Goal: Task Accomplishment & Management: Manage account settings

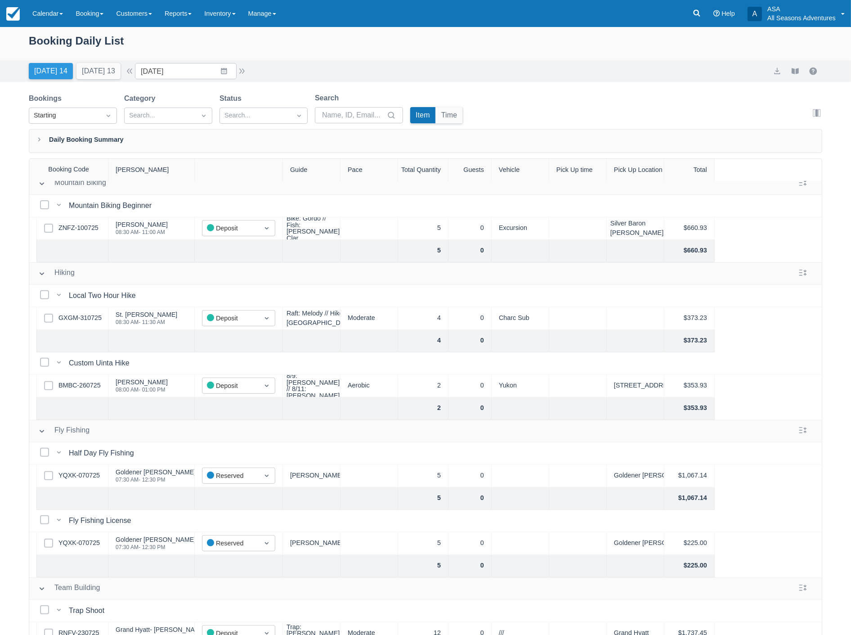
click at [36, 65] on button "Today 14" at bounding box center [51, 71] width 44 height 16
type input "08/13/25"
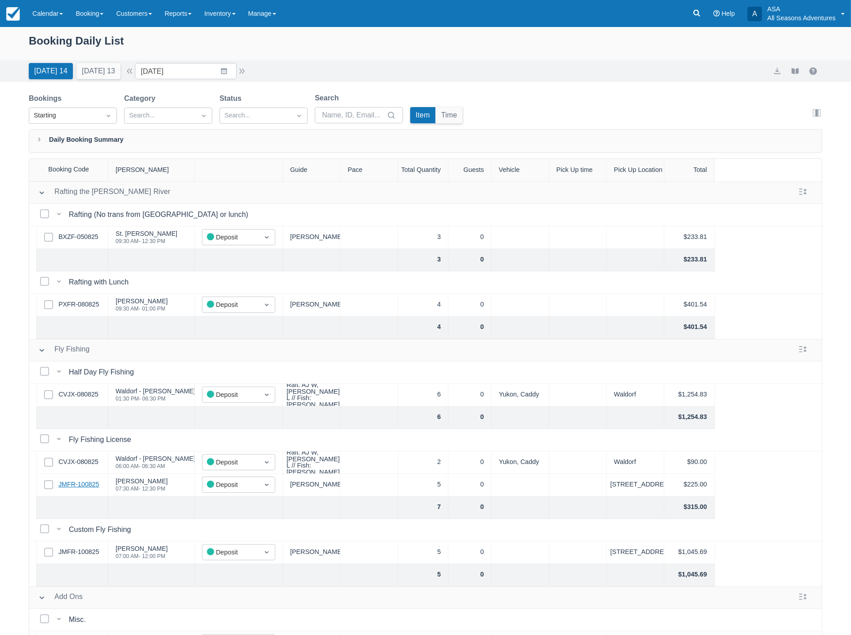
click at [88, 482] on link "JMFR-100825" at bounding box center [78, 485] width 40 height 10
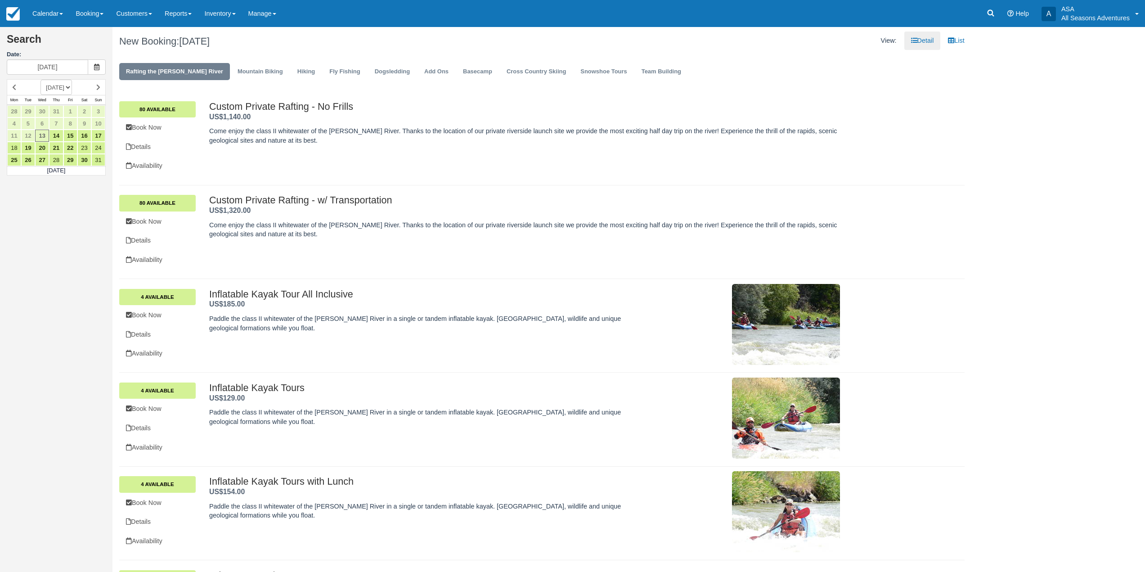
drag, startPoint x: 116, startPoint y: 38, endPoint x: 256, endPoint y: 36, distance: 140.4
click at [256, 36] on div "New Booking: Wed Aug 13, 2025" at bounding box center [326, 41] width 429 height 29
click at [265, 40] on h1 "New Booking: Wed Aug 13, 2025" at bounding box center [327, 41] width 416 height 11
click at [99, 13] on link "Booking" at bounding box center [89, 13] width 40 height 27
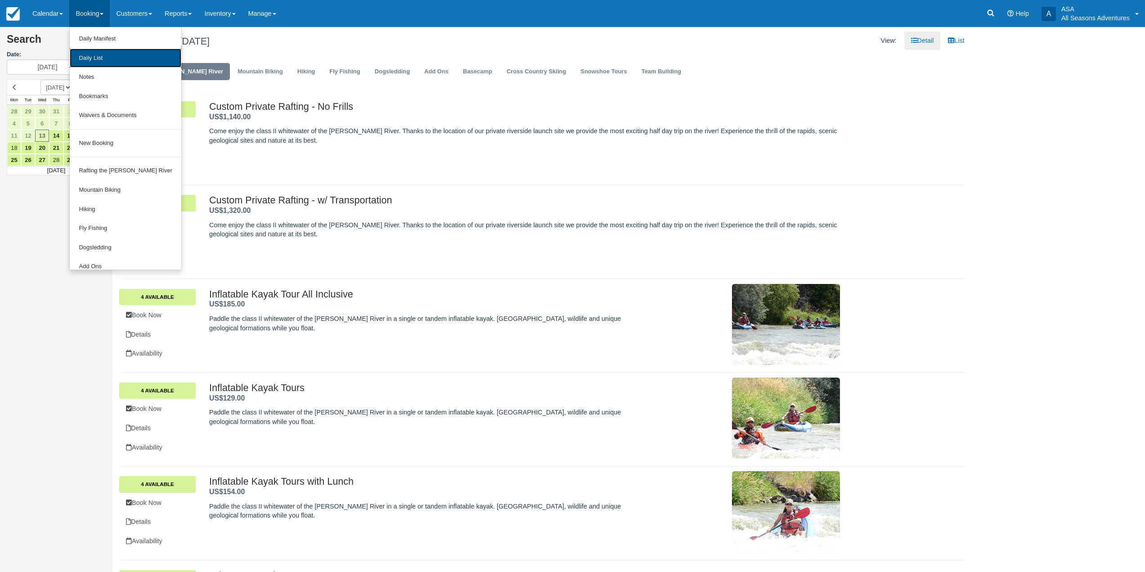
click at [113, 61] on link "Daily List" at bounding box center [125, 58] width 111 height 19
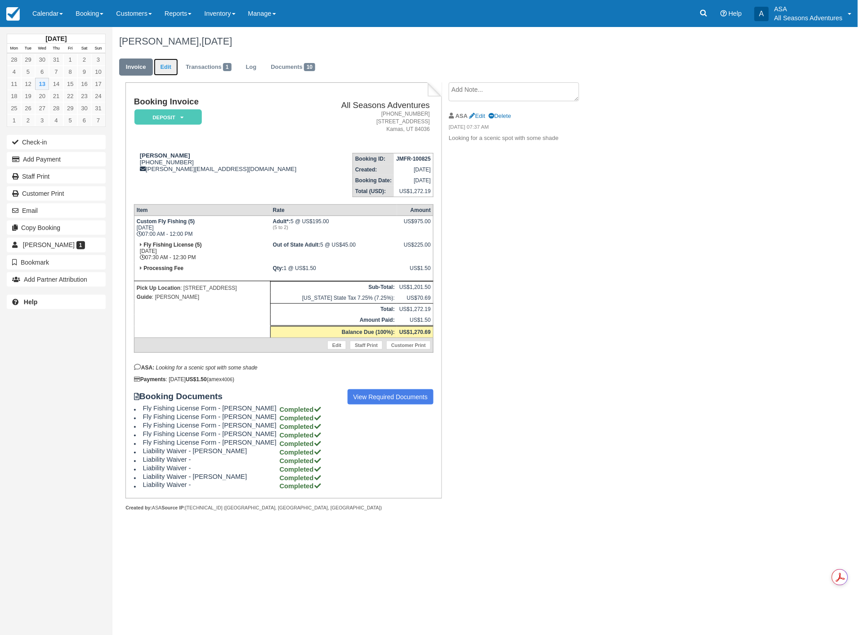
click at [165, 64] on link "Edit" at bounding box center [166, 67] width 24 height 18
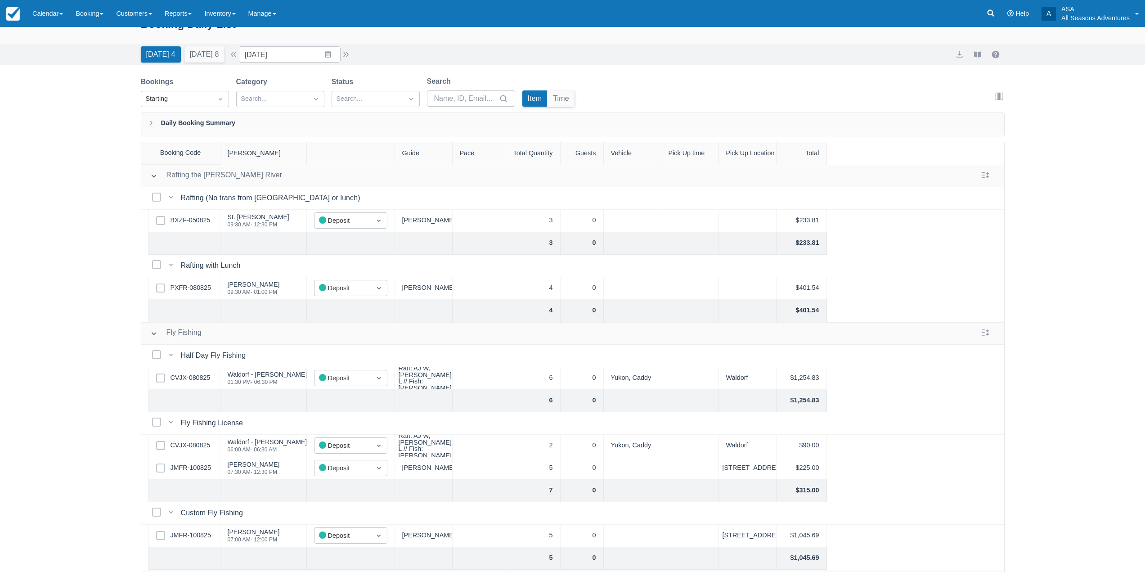
scroll to position [1, 0]
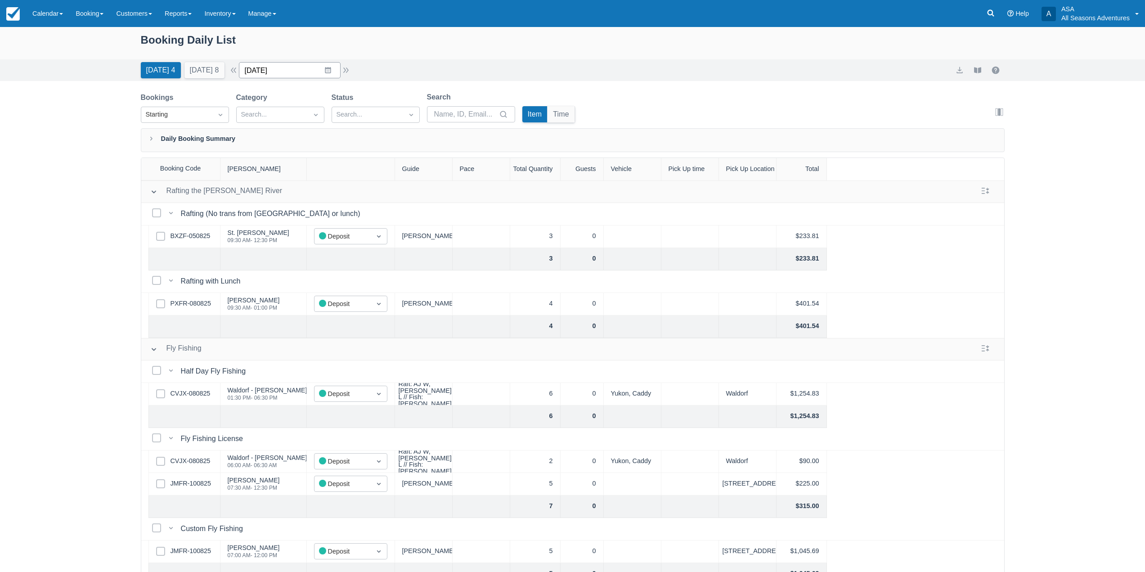
click at [334, 72] on input "08/13/25" at bounding box center [290, 70] width 102 height 16
click at [348, 175] on td "15" at bounding box center [346, 173] width 18 height 17
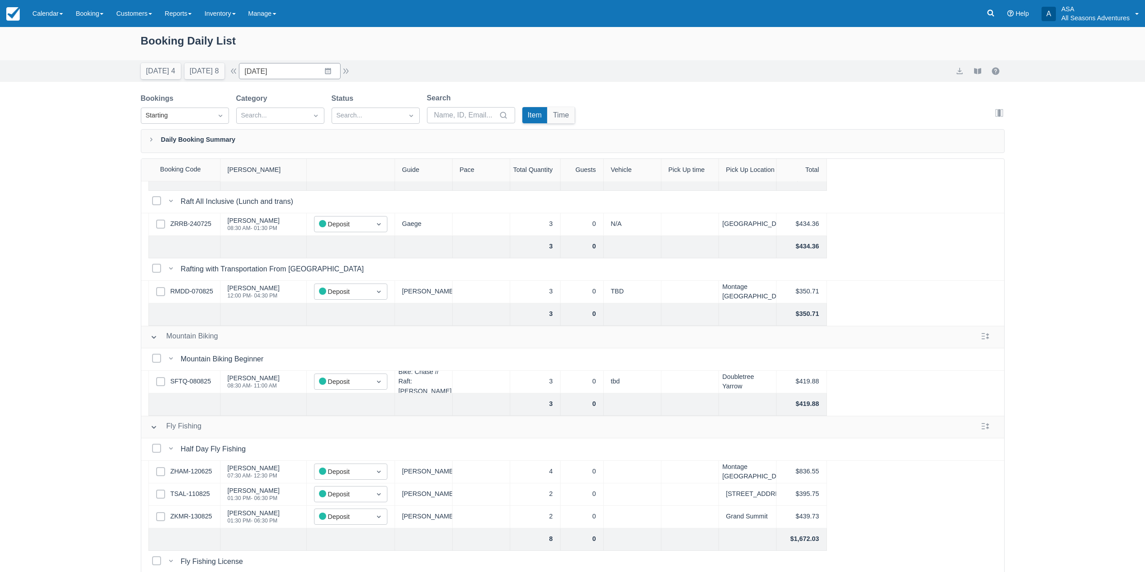
scroll to position [135, 0]
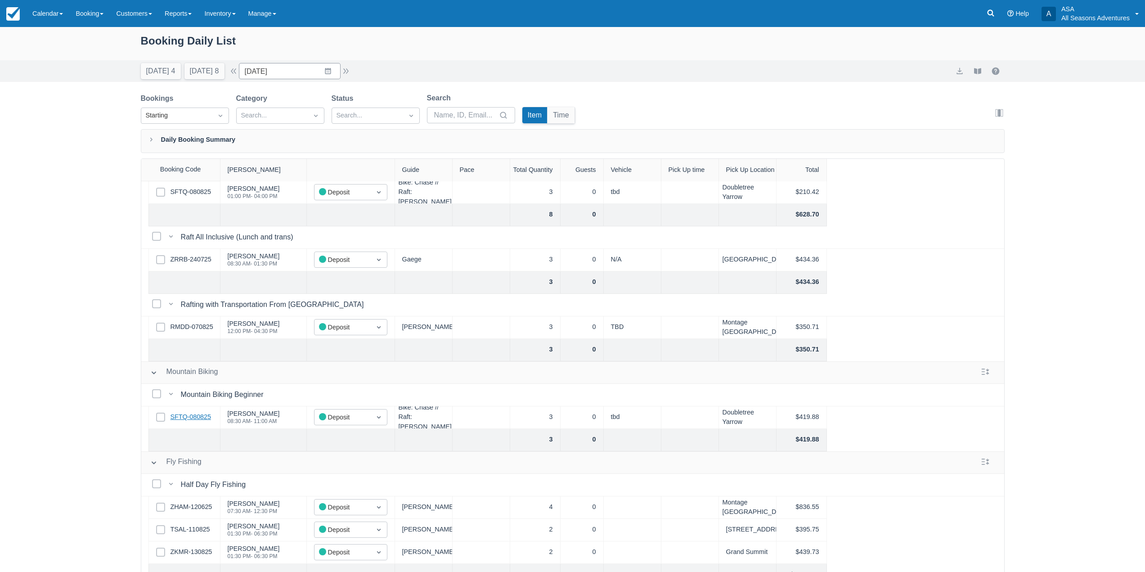
click at [189, 417] on link "SFTQ-080825" at bounding box center [191, 417] width 40 height 10
click at [152, 68] on button "Today 4" at bounding box center [161, 71] width 40 height 16
type input "08/13/25"
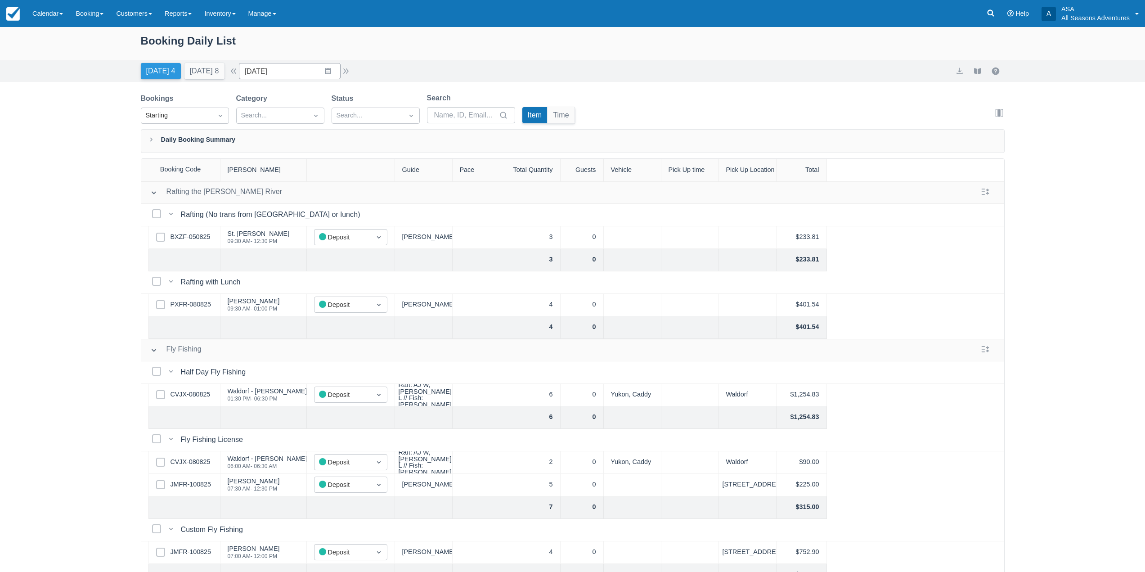
click at [169, 67] on button "Today 4" at bounding box center [161, 71] width 40 height 16
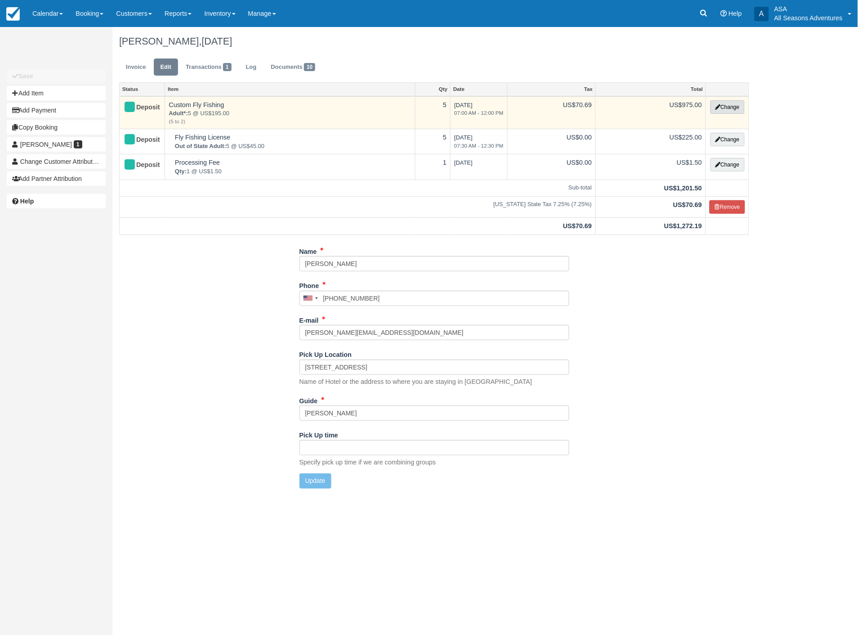
click at [733, 105] on button "Change" at bounding box center [728, 106] width 34 height 13
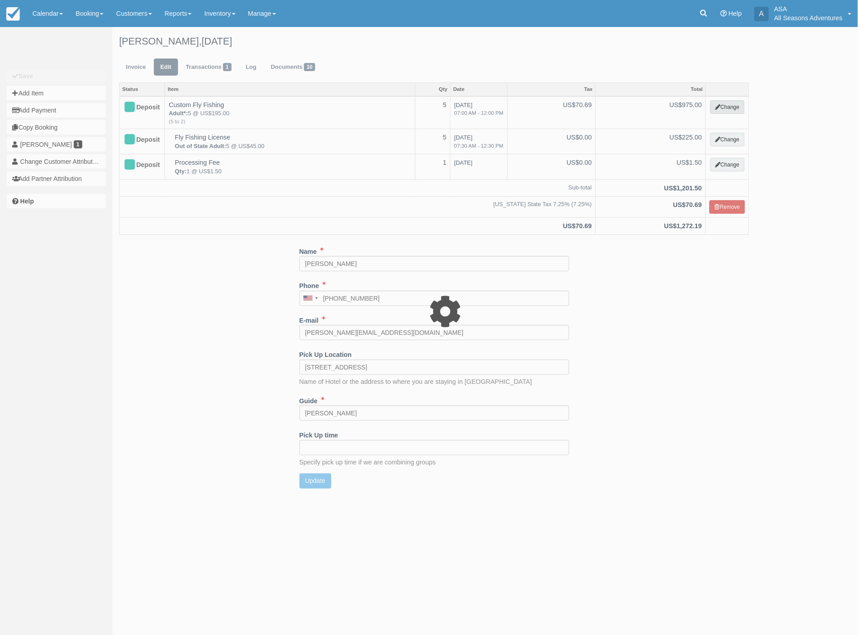
select select "8"
type input "975.00"
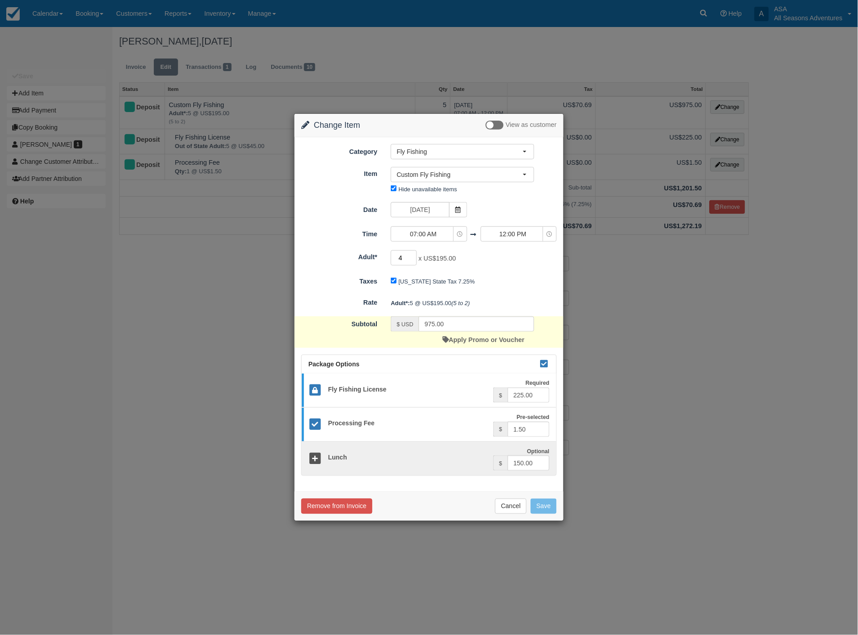
type input "4"
click at [413, 261] on input "4" at bounding box center [404, 257] width 26 height 15
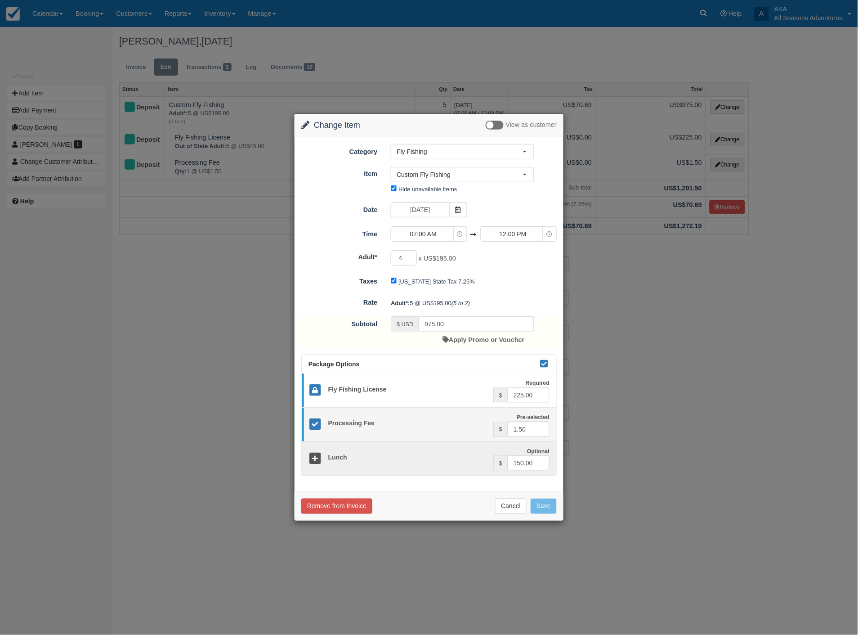
type input "780.00"
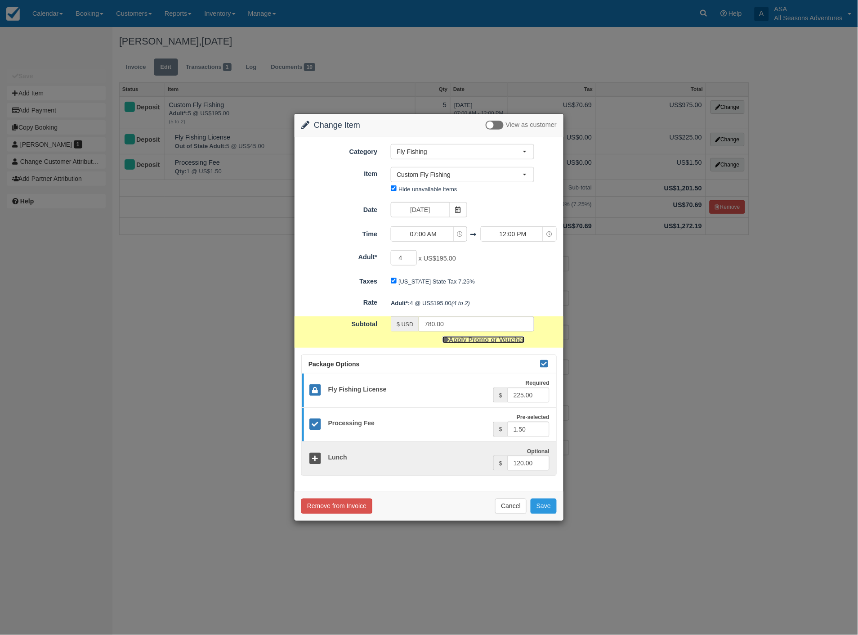
click at [504, 341] on link "Apply Promo or Voucher" at bounding box center [484, 339] width 82 height 7
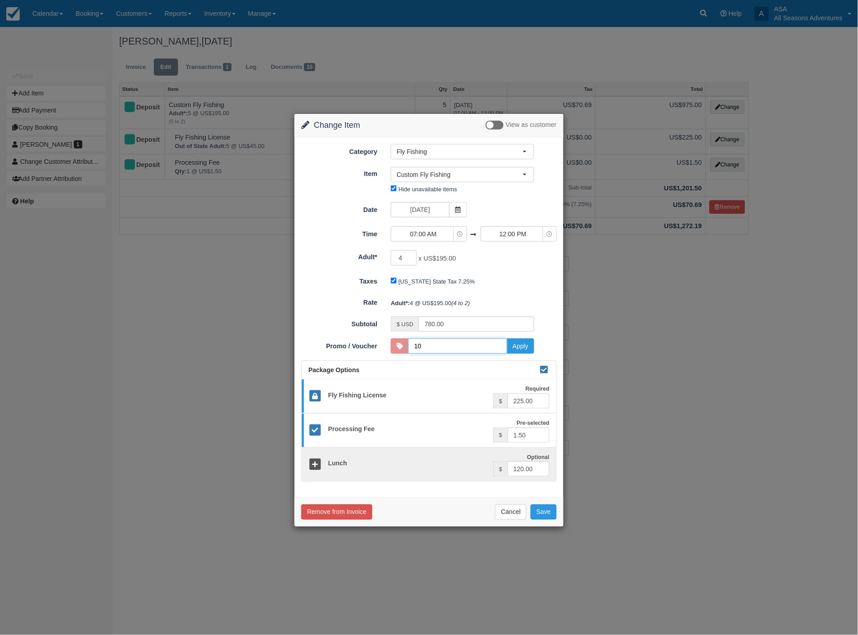
type input "10DISCOUNT"
click at [516, 345] on button "Apply" at bounding box center [520, 345] width 27 height 15
type input "702.00"
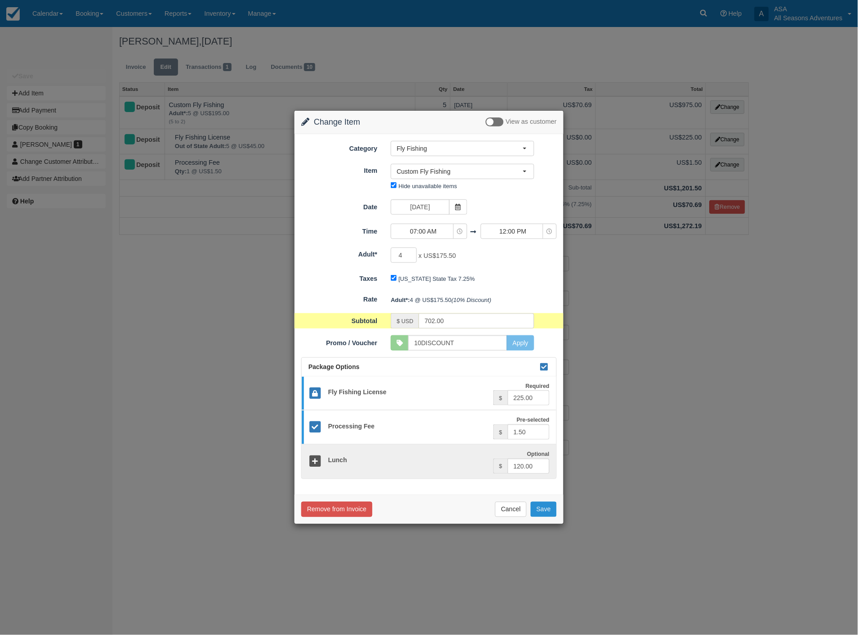
click at [547, 504] on button "Save" at bounding box center [544, 509] width 26 height 15
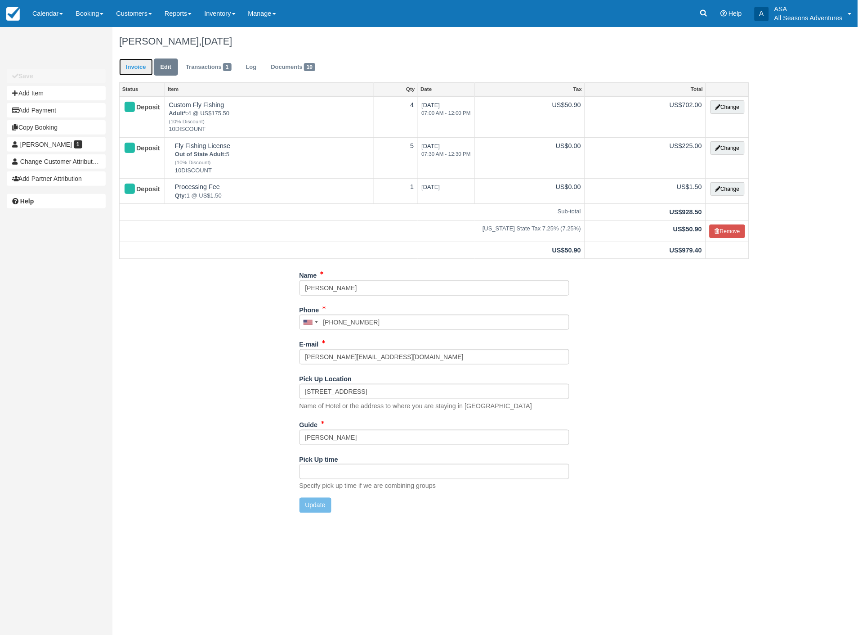
click at [140, 71] on link "Invoice" at bounding box center [136, 67] width 34 height 18
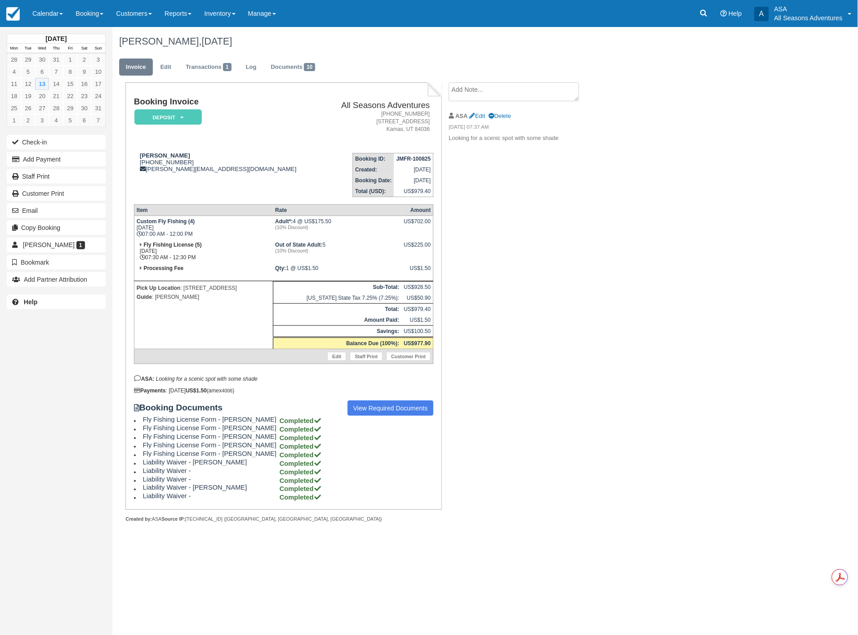
click at [667, 276] on div "[PERSON_NAME], [DATE] Invoice Edit Transactions 1 Log Documents 10 Booking Invo…" at bounding box center [434, 285] width 644 height 516
click at [503, 84] on textarea at bounding box center [514, 91] width 130 height 19
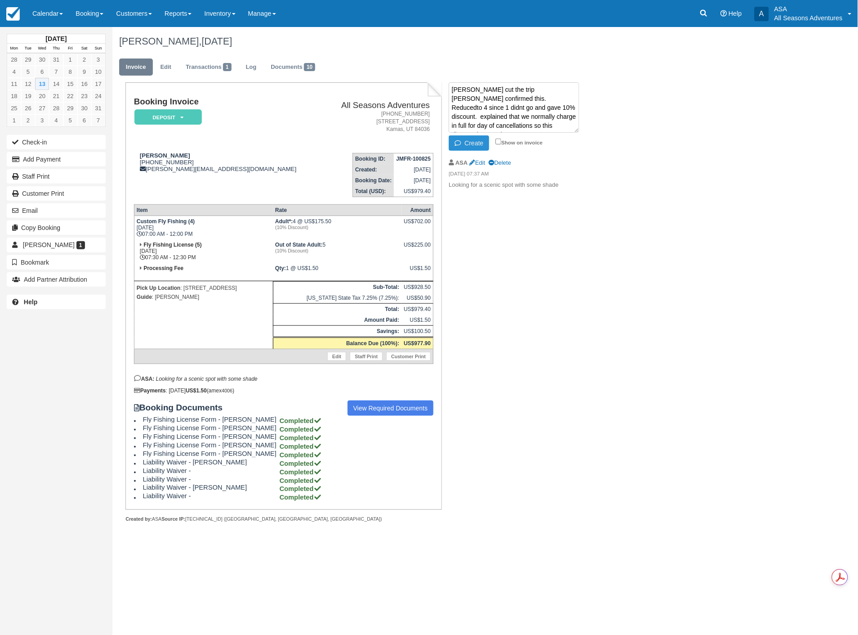
type textarea "[PERSON_NAME] cut the trip [PERSON_NAME] confirmed this. Reducedto 4 since 1 di…"
click at [462, 142] on icon "button" at bounding box center [460, 143] width 10 height 6
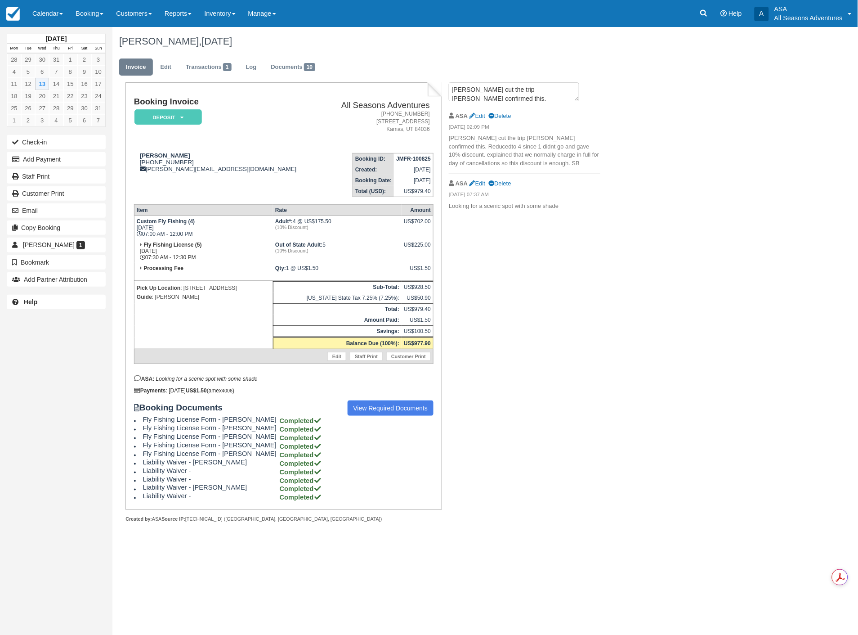
click at [646, 298] on div "[PERSON_NAME], [DATE] Invoice Edit Transactions 1 Log Documents 10 Booking Invo…" at bounding box center [434, 285] width 644 height 516
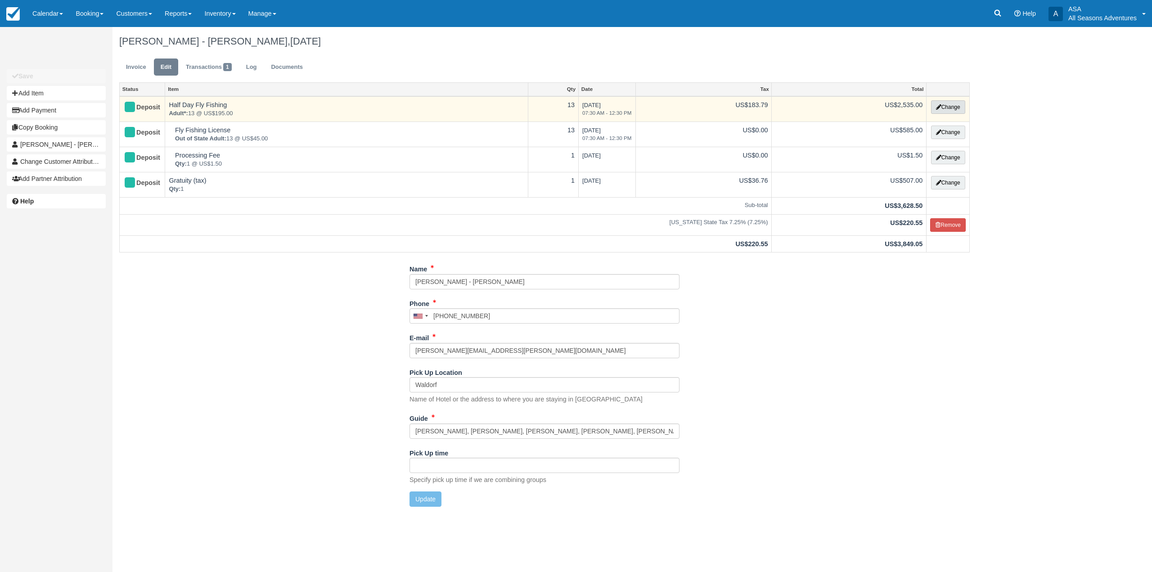
click at [948, 112] on button "Change" at bounding box center [948, 106] width 34 height 13
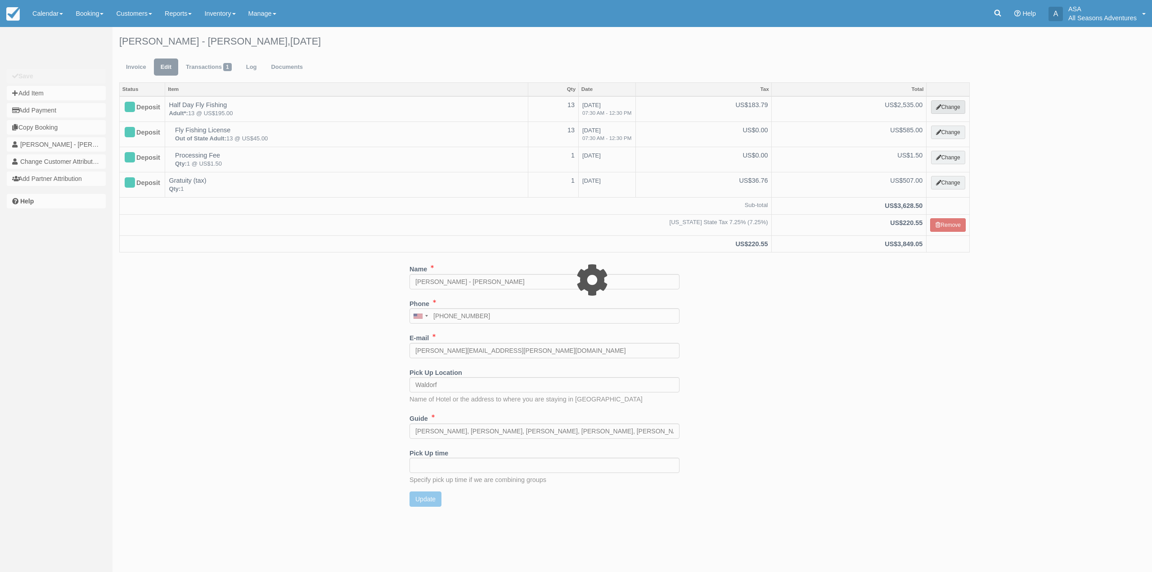
select select "8"
type input "2535.00"
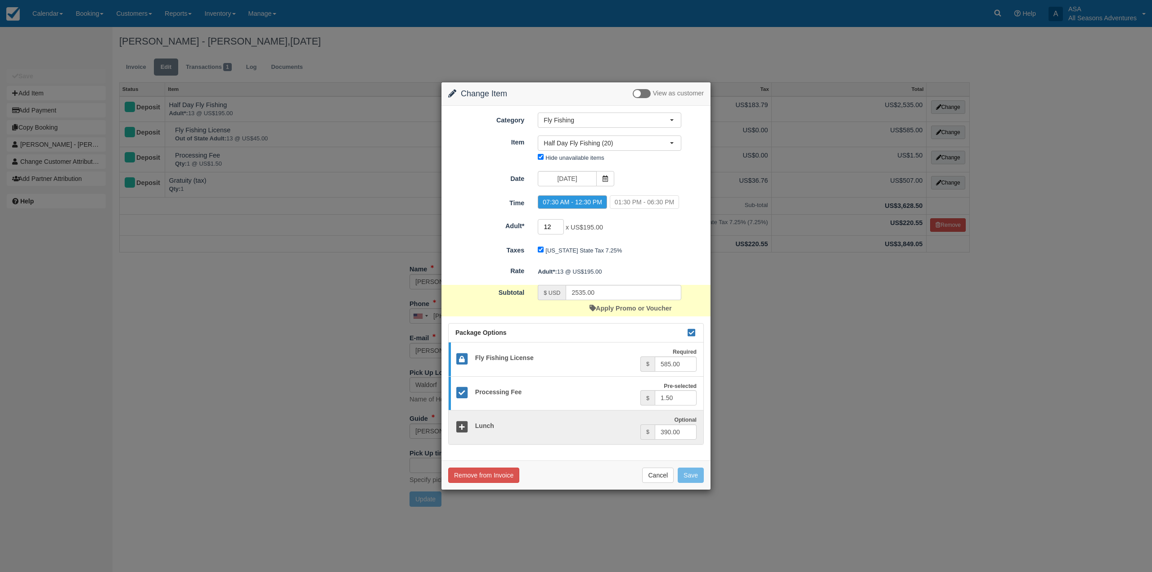
type input "12"
click at [560, 229] on input "12" at bounding box center [551, 226] width 26 height 15
type input "2340.00"
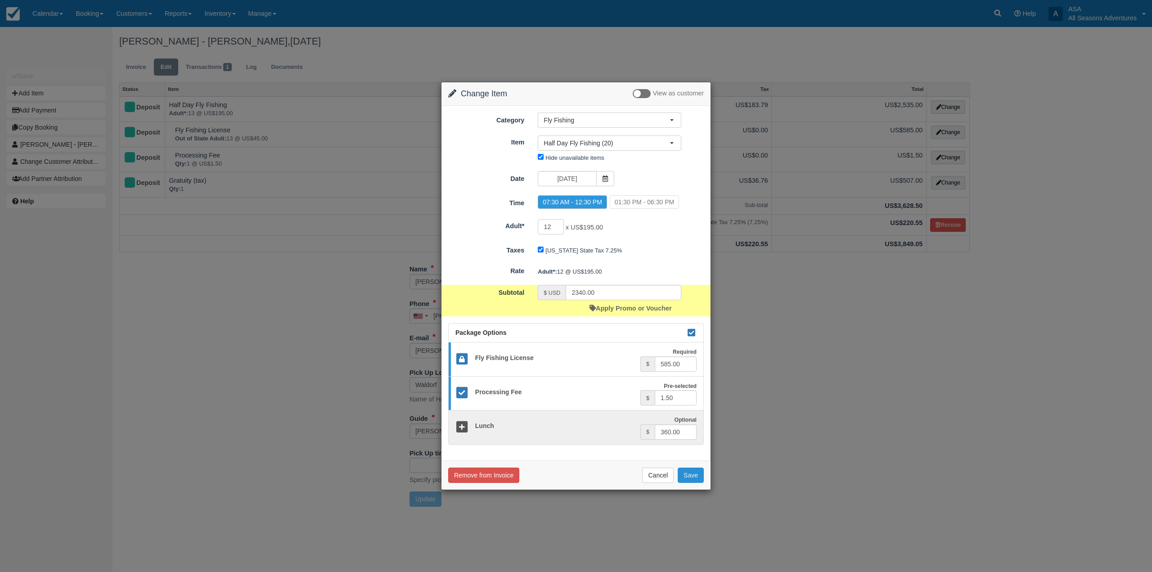
click at [697, 473] on button "Save" at bounding box center [691, 474] width 26 height 15
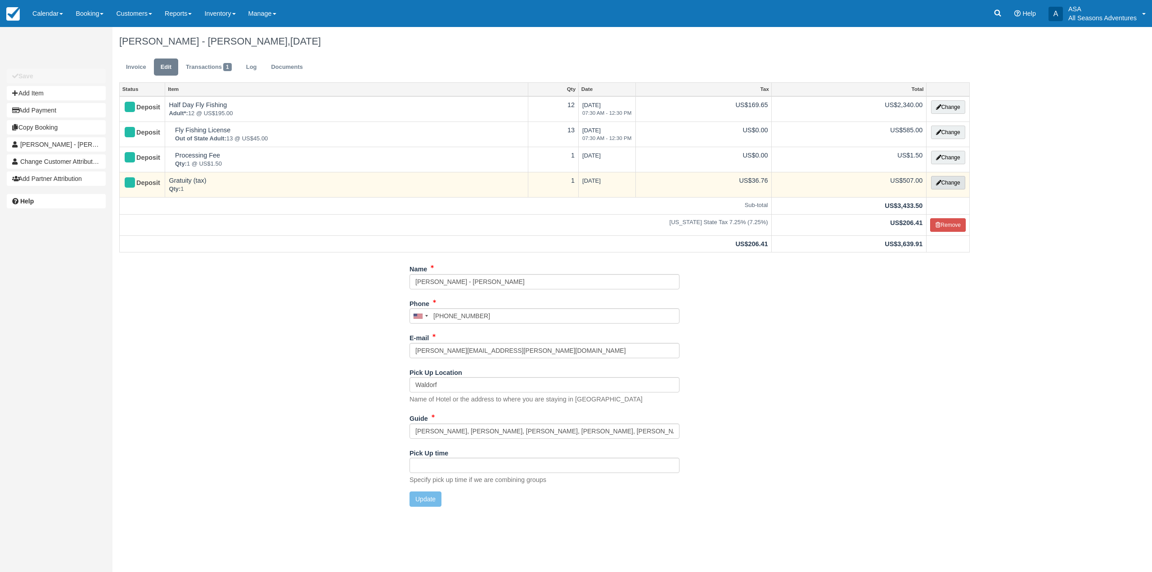
click at [957, 182] on button "Change" at bounding box center [948, 182] width 34 height 13
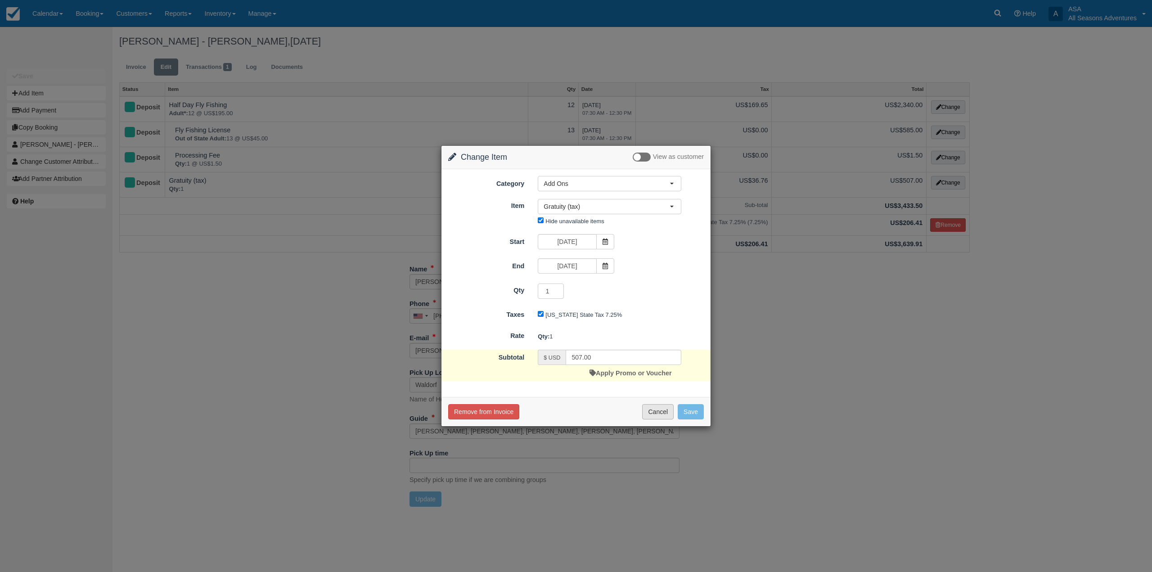
click at [658, 414] on button "Cancel" at bounding box center [657, 411] width 31 height 15
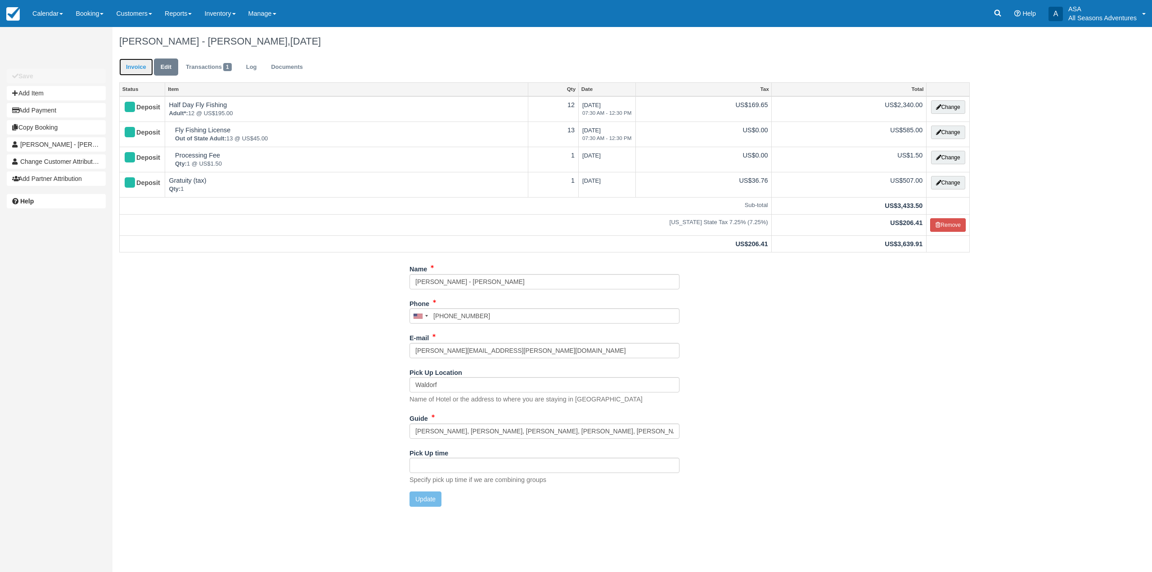
click at [140, 75] on link "Invoice" at bounding box center [136, 67] width 34 height 18
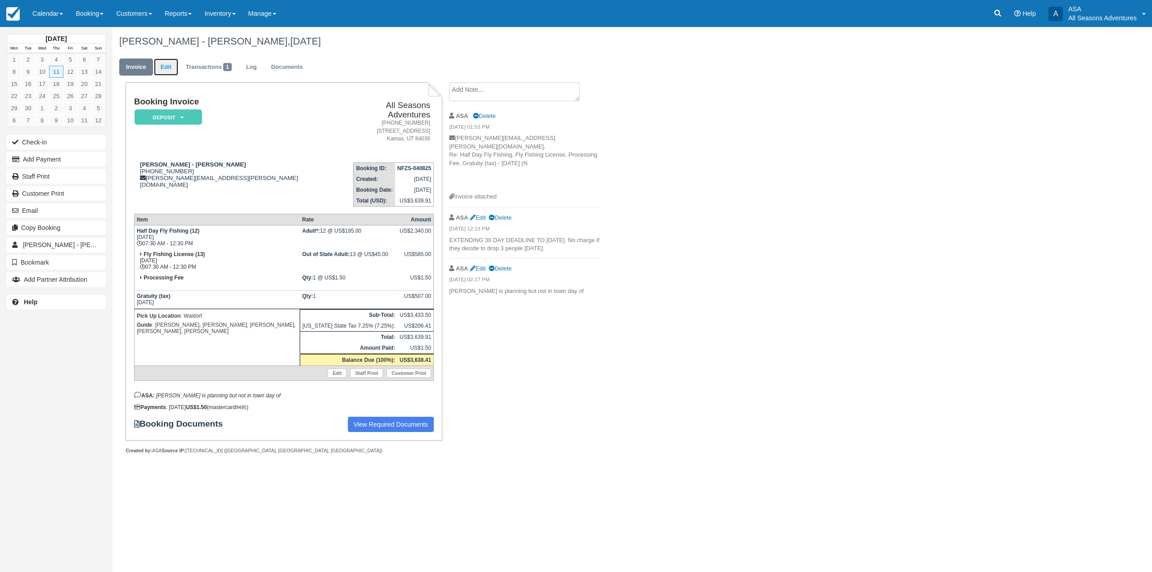
click at [171, 65] on link "Edit" at bounding box center [166, 67] width 24 height 18
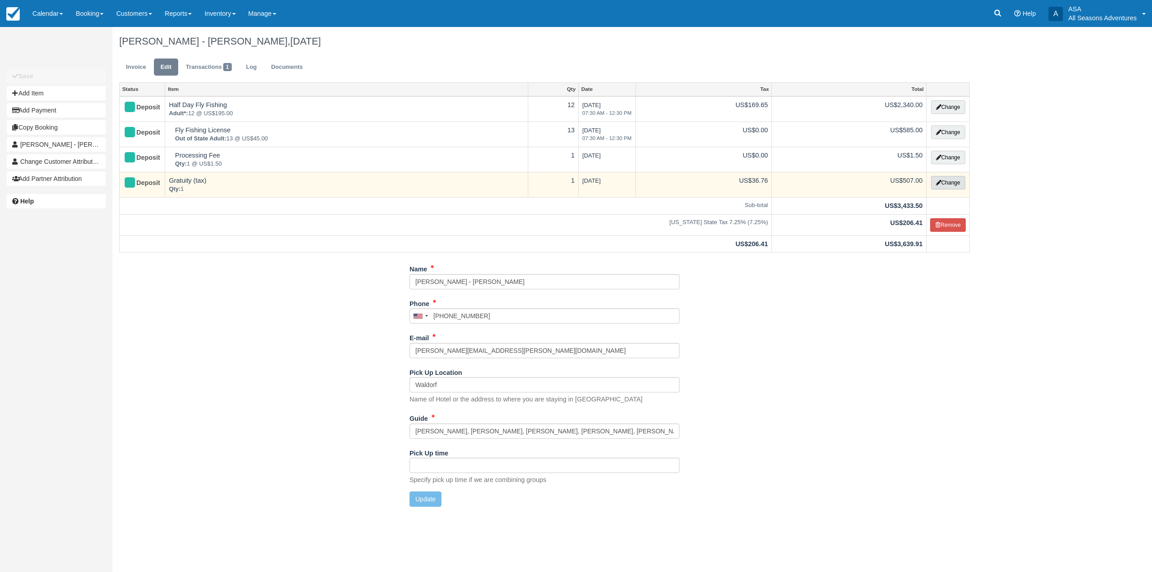
click at [956, 184] on button "Change" at bounding box center [948, 182] width 34 height 13
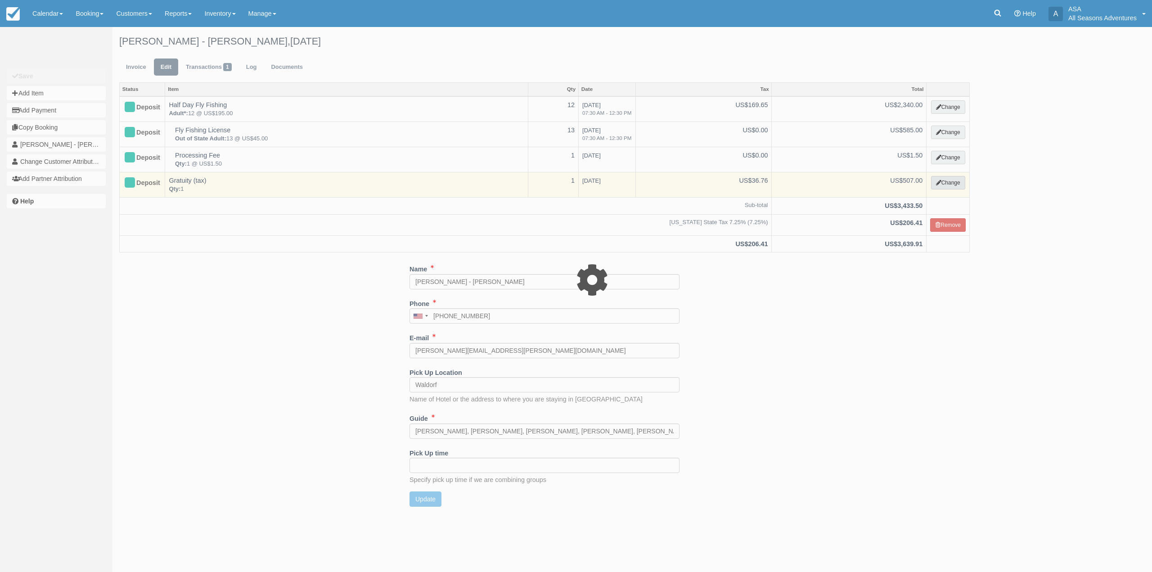
select select "13"
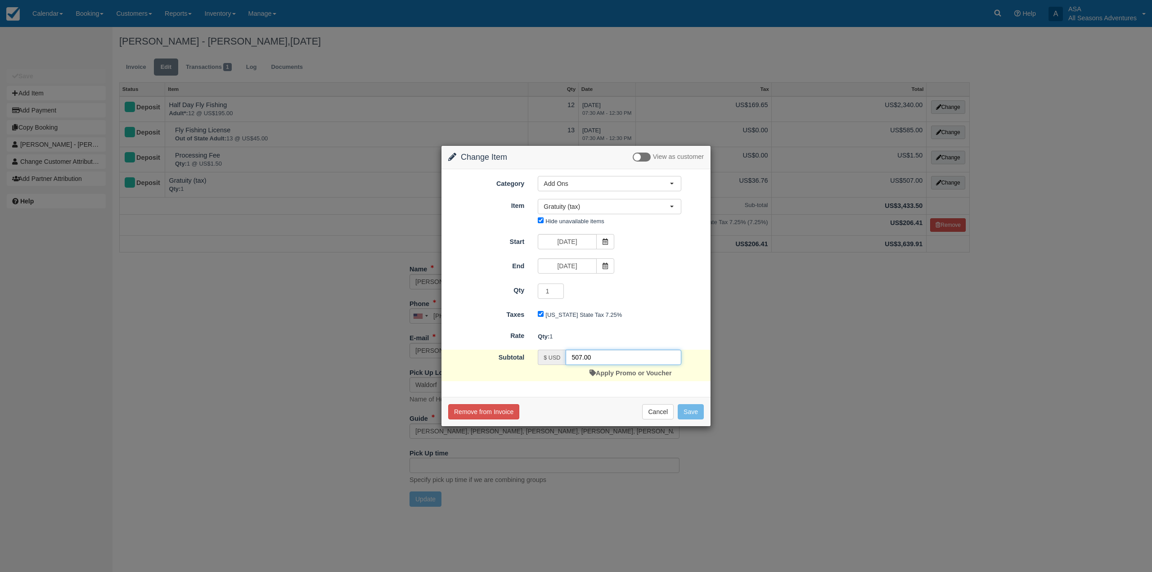
click at [596, 356] on input "507.00" at bounding box center [623, 357] width 116 height 15
type input "468"
click at [692, 408] on button "Save" at bounding box center [691, 411] width 26 height 15
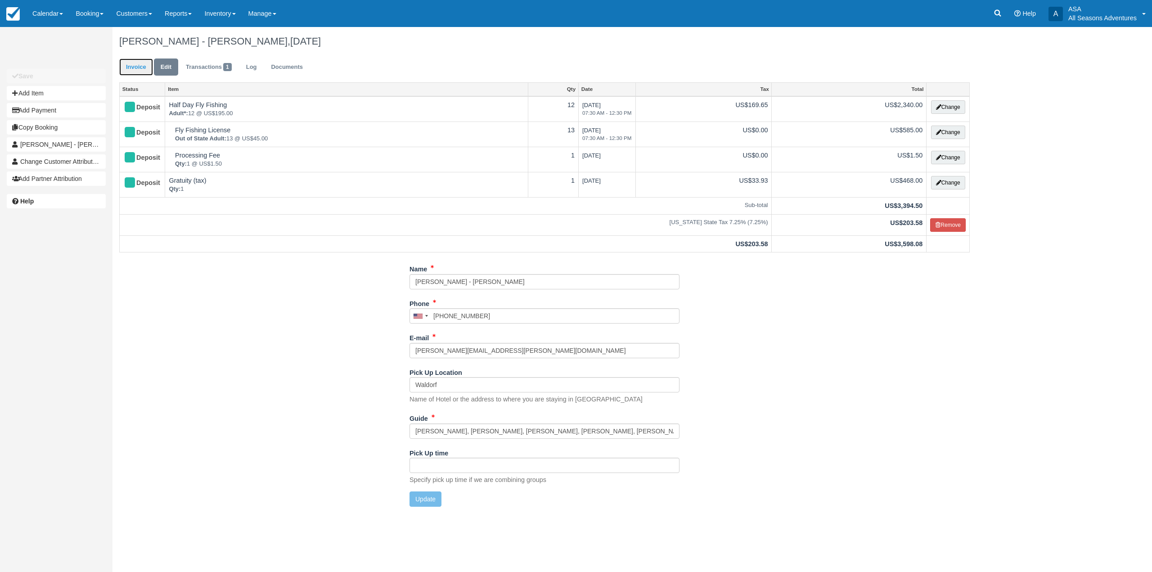
click at [130, 63] on link "Invoice" at bounding box center [136, 67] width 34 height 18
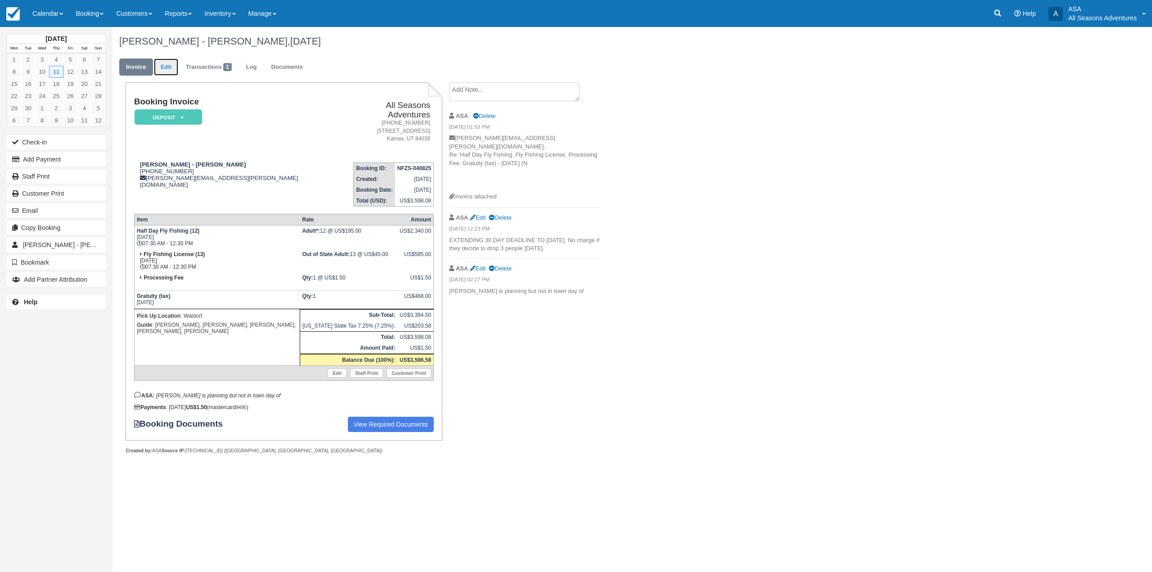
click at [160, 65] on link "Edit" at bounding box center [166, 67] width 24 height 18
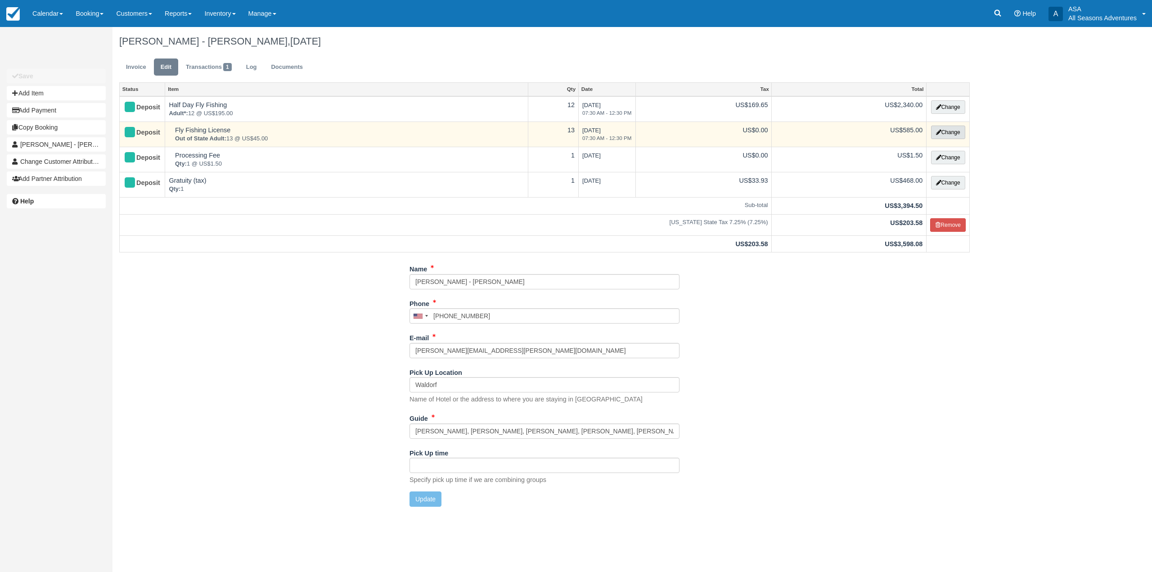
click at [961, 128] on button "Change" at bounding box center [948, 132] width 34 height 13
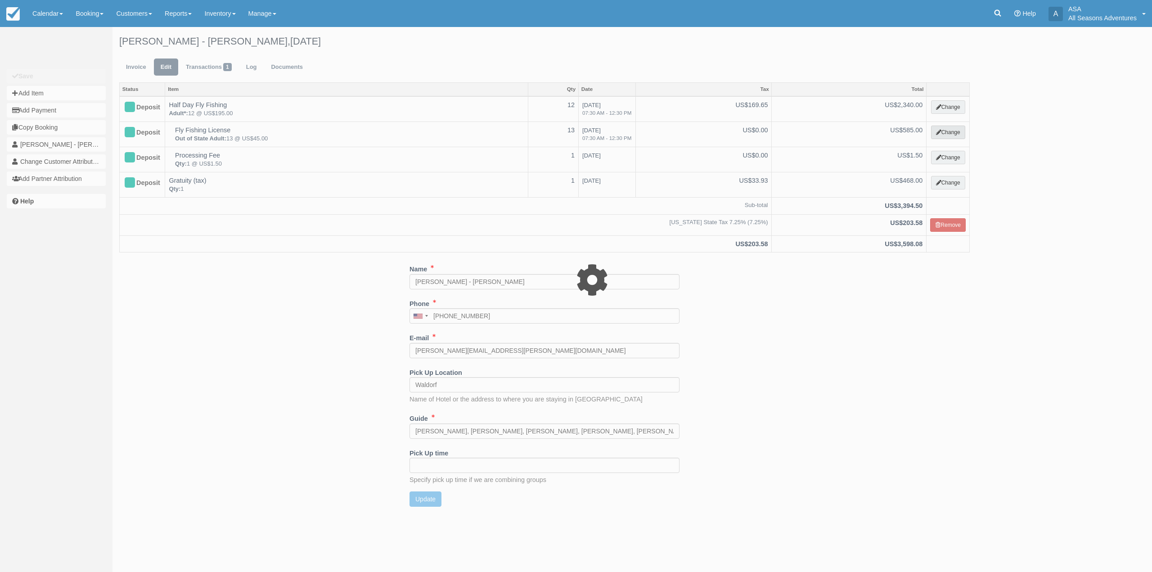
select select "8"
type input "585.00"
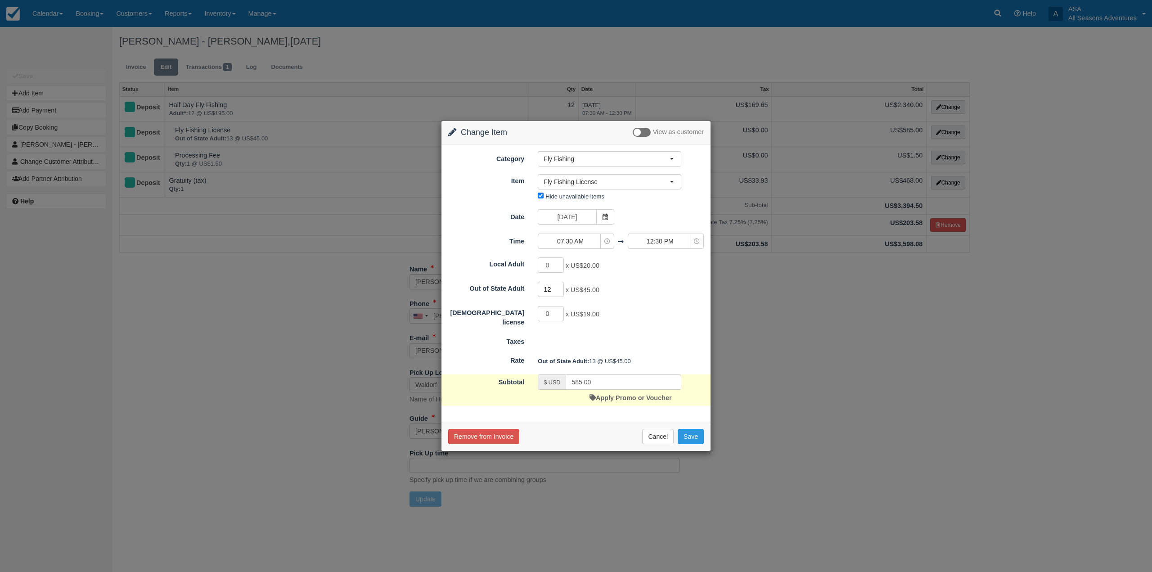
type input "12"
click at [558, 290] on input "12" at bounding box center [551, 289] width 26 height 15
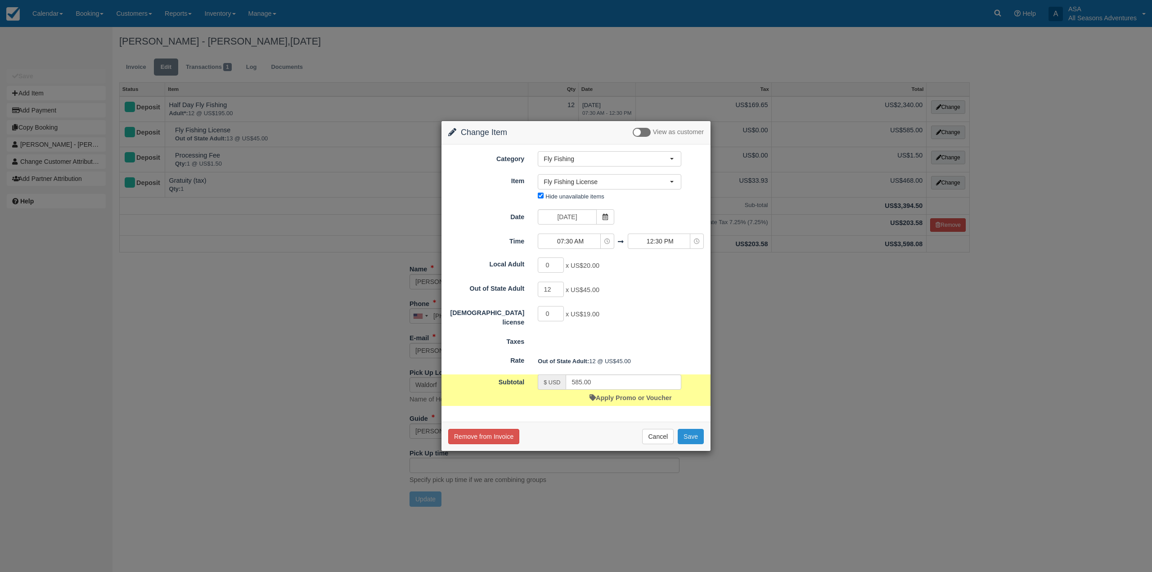
type input "540.00"
click at [698, 435] on button "Save" at bounding box center [691, 436] width 26 height 15
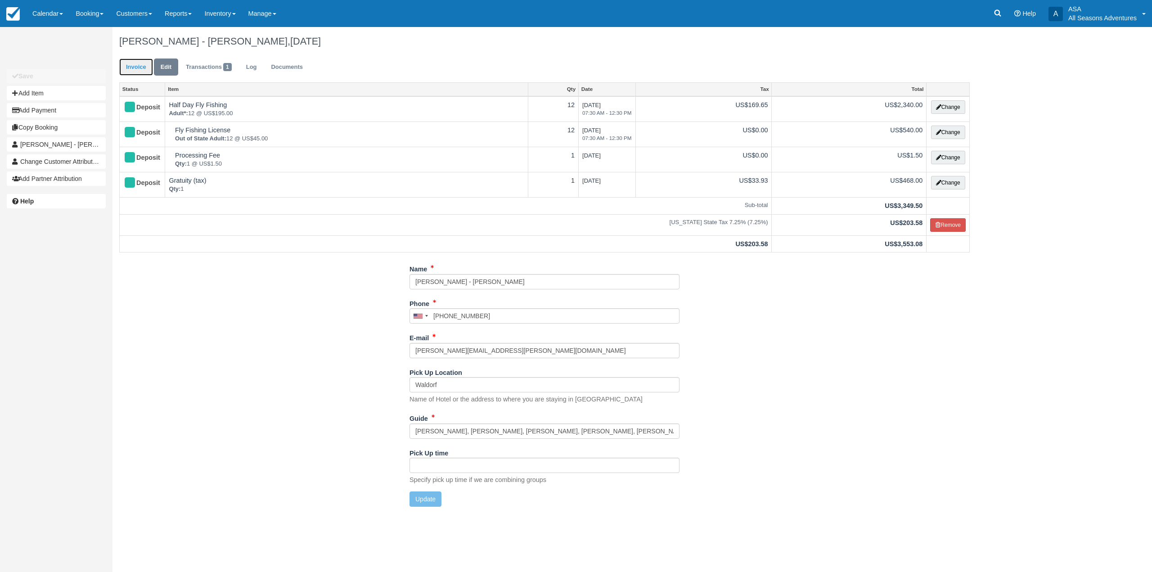
click at [145, 67] on link "Invoice" at bounding box center [136, 67] width 34 height 18
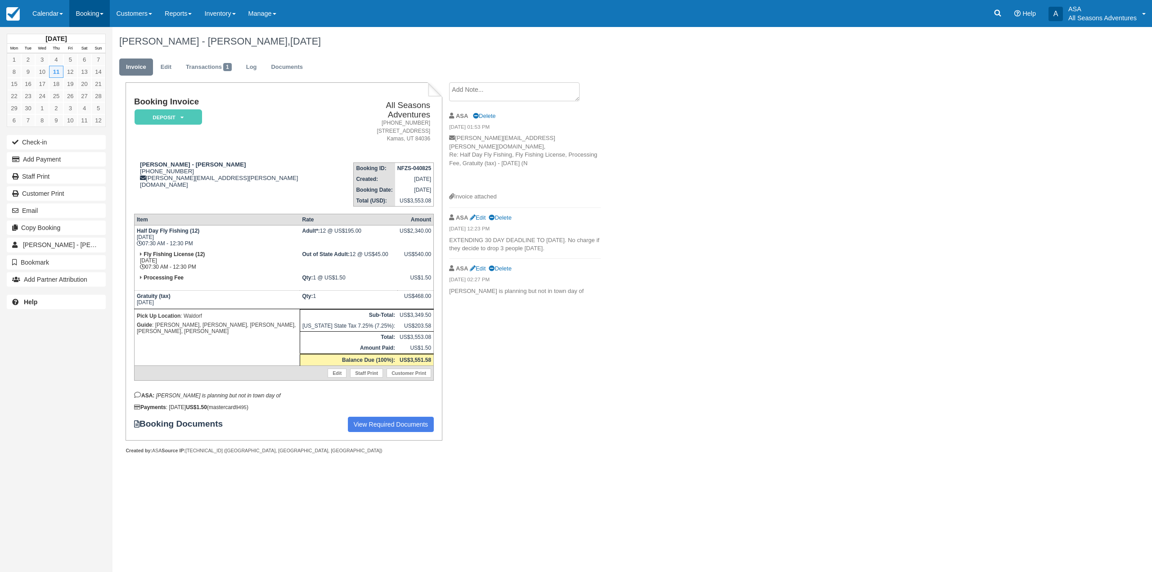
click at [81, 9] on link "Booking" at bounding box center [89, 13] width 40 height 27
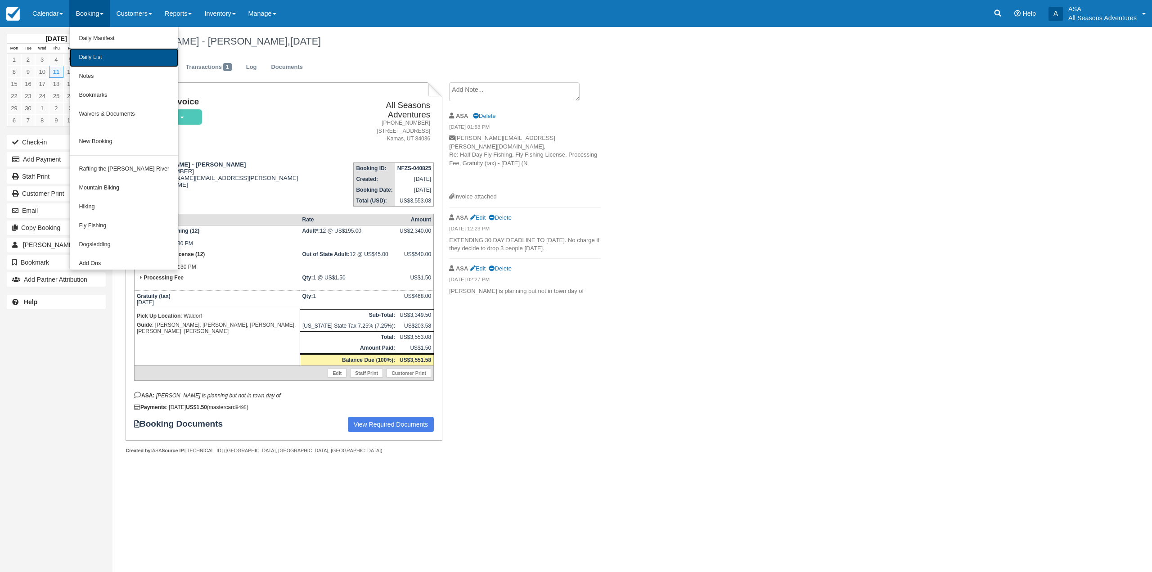
click at [104, 58] on link "Daily List" at bounding box center [124, 57] width 108 height 19
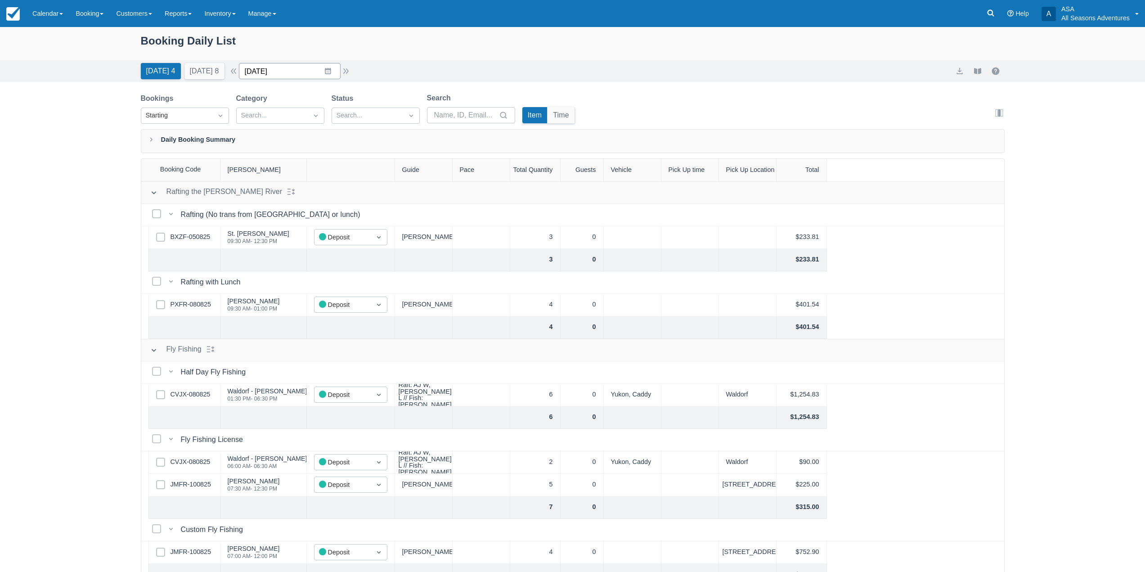
click at [293, 75] on input "[DATE]" at bounding box center [290, 71] width 102 height 16
click at [365, 105] on icon "Move forward to switch to the next month." at bounding box center [363, 108] width 9 height 9
click at [332, 157] on td "11" at bounding box center [328, 157] width 18 height 17
type input "09/11/25"
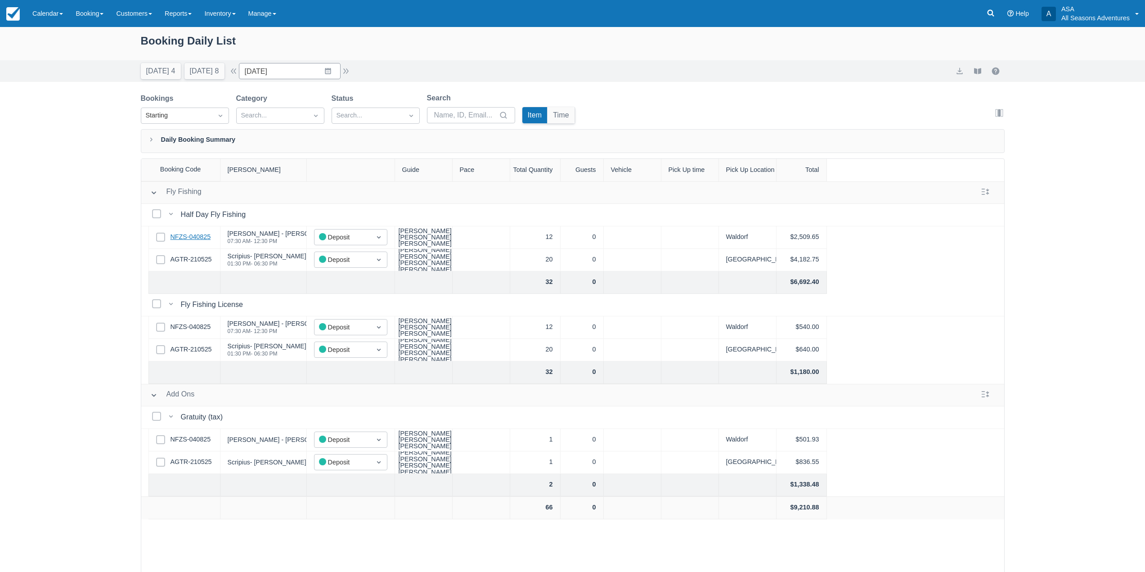
click at [190, 241] on link "NFZS-040825" at bounding box center [191, 237] width 40 height 10
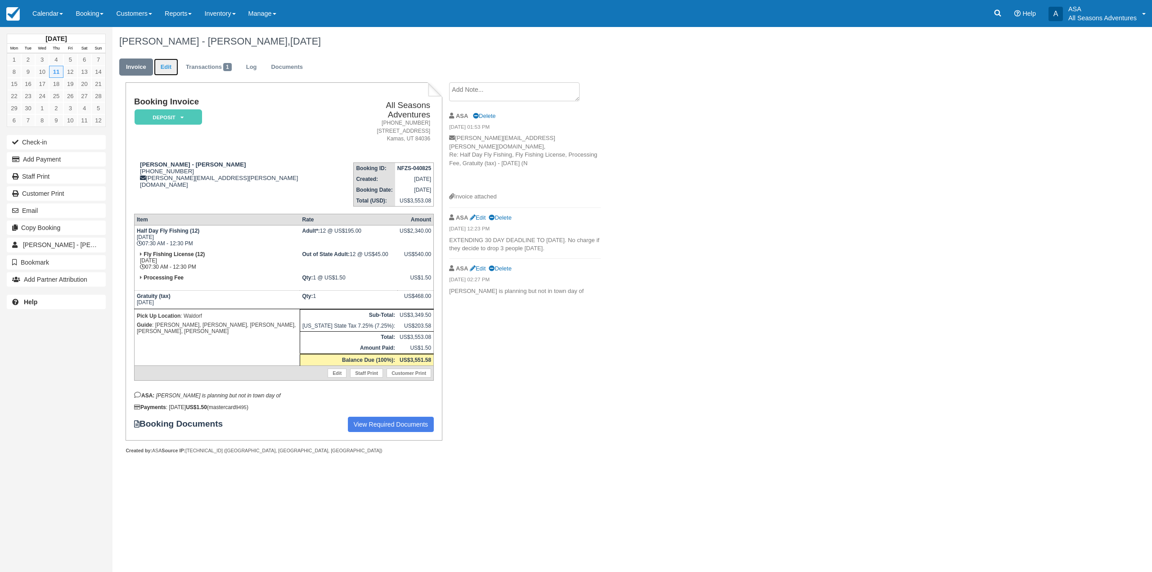
click at [172, 64] on link "Edit" at bounding box center [166, 67] width 24 height 18
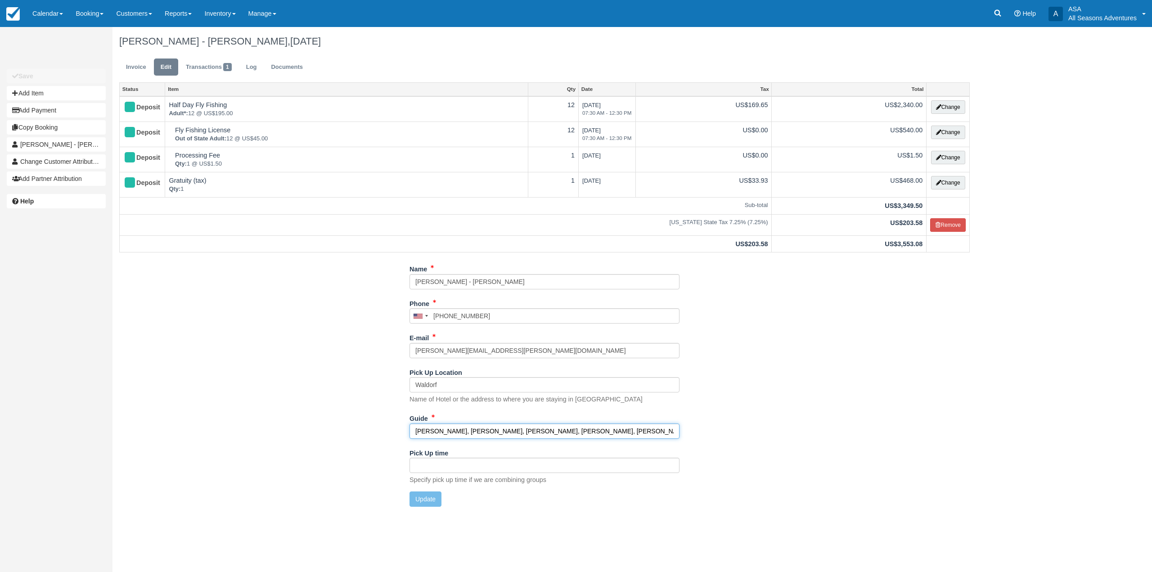
click at [452, 433] on input "Scott, Rackl, Chris, Clark, Tyler" at bounding box center [544, 430] width 270 height 15
type input "Scott, Chris, Clark, Tyler"
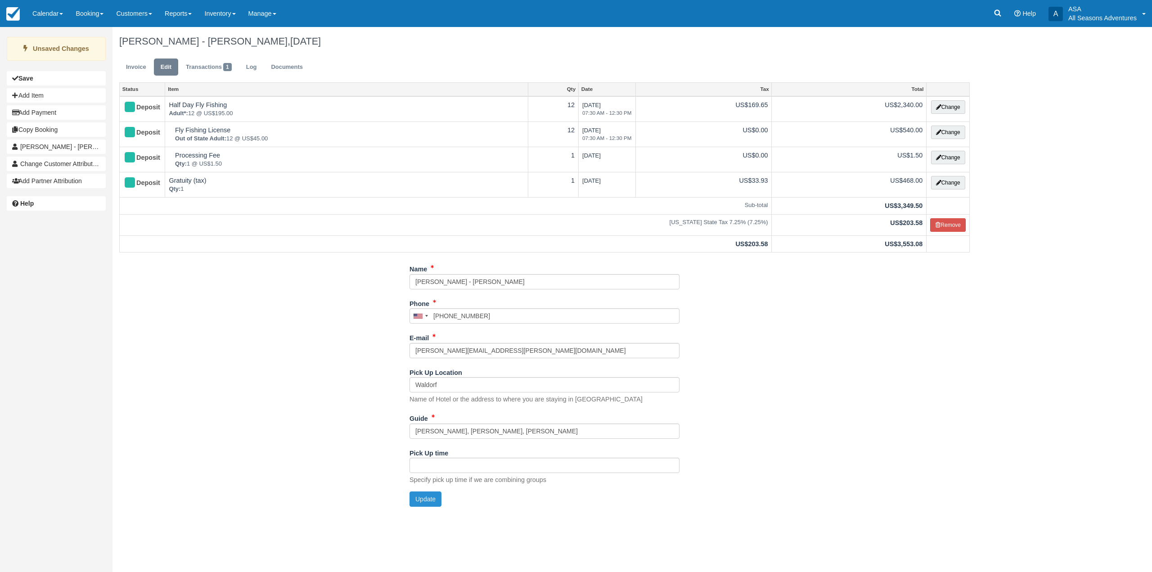
click at [432, 498] on button "Update" at bounding box center [425, 498] width 32 height 15
type input "+19173402455"
click at [146, 64] on link "Invoice" at bounding box center [136, 67] width 34 height 18
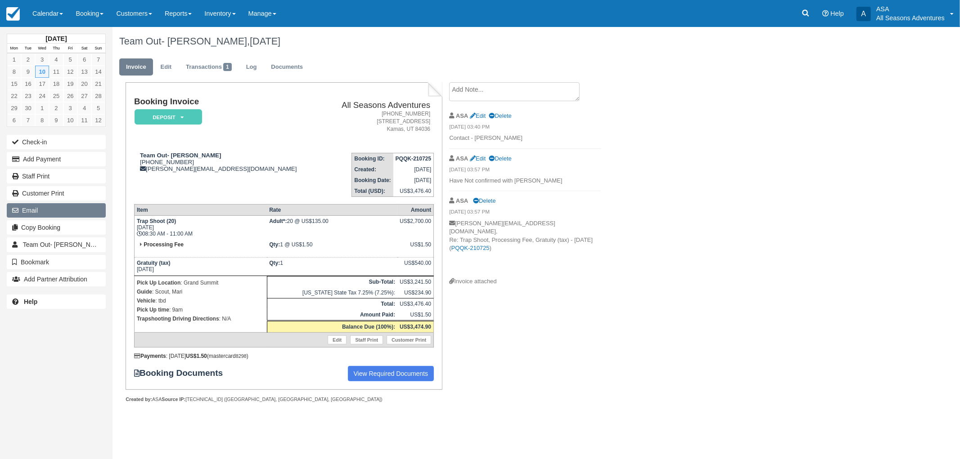
click at [69, 210] on button "Email" at bounding box center [56, 210] width 99 height 14
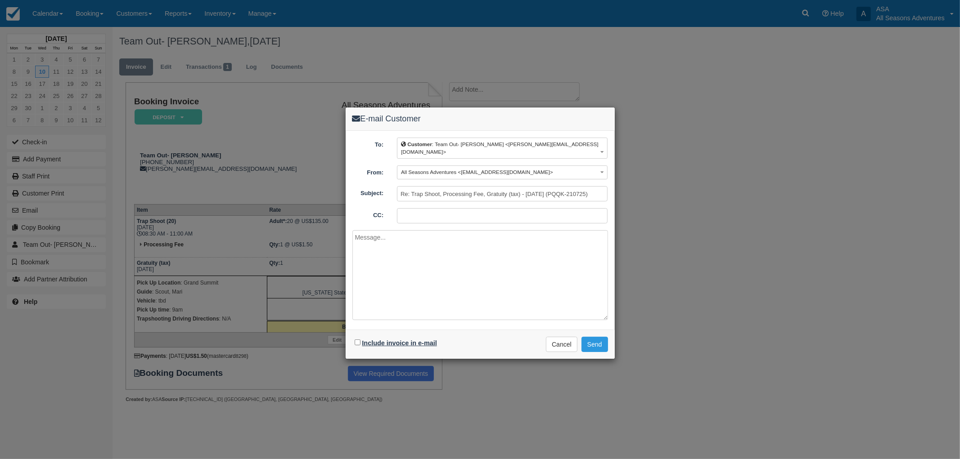
click at [389, 340] on label "Include invoice in e-mail" at bounding box center [399, 343] width 75 height 7
click at [360, 340] on input "Include invoice in e-mail" at bounding box center [358, 343] width 6 height 6
checkbox input "true"
click at [597, 340] on button "Send" at bounding box center [594, 344] width 27 height 15
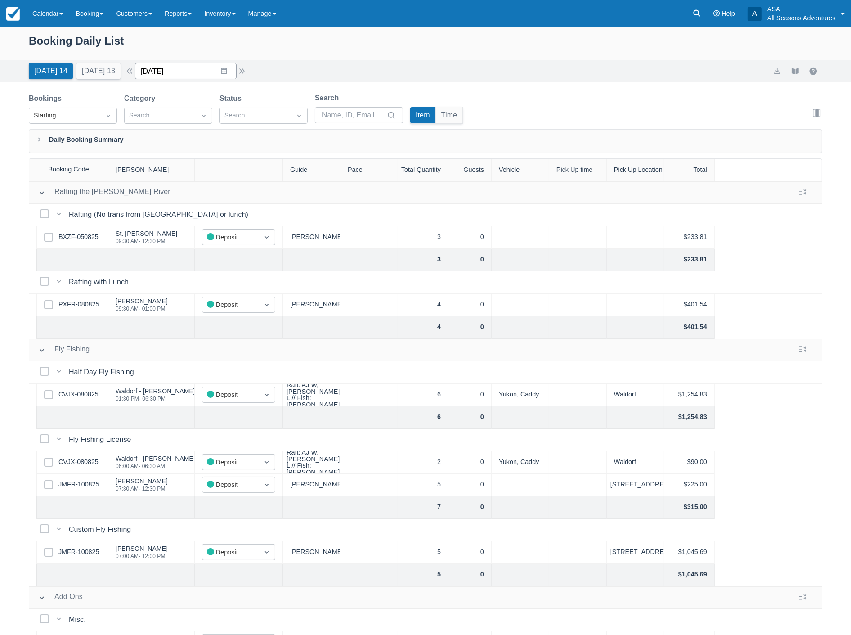
click at [204, 74] on input "08/13/25" at bounding box center [186, 71] width 102 height 16
click at [263, 160] on td "9" at bounding box center [260, 157] width 18 height 17
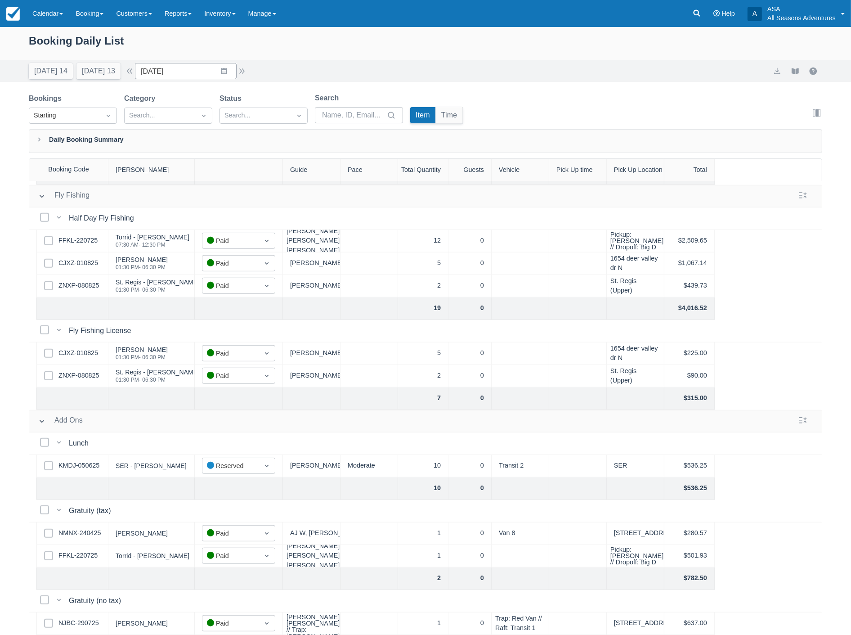
scroll to position [656, 0]
click at [86, 348] on link "CJXZ-010825" at bounding box center [78, 353] width 40 height 10
click at [47, 66] on button "Today 14" at bounding box center [51, 71] width 44 height 16
type input "08/13/25"
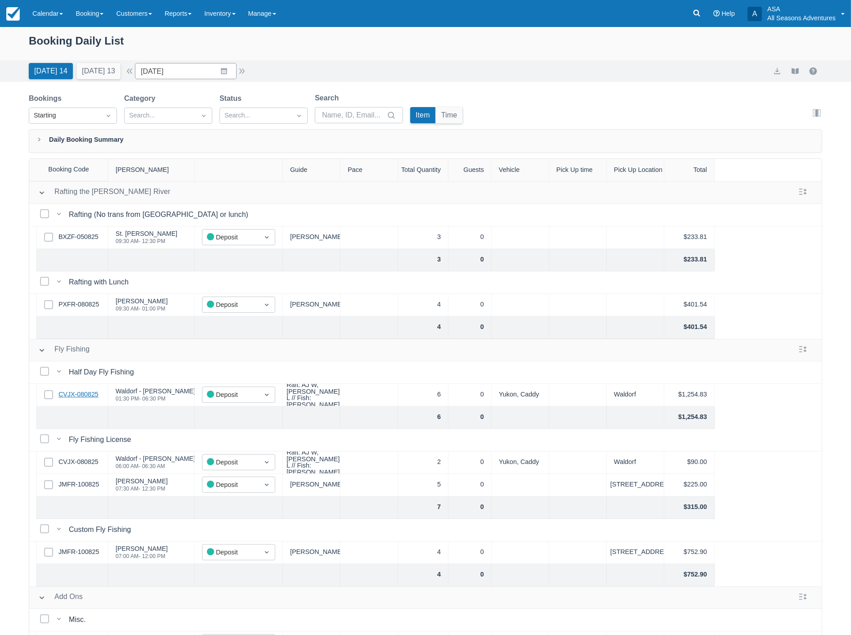
click at [86, 393] on link "CVJX-080825" at bounding box center [78, 395] width 40 height 10
click at [210, 71] on input "08/13/25" at bounding box center [186, 71] width 102 height 16
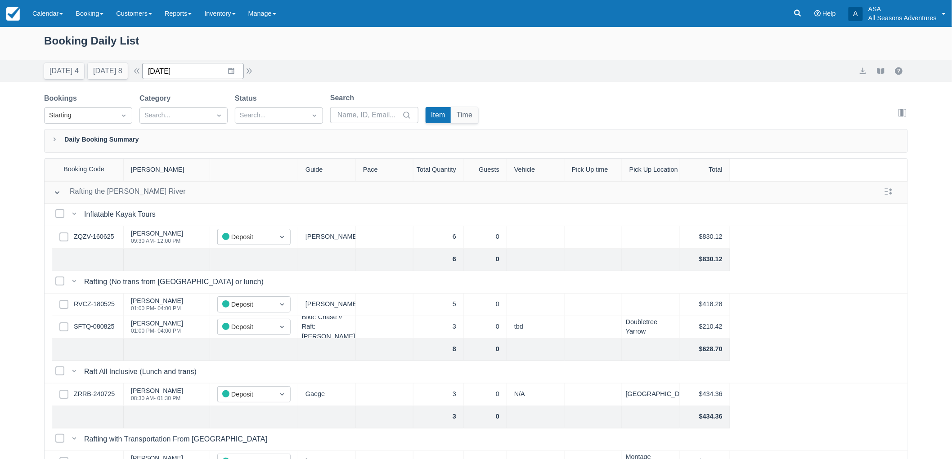
click input "08/15/25"
click td "15"
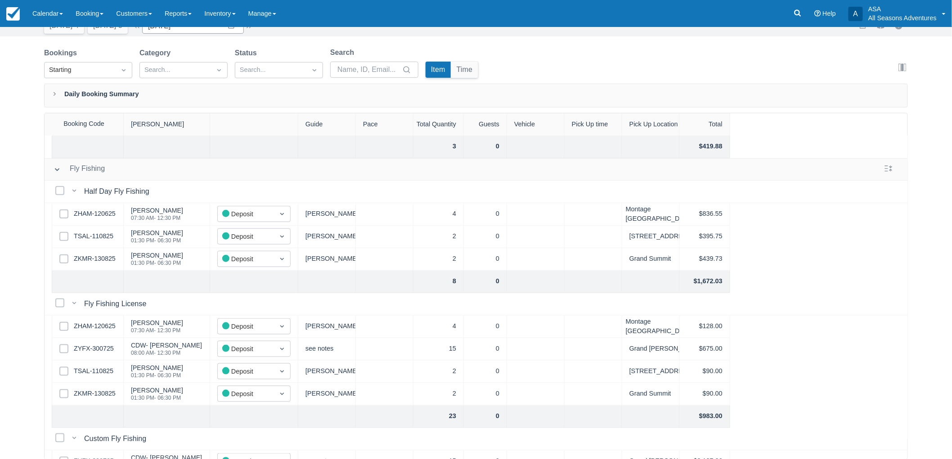
scroll to position [399, 0]
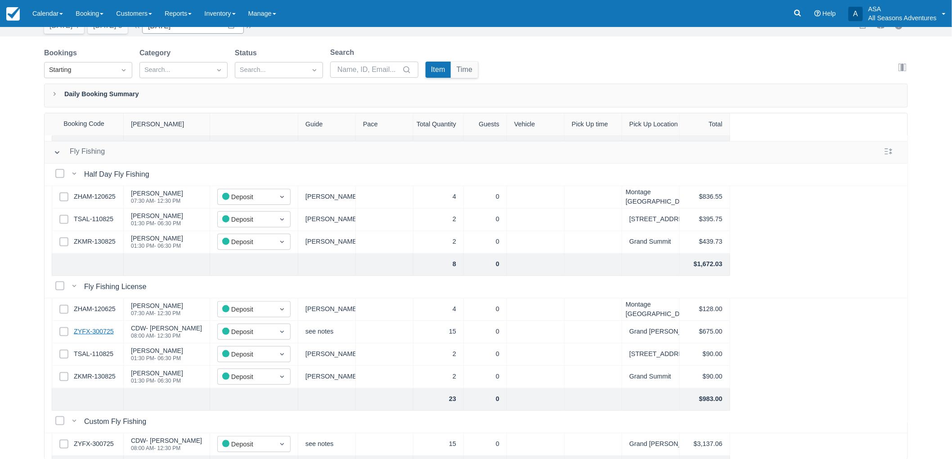
click link "ZYFX-300725"
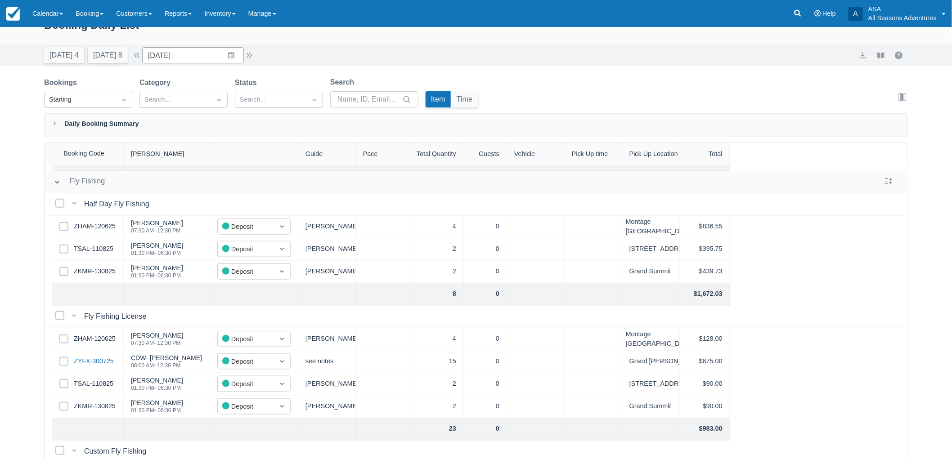
scroll to position [0, 0]
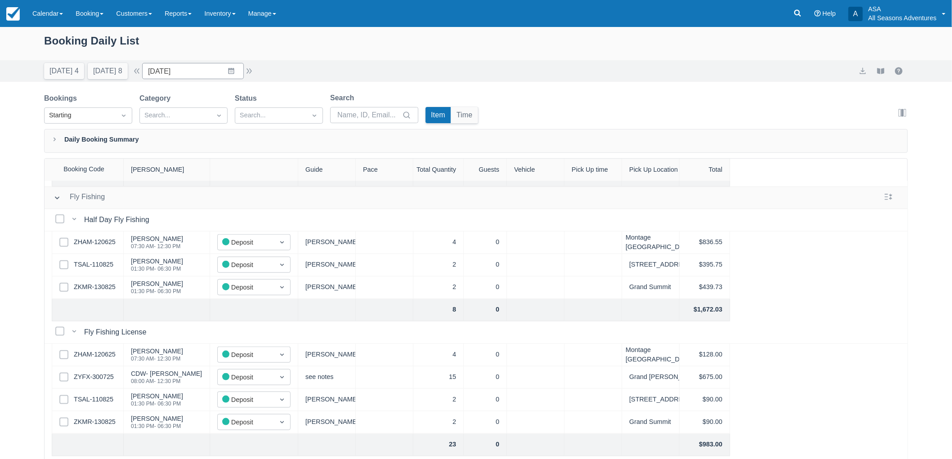
click div "Today 4 Tomorrow 8 Date 08/15/25 Navigate forward to interact with the calendar…"
click input "08/15/25"
click td "17"
type input "08/17/25"
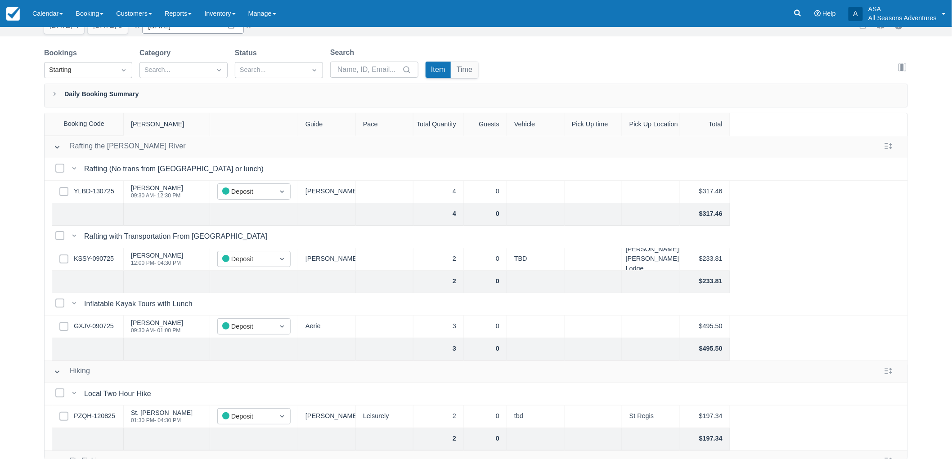
click div "Booking Daily List Today 4 Tomorrow 8 Date 08/17/25 Navigate forward to interac…"
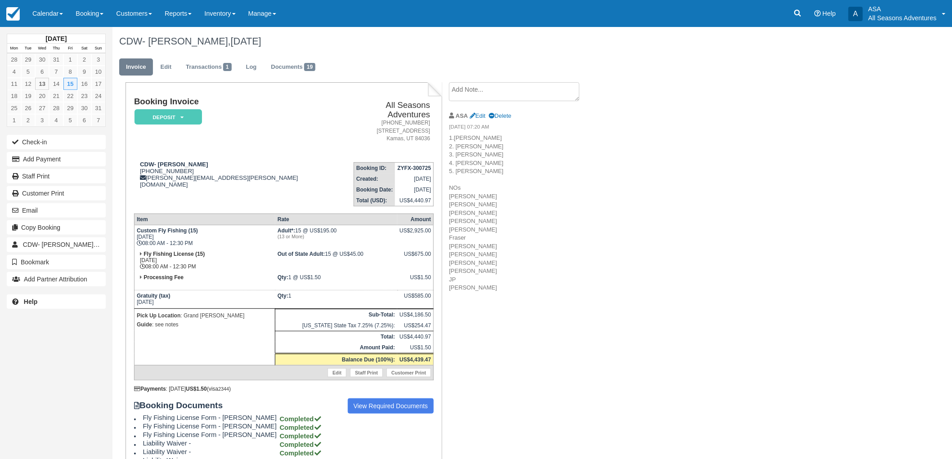
click at [701, 196] on div "CDW- [PERSON_NAME], [DATE] Invoice Edit Transactions 1 Log Documents 19 Booking…" at bounding box center [469, 322] width 714 height 591
click at [700, 197] on div "CDW- [PERSON_NAME], [DATE] Invoice Edit Transactions 1 Log Documents 19 Booking…" at bounding box center [469, 322] width 714 height 591
click at [708, 113] on div "CDW- [PERSON_NAME], [DATE] Invoice Edit Transactions 1 Log Documents 19 Booking…" at bounding box center [469, 322] width 714 height 591
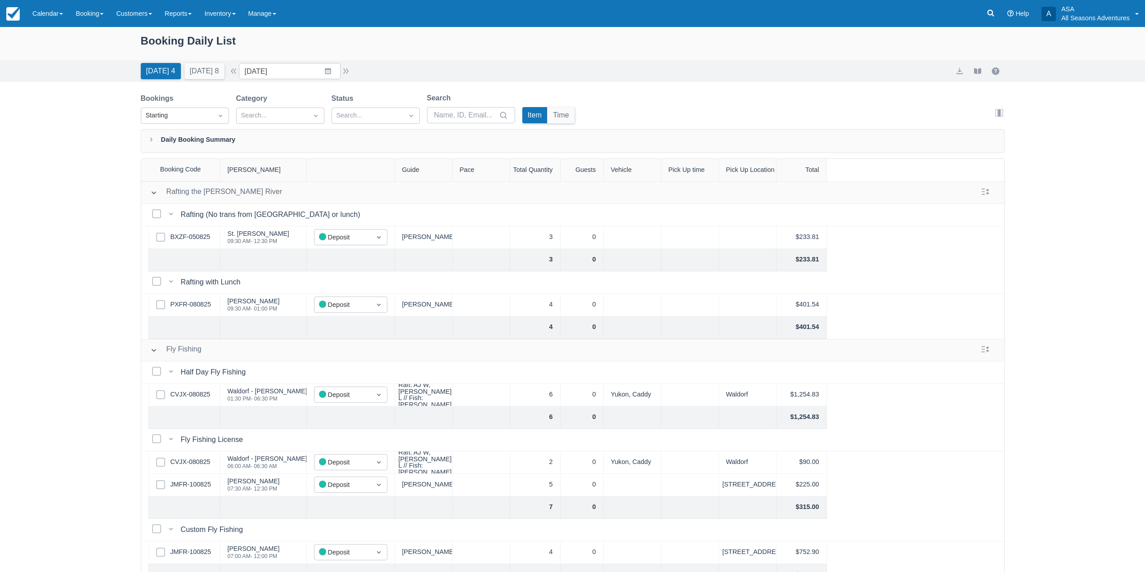
click at [83, 20] on link "Booking" at bounding box center [89, 13] width 40 height 27
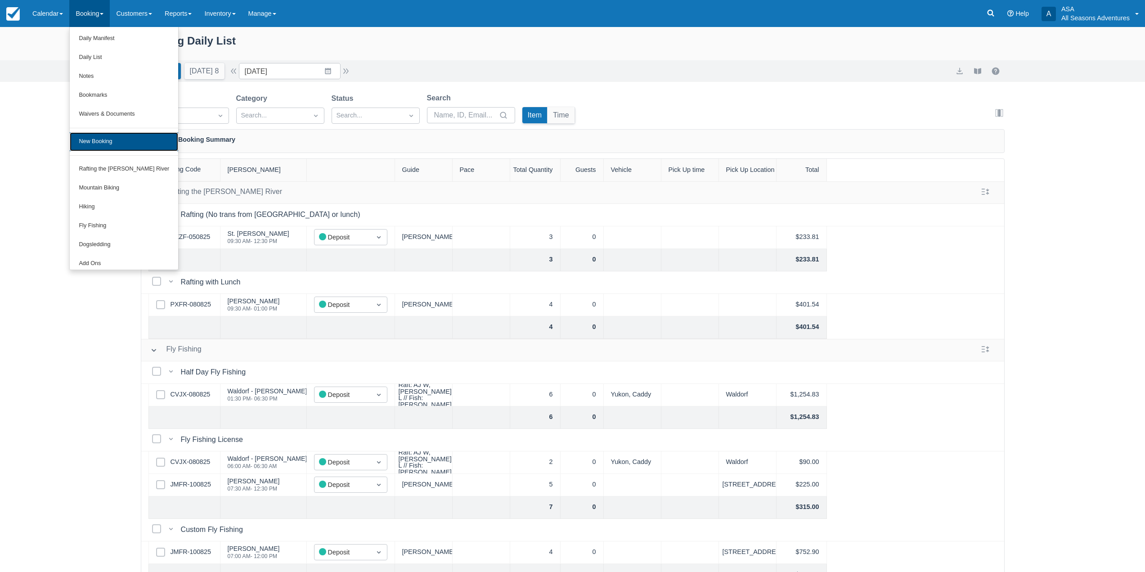
click at [123, 139] on link "New Booking" at bounding box center [124, 141] width 108 height 19
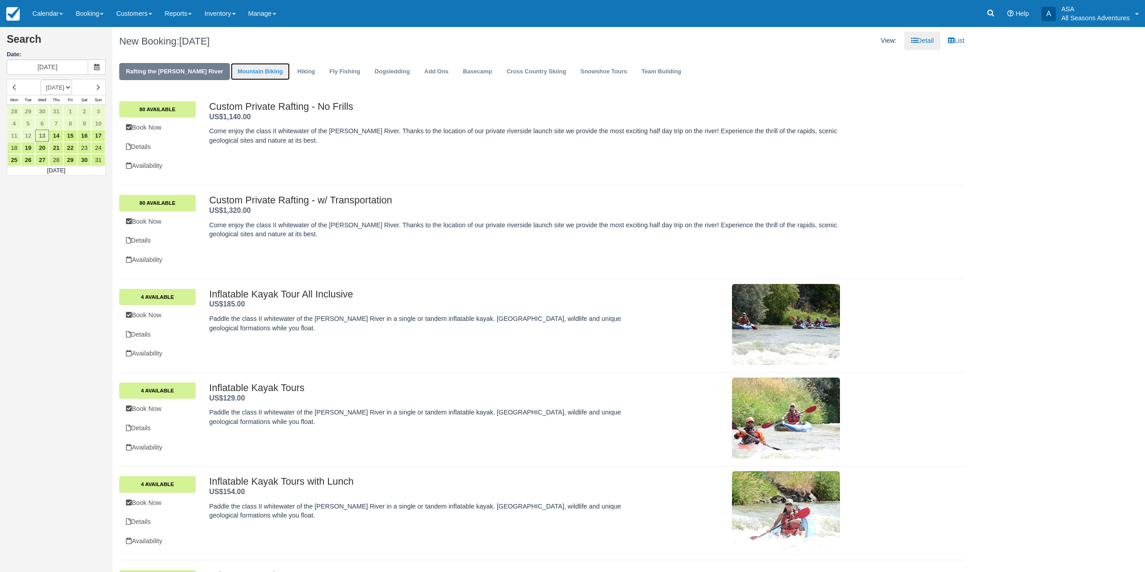
click at [241, 74] on link "Mountain Biking" at bounding box center [260, 72] width 59 height 18
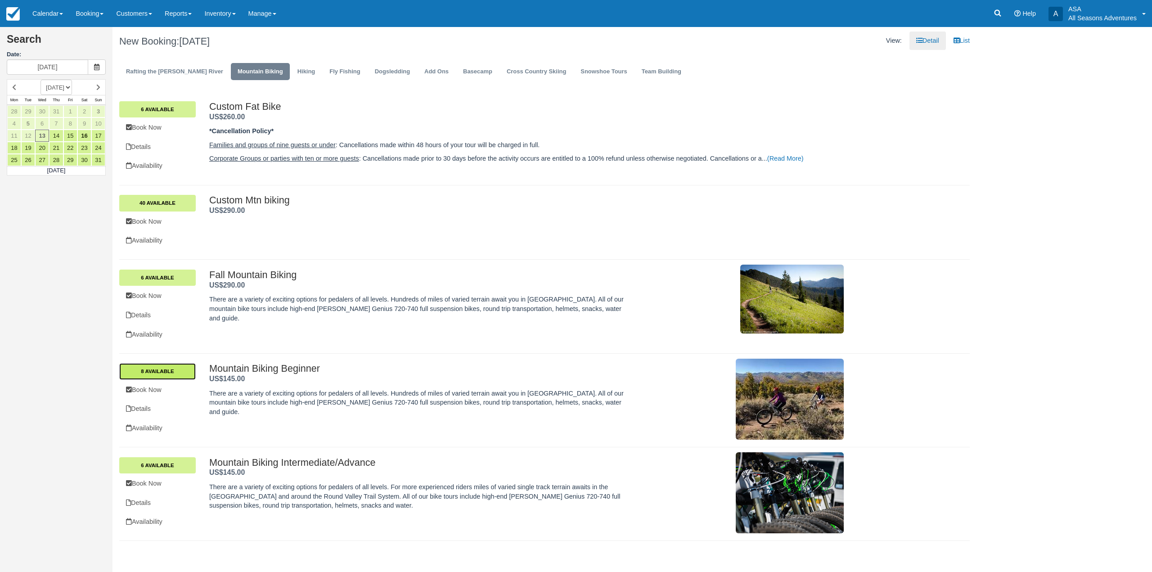
click at [180, 365] on link "8 Available" at bounding box center [157, 371] width 76 height 16
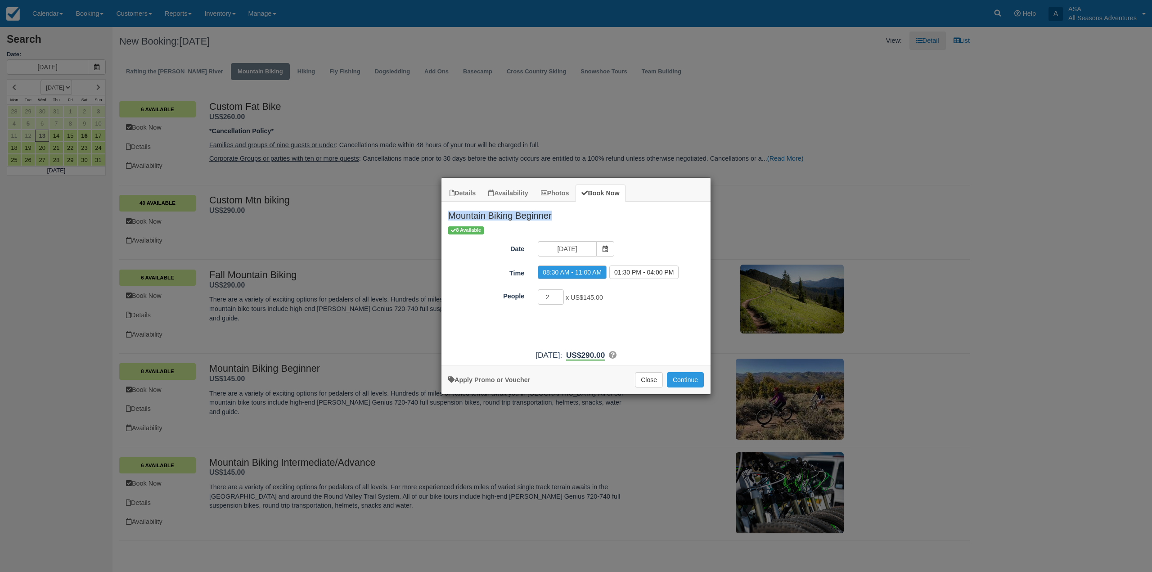
drag, startPoint x: 449, startPoint y: 215, endPoint x: 565, endPoint y: 222, distance: 116.3
click at [565, 222] on h2 "Mountain Biking Beginner" at bounding box center [575, 213] width 269 height 23
click at [565, 221] on h2 "Mountain Biking Beginner" at bounding box center [575, 213] width 269 height 23
drag, startPoint x: 556, startPoint y: 218, endPoint x: 449, endPoint y: 218, distance: 107.5
click at [448, 220] on h2 "Mountain Biking Beginner" at bounding box center [575, 213] width 269 height 23
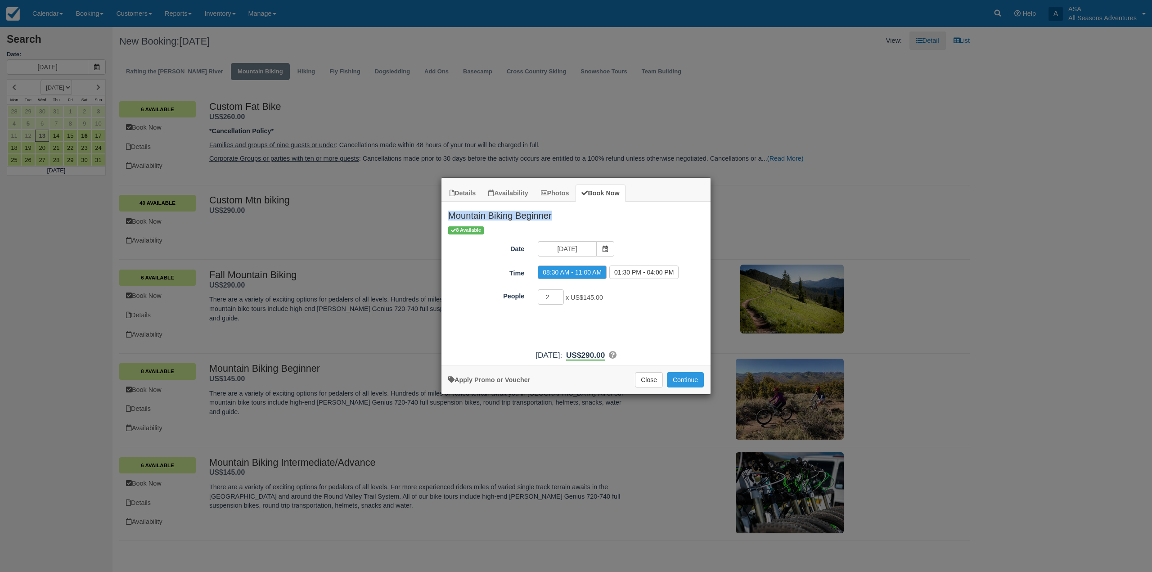
click at [450, 216] on h2 "Mountain Biking Beginner" at bounding box center [575, 213] width 269 height 23
click at [653, 387] on button "Close" at bounding box center [649, 379] width 28 height 15
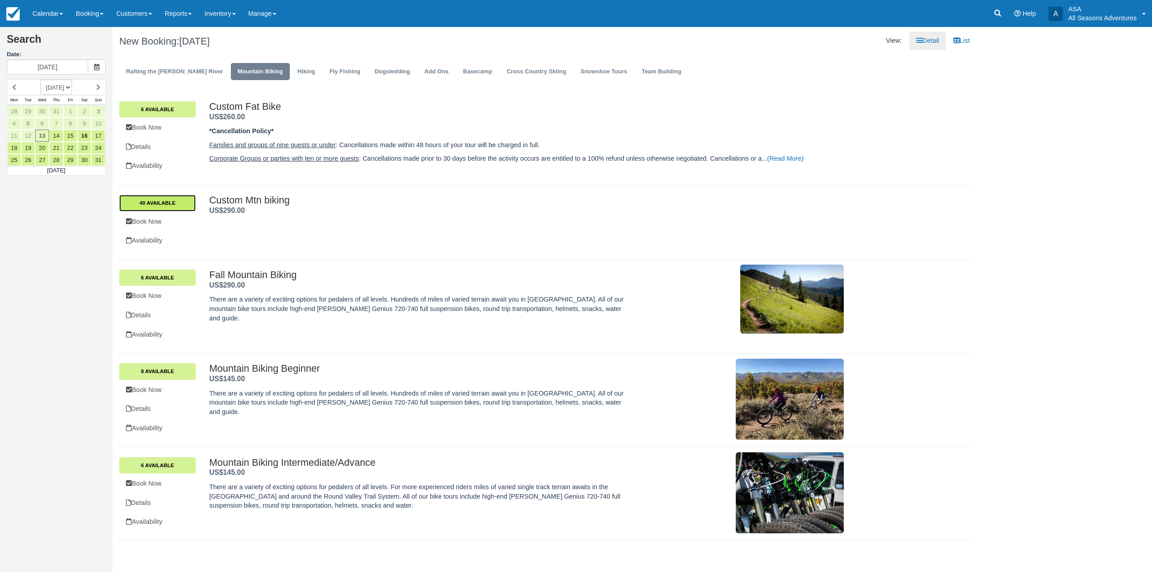
click at [174, 202] on link "40 Available" at bounding box center [157, 203] width 76 height 16
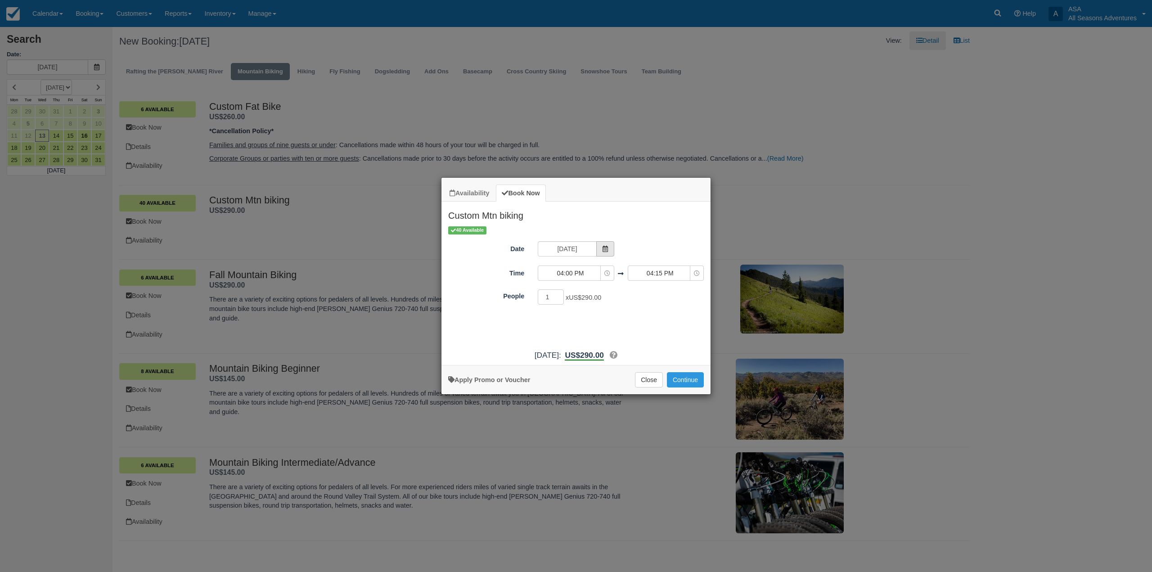
click at [606, 250] on icon "Item Modal" at bounding box center [605, 249] width 6 height 6
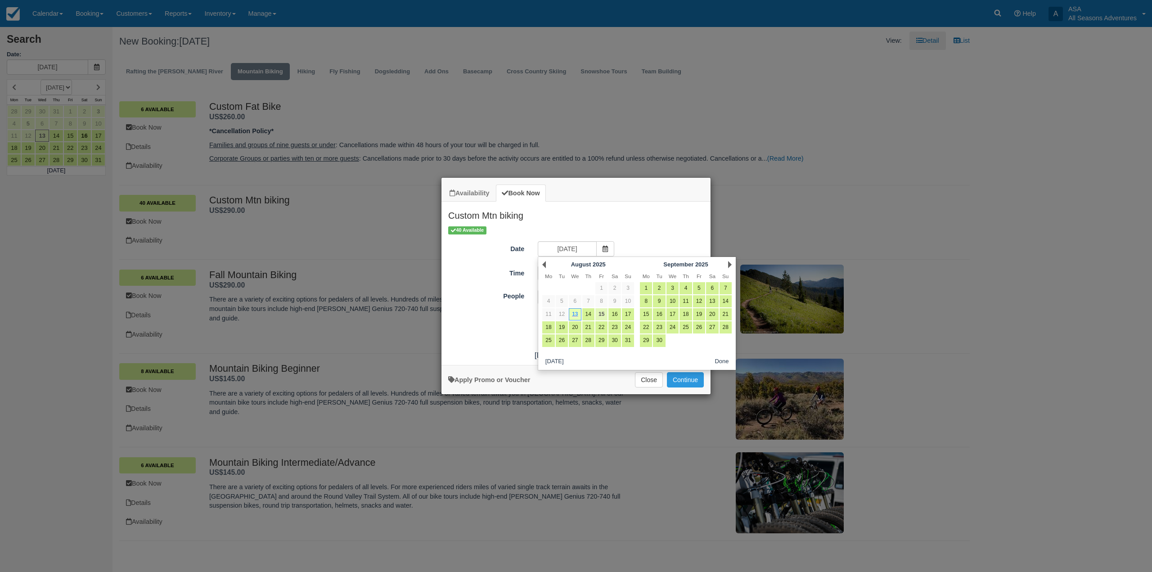
click at [601, 317] on link "15" at bounding box center [601, 314] width 12 height 12
type input "08/15/25"
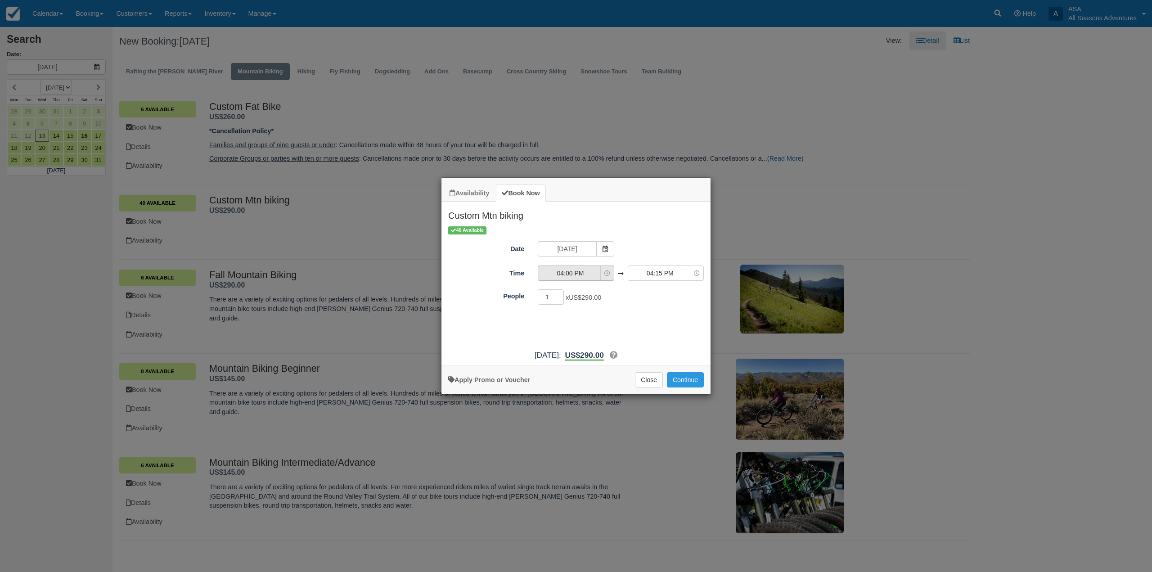
click at [589, 279] on button "04:00 PM" at bounding box center [576, 272] width 76 height 15
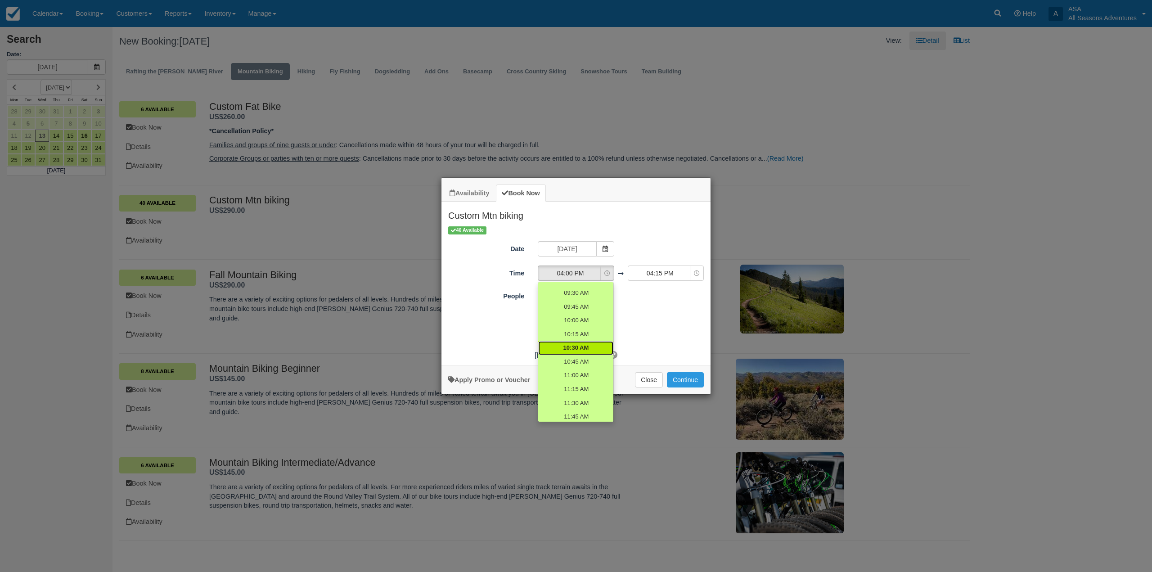
scroll to position [173, 0]
click at [573, 309] on span "09:30 AM" at bounding box center [576, 308] width 26 height 9
select select "09:30"
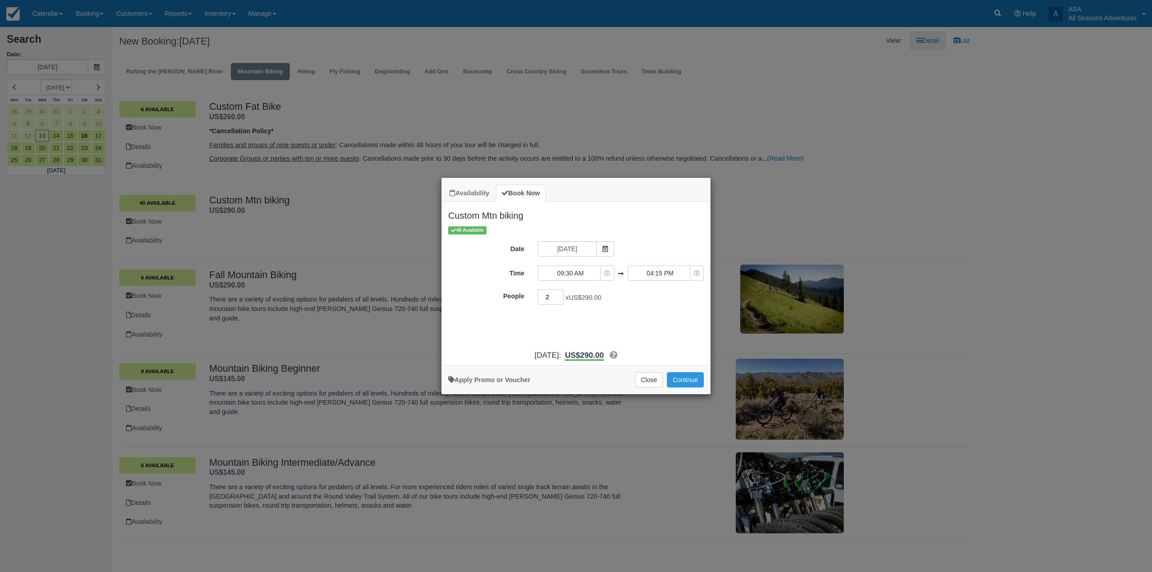
click at [560, 294] on input "2" at bounding box center [551, 296] width 26 height 15
click at [560, 294] on input "3" at bounding box center [551, 296] width 26 height 15
click at [560, 294] on input "4" at bounding box center [551, 296] width 26 height 15
type input "5"
click at [560, 294] on input "5" at bounding box center [551, 296] width 26 height 15
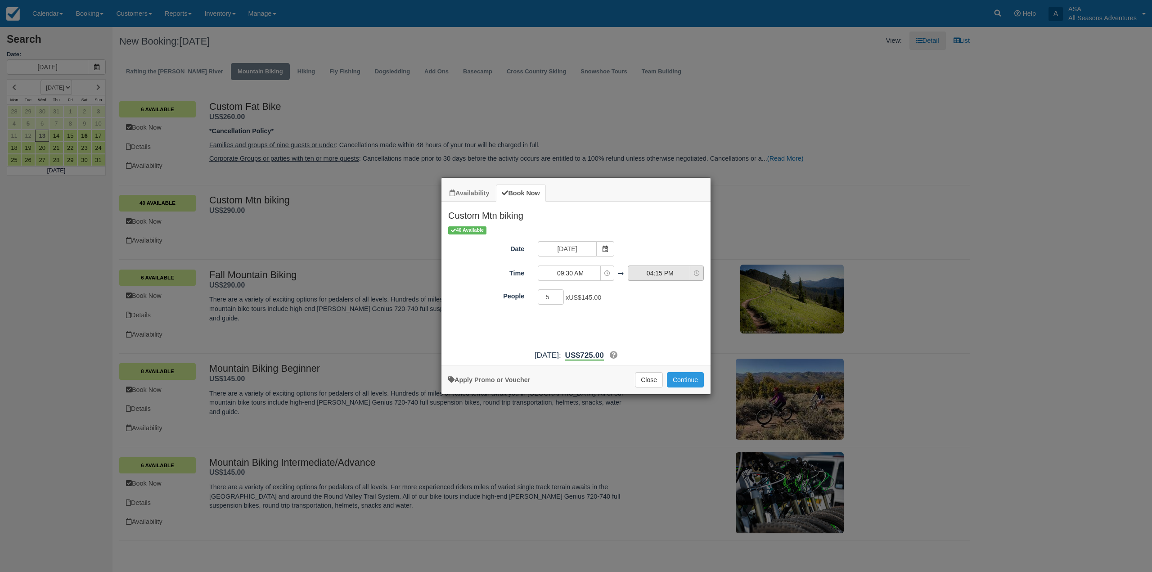
click at [666, 275] on span "04:15 PM" at bounding box center [660, 273] width 64 height 9
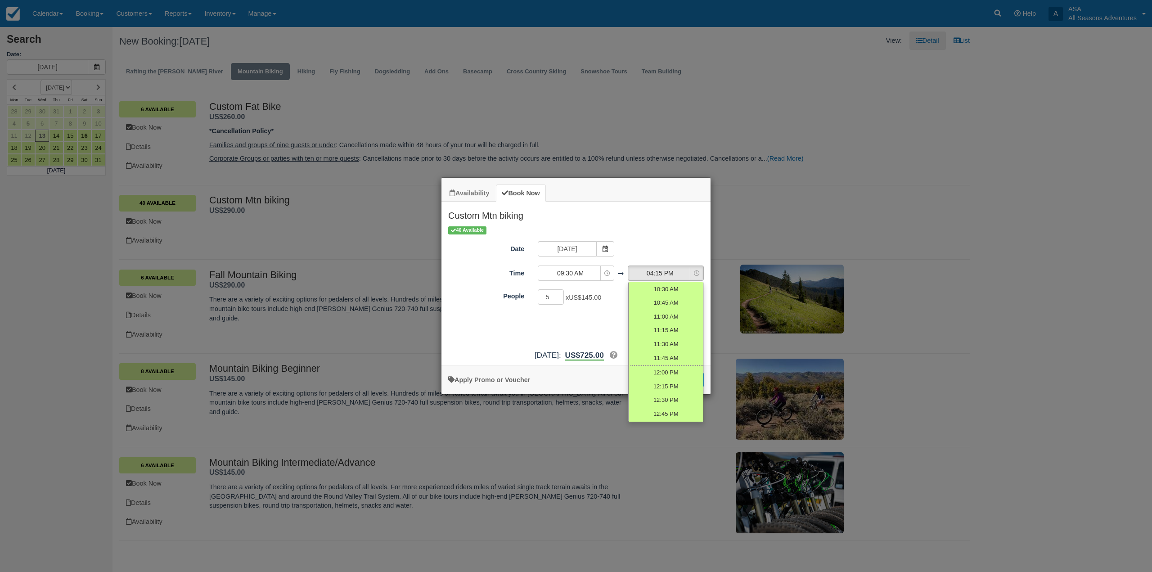
scroll to position [218, 0]
click at [672, 381] on link "12:00 PM" at bounding box center [665, 387] width 75 height 15
select select "12:00"
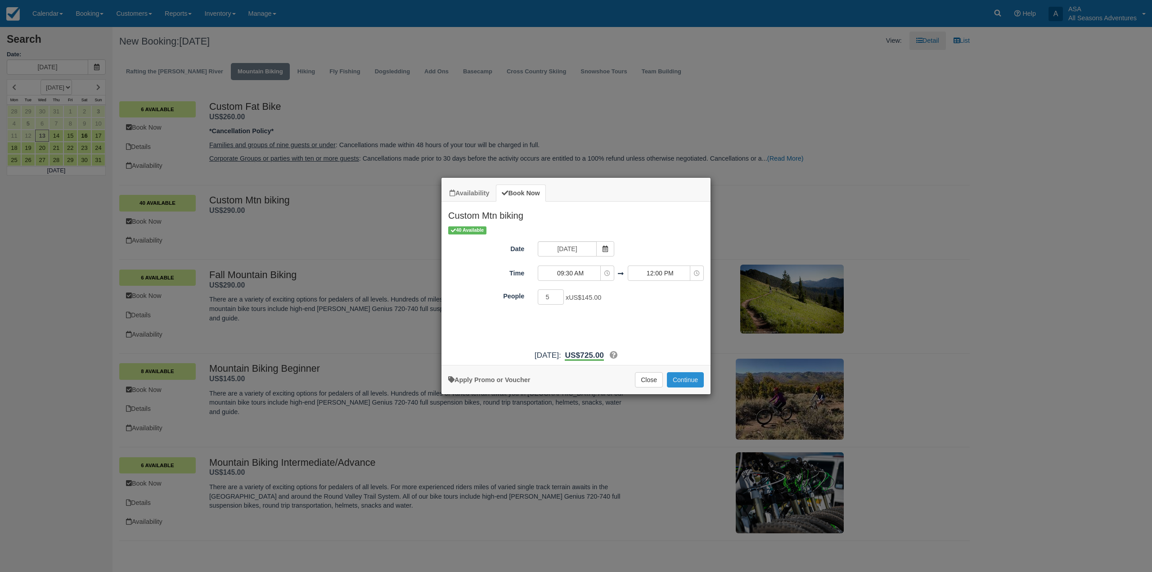
click at [678, 380] on button "Continue" at bounding box center [685, 379] width 37 height 15
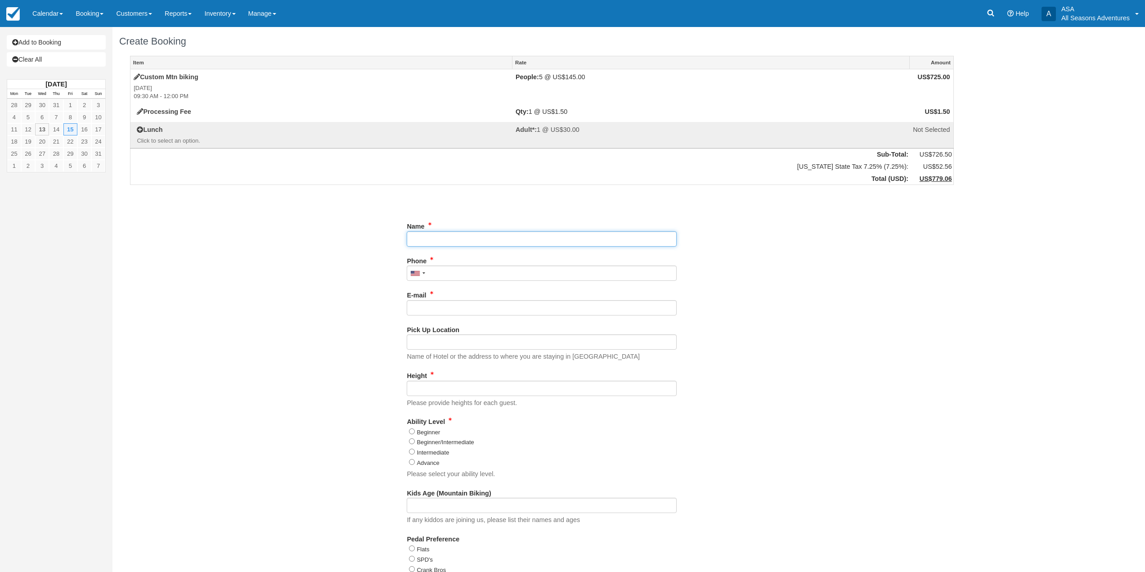
click at [432, 244] on input "Name" at bounding box center [542, 238] width 270 height 15
type input "[PERSON_NAME]"
type input "(610) 389-5399"
click at [455, 314] on input "E-mail" at bounding box center [542, 307] width 270 height 15
type input "[EMAIL_ADDRESS][DOMAIN_NAME]"
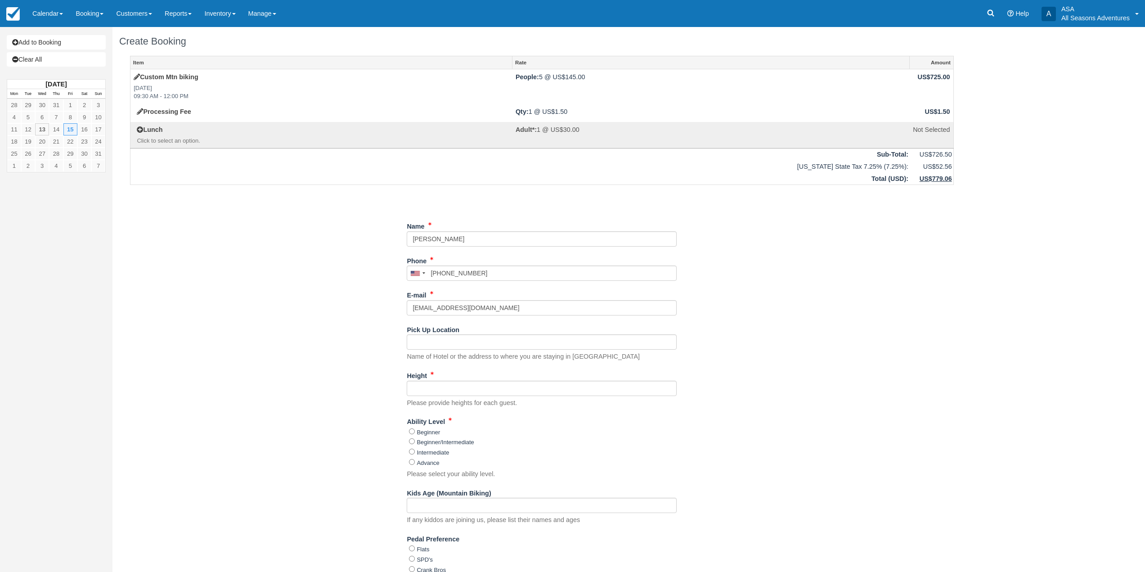
click at [381, 326] on div "Item Rate Amount Custom Mtn biking Fri Aug 15, 2025 09:30 AM - 12:00 PM People:…" at bounding box center [541, 426] width 845 height 741
click at [428, 345] on input "Pick Up Location" at bounding box center [542, 341] width 270 height 15
click at [369, 324] on div "Item Rate Amount Custom Mtn biking Fri Aug 15, 2025 09:30 AM - 12:00 PM People:…" at bounding box center [541, 426] width 845 height 741
click at [439, 339] on input "Pick Up Location" at bounding box center [542, 341] width 270 height 15
click at [366, 355] on div "Item Rate Amount Custom Mtn biking Fri Aug 15, 2025 09:30 AM - 12:00 PM People:…" at bounding box center [541, 426] width 845 height 741
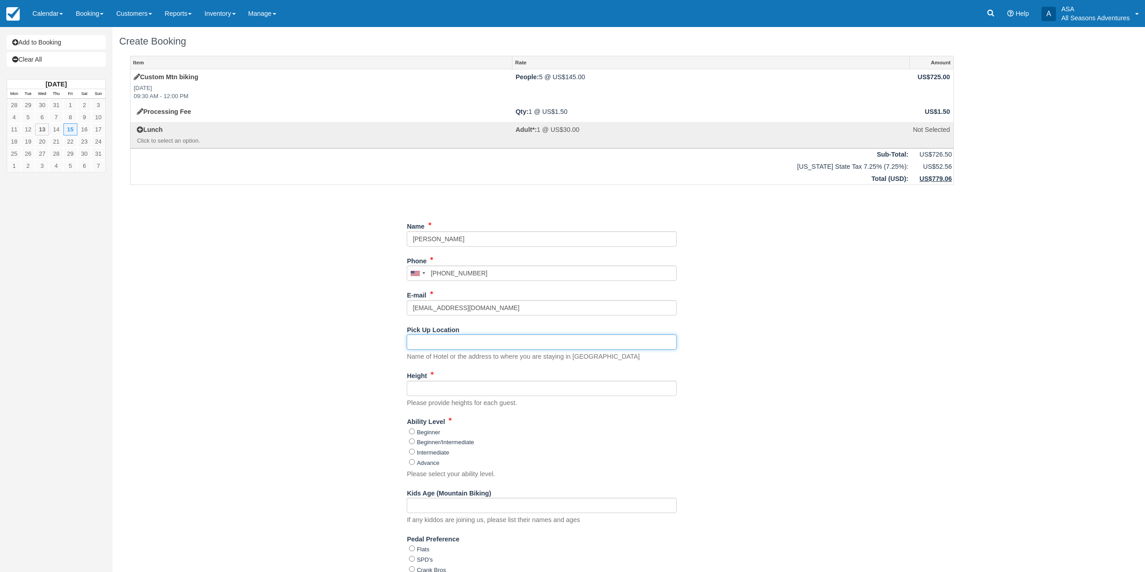
click at [424, 346] on input "Pick Up Location" at bounding box center [542, 341] width 270 height 15
click at [341, 354] on div "Item Rate Amount Custom Mtn biking Fri Aug 15, 2025 09:30 AM - 12:00 PM People:…" at bounding box center [541, 426] width 845 height 741
click at [440, 342] on input "Pick Up Location" at bounding box center [542, 341] width 270 height 15
type input "Meeting at Quinn's"
click at [430, 394] on input "Height" at bounding box center [542, 388] width 270 height 15
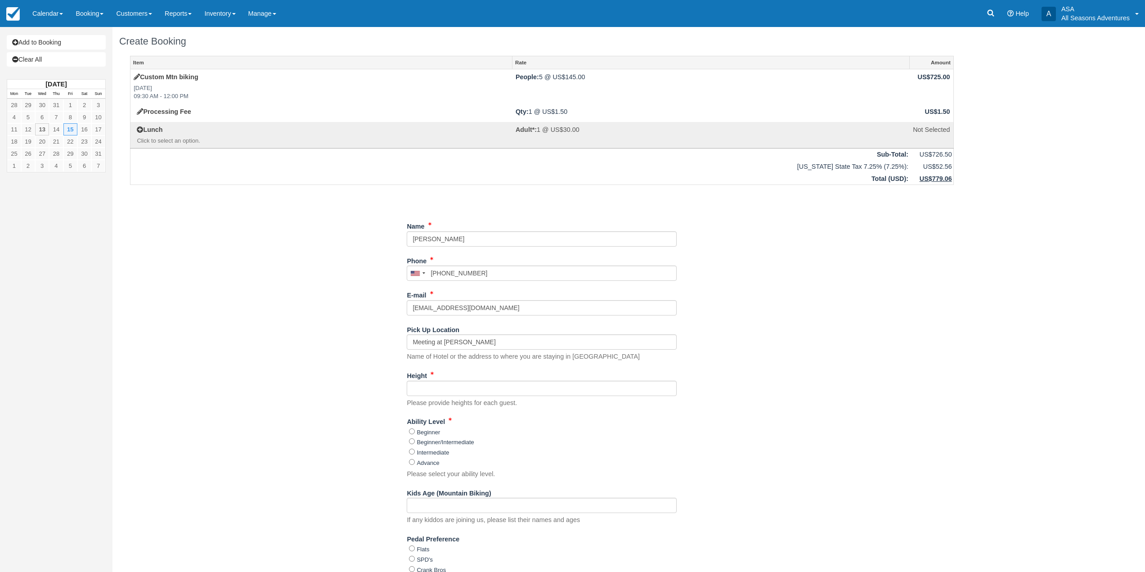
click at [381, 381] on div "Item Rate Amount Custom Mtn biking Fri Aug 15, 2025 09:30 AM - 12:00 PM People:…" at bounding box center [541, 426] width 845 height 741
click at [433, 389] on input "Height" at bounding box center [542, 388] width 270 height 15
click at [350, 369] on div "Item Rate Amount Custom Mtn biking Fri Aug 15, 2025 09:30 AM - 12:00 PM People:…" at bounding box center [541, 426] width 845 height 741
click at [437, 383] on input "Height" at bounding box center [542, 388] width 270 height 15
click at [363, 376] on div "Item Rate Amount Custom Mtn biking Fri Aug 15, 2025 09:30 AM - 12:00 PM People:…" at bounding box center [541, 426] width 845 height 741
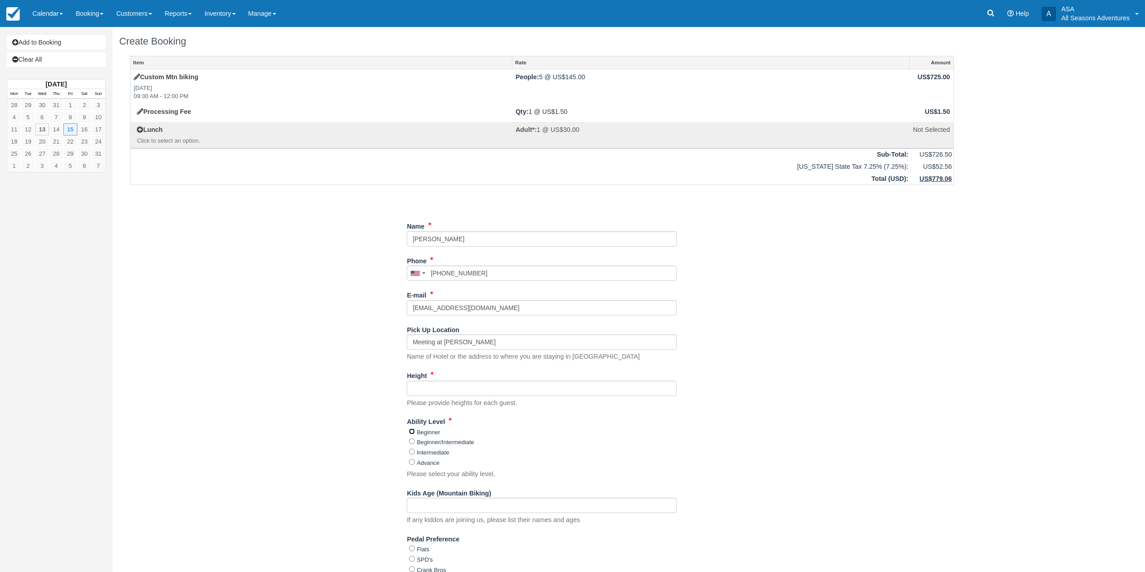
click at [413, 431] on input "Beginner" at bounding box center [412, 431] width 6 height 6
radio input "true"
click at [383, 432] on div "Item Rate Amount Custom Mtn biking Fri Aug 15, 2025 09:30 AM - 12:00 PM People:…" at bounding box center [541, 426] width 845 height 741
click at [412, 442] on input "Beginner/Intermediate" at bounding box center [412, 441] width 6 height 6
radio input "true"
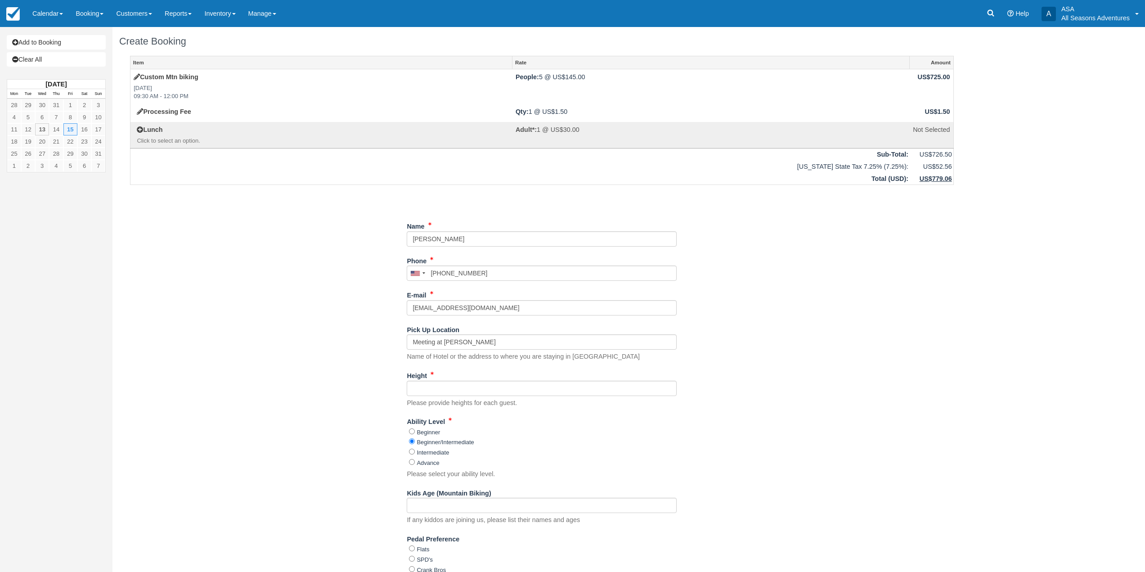
click at [378, 425] on div "Item Rate Amount Custom Mtn biking Fri Aug 15, 2025 09:30 AM - 12:00 PM People:…" at bounding box center [541, 426] width 845 height 741
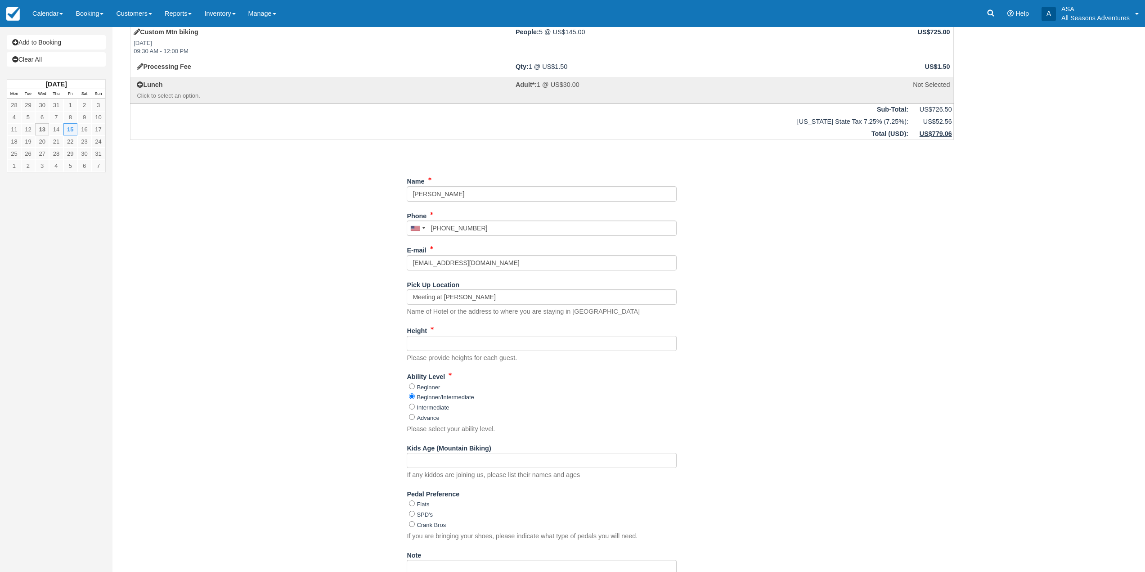
scroll to position [90, 0]
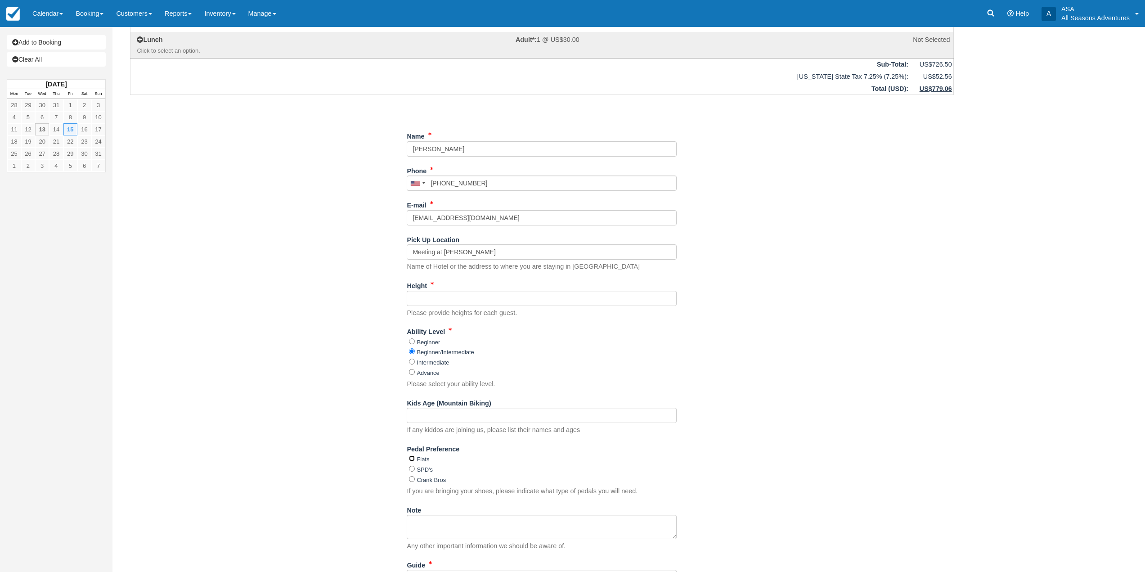
click at [412, 458] on input "Flats" at bounding box center [412, 458] width 6 height 6
radio input "true"
click at [363, 432] on div "Item Rate Amount Custom Mtn biking Fri Aug 15, 2025 09:30 AM - 12:00 PM People:…" at bounding box center [541, 336] width 845 height 741
click at [437, 414] on input "Kids Age (Mountain Biking)" at bounding box center [542, 415] width 270 height 15
click at [359, 402] on div "Item Rate Amount Custom Mtn biking Fri Aug 15, 2025 09:30 AM - 12:00 PM People:…" at bounding box center [541, 336] width 845 height 741
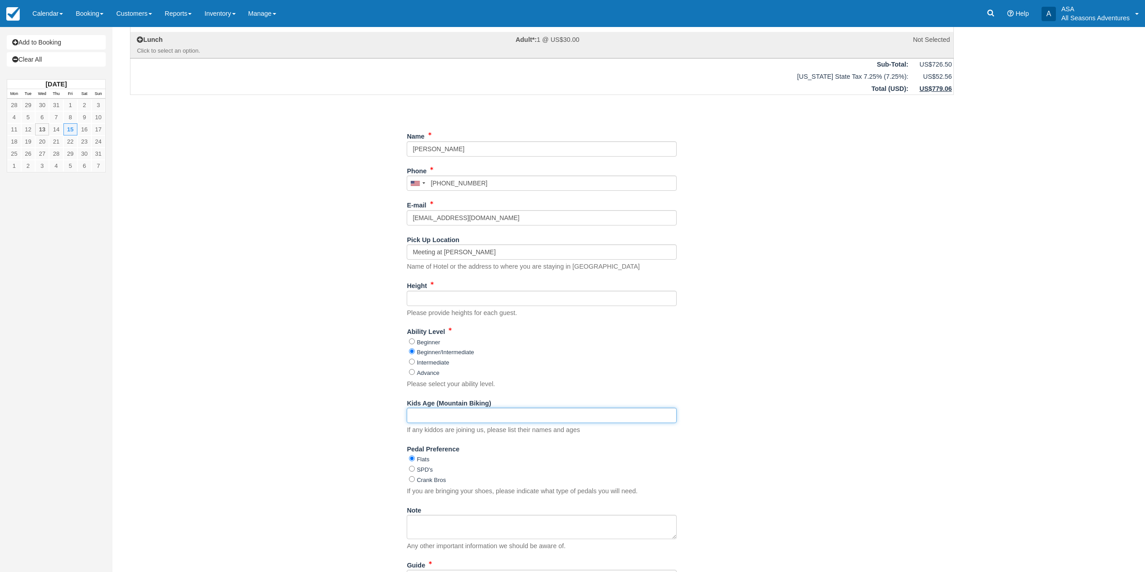
click at [421, 414] on input "Kids Age (Mountain Biking)" at bounding box center [542, 415] width 270 height 15
click at [355, 422] on div "Item Rate Amount Custom Mtn biking Fri Aug 15, 2025 09:30 AM - 12:00 PM People:…" at bounding box center [541, 336] width 845 height 741
click at [418, 416] on input "Kids Age (Mountain Biking)" at bounding box center [542, 415] width 270 height 15
click at [365, 405] on div "Item Rate Amount Custom Mtn biking Fri Aug 15, 2025 09:30 AM - 12:00 PM People:…" at bounding box center [541, 336] width 845 height 741
click at [440, 417] on input "Kids Age (Mountain Biking)" at bounding box center [542, 415] width 270 height 15
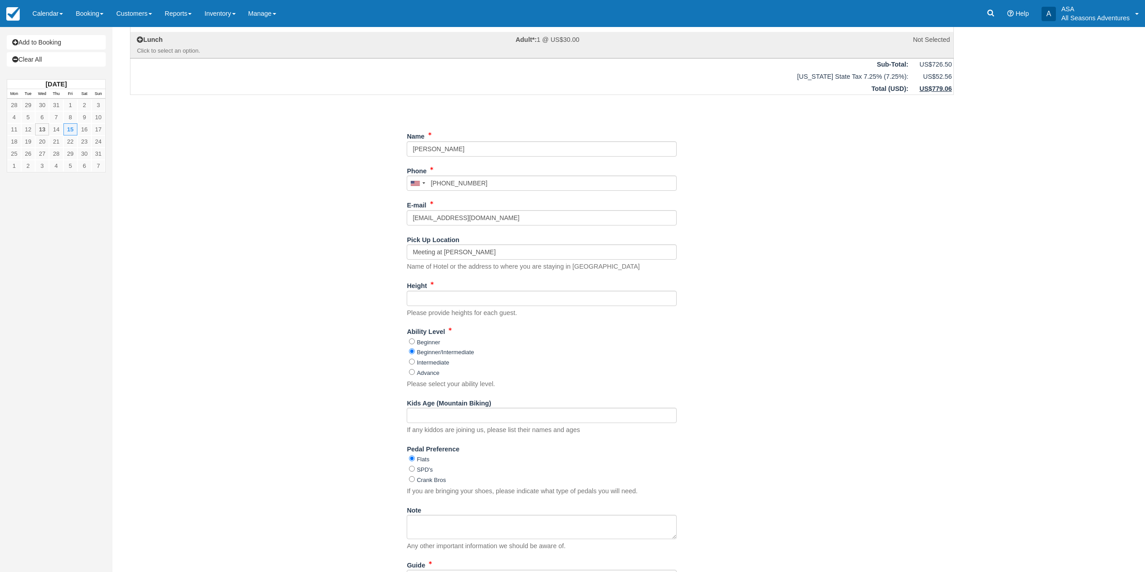
click at [344, 405] on div "Item Rate Amount Custom Mtn biking Fri Aug 15, 2025 09:30 AM - 12:00 PM People:…" at bounding box center [541, 336] width 845 height 741
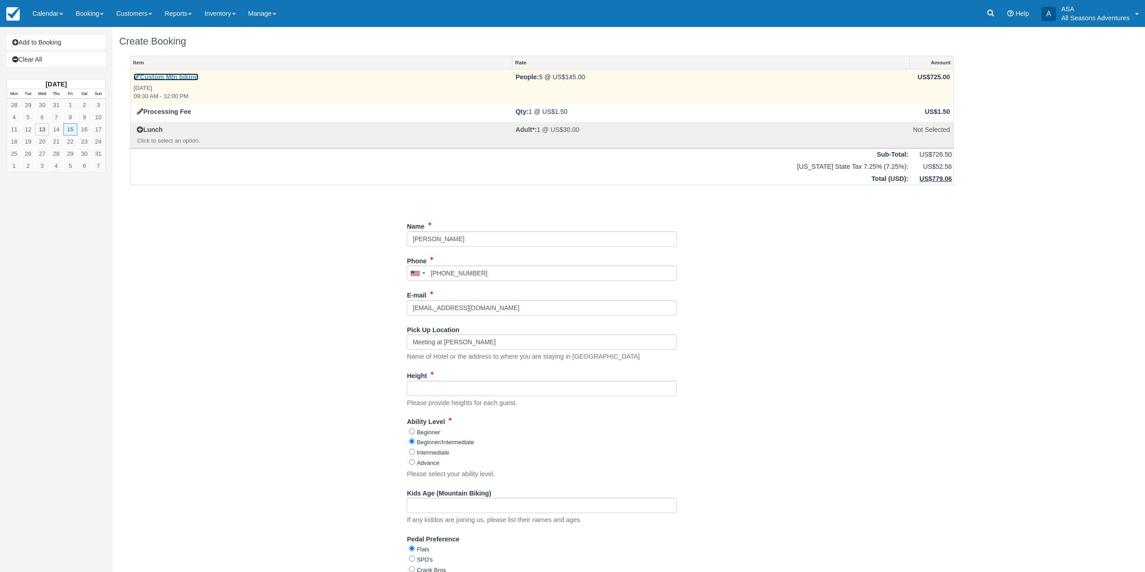
click at [170, 76] on link "Custom Mtn biking" at bounding box center [166, 76] width 65 height 7
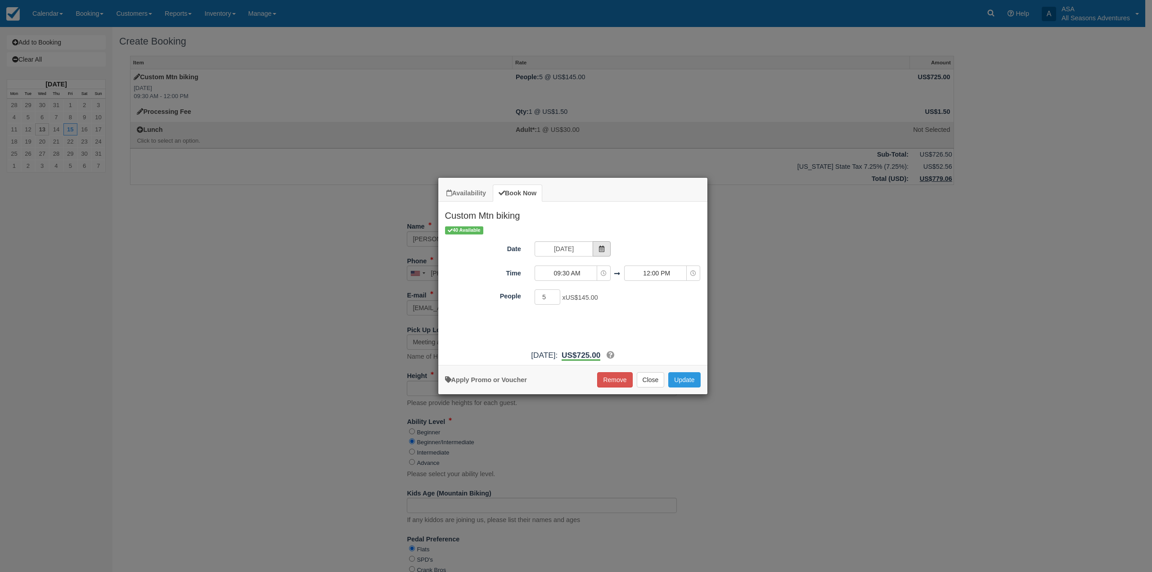
click at [601, 251] on icon "Item Modal" at bounding box center [601, 249] width 6 height 6
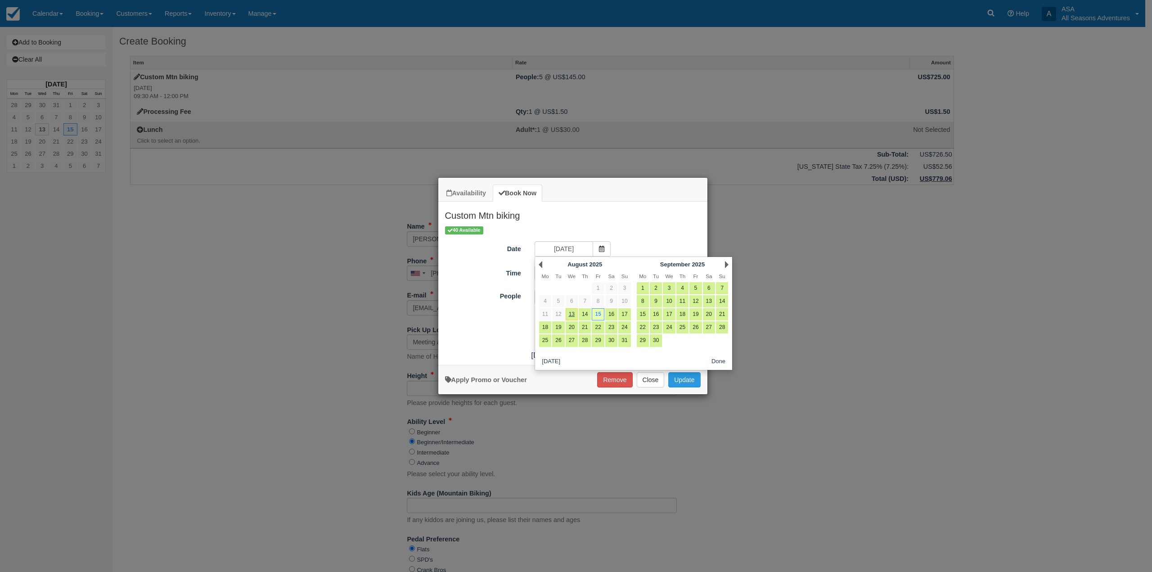
click at [637, 227] on div "40 Available" at bounding box center [573, 229] width 256 height 9
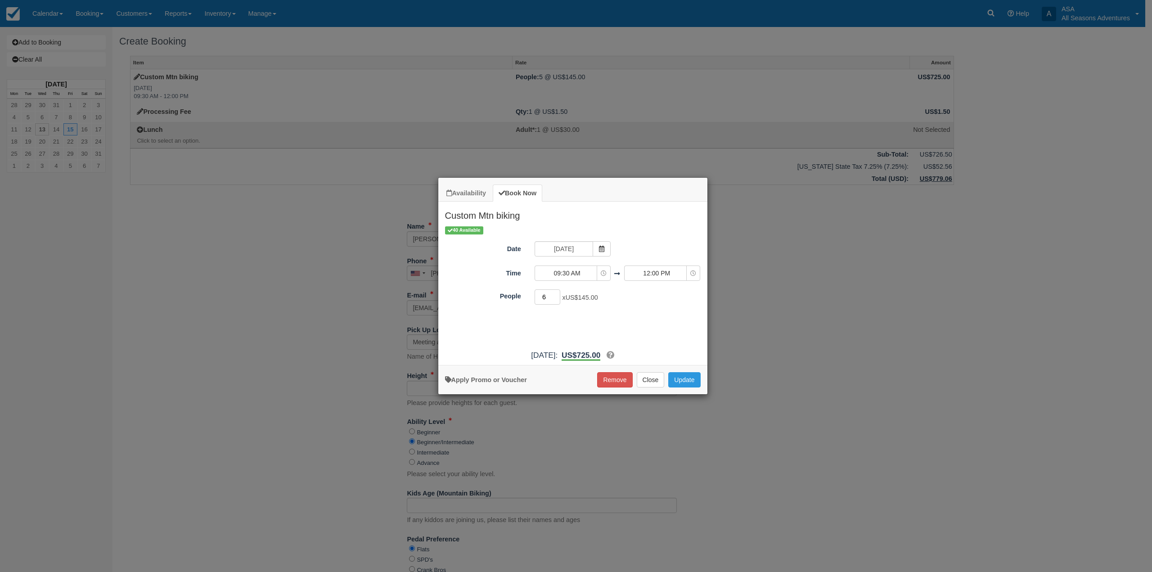
type input "6"
click at [556, 293] on input "6" at bounding box center [547, 296] width 26 height 15
click at [678, 381] on button "Update" at bounding box center [684, 379] width 32 height 15
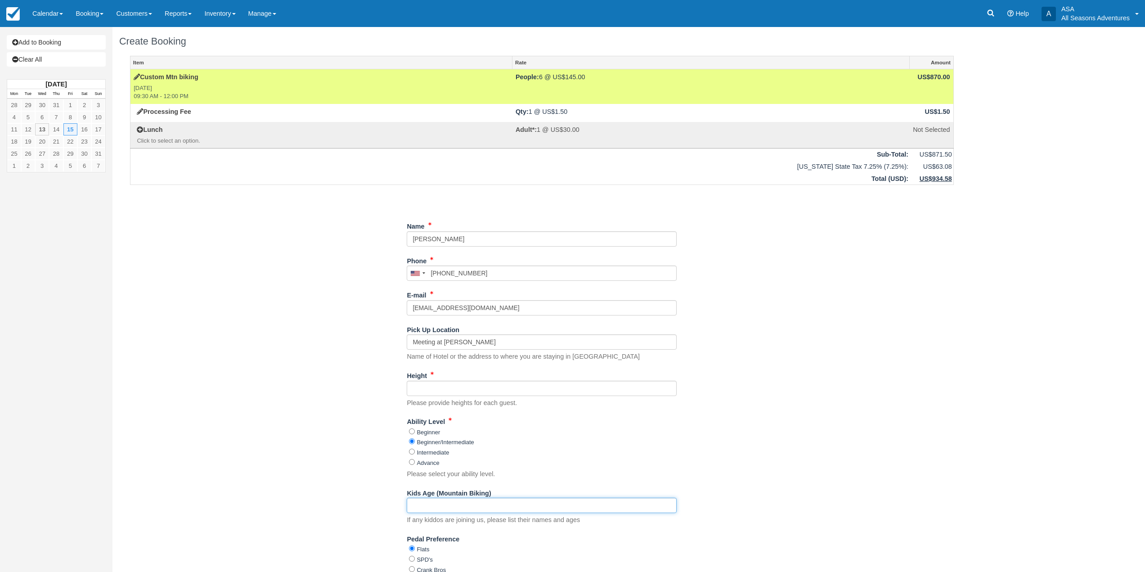
click at [470, 507] on input "Kids Age (Mountain Biking)" at bounding box center [542, 505] width 270 height 15
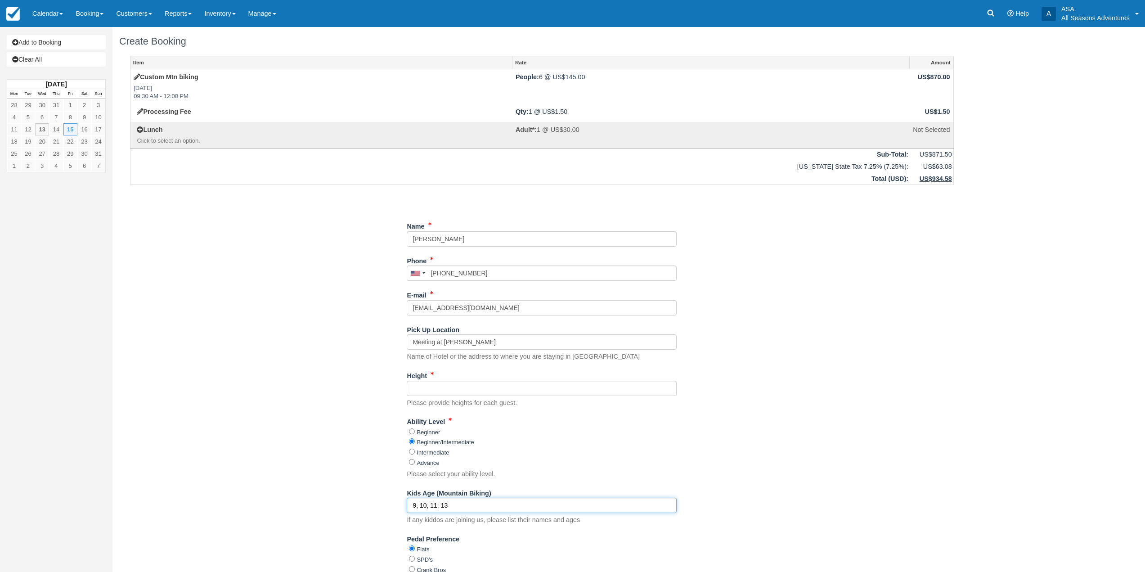
type input "9, 10, 11, 13"
click at [301, 407] on div "Item Rate Amount Custom Mtn biking Fri Aug 15, 2025 09:30 AM - 12:00 PM People:…" at bounding box center [541, 426] width 845 height 741
click at [425, 392] on input "Height" at bounding box center [542, 388] width 270 height 15
drag, startPoint x: 351, startPoint y: 392, endPoint x: 399, endPoint y: 392, distance: 48.1
click at [351, 392] on div "Item Rate Amount Custom Mtn biking Fri Aug 15, 2025 09:30 AM - 12:00 PM People:…" at bounding box center [541, 426] width 845 height 741
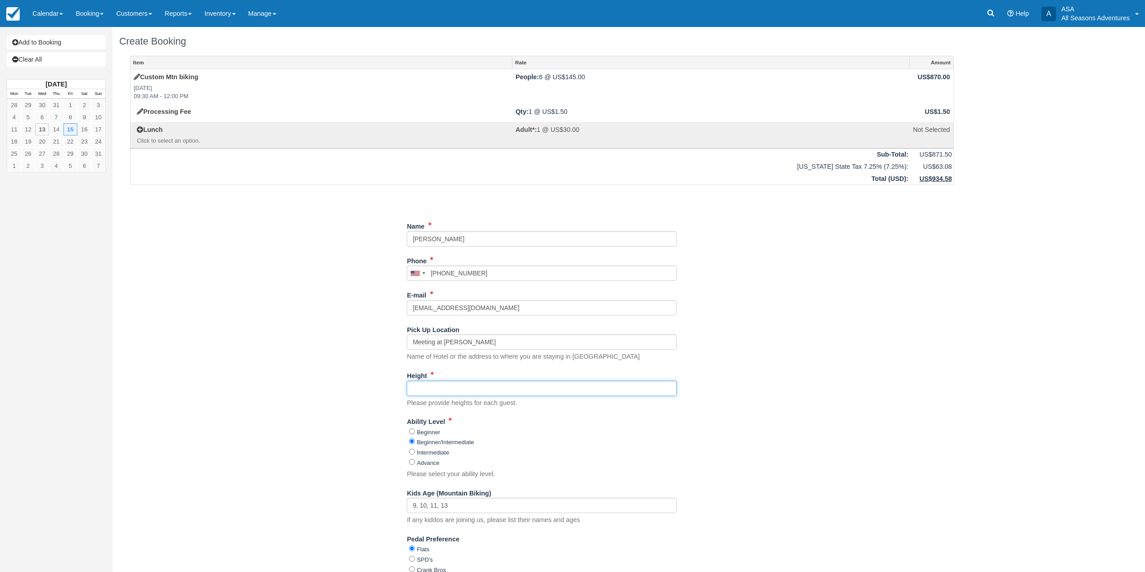
click at [457, 388] on input "Height" at bounding box center [542, 388] width 270 height 15
type input "2"
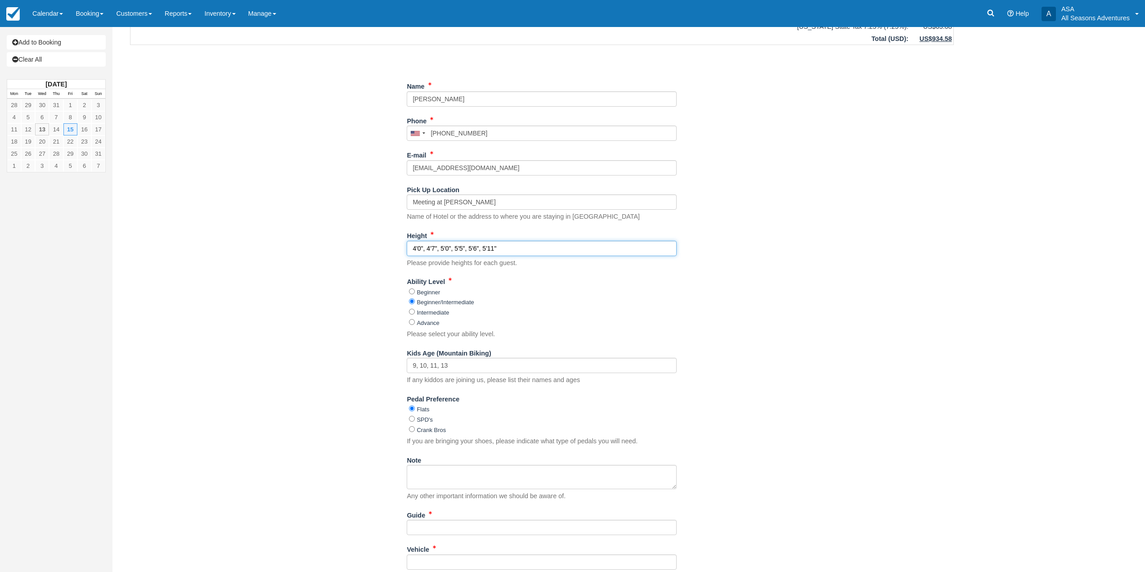
scroll to position [225, 0]
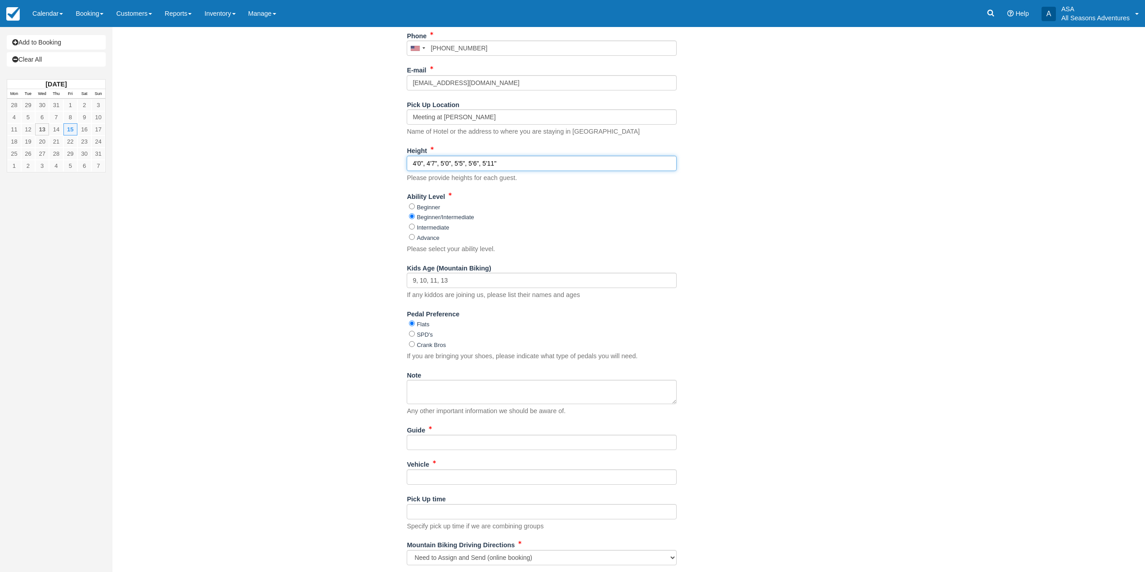
type input "4'0", 4'7", 5'0", 5'5", 5'6", 5'11""
click at [482, 446] on input "Guide" at bounding box center [542, 442] width 270 height 15
type input "Vince"
click at [434, 470] on input "Vehicle" at bounding box center [542, 476] width 270 height 15
type input "TBD"
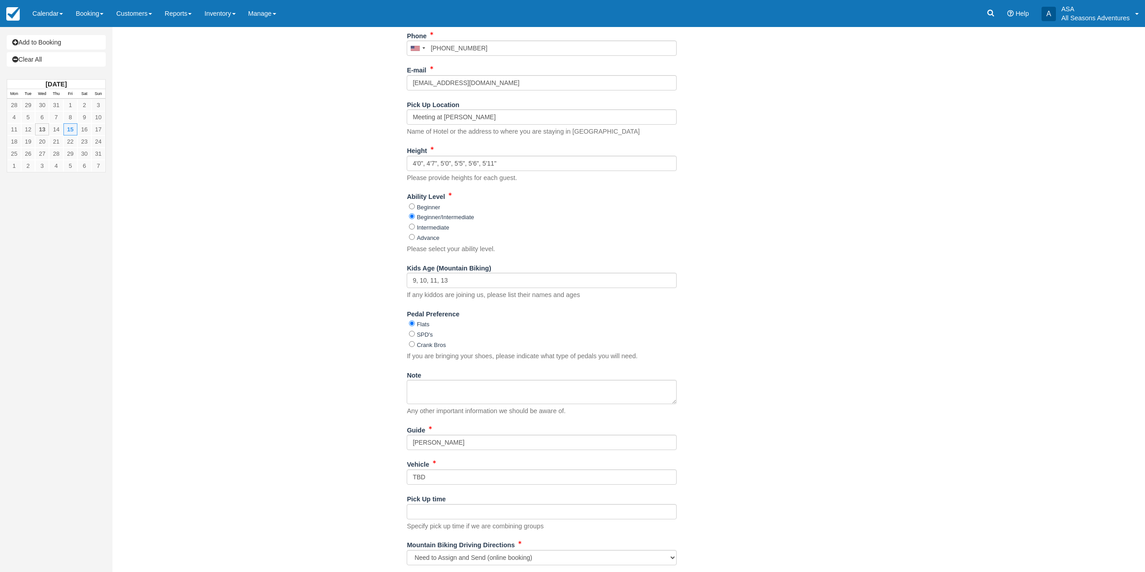
click at [186, 424] on div "Item Rate Amount Custom Mtn biking Fri Aug 15, 2025 09:30 AM - 12:00 PM People:…" at bounding box center [541, 201] width 845 height 741
click at [517, 562] on select "Quinn's Junction Trailhead: https://goo.gl/maps/qRDszhVH1E7tmAiF7 All Seasons A…" at bounding box center [542, 557] width 270 height 15
select select "Quinn's Junction Trailhead: https://goo.gl/maps/qRDszhVH1E7tmAiF7"
click at [407, 550] on select "Quinn's Junction Trailhead: https://goo.gl/maps/qRDszhVH1E7tmAiF7 All Seasons A…" at bounding box center [542, 557] width 270 height 15
click at [295, 498] on div "Item Rate Amount Custom Mtn biking Fri Aug 15, 2025 09:30 AM - 12:00 PM People:…" at bounding box center [541, 201] width 845 height 741
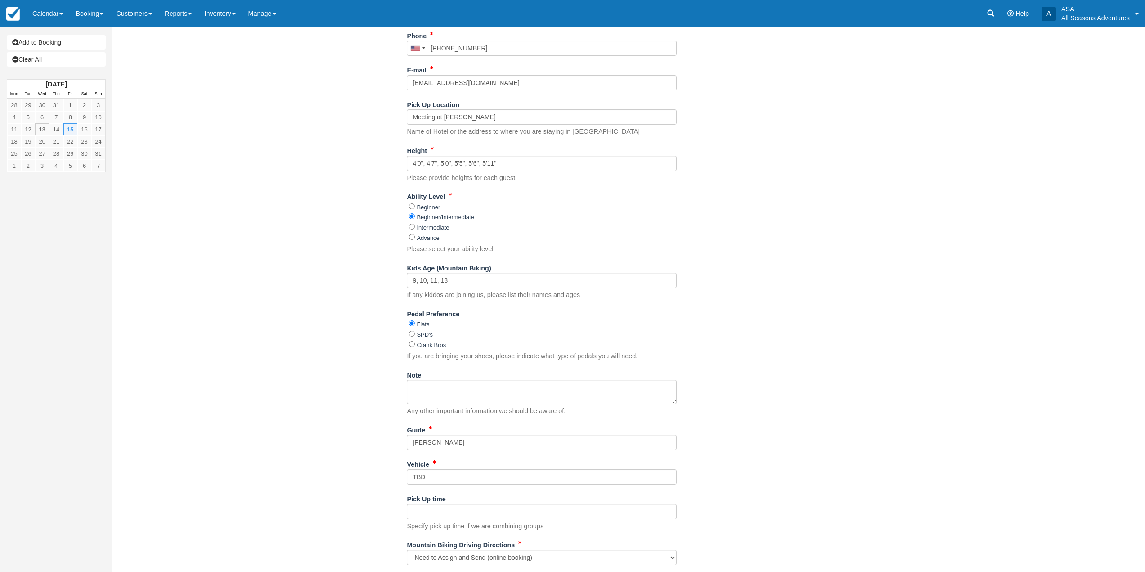
scroll to position [247, 0]
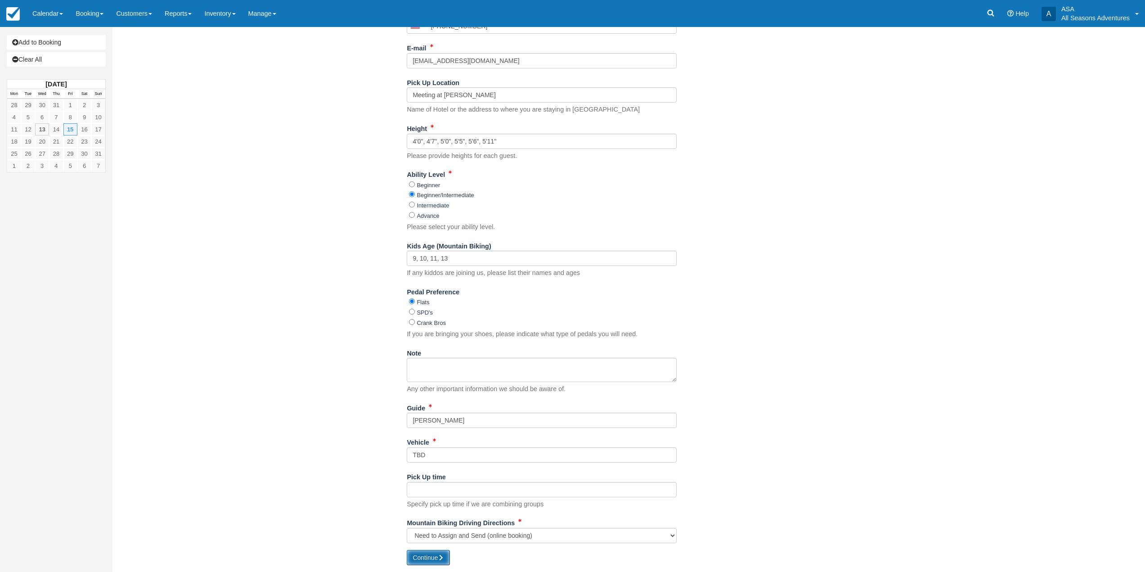
click at [430, 552] on button "Continue" at bounding box center [428, 557] width 43 height 15
type input "+16103895399"
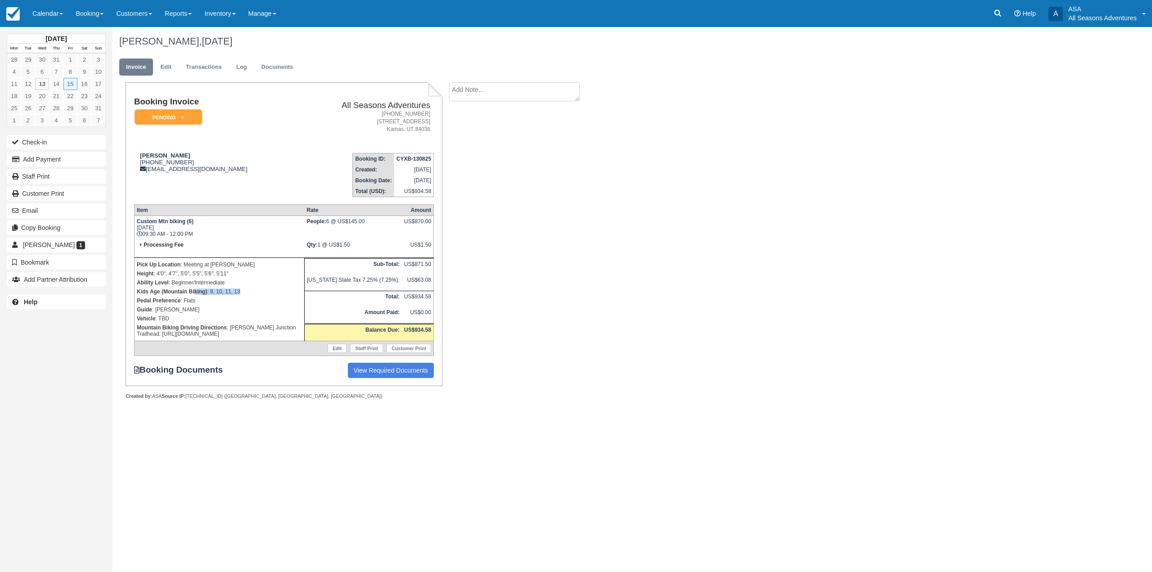
drag, startPoint x: 248, startPoint y: 293, endPoint x: 194, endPoint y: 290, distance: 54.1
click at [194, 290] on p "Kids Age (Mountain Biking) : 9, 10, 11, 13" at bounding box center [219, 291] width 165 height 9
click at [231, 296] on p "Pedal Preference : Flats" at bounding box center [219, 300] width 165 height 9
drag, startPoint x: 197, startPoint y: 300, endPoint x: 136, endPoint y: 294, distance: 61.0
click at [136, 294] on td "Pick Up Location : Meeting at Quinn's Height : 4'0", 4'7", 5'0", 5'5", 5'6", 5'…" at bounding box center [219, 299] width 170 height 83
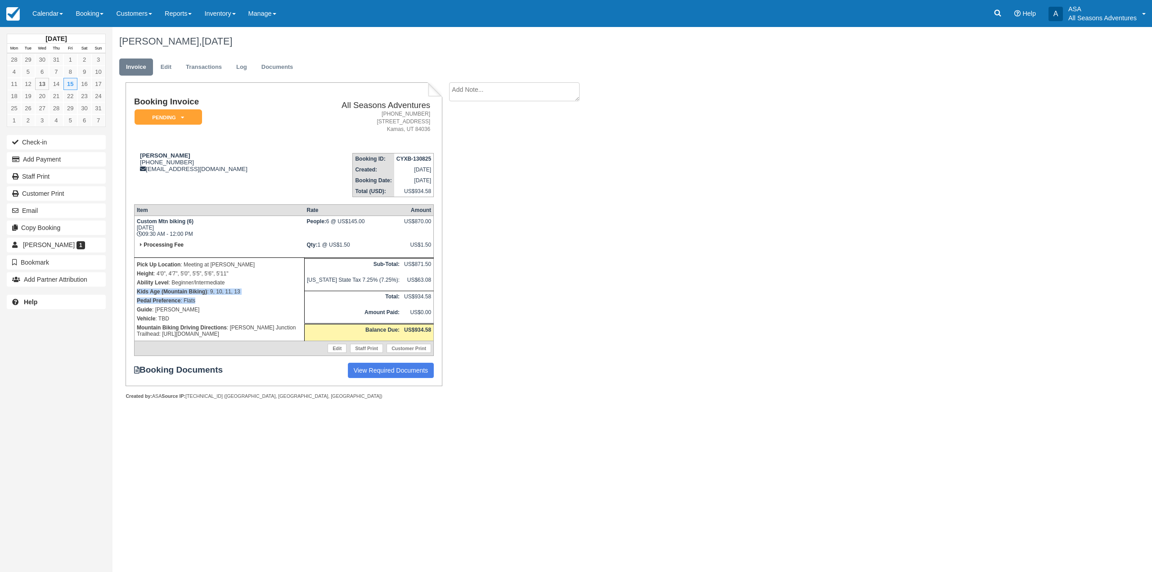
click at [141, 296] on p "Pedal Preference : Flats" at bounding box center [219, 300] width 165 height 9
drag, startPoint x: 194, startPoint y: 303, endPoint x: 132, endPoint y: 280, distance: 66.2
click at [132, 280] on div "Booking Invoice Pending   Reserved Deposit Paid Waiting Cancelled Void All Seas…" at bounding box center [284, 234] width 316 height 304
click at [173, 281] on p "Ability Level : Beginner/Intermediate" at bounding box center [219, 282] width 165 height 9
drag, startPoint x: 138, startPoint y: 157, endPoint x: 209, endPoint y: 181, distance: 75.0
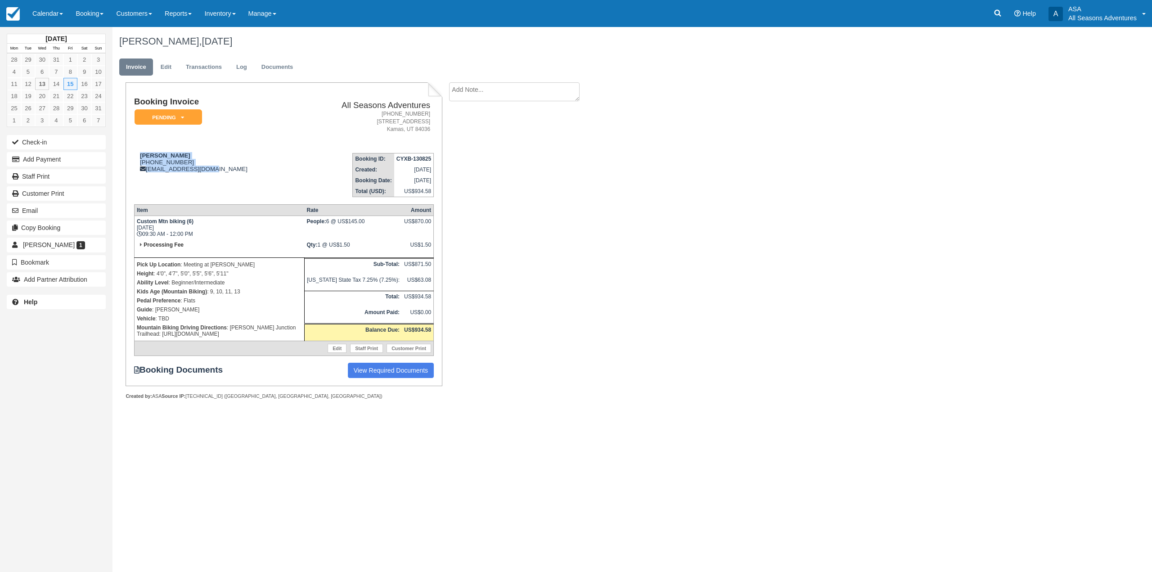
click at [209, 181] on td "Peter Gordon 1 (610) 389-5399 pgordon19073@gmail.com" at bounding box center [215, 171] width 162 height 51
click at [211, 182] on td "Peter Gordon 1 (610) 389-5399 pgordon19073@gmail.com" at bounding box center [215, 171] width 162 height 51
click at [513, 92] on textarea at bounding box center [514, 91] width 130 height 19
type textarea "5''11""
click at [166, 74] on link "Edit" at bounding box center [166, 67] width 24 height 18
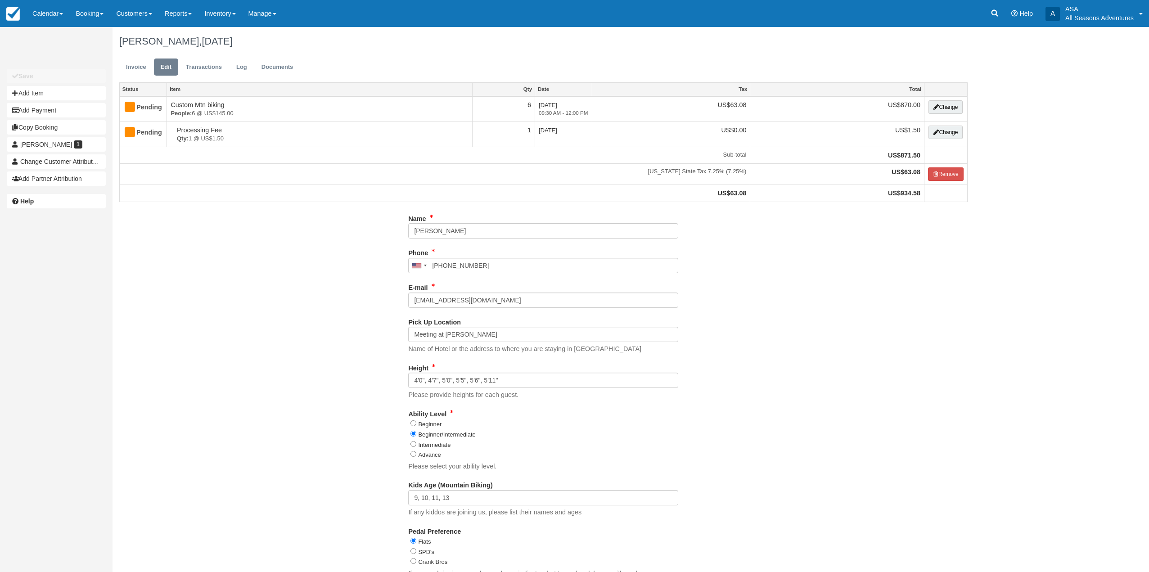
select select "[PERSON_NAME] Junction Trailhead: [URL][DOMAIN_NAME]"
click at [135, 69] on link "Invoice" at bounding box center [136, 67] width 34 height 18
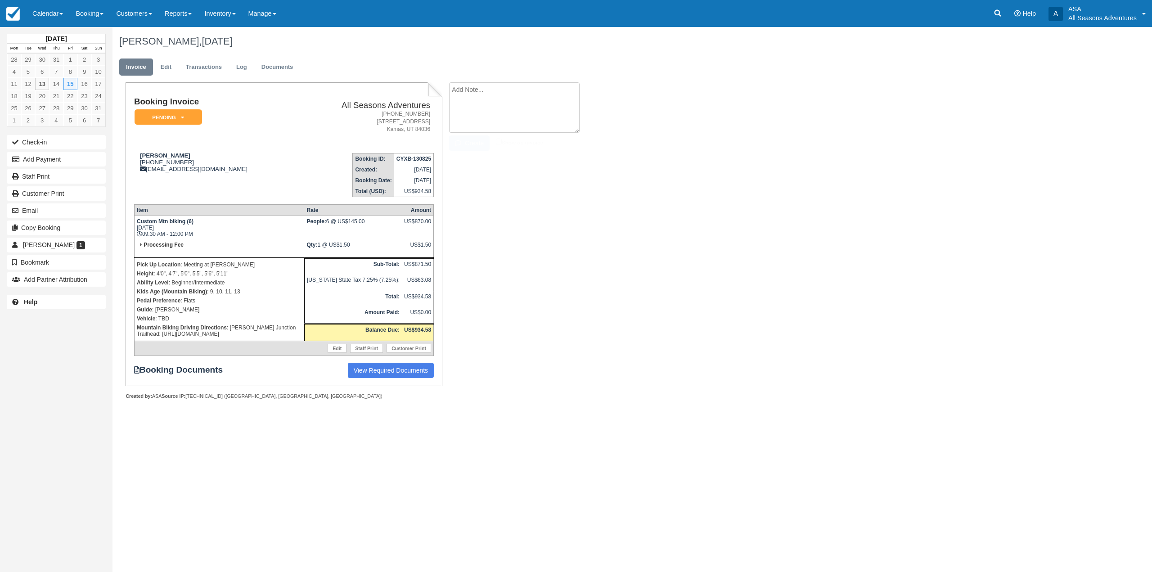
click at [530, 87] on textarea at bounding box center [514, 107] width 130 height 50
type textarea "5'11" SPD Pedals"
click at [500, 140] on input "Show on invoice" at bounding box center [499, 142] width 6 height 6
checkbox input "true"
click at [479, 139] on button "Create" at bounding box center [469, 142] width 40 height 15
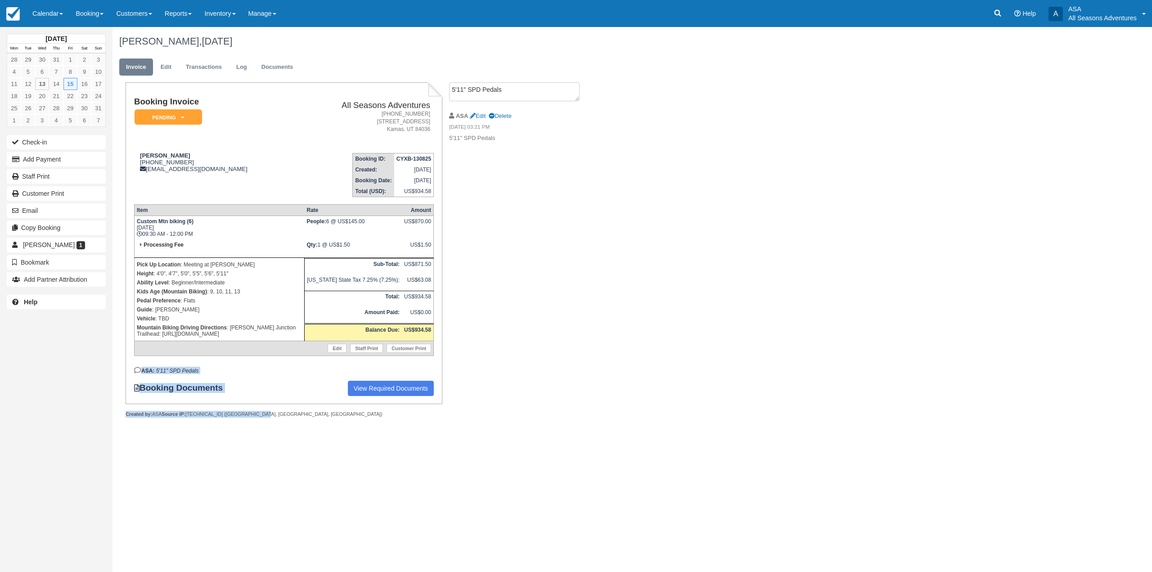
drag, startPoint x: 256, startPoint y: 413, endPoint x: 129, endPoint y: 365, distance: 136.0
click at [129, 365] on div "Booking Invoice Pending   Reserved Deposit Paid Waiting Cancelled Void All Seas…" at bounding box center [284, 249] width 316 height 335
click at [103, 361] on div "[DATE] Mon Tue Wed Thu Fri Sat Sun 28 29 30 31 1 2 3 4 5 6 7 8 9 10 11 12 13 14…" at bounding box center [56, 286] width 112 height 572
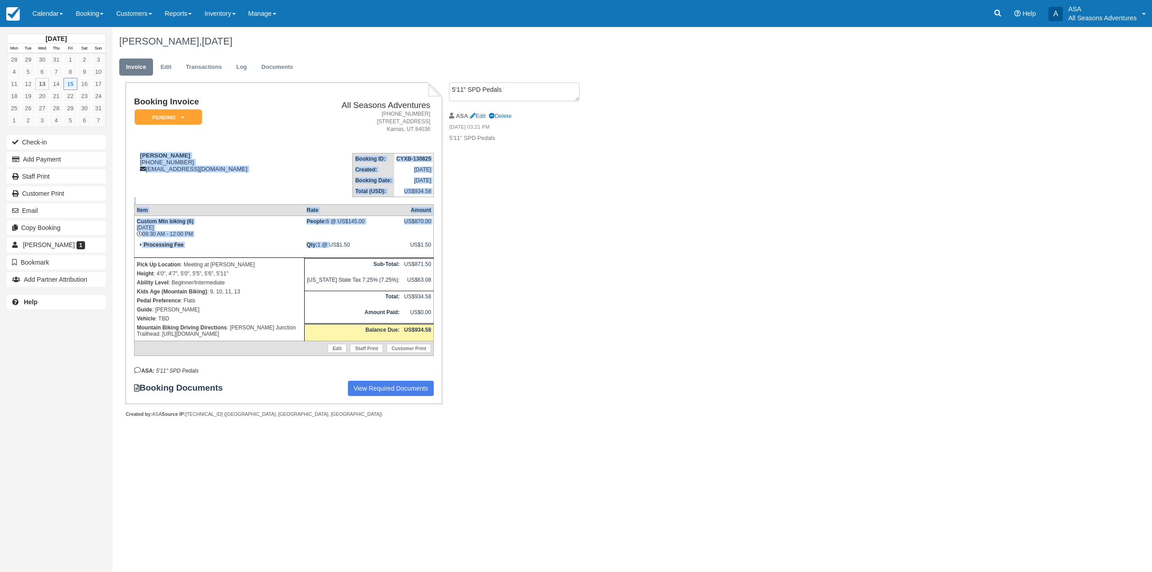
drag, startPoint x: 139, startPoint y: 155, endPoint x: 346, endPoint y: 254, distance: 229.8
click at [346, 254] on div "Booking Invoice Pending   Reserved Deposit Paid Waiting Cancelled Void All Seas…" at bounding box center [284, 246] width 300 height 299
click at [360, 250] on td "Qty: 1 @ US$1.50" at bounding box center [353, 248] width 98 height 18
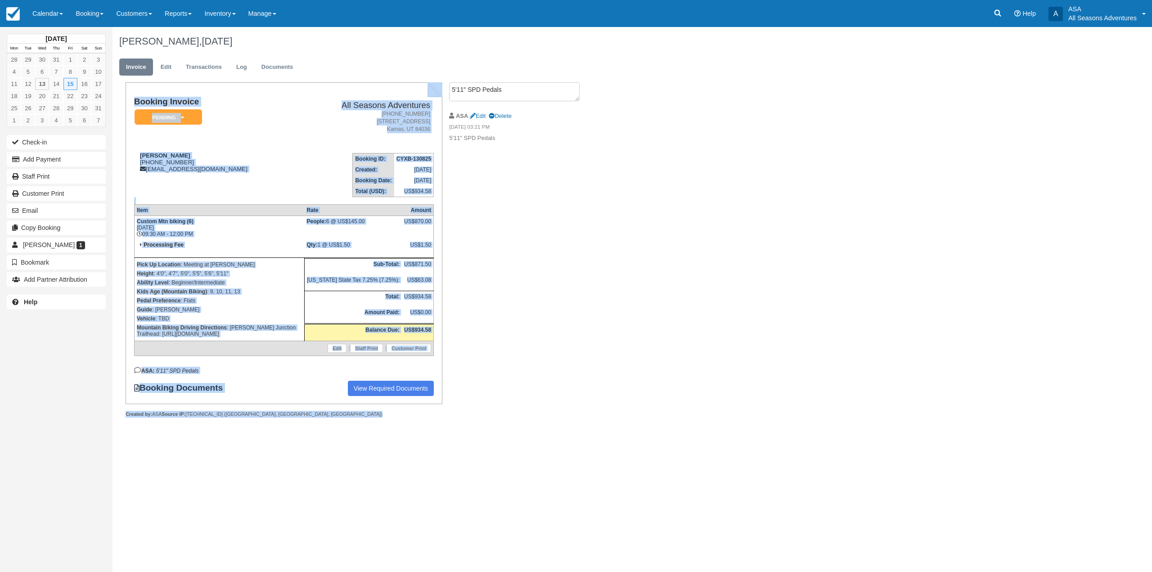
drag, startPoint x: 261, startPoint y: 419, endPoint x: 123, endPoint y: 230, distance: 234.0
click at [123, 230] on div "Booking Invoice Pending   Reserved Deposit Paid Waiting Cancelled Void All Seas…" at bounding box center [277, 259] width 330 height 355
click at [193, 306] on p "Guide : [PERSON_NAME]" at bounding box center [219, 309] width 165 height 9
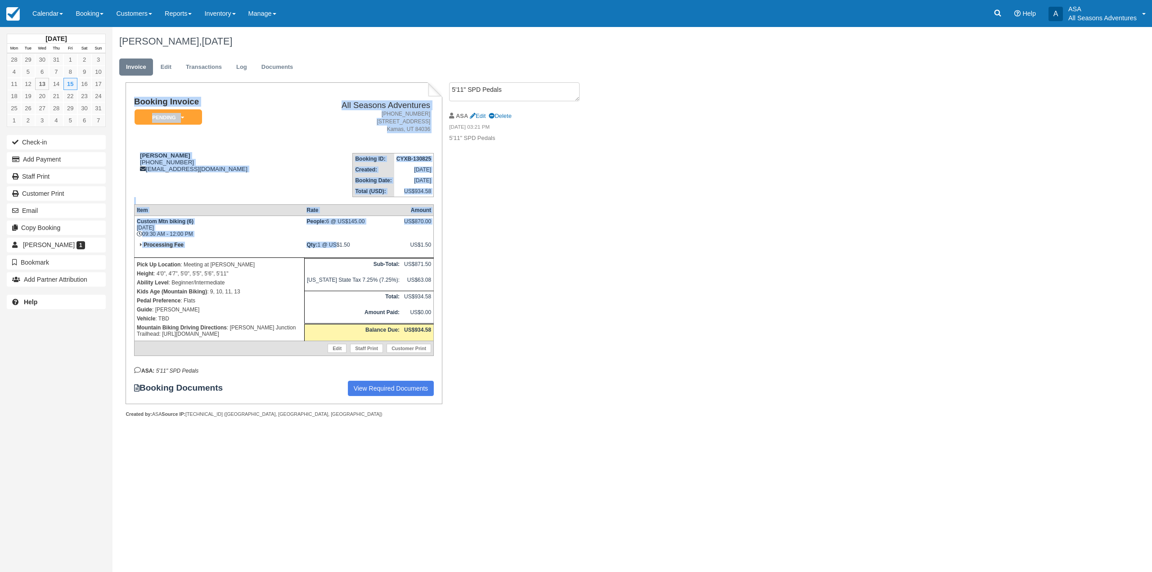
drag, startPoint x: 133, startPoint y: 98, endPoint x: 353, endPoint y: 242, distance: 262.9
click at [353, 242] on div "Booking Invoice Pending   Reserved Deposit Paid Waiting Cancelled Void All Seas…" at bounding box center [284, 243] width 316 height 322
click at [244, 127] on td "Booking Invoice Pending   Reserved Deposit Paid Waiting Cancelled Void" at bounding box center [215, 121] width 162 height 49
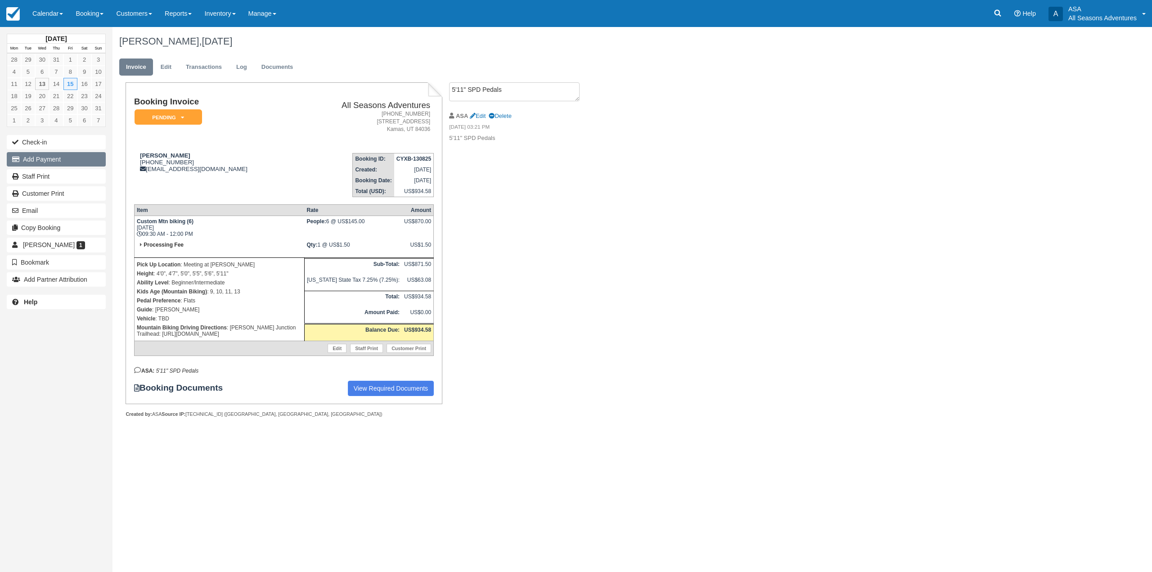
click at [65, 156] on button "Add Payment" at bounding box center [56, 159] width 99 height 14
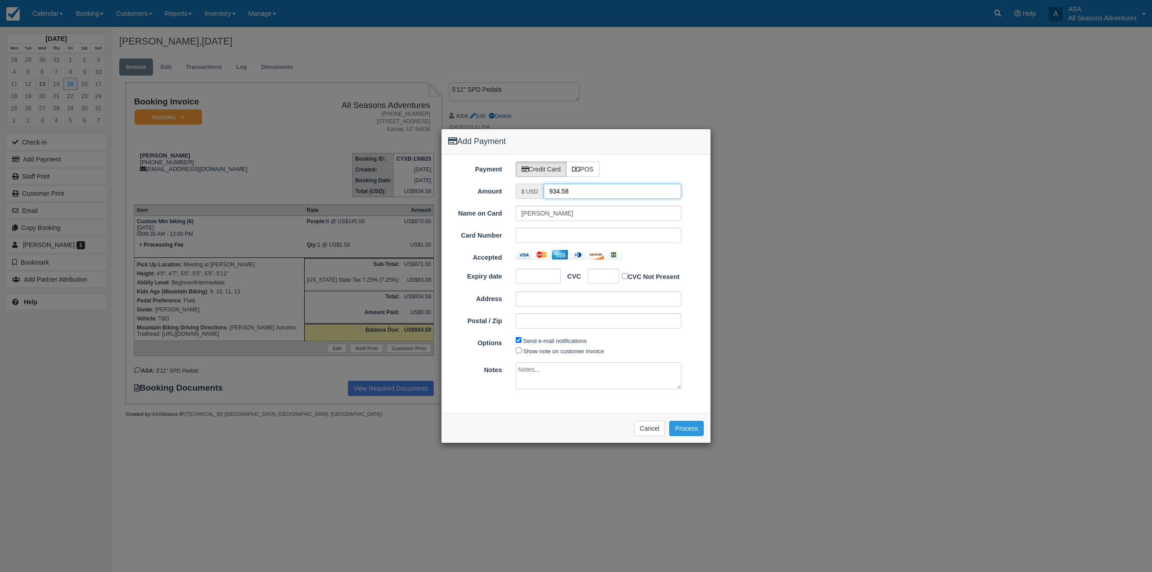
click at [562, 192] on input "934.58" at bounding box center [612, 191] width 138 height 15
type input "1.50"
click at [689, 259] on div "Accepted" at bounding box center [575, 256] width 269 height 13
click at [698, 426] on button "Process" at bounding box center [686, 428] width 35 height 15
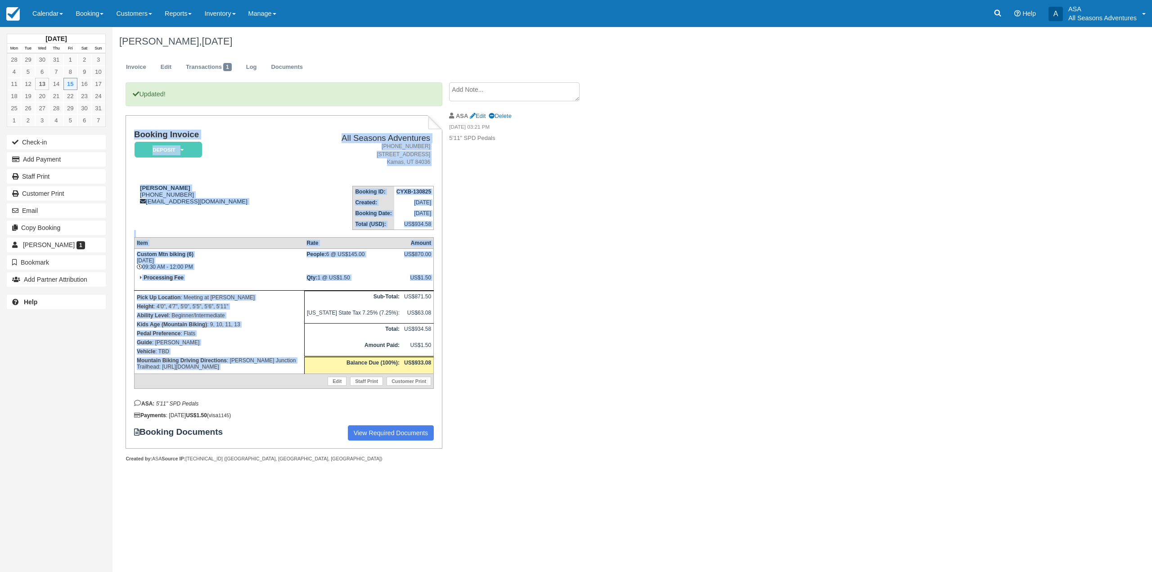
drag, startPoint x: 130, startPoint y: 133, endPoint x: 340, endPoint y: 298, distance: 266.8
click at [340, 298] on div "Booking Invoice Deposit   Pending Reserved Paid Waiting Cancelled All Seasons A…" at bounding box center [284, 281] width 316 height 333
click at [301, 280] on td "Processing Fee" at bounding box center [219, 281] width 170 height 18
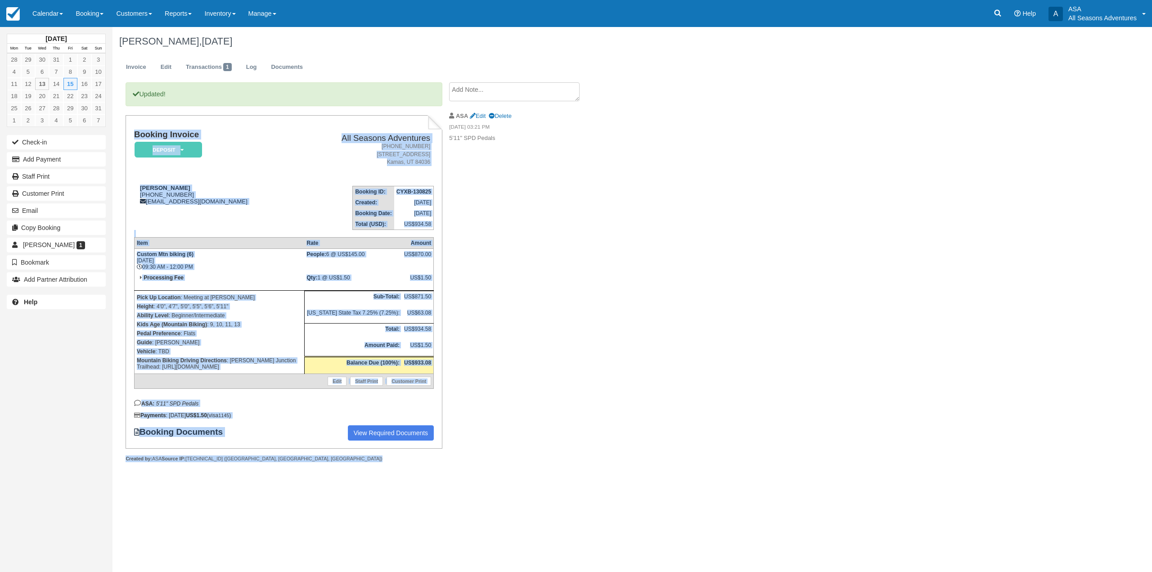
drag, startPoint x: 256, startPoint y: 463, endPoint x: 129, endPoint y: 135, distance: 351.6
click at [129, 135] on div "Updated! Booking Invoice Deposit   Pending Reserved Paid Waiting Cancelled All …" at bounding box center [284, 281] width 316 height 399
click at [130, 133] on div "Booking Invoice Deposit   Pending Reserved Paid Waiting Cancelled All Seasons A…" at bounding box center [284, 281] width 316 height 333
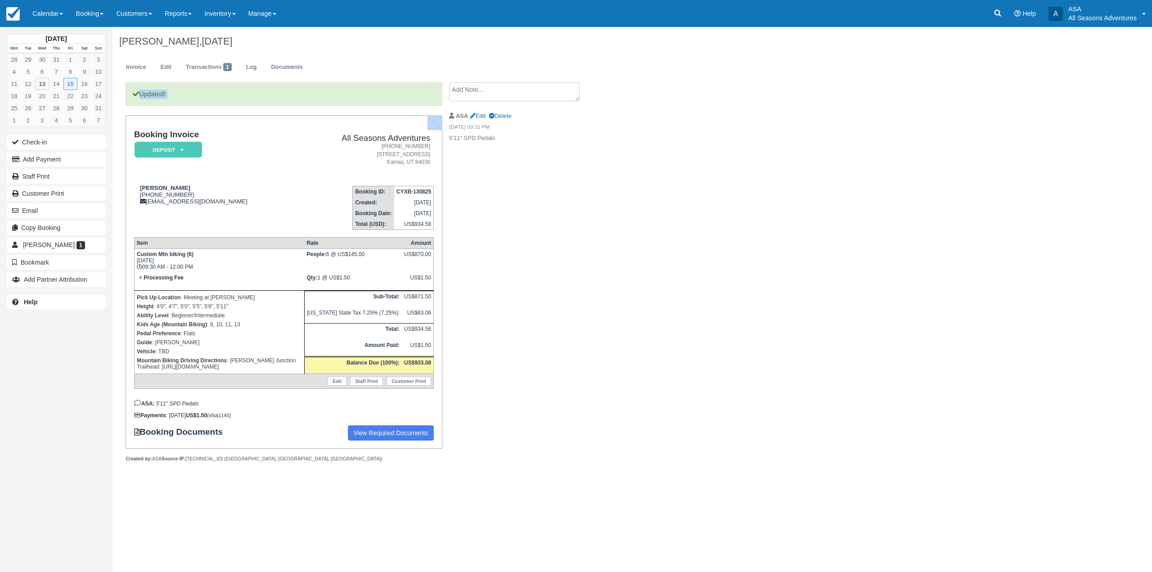
drag, startPoint x: 130, startPoint y: 133, endPoint x: 444, endPoint y: 397, distance: 410.3
click at [444, 397] on div "Updated! Booking Invoice Deposit   Pending Reserved Paid Waiting Cancelled All …" at bounding box center [359, 281] width 495 height 399
click at [231, 424] on div "Booking Invoice Deposit   Pending Reserved Paid Waiting Cancelled All Seasons A…" at bounding box center [284, 285] width 300 height 310
drag, startPoint x: 247, startPoint y: 370, endPoint x: 133, endPoint y: 358, distance: 115.3
click at [133, 358] on div "Booking Invoice Deposit   Pending Reserved Paid Waiting Cancelled All Seasons A…" at bounding box center [284, 281] width 316 height 333
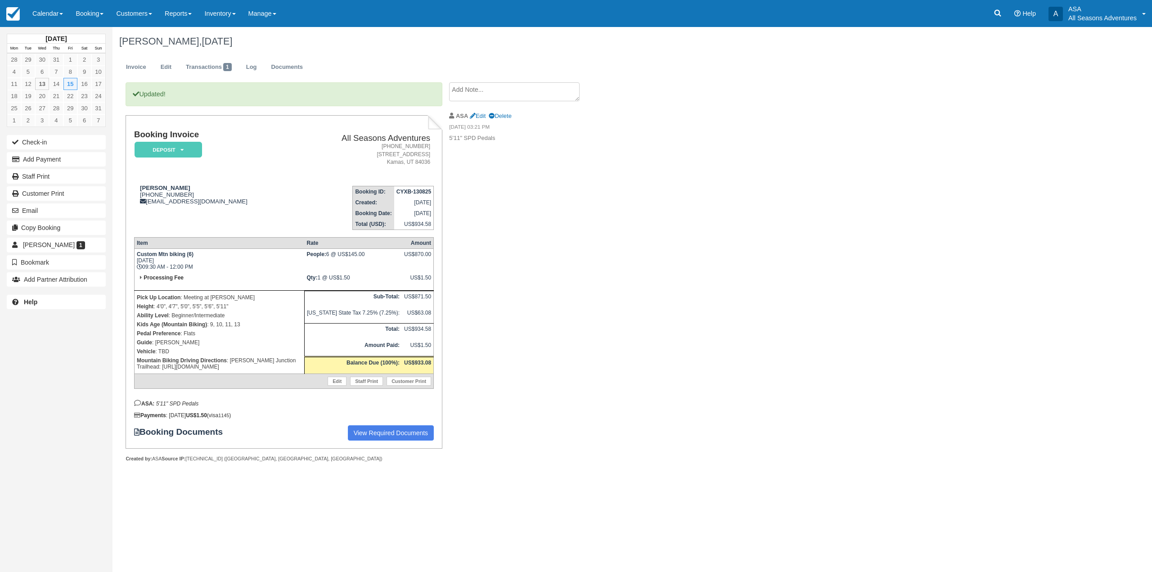
click at [144, 359] on strong "Mountain Biking Driving Directions" at bounding box center [182, 360] width 90 height 6
drag, startPoint x: 244, startPoint y: 365, endPoint x: 224, endPoint y: 359, distance: 20.6
click at [224, 359] on p "Mountain Biking Driving Directions : [PERSON_NAME] Junction Trailhead: [URL][DO…" at bounding box center [219, 363] width 165 height 15
click at [232, 366] on p "Mountain Biking Driving Directions : [PERSON_NAME] Junction Trailhead: [URL][DO…" at bounding box center [219, 363] width 165 height 15
drag, startPoint x: 240, startPoint y: 368, endPoint x: 231, endPoint y: 361, distance: 11.6
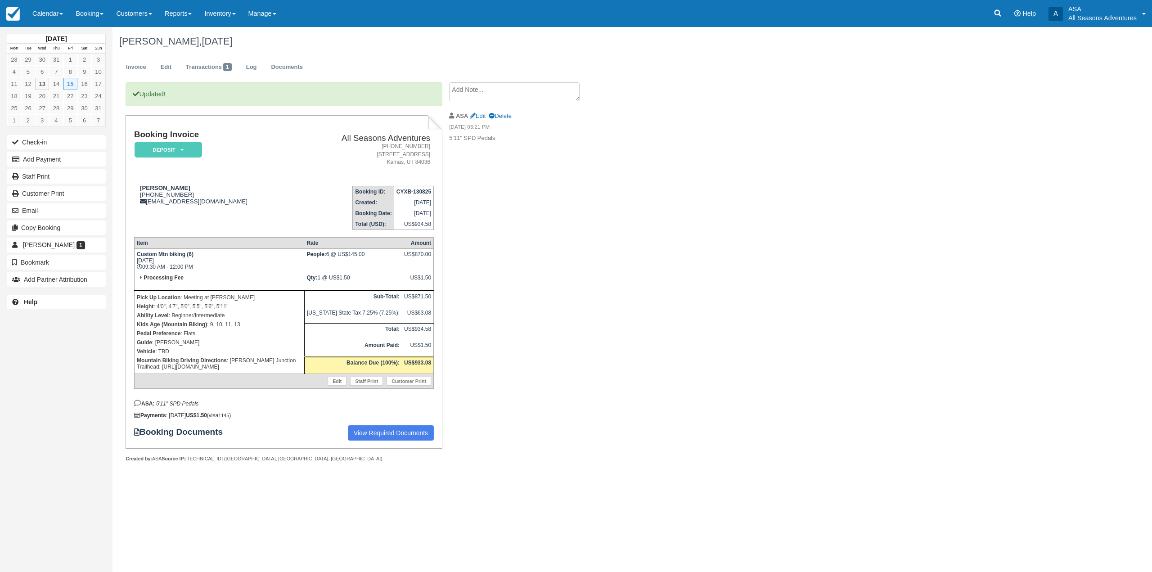
click at [231, 361] on p "Mountain Biking Driving Directions : [PERSON_NAME] Junction Trailhead: [URL][DO…" at bounding box center [219, 363] width 165 height 15
click at [241, 367] on p "Mountain Biking Driving Directions : [PERSON_NAME] Junction Trailhead: [URL][DO…" at bounding box center [219, 363] width 165 height 15
click at [225, 296] on p "Pick Up Location : Meeting at [PERSON_NAME]" at bounding box center [219, 297] width 165 height 9
click at [197, 203] on div "[PERSON_NAME] [PHONE_NUMBER] [EMAIL_ADDRESS][DOMAIN_NAME]" at bounding box center [215, 194] width 162 height 20
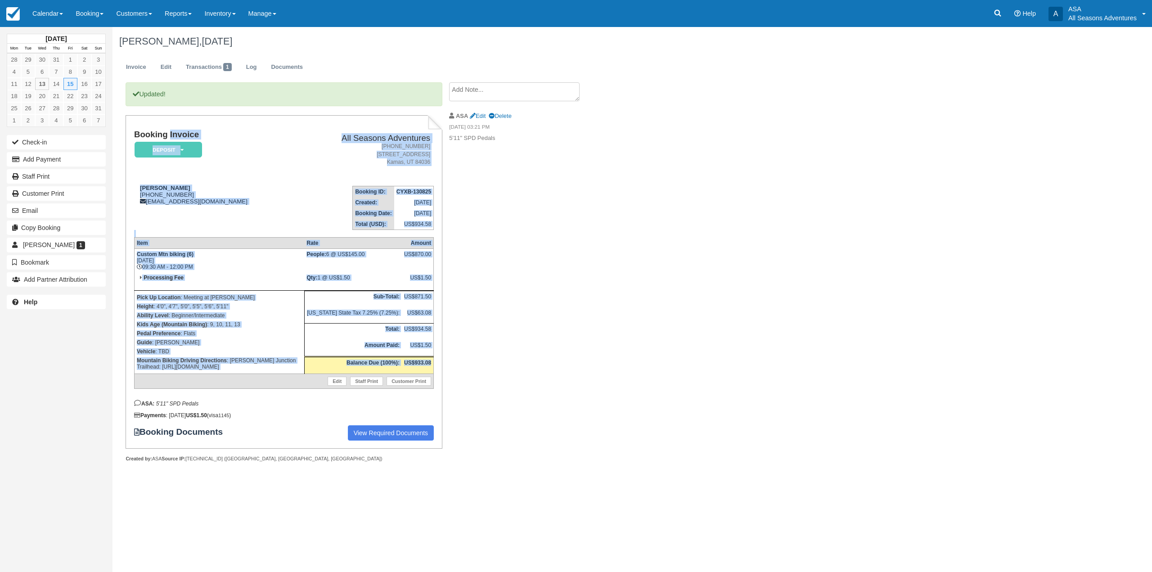
drag, startPoint x: 135, startPoint y: 133, endPoint x: 431, endPoint y: 363, distance: 375.3
click at [431, 363] on div "Booking Invoice Deposit   Pending Reserved Paid Waiting Cancelled All Seasons A…" at bounding box center [284, 285] width 300 height 310
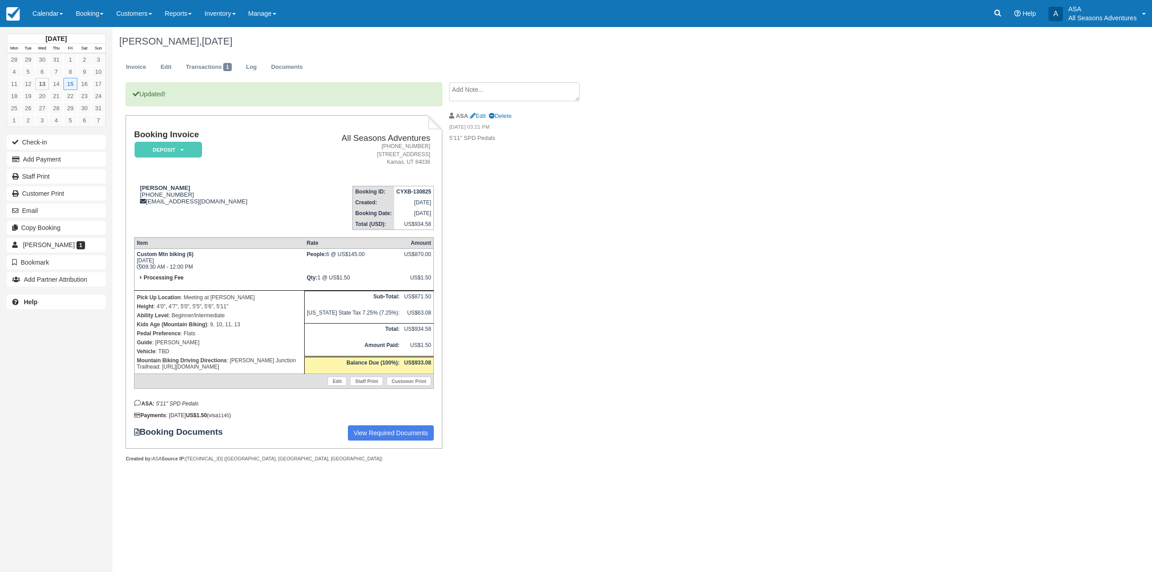
click at [446, 366] on div "Updated! Booking Invoice Deposit   Pending Reserved Paid Waiting Cancelled All …" at bounding box center [359, 281] width 495 height 399
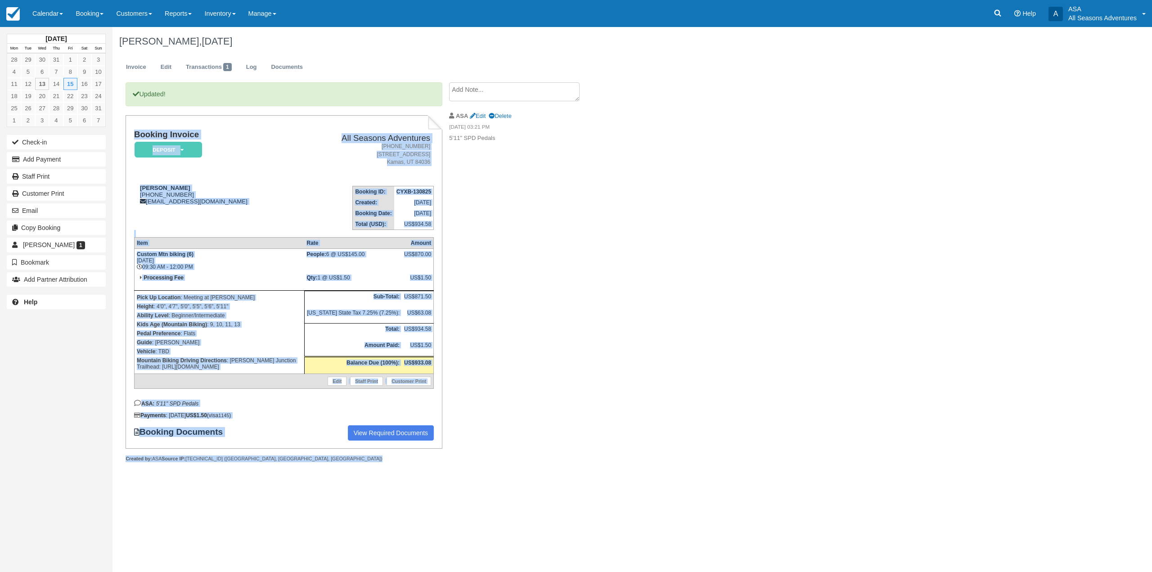
drag, startPoint x: 253, startPoint y: 463, endPoint x: 133, endPoint y: 191, distance: 297.7
click at [133, 191] on div "Updated! Booking Invoice Deposit   Pending Reserved Paid Waiting Cancelled All …" at bounding box center [284, 281] width 316 height 399
click at [133, 191] on div "Booking Invoice Deposit   Pending Reserved Paid Waiting Cancelled All Seasons A…" at bounding box center [284, 281] width 316 height 333
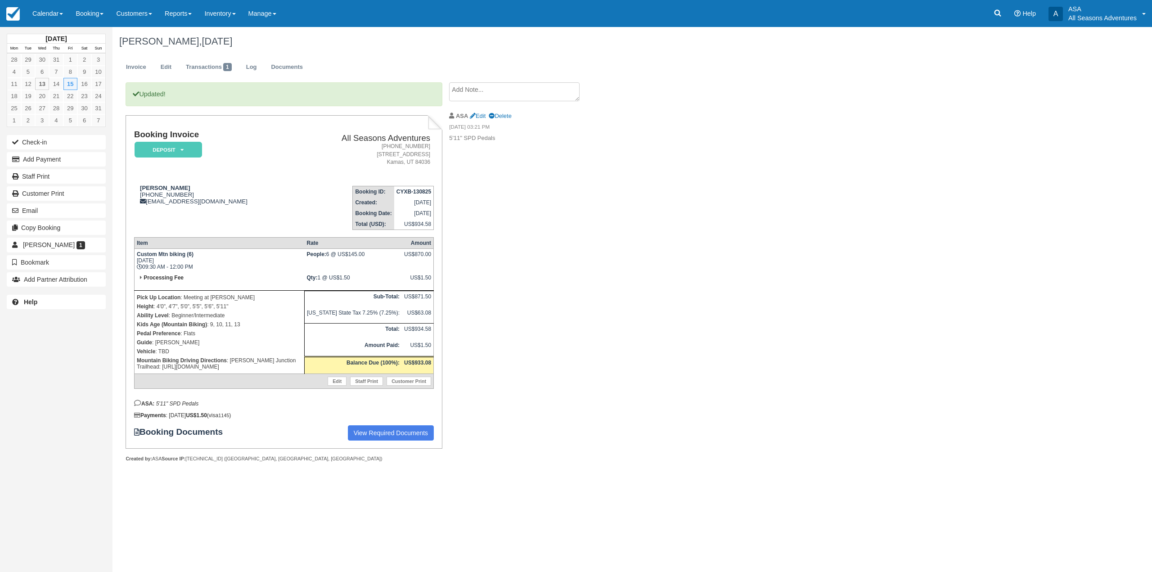
click at [243, 459] on div "Created by: ASA Source IP: [TECHNICAL_ID] ([GEOGRAPHIC_DATA], [GEOGRAPHIC_DATA]…" at bounding box center [284, 458] width 316 height 7
click at [213, 463] on div at bounding box center [284, 468] width 316 height 13
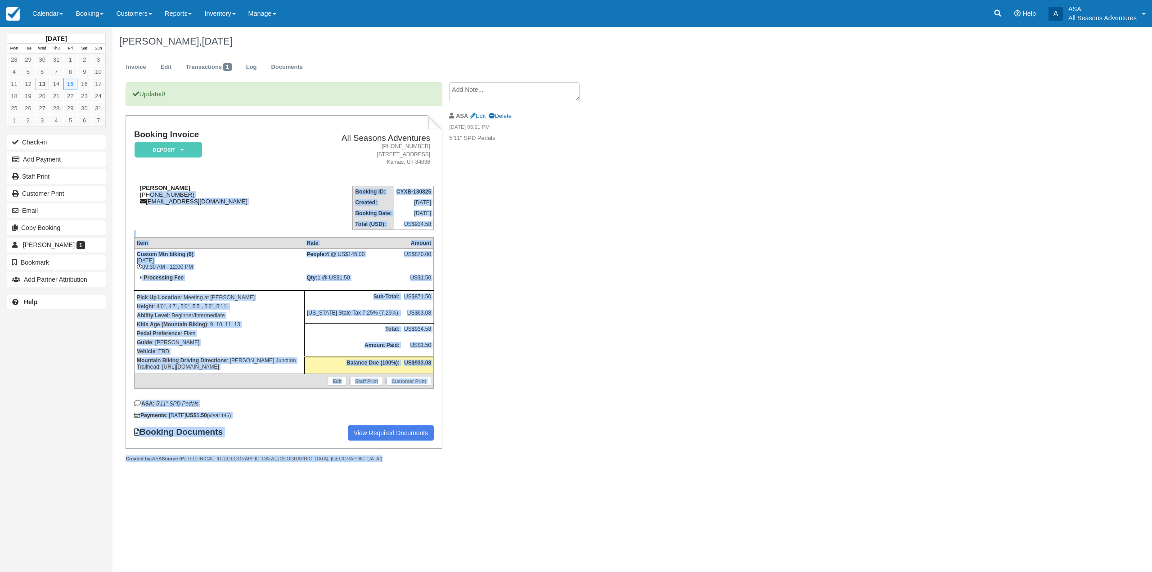
drag, startPoint x: 257, startPoint y: 465, endPoint x: 146, endPoint y: 193, distance: 293.8
click at [146, 193] on div "Updated! Booking Invoice Deposit   Pending Reserved Paid Waiting Cancelled All …" at bounding box center [284, 281] width 316 height 399
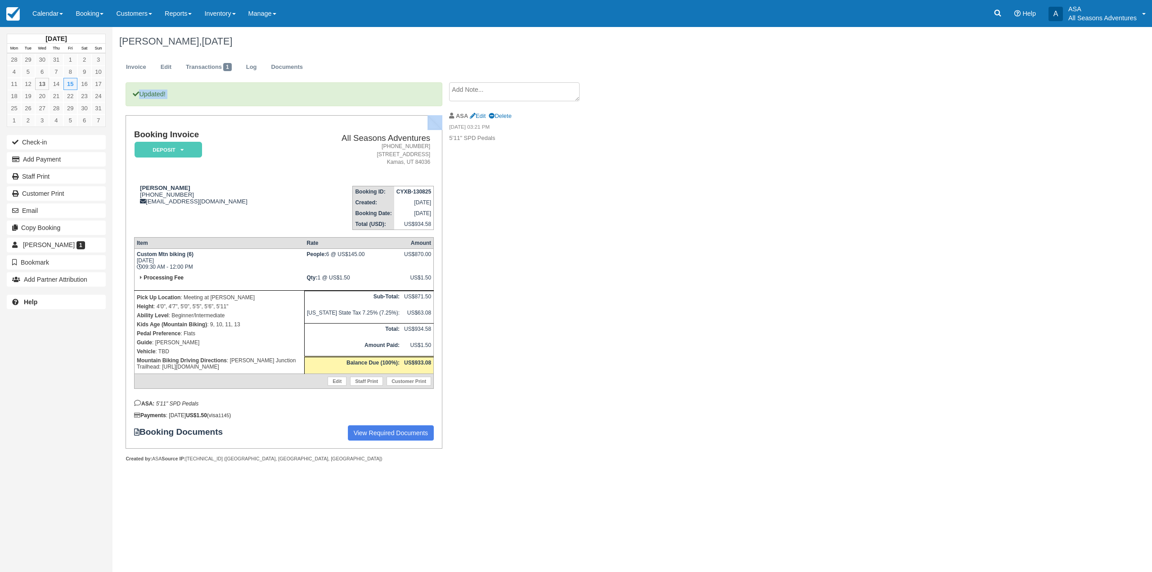
drag, startPoint x: 130, startPoint y: 134, endPoint x: 442, endPoint y: 452, distance: 445.7
click at [442, 452] on div "Updated! Booking Invoice Deposit   Pending Reserved Paid Waiting Cancelled All …" at bounding box center [277, 281] width 330 height 399
click at [353, 473] on div at bounding box center [284, 468] width 316 height 13
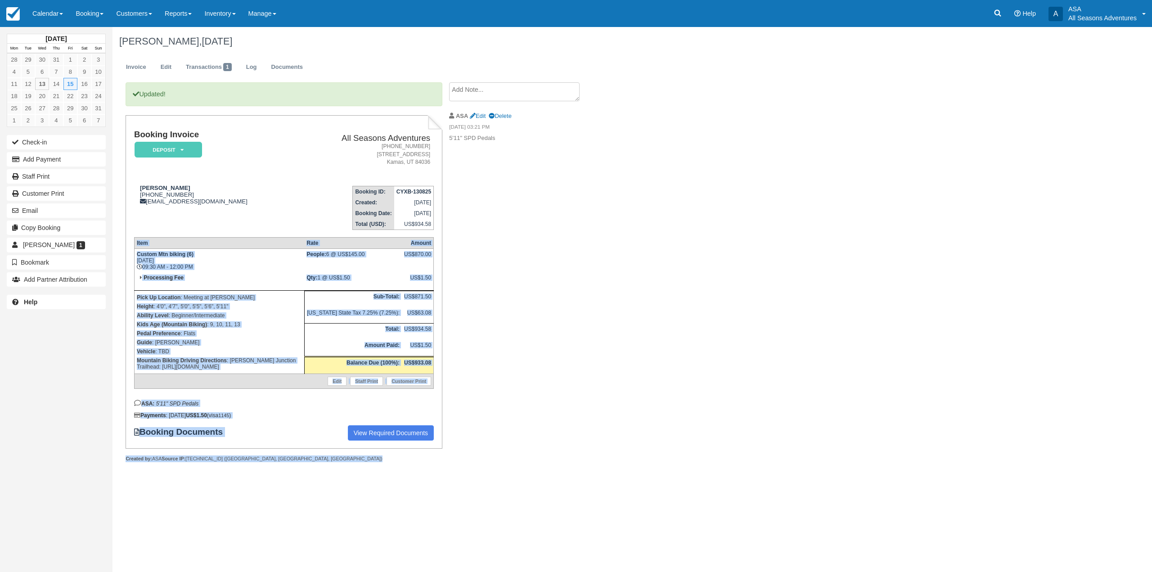
drag, startPoint x: 264, startPoint y: 463, endPoint x: 127, endPoint y: 243, distance: 259.7
click at [127, 243] on div "Updated! Booking Invoice Deposit   Pending Reserved Paid Waiting Cancelled All …" at bounding box center [284, 281] width 316 height 399
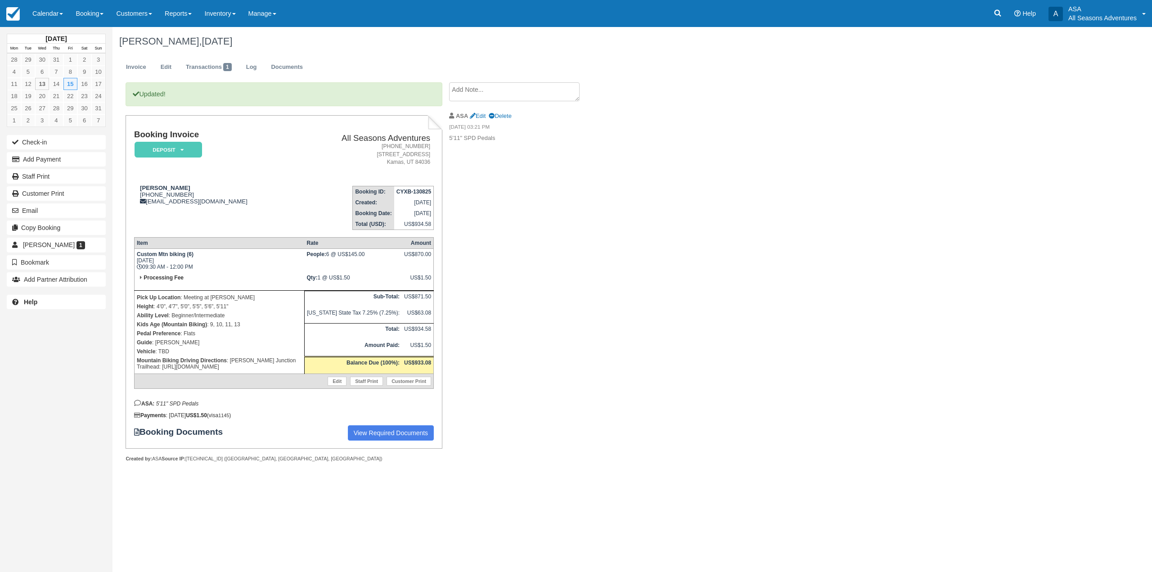
click at [139, 232] on div "Booking Invoice Deposit   Pending Reserved Paid Waiting Cancelled All Seasons A…" at bounding box center [284, 285] width 300 height 310
drag, startPoint x: 131, startPoint y: 131, endPoint x: 453, endPoint y: 443, distance: 448.0
click at [453, 443] on div "Updated! Booking Invoice Deposit   Pending Reserved Paid Waiting Cancelled All …" at bounding box center [359, 281] width 495 height 399
click at [517, 438] on div "Updated! Booking Invoice Deposit   Pending Reserved Paid Waiting Cancelled All …" at bounding box center [359, 281] width 495 height 399
click at [499, 94] on textarea at bounding box center [514, 91] width 130 height 19
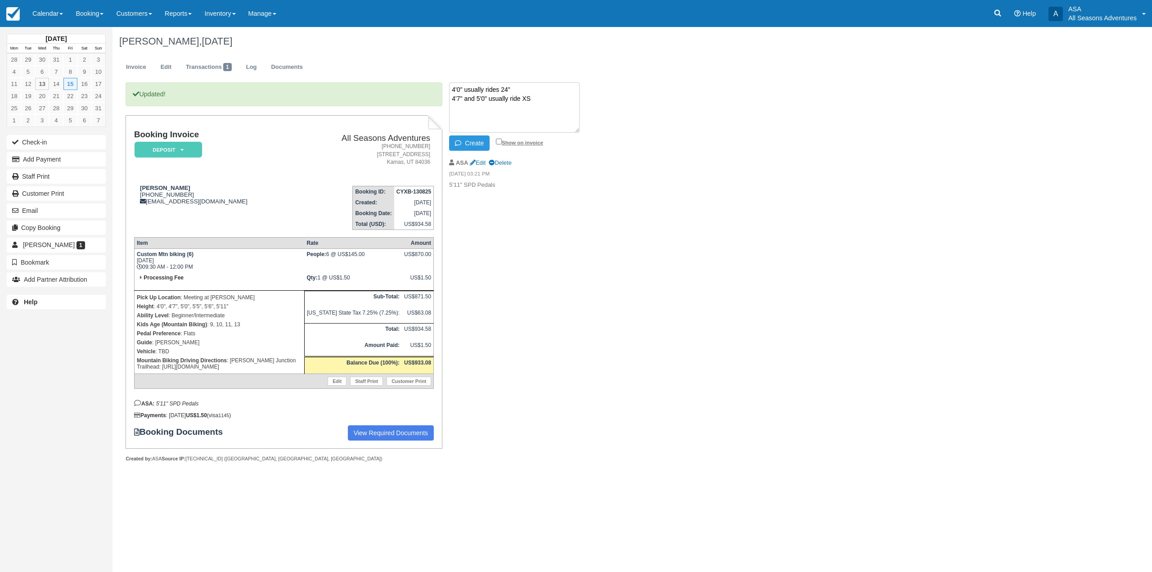
type textarea "4'0" usually rides 24" 4'7" and 5'0" usually ride XS"
click at [502, 141] on label "Show on invoice" at bounding box center [519, 142] width 47 height 6
click at [502, 141] on input "Show on invoice" at bounding box center [499, 142] width 6 height 6
checkbox input "true"
click at [473, 144] on button "Create" at bounding box center [469, 142] width 40 height 15
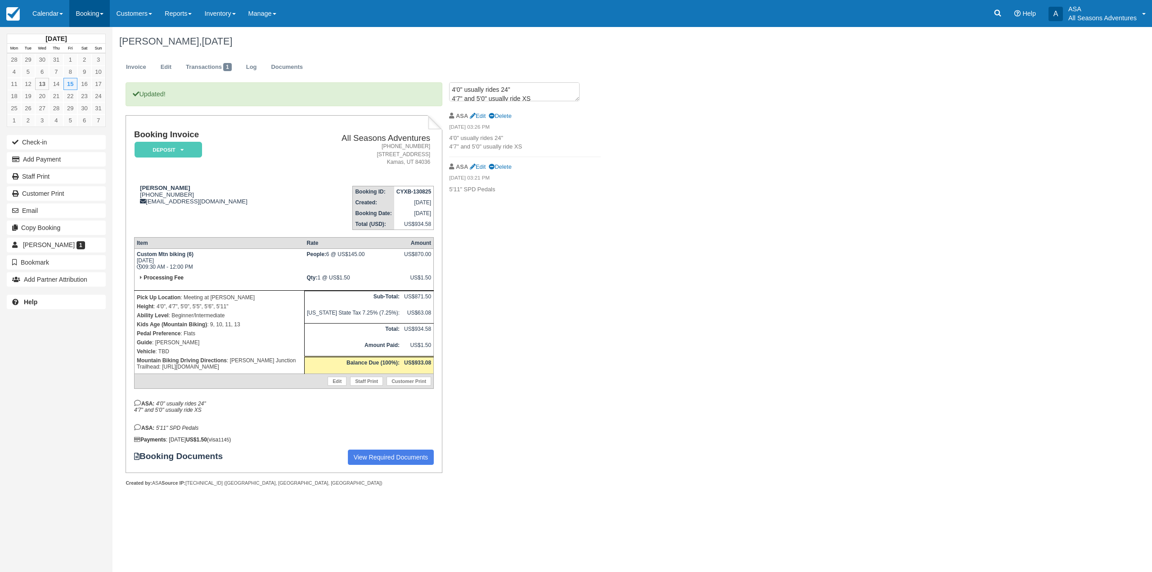
click at [108, 12] on link "Booking" at bounding box center [89, 13] width 40 height 27
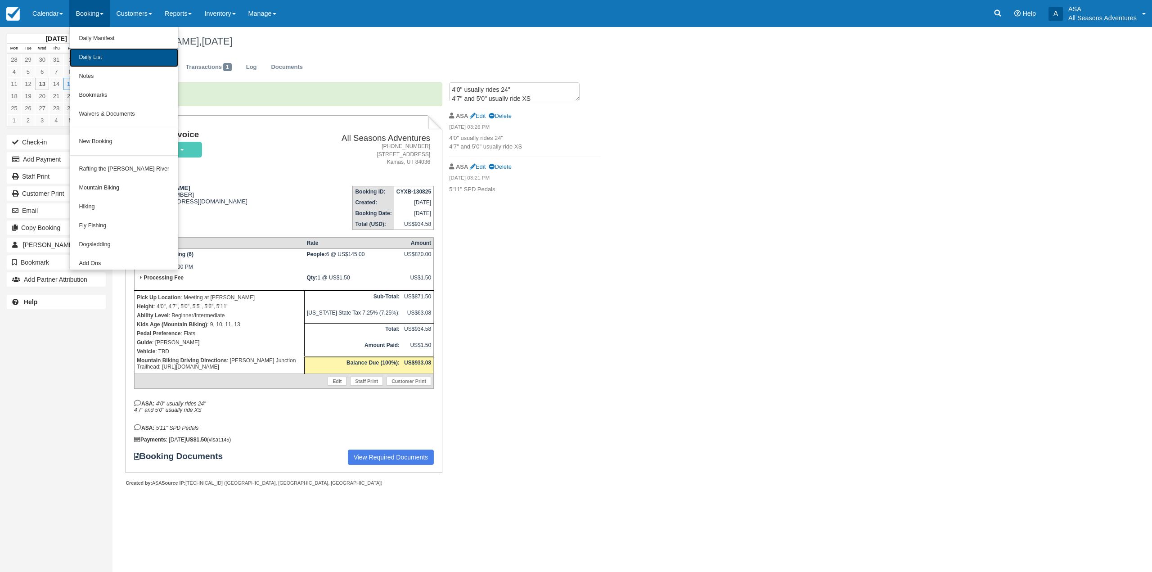
click at [129, 55] on link "Daily List" at bounding box center [124, 57] width 108 height 19
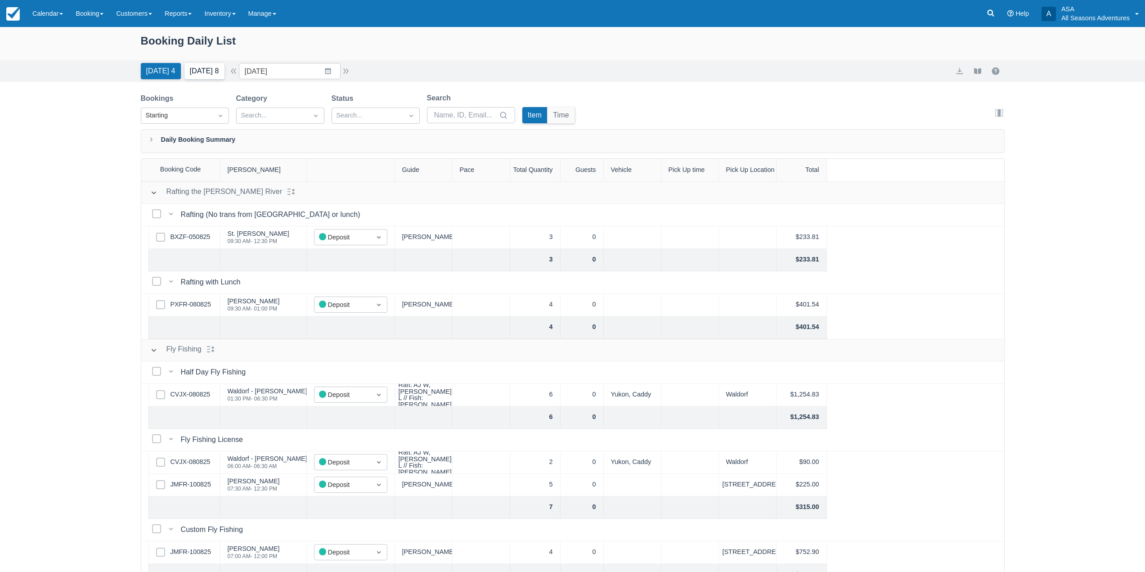
click at [203, 69] on button "[DATE] 8" at bounding box center [204, 71] width 40 height 16
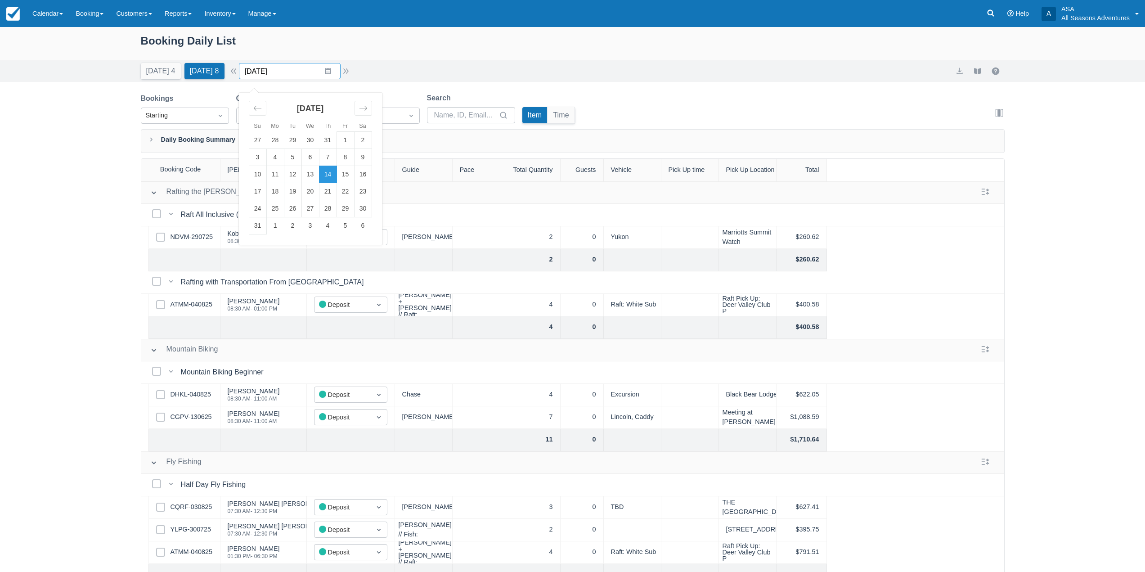
click at [332, 69] on input "[DATE]" at bounding box center [290, 71] width 102 height 16
click at [349, 175] on td "15" at bounding box center [346, 174] width 18 height 17
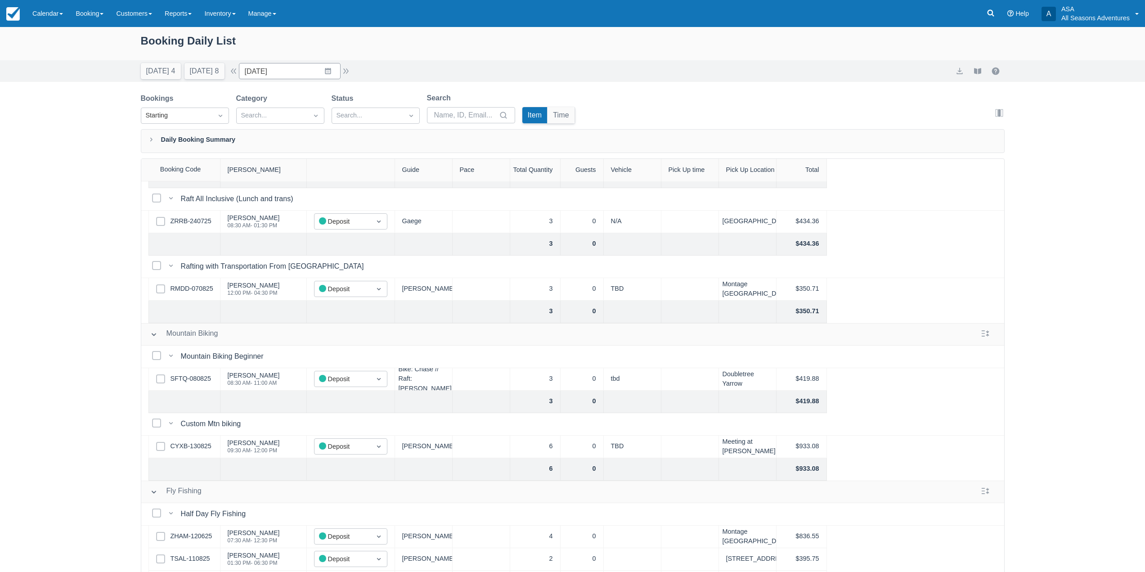
scroll to position [225, 0]
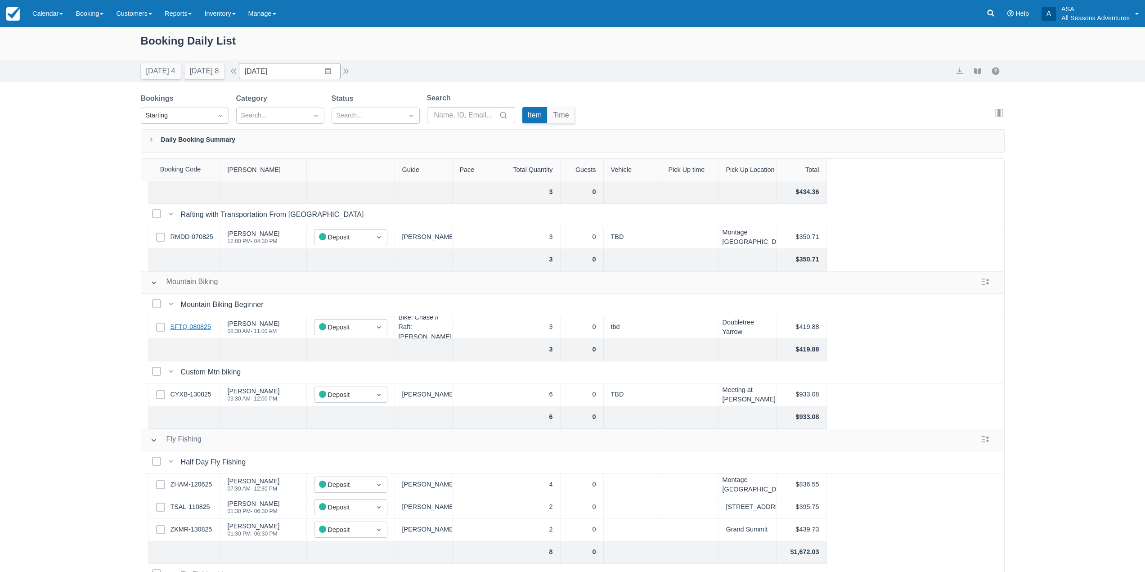
click at [204, 329] on link "SFTQ-080825" at bounding box center [191, 327] width 40 height 10
click at [170, 74] on button "Today 4" at bounding box center [161, 71] width 40 height 16
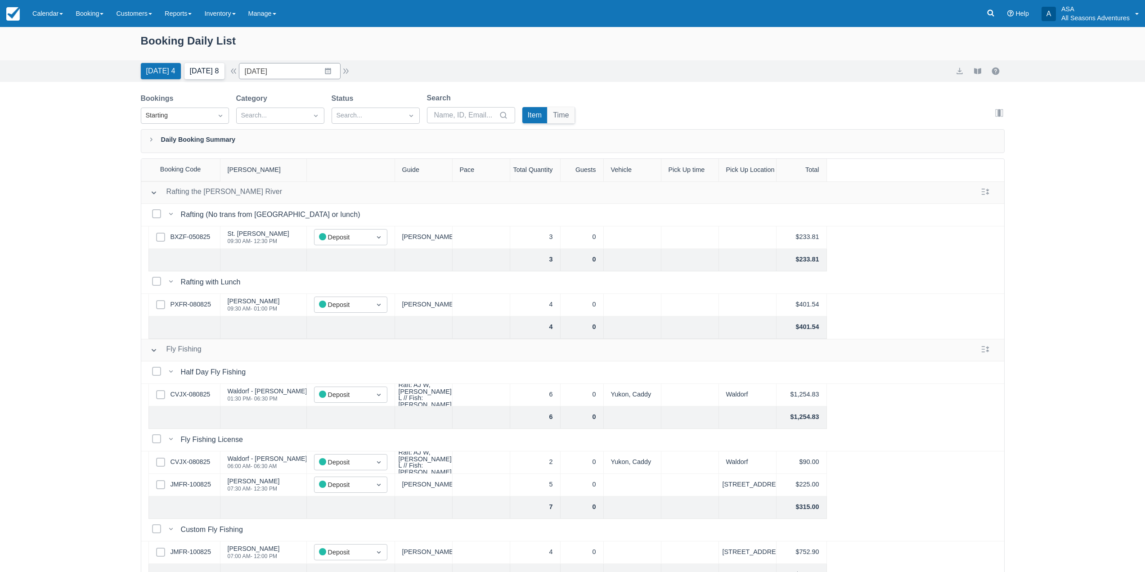
click at [212, 71] on button "Tomorrow 8" at bounding box center [204, 71] width 40 height 16
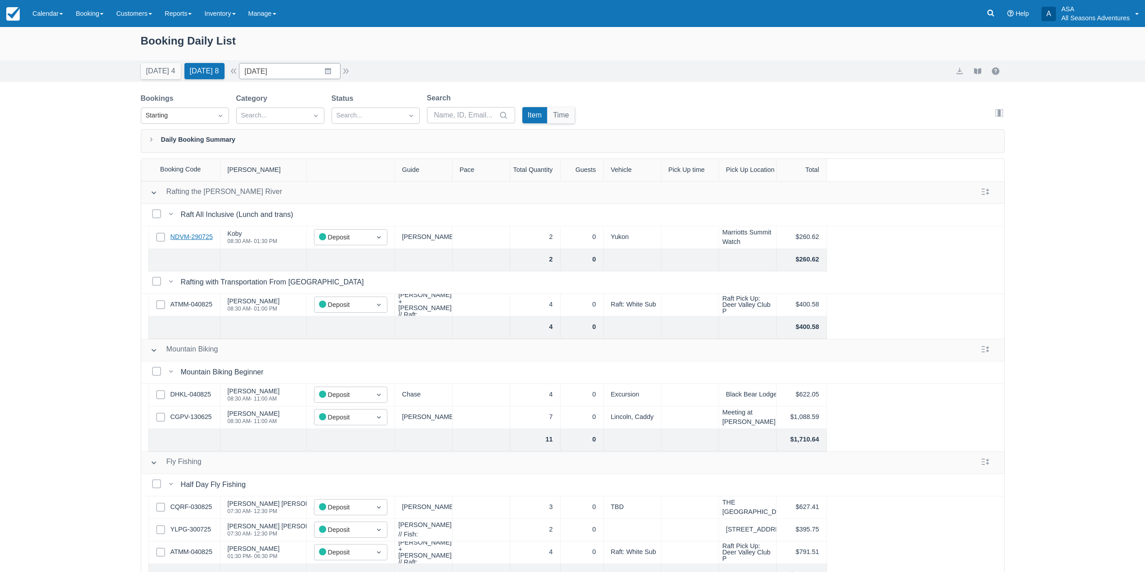
click at [188, 238] on link "NDVM-290725" at bounding box center [192, 237] width 42 height 10
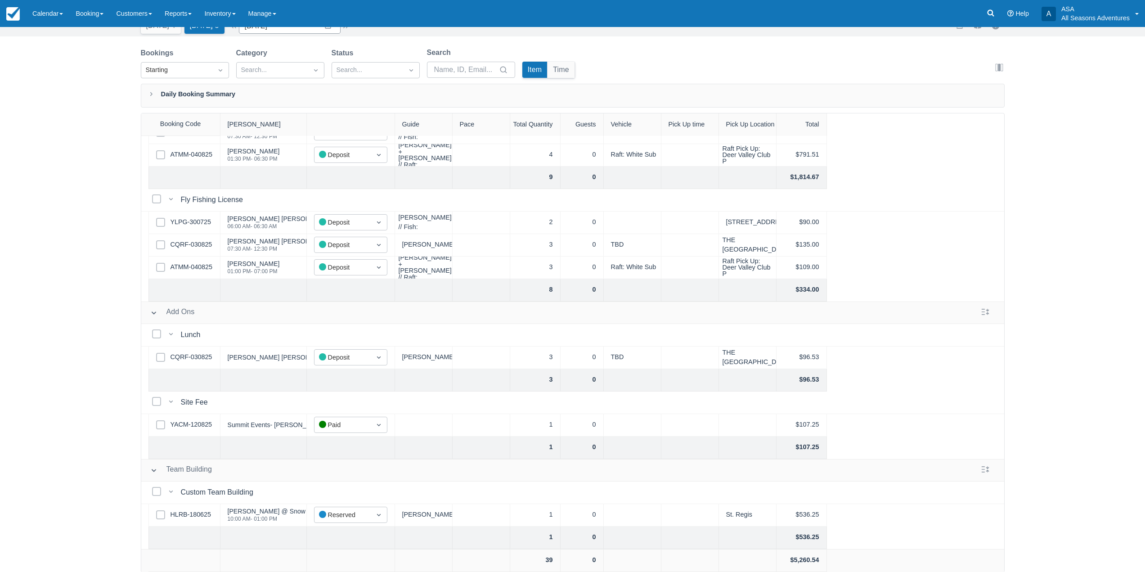
scroll to position [46, 0]
click at [191, 352] on link "CQRF-030825" at bounding box center [192, 357] width 42 height 10
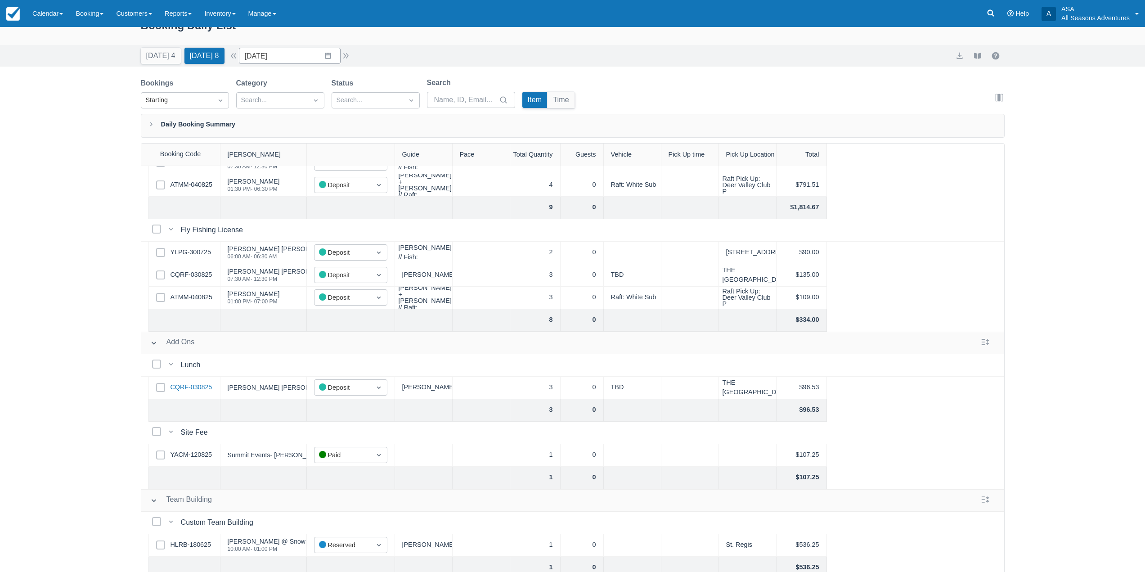
scroll to position [0, 0]
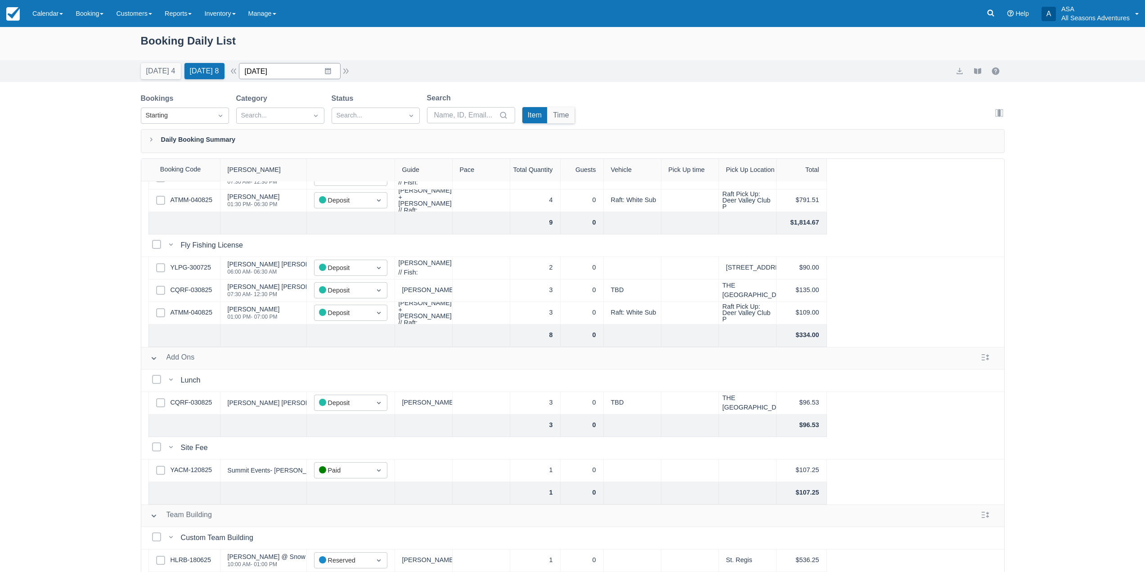
click at [329, 71] on input "[DATE]" at bounding box center [290, 71] width 102 height 16
click at [345, 174] on td "15" at bounding box center [346, 174] width 18 height 17
type input "08/15/25"
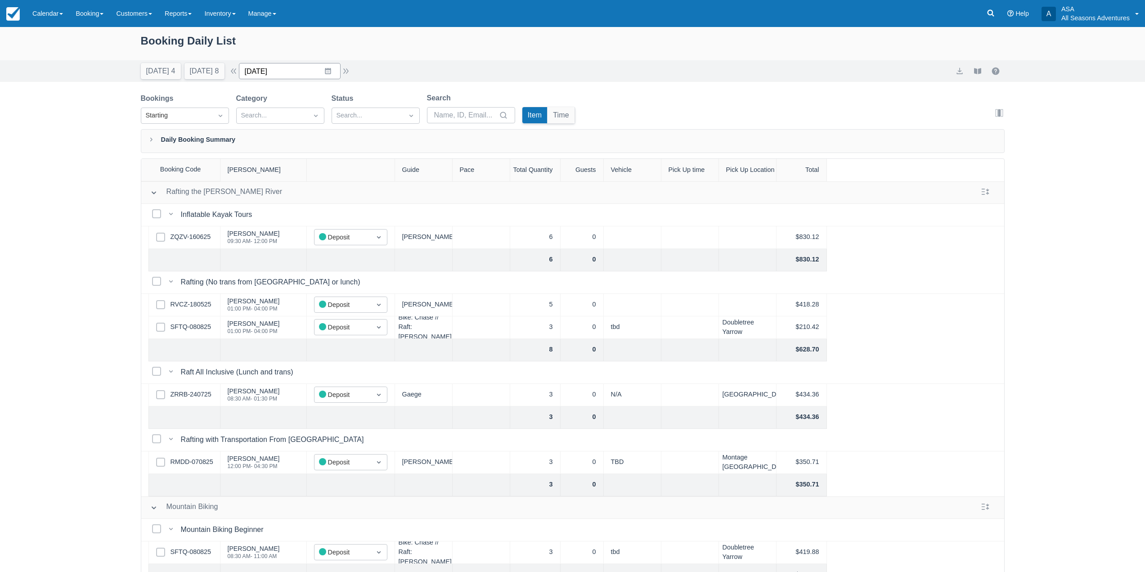
click at [320, 63] on input "08/15/25" at bounding box center [290, 71] width 102 height 16
click at [72, 152] on div "Booking Daily List Today 4 Tomorrow 8 Date 08/15/25 Navigate forward to interac…" at bounding box center [572, 322] width 1145 height 591
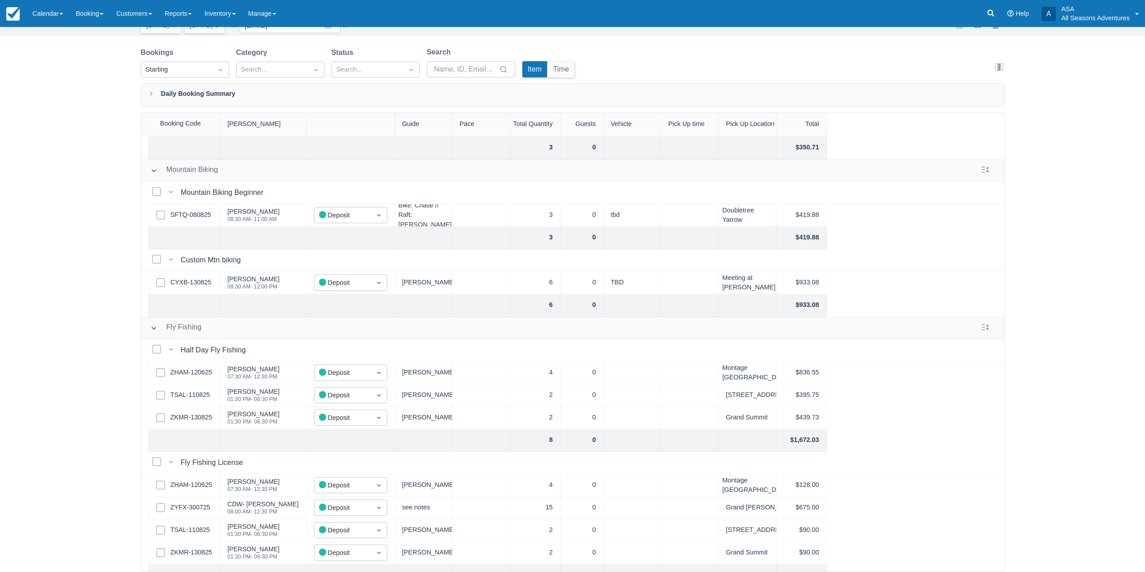
scroll to position [246, 0]
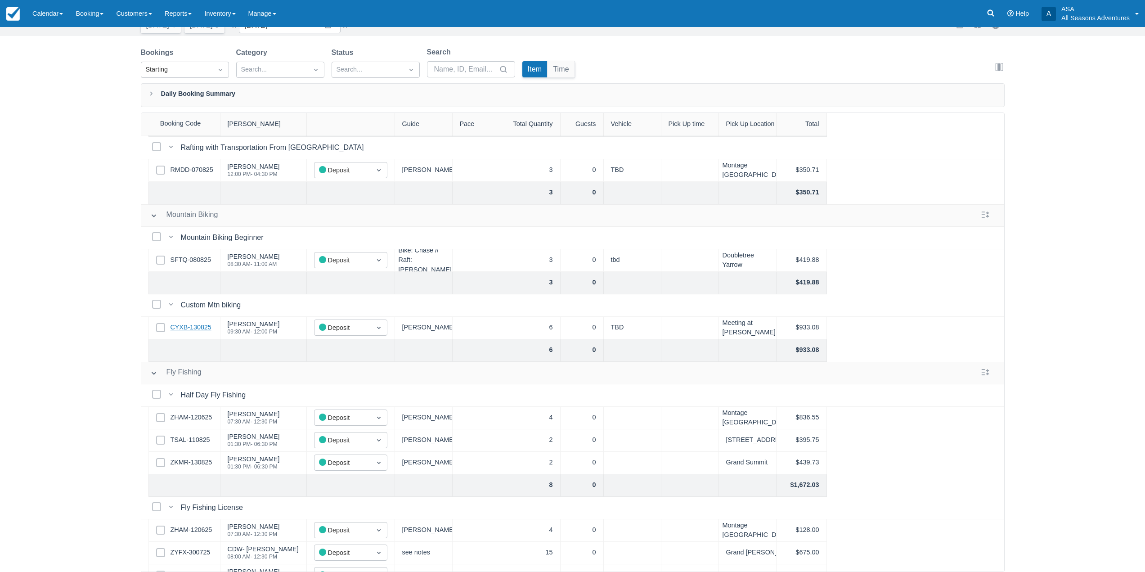
click at [197, 330] on link "CYXB-130825" at bounding box center [191, 328] width 41 height 10
click at [201, 258] on link "SFTQ-080825" at bounding box center [191, 260] width 40 height 10
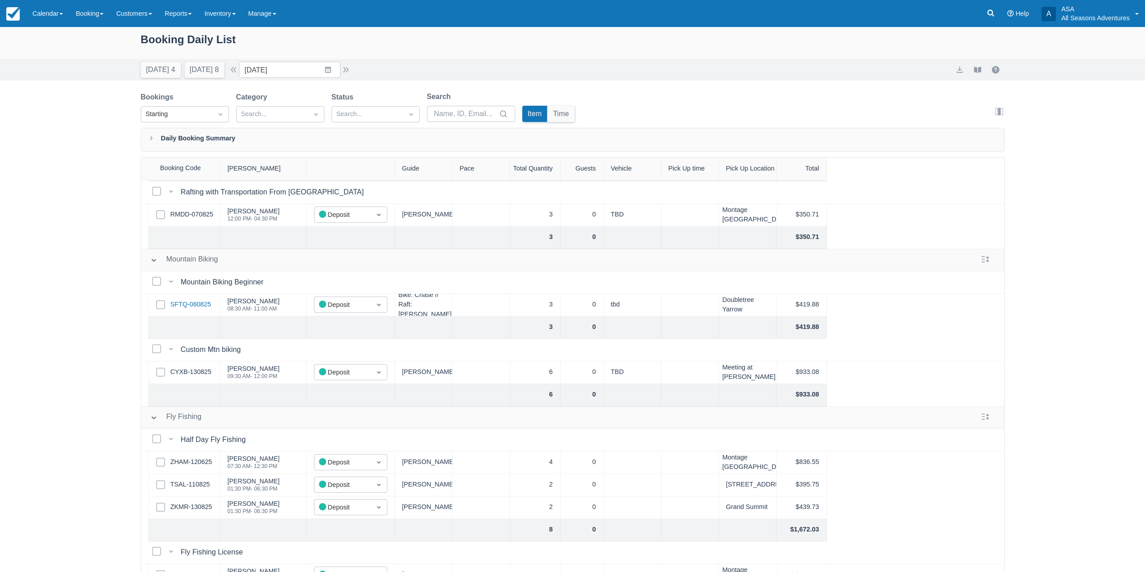
scroll to position [0, 0]
click at [987, 21] on link at bounding box center [990, 13] width 21 height 27
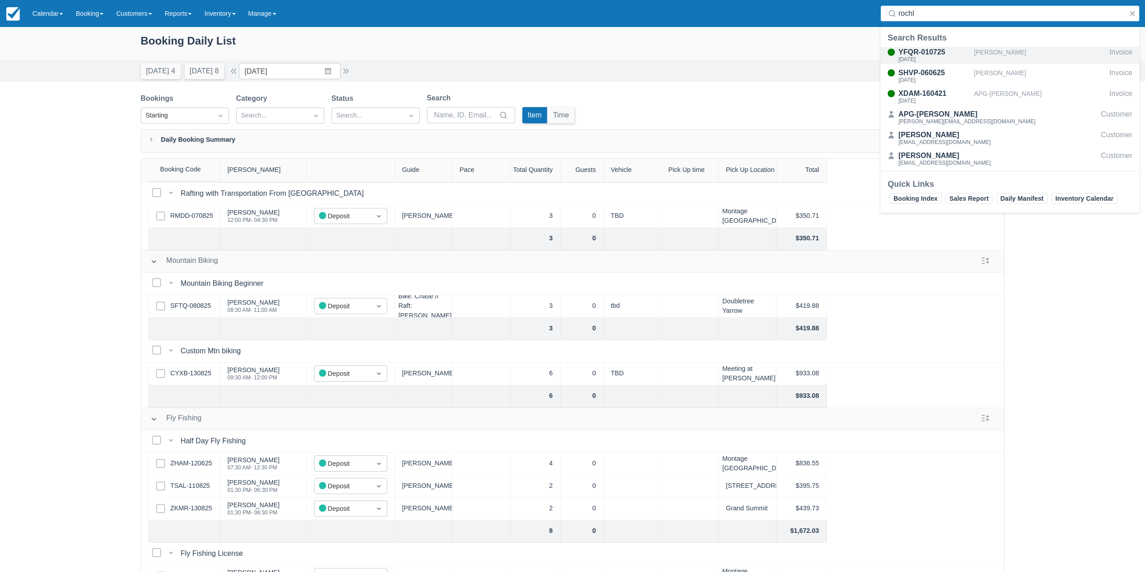
type input "rochl"
click at [986, 49] on div "Sharri Rochlin" at bounding box center [1040, 55] width 132 height 17
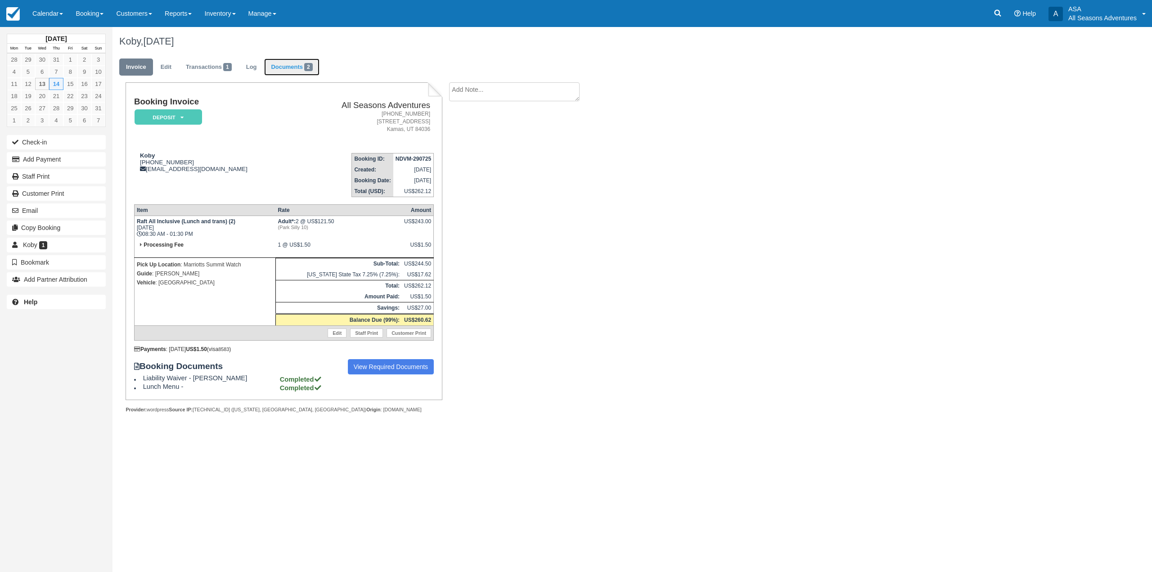
click at [295, 71] on link "Documents 2" at bounding box center [291, 67] width 55 height 18
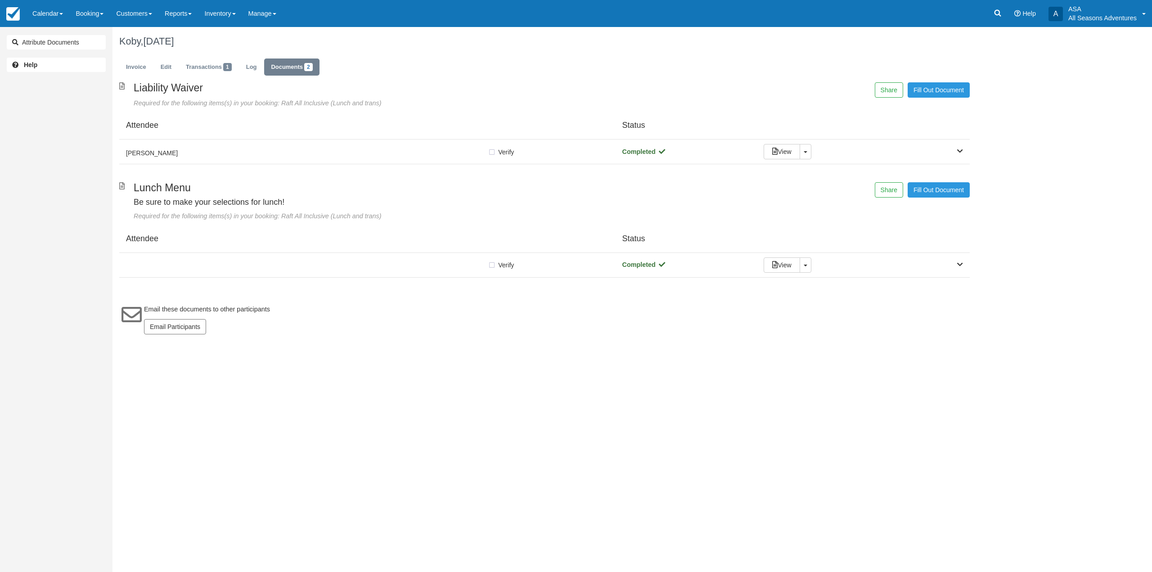
click at [365, 252] on div "Attendee Status" at bounding box center [544, 238] width 850 height 27
click at [364, 257] on div "Verify Verified Completed View Toggle Dropdown Detach" at bounding box center [544, 265] width 850 height 25
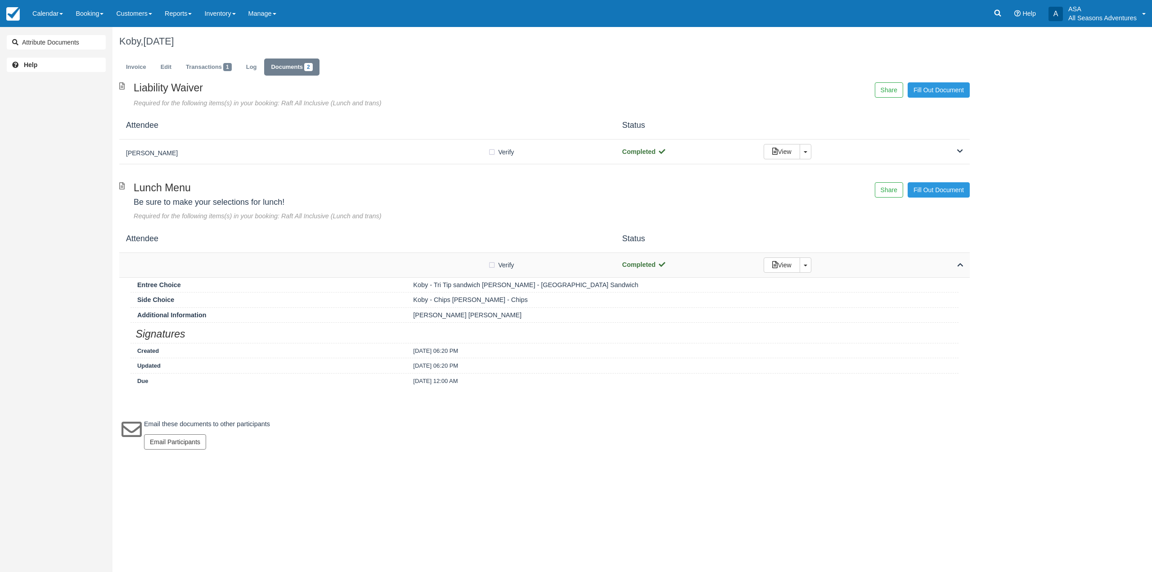
click at [367, 267] on div at bounding box center [307, 265] width 362 height 4
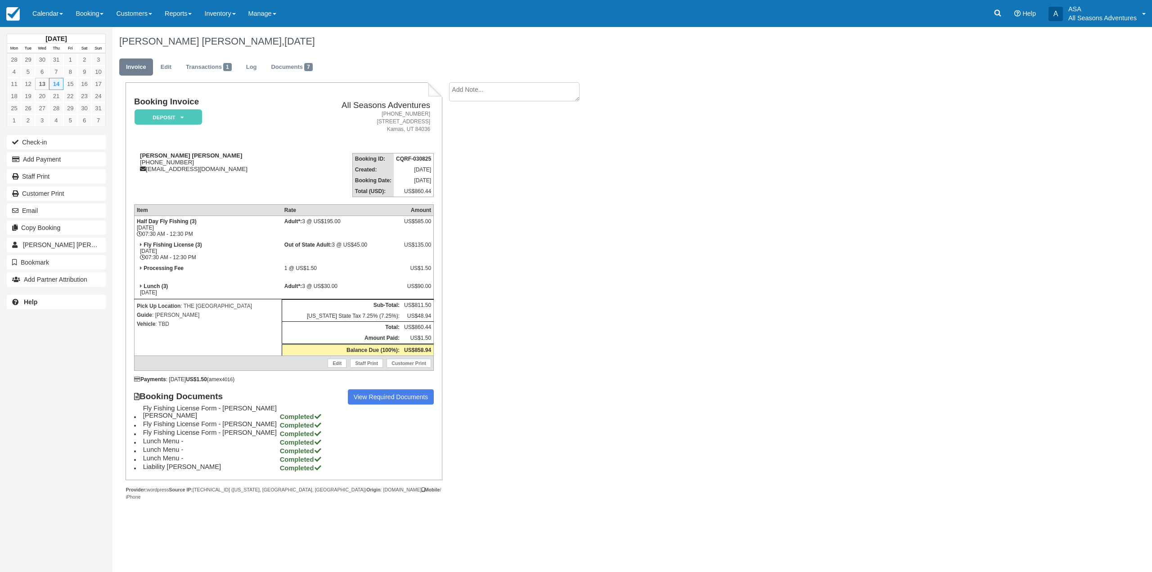
click at [290, 72] on link "Documents 7" at bounding box center [291, 67] width 55 height 18
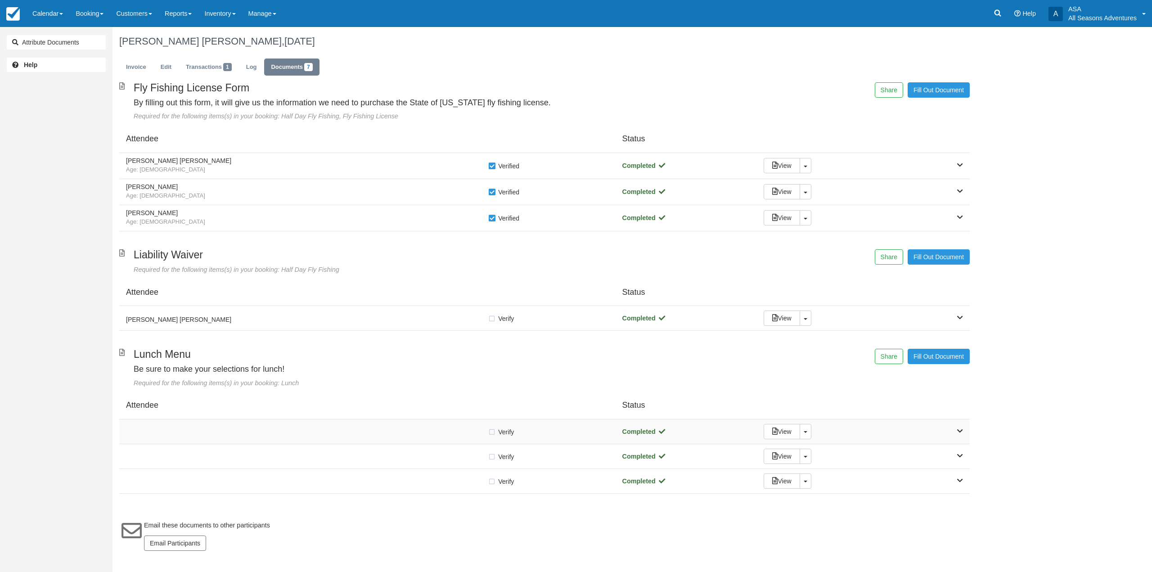
click at [431, 433] on div at bounding box center [307, 431] width 362 height 4
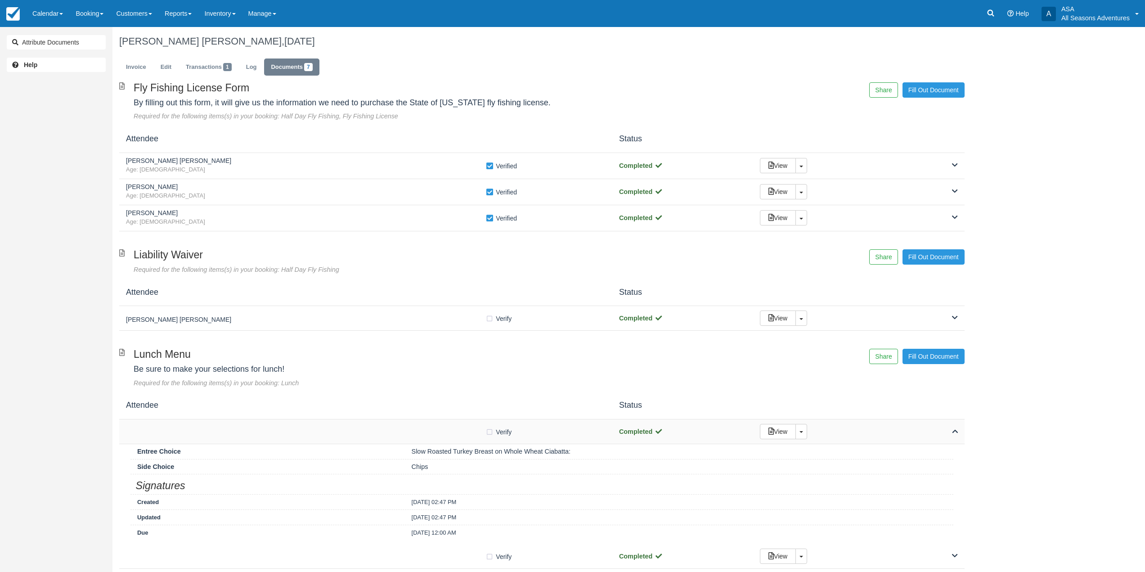
click at [431, 433] on div at bounding box center [305, 431] width 359 height 4
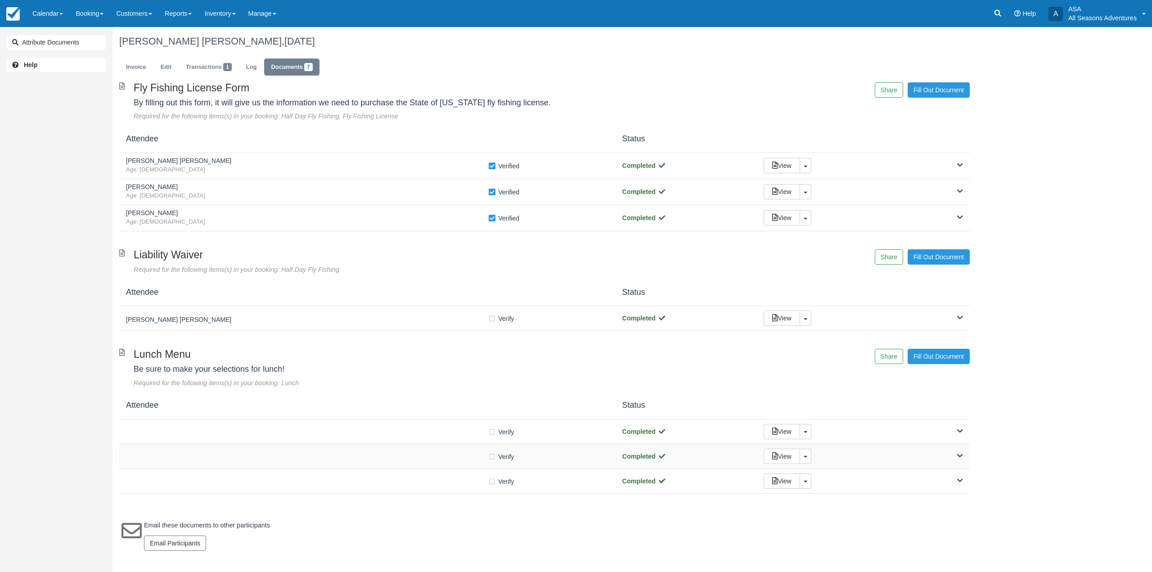
click at [424, 450] on div "Verify Verified Completed View Toggle Dropdown Detach" at bounding box center [544, 456] width 850 height 25
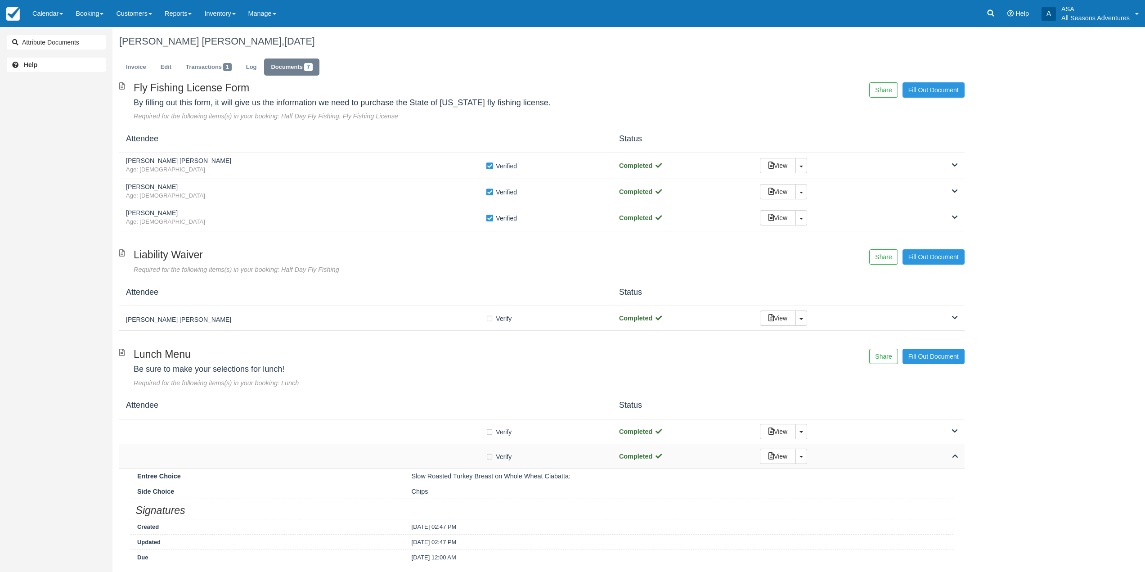
click at [424, 450] on div "Verify Verified Completed View Toggle Dropdown Detach" at bounding box center [541, 456] width 845 height 25
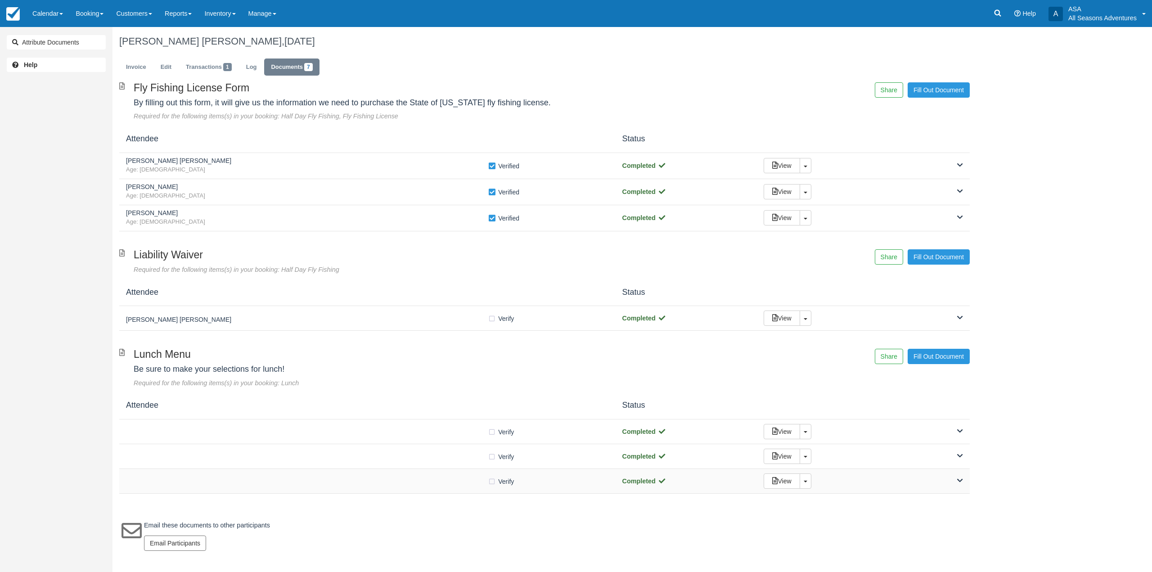
click at [420, 482] on div at bounding box center [307, 481] width 362 height 4
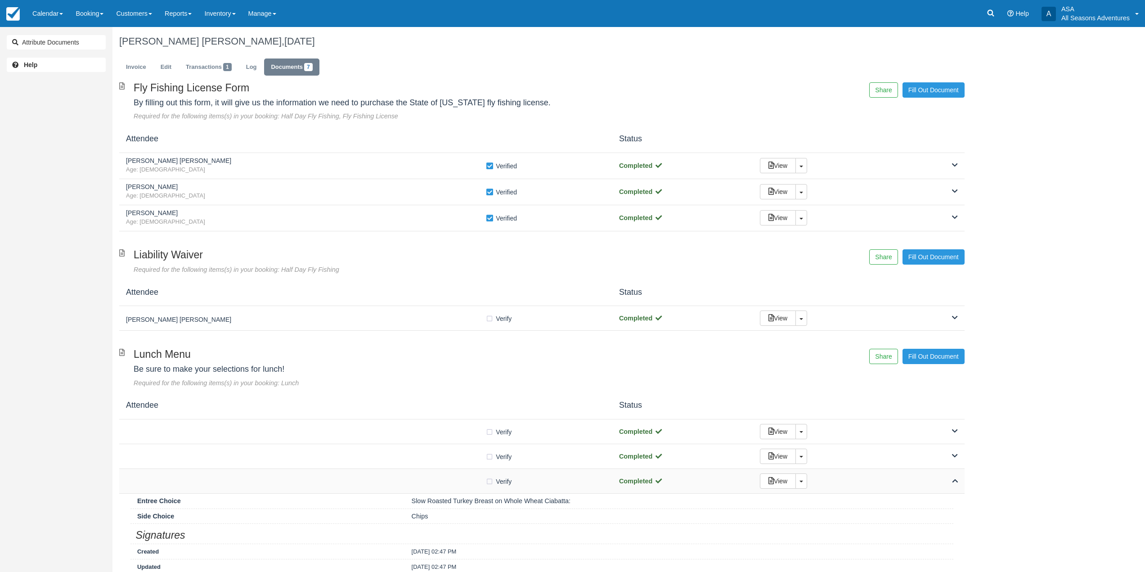
click at [420, 482] on div at bounding box center [305, 481] width 359 height 4
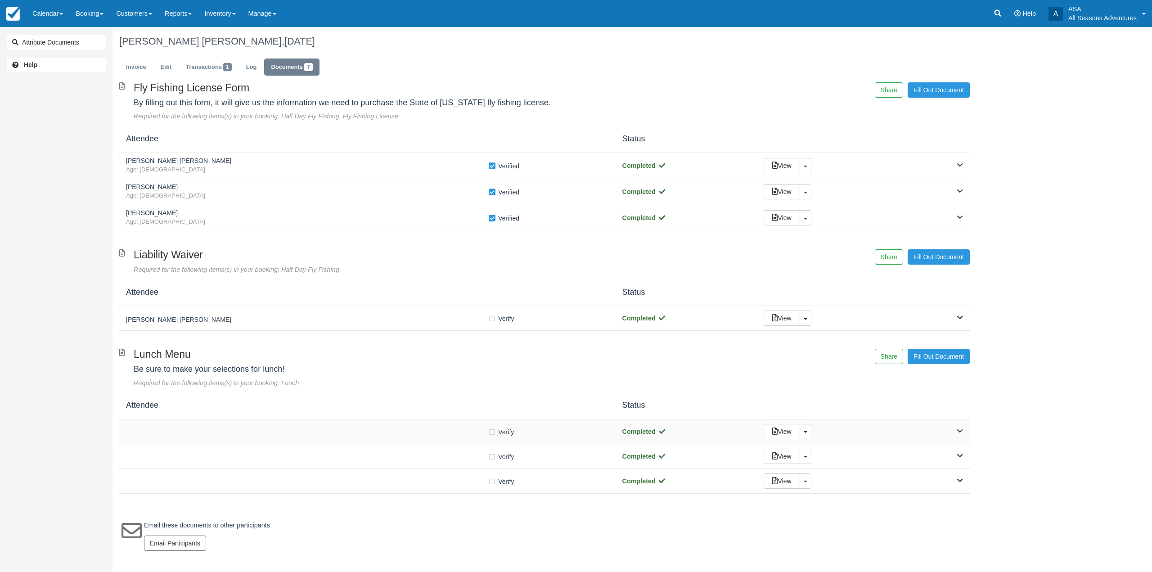
click at [409, 429] on div at bounding box center [307, 431] width 362 height 4
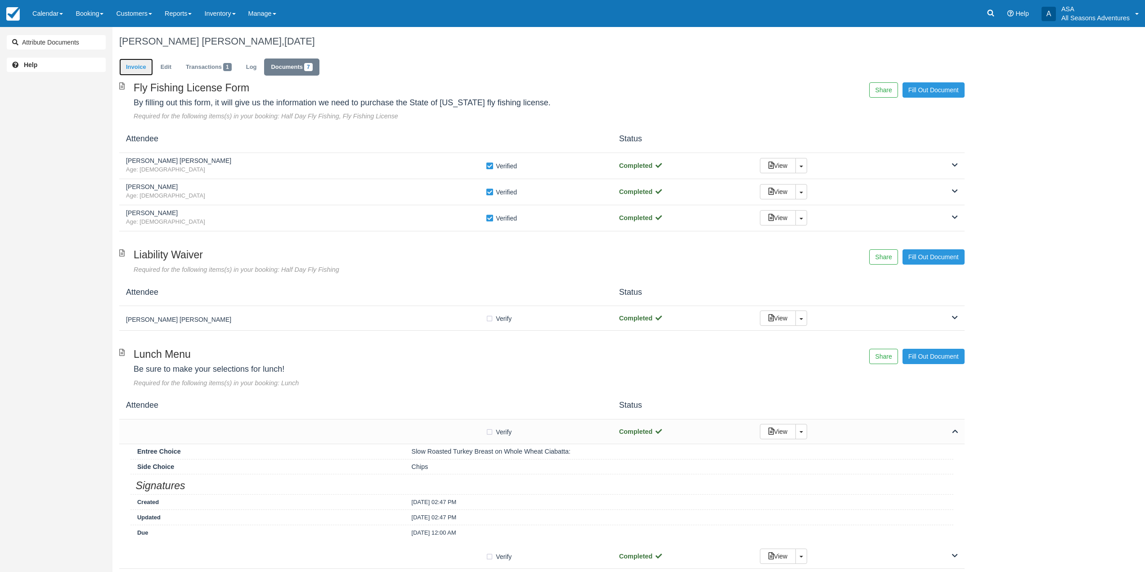
click at [141, 65] on link "Invoice" at bounding box center [136, 67] width 34 height 18
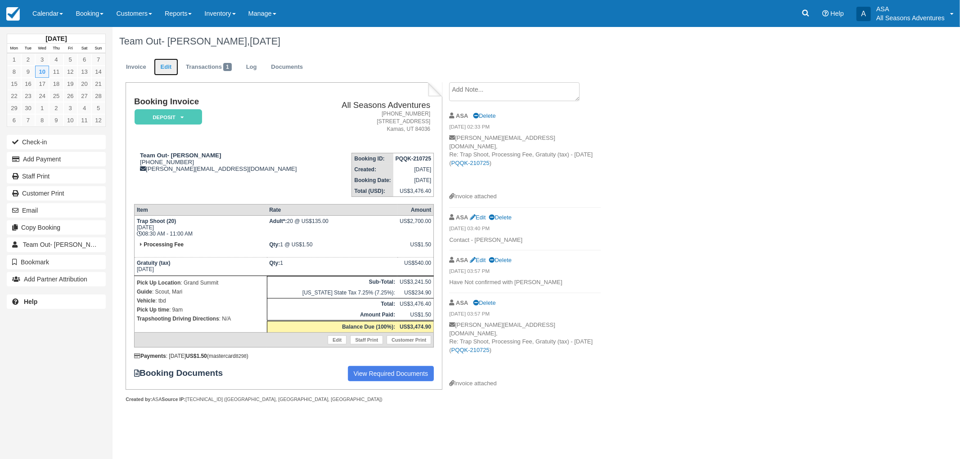
click at [173, 69] on link "Edit" at bounding box center [166, 67] width 24 height 18
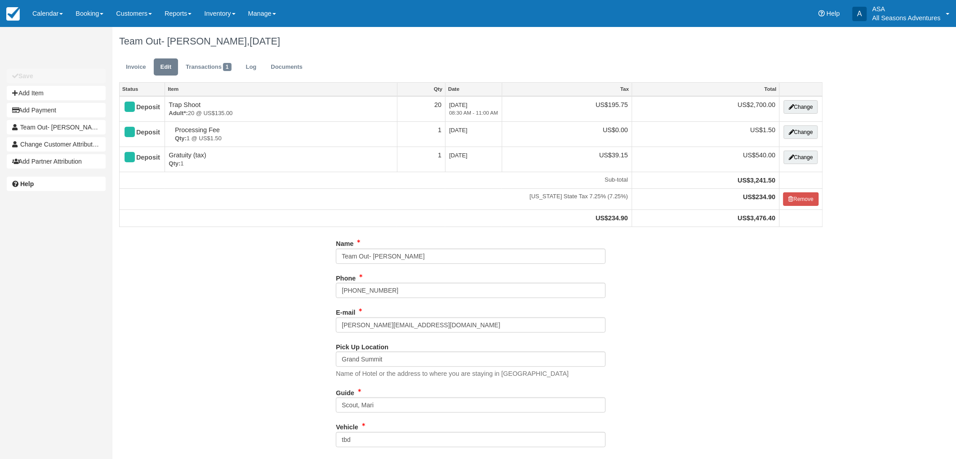
type input "[PHONE_NUMBER]"
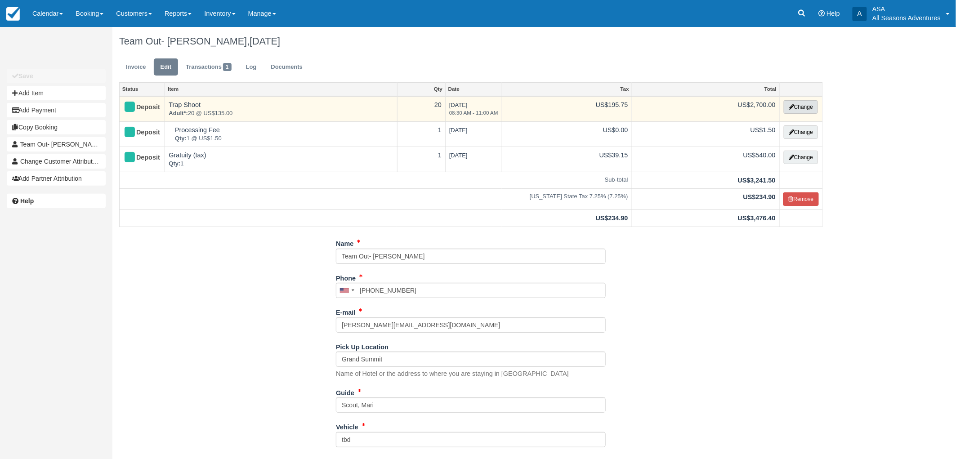
click at [801, 107] on button "Change" at bounding box center [801, 106] width 34 height 13
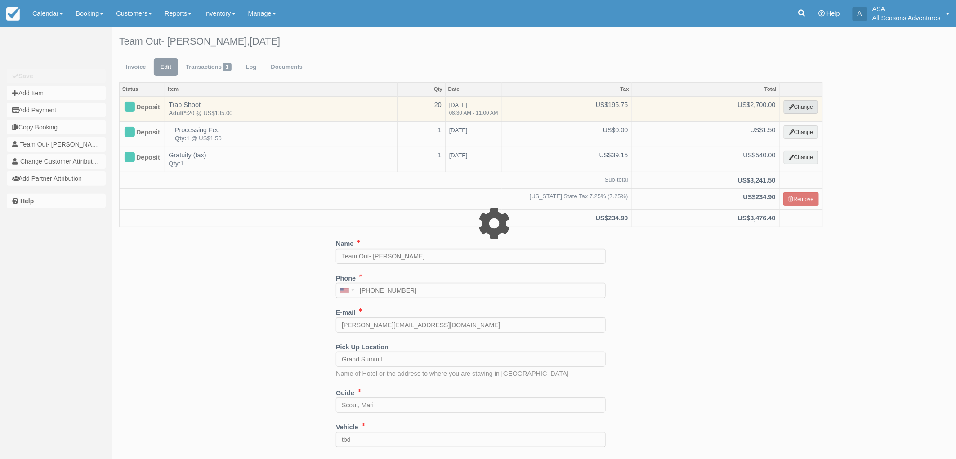
type input "2700.00"
select select "3"
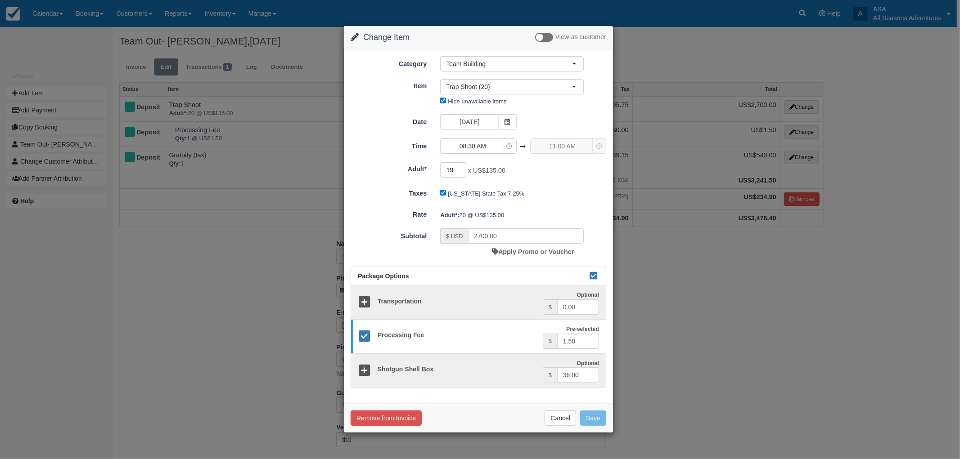
click at [461, 172] on input "19" at bounding box center [453, 169] width 26 height 15
click at [461, 172] on input "18" at bounding box center [453, 169] width 26 height 15
type input "17"
click at [461, 172] on input "17" at bounding box center [453, 169] width 26 height 15
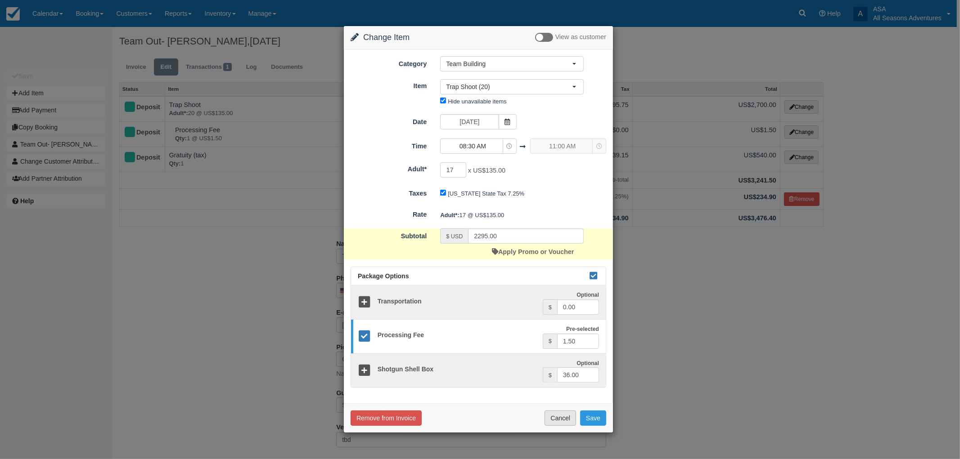
click at [548, 416] on button "Cancel" at bounding box center [559, 418] width 31 height 15
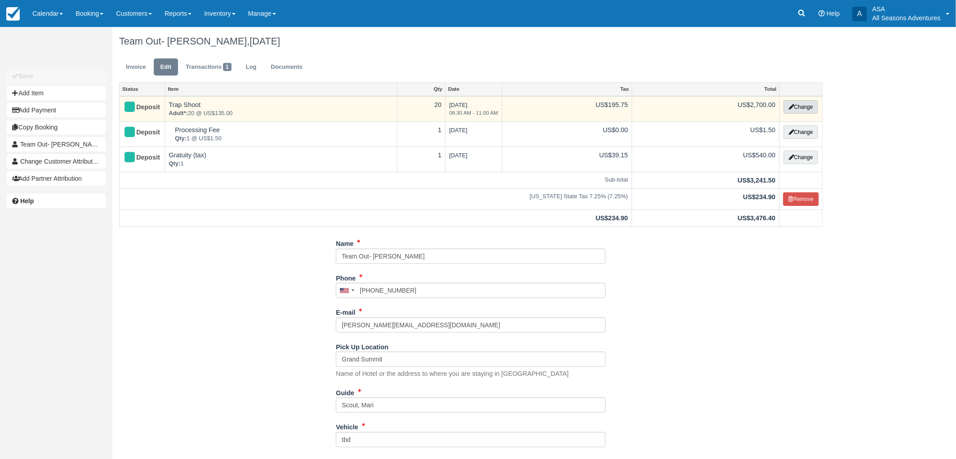
click at [801, 107] on button "Change" at bounding box center [801, 106] width 34 height 13
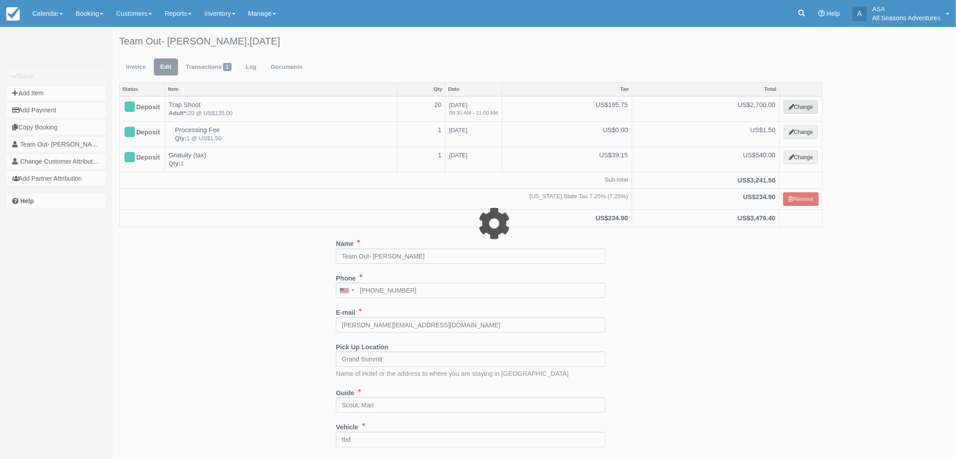
type input "2700.00"
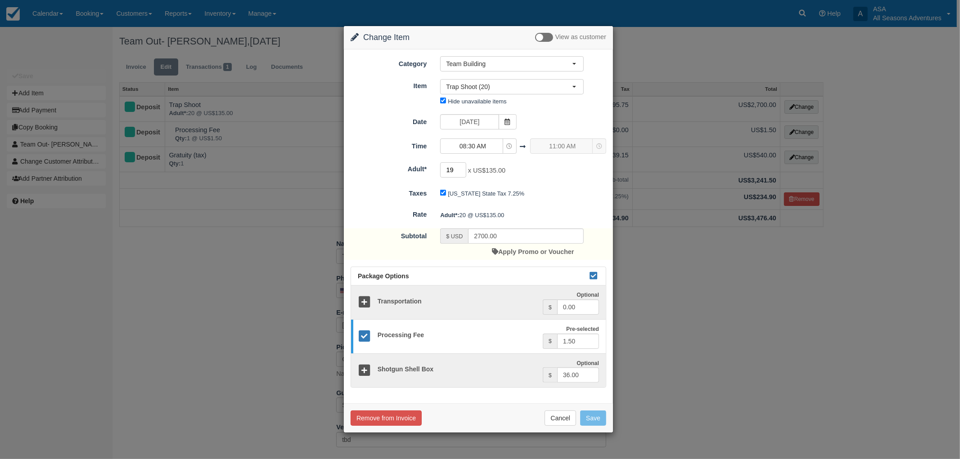
click at [461, 172] on input "19" at bounding box center [453, 169] width 26 height 15
click at [461, 172] on input "18" at bounding box center [453, 169] width 26 height 15
type input "17"
click at [461, 172] on input "17" at bounding box center [453, 169] width 26 height 15
type input "2295.00"
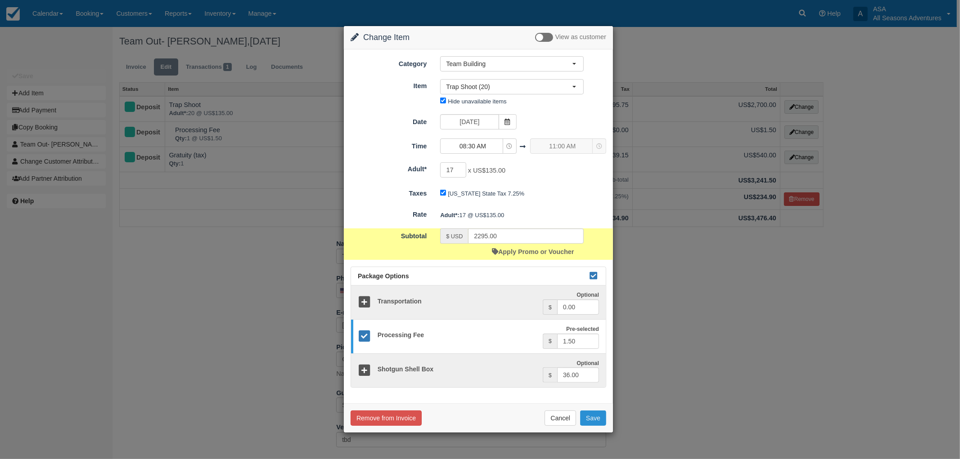
click at [596, 420] on button "Save" at bounding box center [593, 418] width 26 height 15
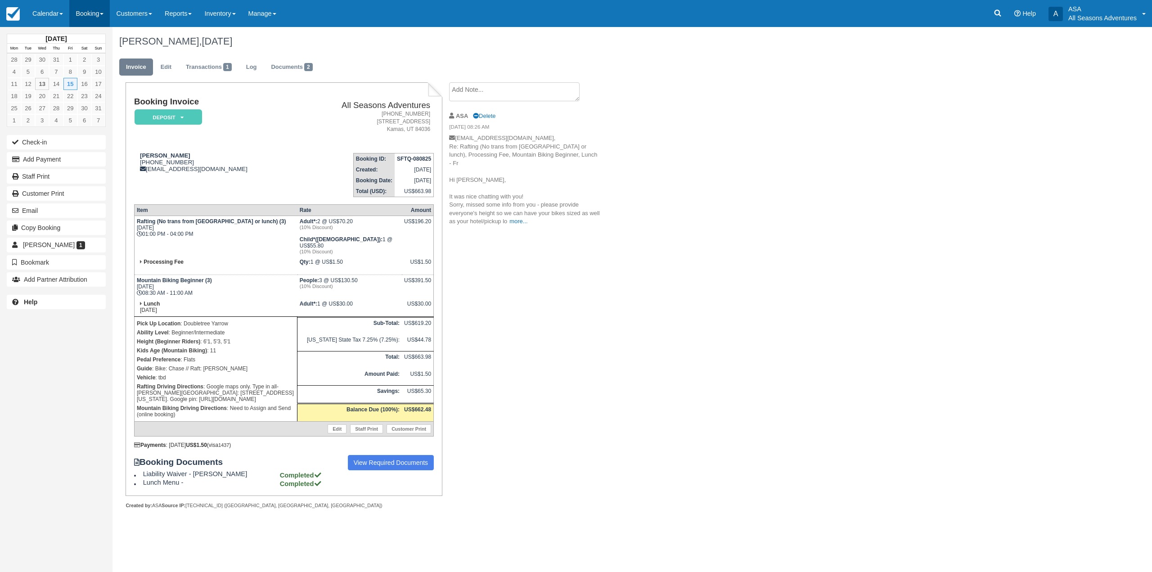
click at [85, 15] on link "Booking" at bounding box center [89, 13] width 40 height 27
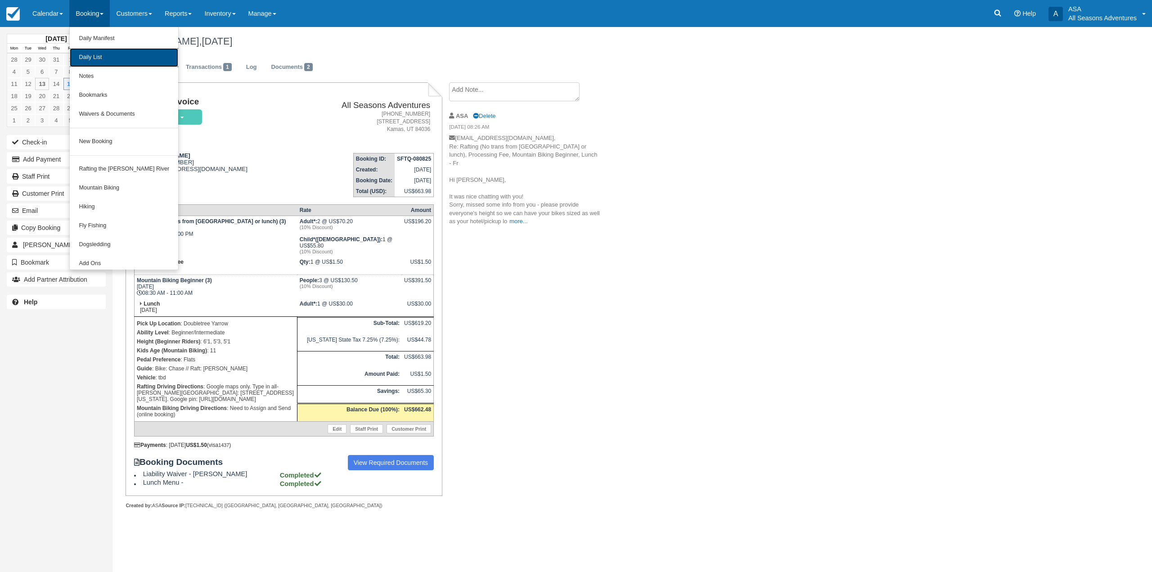
click at [100, 65] on link "Daily List" at bounding box center [124, 57] width 108 height 19
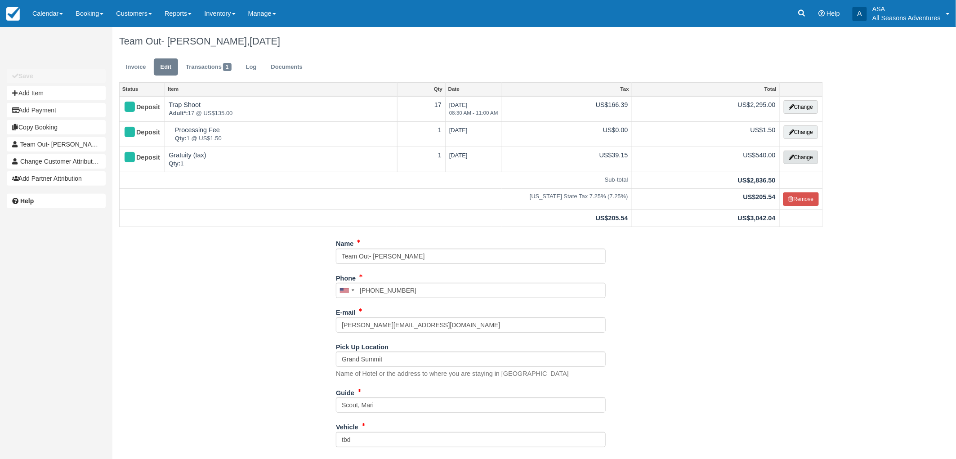
click at [806, 158] on button "Change" at bounding box center [801, 157] width 34 height 13
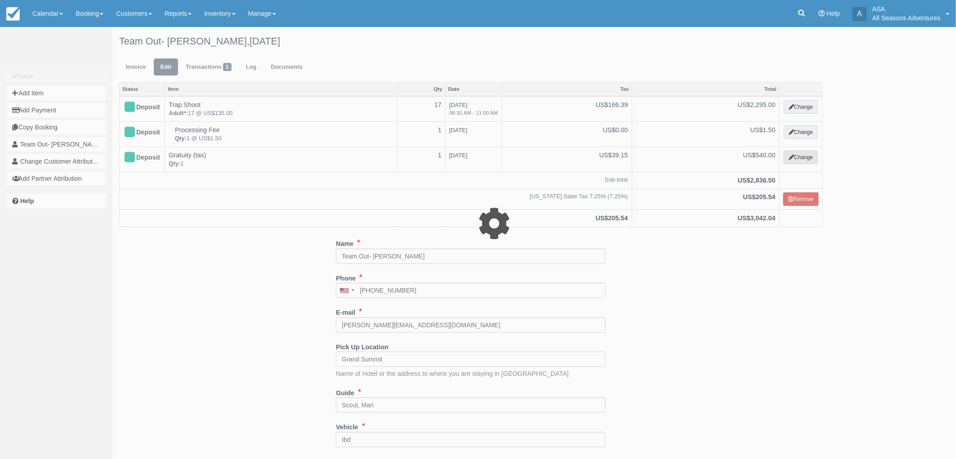
select select "13"
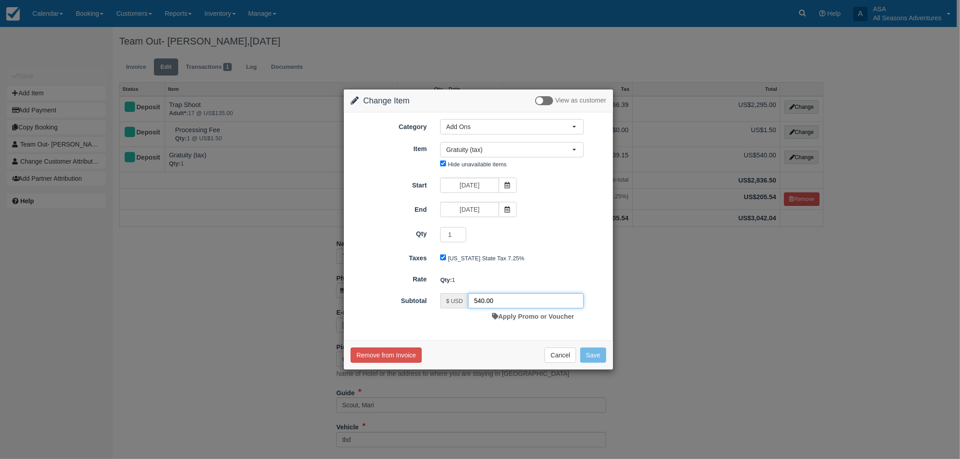
drag, startPoint x: 482, startPoint y: 302, endPoint x: 452, endPoint y: 294, distance: 30.7
click at [452, 294] on div "$ USD 540.00" at bounding box center [512, 300] width 144 height 15
type input "459.00"
click at [590, 349] on button "Save" at bounding box center [593, 355] width 26 height 15
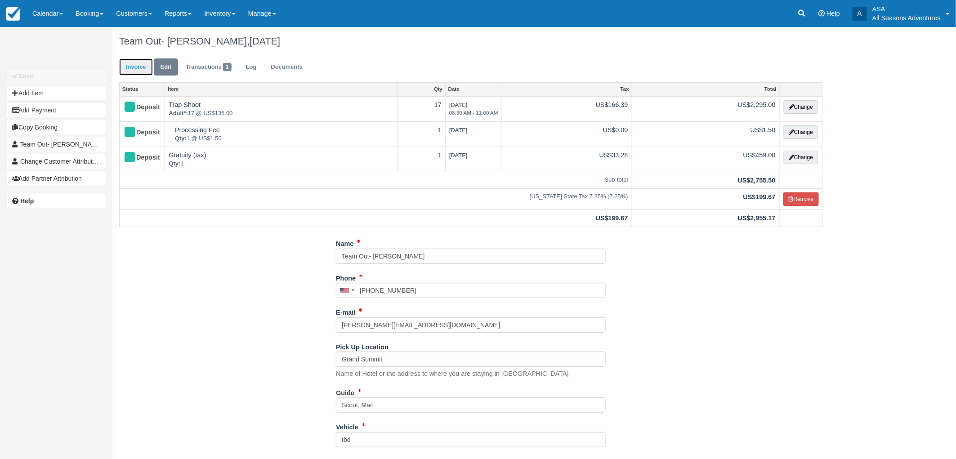
click at [135, 61] on link "Invoice" at bounding box center [136, 67] width 34 height 18
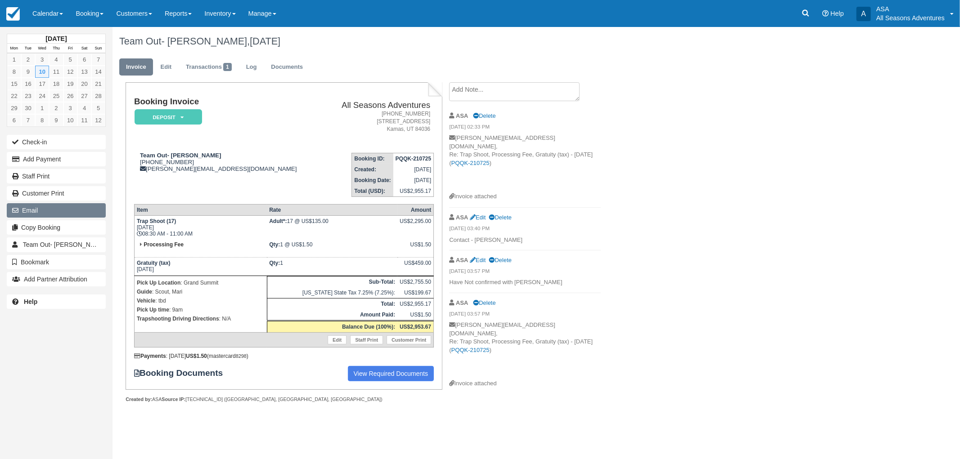
click at [80, 207] on button "Email" at bounding box center [56, 210] width 99 height 14
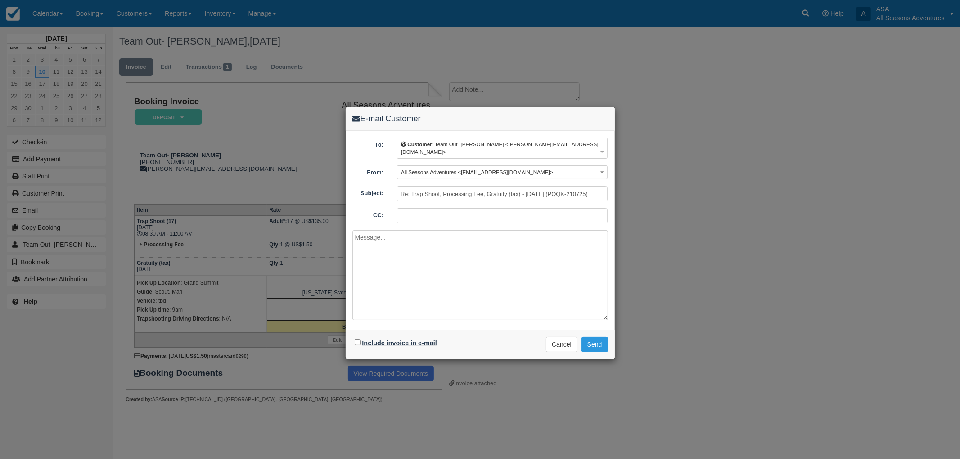
click at [427, 340] on label "Include invoice in e-mail" at bounding box center [399, 343] width 75 height 7
click at [360, 340] on input "Include invoice in e-mail" at bounding box center [358, 343] width 6 height 6
checkbox input "true"
click at [595, 338] on button "Send" at bounding box center [594, 344] width 27 height 15
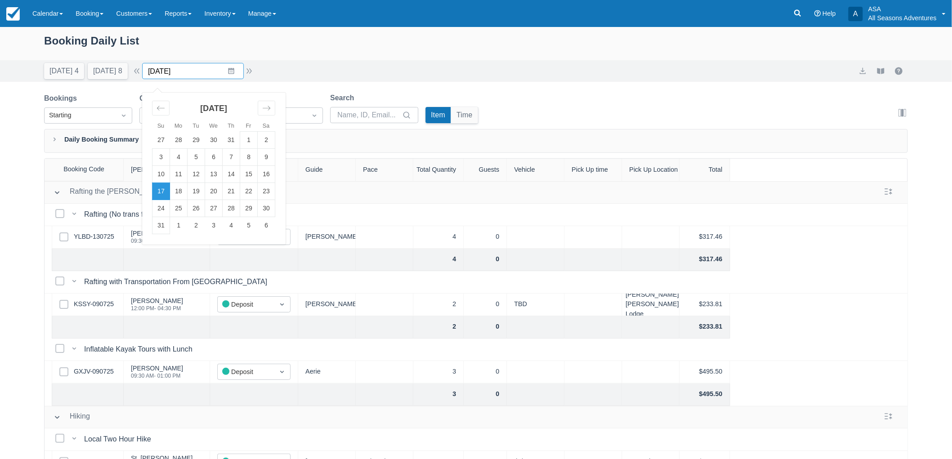
click at [240, 71] on input "[DATE]" at bounding box center [193, 71] width 102 height 16
click at [257, 196] on td "22" at bounding box center [249, 191] width 18 height 17
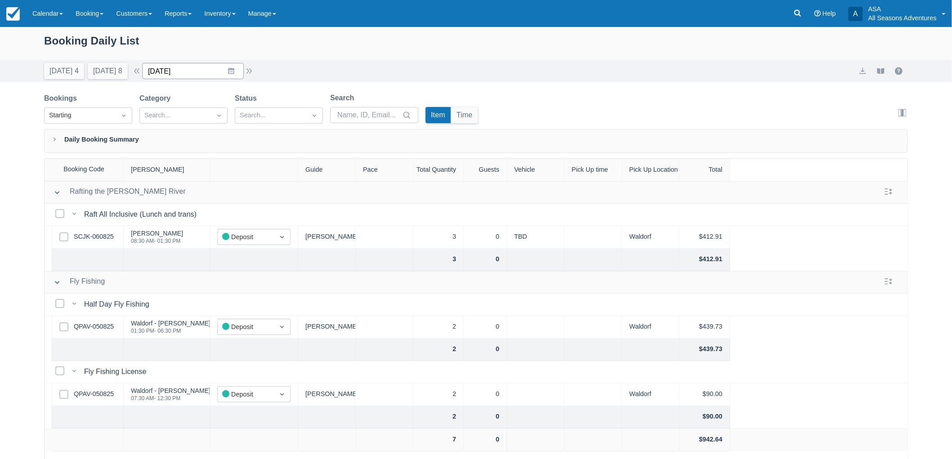
click at [217, 70] on input "08/22/25" at bounding box center [193, 71] width 102 height 16
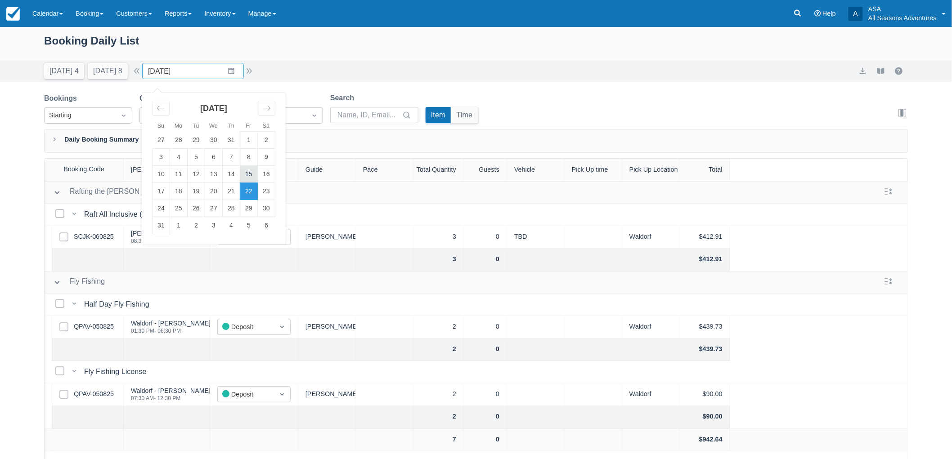
click at [258, 173] on td "15" at bounding box center [249, 174] width 18 height 17
type input "08/15/25"
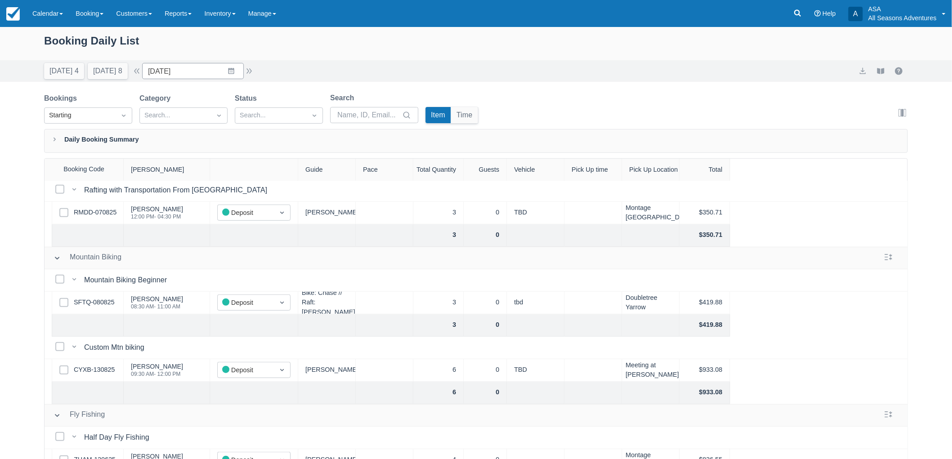
scroll to position [250, 0]
click at [93, 366] on link "CYXB-130825" at bounding box center [94, 370] width 41 height 10
click at [105, 11] on link "Booking" at bounding box center [89, 13] width 40 height 27
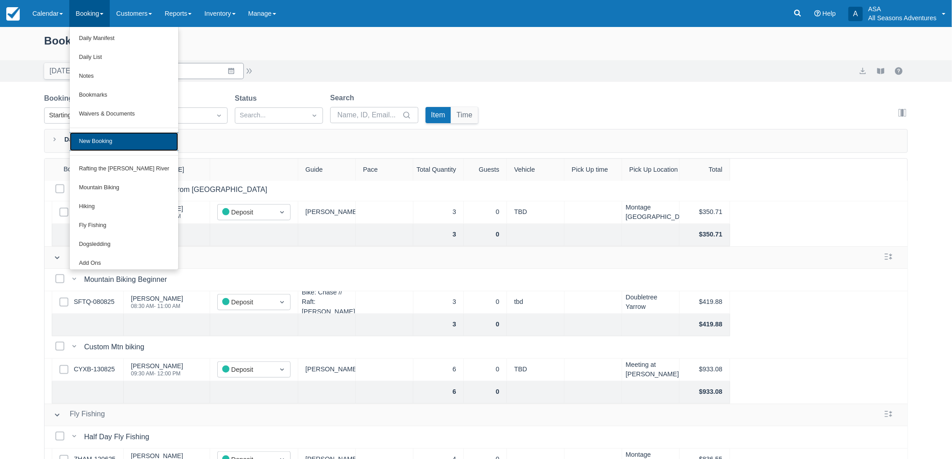
click at [113, 140] on link "New Booking" at bounding box center [124, 141] width 108 height 19
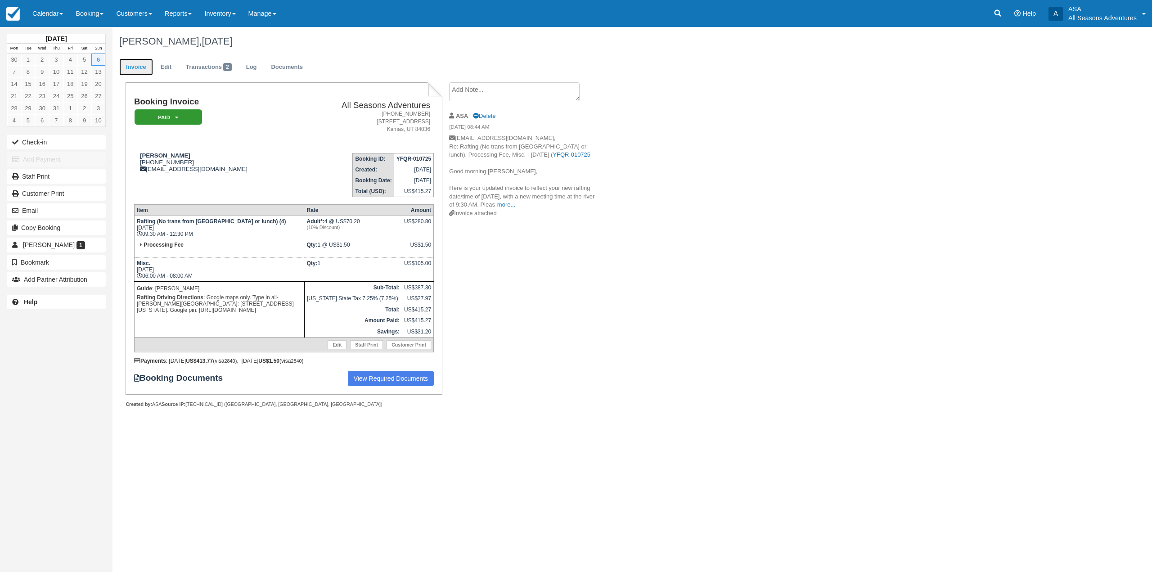
click at [134, 64] on link "Invoice" at bounding box center [136, 67] width 34 height 18
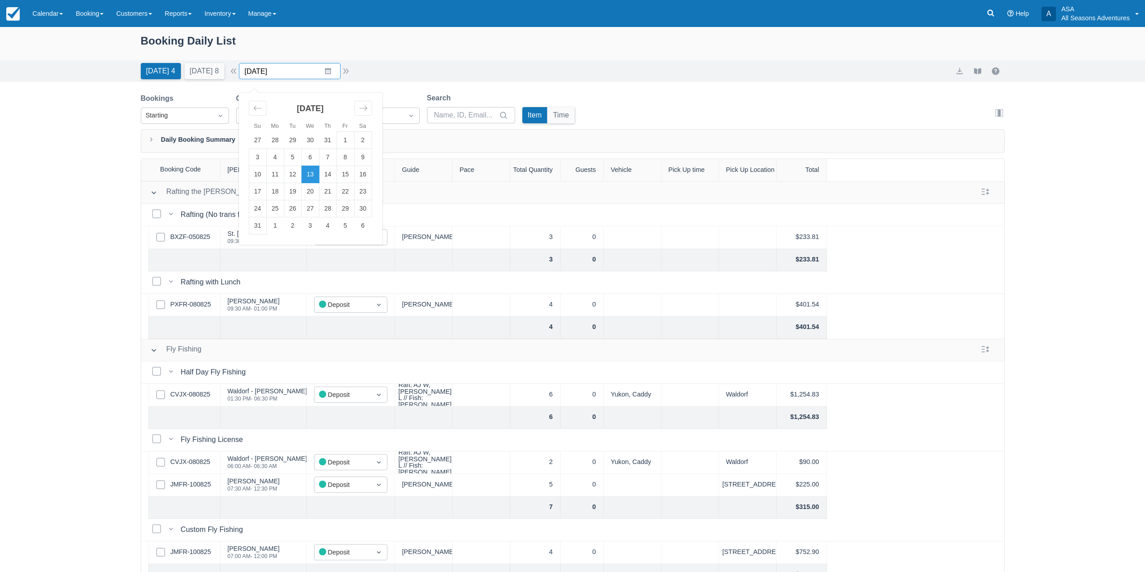
click at [328, 73] on input "[DATE]" at bounding box center [290, 71] width 102 height 16
click at [266, 199] on td "17" at bounding box center [258, 191] width 18 height 17
type input "[DATE]"
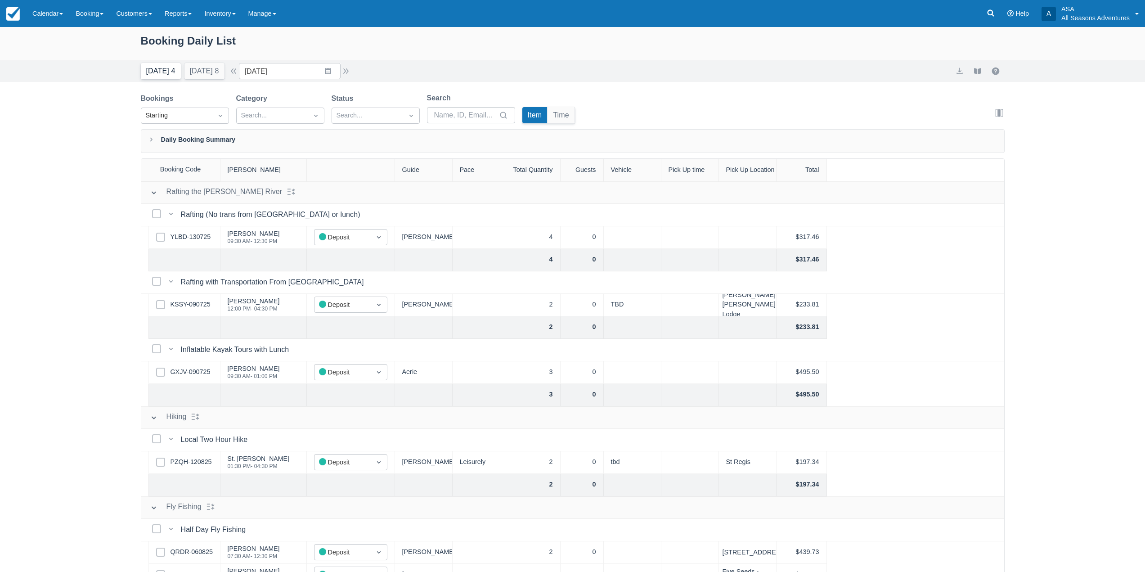
click at [162, 75] on button "[DATE] 4" at bounding box center [161, 71] width 40 height 16
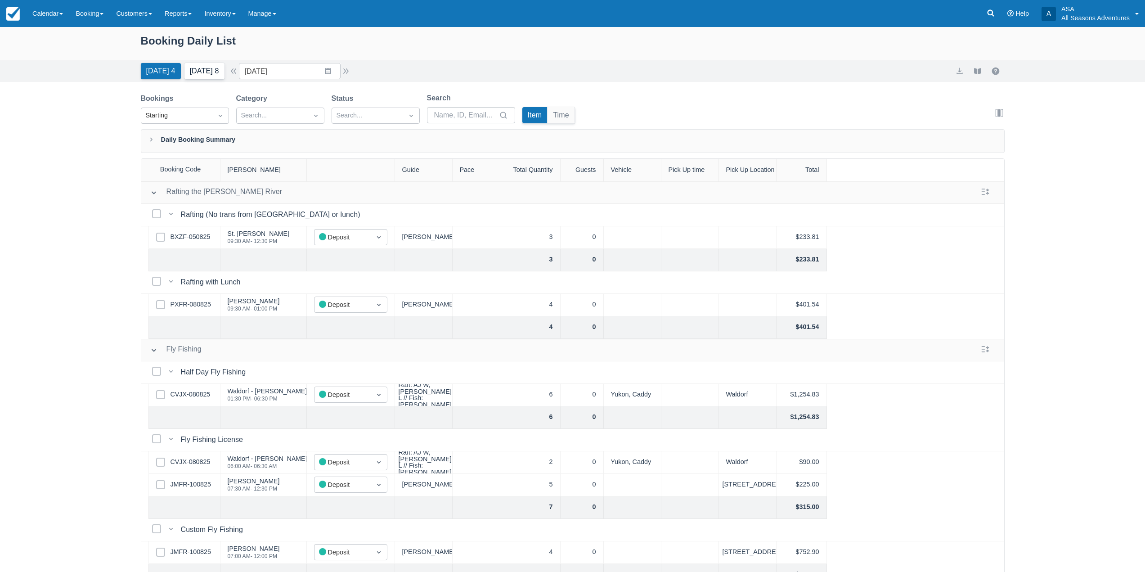
click at [193, 70] on button "[DATE] 8" at bounding box center [204, 71] width 40 height 16
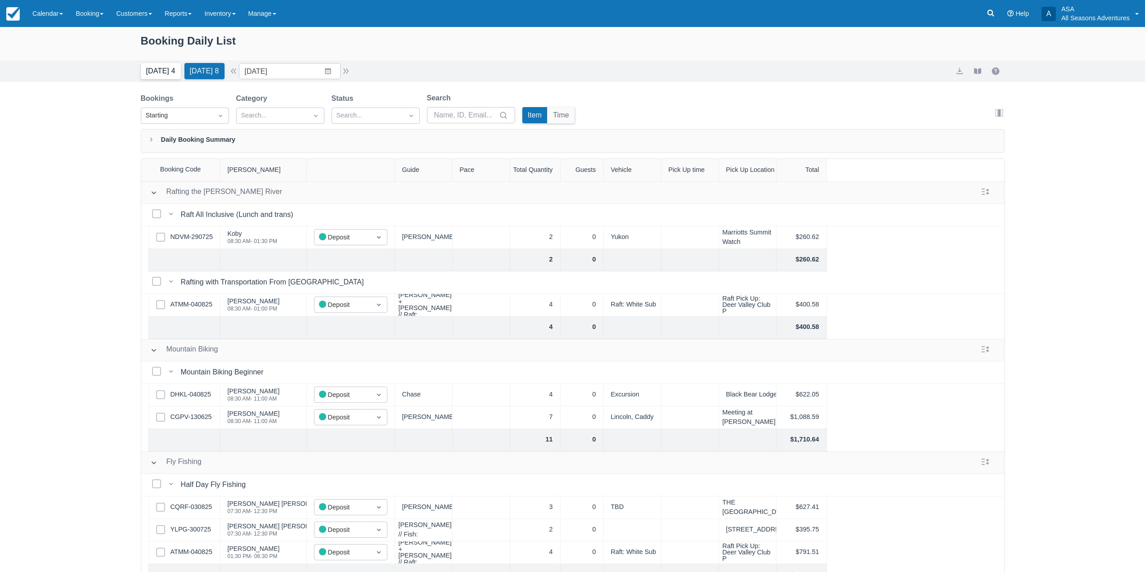
click at [163, 69] on button "[DATE] 4" at bounding box center [161, 71] width 40 height 16
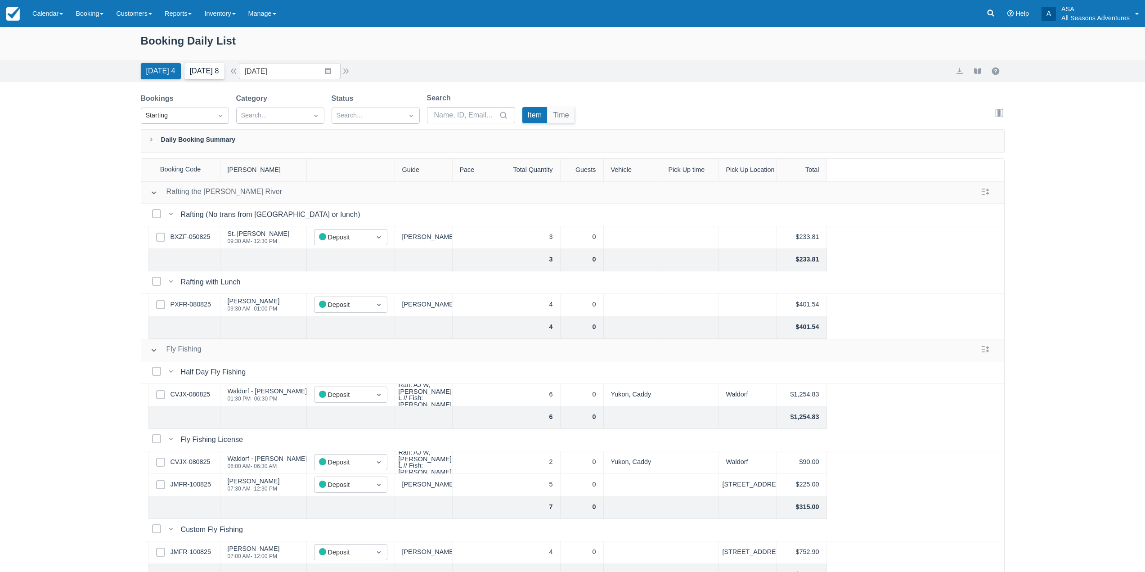
click at [194, 77] on button "[DATE] 8" at bounding box center [204, 71] width 40 height 16
type input "[DATE]"
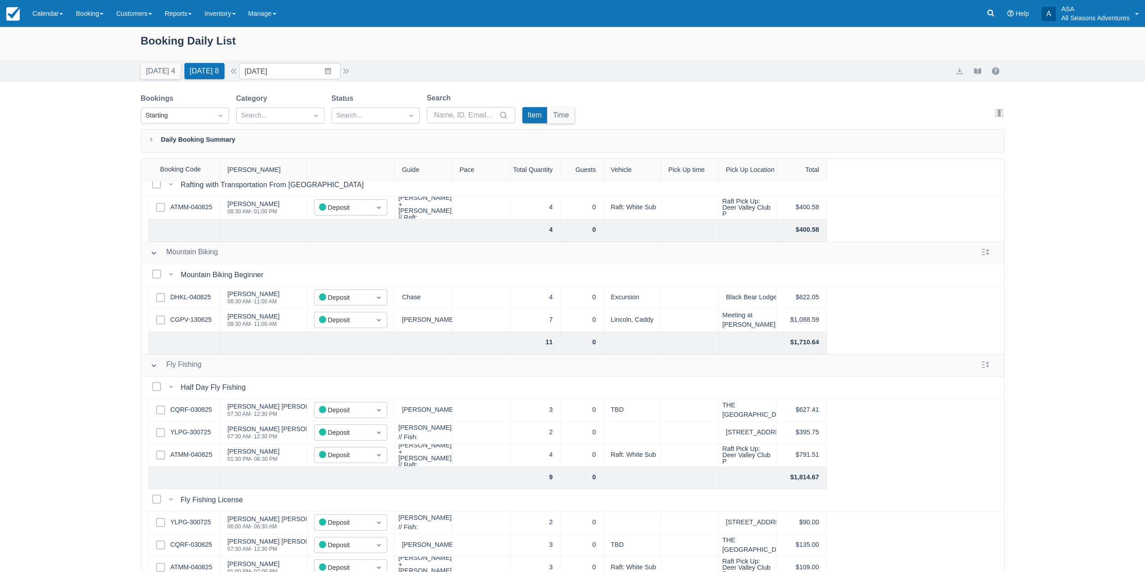
scroll to position [135, 0]
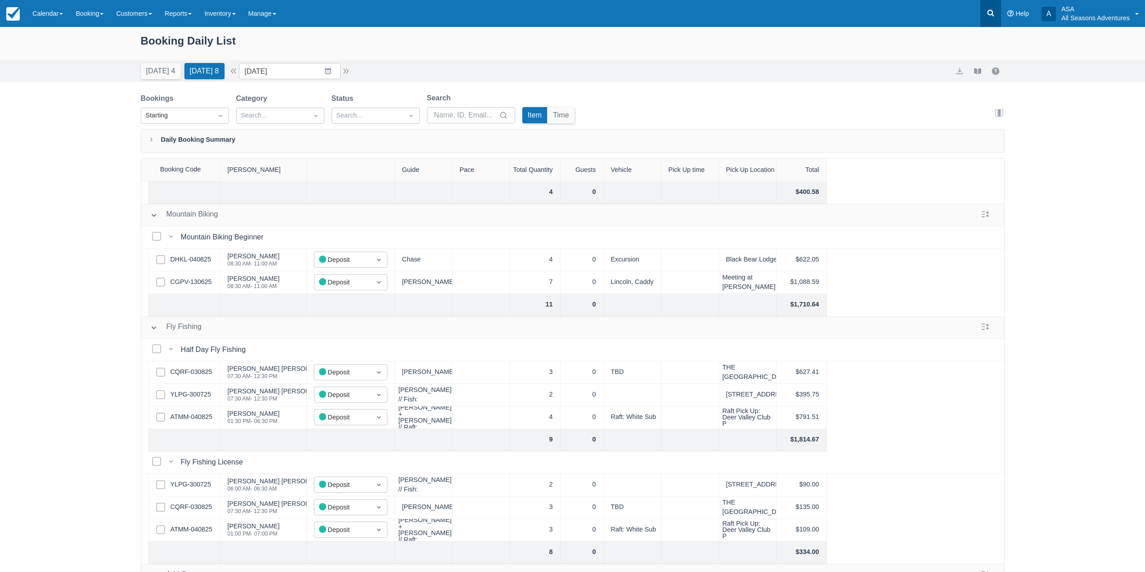
click at [992, 4] on link at bounding box center [990, 13] width 21 height 27
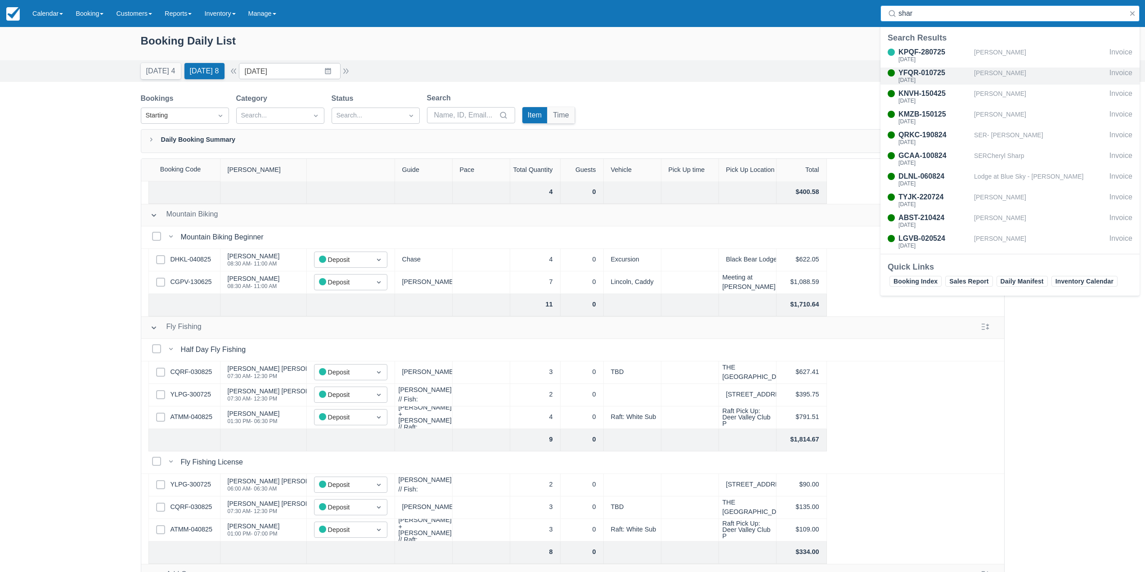
type input "shar"
click at [1008, 73] on div "[PERSON_NAME]" at bounding box center [1040, 75] width 132 height 17
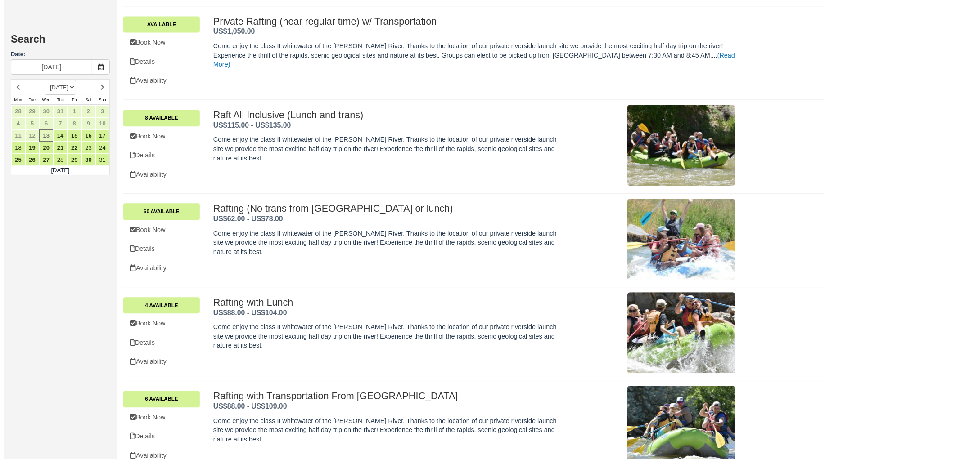
scroll to position [851, 0]
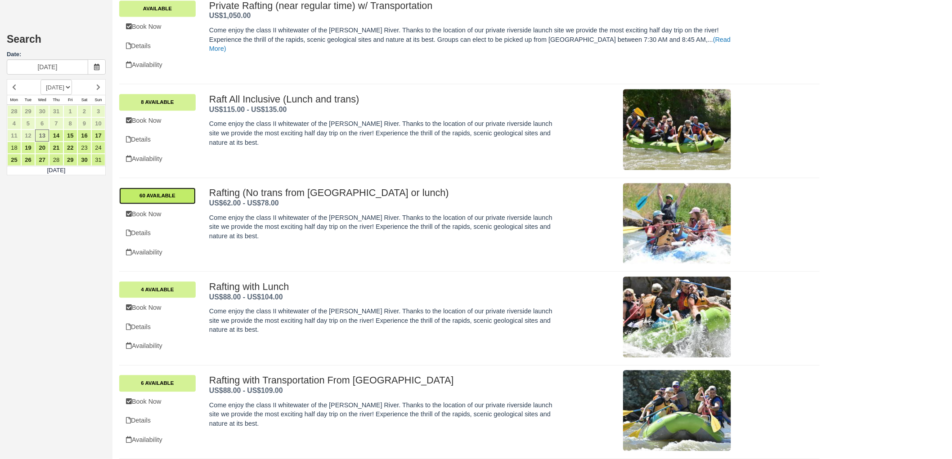
click at [176, 196] on link "60 Available" at bounding box center [157, 196] width 76 height 16
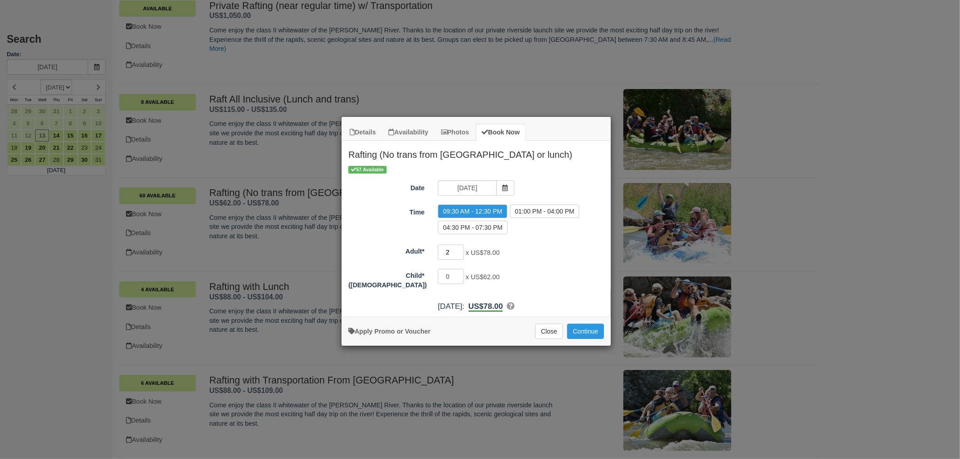
type input "2"
click at [461, 249] on input "2" at bounding box center [451, 252] width 26 height 15
click at [459, 275] on input "1" at bounding box center [451, 276] width 26 height 15
type input "2"
click at [459, 275] on input "2" at bounding box center [451, 276] width 26 height 15
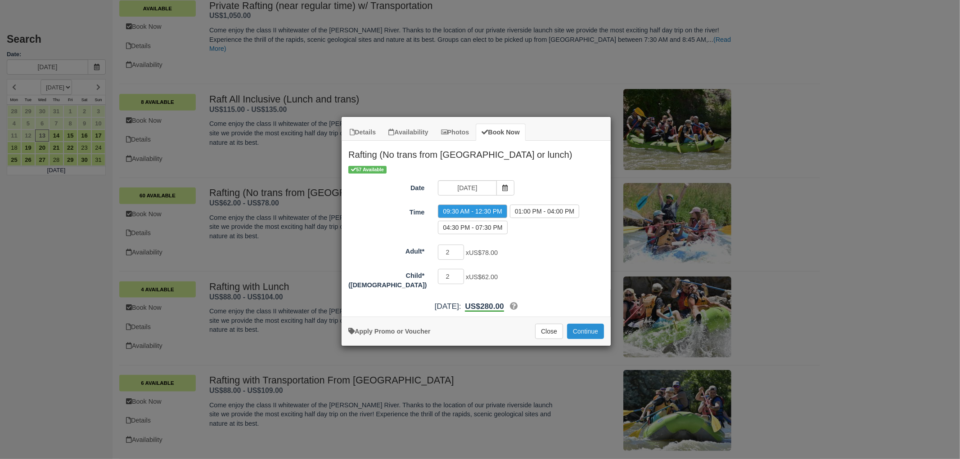
click at [580, 327] on button "Continue" at bounding box center [585, 331] width 37 height 15
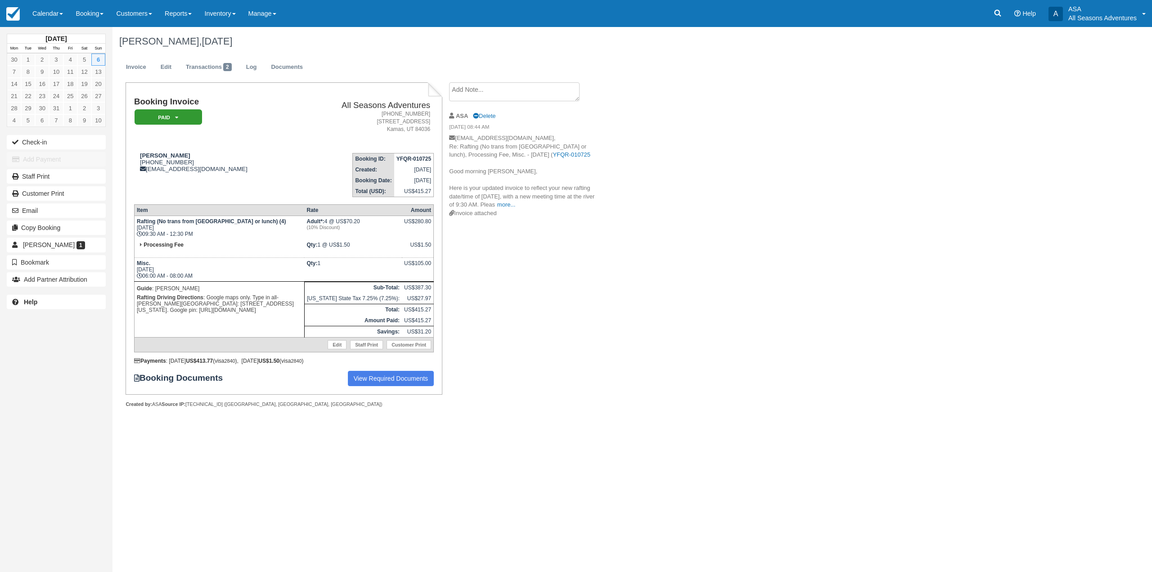
click at [518, 206] on p "[EMAIL_ADDRESS][DOMAIN_NAME], Re: Rafting (No trans from [GEOGRAPHIC_DATA] or l…" at bounding box center [525, 171] width 152 height 75
click at [515, 202] on link "more..." at bounding box center [506, 204] width 18 height 7
click at [95, 11] on link "Booking" at bounding box center [89, 13] width 40 height 27
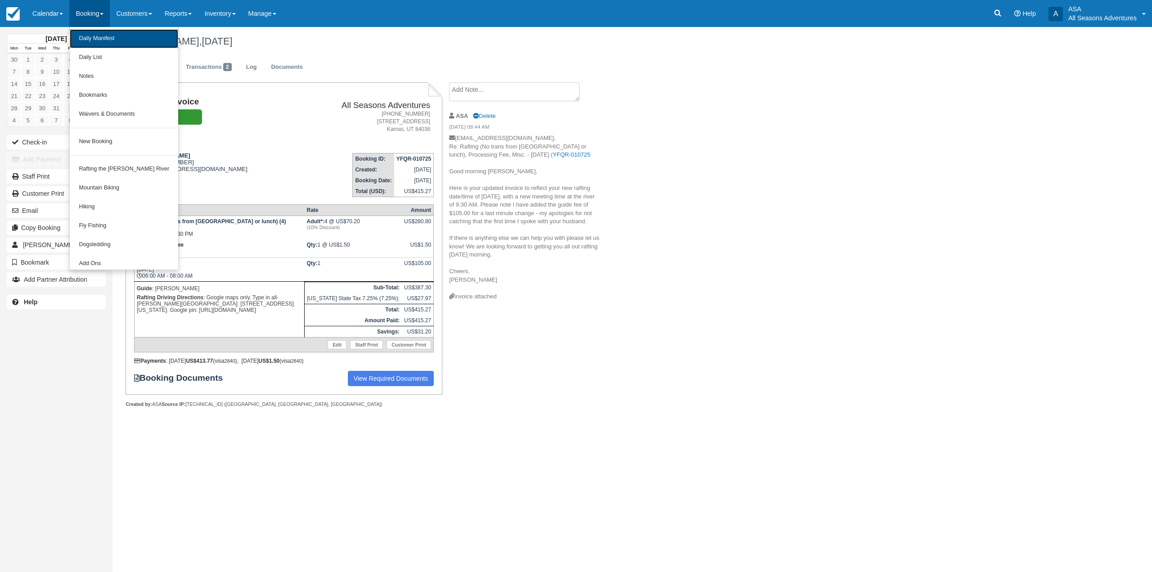
click at [94, 47] on link "Daily Manifest" at bounding box center [124, 38] width 108 height 19
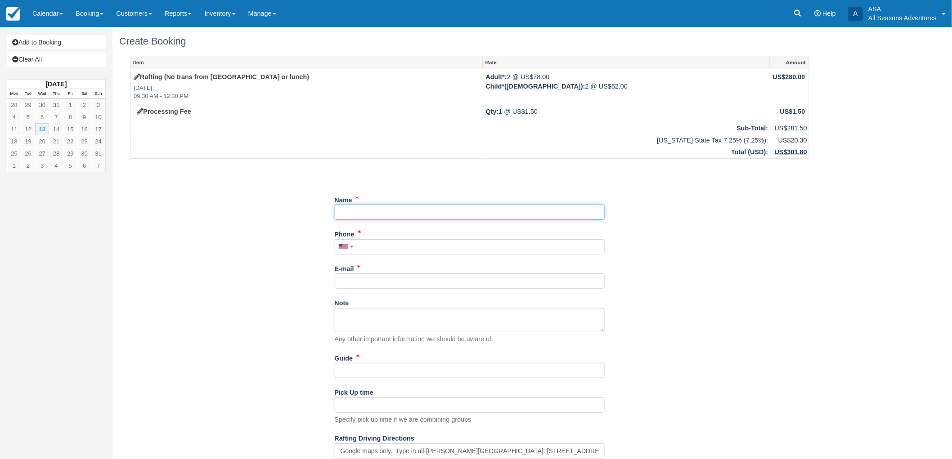
click at [456, 216] on input "Name" at bounding box center [470, 212] width 270 height 15
click at [449, 226] on link "[PERSON_NAME] ([EMAIL_ADDRESS][DOMAIN_NAME])" at bounding box center [469, 225] width 269 height 11
type input "[PERSON_NAME]"
type input "[PHONE_NUMBER]"
type input "sharrirochlin@gmail.com"
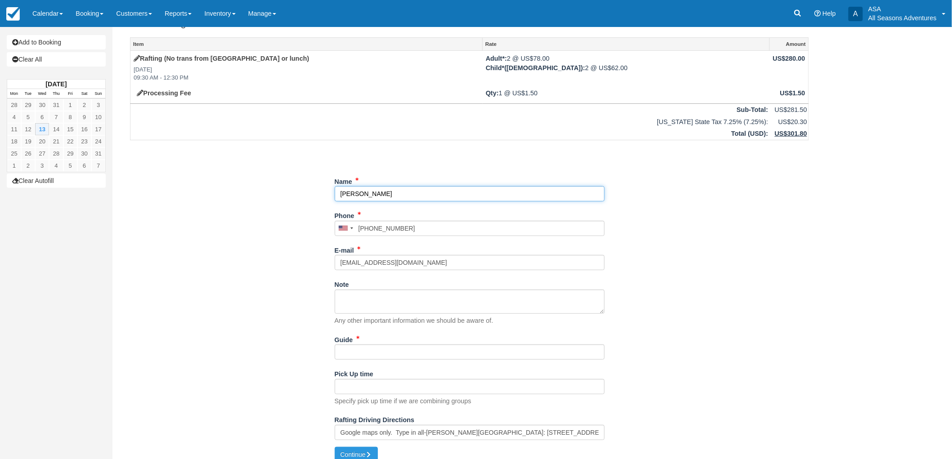
scroll to position [28, 0]
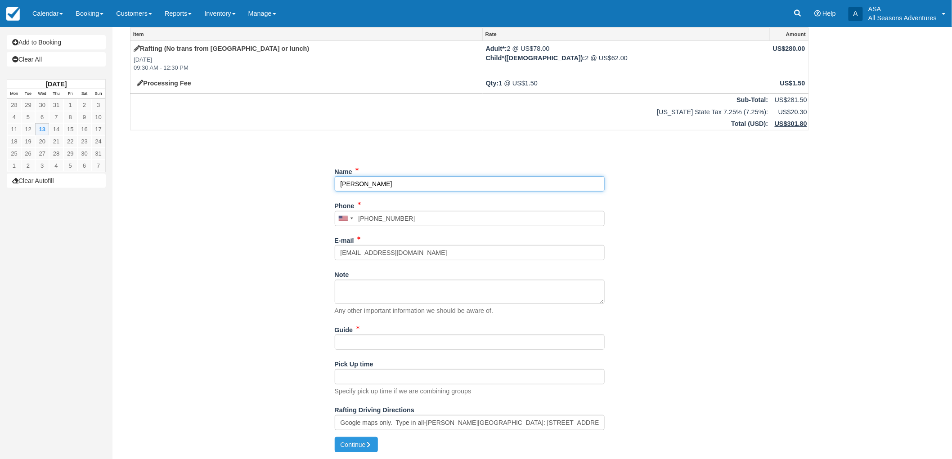
type input "Sharri Rochlin"
click at [450, 343] on input "Guide" at bounding box center [470, 342] width 270 height 15
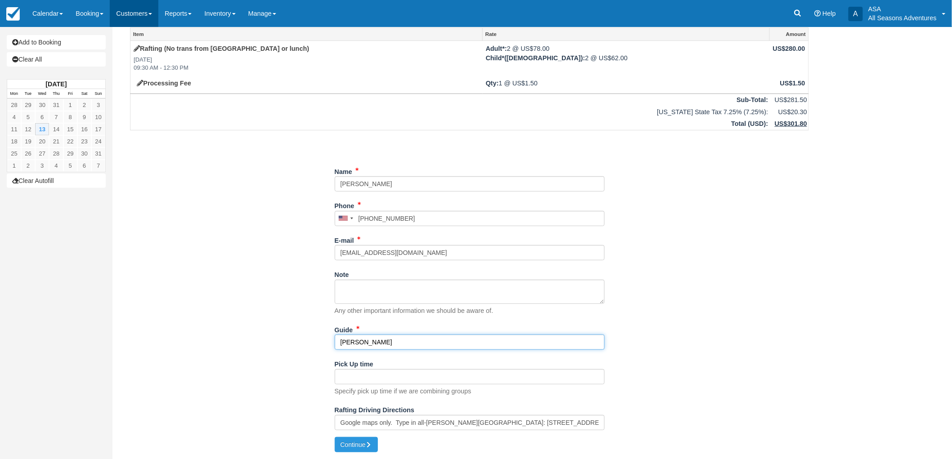
type input "[PERSON_NAME]"
click at [352, 448] on button "Continue" at bounding box center [356, 444] width 43 height 15
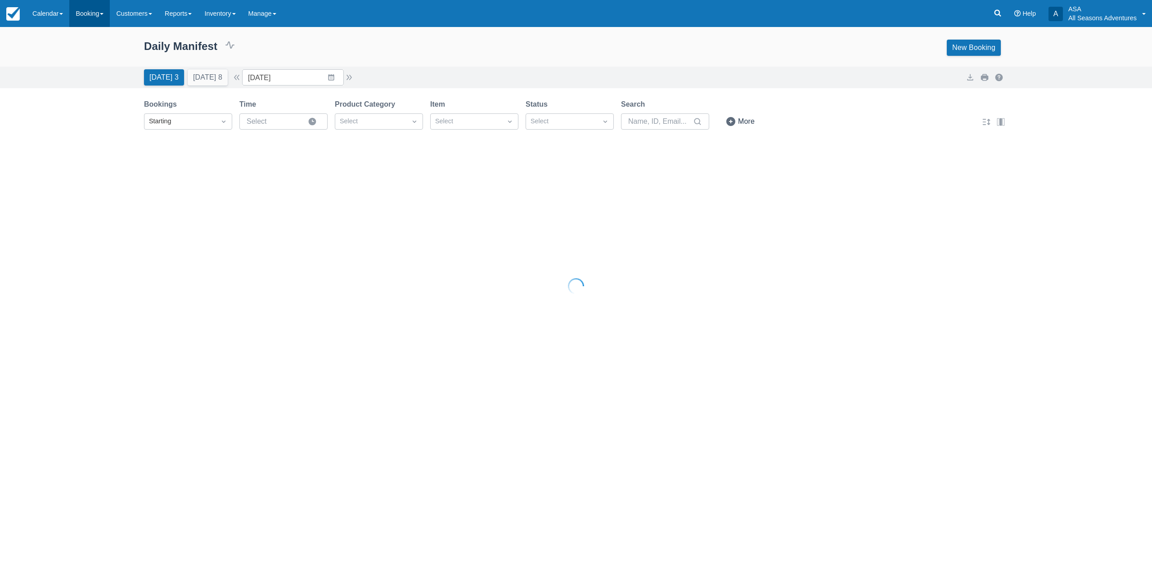
click at [92, 13] on link "Booking" at bounding box center [89, 13] width 40 height 27
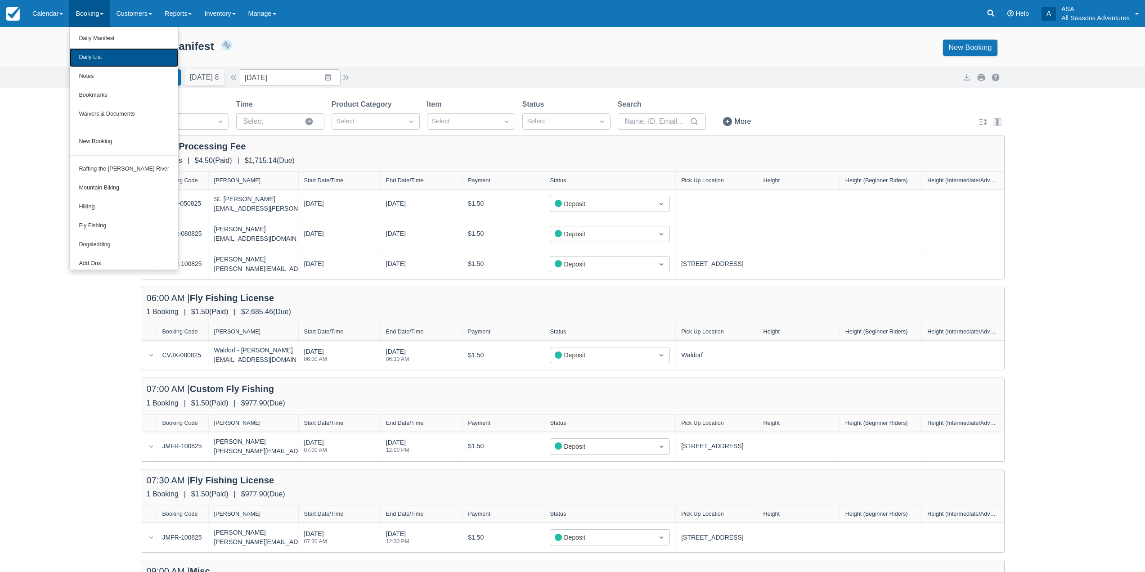
click at [94, 63] on link "Daily List" at bounding box center [124, 57] width 108 height 19
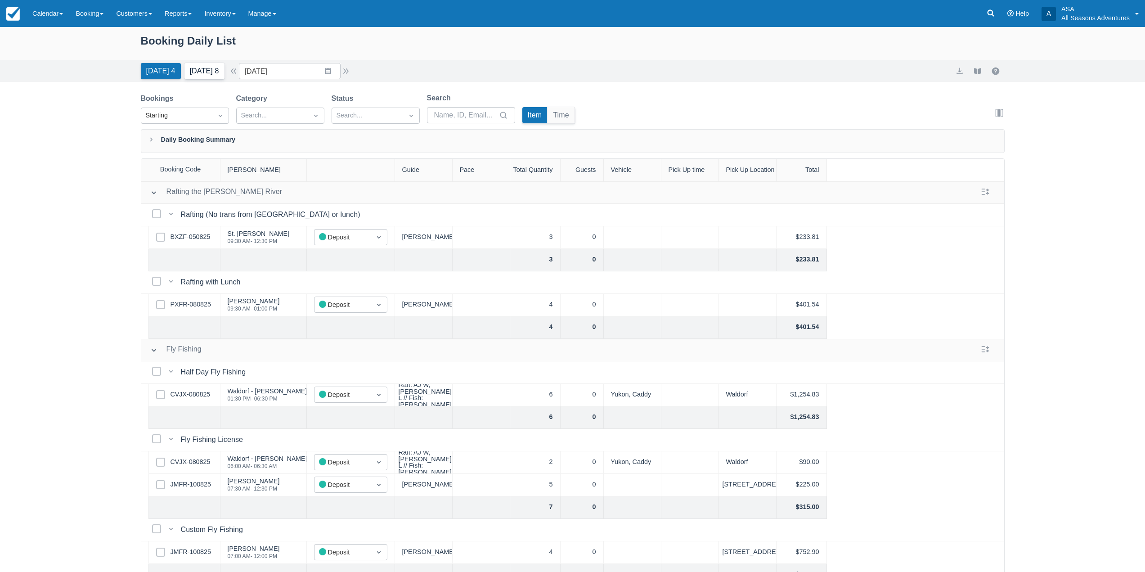
click at [200, 73] on button "Tomorrow 8" at bounding box center [204, 71] width 40 height 16
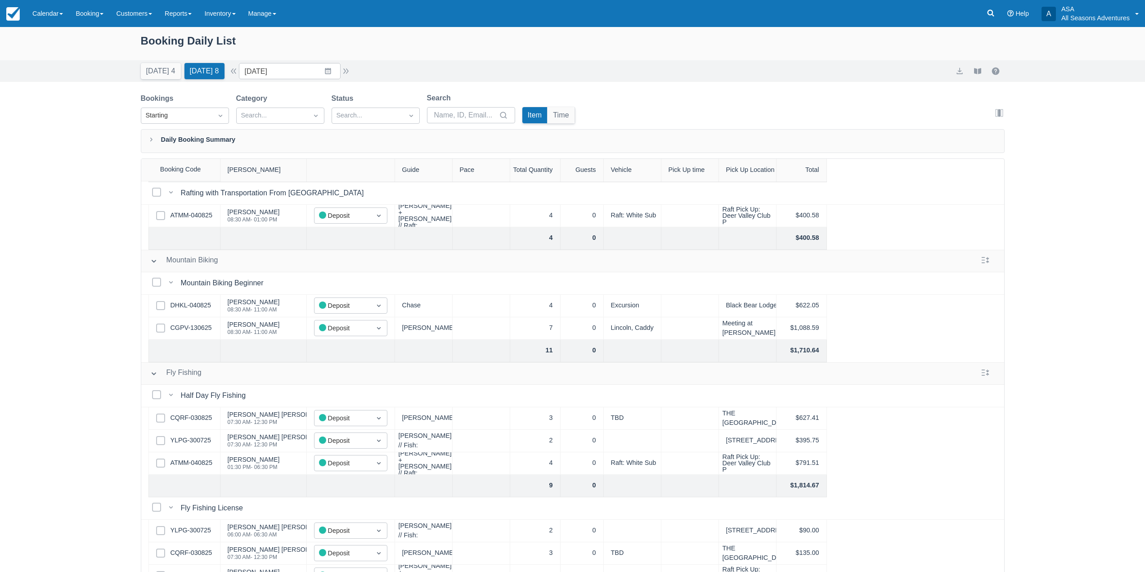
scroll to position [89, 0]
click at [186, 304] on link "DHKL-040825" at bounding box center [191, 306] width 40 height 10
click at [201, 329] on link "CGPV-130625" at bounding box center [191, 328] width 41 height 10
click at [163, 67] on button "Today 4" at bounding box center [161, 71] width 40 height 16
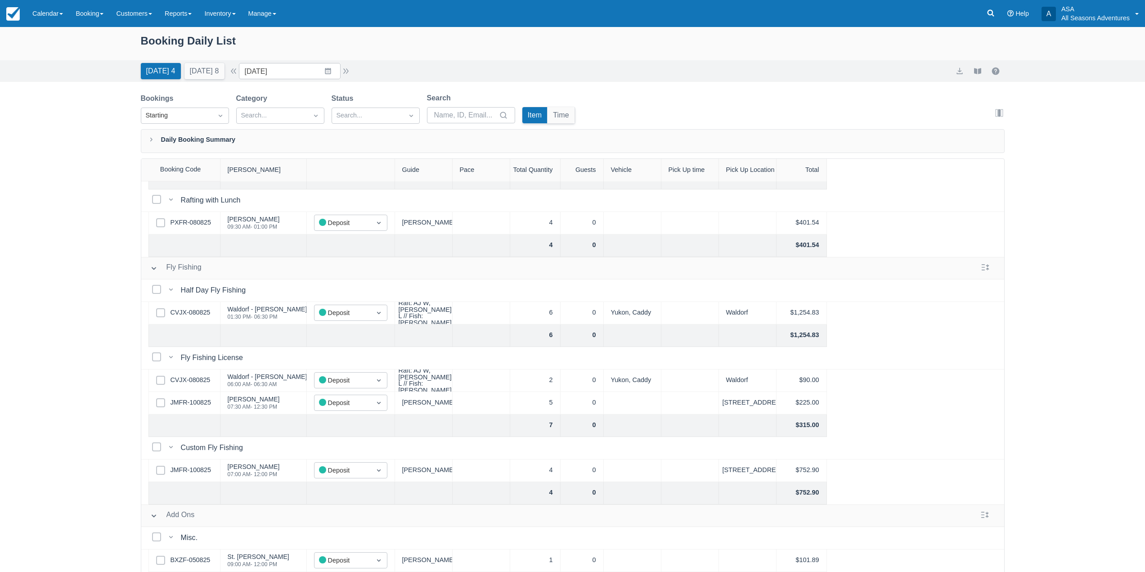
scroll to position [111, 0]
click at [192, 398] on link "JMFR-100825" at bounding box center [191, 403] width 40 height 10
click at [216, 71] on button "[DATE] 8" at bounding box center [204, 71] width 40 height 16
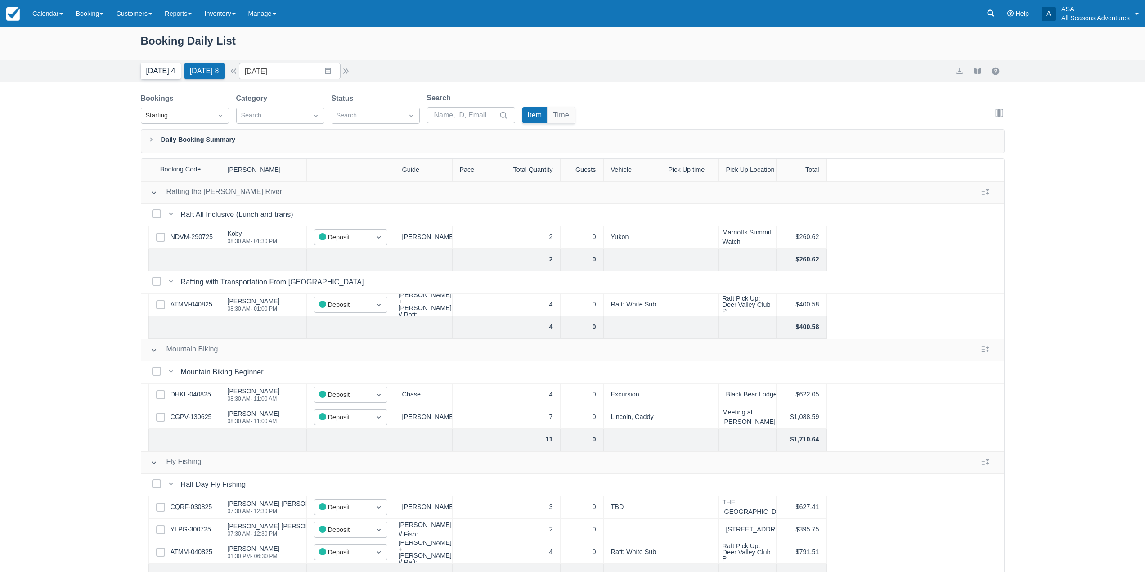
click at [154, 75] on button "Today 4" at bounding box center [161, 71] width 40 height 16
type input "[DATE]"
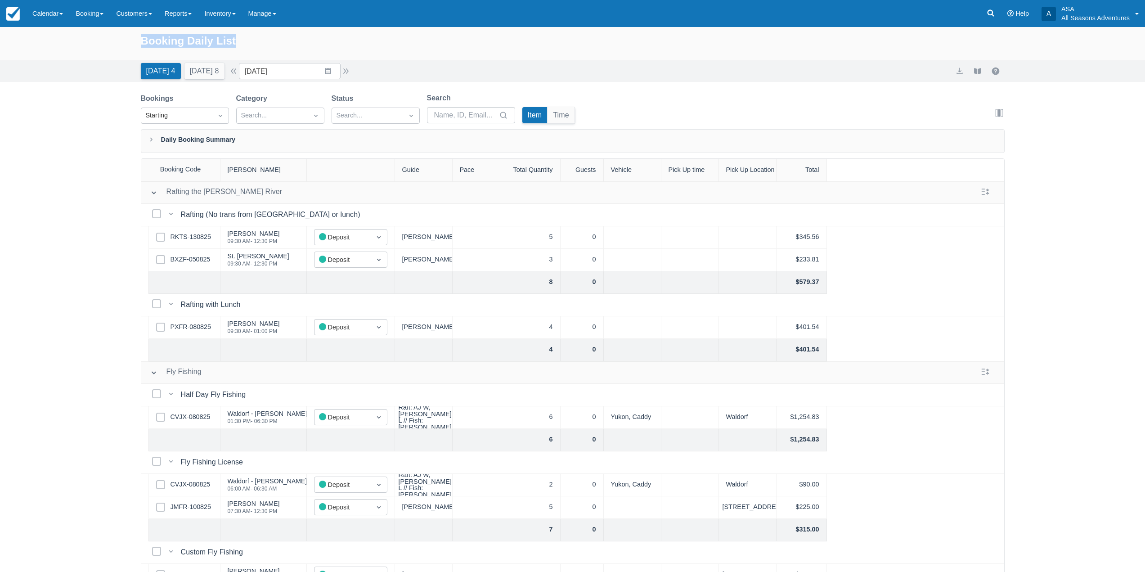
drag, startPoint x: 140, startPoint y: 41, endPoint x: 247, endPoint y: 38, distance: 106.2
click at [247, 38] on div "Booking Daily List" at bounding box center [573, 45] width 864 height 26
click at [270, 38] on div "Booking Daily List" at bounding box center [573, 45] width 864 height 26
click at [988, 10] on icon at bounding box center [990, 13] width 9 height 9
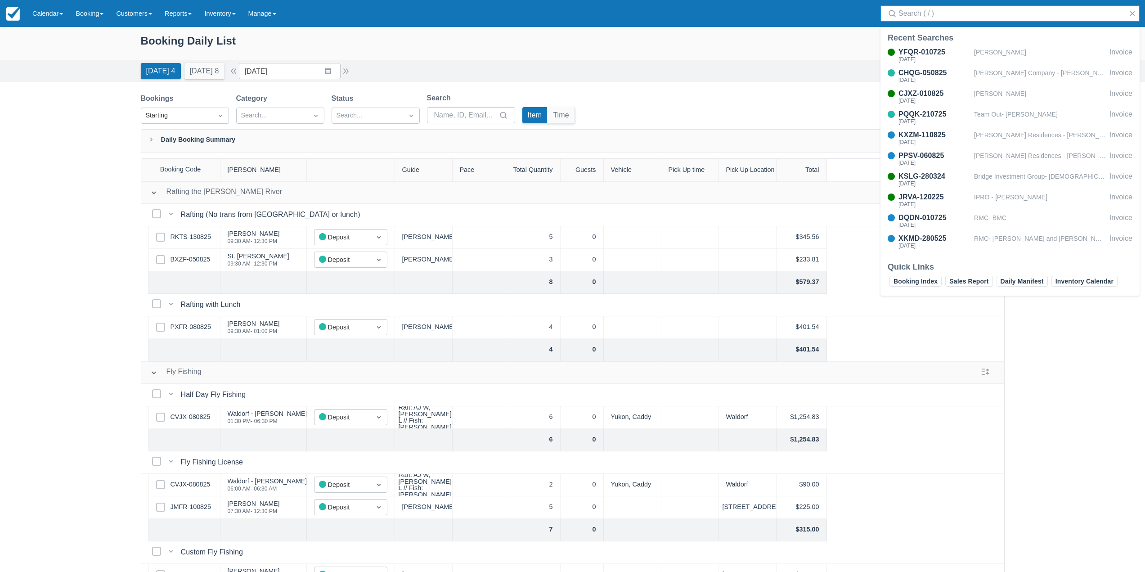
click at [986, 18] on input "Search" at bounding box center [1011, 13] width 227 height 16
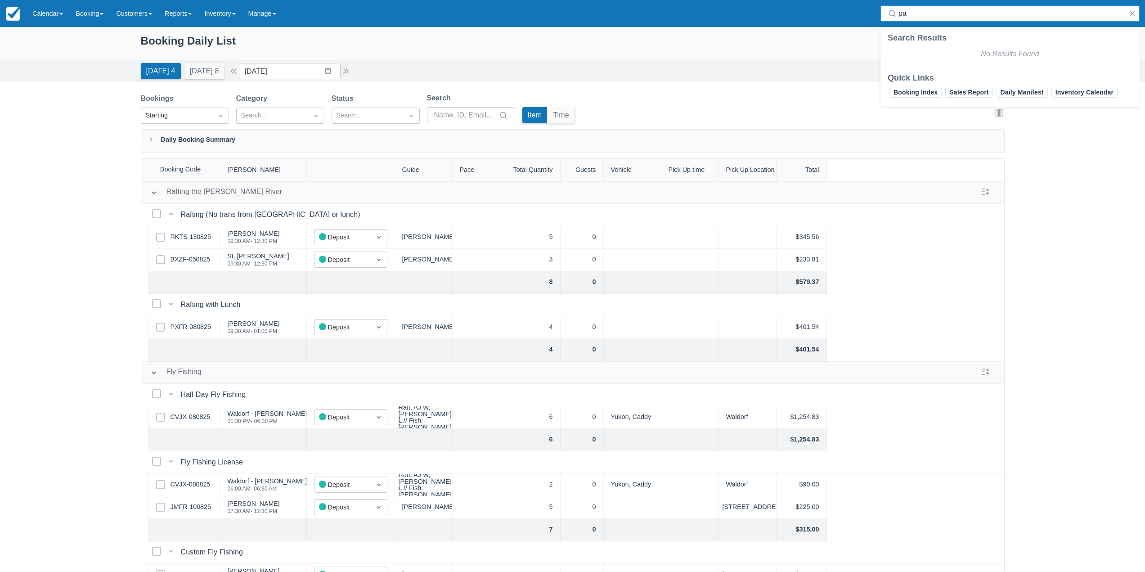
type input "p"
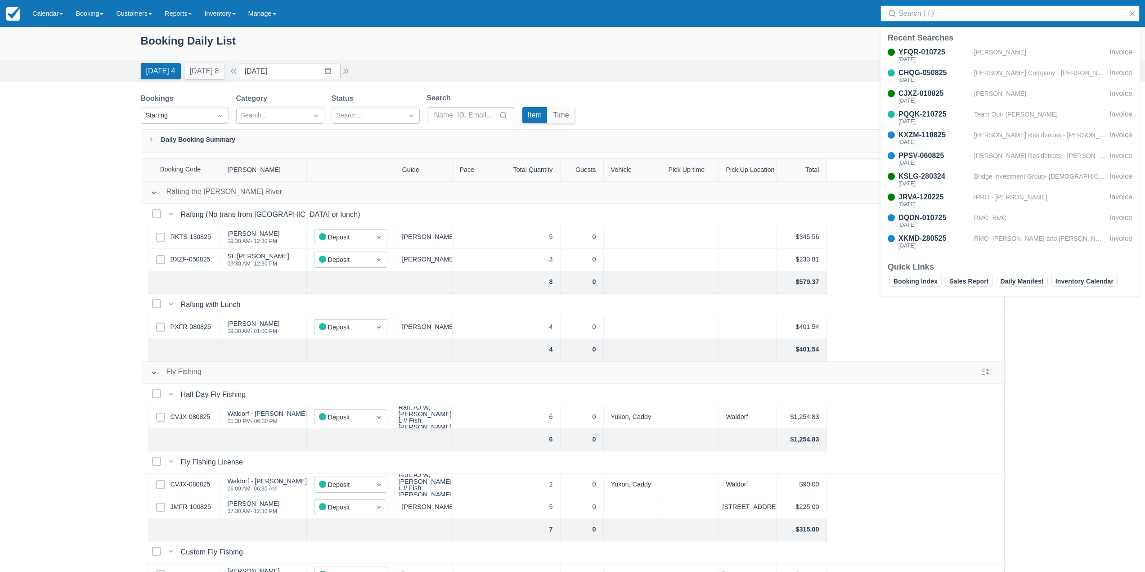
click at [630, 105] on div "Bookings Starting Category Search... Status Search... Search Item Time Edit col…" at bounding box center [573, 111] width 864 height 36
click at [339, 76] on input "[DATE]" at bounding box center [290, 71] width 102 height 16
click at [367, 109] on icon "Move forward to switch to the next month." at bounding box center [363, 108] width 9 height 9
click at [284, 161] on td "8" at bounding box center [275, 157] width 18 height 17
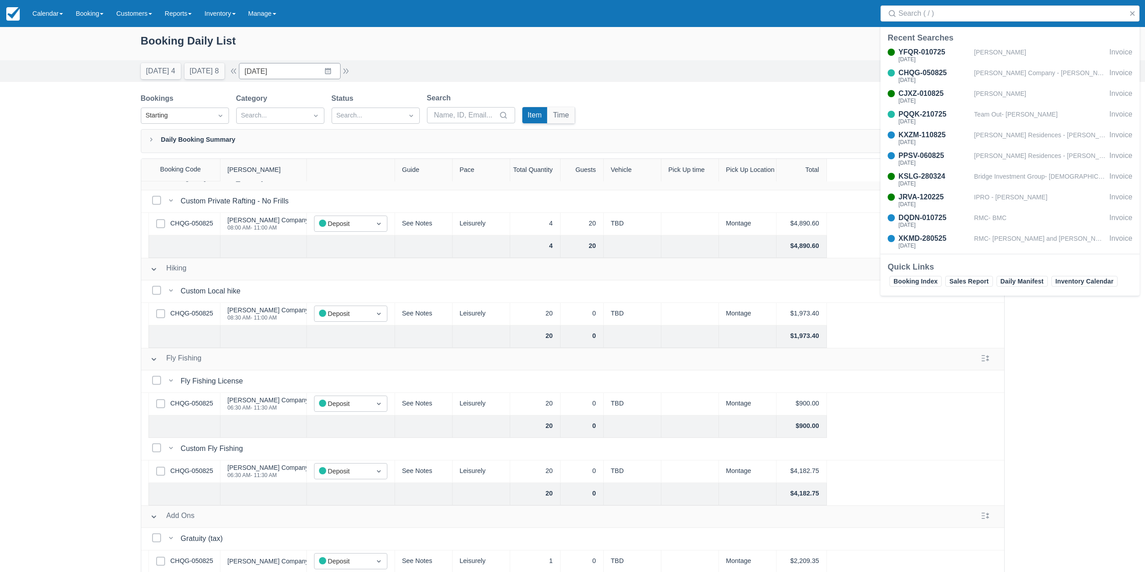
scroll to position [21, 0]
click at [36, 321] on div "Booking Daily List Today 4 Tomorrow 8 Date 09/08/25 Navigate forward to interac…" at bounding box center [572, 322] width 1145 height 591
click at [1130, 14] on button "button" at bounding box center [1132, 13] width 11 height 11
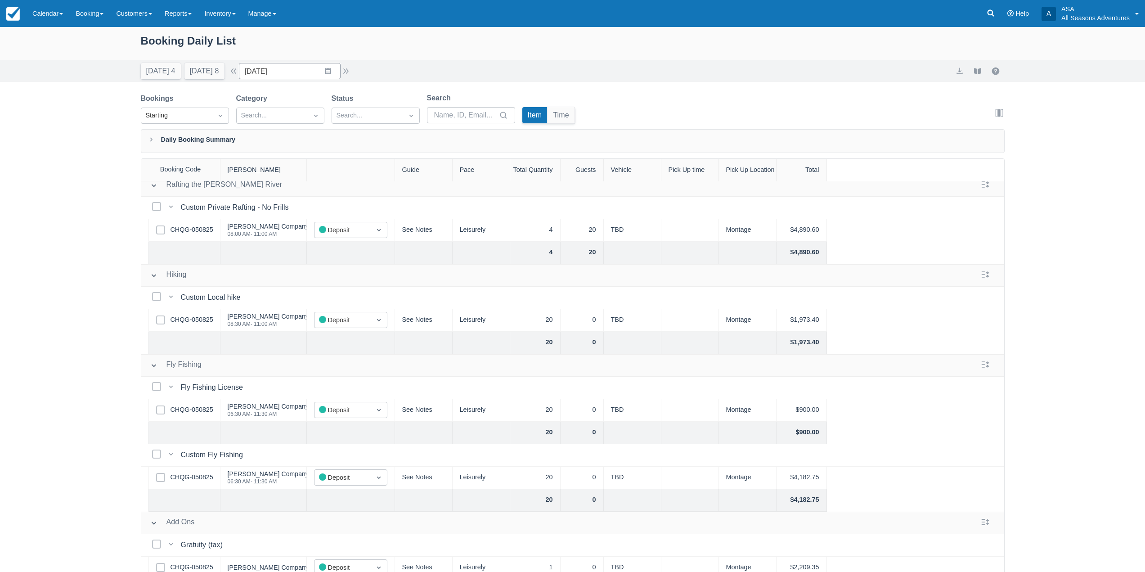
scroll to position [0, 0]
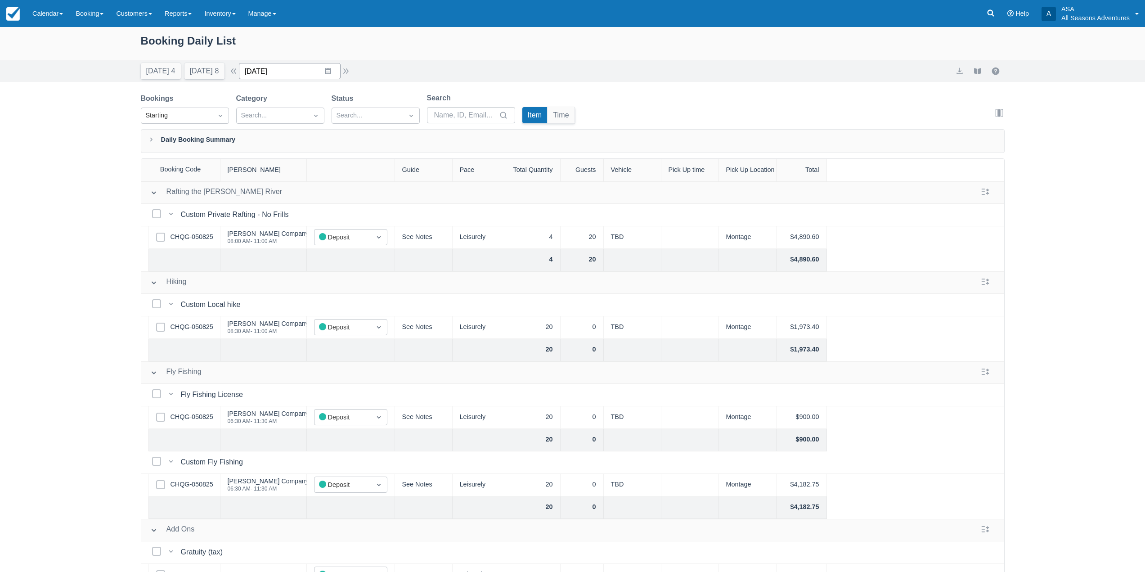
click at [331, 74] on input "09/08/25" at bounding box center [290, 71] width 102 height 16
click at [295, 156] on td "9" at bounding box center [293, 157] width 18 height 17
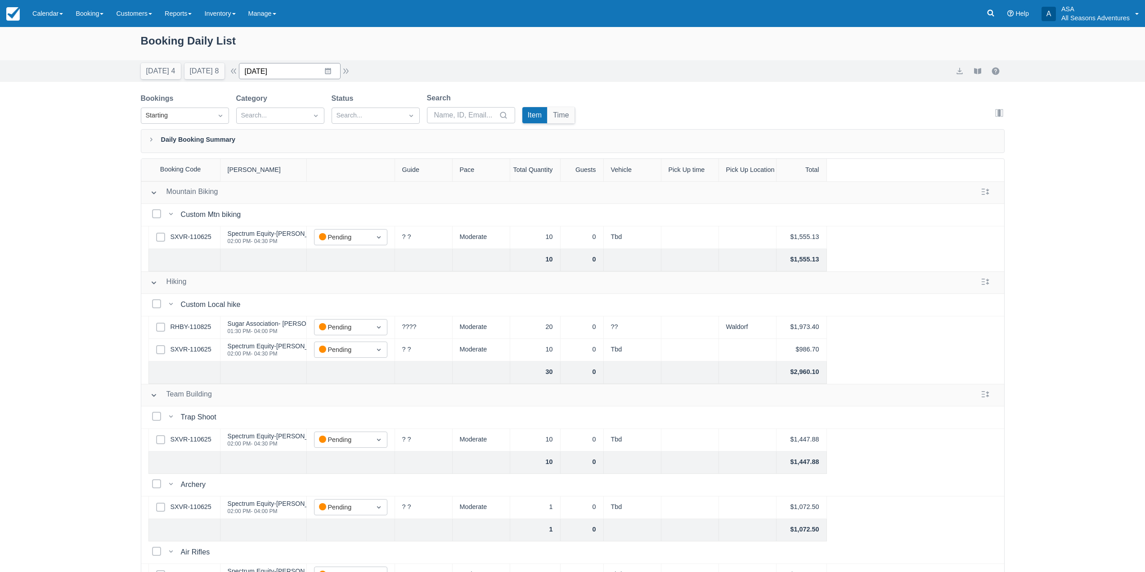
click at [333, 78] on input "09/09/25" at bounding box center [290, 71] width 102 height 16
click at [319, 161] on td "10" at bounding box center [310, 157] width 18 height 17
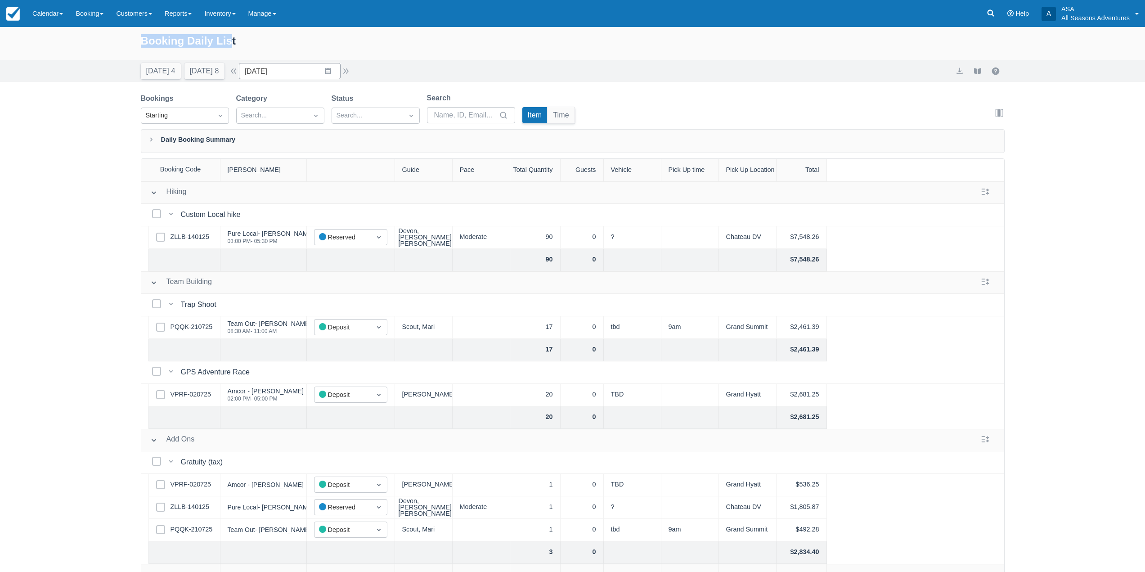
drag, startPoint x: 140, startPoint y: 39, endPoint x: 246, endPoint y: 45, distance: 105.9
click at [246, 45] on div "Booking Daily List" at bounding box center [573, 45] width 864 height 26
click at [247, 44] on div "Booking Daily List" at bounding box center [573, 45] width 864 height 26
drag, startPoint x: 139, startPoint y: 38, endPoint x: 247, endPoint y: 45, distance: 108.2
click at [247, 45] on div "Booking Daily List" at bounding box center [572, 43] width 1145 height 33
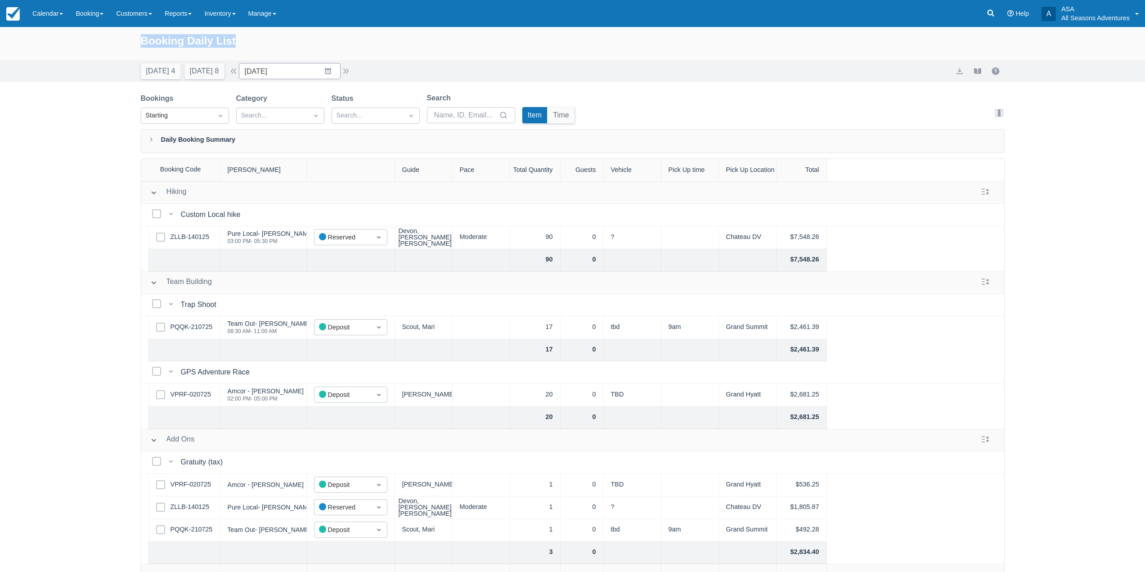
click at [252, 45] on div "Booking Daily List" at bounding box center [573, 45] width 864 height 26
click at [334, 74] on input "09/10/25" at bounding box center [290, 71] width 102 height 16
click at [292, 155] on td "9" at bounding box center [293, 157] width 18 height 17
type input "09/09/25"
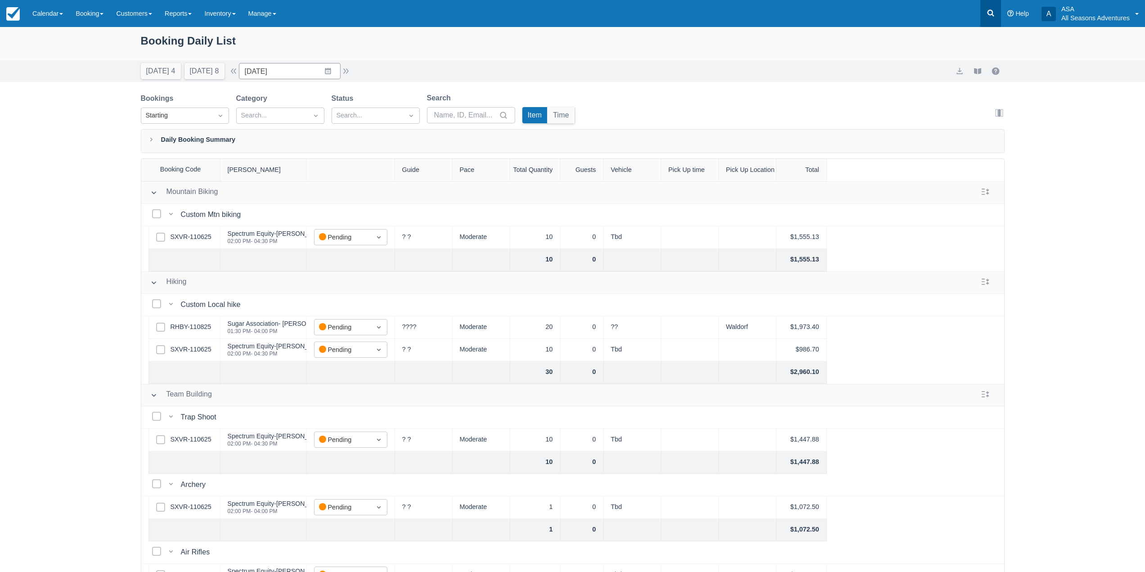
click at [989, 18] on link at bounding box center [990, 13] width 21 height 27
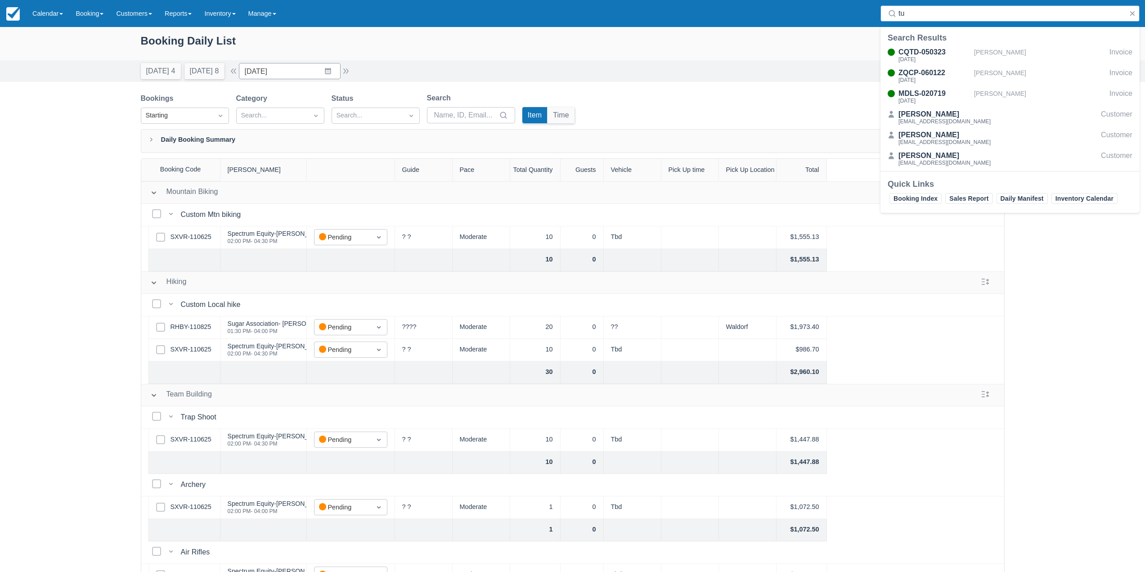
type input "t"
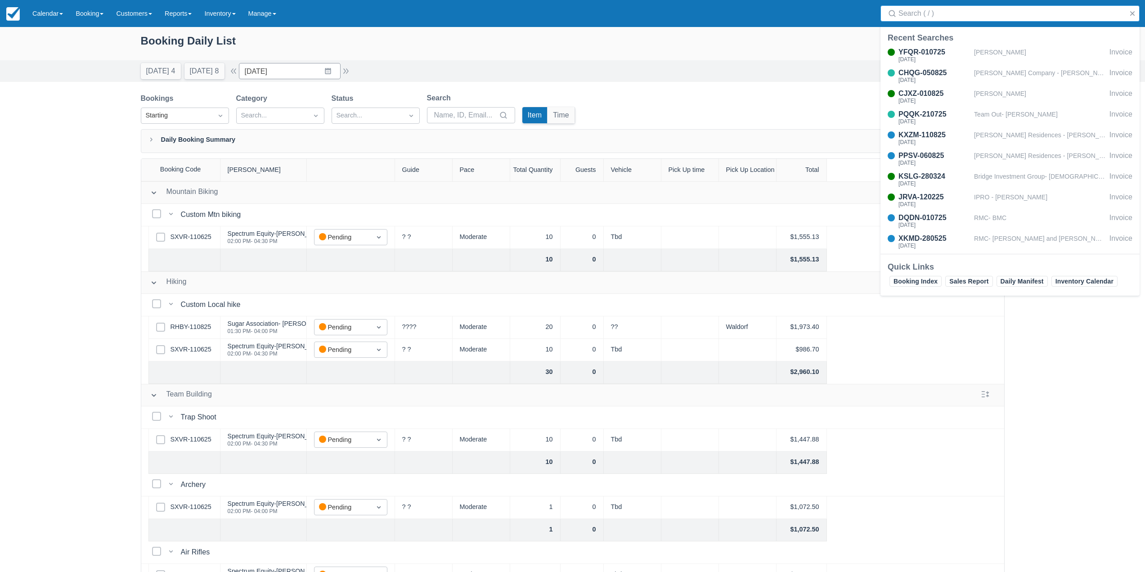
click at [772, 64] on div "Today 4 Tomorrow 8 Date 09/09/25 Navigate forward to interact with the calendar…" at bounding box center [573, 71] width 864 height 16
click at [1133, 15] on button "button" at bounding box center [1132, 13] width 11 height 11
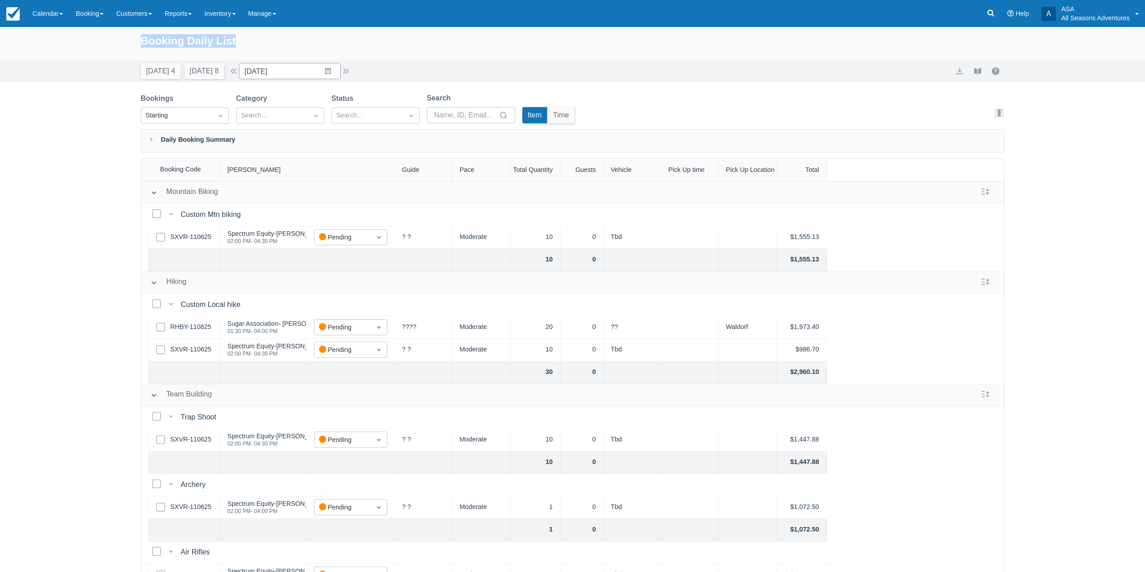
drag, startPoint x: 139, startPoint y: 38, endPoint x: 247, endPoint y: 40, distance: 108.0
click at [247, 40] on div "Booking Daily List" at bounding box center [572, 43] width 1145 height 33
click at [249, 40] on div "Booking Daily List" at bounding box center [573, 45] width 864 height 26
drag, startPoint x: 139, startPoint y: 40, endPoint x: 248, endPoint y: 40, distance: 108.9
click at [248, 40] on div "Booking Daily List" at bounding box center [572, 43] width 1145 height 33
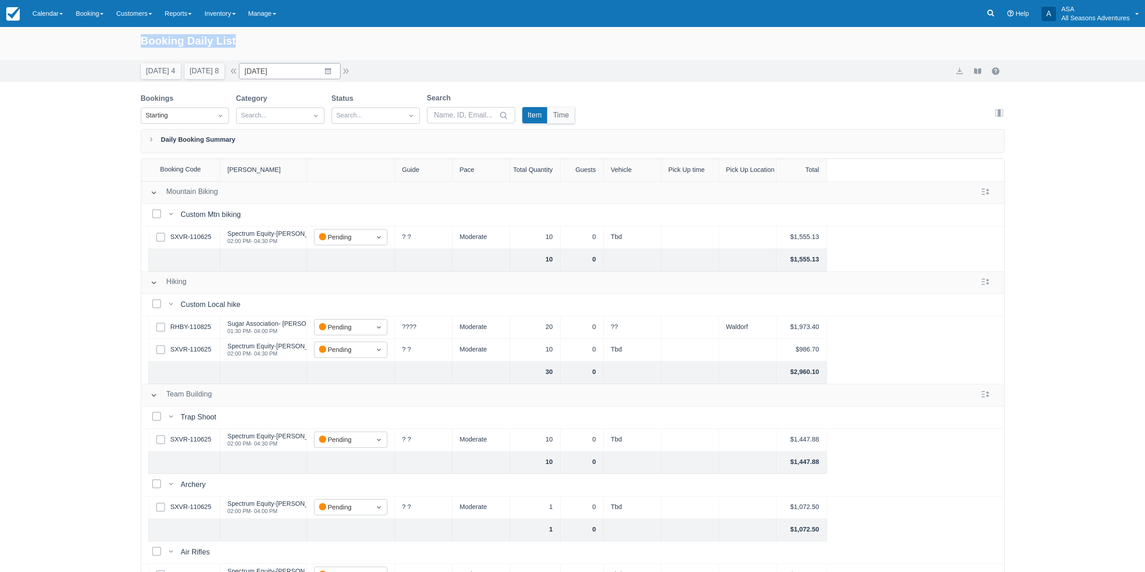
click at [249, 40] on div "Booking Daily List" at bounding box center [573, 45] width 864 height 26
drag, startPoint x: 139, startPoint y: 38, endPoint x: 251, endPoint y: 45, distance: 113.1
click at [251, 45] on div "Booking Daily List" at bounding box center [572, 43] width 1145 height 33
click at [256, 44] on div "Booking Daily List" at bounding box center [573, 45] width 864 height 26
drag, startPoint x: 139, startPoint y: 40, endPoint x: 256, endPoint y: 50, distance: 117.4
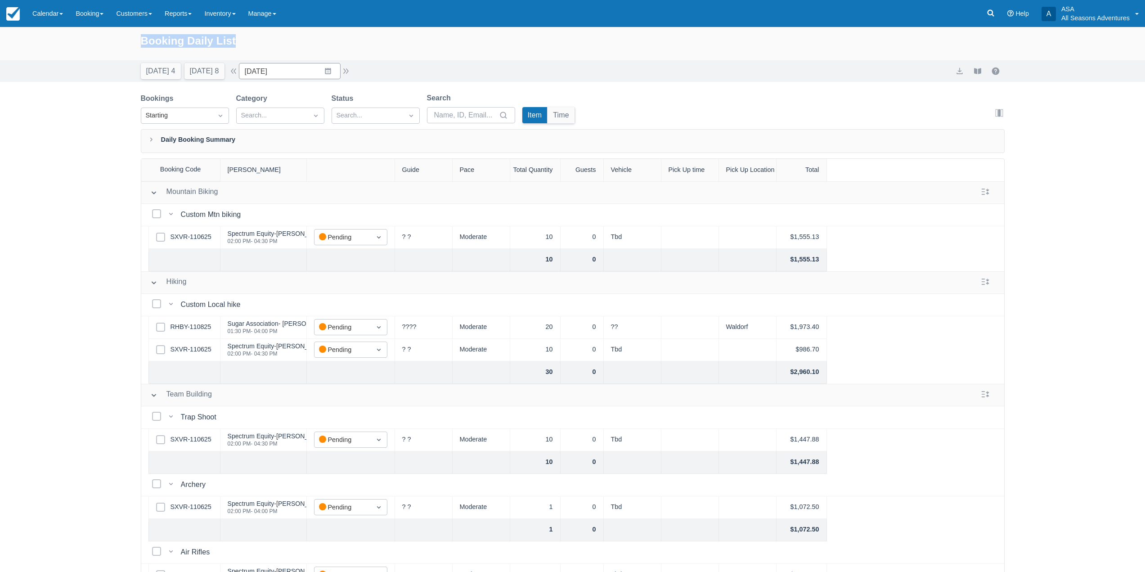
click at [256, 50] on div "Booking Daily List" at bounding box center [572, 43] width 1145 height 33
click at [256, 49] on div "Booking Daily List" at bounding box center [573, 45] width 864 height 26
click at [149, 39] on div "Booking Daily List" at bounding box center [573, 45] width 864 height 26
drag, startPoint x: 142, startPoint y: 40, endPoint x: 247, endPoint y: 39, distance: 104.8
click at [247, 39] on div "Booking Daily List" at bounding box center [573, 45] width 864 height 26
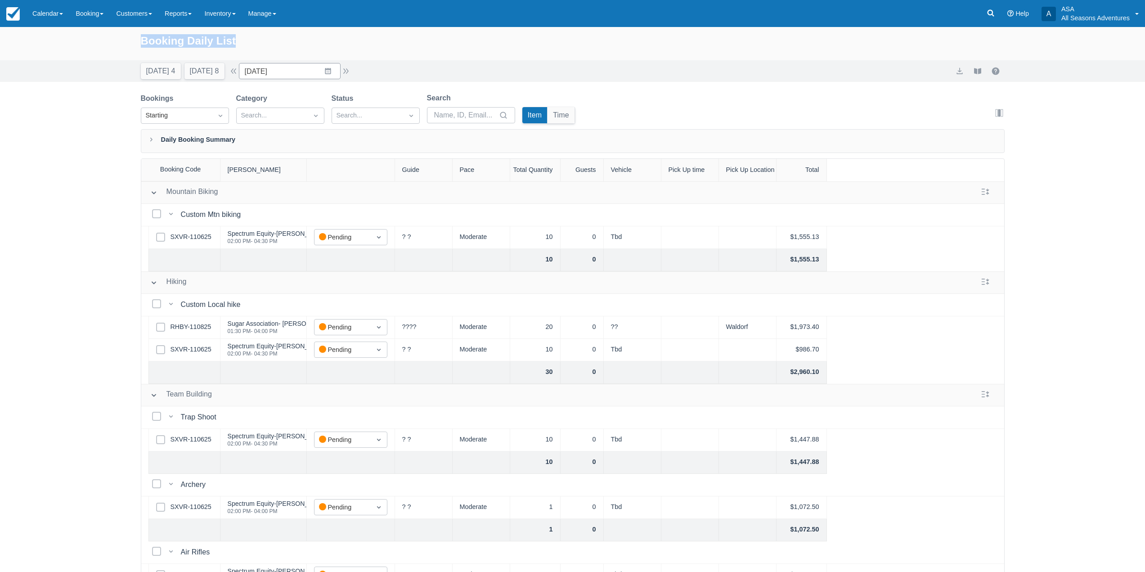
click at [249, 40] on div "Booking Daily List" at bounding box center [573, 45] width 864 height 26
drag, startPoint x: 140, startPoint y: 39, endPoint x: 271, endPoint y: 44, distance: 131.0
click at [271, 44] on div "Booking Daily List" at bounding box center [572, 43] width 1145 height 33
click at [271, 42] on div "Booking Daily List" at bounding box center [573, 45] width 864 height 26
drag, startPoint x: 139, startPoint y: 41, endPoint x: 252, endPoint y: 44, distance: 113.0
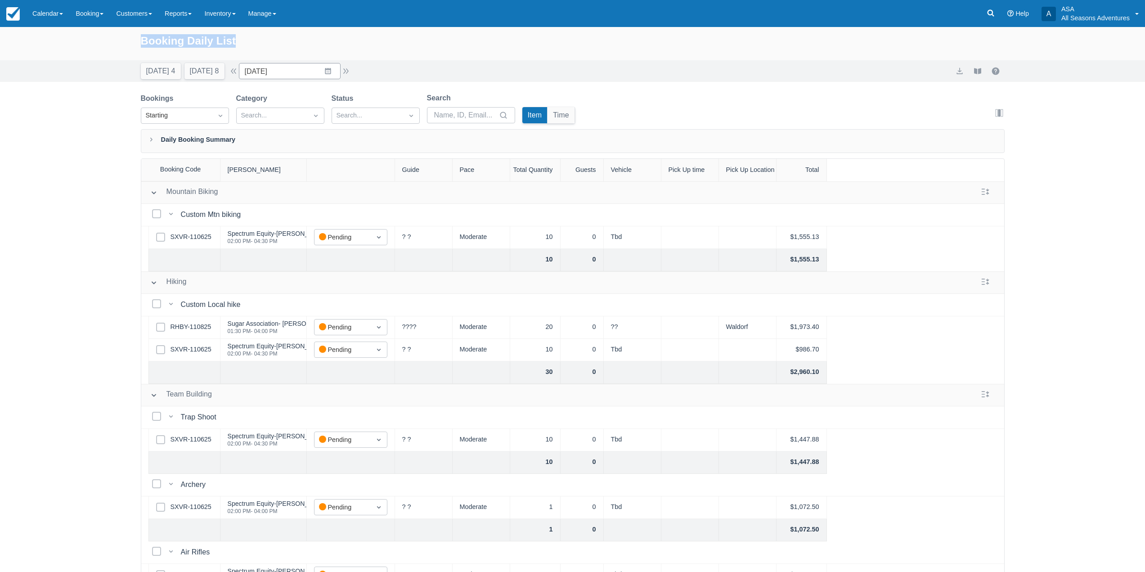
click at [252, 44] on div "Booking Daily List" at bounding box center [572, 43] width 1145 height 33
click at [261, 44] on div "Booking Daily List" at bounding box center [573, 45] width 864 height 26
drag, startPoint x: 132, startPoint y: 41, endPoint x: 245, endPoint y: 38, distance: 112.5
click at [245, 38] on div "Booking Daily List" at bounding box center [572, 43] width 1145 height 33
click at [248, 35] on div "Booking Daily List" at bounding box center [573, 45] width 864 height 26
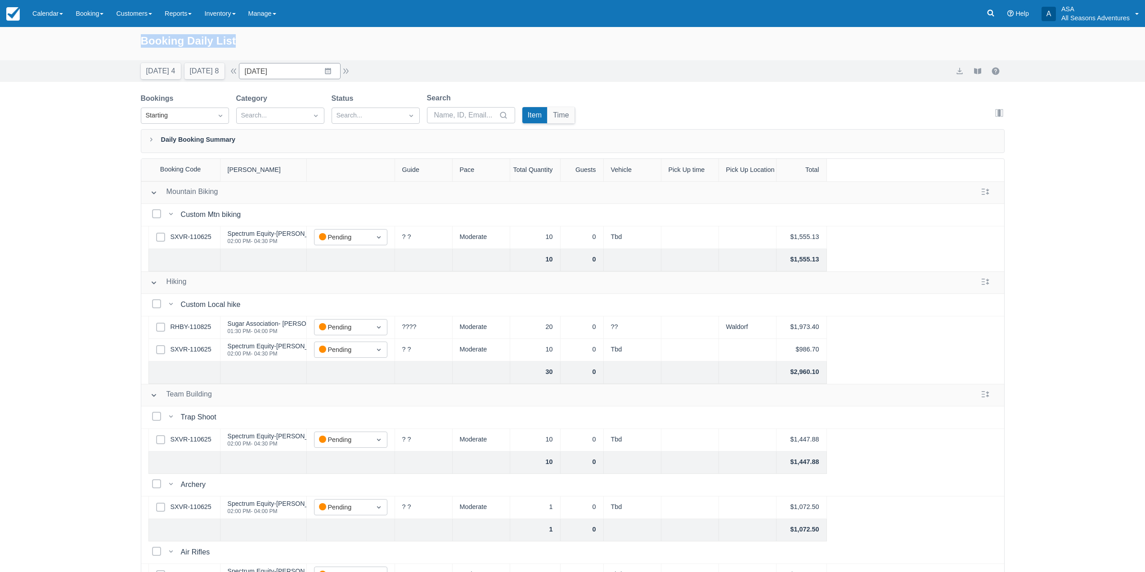
drag, startPoint x: 249, startPoint y: 40, endPoint x: 129, endPoint y: 39, distance: 119.7
click at [129, 39] on div "Booking Daily List" at bounding box center [572, 43] width 1145 height 33
click at [131, 40] on div "Booking Daily List" at bounding box center [572, 43] width 1145 height 33
drag, startPoint x: 136, startPoint y: 44, endPoint x: 251, endPoint y: 43, distance: 114.3
click at [251, 43] on div "Booking Daily List" at bounding box center [572, 43] width 1145 height 33
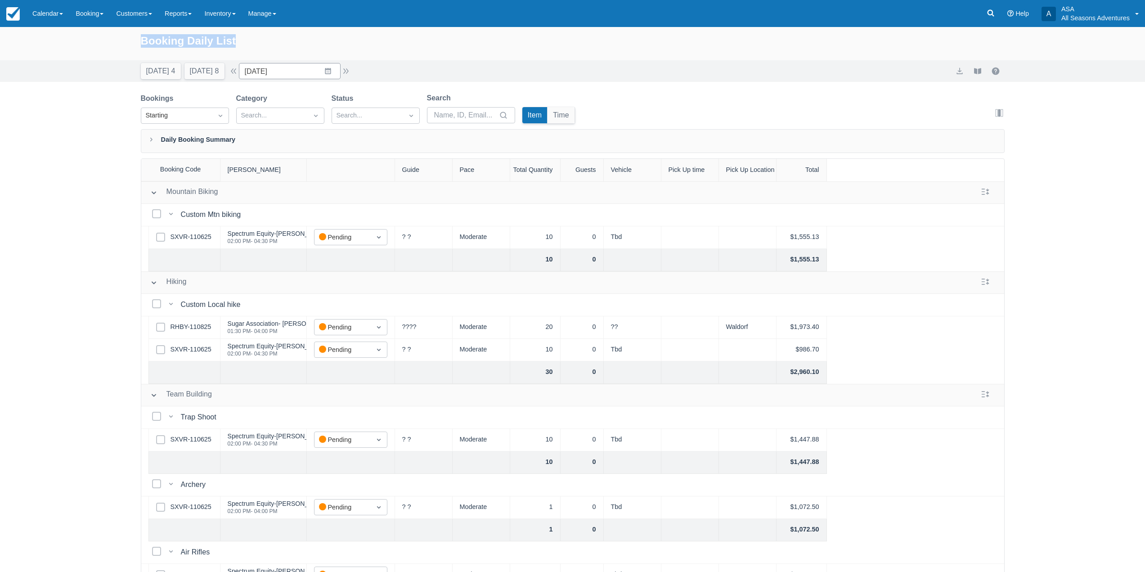
click at [260, 43] on div "Booking Daily List" at bounding box center [573, 45] width 864 height 26
drag, startPoint x: 142, startPoint y: 41, endPoint x: 245, endPoint y: 47, distance: 103.2
click at [245, 47] on div "Booking Daily List" at bounding box center [573, 45] width 864 height 26
click at [253, 45] on div "Booking Daily List" at bounding box center [573, 45] width 864 height 26
click at [327, 71] on input "09/09/25" at bounding box center [290, 71] width 102 height 16
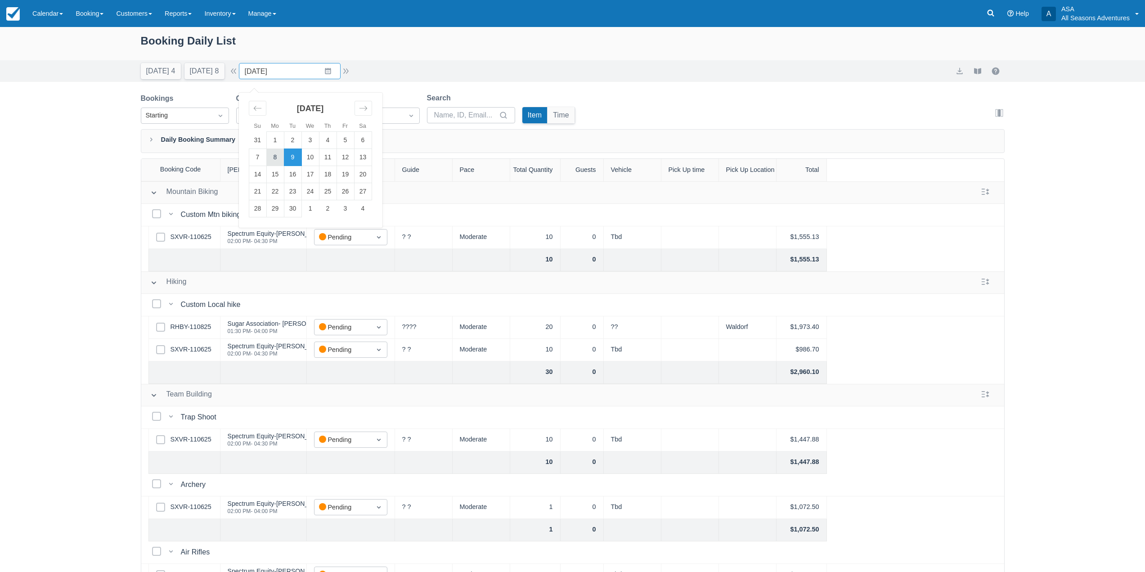
click at [282, 157] on td "8" at bounding box center [275, 157] width 18 height 17
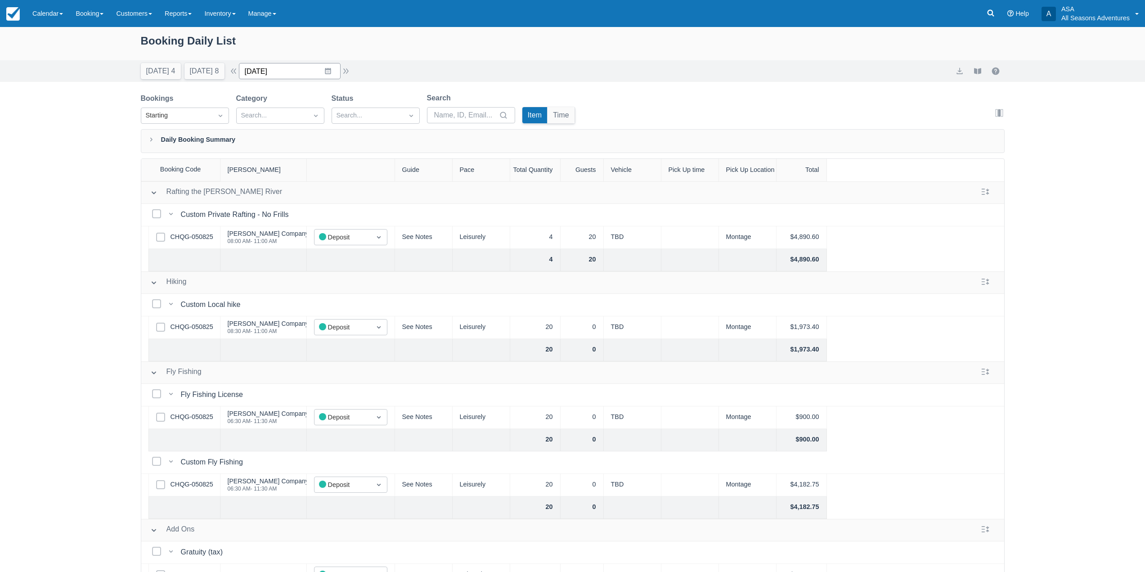
click at [326, 72] on input "09/08/25" at bounding box center [290, 71] width 102 height 16
click at [301, 159] on td "9" at bounding box center [293, 157] width 18 height 17
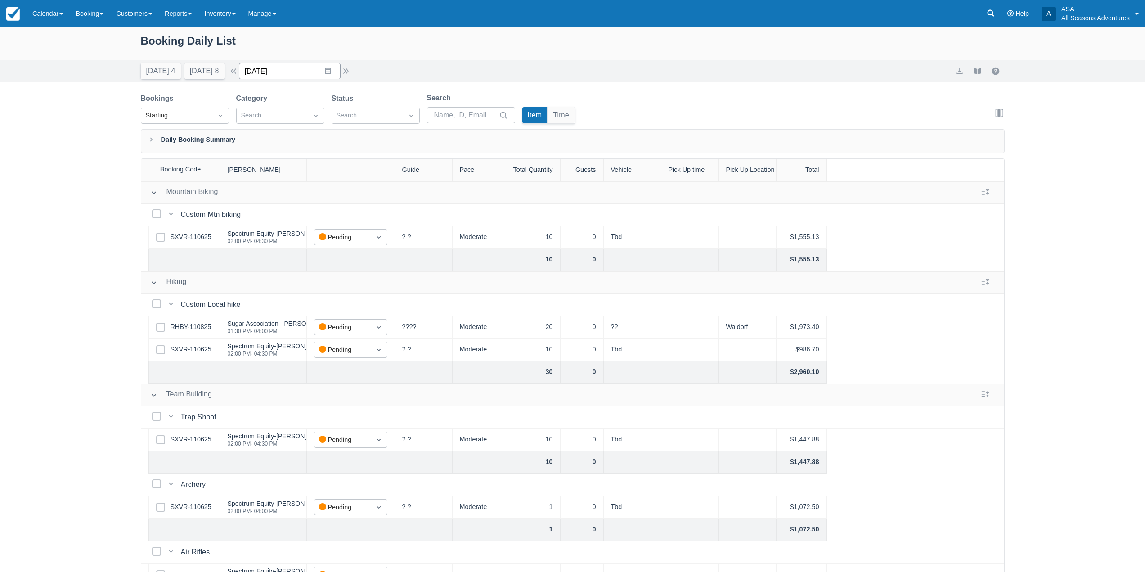
click at [332, 69] on input "09/09/25" at bounding box center [290, 71] width 102 height 16
click at [167, 45] on div "Booking Daily List" at bounding box center [573, 45] width 864 height 26
click at [137, 36] on div "Booking Daily List" at bounding box center [572, 43] width 1145 height 33
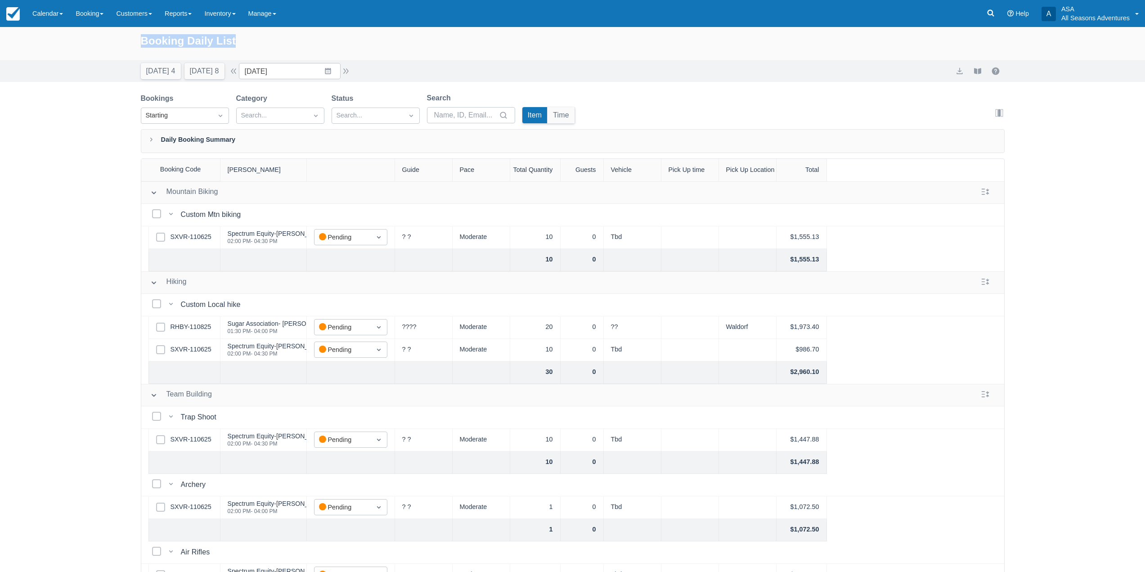
drag, startPoint x: 139, startPoint y: 39, endPoint x: 264, endPoint y: 45, distance: 124.3
click at [264, 45] on div "Booking Daily List" at bounding box center [572, 43] width 1145 height 33
click at [264, 45] on div "Booking Daily List" at bounding box center [573, 45] width 864 height 26
click at [332, 72] on input "09/09/25" at bounding box center [290, 71] width 102 height 16
click at [314, 159] on td "10" at bounding box center [310, 157] width 18 height 17
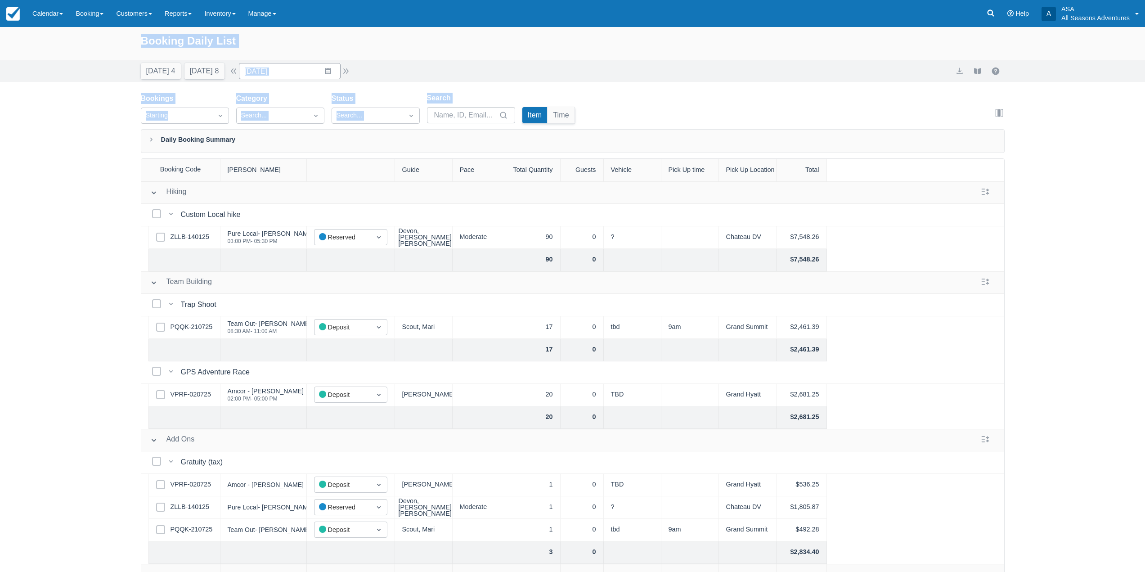
drag, startPoint x: 141, startPoint y: 44, endPoint x: 589, endPoint y: 116, distance: 453.8
click at [589, 116] on div "Booking Daily List Today 4 Tomorrow 8 Date 09/10/25 Navigate forward to interac…" at bounding box center [572, 322] width 1145 height 591
click at [574, 89] on div "Booking Daily List Today 4 Tomorrow 8 Date 09/10/25 Navigate forward to interac…" at bounding box center [572, 322] width 1145 height 591
click at [59, 66] on div "Today 4 Tomorrow 8 Date 09/10/25 Navigate forward to interact with the calendar…" at bounding box center [572, 71] width 1145 height 22
click at [335, 76] on input "09/10/25" at bounding box center [290, 71] width 102 height 16
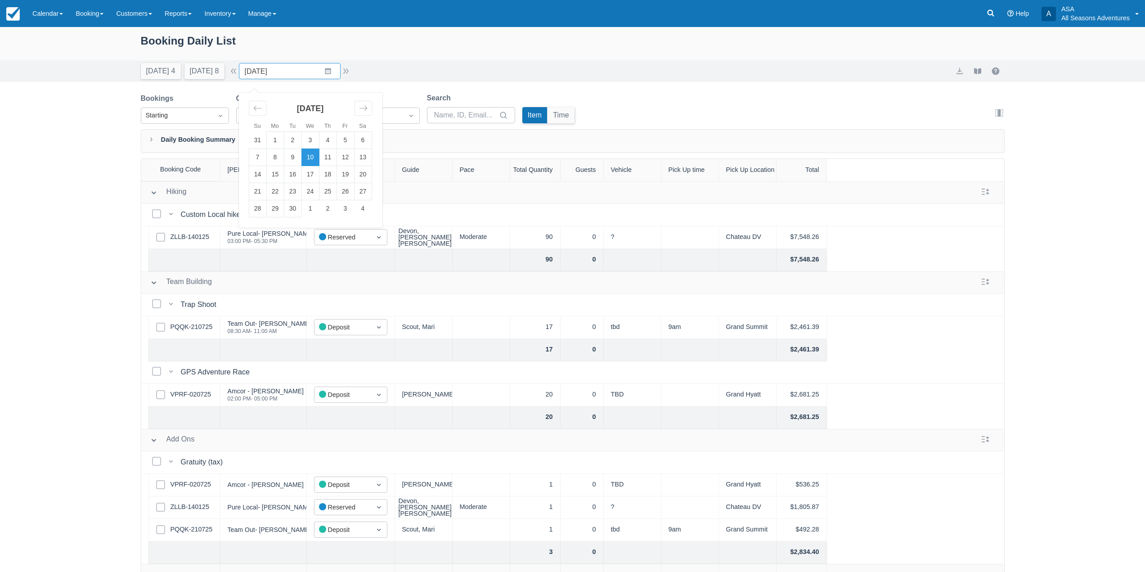
click at [384, 68] on div "Today 4 Tomorrow 8 Date 09/10/25 Navigate forward to interact with the calendar…" at bounding box center [573, 71] width 864 height 16
drag, startPoint x: 138, startPoint y: 43, endPoint x: 251, endPoint y: 46, distance: 113.0
click at [251, 46] on div "Booking Daily List" at bounding box center [572, 43] width 1145 height 33
click at [255, 46] on div "Booking Daily List" at bounding box center [573, 45] width 864 height 26
drag, startPoint x: 137, startPoint y: 37, endPoint x: 254, endPoint y: 49, distance: 117.6
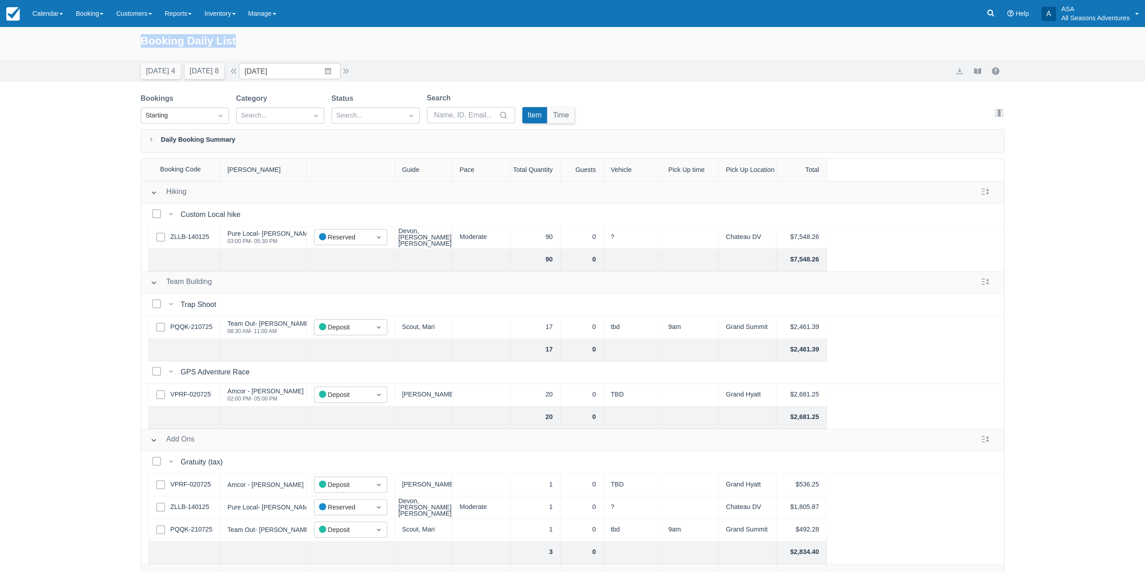
click at [254, 49] on div "Booking Daily List" at bounding box center [572, 43] width 1145 height 33
click at [257, 44] on div "Booking Daily List" at bounding box center [573, 45] width 864 height 26
click at [141, 41] on div "Booking Daily List" at bounding box center [573, 45] width 864 height 26
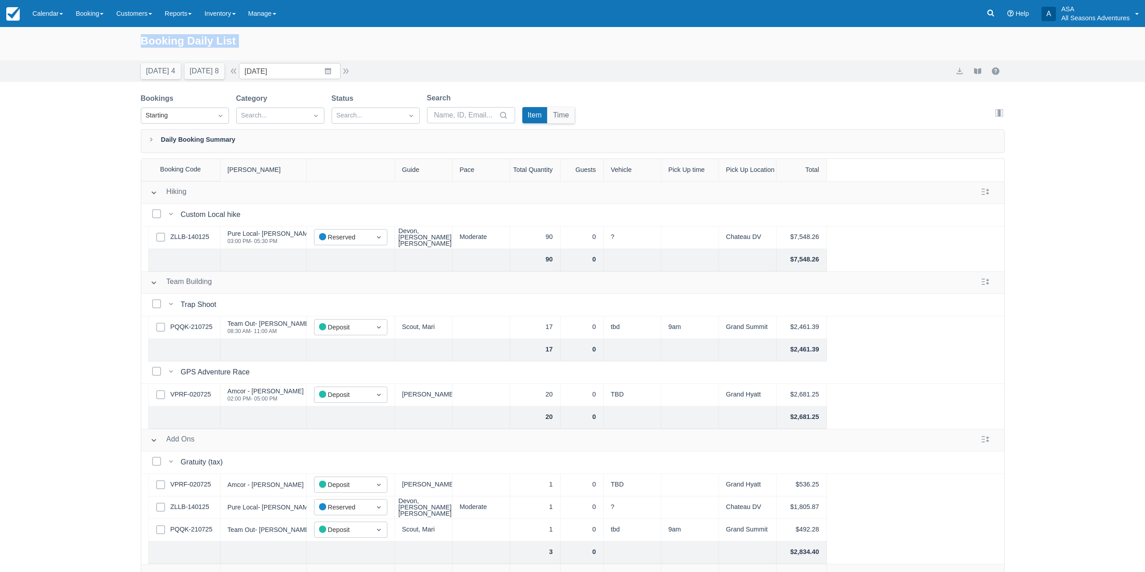
click at [141, 41] on div "Booking Daily List" at bounding box center [573, 45] width 864 height 26
click at [138, 41] on div "Booking Daily List" at bounding box center [572, 43] width 1145 height 33
click at [330, 73] on input "09/10/25" at bounding box center [290, 71] width 102 height 16
drag, startPoint x: 138, startPoint y: 39, endPoint x: 279, endPoint y: 49, distance: 141.2
click at [275, 61] on div "Booking Daily List Today 4 Tomorrow 8 Date 09/10/25 Navigate forward to interac…" at bounding box center [572, 54] width 1145 height 55
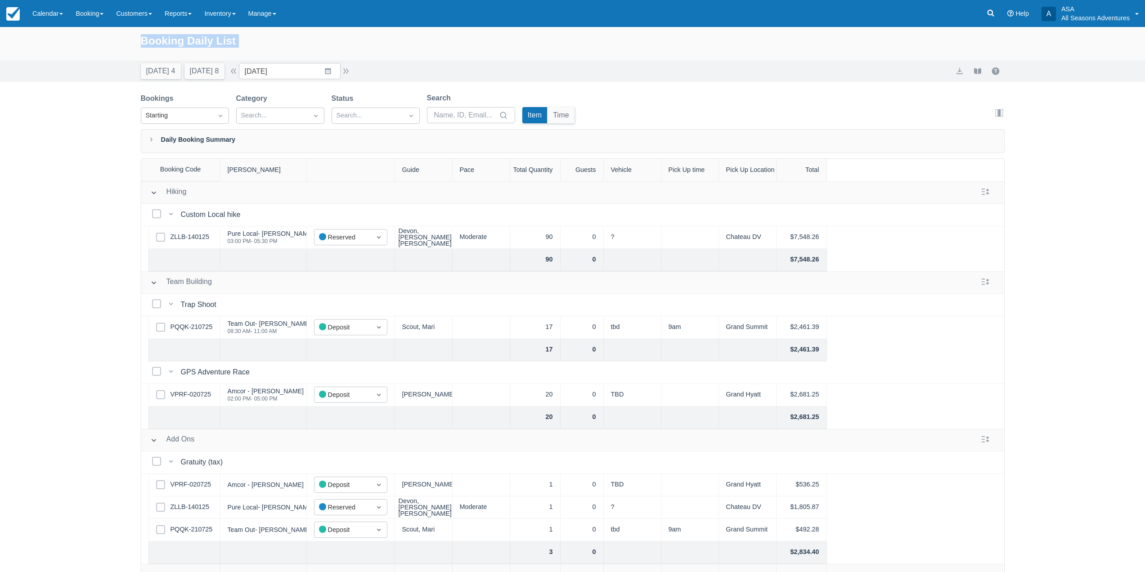
click at [279, 49] on div "Booking Daily List" at bounding box center [573, 45] width 864 height 26
click at [176, 43] on div "Booking Daily List" at bounding box center [573, 45] width 864 height 26
drag, startPoint x: 139, startPoint y: 36, endPoint x: 281, endPoint y: 49, distance: 143.1
click at [281, 49] on div "Booking Daily List" at bounding box center [572, 43] width 1145 height 33
click at [279, 48] on div "Booking Daily List" at bounding box center [573, 45] width 864 height 26
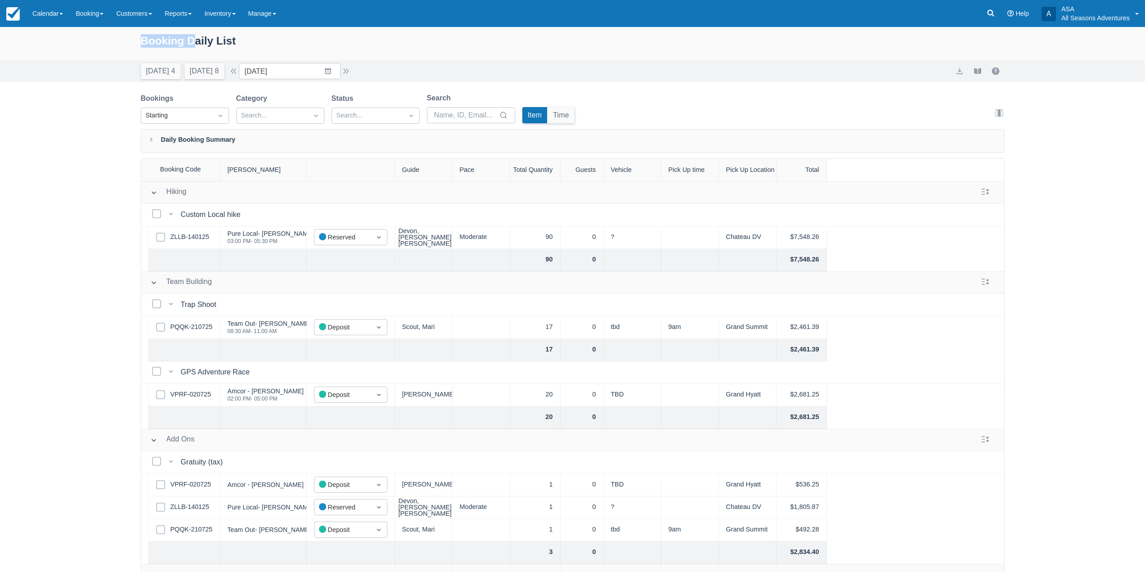
drag, startPoint x: 129, startPoint y: 40, endPoint x: 197, endPoint y: 42, distance: 68.4
click at [197, 42] on div "Booking Daily List" at bounding box center [572, 43] width 1145 height 33
click at [197, 42] on div "Booking Daily List" at bounding box center [573, 45] width 864 height 26
click at [240, 47] on div "Booking Daily List" at bounding box center [573, 45] width 864 height 26
click at [331, 72] on input "09/10/25" at bounding box center [290, 71] width 102 height 16
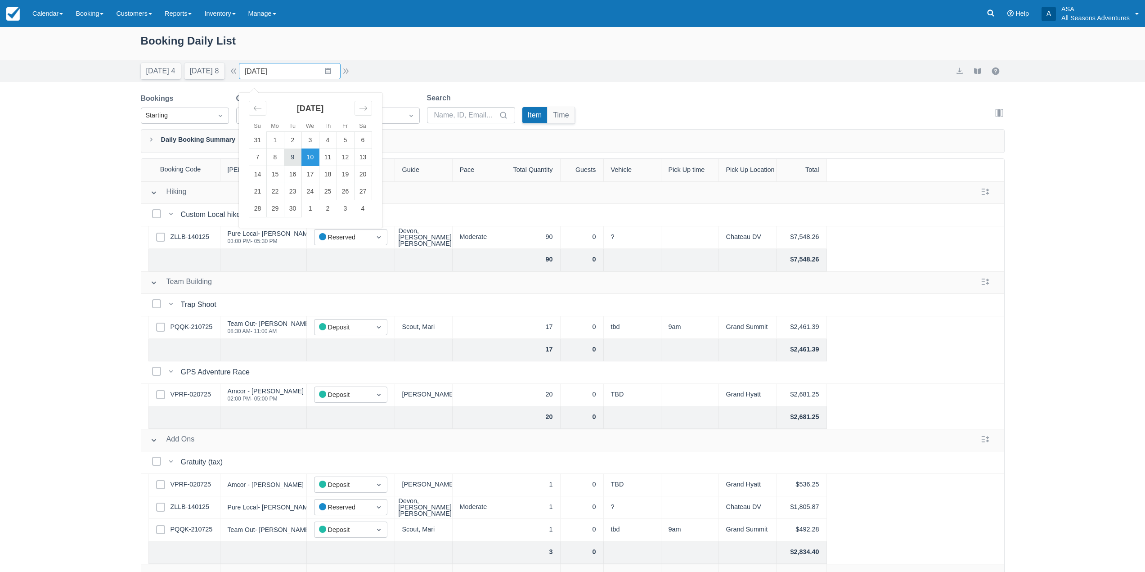
click at [297, 162] on td "9" at bounding box center [293, 157] width 18 height 17
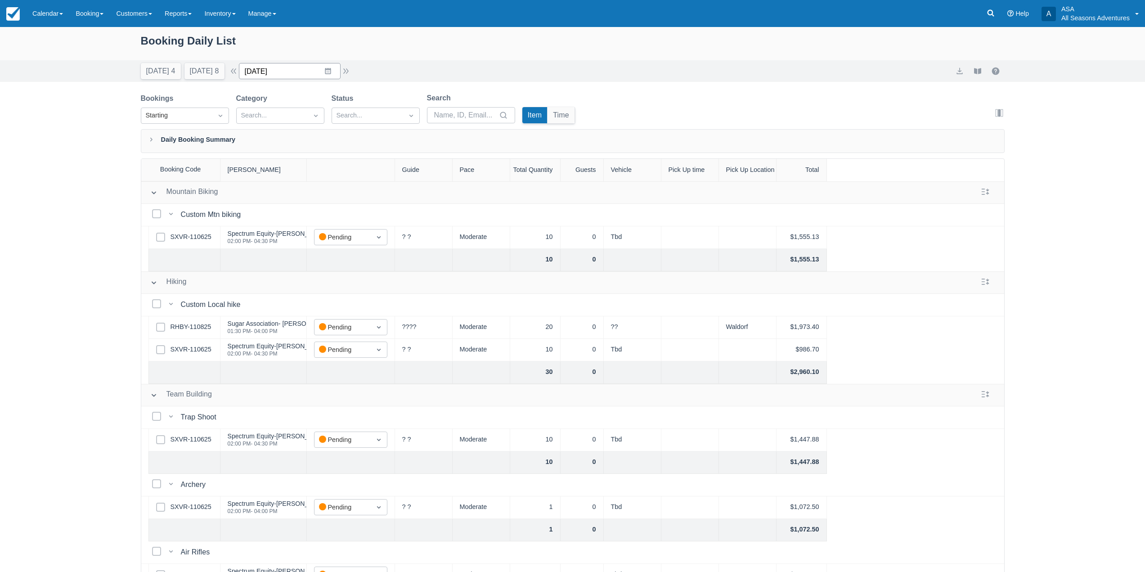
click at [325, 68] on input "09/09/25" at bounding box center [290, 71] width 102 height 16
click at [290, 58] on div "Booking Daily List" at bounding box center [573, 45] width 864 height 26
drag, startPoint x: 143, startPoint y: 40, endPoint x: 257, endPoint y: 47, distance: 114.9
click at [257, 47] on div "Booking Daily List" at bounding box center [573, 45] width 864 height 26
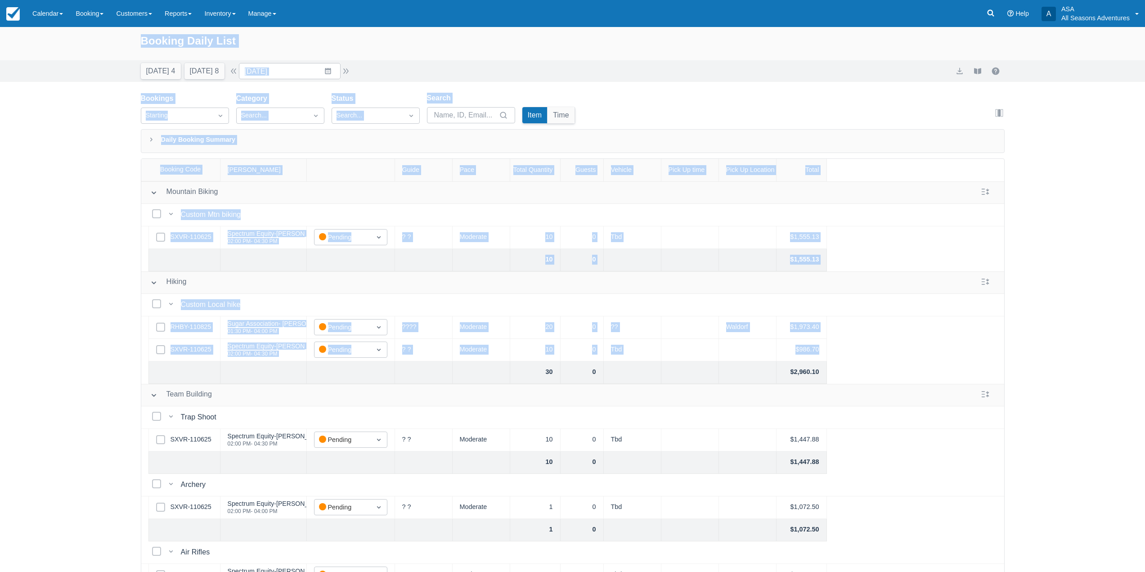
drag, startPoint x: 140, startPoint y: 41, endPoint x: 867, endPoint y: 352, distance: 790.7
click at [867, 352] on div "Booking Daily List Today 4 Tomorrow 8 Date 09/09/25 Navigate forward to interac…" at bounding box center [572, 322] width 1145 height 591
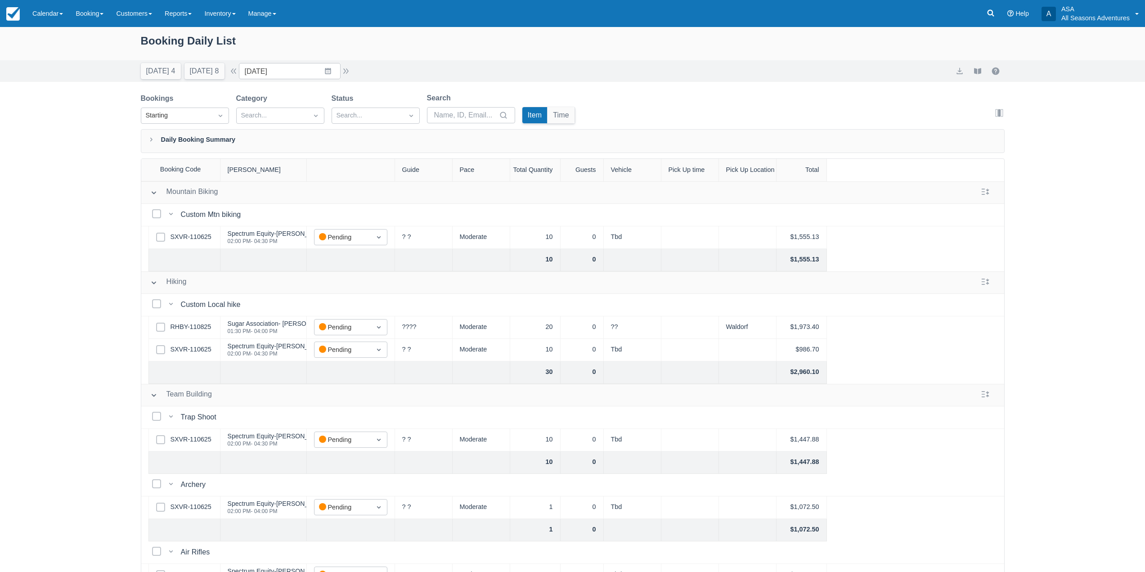
click at [111, 262] on div "Booking Daily List Today 4 Tomorrow 8 Date 09/09/25 Navigate forward to interac…" at bounding box center [572, 322] width 1145 height 591
click at [337, 70] on input "09/09/25" at bounding box center [290, 71] width 102 height 16
drag, startPoint x: 141, startPoint y: 42, endPoint x: 253, endPoint y: 47, distance: 112.1
click at [253, 47] on div "Booking Daily List" at bounding box center [573, 45] width 864 height 26
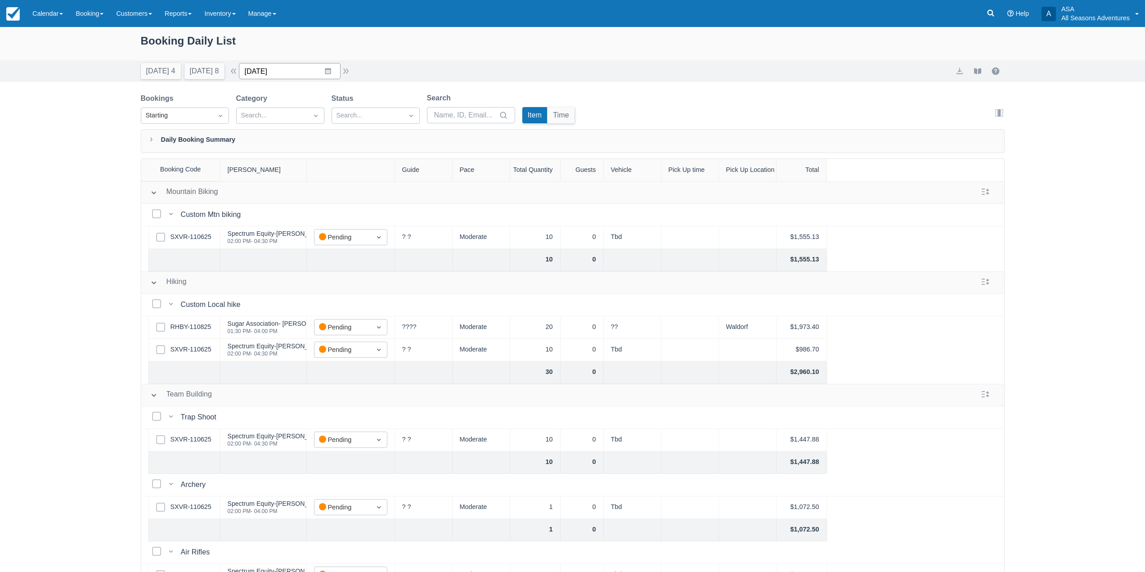
click at [328, 72] on input "09/09/25" at bounding box center [290, 71] width 102 height 16
click at [175, 36] on div "Booking Daily List" at bounding box center [573, 45] width 864 height 26
click at [153, 37] on div "Booking Daily List" at bounding box center [573, 45] width 864 height 26
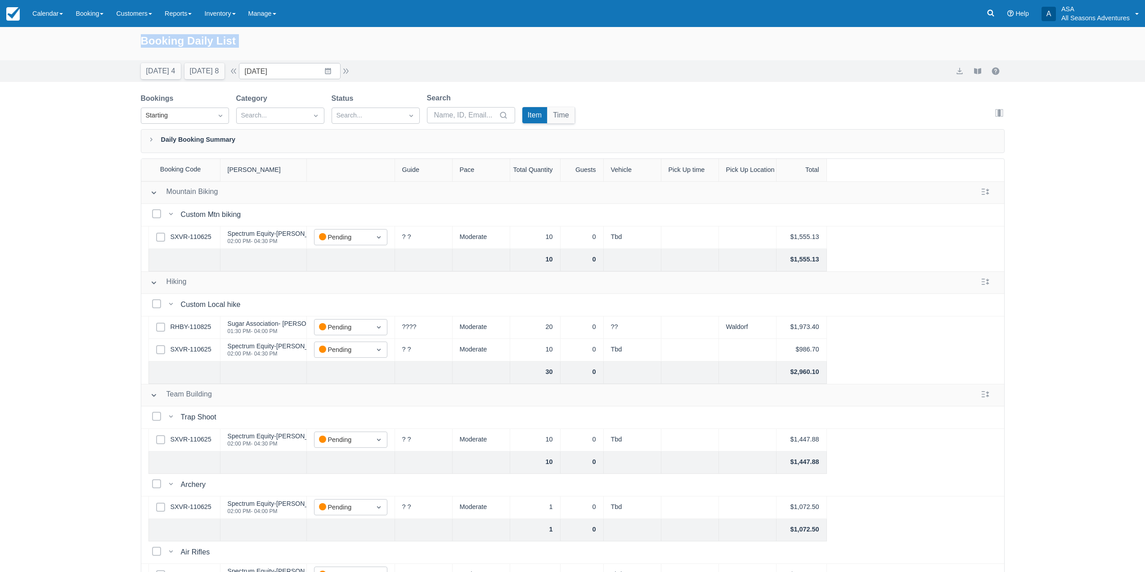
click at [171, 45] on div "Booking Daily List" at bounding box center [573, 45] width 864 height 26
click at [356, 57] on div "Booking Daily List" at bounding box center [573, 45] width 864 height 26
drag, startPoint x: 277, startPoint y: 356, endPoint x: 229, endPoint y: 346, distance: 48.3
click at [229, 346] on div "Spectrum Equity-Katie Anderson 02:00 PM - 04:30 PM" at bounding box center [278, 349] width 101 height 17
click at [258, 347] on div "Spectrum Equity-Katie Anderson" at bounding box center [278, 346] width 101 height 6
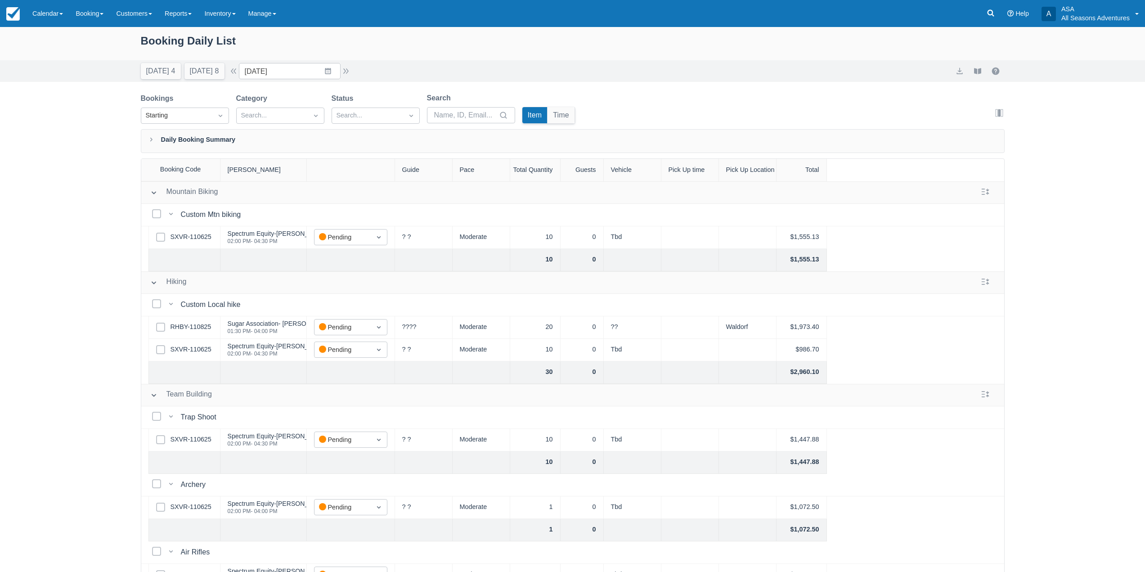
click at [284, 350] on div "Spectrum Equity-Katie Anderson 02:00 PM - 04:30 PM" at bounding box center [278, 349] width 101 height 17
drag, startPoint x: 284, startPoint y: 352, endPoint x: 224, endPoint y: 349, distance: 59.9
click at [224, 349] on div "Spectrum Equity-Katie Anderson 02:00 PM - 04:30 PM" at bounding box center [263, 350] width 86 height 22
click at [233, 349] on div "Spectrum Equity-Katie Anderson" at bounding box center [278, 346] width 101 height 6
drag, startPoint x: 284, startPoint y: 354, endPoint x: 227, endPoint y: 345, distance: 57.9
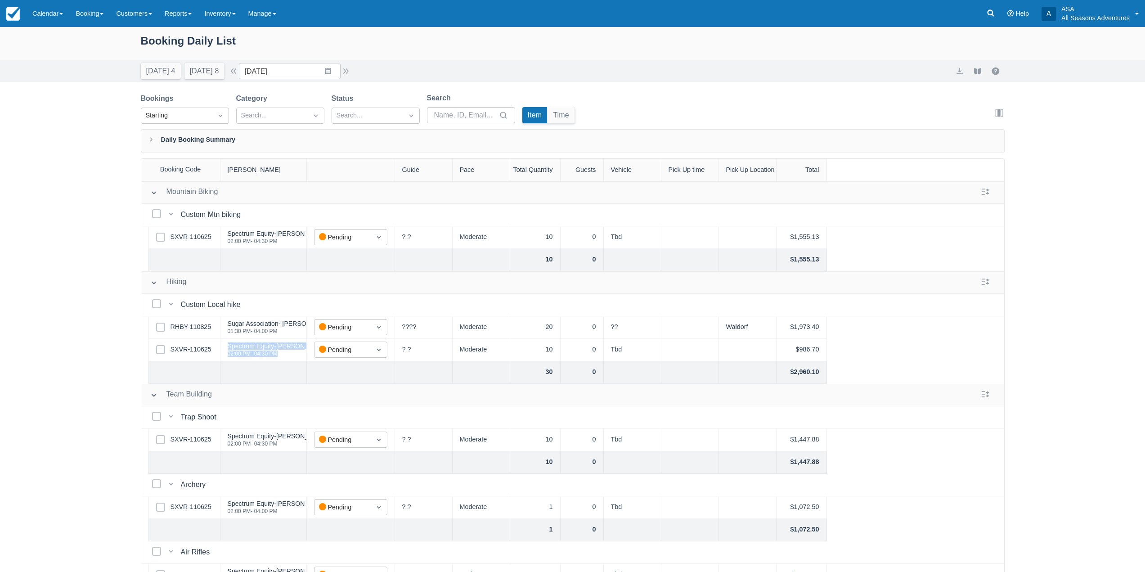
click at [228, 345] on div "Spectrum Equity-Katie Anderson 02:00 PM - 04:30 PM" at bounding box center [278, 349] width 101 height 17
click at [233, 348] on div "Spectrum Equity-Katie Anderson" at bounding box center [278, 346] width 101 height 6
click at [285, 353] on div "02:00 PM - 04:30 PM" at bounding box center [278, 353] width 101 height 5
drag, startPoint x: 281, startPoint y: 358, endPoint x: 226, endPoint y: 347, distance: 55.4
click at [226, 347] on div "Spectrum Equity-Katie Anderson 02:00 PM - 04:30 PM" at bounding box center [263, 350] width 86 height 22
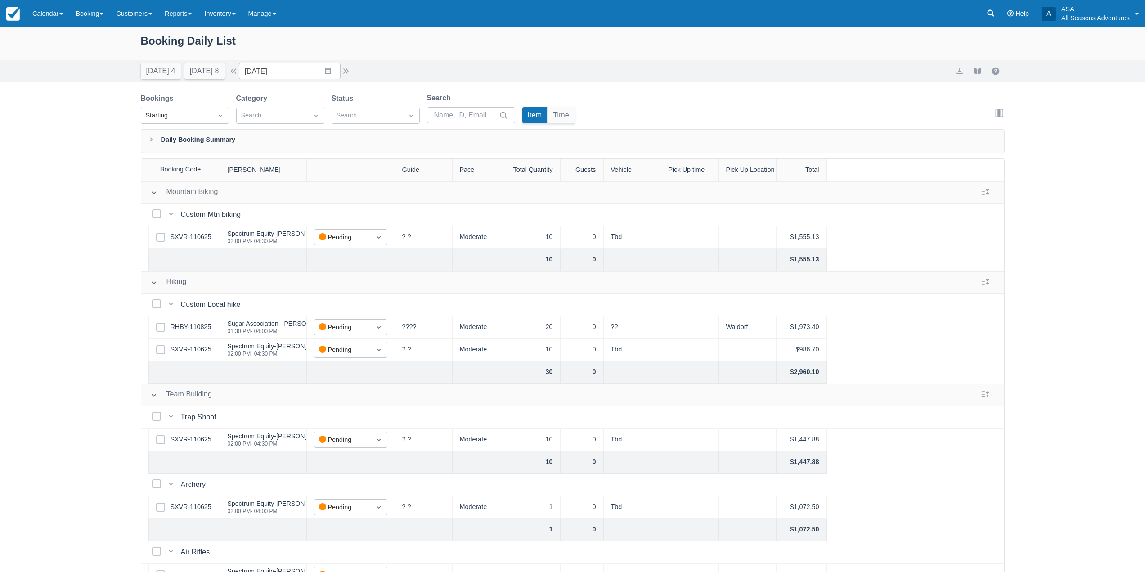
click at [38, 272] on div "Booking Daily List Today 4 Tomorrow 8 Date 09/09/25 Navigate forward to interac…" at bounding box center [572, 322] width 1145 height 591
drag, startPoint x: 140, startPoint y: 44, endPoint x: 292, endPoint y: 54, distance: 152.4
click at [292, 54] on div "Booking Daily List" at bounding box center [572, 43] width 1145 height 33
click at [290, 53] on div "Booking Daily List" at bounding box center [573, 45] width 864 height 26
click at [220, 63] on button "Tomorrow 8" at bounding box center [204, 71] width 40 height 16
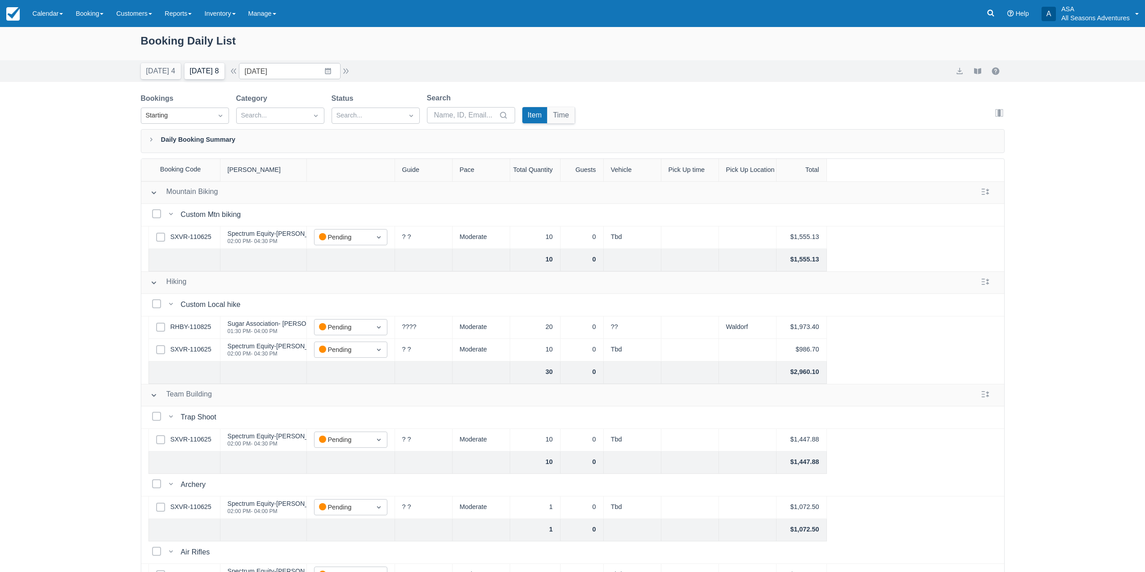
type input "08/14/25"
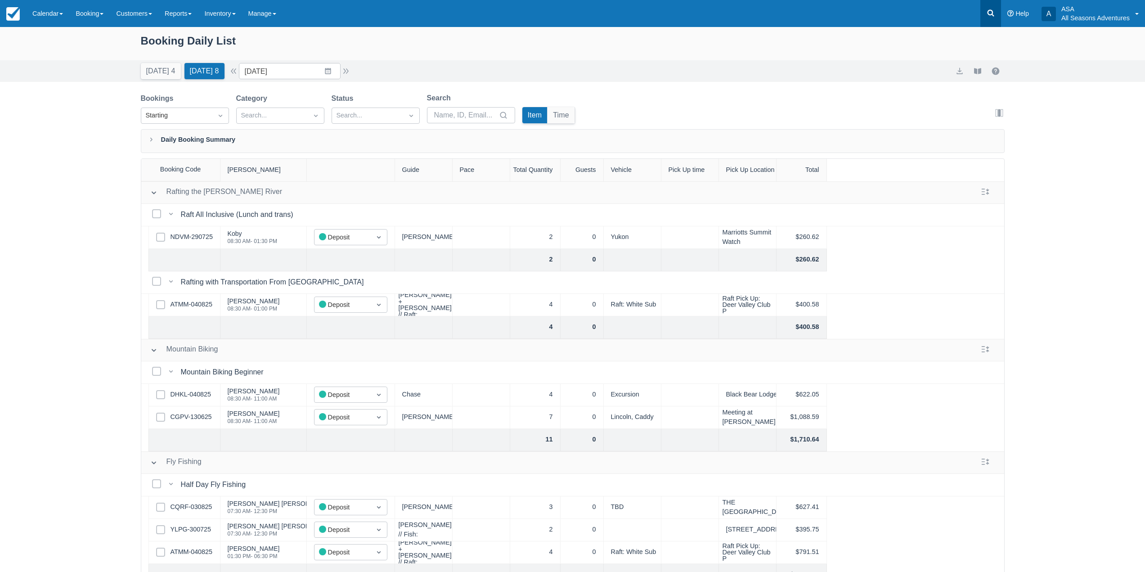
click at [987, 16] on icon at bounding box center [990, 13] width 9 height 9
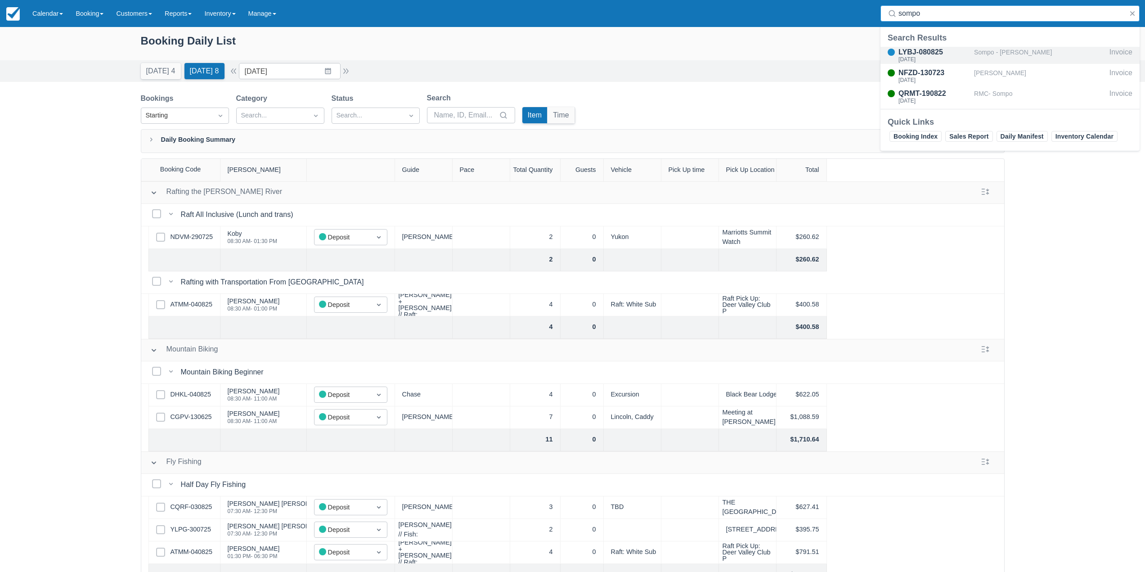
type input "sompo"
click at [976, 54] on div "Sompo - Becky Lewin" at bounding box center [1040, 55] width 132 height 17
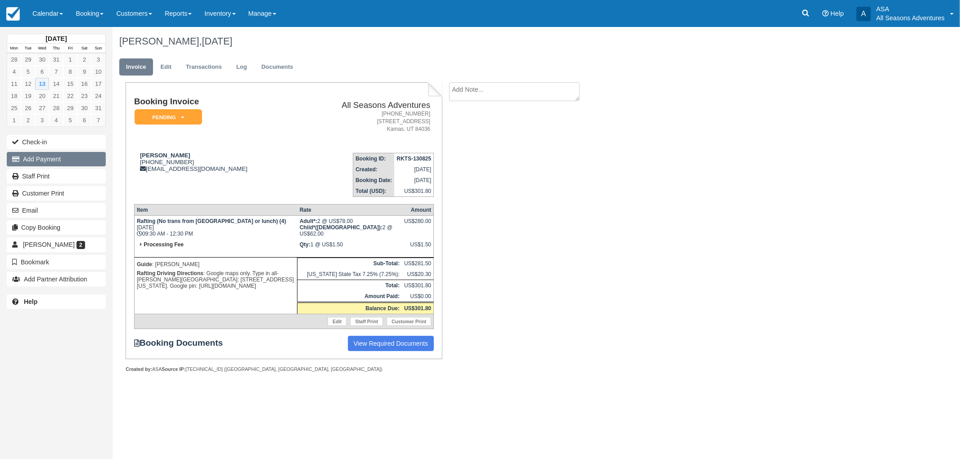
click at [86, 159] on button "Add Payment" at bounding box center [56, 159] width 99 height 14
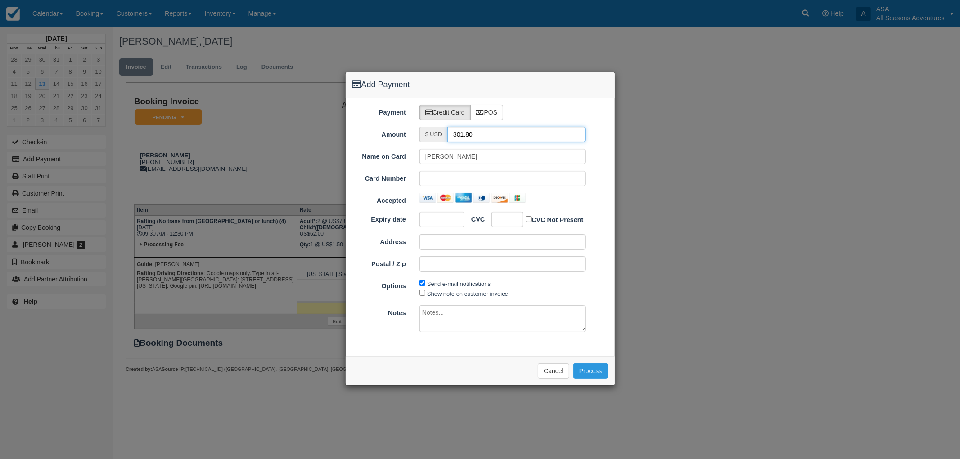
drag, startPoint x: 460, startPoint y: 131, endPoint x: 401, endPoint y: 123, distance: 59.9
click at [401, 123] on div "Payment Credit Card POS Amount $ USD 301.80 Name on Card Sharri Rochlin Card Nu…" at bounding box center [480, 227] width 269 height 259
type input "1.50"
click at [468, 360] on div "Please wait while the payment is processed ... Cancel Process" at bounding box center [480, 370] width 269 height 29
click at [544, 376] on button "Cancel" at bounding box center [553, 370] width 31 height 15
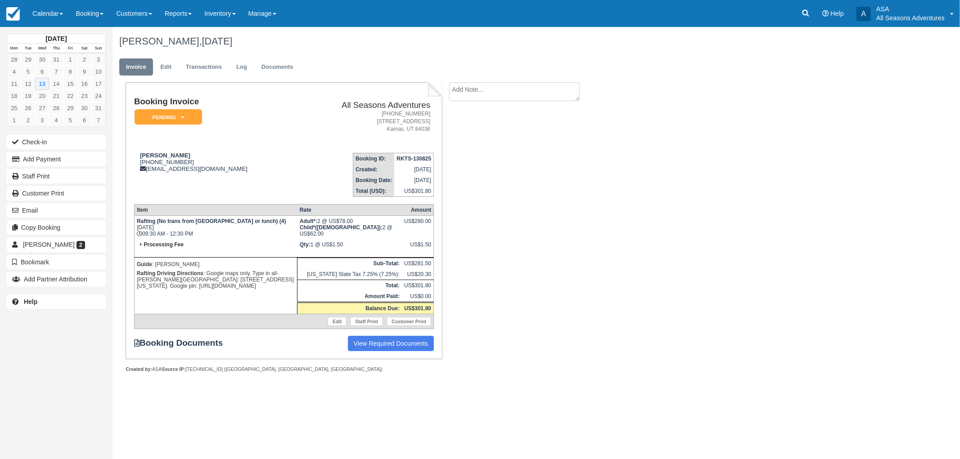
click at [484, 180] on div "Booking Invoice Pending   Reserved Deposit Paid Waiting Cancelled Void All Seas…" at bounding box center [359, 237] width 495 height 310
click at [160, 69] on link "Edit" at bounding box center [166, 67] width 24 height 18
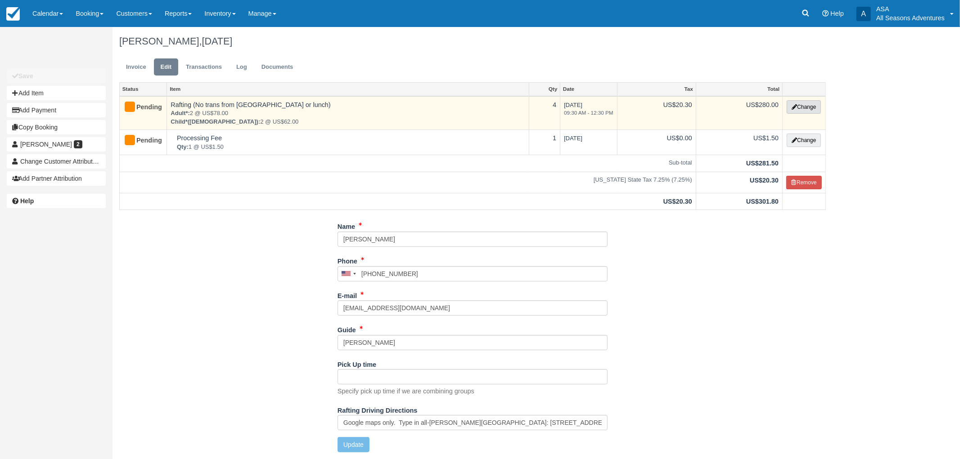
click at [814, 106] on button "Change" at bounding box center [803, 106] width 34 height 13
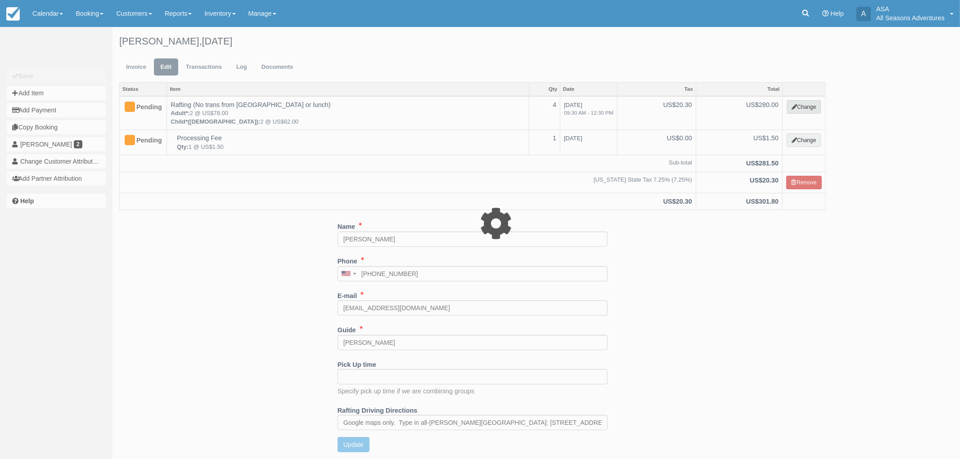
type input "280.00"
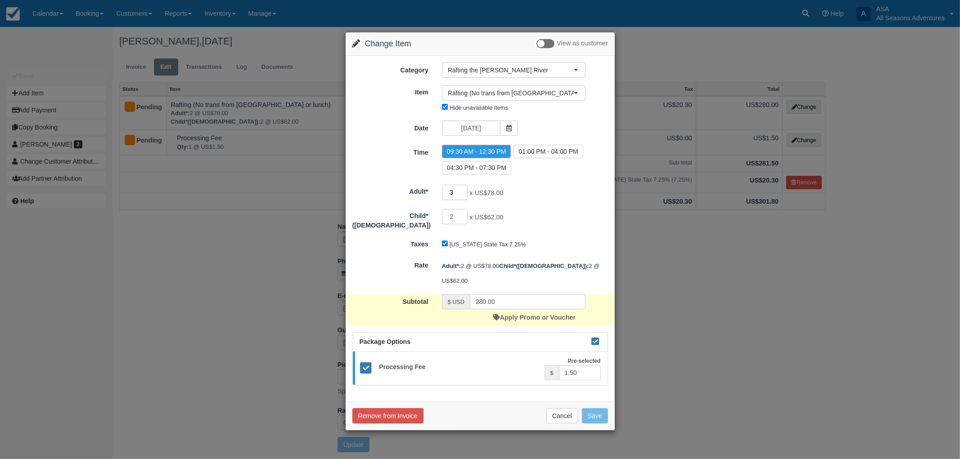
type input "3"
click at [464, 189] on input "3" at bounding box center [455, 192] width 26 height 15
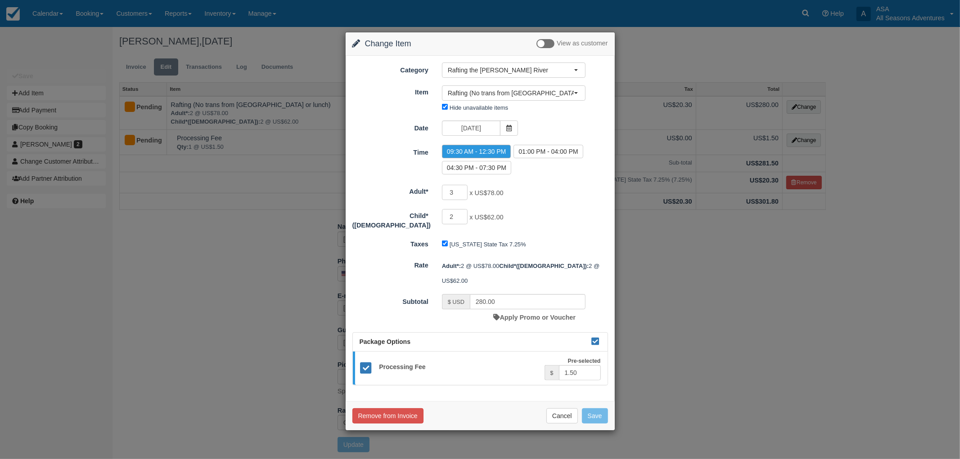
type input "358.00"
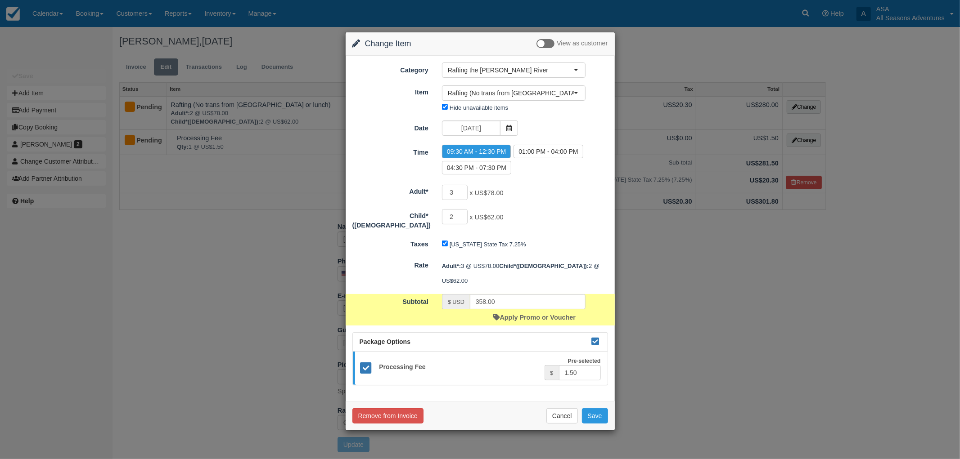
click at [562, 216] on div "2 x US$62.00" at bounding box center [513, 218] width 157 height 18
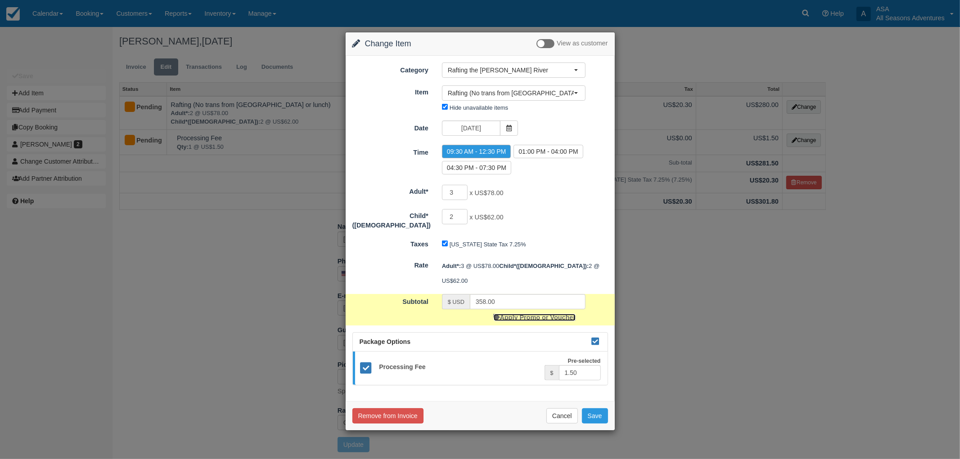
click at [549, 314] on link "Apply Promo or Voucher" at bounding box center [535, 317] width 82 height 7
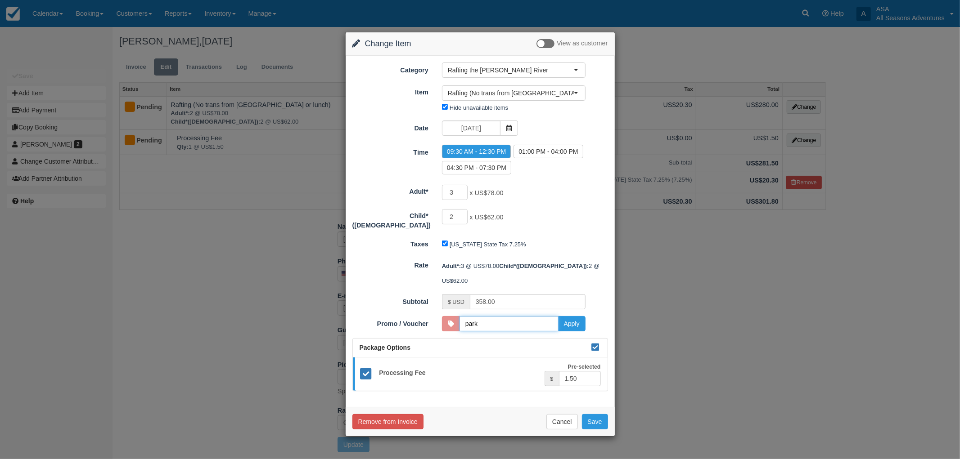
type input "PARKSILLY10"
click at [569, 320] on button "Apply" at bounding box center [571, 323] width 27 height 15
type input "322.20"
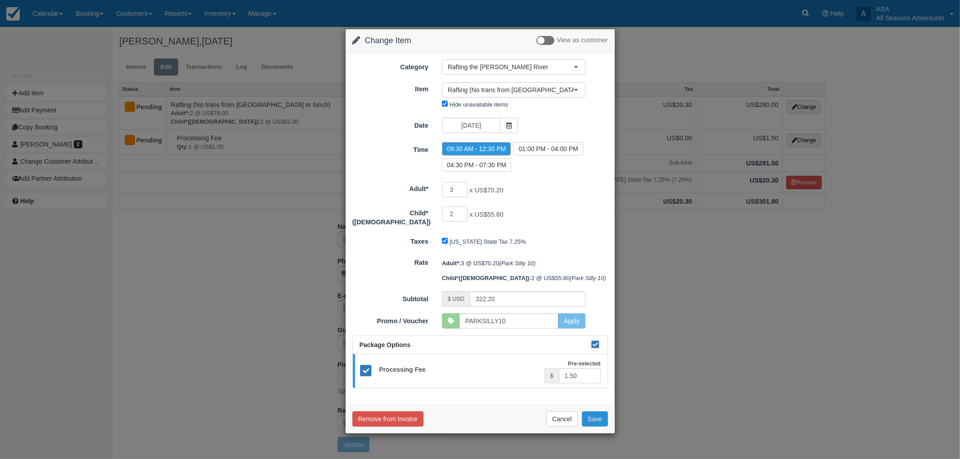
click at [599, 416] on button "Save" at bounding box center [595, 419] width 26 height 15
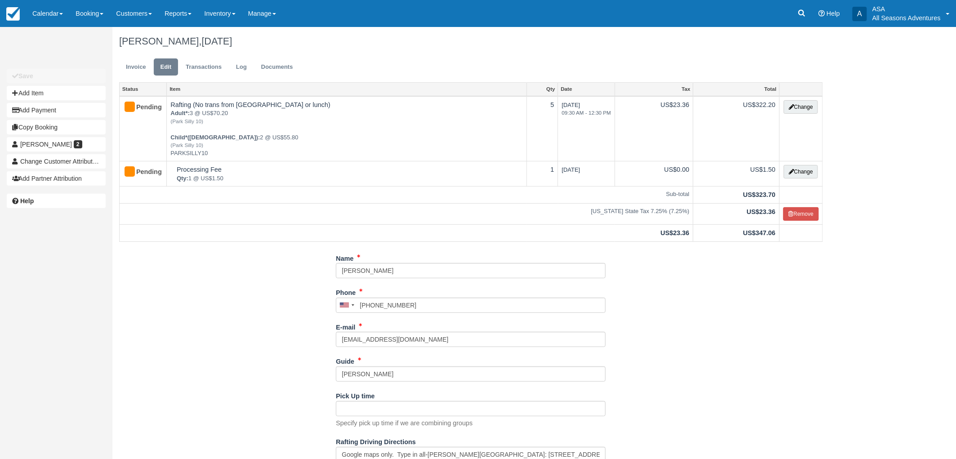
click at [232, 252] on div "Name [PERSON_NAME] Phone [GEOGRAPHIC_DATA] +1 [GEOGRAPHIC_DATA] +1 [GEOGRAPHIC_…" at bounding box center [471, 371] width 718 height 240
click at [145, 69] on link "Invoice" at bounding box center [136, 67] width 34 height 18
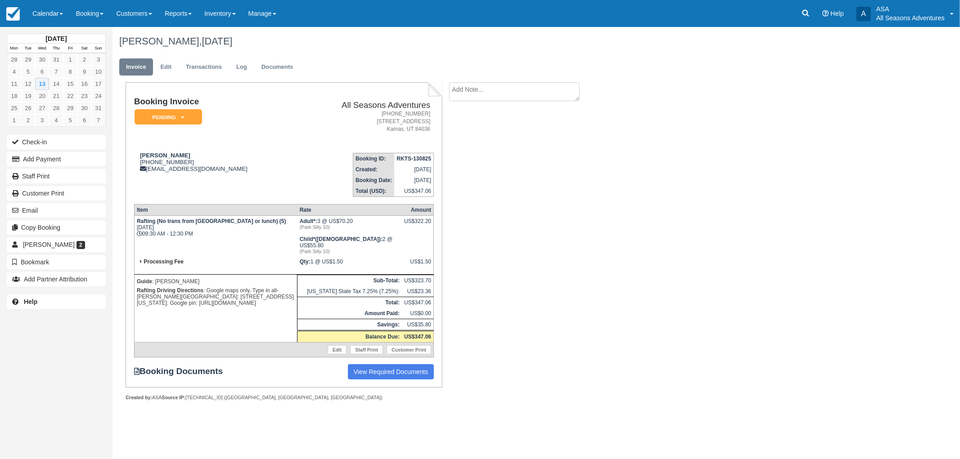
click at [588, 204] on div "Booking Invoice Pending   Reserved Deposit Paid Waiting Cancelled Void All Seas…" at bounding box center [359, 251] width 495 height 338
click at [77, 162] on button "Add Payment" at bounding box center [56, 159] width 99 height 14
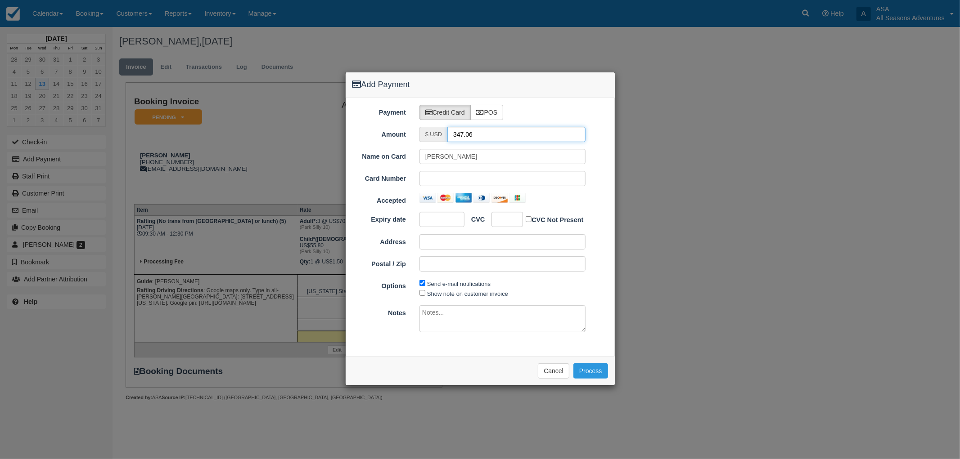
drag, startPoint x: 480, startPoint y: 135, endPoint x: 330, endPoint y: 117, distance: 151.3
click at [330, 117] on div "Add Payment Payment Credit Card POS Amount $ USD 347.06 Name on Card Sharri Roc…" at bounding box center [480, 229] width 960 height 459
type input "1.50"
click at [462, 183] on iframe at bounding box center [502, 178] width 154 height 9
click at [455, 219] on div at bounding box center [441, 219] width 45 height 15
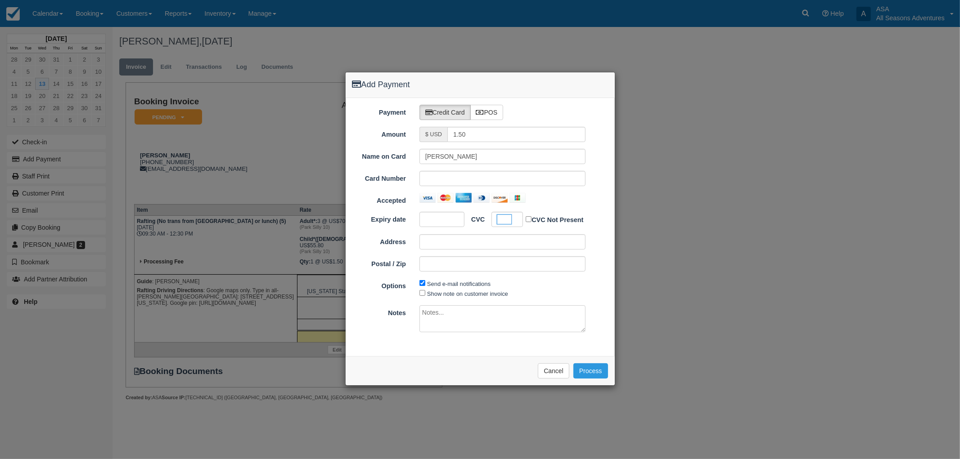
click at [552, 201] on div at bounding box center [502, 198] width 166 height 10
click at [594, 376] on button "Process" at bounding box center [590, 370] width 35 height 15
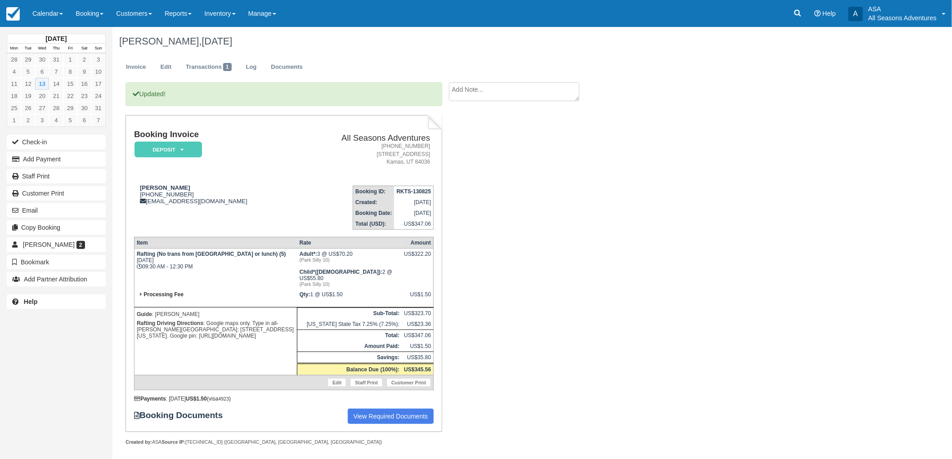
click at [641, 293] on div "[PERSON_NAME], [DATE] Invoice Edit Transactions 1 Log Documents Updated! Bookin…" at bounding box center [469, 246] width 714 height 438
click at [511, 196] on div "Updated! Booking Invoice Deposit   Pending Reserved Paid Waiting Cancelled All …" at bounding box center [359, 273] width 495 height 383
click at [554, 149] on div "Updated! Booking Invoice Deposit   Pending Reserved Paid Waiting Cancelled All …" at bounding box center [359, 273] width 495 height 383
click at [500, 256] on div "Updated! Booking Invoice Deposit   Pending Reserved Paid Waiting Cancelled All …" at bounding box center [359, 273] width 495 height 383
click at [653, 307] on div "Sharri Rochlin, August 13 2025 Invoice Edit Transactions 1 Log Documents Update…" at bounding box center [469, 246] width 714 height 438
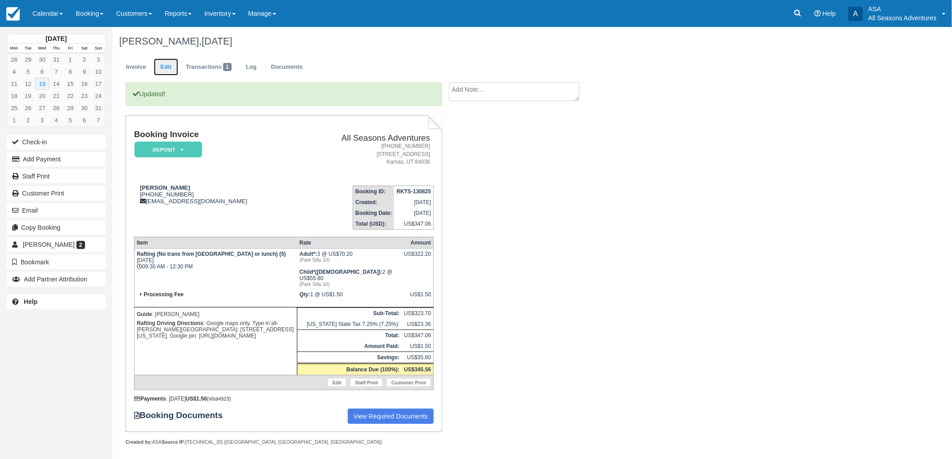
click at [167, 72] on link "Edit" at bounding box center [166, 67] width 24 height 18
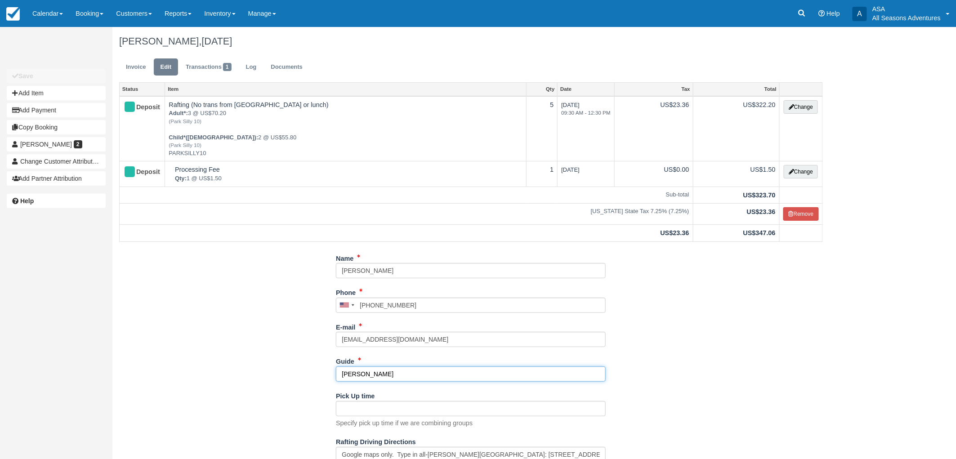
drag, startPoint x: 402, startPoint y: 376, endPoint x: 169, endPoint y: 362, distance: 233.9
click at [169, 362] on div "Name Sharri Rochlin Phone United States +1 Canada +1 United Kingdom +44 Afghani…" at bounding box center [471, 371] width 718 height 240
type input "[PERSON_NAME]"
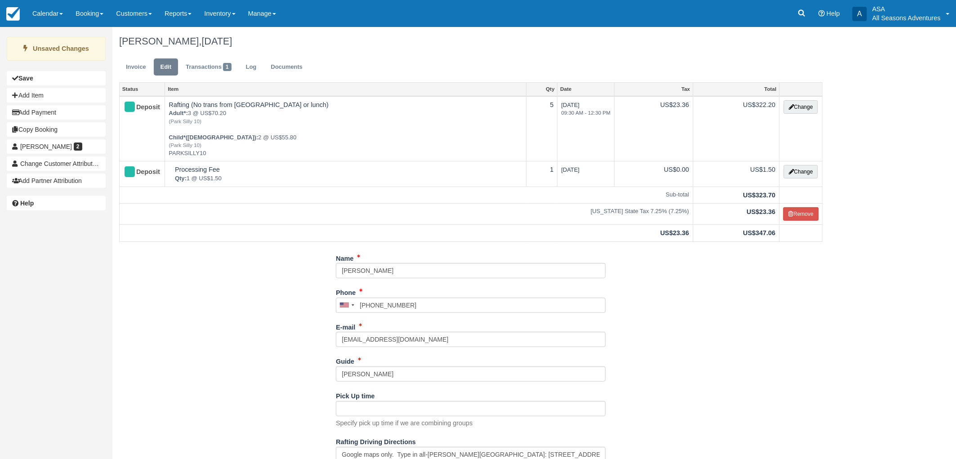
click at [158, 357] on div "Name Sharri Rochlin Phone United States +1 Canada +1 United Kingdom +44 Afghani…" at bounding box center [471, 371] width 718 height 240
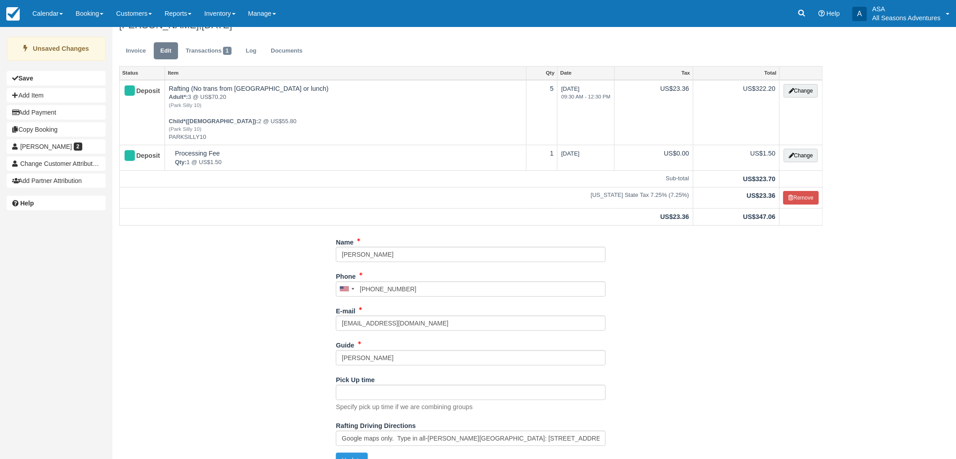
scroll to position [32, 0]
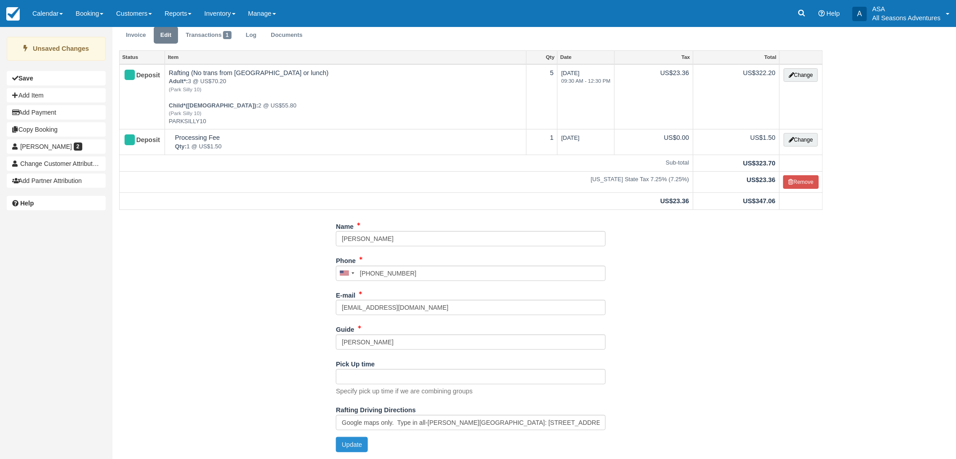
click at [343, 441] on button "Update" at bounding box center [352, 444] width 32 height 15
type input "+14438290779"
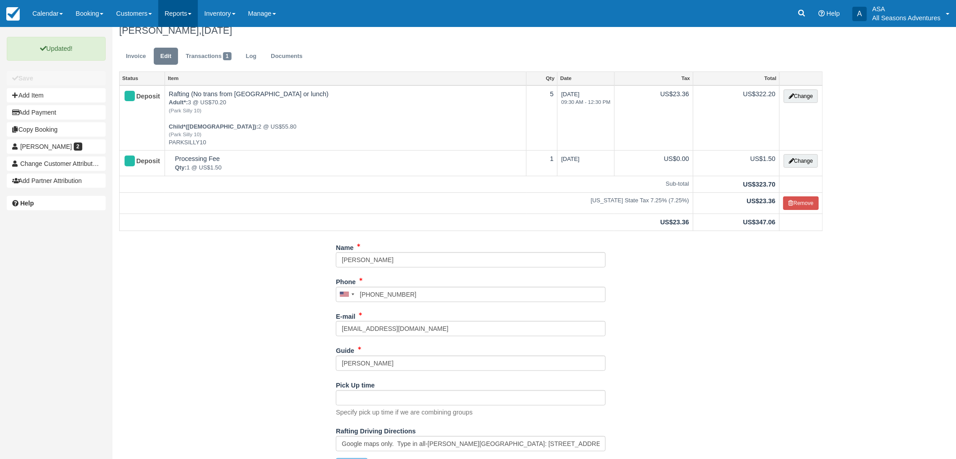
scroll to position [0, 0]
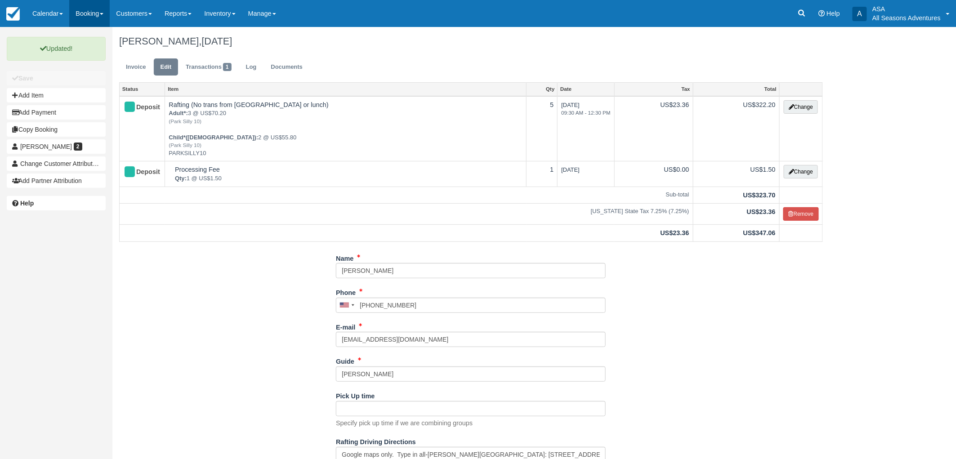
click at [99, 14] on link "Booking" at bounding box center [89, 13] width 40 height 27
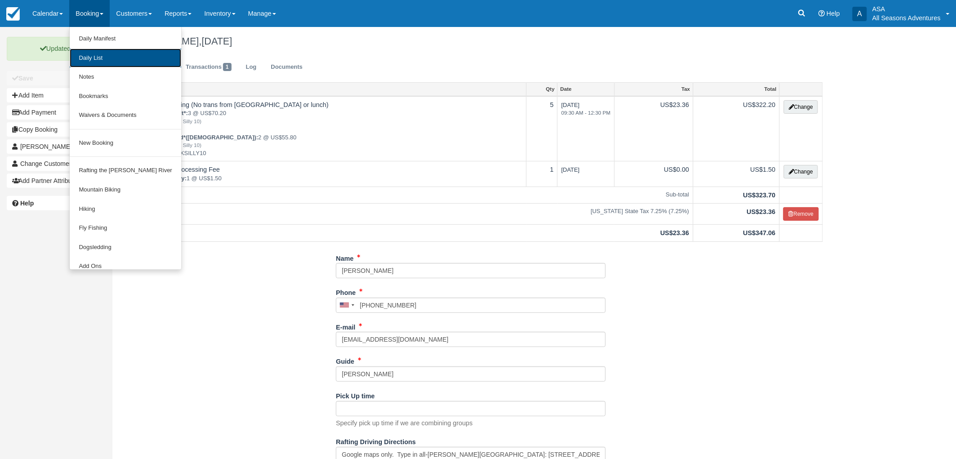
click at [111, 65] on link "Daily List" at bounding box center [125, 58] width 111 height 19
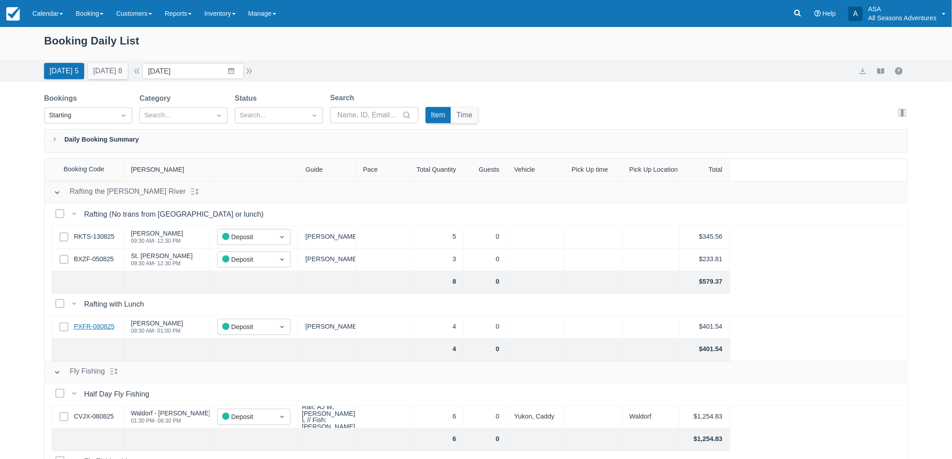
click at [101, 325] on link "PXFR-080825" at bounding box center [94, 327] width 40 height 10
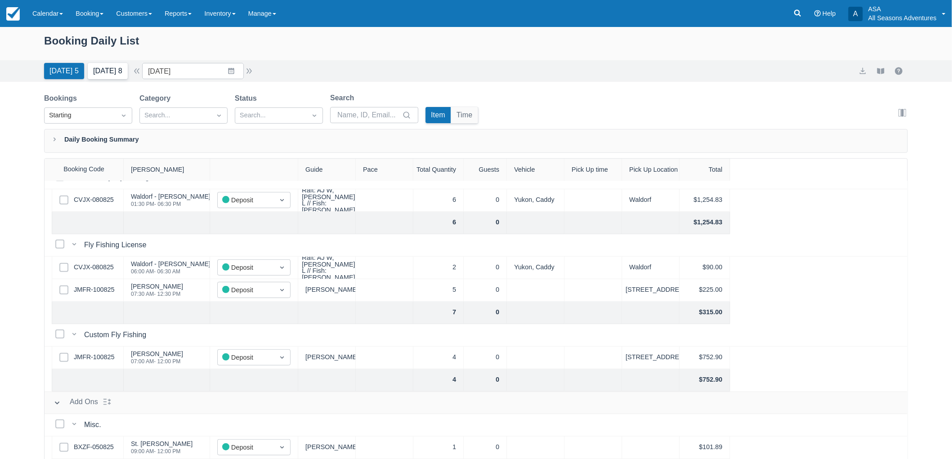
click at [114, 72] on button "[DATE] 8" at bounding box center [108, 71] width 40 height 16
type input "08/14/25"
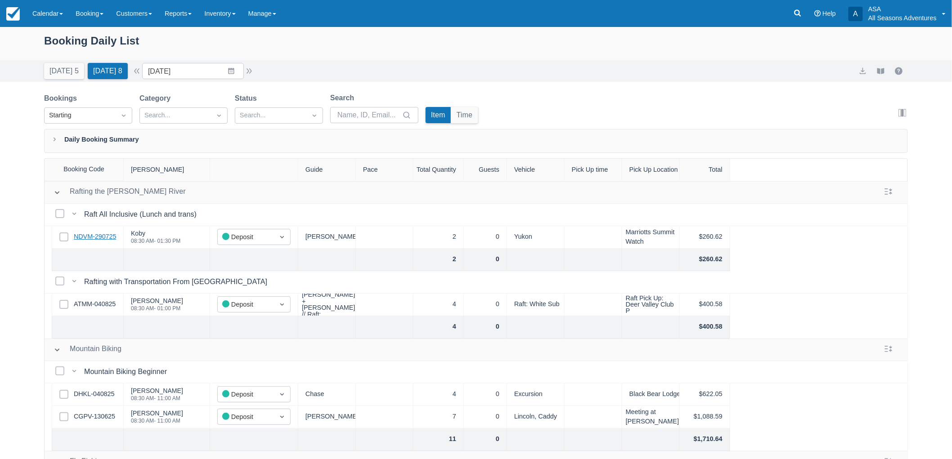
click at [114, 235] on link "NDVM-290725" at bounding box center [95, 237] width 42 height 10
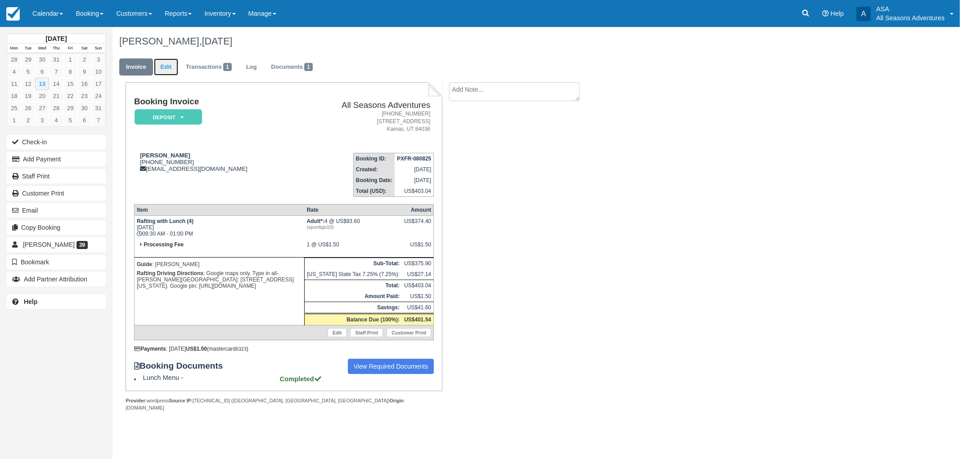
click at [172, 60] on link "Edit" at bounding box center [166, 67] width 24 height 18
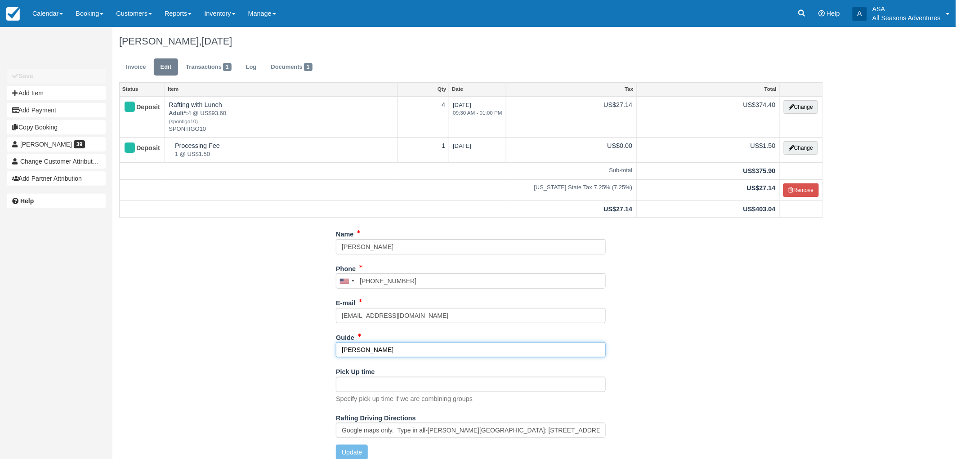
click at [395, 348] on input "[PERSON_NAME]" at bounding box center [471, 349] width 270 height 15
drag, startPoint x: 395, startPoint y: 348, endPoint x: 263, endPoint y: 361, distance: 132.0
click at [268, 360] on div "Name [PERSON_NAME] Phone [GEOGRAPHIC_DATA] +1 [GEOGRAPHIC_DATA] +1 [GEOGRAPHIC_…" at bounding box center [471, 347] width 718 height 240
type input "[PERSON_NAME]"
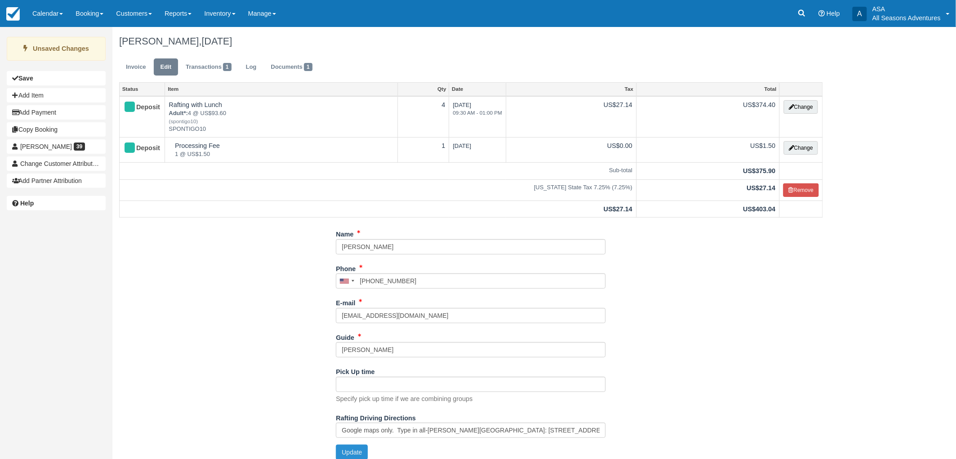
click at [352, 446] on button "Update" at bounding box center [352, 452] width 32 height 15
type input "+14252709408"
click at [285, 305] on div "Name Abby Gathright Phone United States +1 Canada +1 United Kingdom +44 Afghani…" at bounding box center [471, 347] width 718 height 240
click at [119, 73] on link "Invoice" at bounding box center [136, 67] width 34 height 18
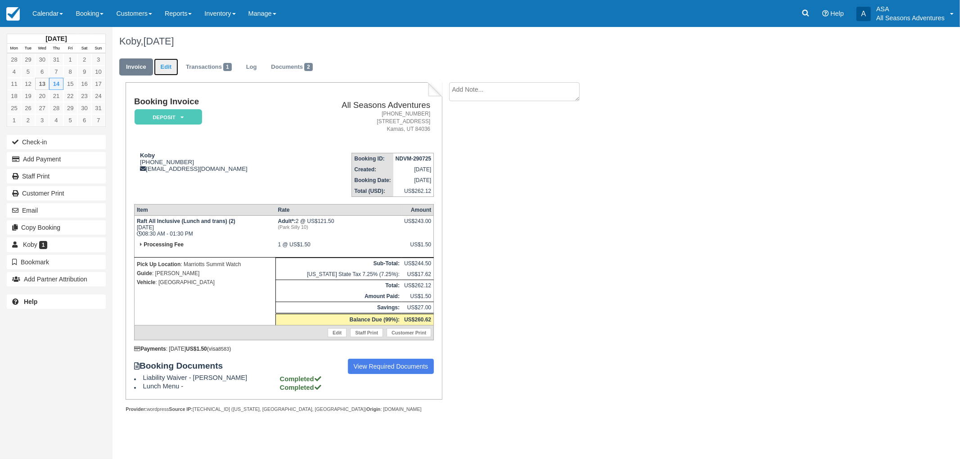
click at [160, 74] on link "Edit" at bounding box center [166, 67] width 24 height 18
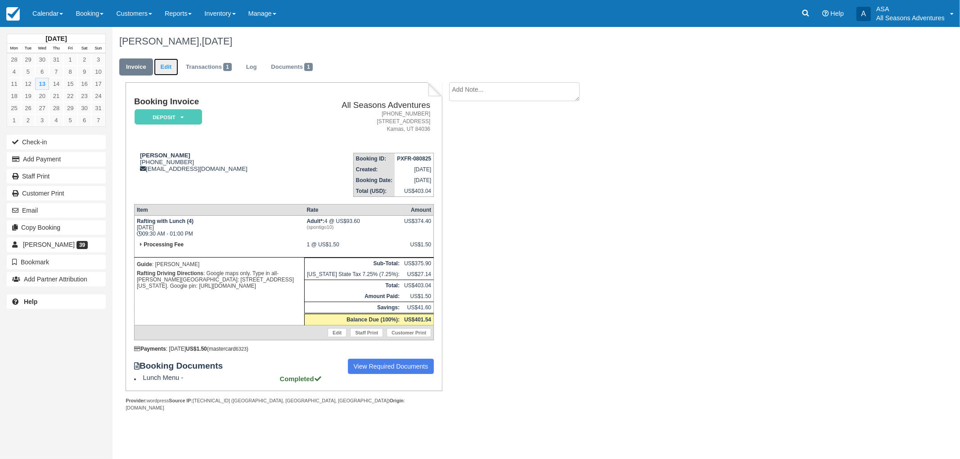
click at [172, 62] on link "Edit" at bounding box center [166, 67] width 24 height 18
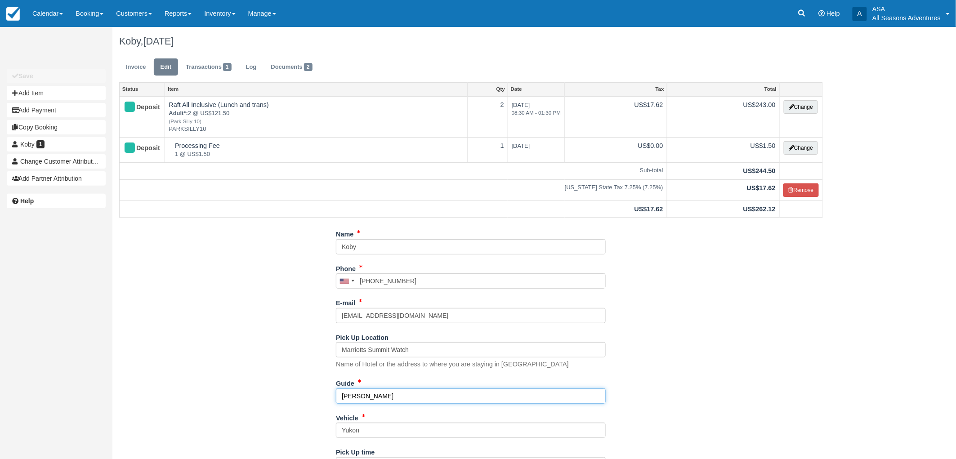
drag, startPoint x: 396, startPoint y: 399, endPoint x: 304, endPoint y: 403, distance: 92.3
click at [305, 403] on div "Name [GEOGRAPHIC_DATA] Phone [GEOGRAPHIC_DATA] +1 [GEOGRAPHIC_DATA] +1 [GEOGRAP…" at bounding box center [471, 370] width 718 height 286
type input "[PERSON_NAME]"
click at [304, 403] on div "Name [GEOGRAPHIC_DATA] Phone [GEOGRAPHIC_DATA] +1 [GEOGRAPHIC_DATA] +1 [GEOGRAP…" at bounding box center [471, 370] width 718 height 286
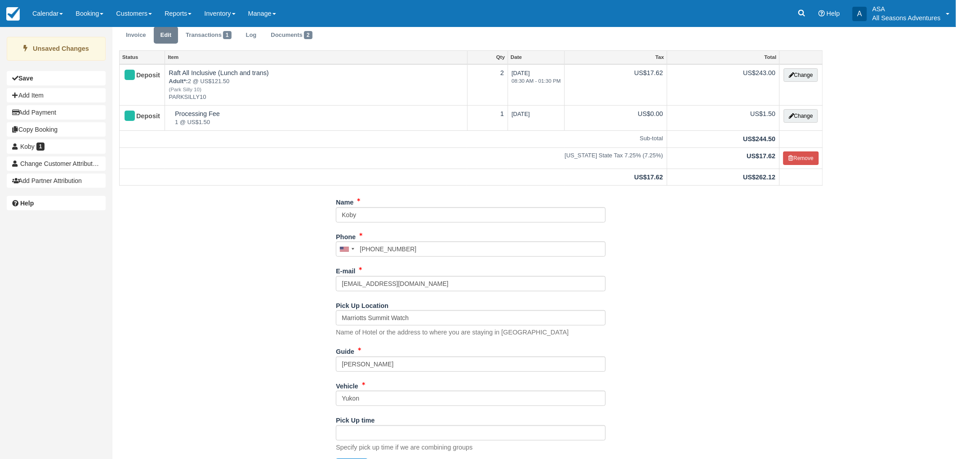
scroll to position [53, 0]
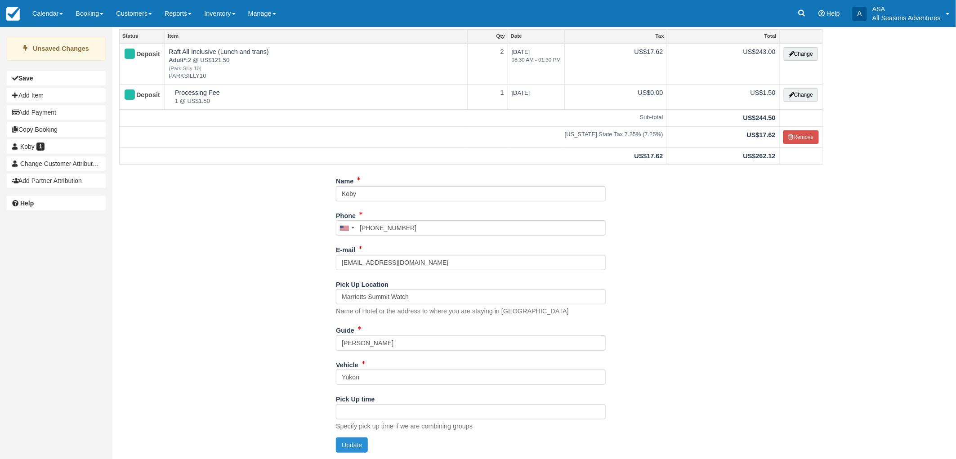
click at [339, 438] on button "Update" at bounding box center [352, 445] width 32 height 15
type input "[PHONE_NUMBER]"
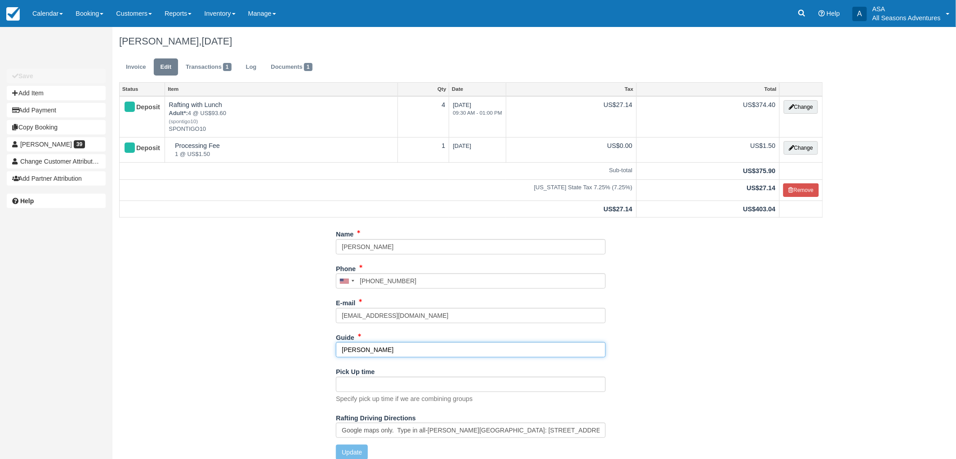
drag, startPoint x: 380, startPoint y: 348, endPoint x: 147, endPoint y: 353, distance: 233.1
click at [147, 353] on div "Name Abby Gathright Phone United States +1 Canada +1 United Kingdom +44 Afghani…" at bounding box center [471, 347] width 718 height 240
type input "Mitch"
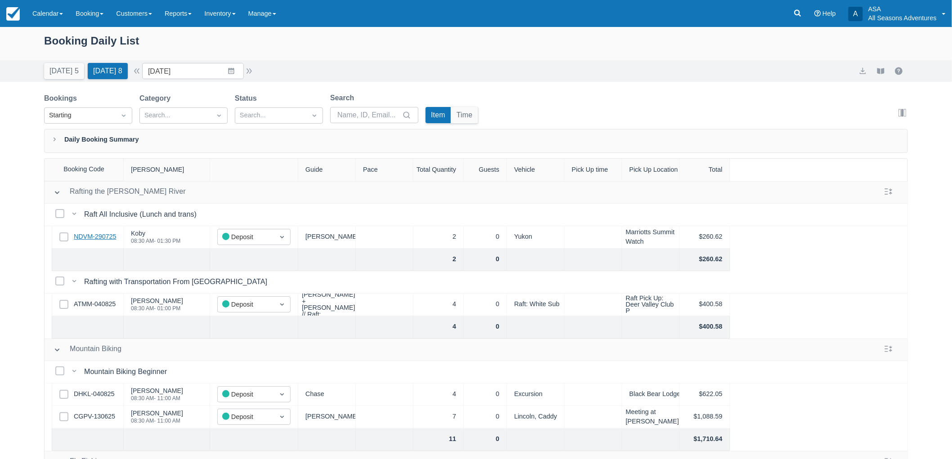
click at [114, 236] on link "NDVM-290725" at bounding box center [95, 237] width 42 height 10
click at [99, 304] on link "ATMM-040825" at bounding box center [95, 305] width 42 height 10
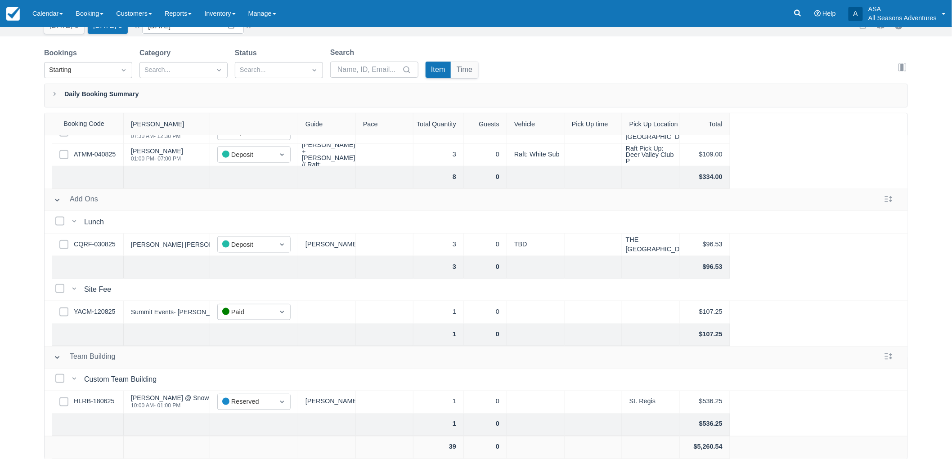
scroll to position [471, 0]
click at [112, 397] on link "HLRB-180625" at bounding box center [94, 402] width 40 height 10
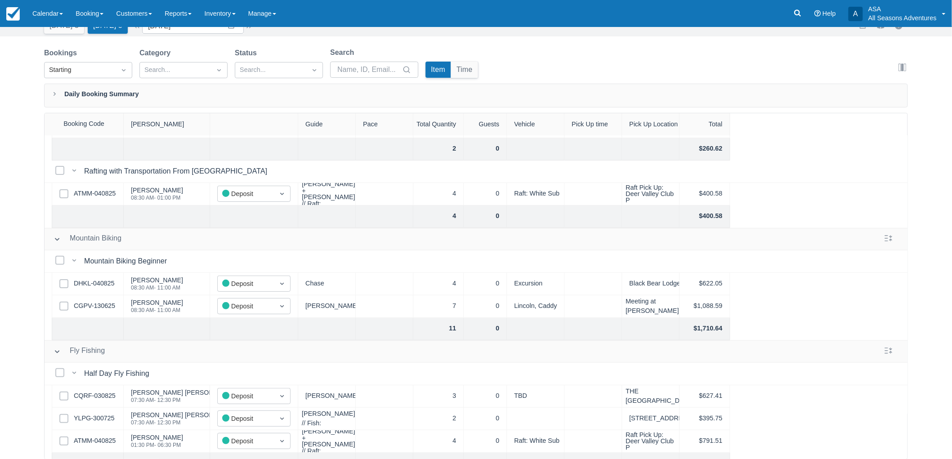
scroll to position [0, 0]
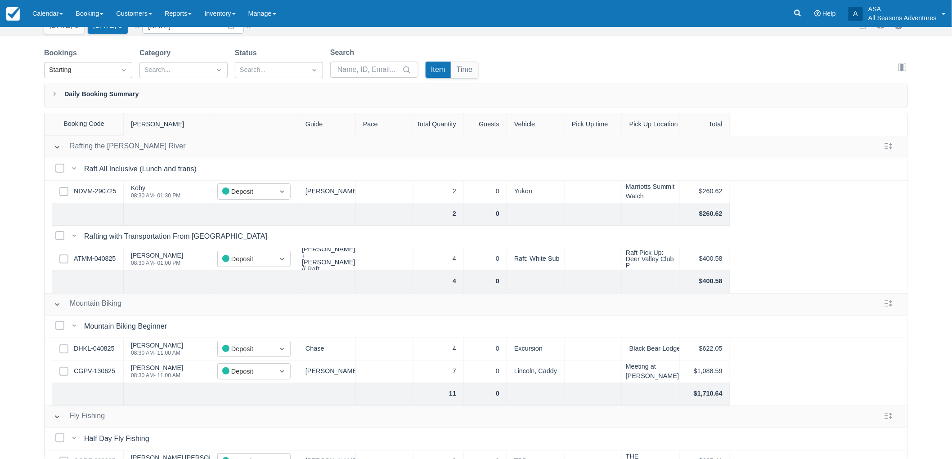
click at [9, 229] on div "Booking Daily List Today 5 Tomorrow 8 Date 08/14/25 Navigate forward to interac…" at bounding box center [476, 221] width 952 height 478
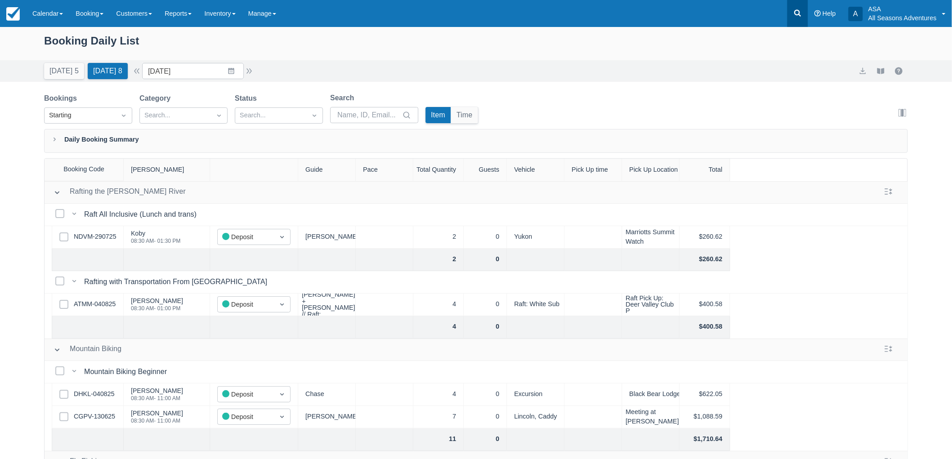
click at [803, 12] on link at bounding box center [797, 13] width 21 height 27
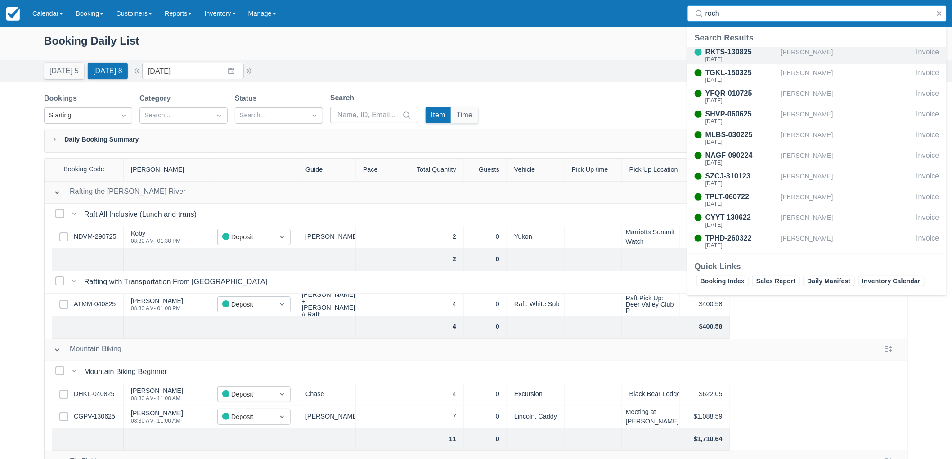
type input "roch"
click at [794, 52] on div "Sharri Rochlin" at bounding box center [847, 55] width 132 height 17
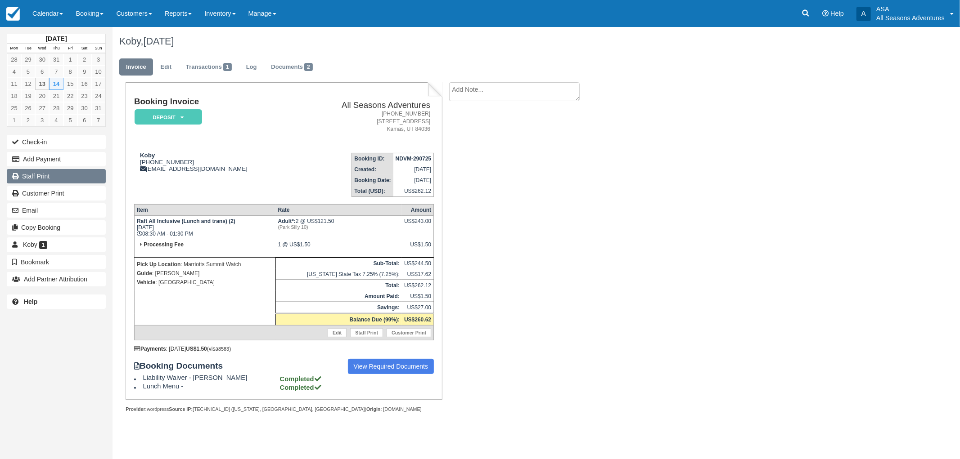
click at [69, 176] on link "Staff Print" at bounding box center [56, 176] width 99 height 14
click at [301, 72] on link "Documents 2" at bounding box center [291, 67] width 55 height 18
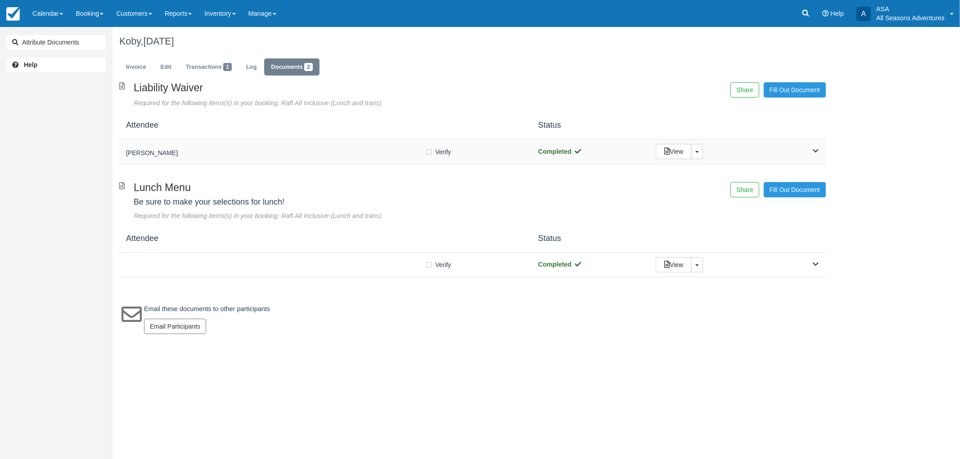
click at [267, 153] on h5 "[PERSON_NAME]" at bounding box center [275, 153] width 299 height 7
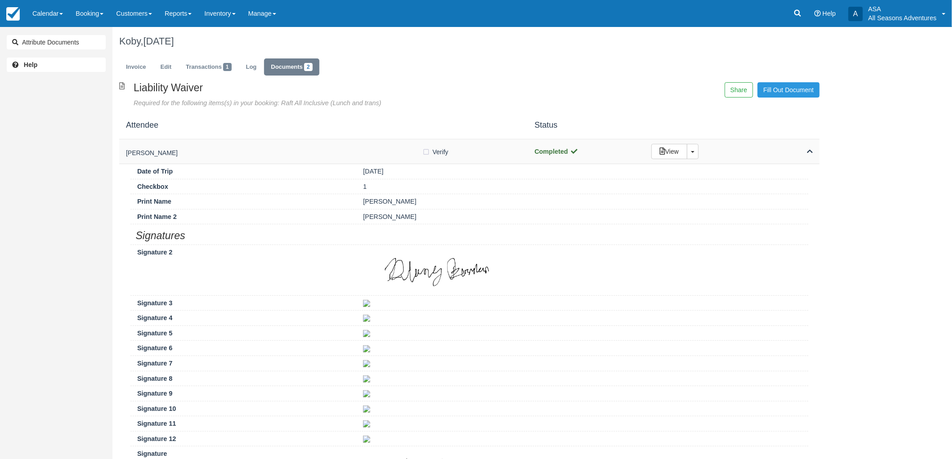
click at [295, 143] on div "[PERSON_NAME] Verify Verified Completed View Toggle Dropdown Detach" at bounding box center [469, 151] width 700 height 25
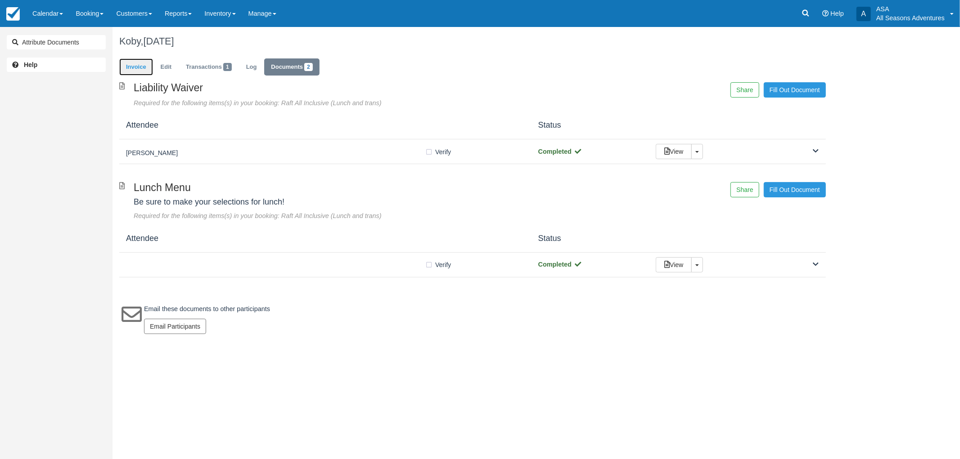
click at [139, 62] on link "Invoice" at bounding box center [136, 67] width 34 height 18
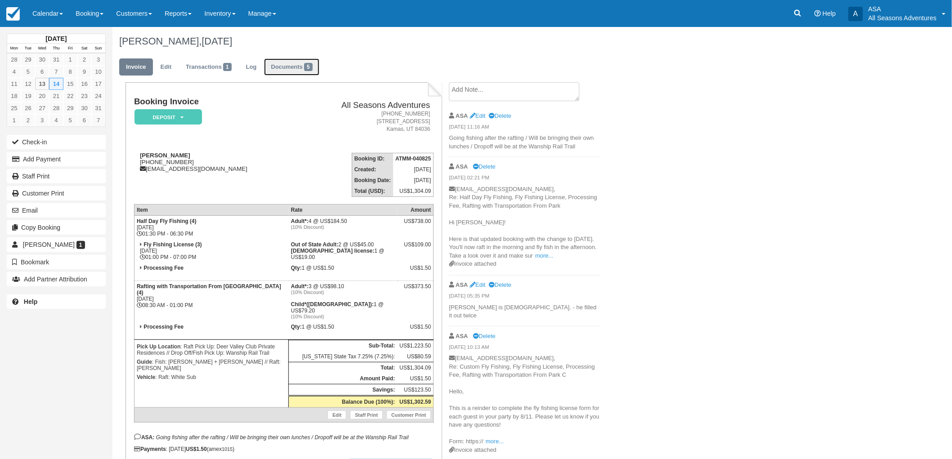
click at [283, 71] on link "Documents 5" at bounding box center [291, 67] width 55 height 18
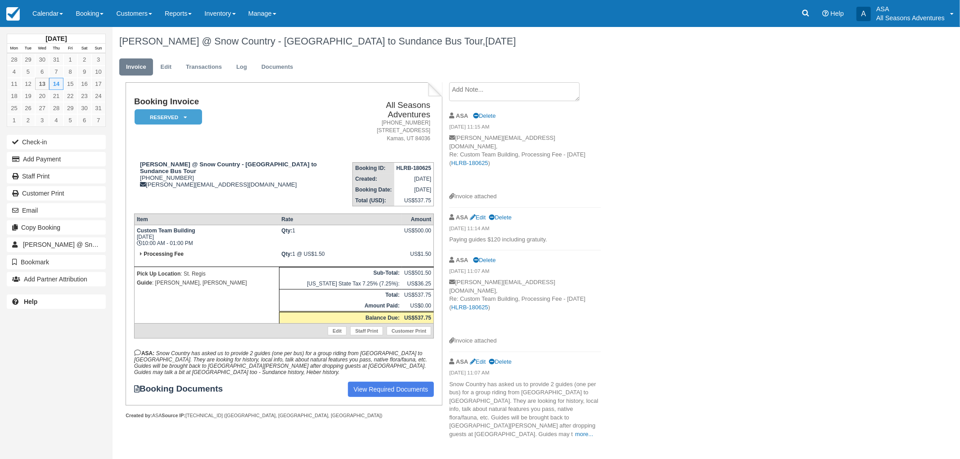
click at [712, 184] on div "Rachelle @ Snow Country - St. Regis to Sundance Bus Tour, August 14 2025 Invoic…" at bounding box center [472, 235] width 720 height 417
click at [714, 312] on div "Rachelle @ Snow Country - St. Regis to Sundance Bus Tour, August 14 2025 Invoic…" at bounding box center [472, 235] width 720 height 417
click at [734, 282] on div "Rachelle @ Snow Country - St. Regis to Sundance Bus Tour, August 14 2025 Invoic…" at bounding box center [472, 235] width 720 height 417
click at [480, 89] on textarea at bounding box center [514, 91] width 130 height 19
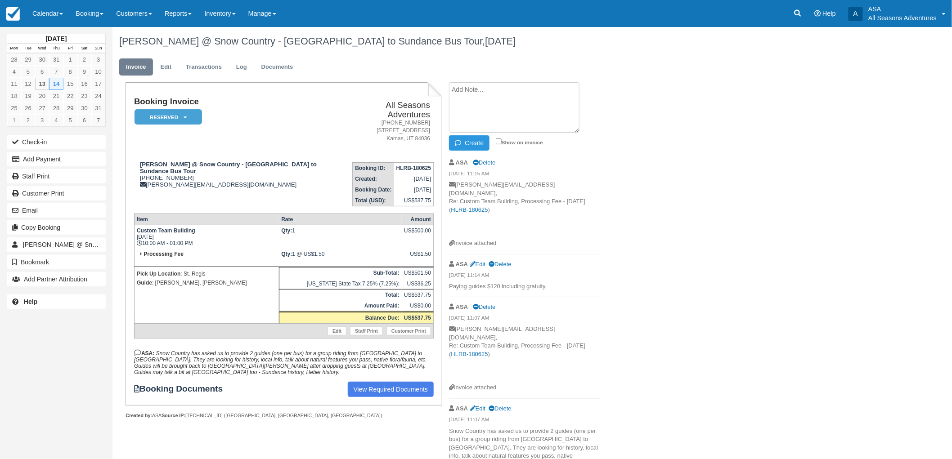
click at [713, 90] on div "Rachelle @ Snow Country - St. Regis to Sundance Bus Tour, August 14 2025 Invoic…" at bounding box center [469, 259] width 714 height 464
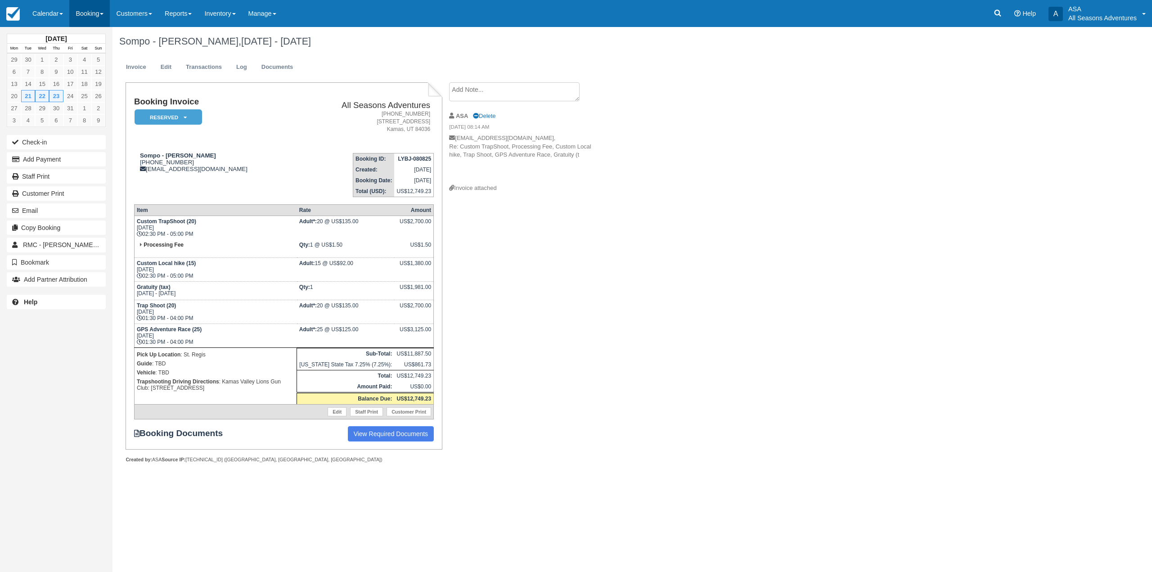
click at [99, 11] on link "Booking" at bounding box center [89, 13] width 40 height 27
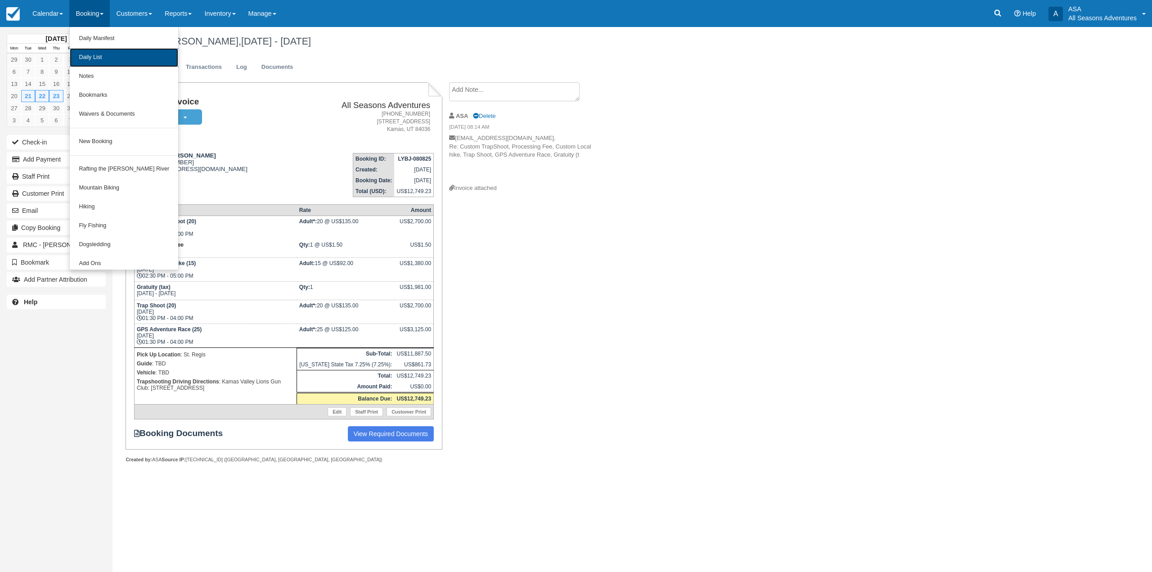
click at [103, 59] on link "Daily List" at bounding box center [124, 57] width 108 height 19
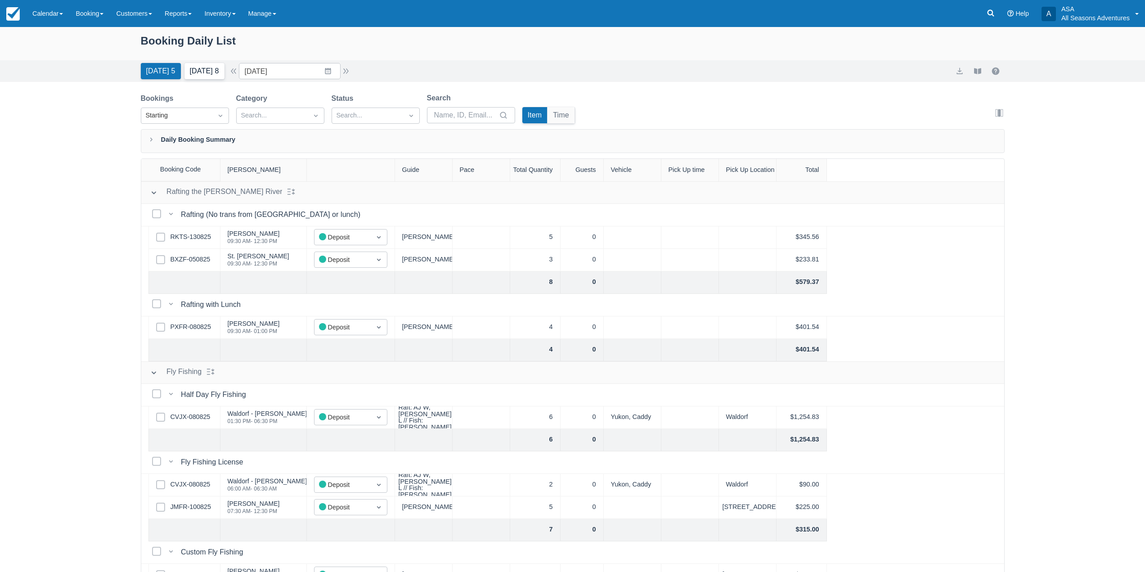
click at [192, 71] on button "[DATE] 8" at bounding box center [204, 71] width 40 height 16
type input "[DATE]"
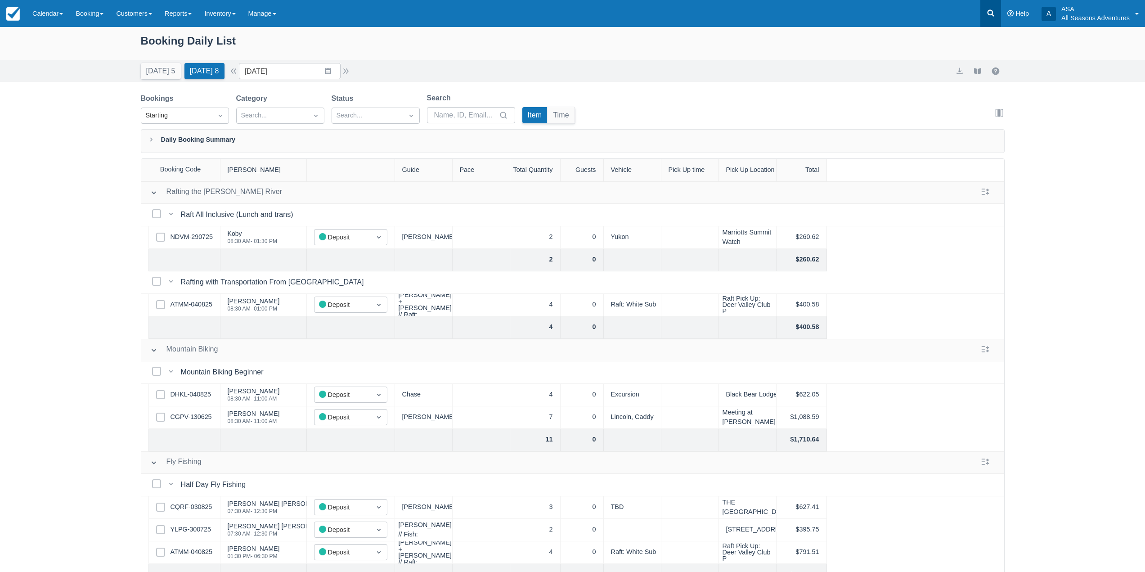
click at [990, 10] on icon at bounding box center [990, 13] width 7 height 7
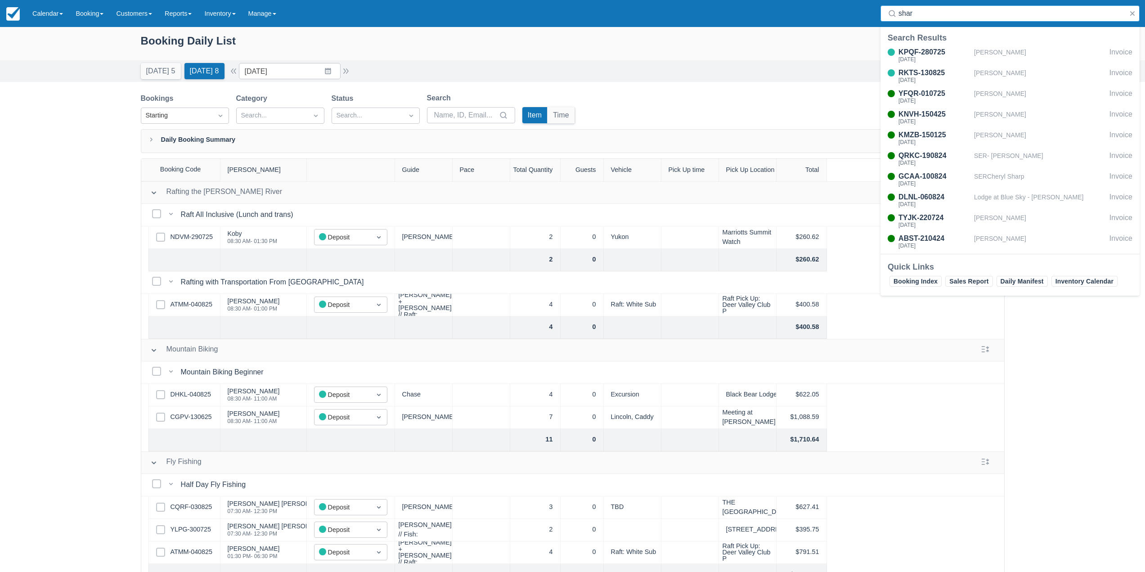
type input "shar"
click at [637, 74] on div "Today 5 Tomorrow 8 Date 08/14/25 Navigate forward to interact with the calendar…" at bounding box center [573, 71] width 864 height 16
click at [1133, 11] on button "button" at bounding box center [1132, 13] width 11 height 11
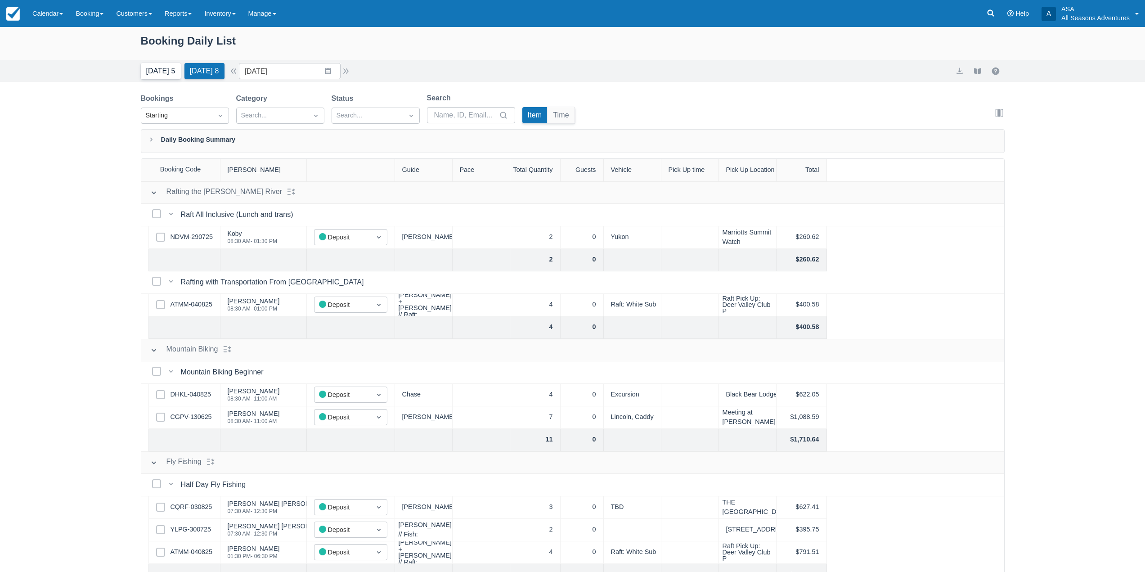
click at [168, 72] on button "[DATE] 5" at bounding box center [161, 71] width 40 height 16
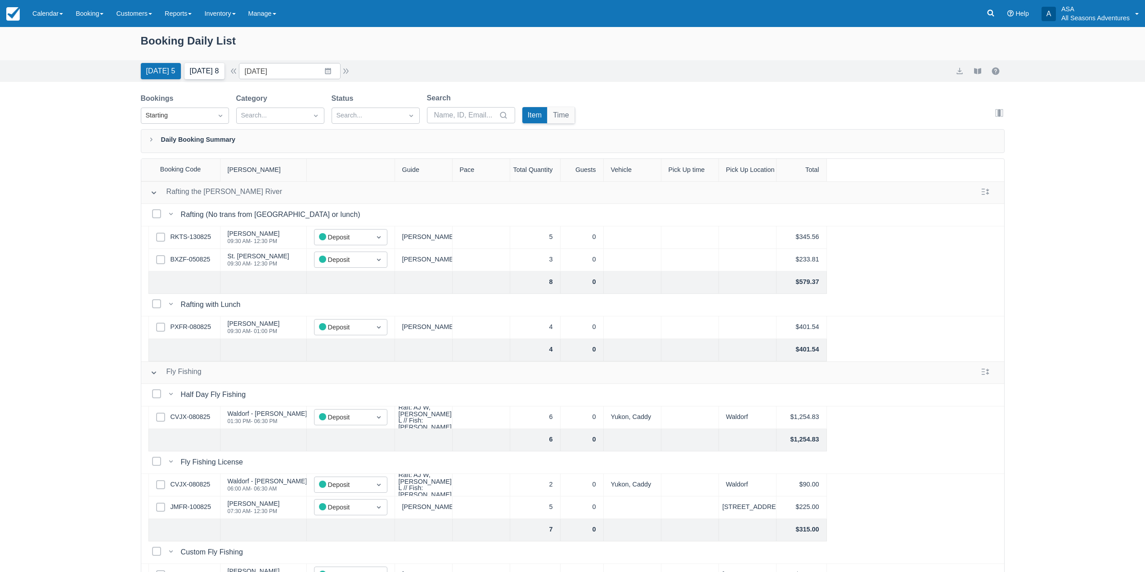
click at [208, 64] on button "[DATE] 8" at bounding box center [204, 71] width 40 height 16
type input "[DATE]"
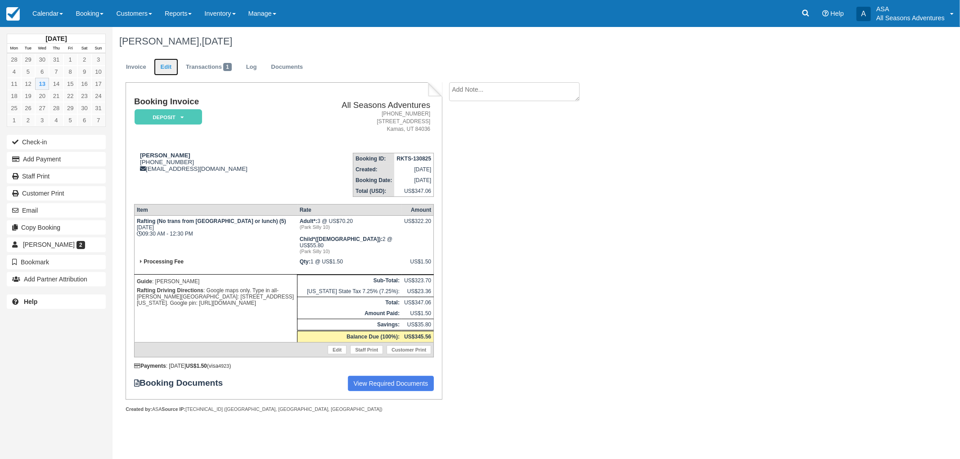
click at [171, 70] on link "Edit" at bounding box center [166, 67] width 24 height 18
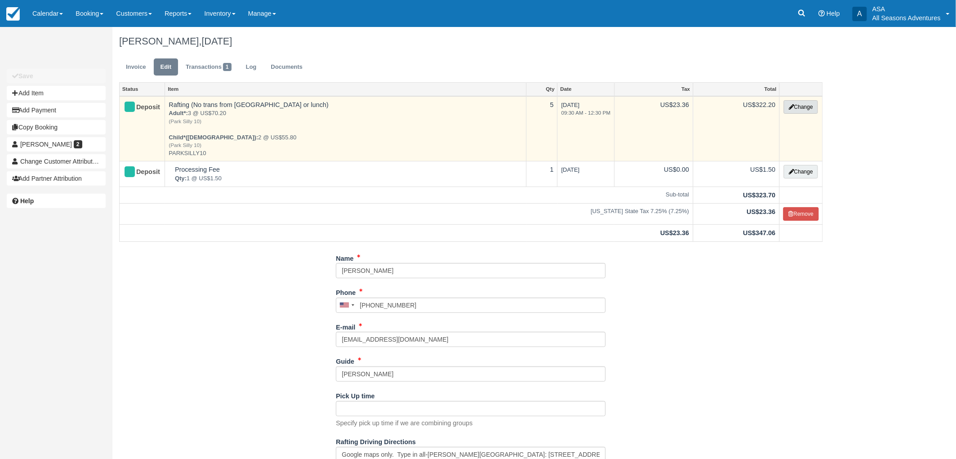
click at [807, 103] on button "Change" at bounding box center [801, 106] width 34 height 13
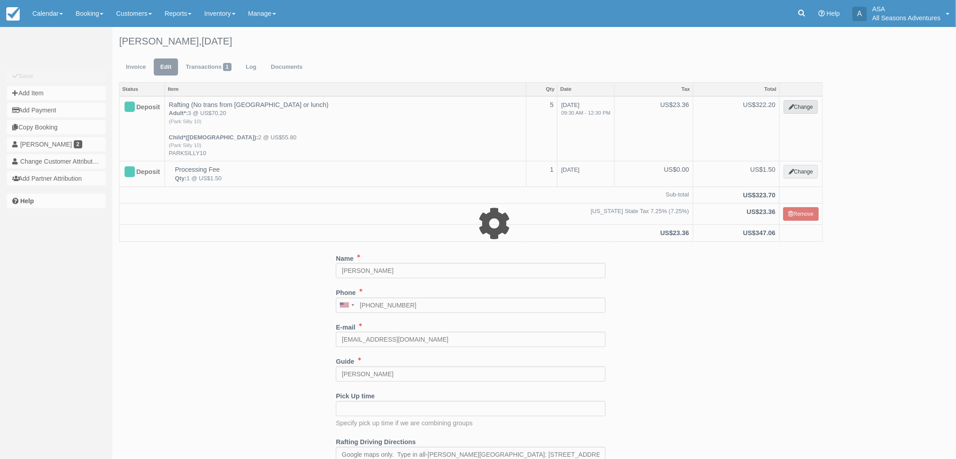
type input "322.20"
type input "PARKSILLY10"
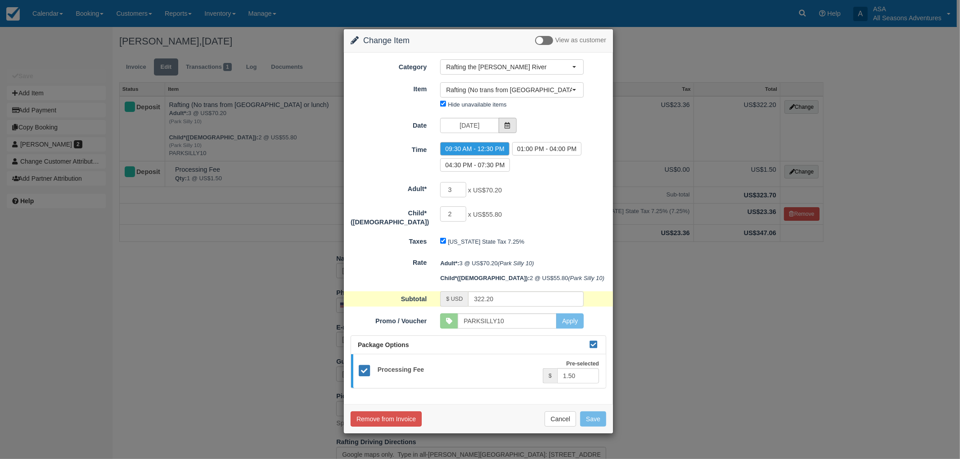
click at [510, 125] on icon at bounding box center [507, 125] width 6 height 6
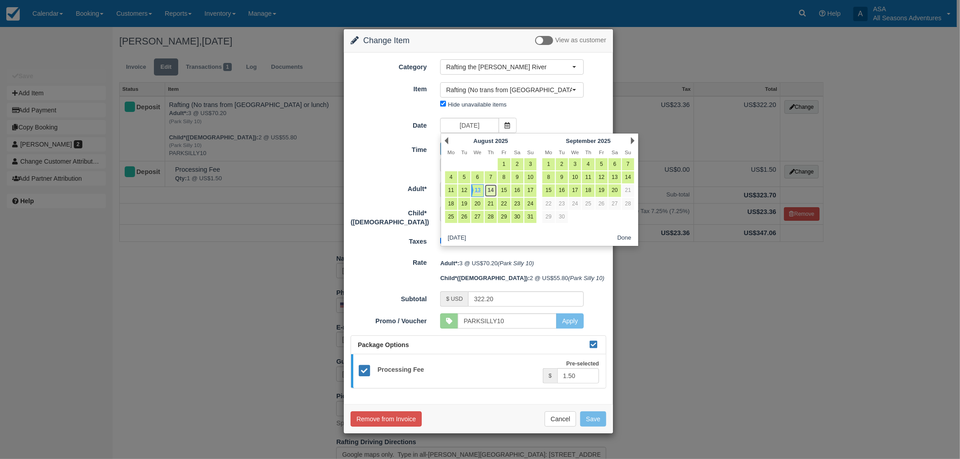
click at [489, 192] on link "14" at bounding box center [491, 190] width 12 height 12
type input "08/14/25"
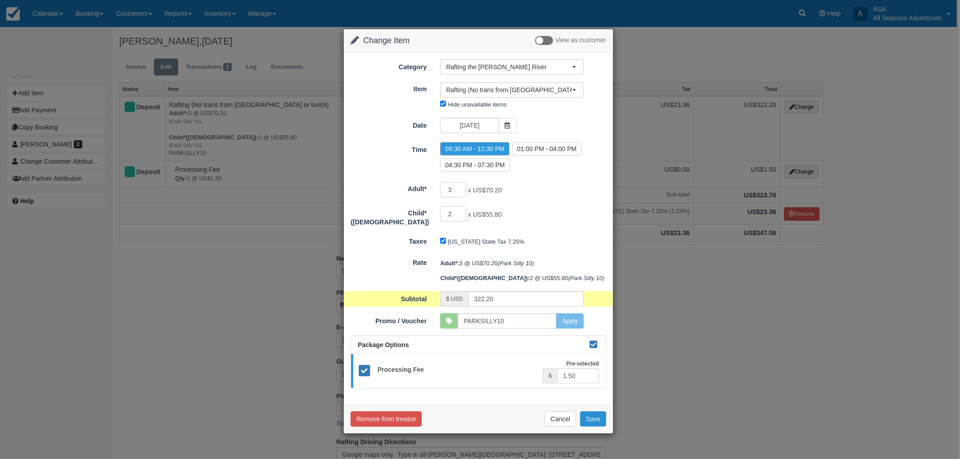
click at [588, 417] on button "Save" at bounding box center [593, 419] width 26 height 15
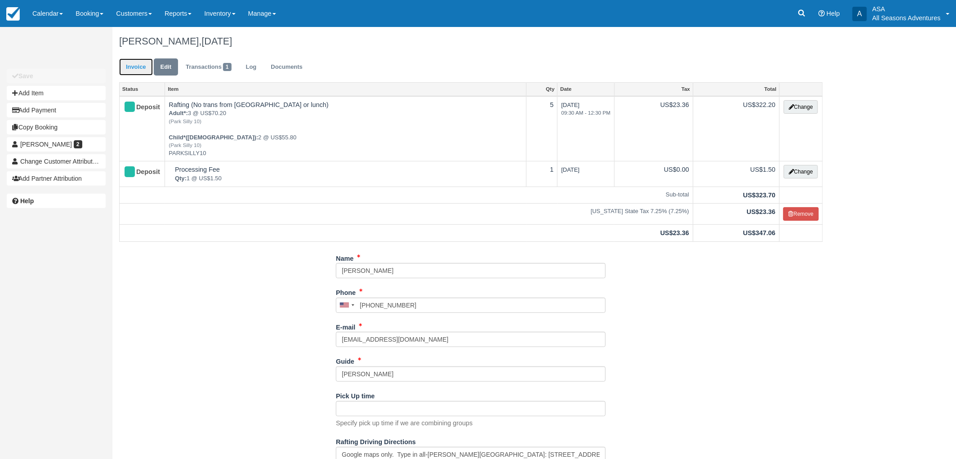
click at [142, 74] on link "Invoice" at bounding box center [136, 67] width 34 height 18
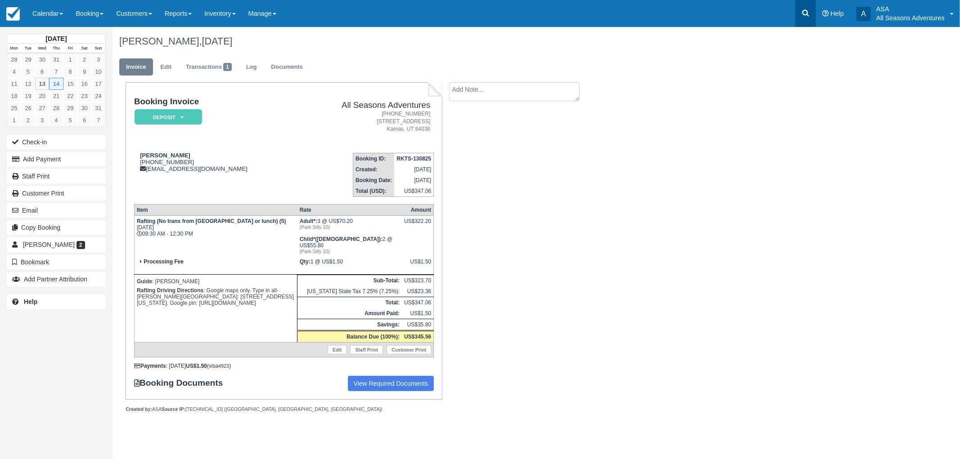
click at [807, 25] on link at bounding box center [805, 13] width 21 height 27
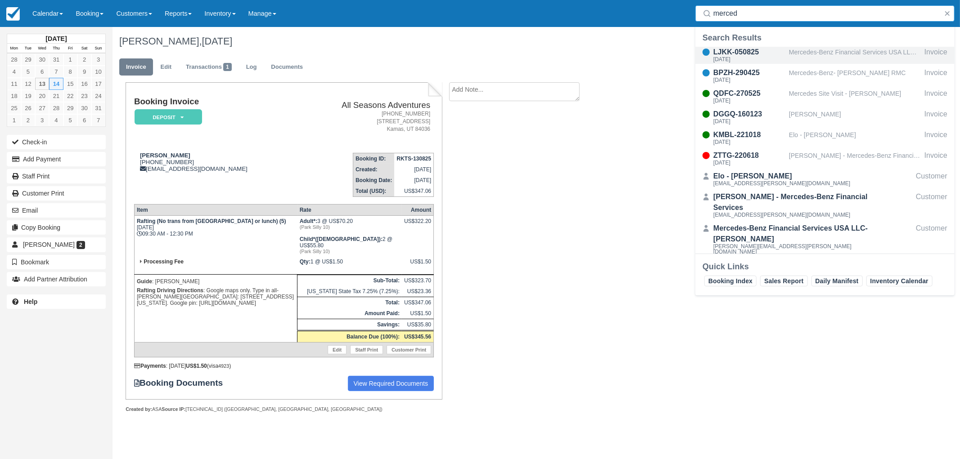
type input "merced"
click at [807, 58] on div "Mercedes-Benz Financial Services USA LLC- [PERSON_NAME]" at bounding box center [855, 55] width 132 height 17
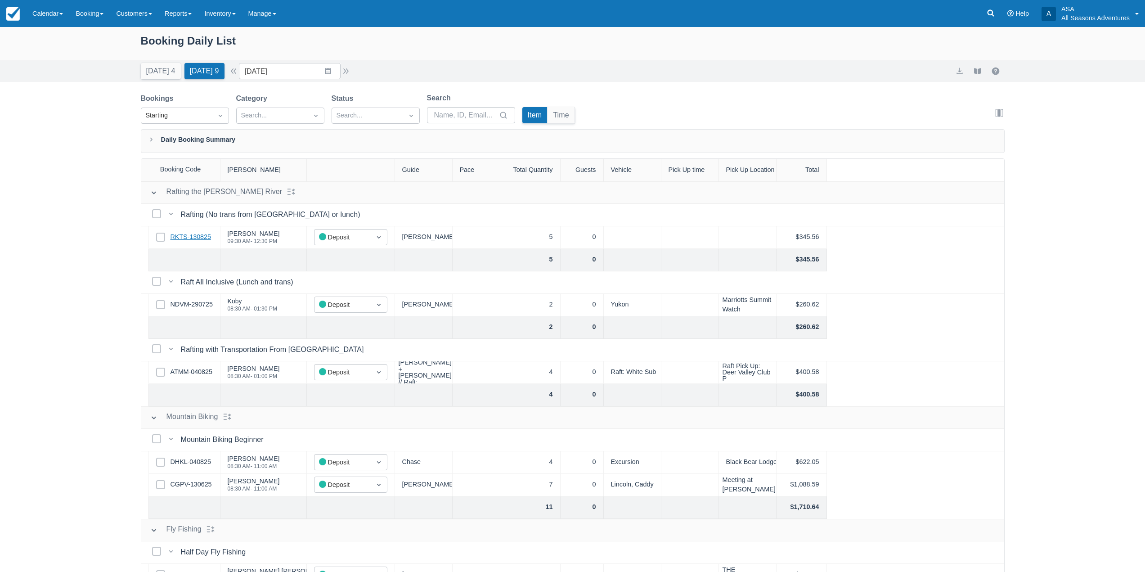
click at [201, 233] on link "RKTS-130825" at bounding box center [191, 237] width 40 height 10
click at [321, 78] on input "08/14/25" at bounding box center [290, 71] width 102 height 16
click at [273, 214] on td "25" at bounding box center [275, 208] width 18 height 17
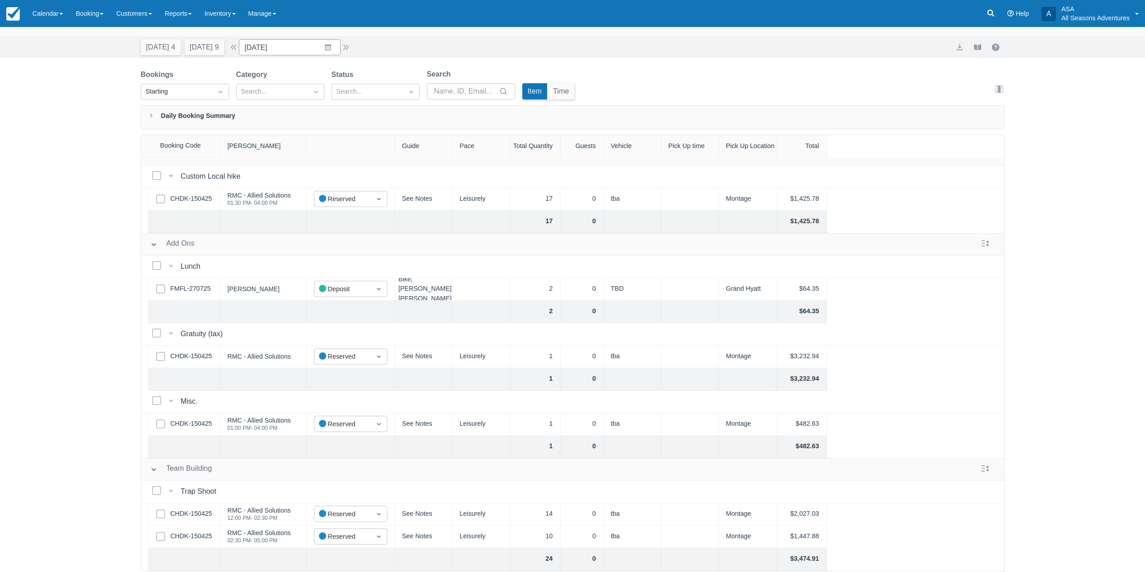
scroll to position [46, 0]
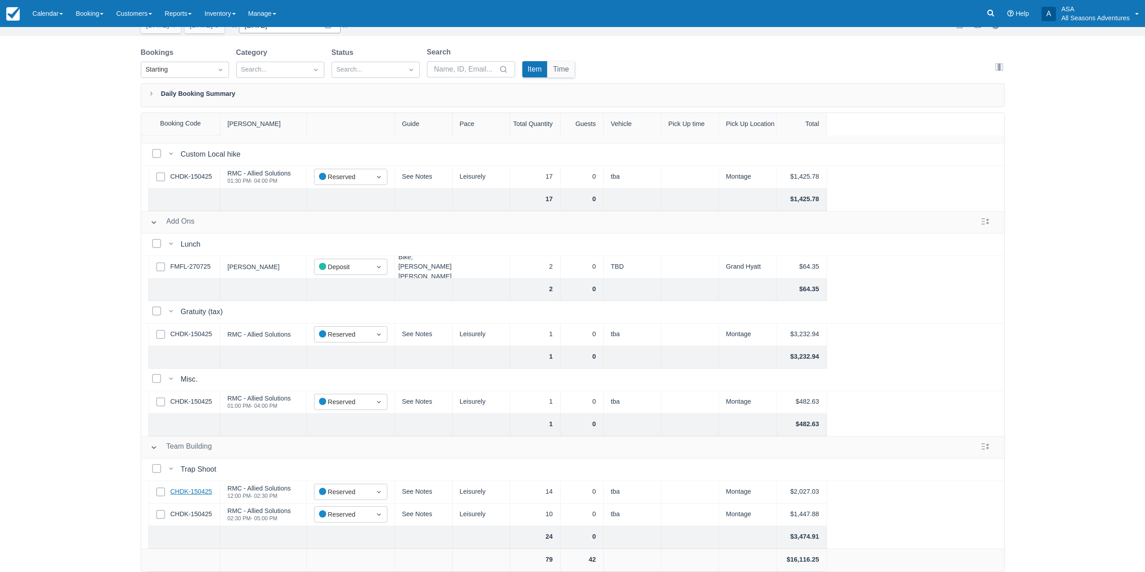
click at [197, 487] on link "CHDK-150425" at bounding box center [192, 492] width 42 height 10
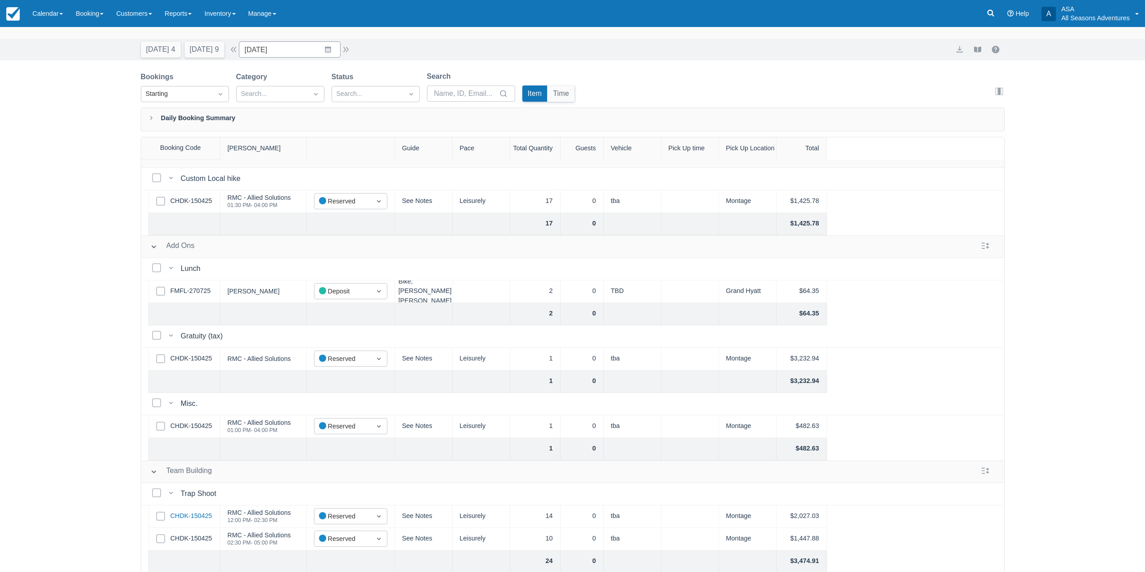
scroll to position [0, 0]
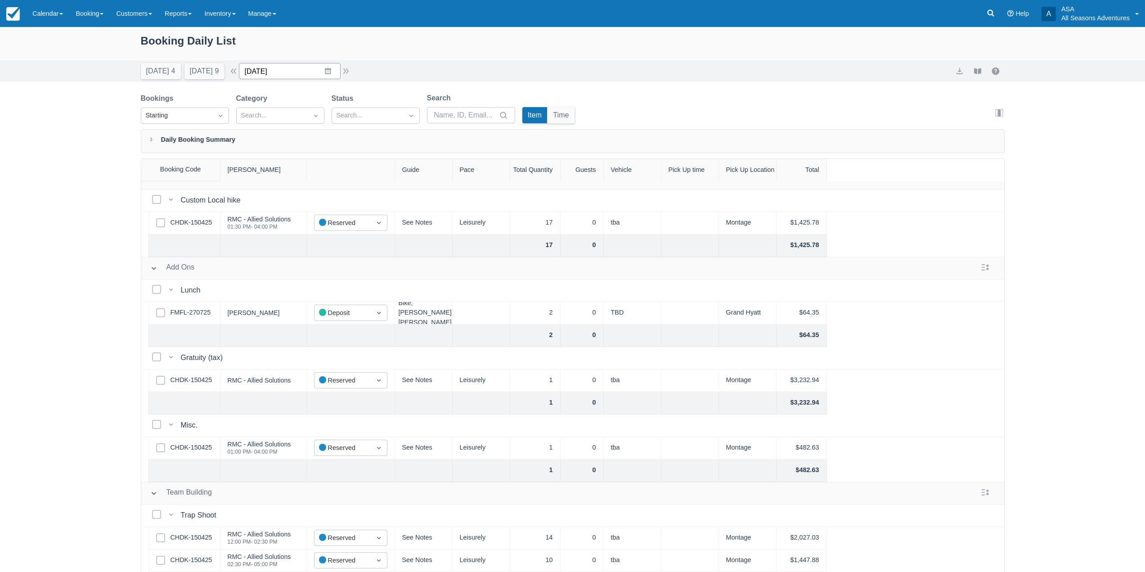
click at [329, 75] on input "08/25/25" at bounding box center [290, 71] width 102 height 16
click at [372, 103] on div "Move forward to switch to the next month." at bounding box center [364, 108] width 18 height 15
click at [319, 156] on td "10" at bounding box center [310, 157] width 18 height 17
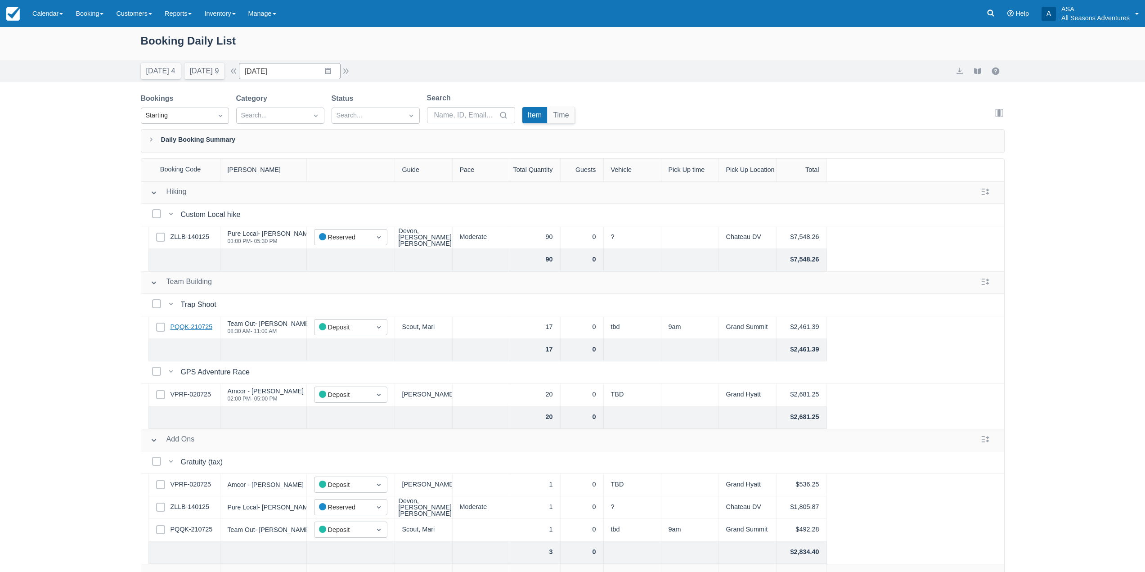
click at [185, 323] on link "PQQK-210725" at bounding box center [192, 327] width 42 height 10
click at [207, 69] on button "Tomorrow 9" at bounding box center [204, 71] width 40 height 16
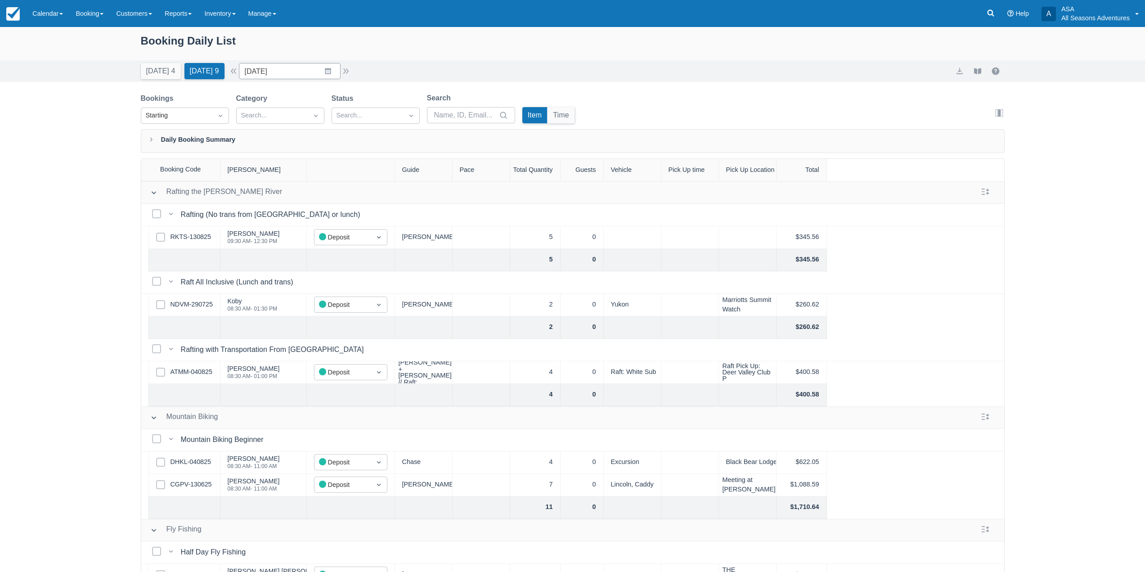
click at [739, 77] on div "Today 4 Tomorrow 9 Date 08/14/25 Navigate forward to interact with the calendar…" at bounding box center [573, 71] width 864 height 16
click at [332, 70] on input "08/14/25" at bounding box center [290, 71] width 102 height 16
click at [159, 72] on button "Today 4" at bounding box center [161, 71] width 40 height 16
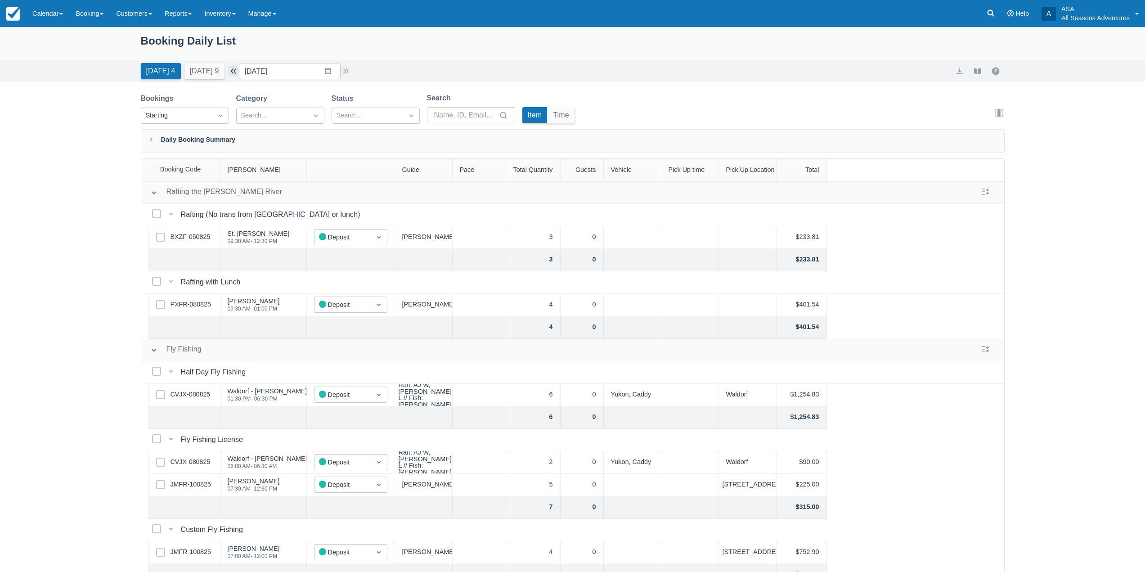
click at [239, 72] on button "button" at bounding box center [233, 71] width 11 height 11
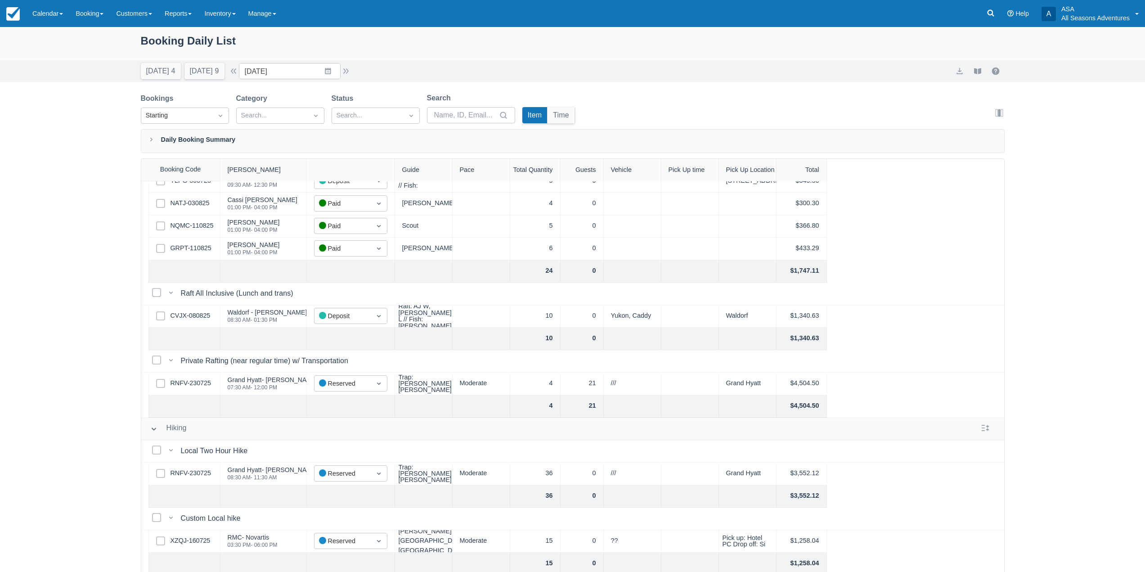
scroll to position [225, 0]
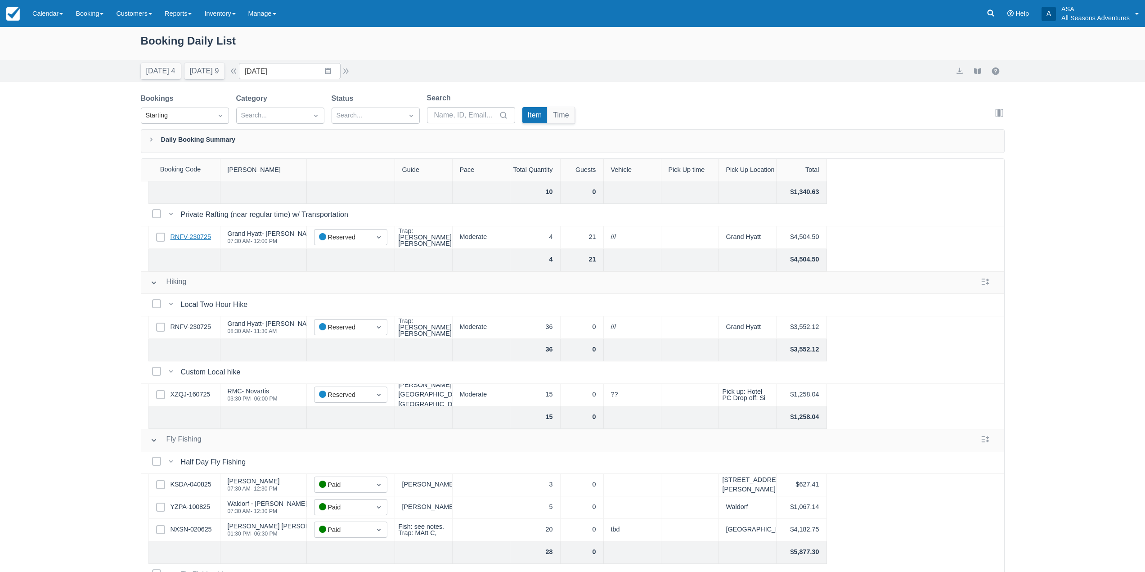
click at [191, 238] on link "RNFV-230725" at bounding box center [191, 237] width 40 height 10
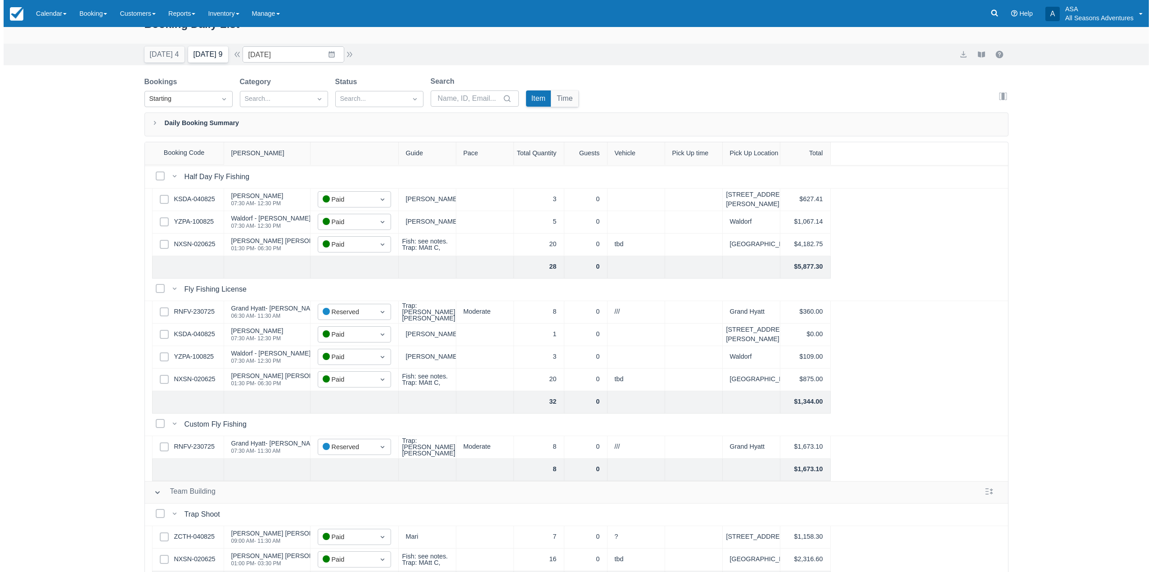
scroll to position [0, 0]
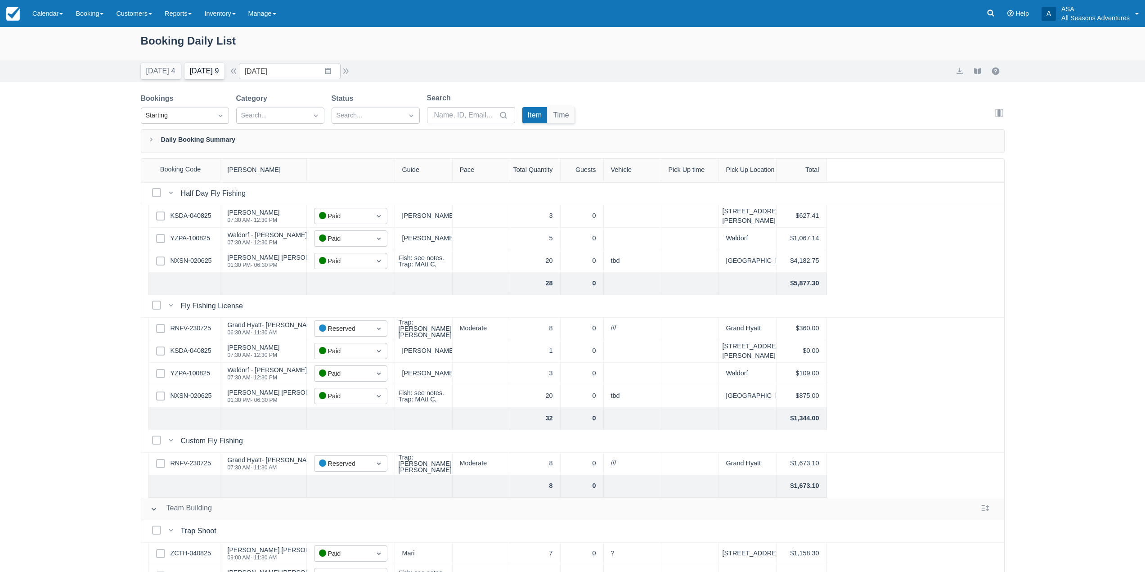
click at [214, 68] on button "Tomorrow 9" at bounding box center [204, 71] width 40 height 16
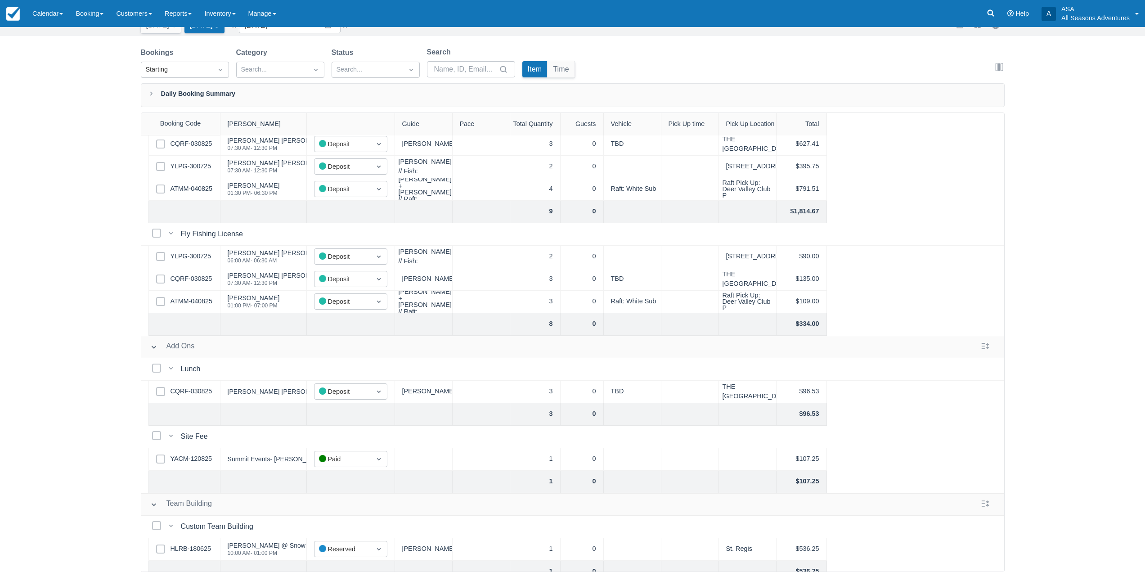
scroll to position [426, 0]
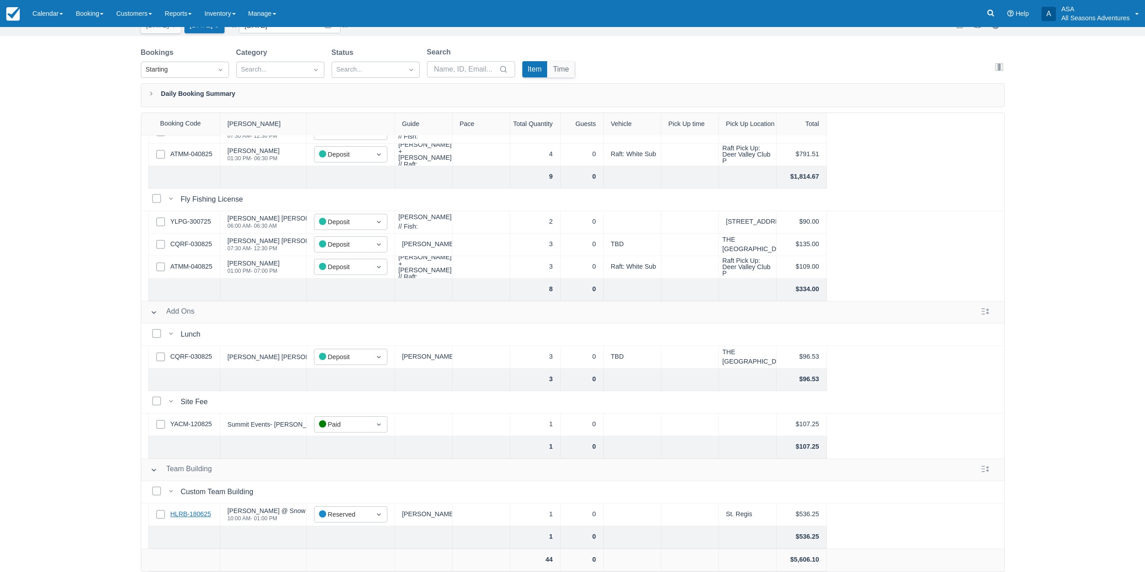
click at [194, 511] on link "HLRB-180625" at bounding box center [191, 514] width 40 height 10
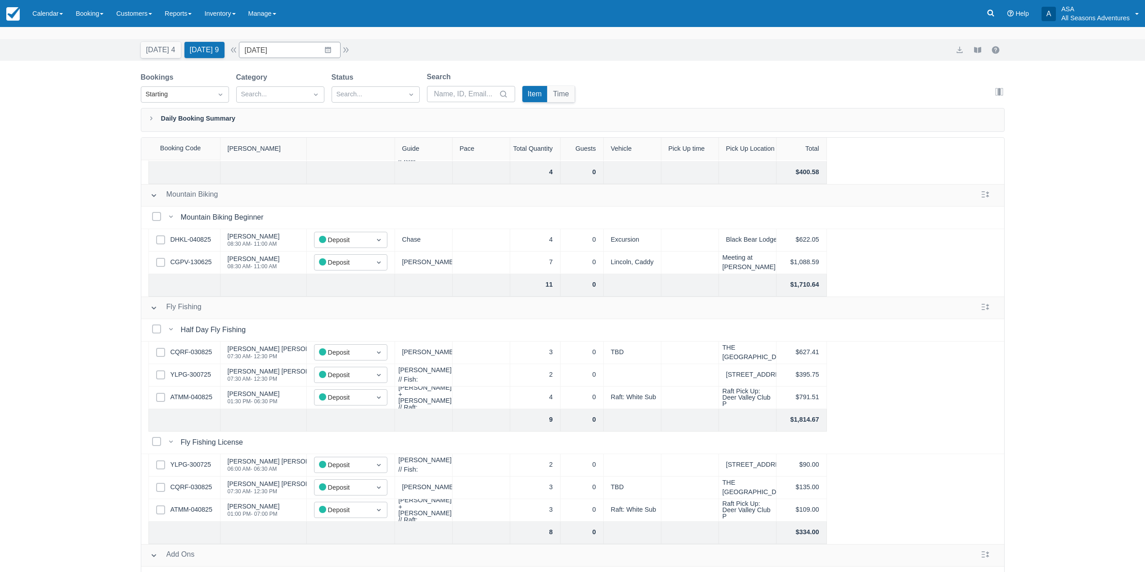
scroll to position [0, 0]
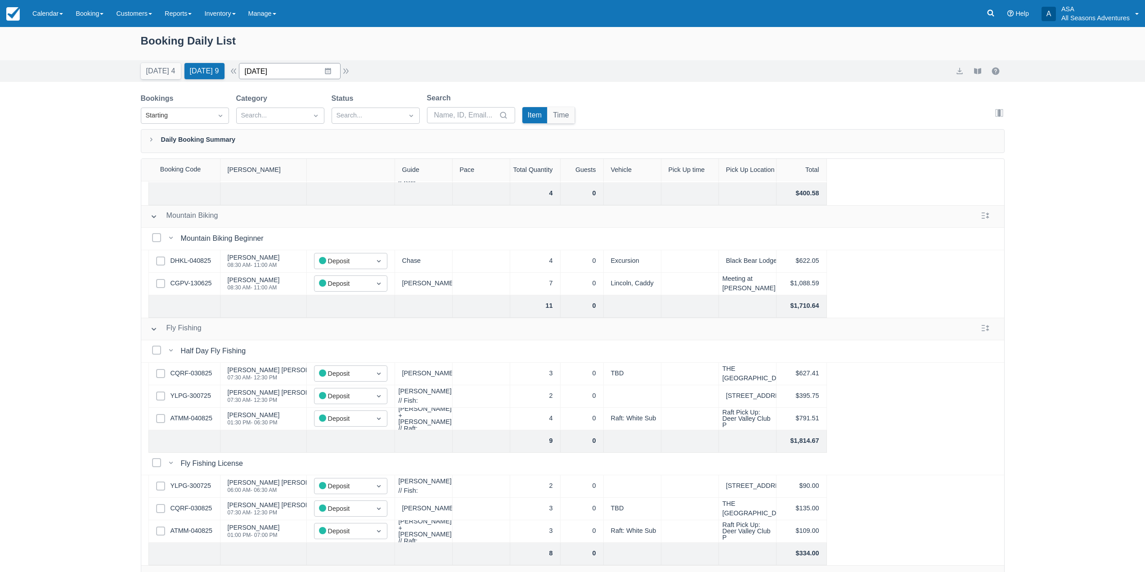
click at [334, 64] on input "08/14/25" at bounding box center [290, 71] width 102 height 16
click at [296, 152] on td "5" at bounding box center [293, 157] width 18 height 17
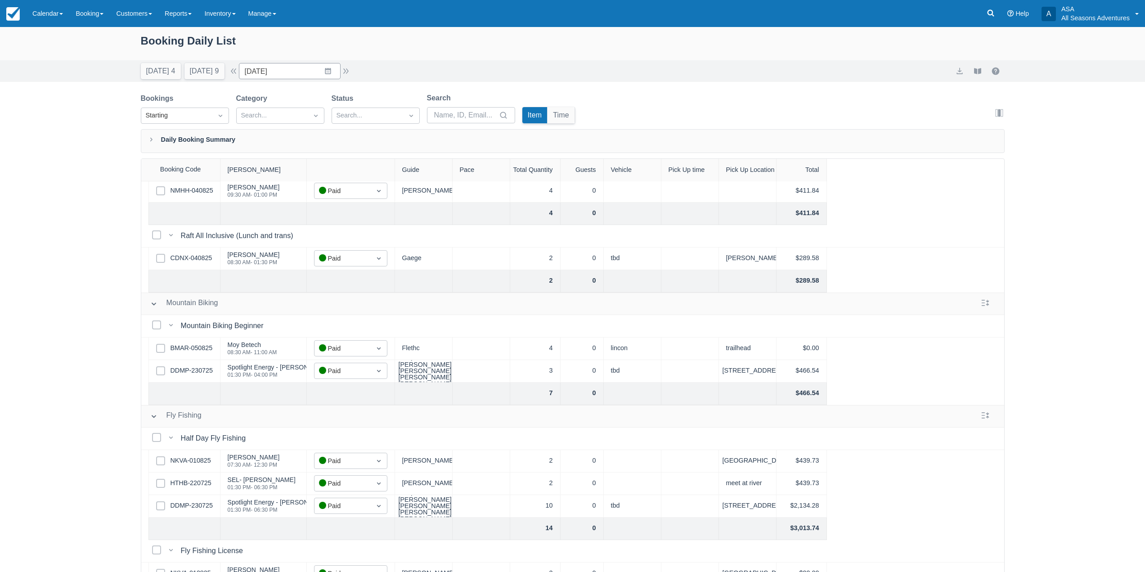
scroll to position [66, 0]
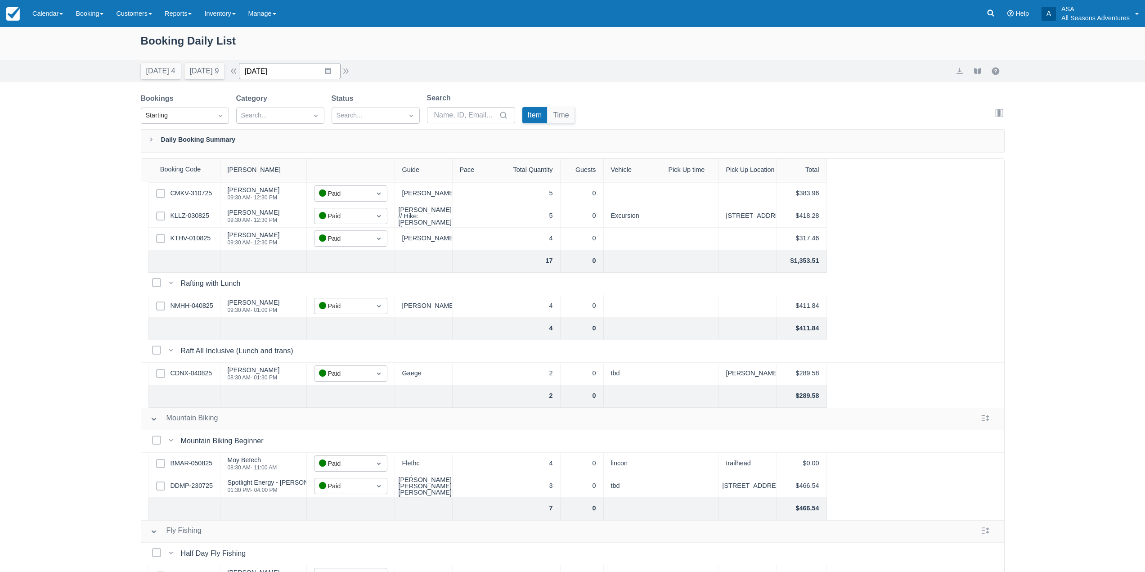
click at [333, 65] on input "08/05/25" at bounding box center [290, 71] width 102 height 16
click at [372, 113] on div "Move forward to switch to the next month." at bounding box center [364, 108] width 18 height 15
click at [337, 141] on td "4" at bounding box center [328, 140] width 18 height 17
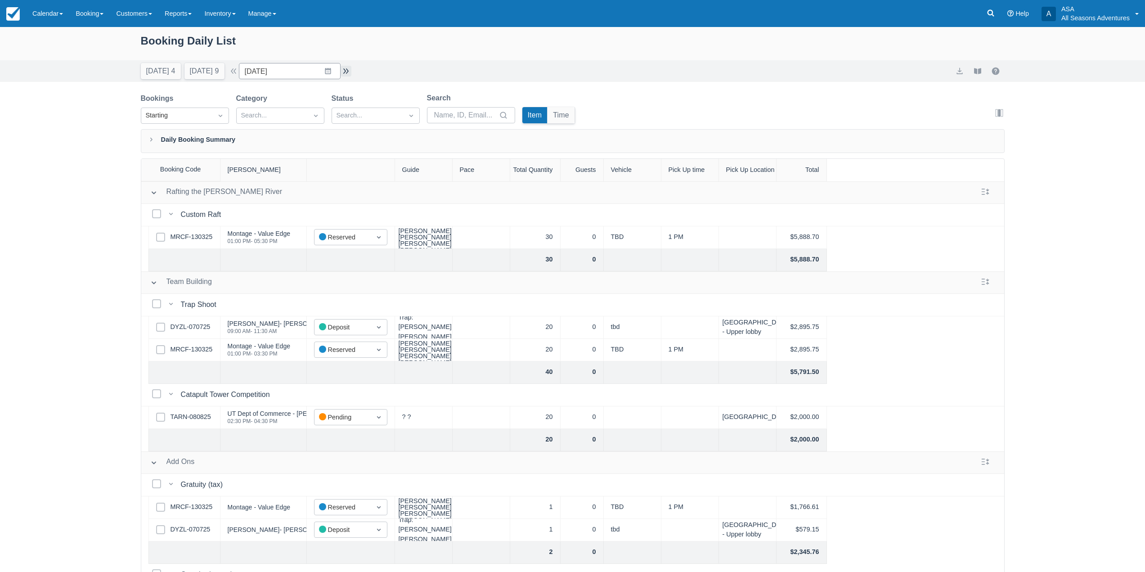
click at [348, 70] on button "button" at bounding box center [346, 71] width 11 height 11
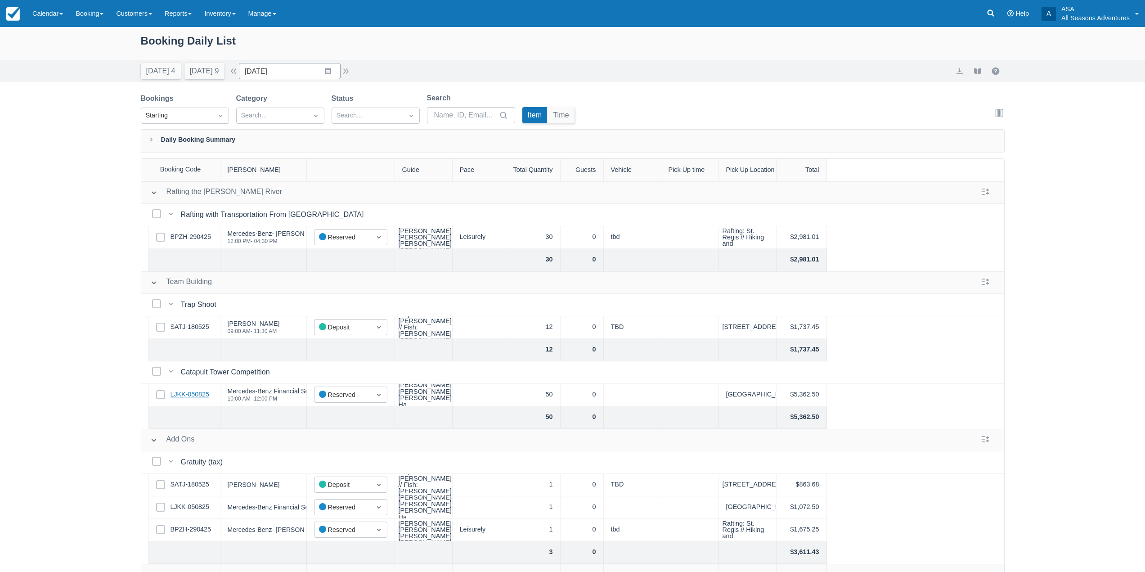
click at [199, 394] on link "LJKK-050825" at bounding box center [190, 395] width 39 height 10
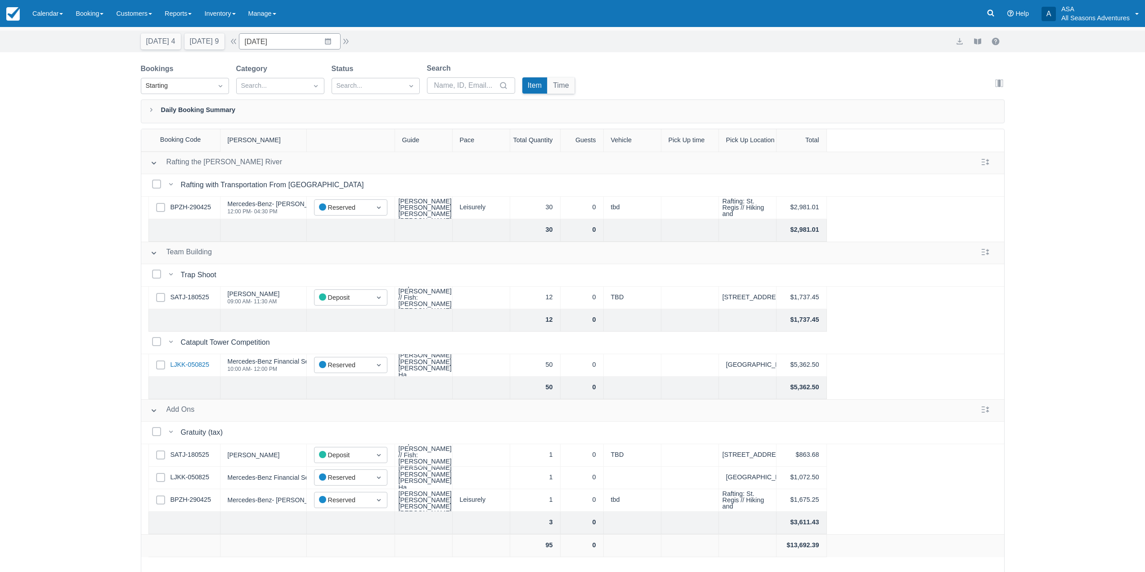
scroll to position [46, 0]
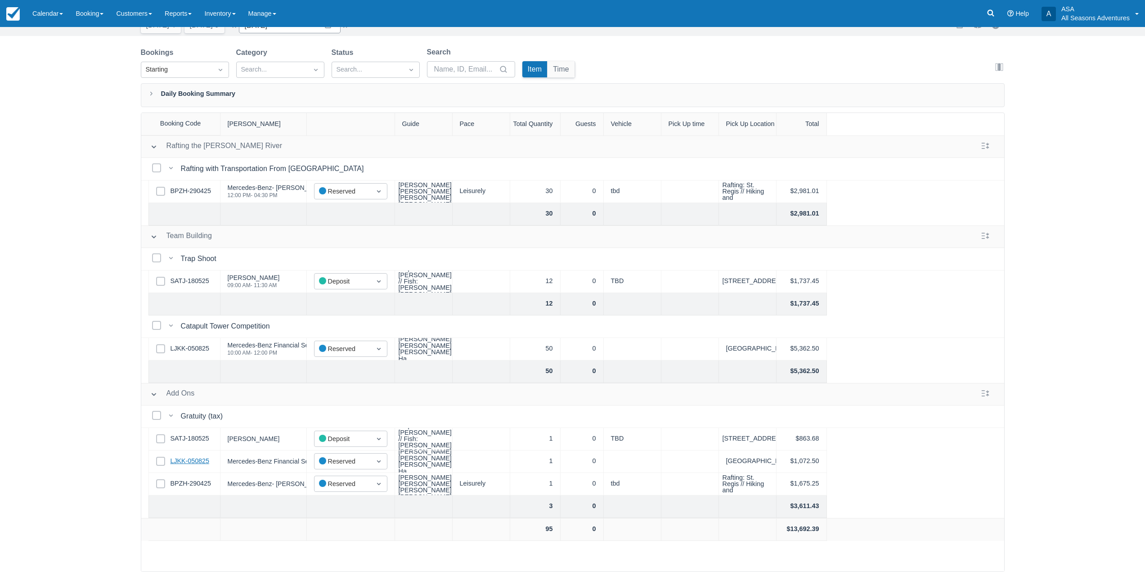
click at [179, 463] on link "LJKK-050825" at bounding box center [190, 461] width 39 height 10
click at [193, 488] on link "BPZH-290425" at bounding box center [191, 484] width 40 height 10
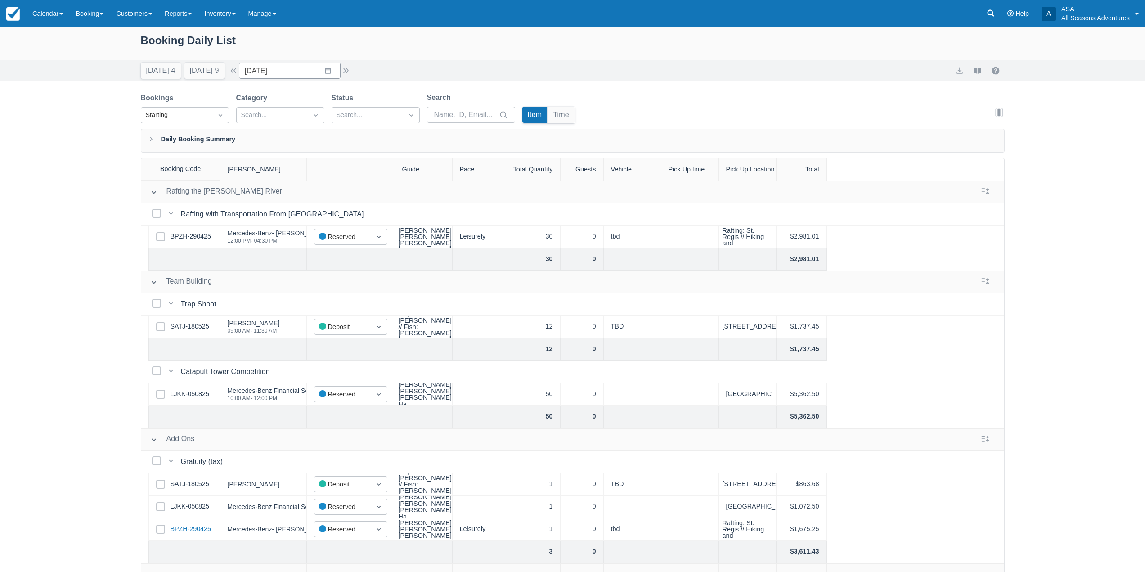
scroll to position [0, 0]
click at [196, 396] on link "LJKK-050825" at bounding box center [190, 395] width 39 height 10
click at [235, 68] on button "button" at bounding box center [233, 71] width 11 height 11
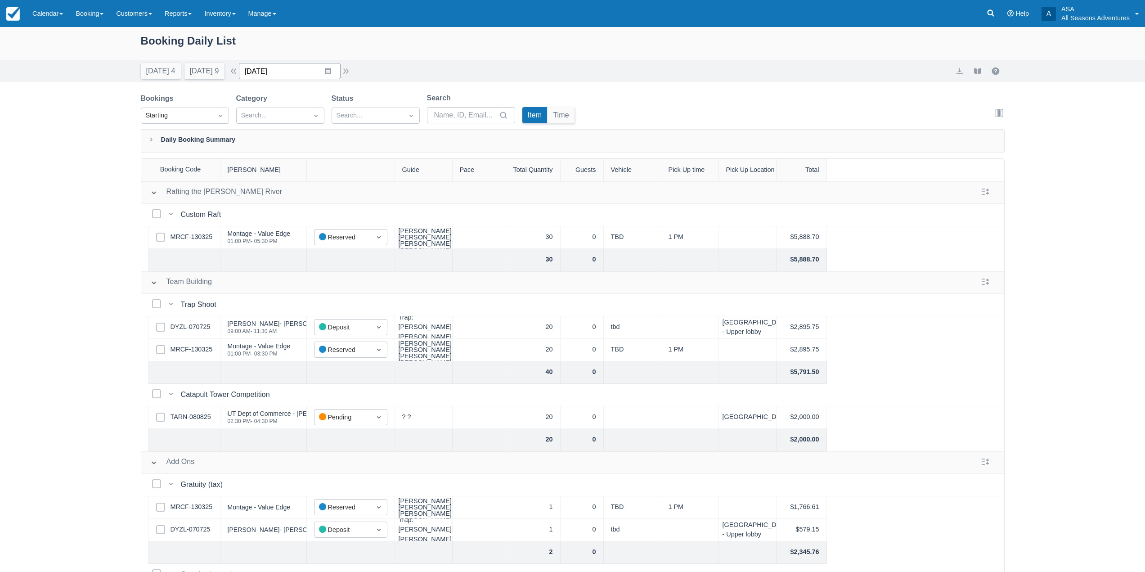
click at [332, 73] on input "09/04/25" at bounding box center [290, 71] width 102 height 16
click at [266, 160] on td "7" at bounding box center [258, 157] width 18 height 17
type input "09/07/25"
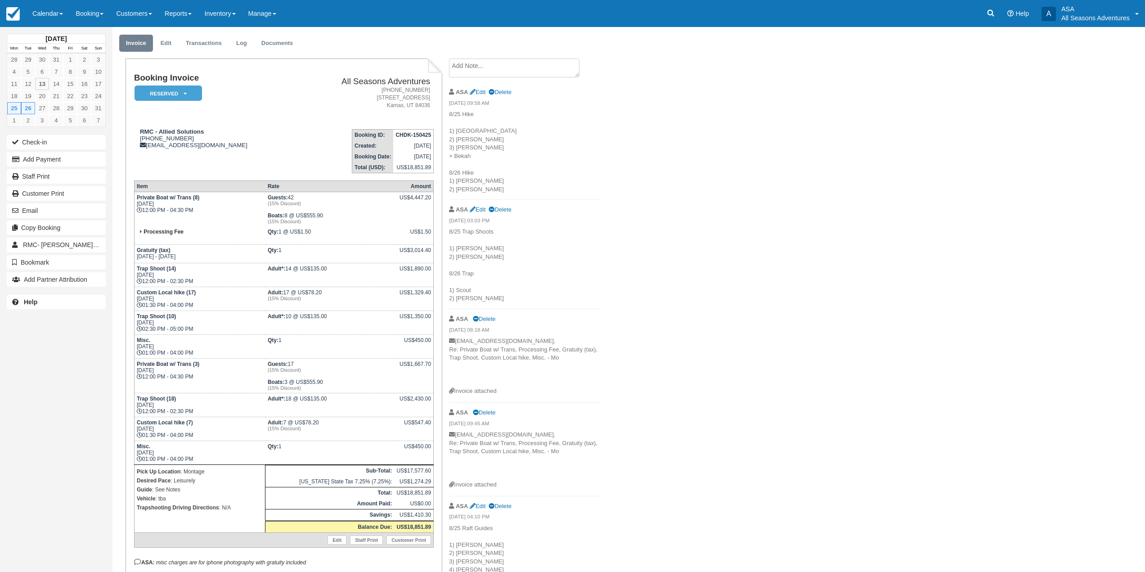
scroll to position [45, 0]
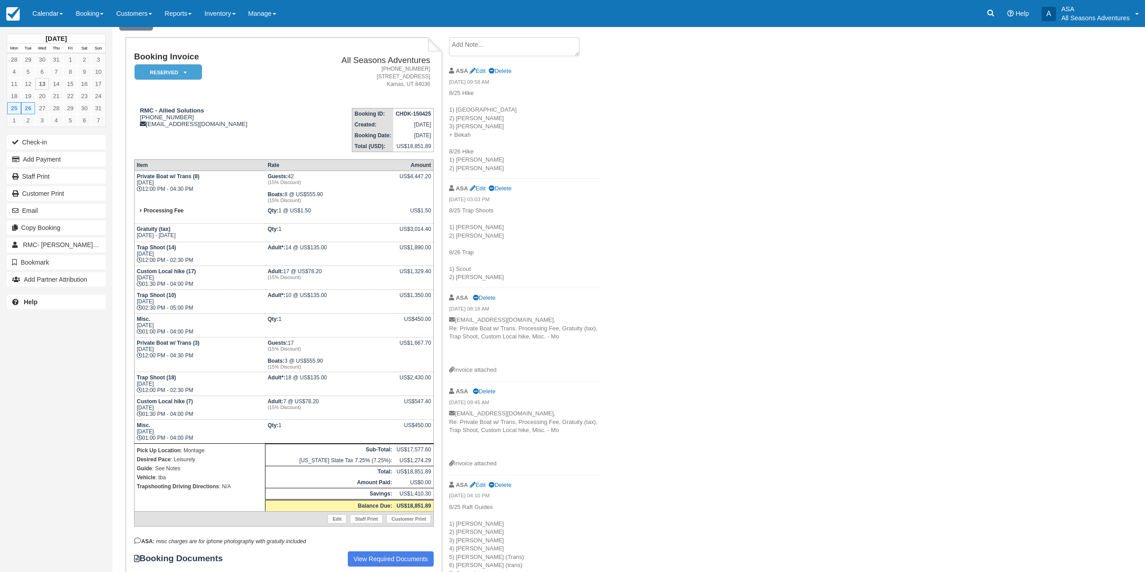
drag, startPoint x: 136, startPoint y: 297, endPoint x: 204, endPoint y: 306, distance: 68.1
click at [204, 306] on td "Trap Shoot (10) [DATE] 02:30 PM - 05:00 PM" at bounding box center [199, 302] width 131 height 24
drag, startPoint x: 138, startPoint y: 378, endPoint x: 206, endPoint y: 390, distance: 68.9
click at [206, 390] on td "Trap Shoot (18) [DATE] 12:00 PM - 02:30 PM" at bounding box center [199, 384] width 131 height 24
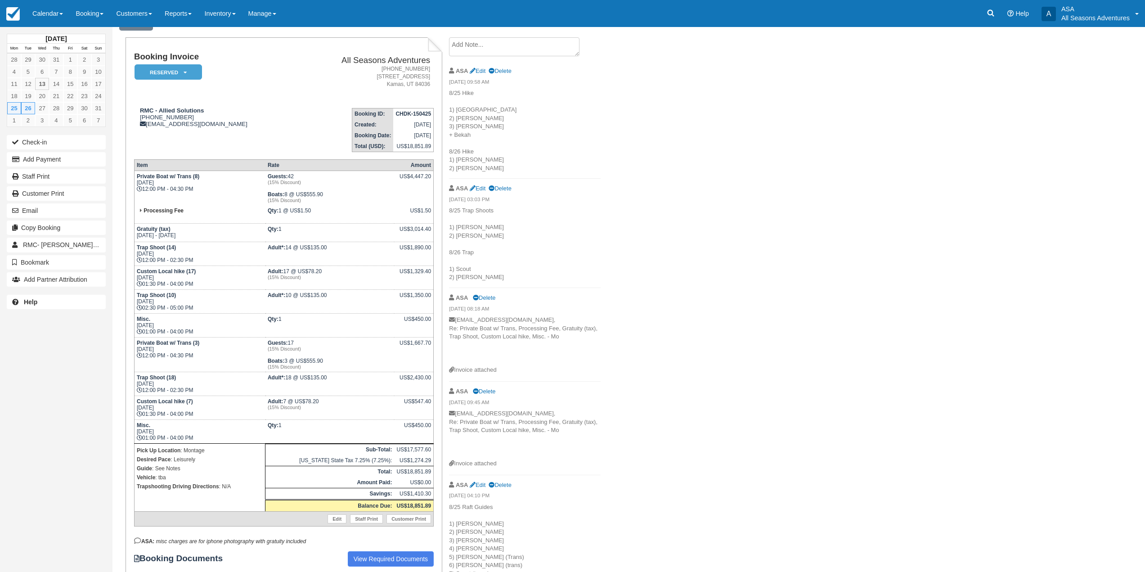
click at [204, 391] on td "Trap Shoot (18) [DATE] 12:00 PM - 02:30 PM" at bounding box center [199, 384] width 131 height 24
drag, startPoint x: 204, startPoint y: 391, endPoint x: 144, endPoint y: 376, distance: 62.6
click at [144, 376] on td "Trap Shoot (18) [DATE] 12:00 PM - 02:30 PM" at bounding box center [199, 384] width 131 height 24
click at [176, 387] on td "Trap Shoot (18) [DATE] 12:00 PM - 02:30 PM" at bounding box center [199, 384] width 131 height 24
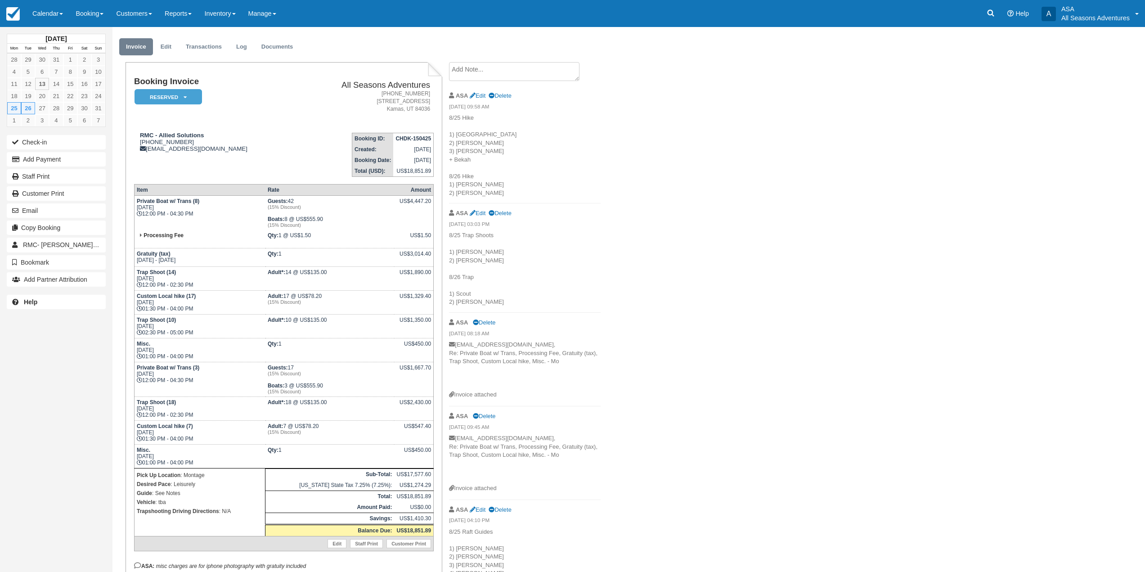
scroll to position [0, 0]
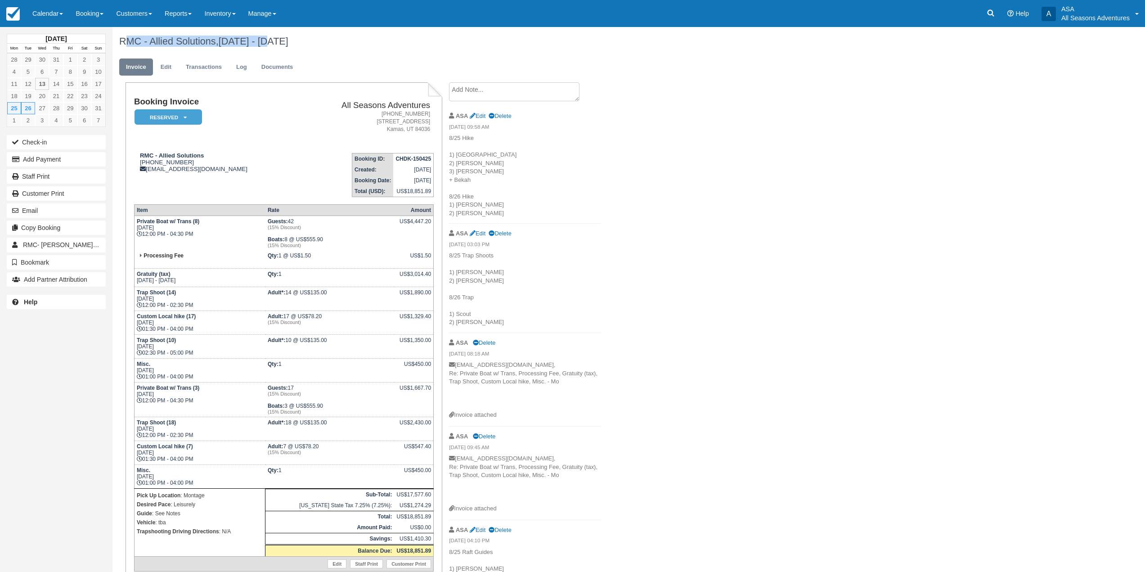
drag, startPoint x: 124, startPoint y: 39, endPoint x: 271, endPoint y: 35, distance: 146.7
click at [271, 35] on div "RMC - Allied Solutions, [DATE] - [DATE]" at bounding box center [541, 41] width 859 height 29
click at [593, 235] on div "ASA Edit Delete" at bounding box center [525, 234] width 152 height 14
drag, startPoint x: 448, startPoint y: 128, endPoint x: 547, endPoint y: 171, distance: 107.8
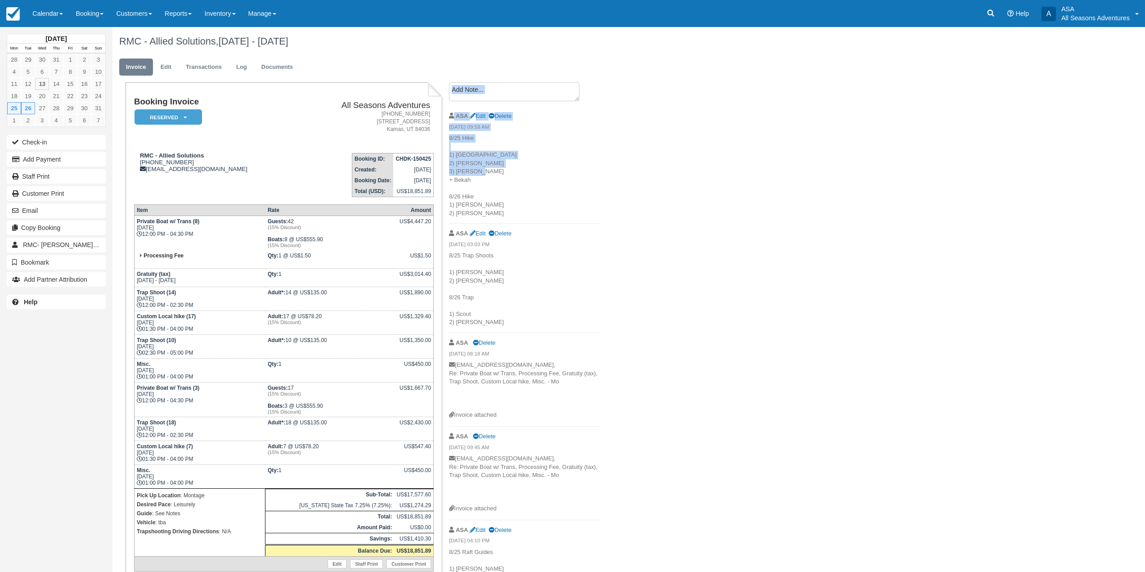
click at [547, 174] on p "8/25 Hike 1) Devon 2) Matt C 3) [PERSON_NAME] + Bekah 8/26 Hike 1) [PERSON_NAME…" at bounding box center [525, 175] width 152 height 83
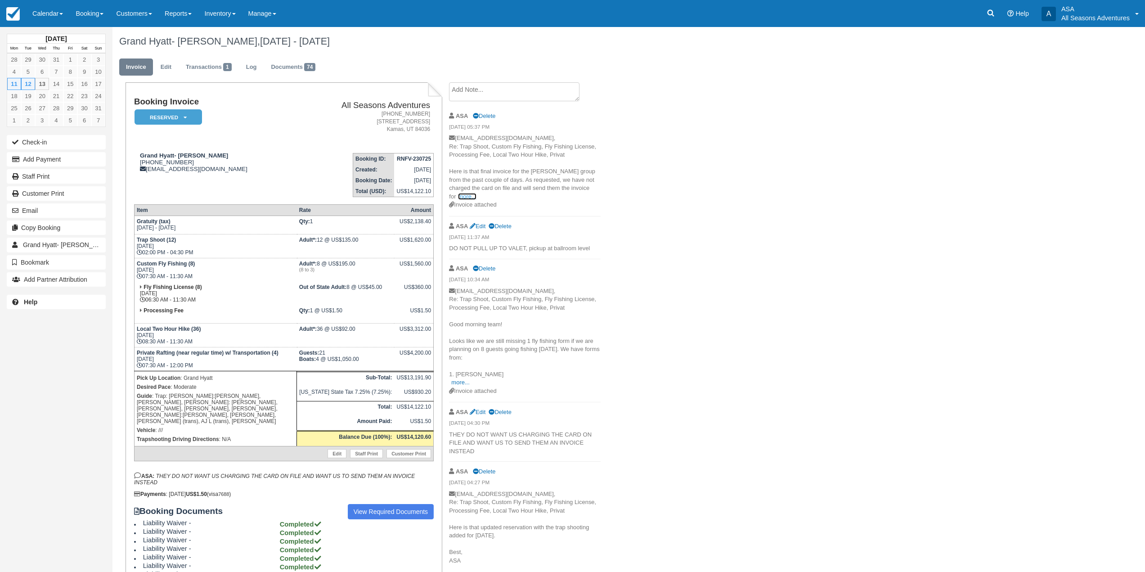
click at [461, 195] on link "more..." at bounding box center [467, 196] width 18 height 7
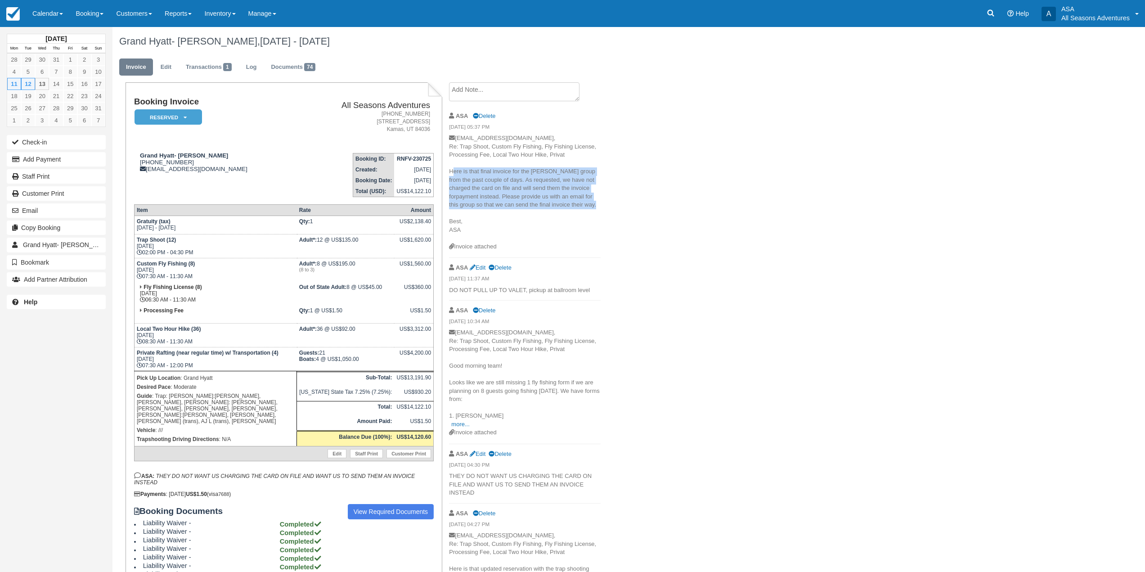
drag, startPoint x: 587, startPoint y: 205, endPoint x: 450, endPoint y: 169, distance: 141.4
click at [450, 169] on p "slcgp-concierge@hyatt.com, Re: Trap Shoot, Custom Fly Fishing, Fly Fishing Lice…" at bounding box center [525, 188] width 152 height 108
copy p "Here is that final invoice for the Archer Lewis group from the past couple of d…"
click at [510, 215] on p "slcgp-concierge@hyatt.com, Re: Trap Shoot, Custom Fly Fishing, Fly Fishing Lice…" at bounding box center [525, 188] width 152 height 108
click at [520, 213] on p "slcgp-concierge@hyatt.com, Re: Trap Shoot, Custom Fly Fishing, Fly Fishing Lice…" at bounding box center [525, 188] width 152 height 108
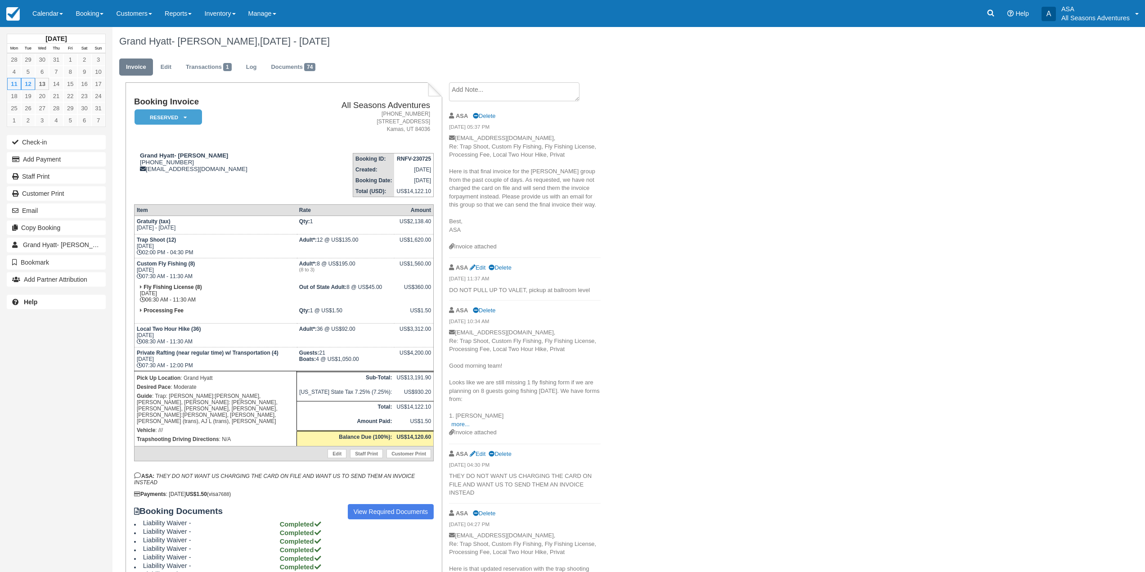
drag, startPoint x: 471, startPoint y: 231, endPoint x: 450, endPoint y: 171, distance: 63.2
click at [450, 171] on p "slcgp-concierge@hyatt.com, Re: Trap Shoot, Custom Fly Fishing, Fly Fishing Lice…" at bounding box center [525, 188] width 152 height 108
copy p "Here is that final invoice for the Archer Lewis group from the past couple of d…"
click at [505, 211] on p "slcgp-concierge@hyatt.com, Re: Trap Shoot, Custom Fly Fishing, Fly Fishing Lice…" at bounding box center [525, 188] width 152 height 108
click at [81, 208] on button "Email" at bounding box center [56, 210] width 99 height 14
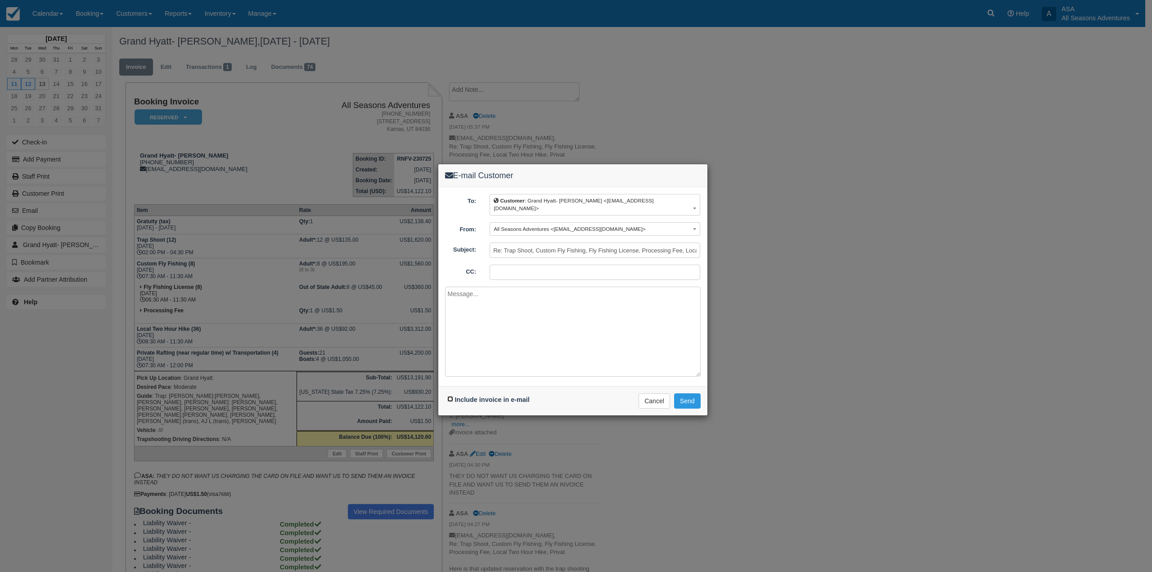
click input "Include invoice in e-mail"
checkbox input "true"
click textarea
paste textarea "Here is that final invoice for the Archer Lewis group from the past couple of d…"
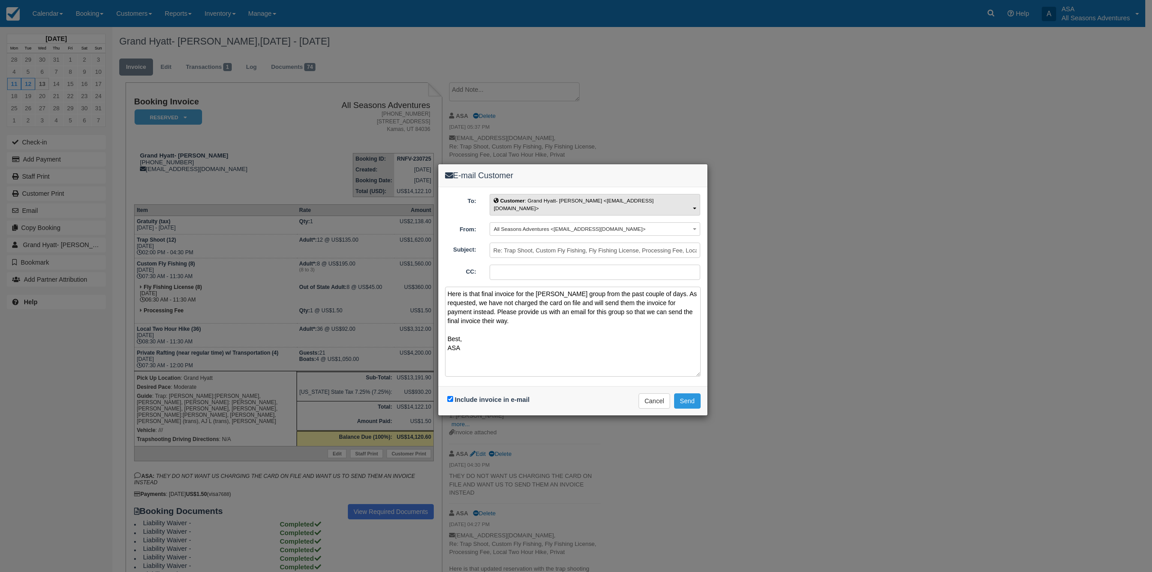
type textarea "Here is that final invoice for the Archer Lewis group from the past couple of d…"
click span "Customer : Grand Hyatt- Archer Lewis <slcgp-concierge@hyatt.com>"
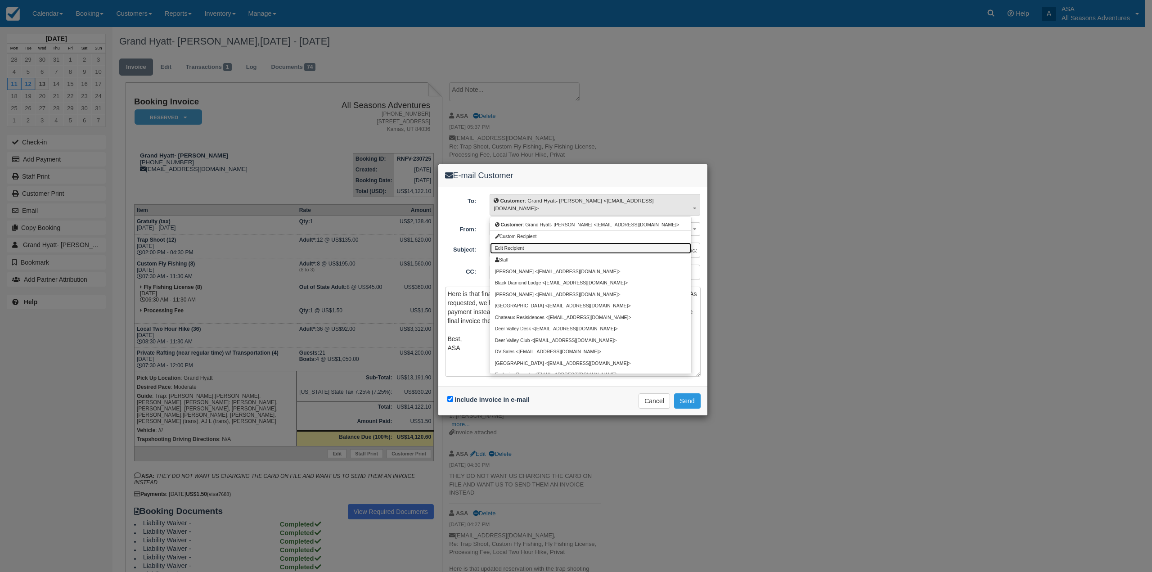
click link "Edit Recipient"
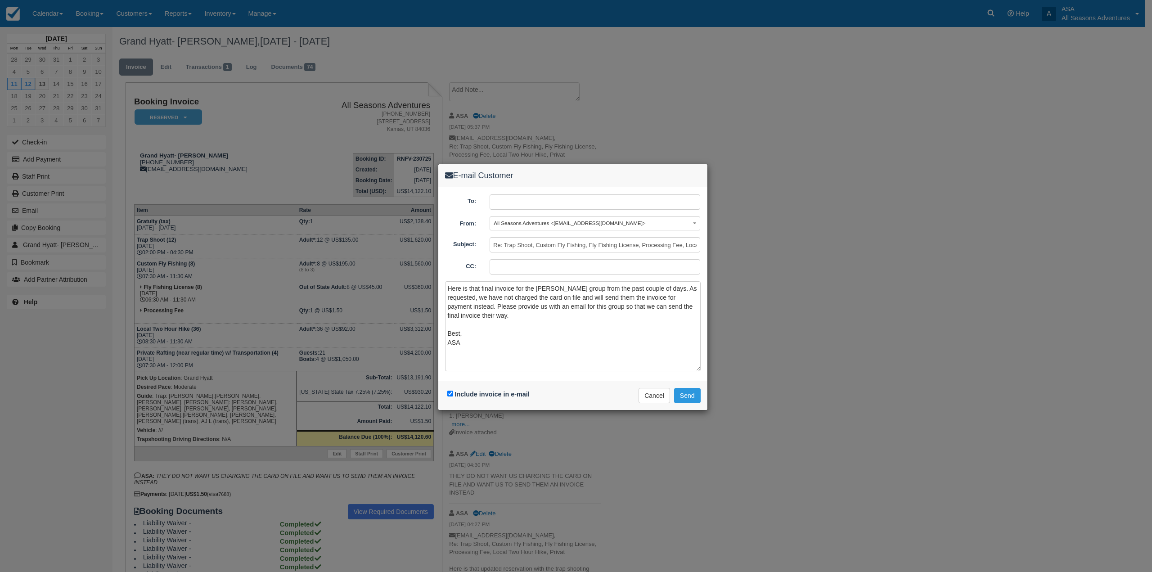
click input "text"
type input "r"
type input "rmelo@archerlewis.com"
click textarea "Here is that final invoice for the Archer Lewis group from the past couple of d…"
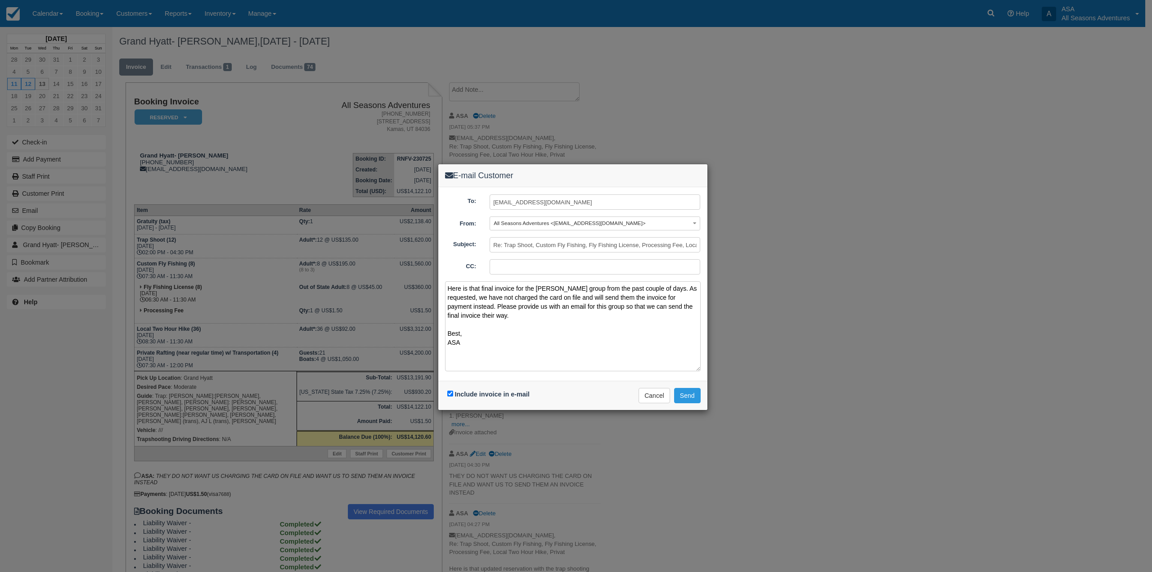
drag, startPoint x: 596, startPoint y: 296, endPoint x: 619, endPoint y: 293, distance: 22.7
click textarea "Here is that final invoice for the Archer Lewis group from the past couple of d…"
drag, startPoint x: 695, startPoint y: 298, endPoint x: 664, endPoint y: 299, distance: 31.1
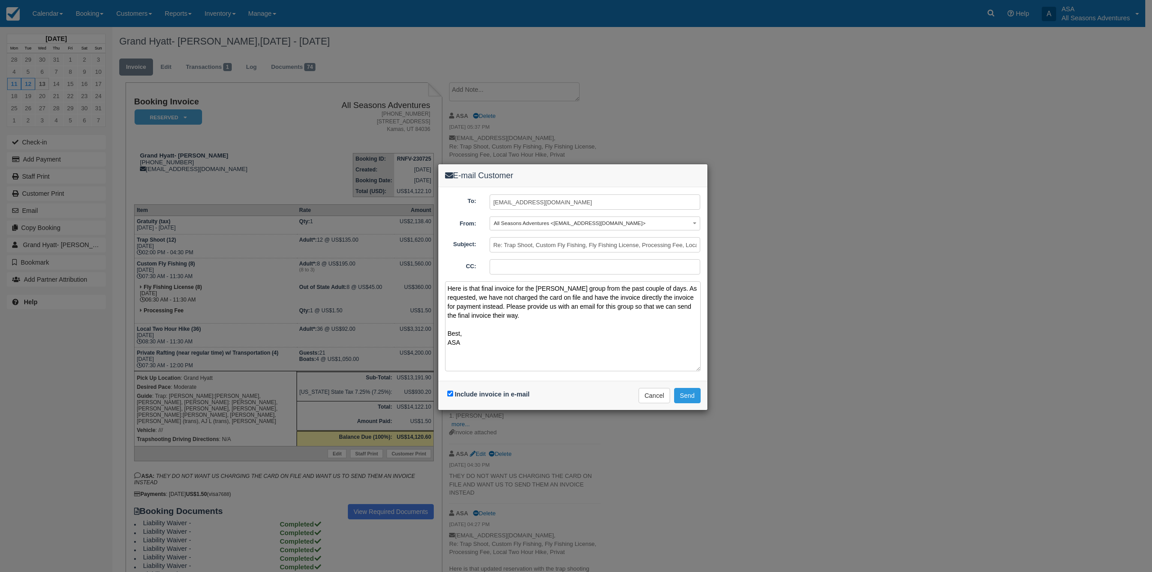
click textarea "Here is that final invoice for the Archer Lewis group from the past couple of d…"
drag, startPoint x: 467, startPoint y: 316, endPoint x: 456, endPoint y: 310, distance: 12.9
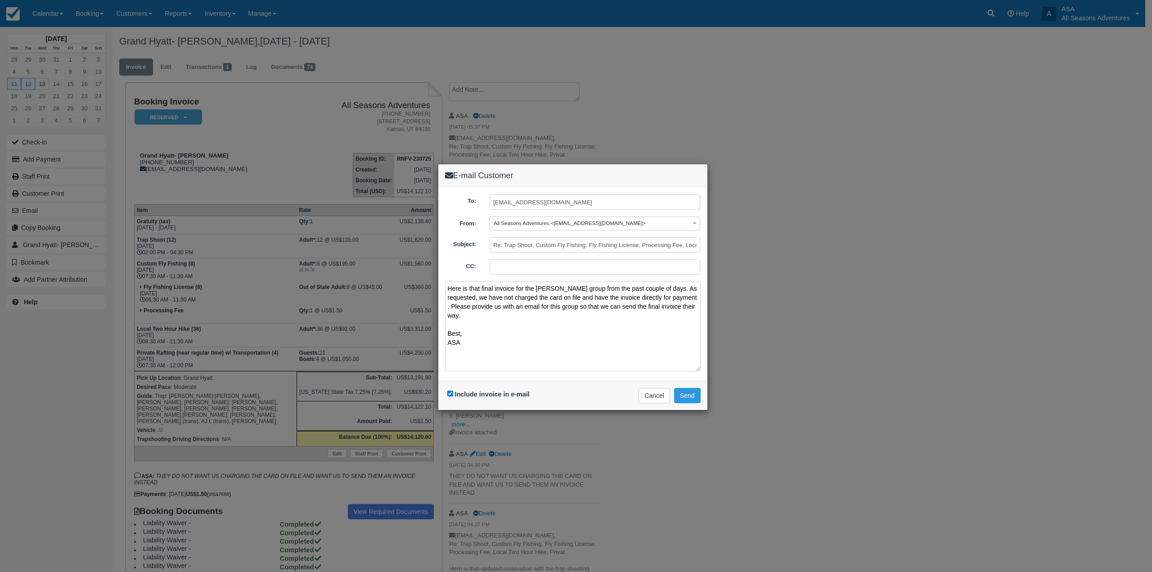
click textarea "Here is that final invoice for the Archer Lewis group from the past couple of d…"
drag, startPoint x: 468, startPoint y: 319, endPoint x: 472, endPoint y: 307, distance: 11.8
click textarea "Here is that final invoice for the Archer Lewis group from the past couple of d…"
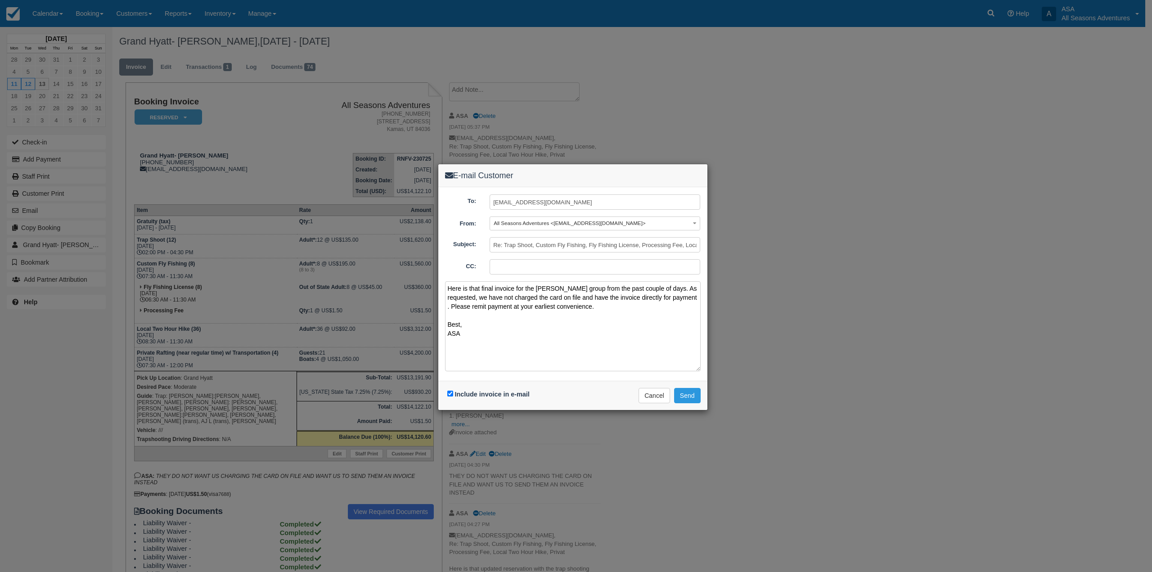
click textarea "Here is that final invoice for the Archer Lewis group from the past couple of d…"
type textarea "Here is that final invoice for the Archer Lewis group from the past couple of d…"
click button "Send"
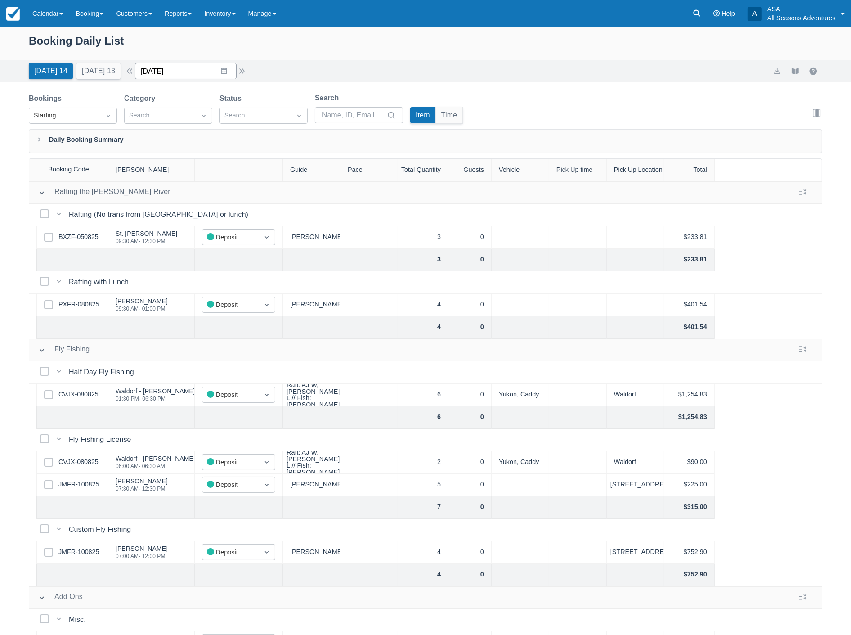
click at [190, 72] on input "[DATE]" at bounding box center [186, 71] width 102 height 16
click at [248, 227] on td "5" at bounding box center [242, 225] width 18 height 17
type input "09/05/25"
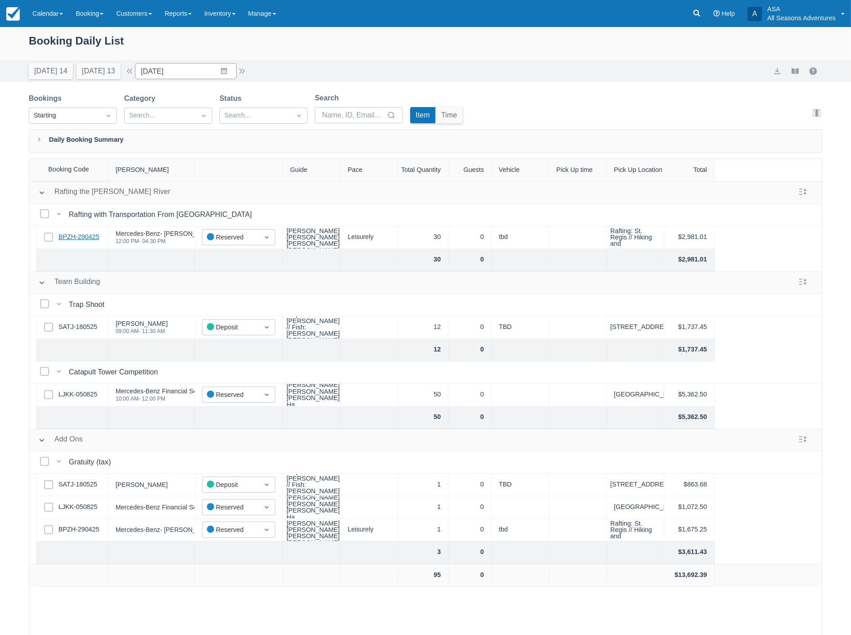
click at [84, 239] on link "BPZH-290425" at bounding box center [78, 237] width 40 height 10
click at [72, 238] on link "BPZH-290425" at bounding box center [78, 237] width 40 height 10
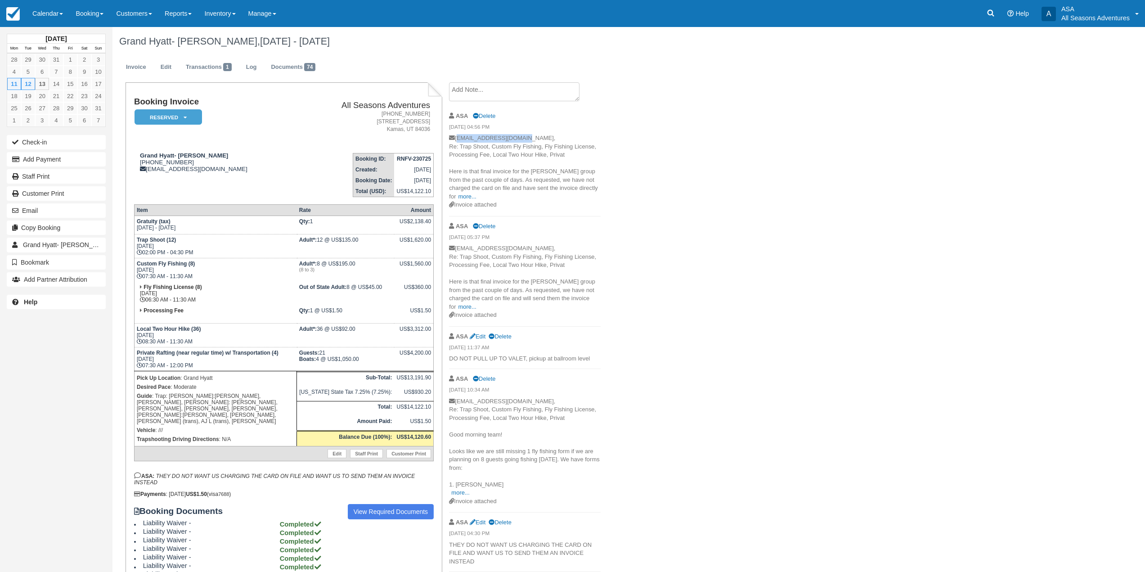
drag, startPoint x: 520, startPoint y: 136, endPoint x: 458, endPoint y: 138, distance: 62.1
click at [458, 138] on p "[EMAIL_ADDRESS][DOMAIN_NAME], Re: Trap Shoot, Custom Fly Fishing, Fly Fishing L…" at bounding box center [525, 167] width 152 height 67
copy p "[EMAIL_ADDRESS][DOMAIN_NAME]"
click at [502, 191] on p "[EMAIL_ADDRESS][DOMAIN_NAME], Re: Trap Shoot, Custom Fly Fishing, Fly Fishing L…" at bounding box center [525, 167] width 152 height 67
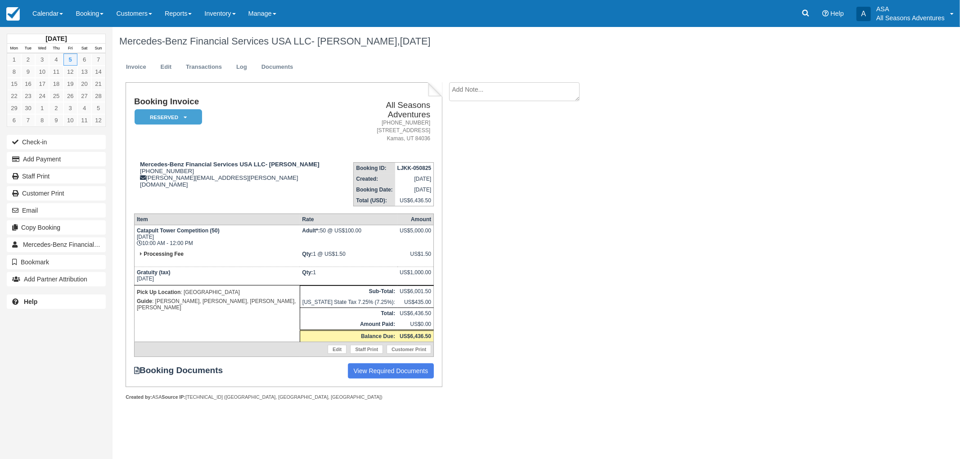
click at [559, 192] on div "Booking Invoice Reserved   Pending Deposit Paid Waiting Cancelled Void All Seas…" at bounding box center [359, 251] width 495 height 338
click at [812, 9] on link at bounding box center [805, 13] width 21 height 27
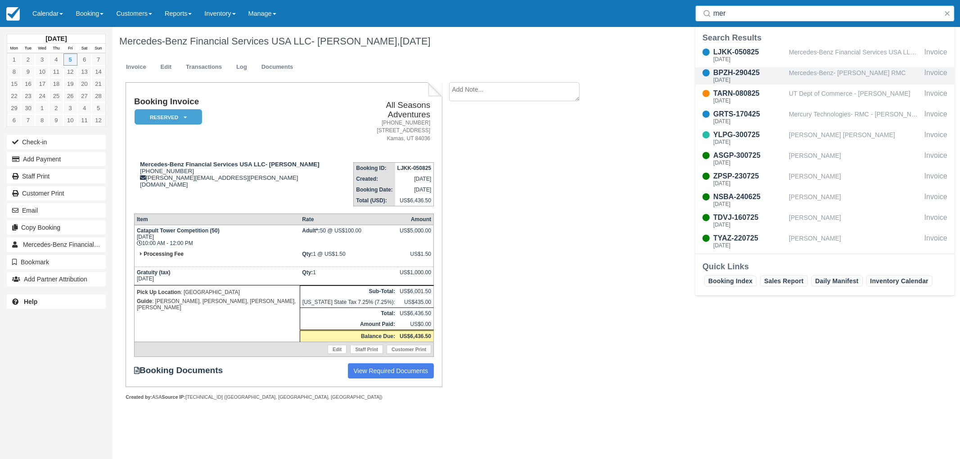
type input "mer"
click at [812, 82] on div "Mercedes-Benz- [PERSON_NAME] RMC" at bounding box center [855, 75] width 132 height 17
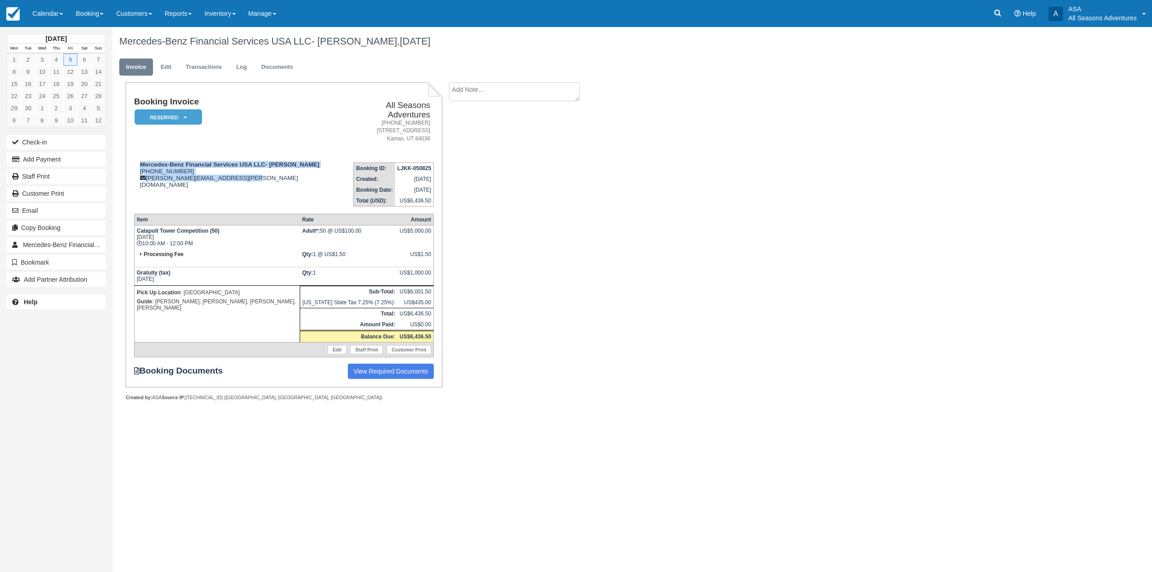
drag, startPoint x: 264, startPoint y: 175, endPoint x: 141, endPoint y: 151, distance: 125.2
click at [141, 155] on td "Mercedes-Benz Financial Services USA LLC- [PERSON_NAME] [PHONE_NUMBER] [PERSON_…" at bounding box center [236, 180] width 205 height 51
click at [128, 148] on div "Booking Invoice Reserved   Pending Deposit Paid Waiting Cancelled Void All Seas…" at bounding box center [284, 234] width 316 height 305
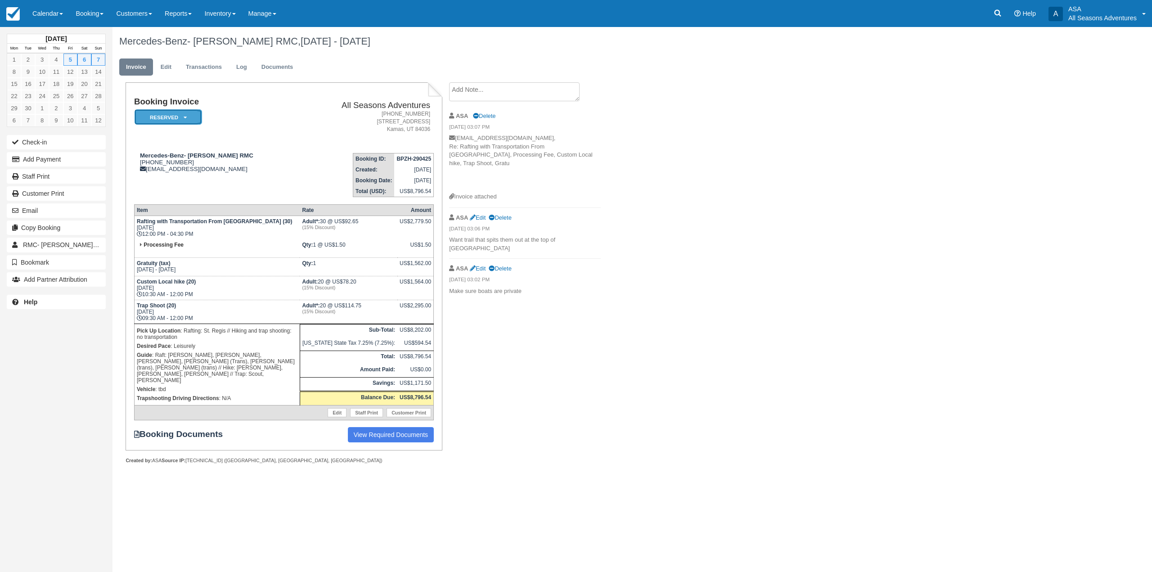
click at [186, 118] on icon at bounding box center [185, 117] width 3 height 5
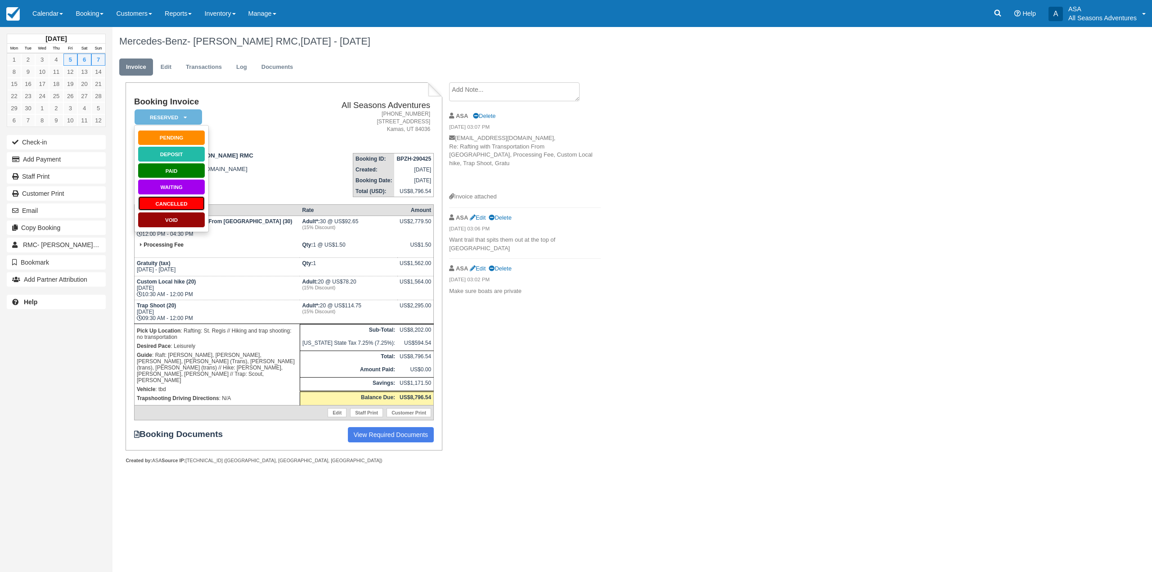
click at [175, 204] on link "Cancelled" at bounding box center [171, 204] width 67 height 16
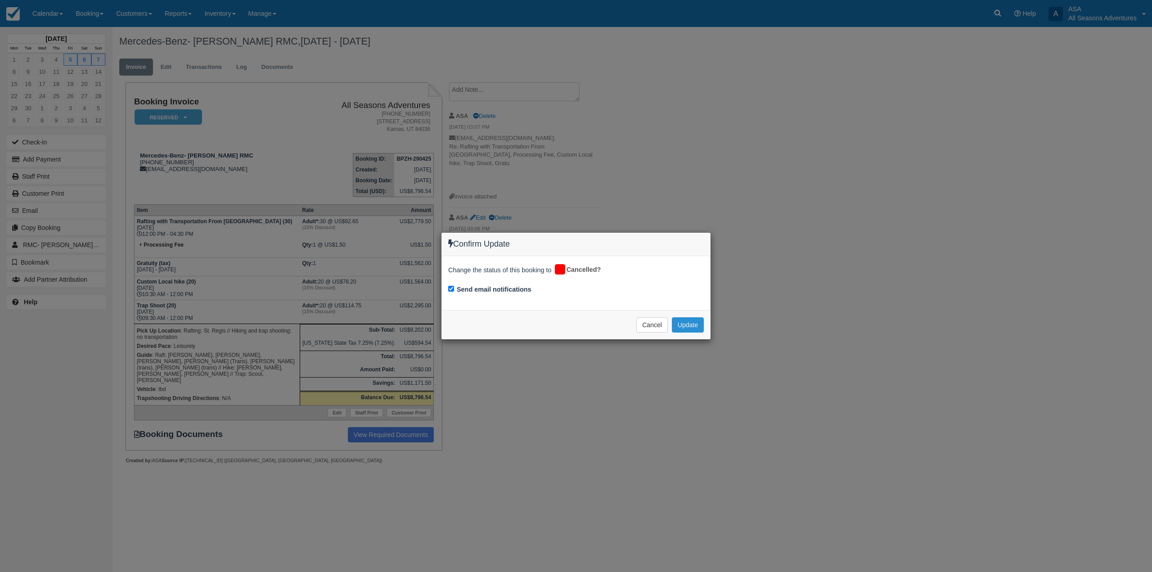
click at [688, 328] on button "Update" at bounding box center [688, 324] width 32 height 15
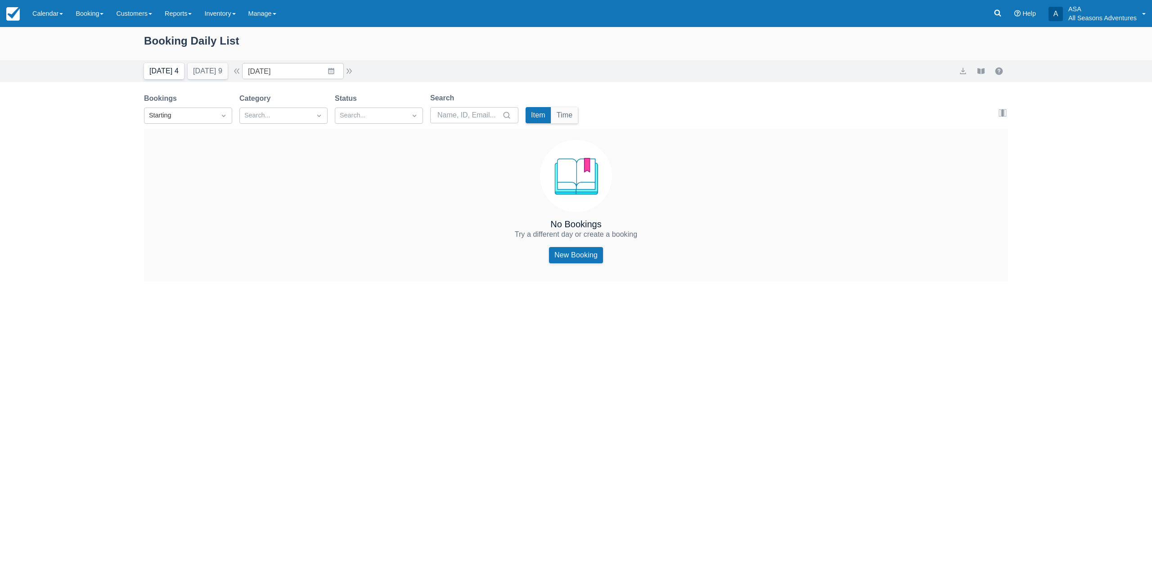
click at [153, 68] on button "[DATE] 4" at bounding box center [164, 71] width 40 height 16
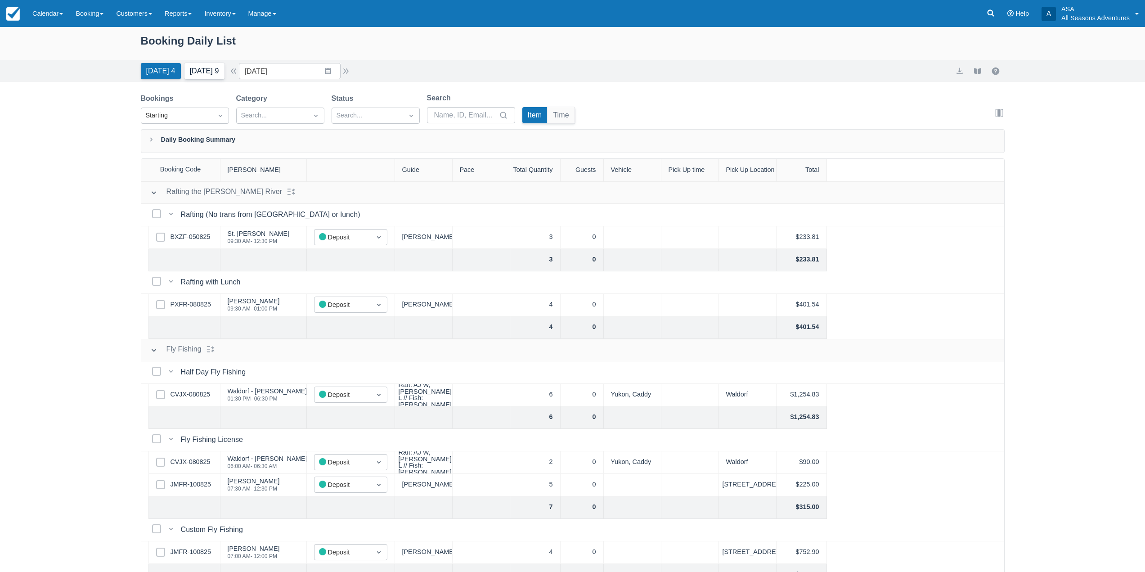
click at [202, 70] on button "Tomorrow 9" at bounding box center [204, 71] width 40 height 16
type input "08/14/25"
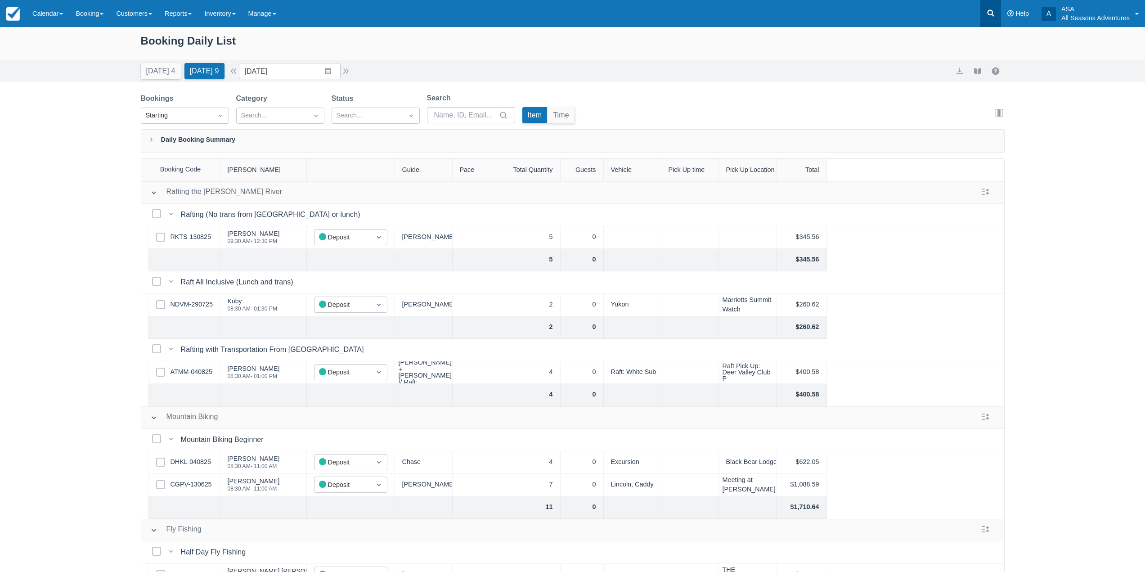
click at [986, 9] on icon at bounding box center [990, 13] width 9 height 9
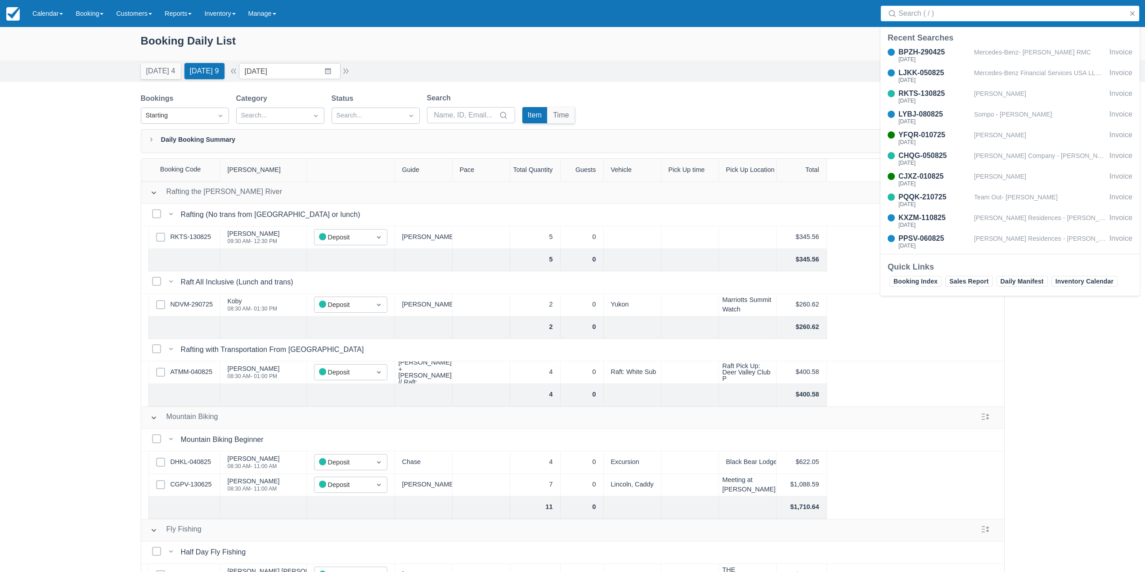
click at [984, 17] on input "Search" at bounding box center [1011, 13] width 227 height 16
type input "merce"
click at [995, 236] on div "Mercedes-Benz- Jillian Burnham RMC" at bounding box center [1040, 241] width 132 height 17
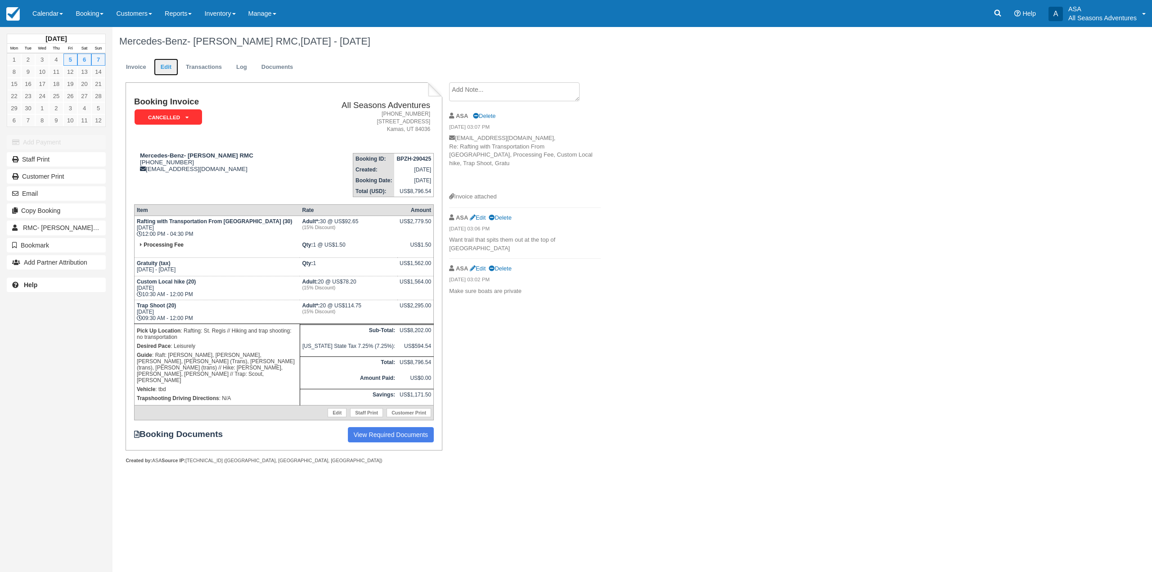
click at [165, 72] on link "Edit" at bounding box center [166, 67] width 24 height 18
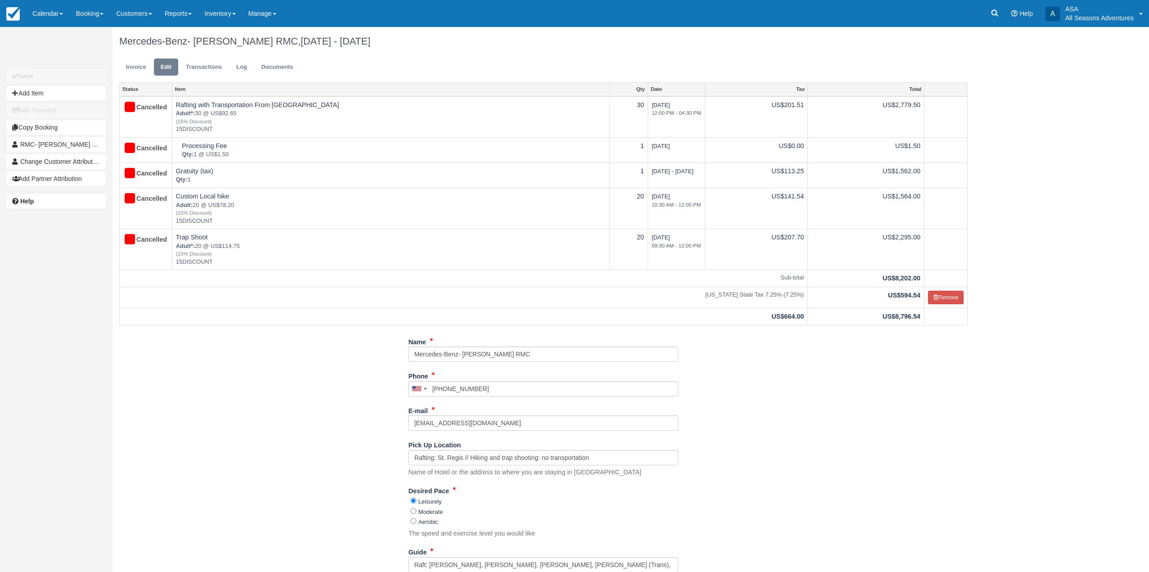
click at [135, 58] on ul "Invoice Edit Transactions Log Documents" at bounding box center [543, 69] width 848 height 27
click at [136, 64] on link "Invoice" at bounding box center [136, 67] width 34 height 18
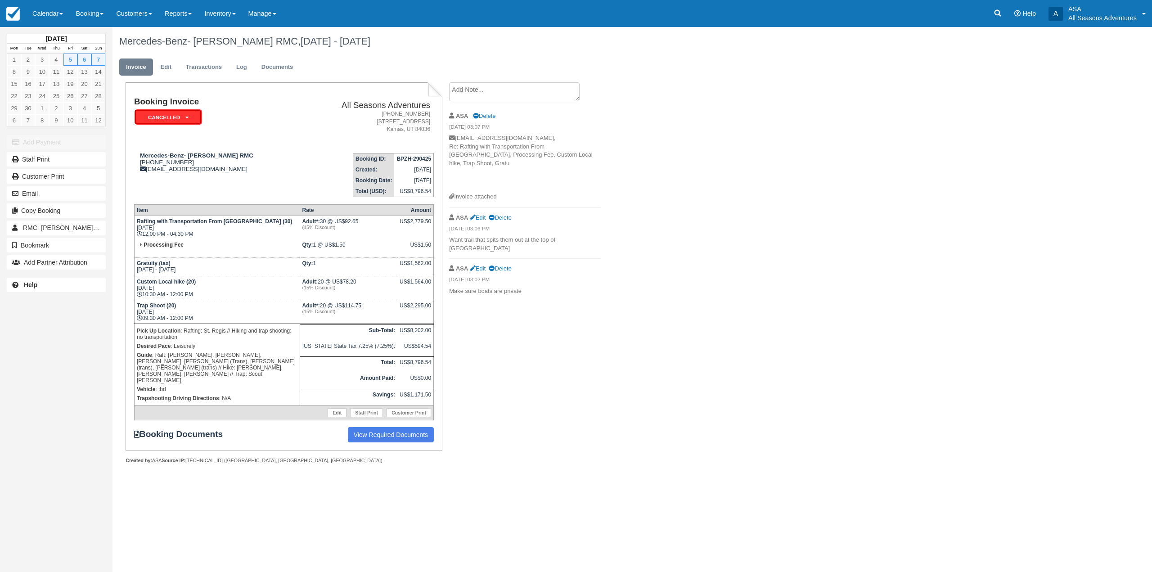
click at [187, 118] on icon at bounding box center [186, 117] width 3 height 5
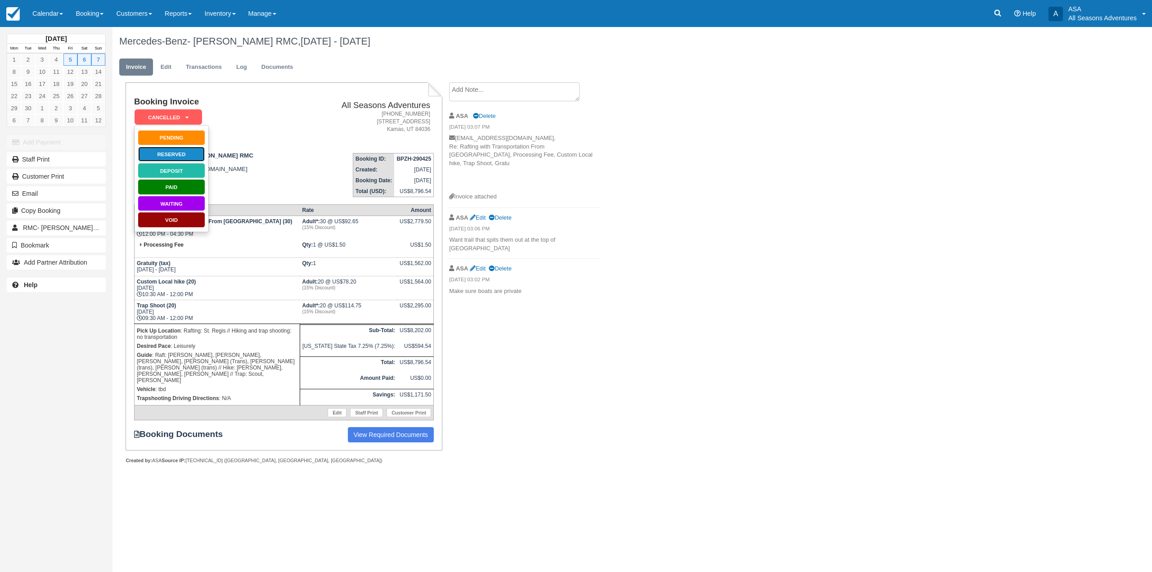
click at [180, 148] on link "Reserved" at bounding box center [171, 154] width 67 height 16
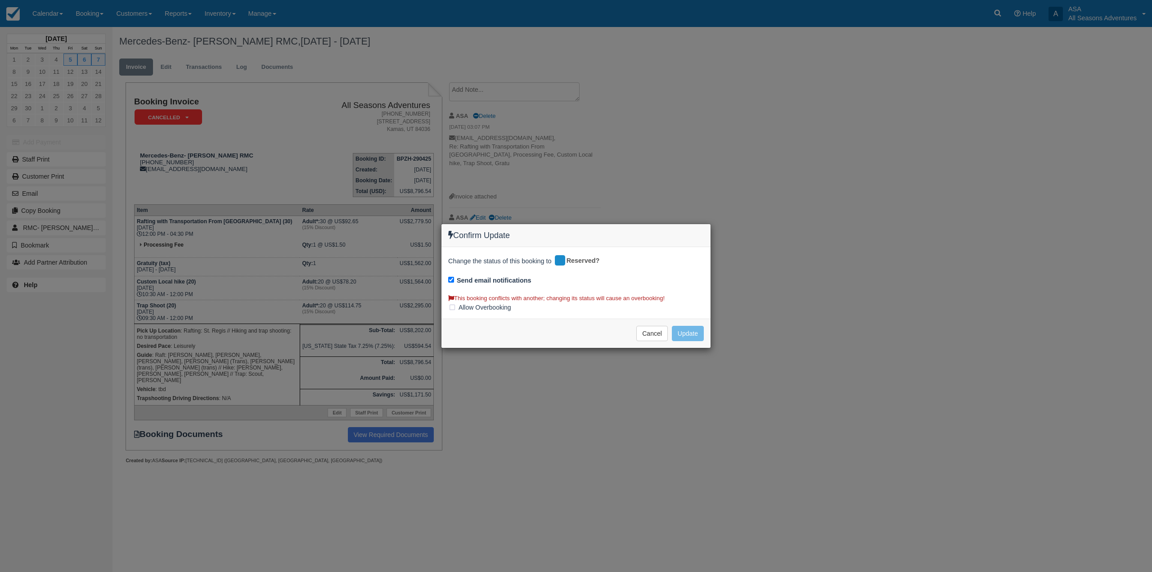
click at [455, 280] on div "Send email notifications" at bounding box center [576, 281] width 256 height 13
click at [453, 280] on input "Send email notifications" at bounding box center [451, 280] width 6 height 6
checkbox input "false"
click at [691, 337] on button "Update" at bounding box center [688, 333] width 32 height 15
click at [449, 307] on label "Allow Overbooking" at bounding box center [482, 307] width 69 height 13
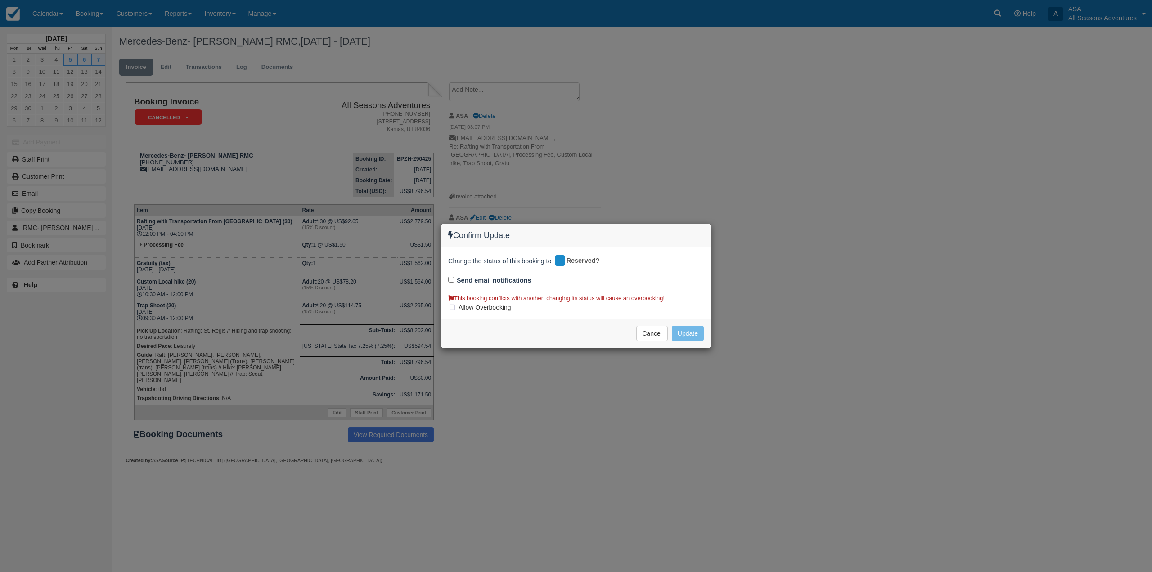
checkbox input "true"
click at [693, 336] on button "Update" at bounding box center [688, 333] width 32 height 15
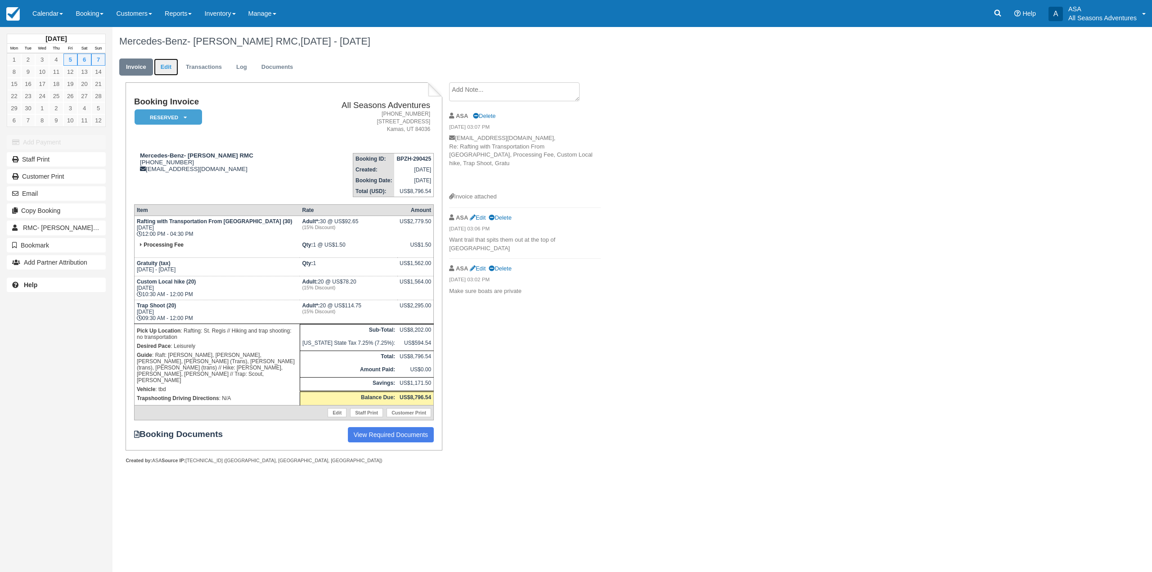
click at [157, 63] on link "Edit" at bounding box center [166, 67] width 24 height 18
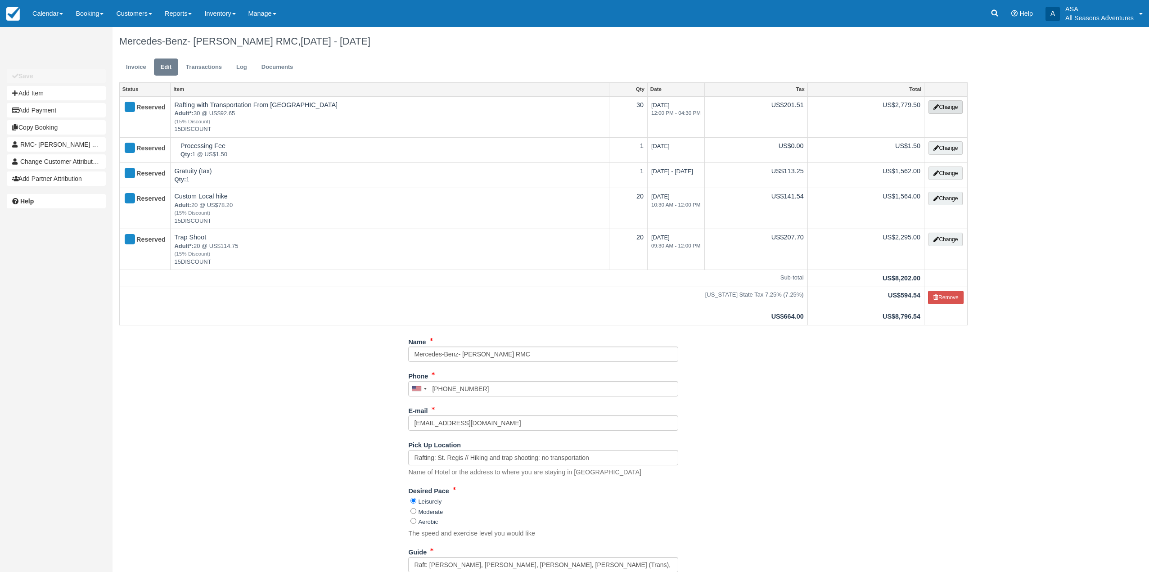
click at [952, 106] on button "Change" at bounding box center [945, 106] width 34 height 13
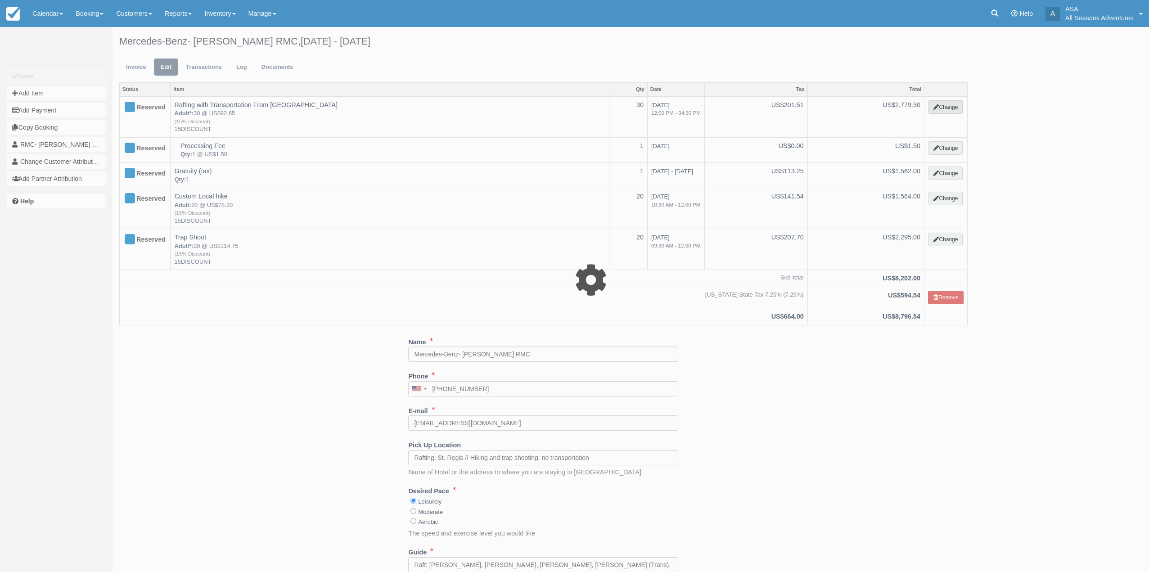
type input "2779.50"
type input "15DISCOUNT"
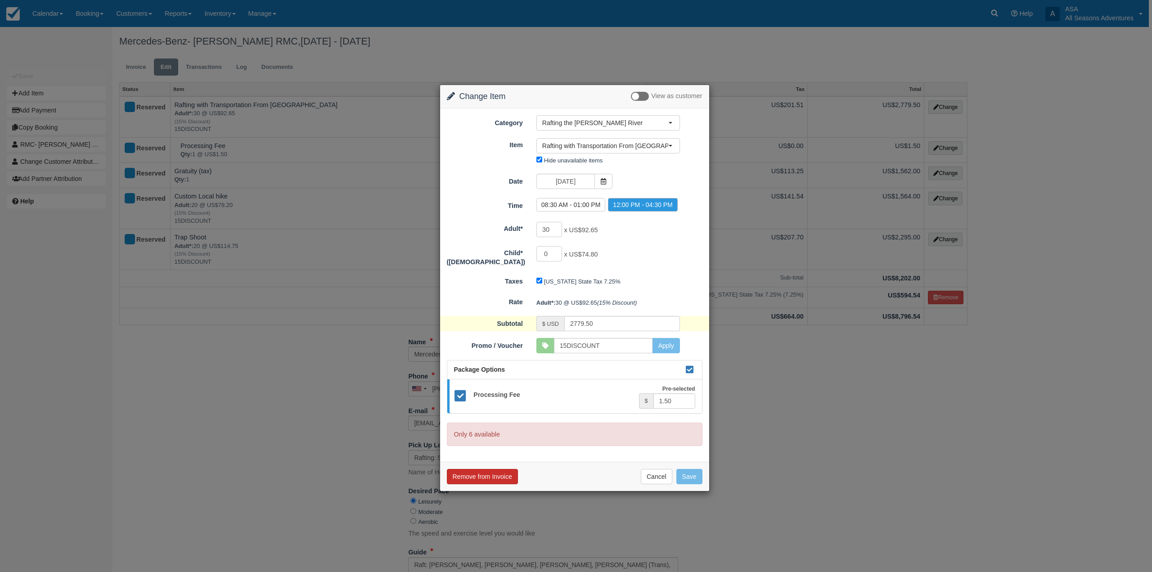
click at [498, 474] on button "Remove from Invoice" at bounding box center [482, 476] width 71 height 15
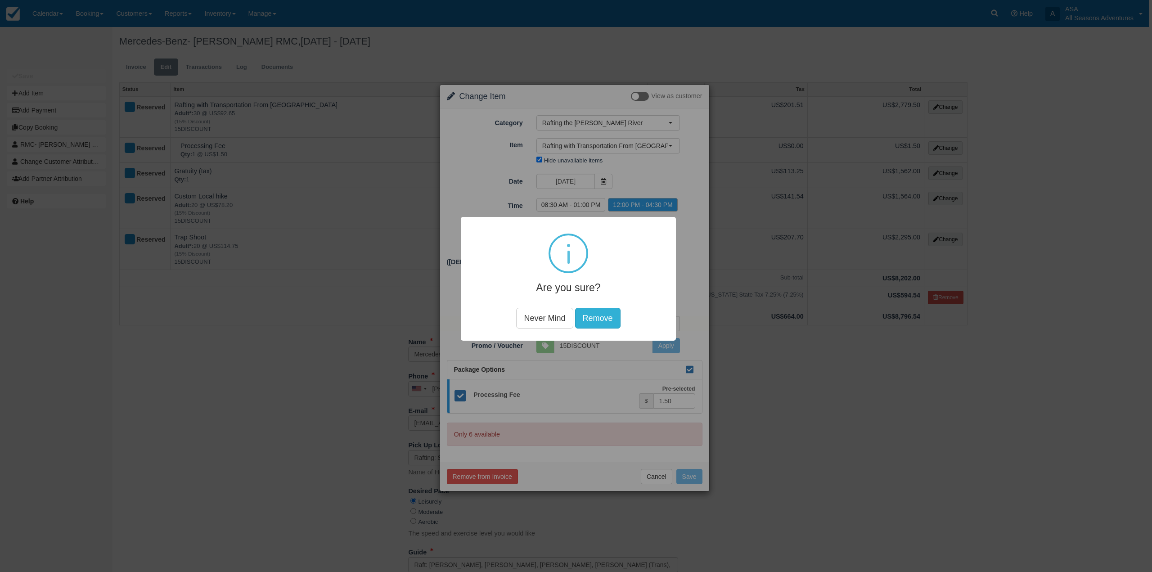
click at [601, 312] on button "Remove" at bounding box center [597, 317] width 45 height 21
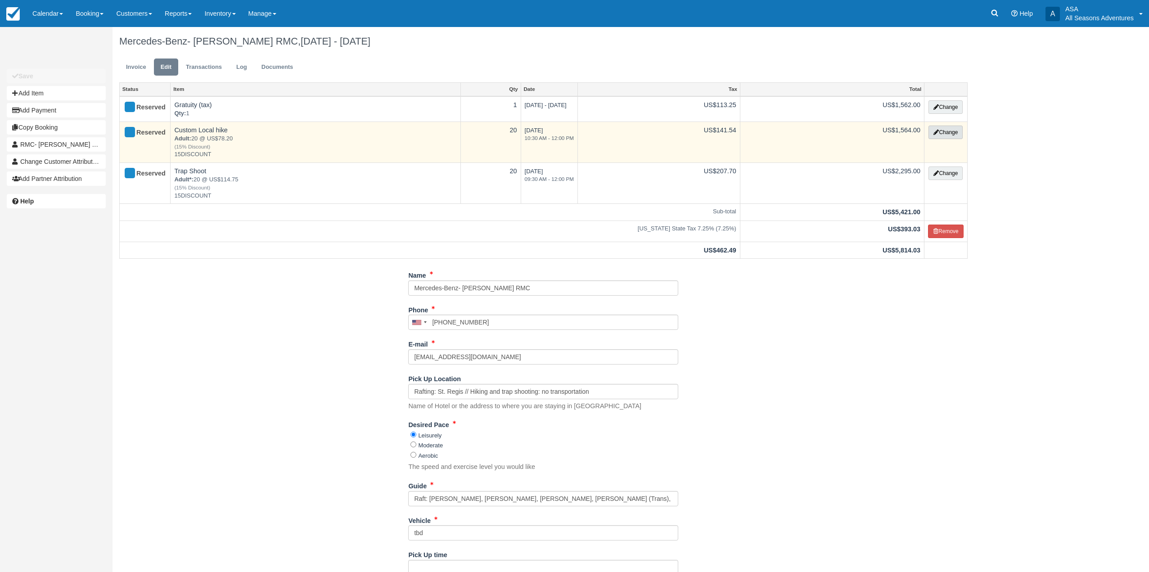
click at [944, 133] on button "Change" at bounding box center [945, 132] width 34 height 13
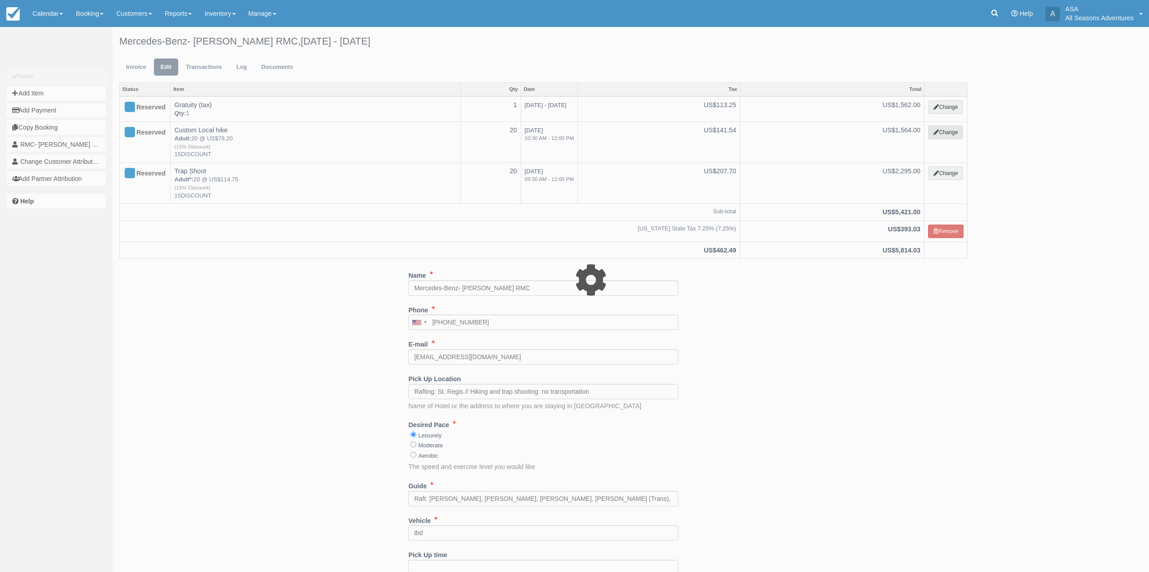
select select "2"
type input "1564.00"
type input "15DISCOUNT"
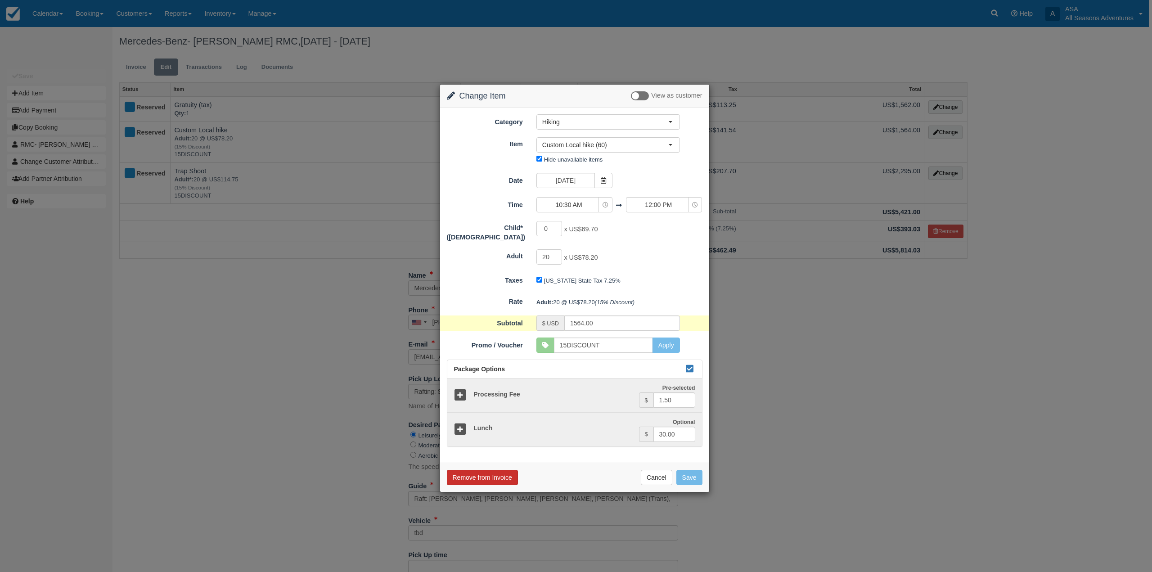
click at [502, 470] on button "Remove from Invoice" at bounding box center [482, 477] width 71 height 15
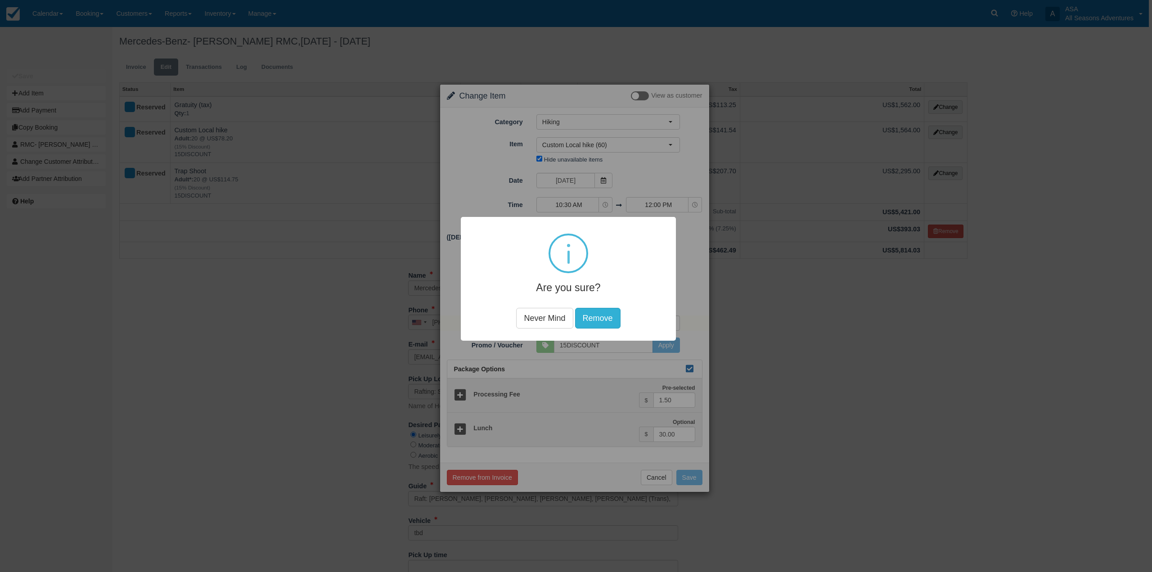
click at [609, 311] on button "Remove" at bounding box center [597, 317] width 45 height 21
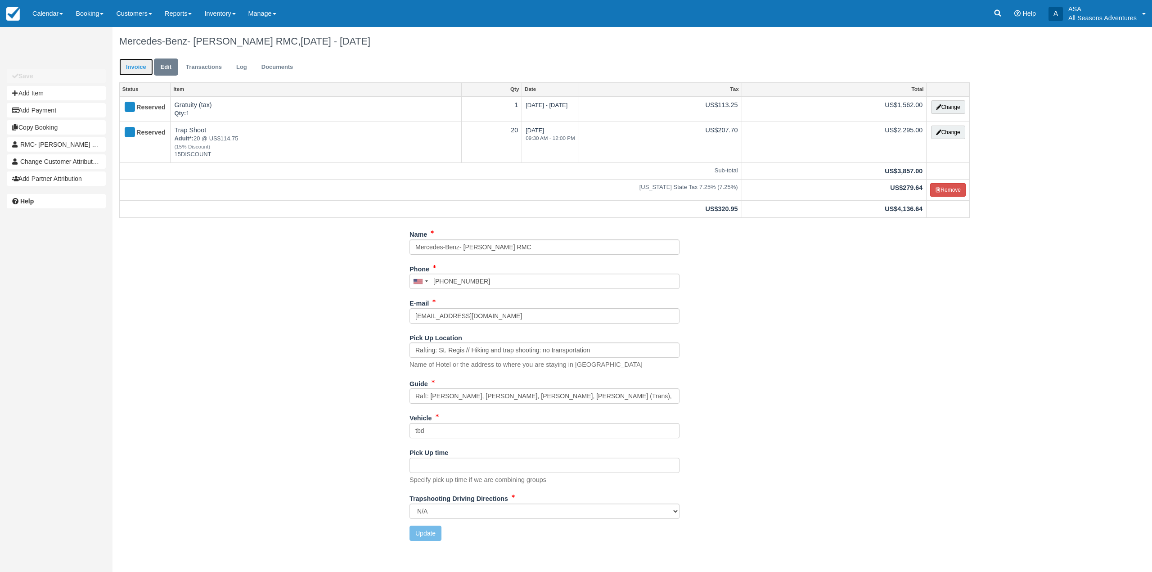
click at [135, 72] on link "Invoice" at bounding box center [136, 67] width 34 height 18
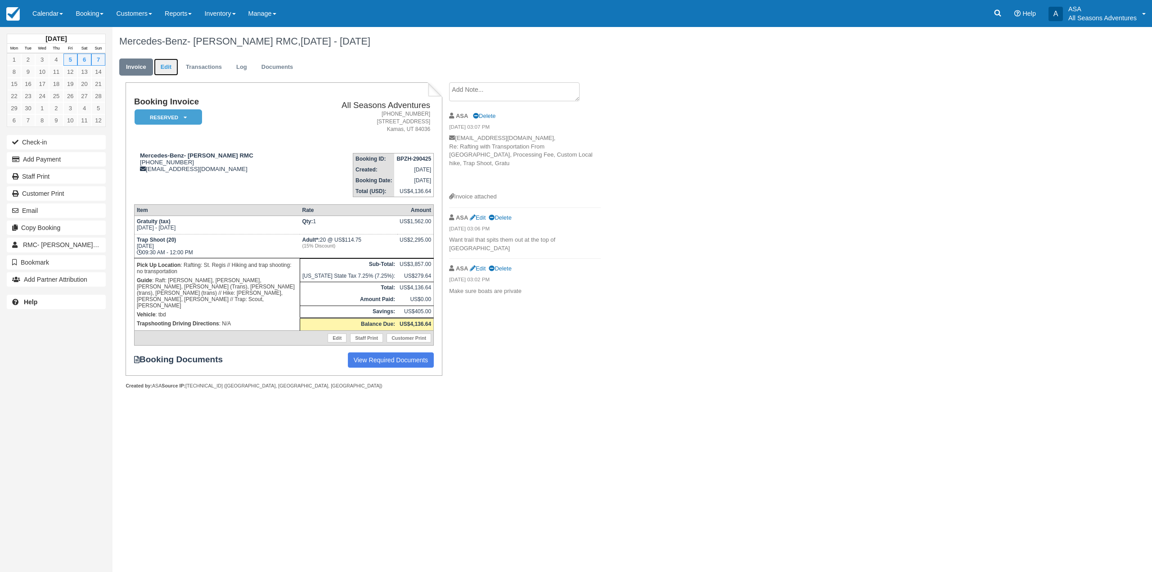
click at [167, 63] on link "Edit" at bounding box center [166, 67] width 24 height 18
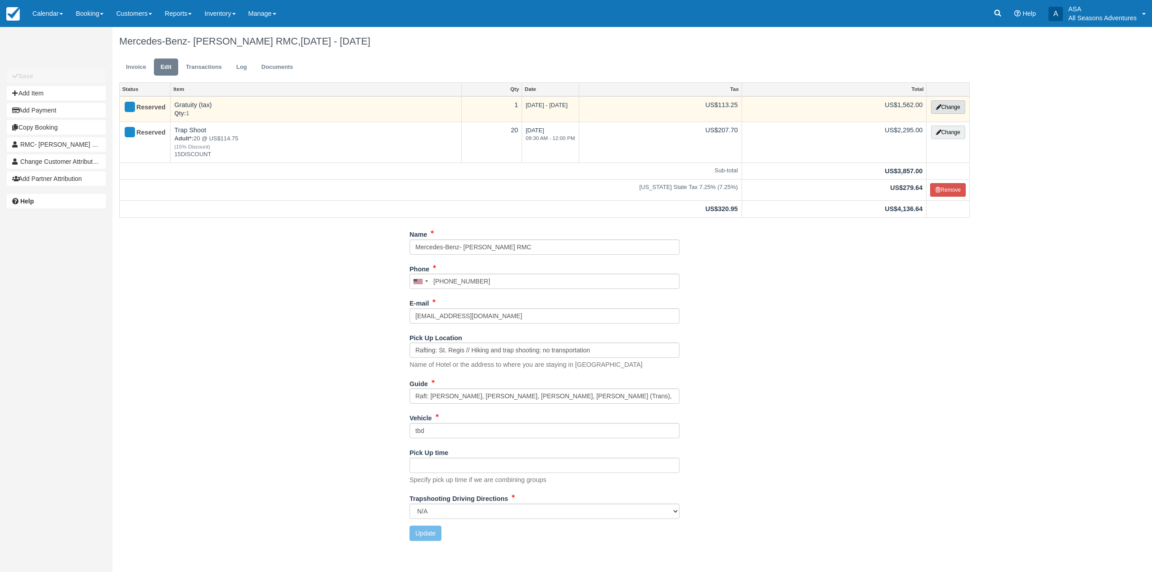
click at [950, 105] on button "Change" at bounding box center [948, 106] width 34 height 13
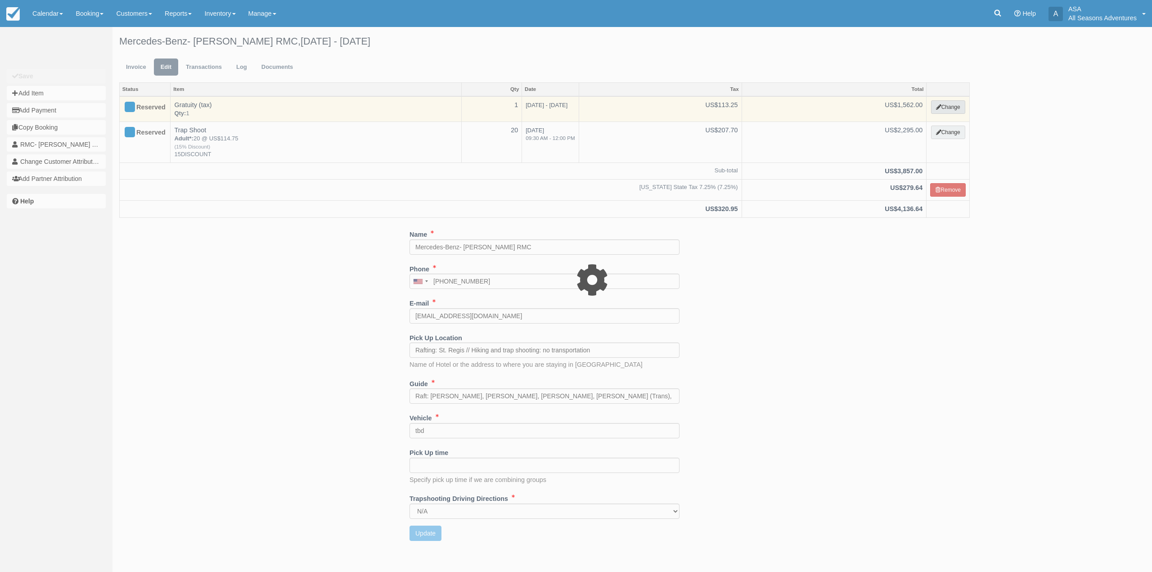
select select "13"
type input "1562.00"
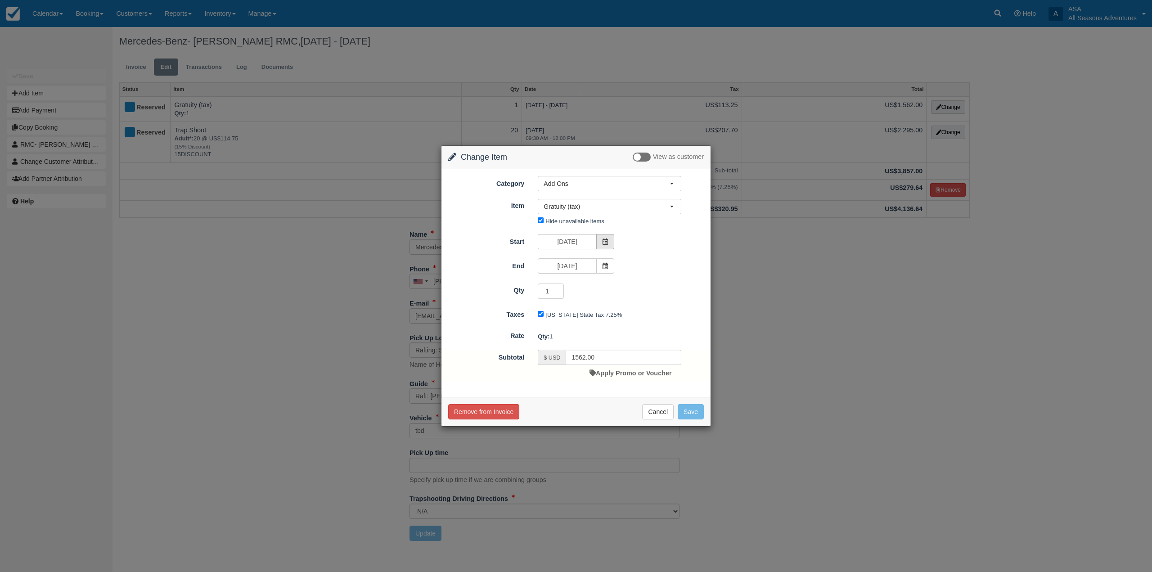
click at [604, 235] on span at bounding box center [605, 241] width 18 height 15
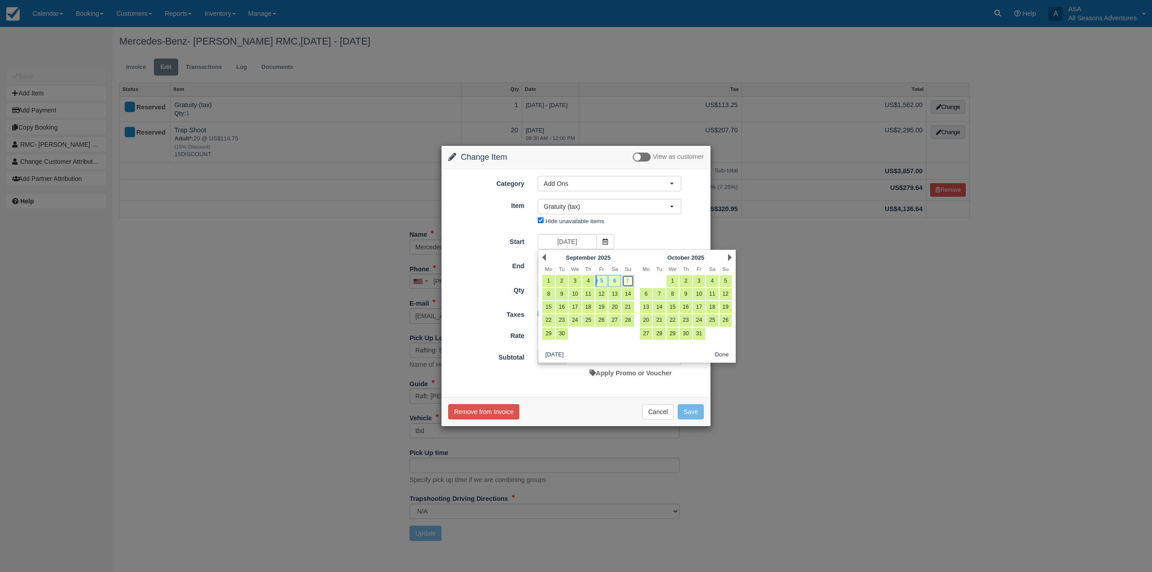
click at [631, 281] on link "7" at bounding box center [628, 281] width 12 height 12
type input "09/07/25"
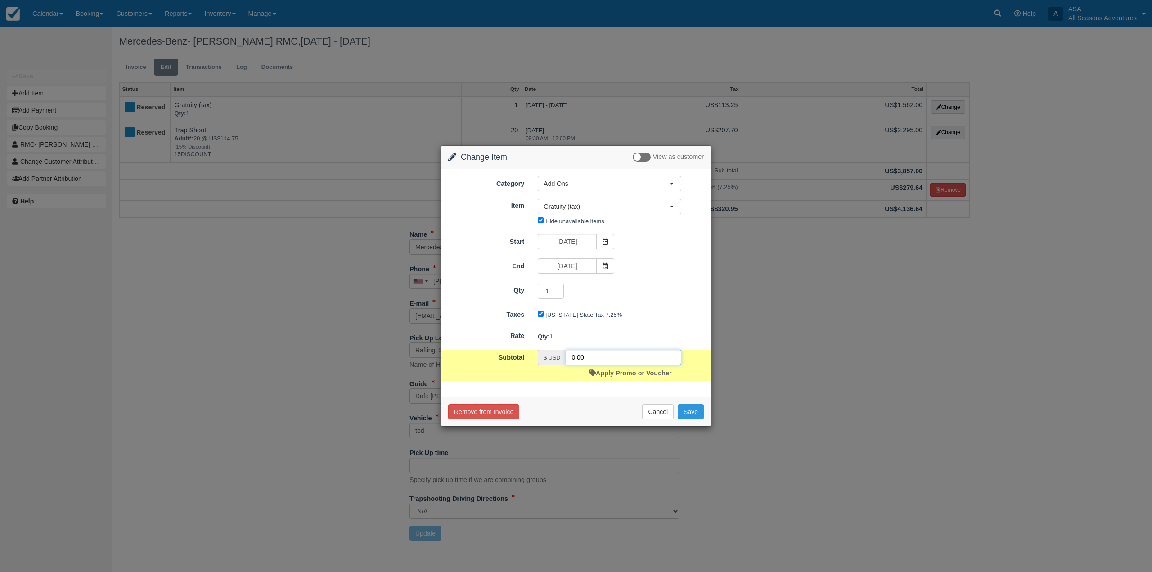
click at [602, 352] on input "0.00" at bounding box center [623, 357] width 116 height 15
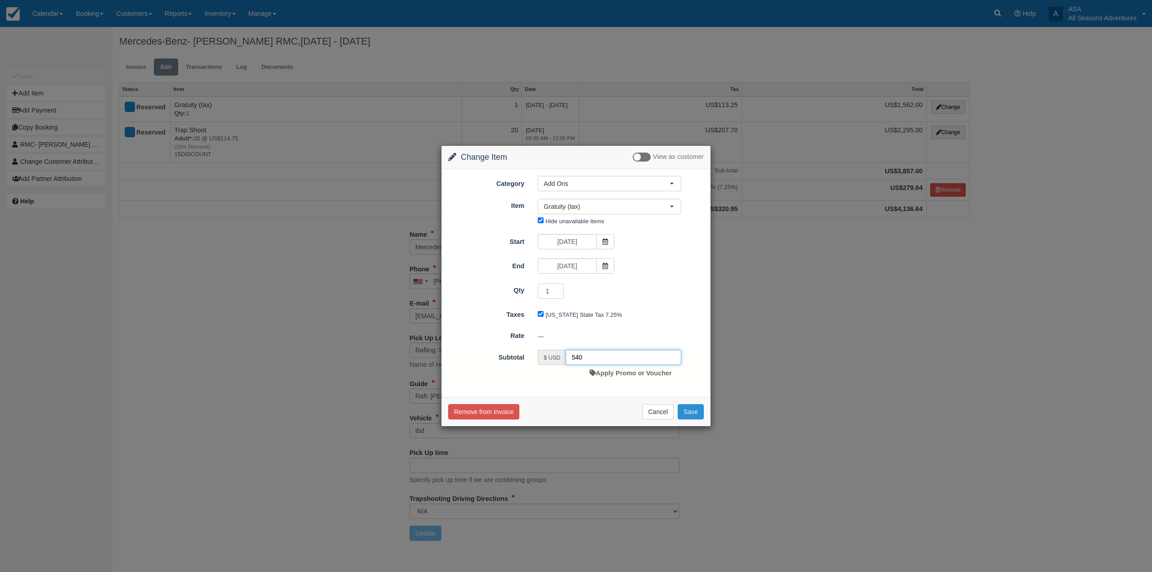
type input "540"
click at [685, 411] on button "Save" at bounding box center [691, 411] width 26 height 15
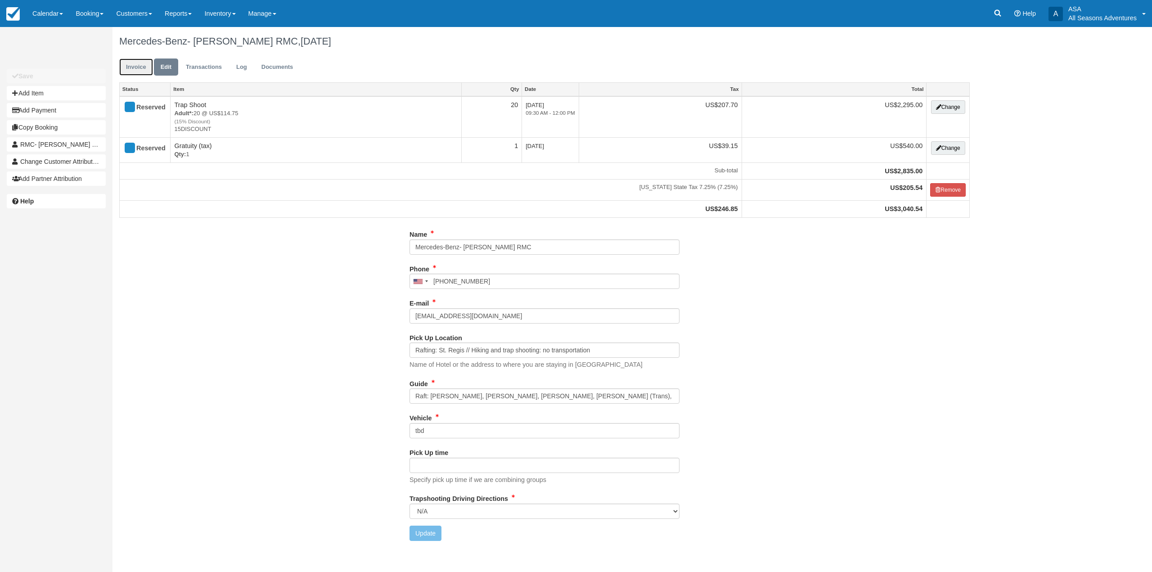
click at [143, 63] on link "Invoice" at bounding box center [136, 67] width 34 height 18
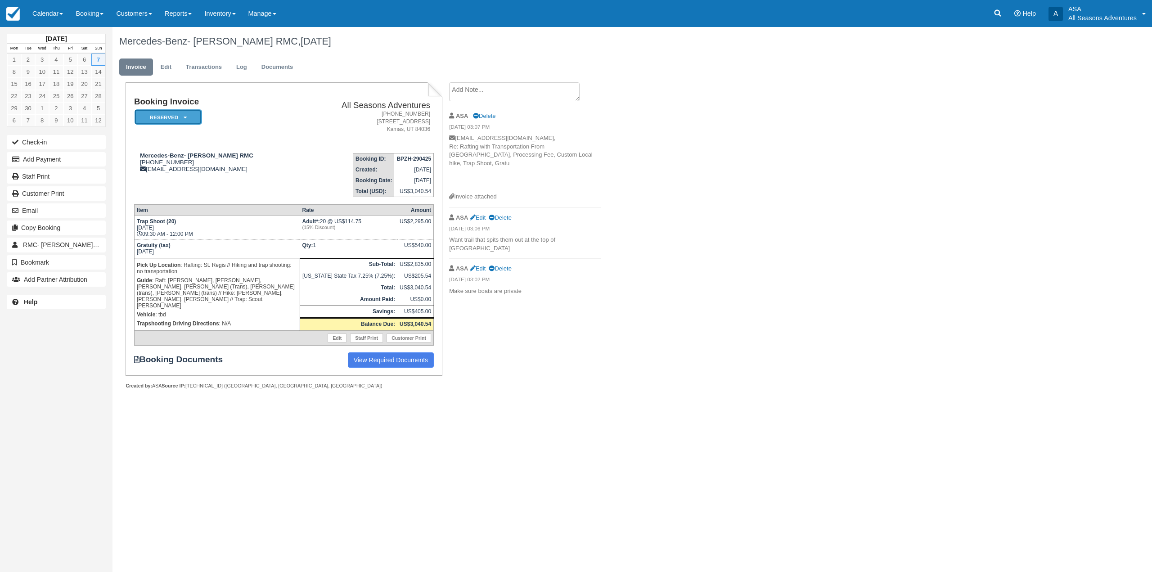
click at [192, 120] on em "Reserved" at bounding box center [168, 117] width 67 height 16
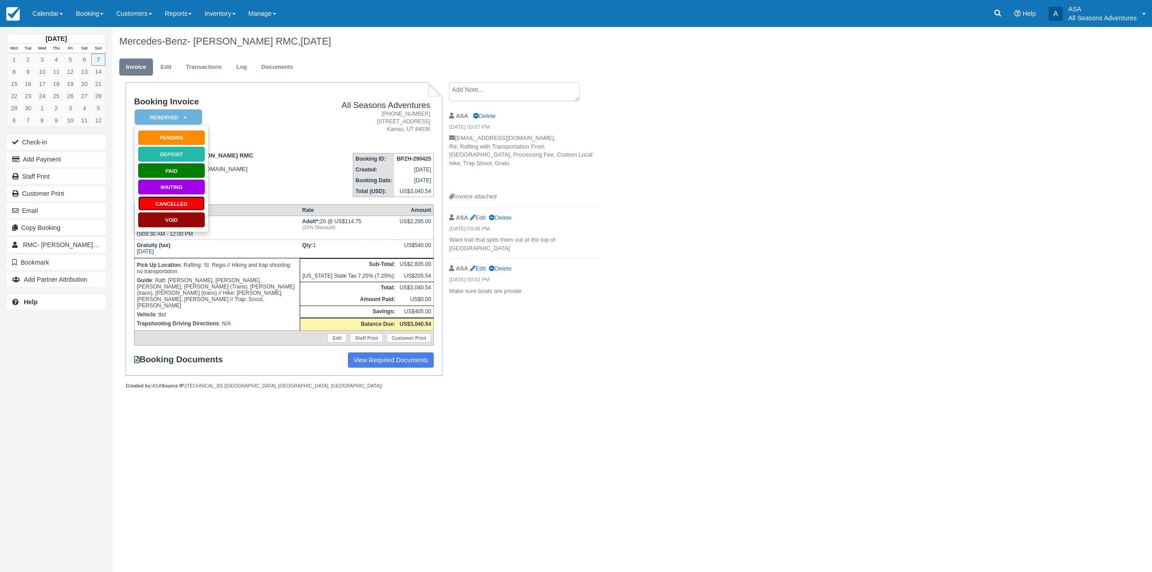
click at [172, 204] on link "Cancelled" at bounding box center [171, 204] width 67 height 16
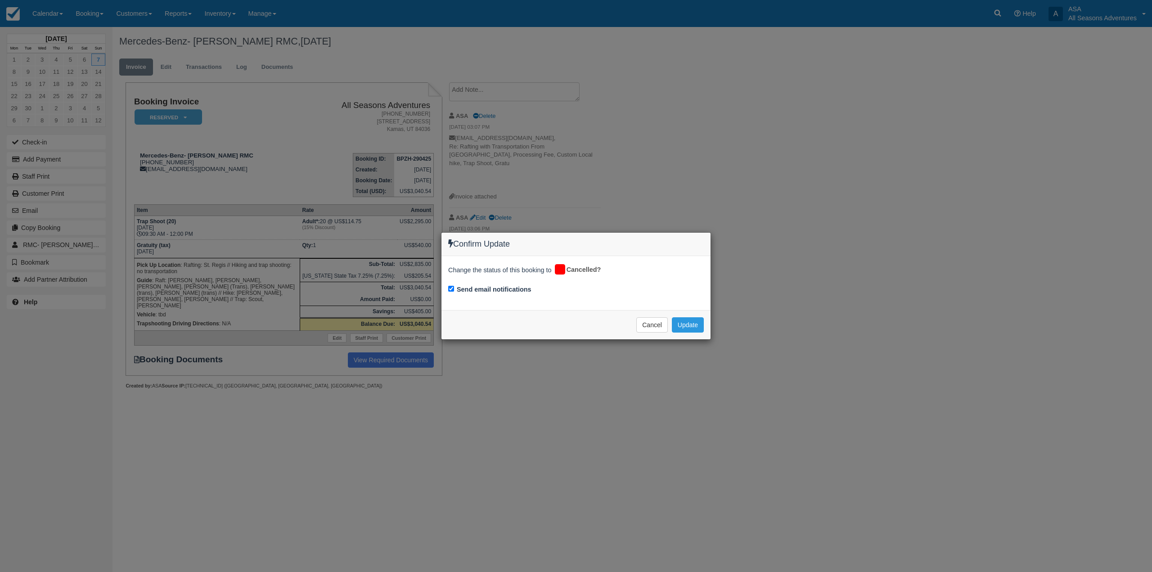
click at [454, 288] on div "Send email notifications" at bounding box center [576, 290] width 256 height 13
click at [449, 290] on input "Send email notifications" at bounding box center [451, 289] width 6 height 6
checkbox input "false"
click at [696, 328] on button "Update" at bounding box center [688, 324] width 32 height 15
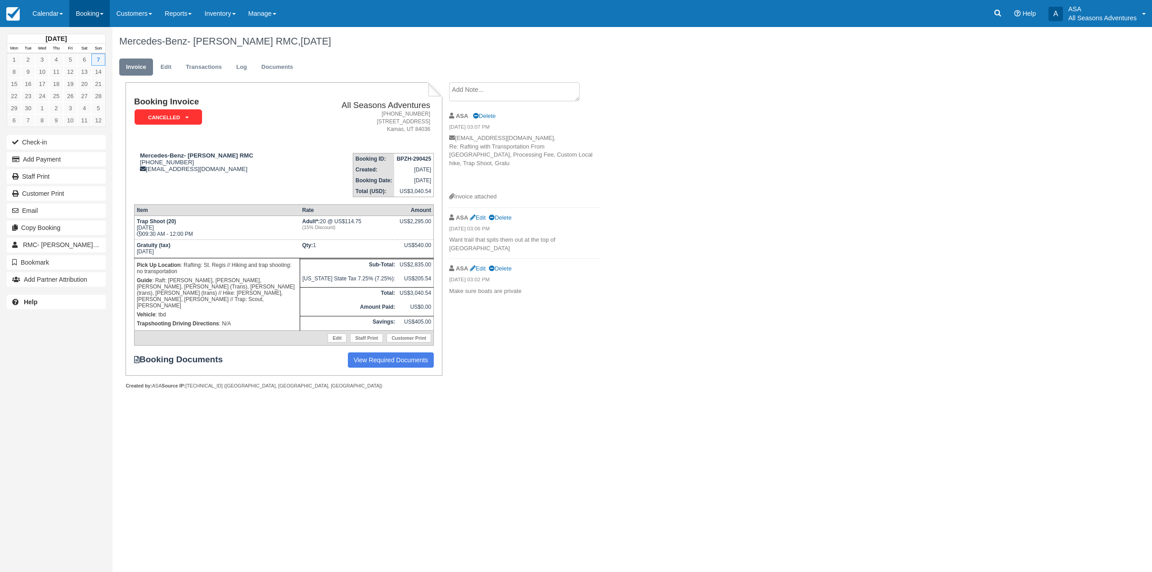
click at [86, 10] on link "Booking" at bounding box center [89, 13] width 40 height 27
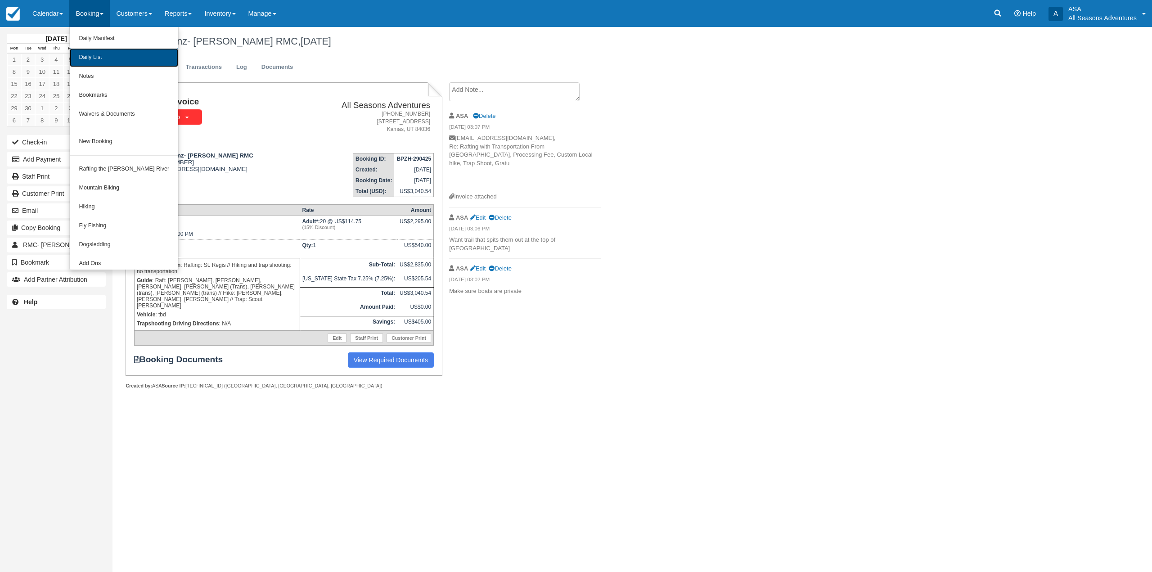
click at [101, 50] on link "Daily List" at bounding box center [124, 57] width 108 height 19
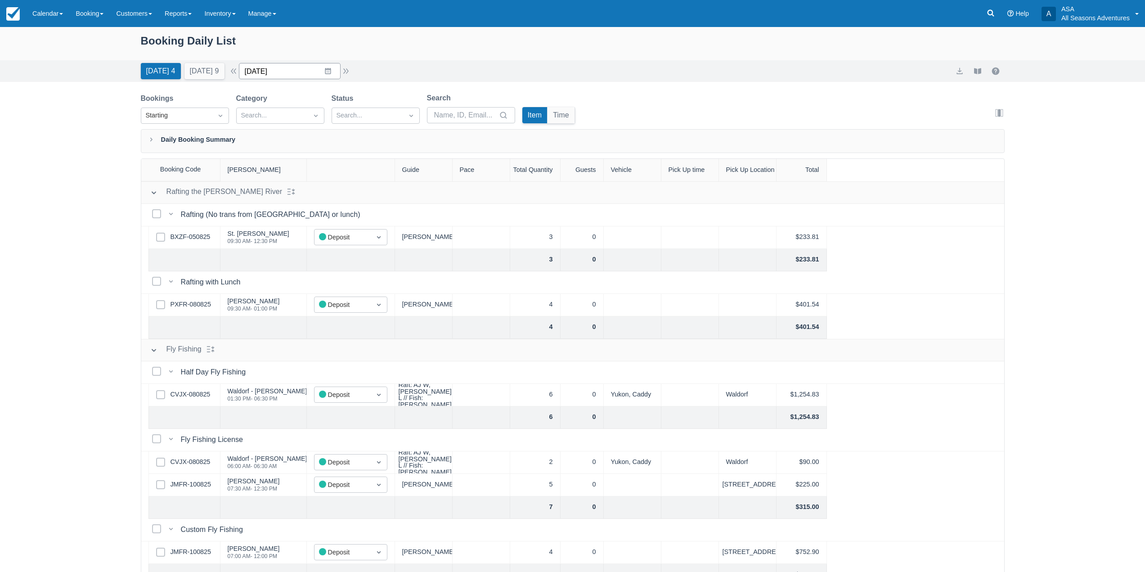
click at [325, 74] on input "[DATE]" at bounding box center [290, 71] width 102 height 16
click at [367, 175] on td "16" at bounding box center [363, 174] width 18 height 17
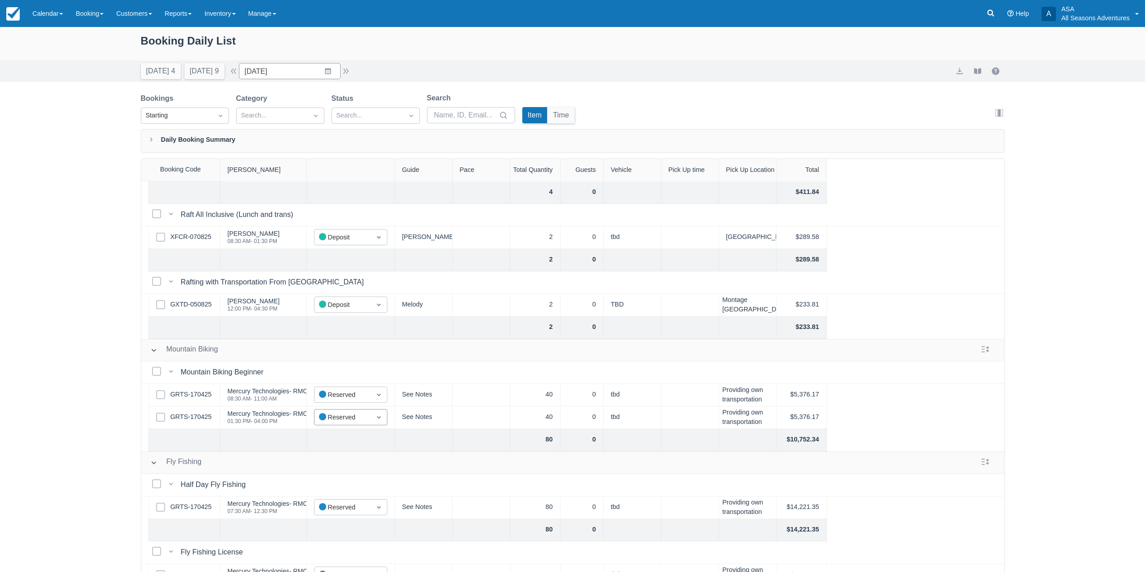
scroll to position [291, 0]
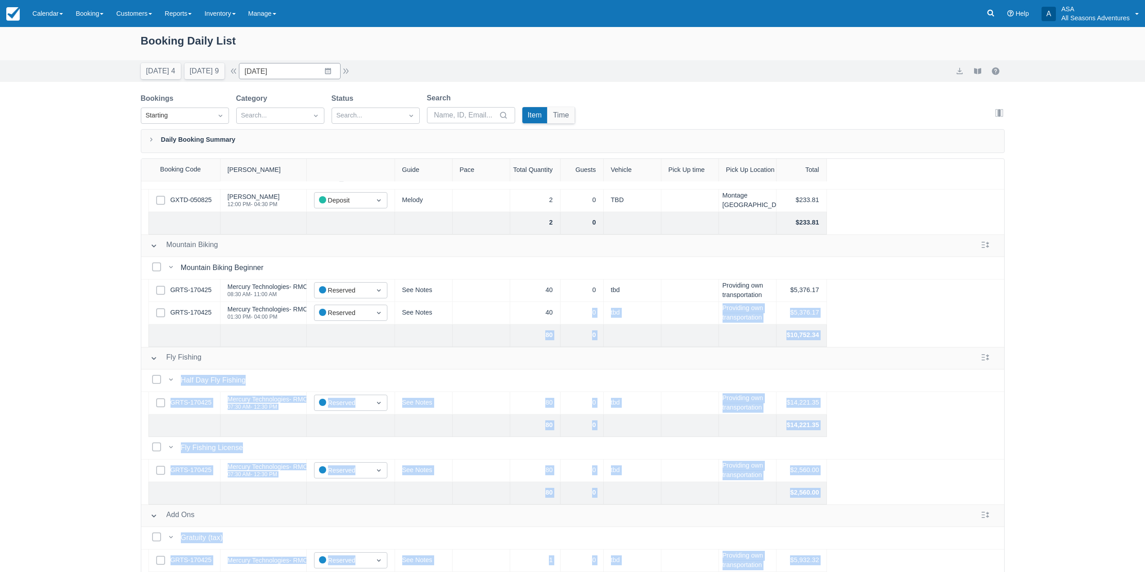
drag, startPoint x: 554, startPoint y: 306, endPoint x: 139, endPoint y: 193, distance: 430.7
click at [139, 193] on div "Booking Daily List Today 4 Tomorrow 9 Date 08/16/25 Navigate forward to interac…" at bounding box center [572, 322] width 1145 height 591
click at [104, 202] on div "Booking Daily List Today 4 Tomorrow 9 Date 08/16/25 Navigate forward to interac…" at bounding box center [572, 322] width 1145 height 591
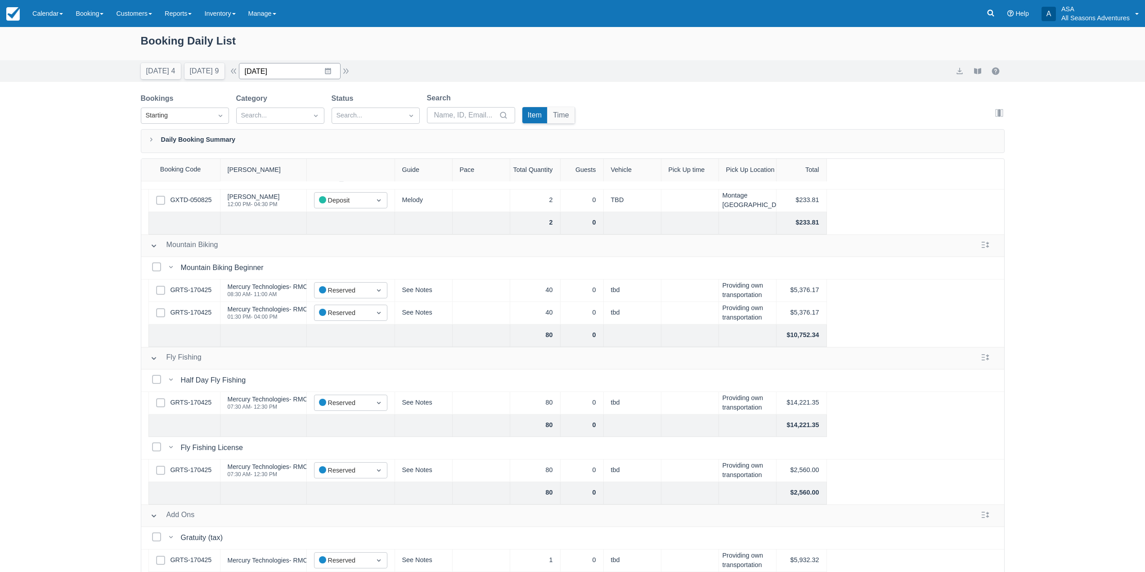
click at [335, 68] on input "08/16/25" at bounding box center [290, 71] width 102 height 16
click at [255, 186] on td "17" at bounding box center [258, 191] width 18 height 17
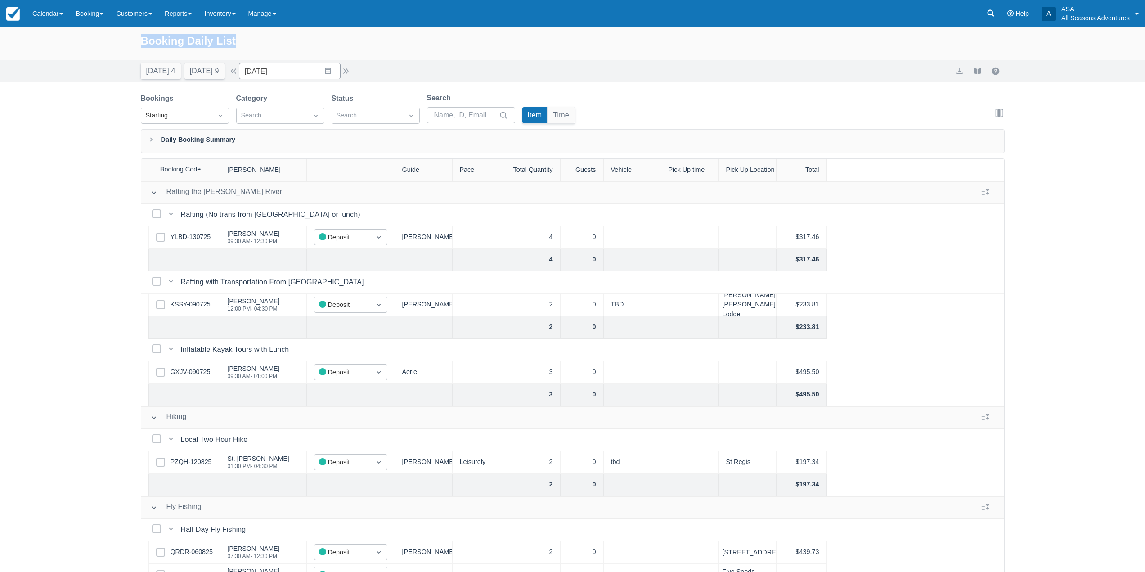
drag, startPoint x: 136, startPoint y: 40, endPoint x: 252, endPoint y: 41, distance: 116.1
click at [252, 41] on div "Booking Daily List" at bounding box center [572, 43] width 1145 height 33
click at [253, 41] on div "Booking Daily List" at bounding box center [573, 45] width 864 height 26
drag, startPoint x: 136, startPoint y: 36, endPoint x: 251, endPoint y: 45, distance: 115.5
click at [251, 45] on div "Booking Daily List" at bounding box center [572, 43] width 1145 height 33
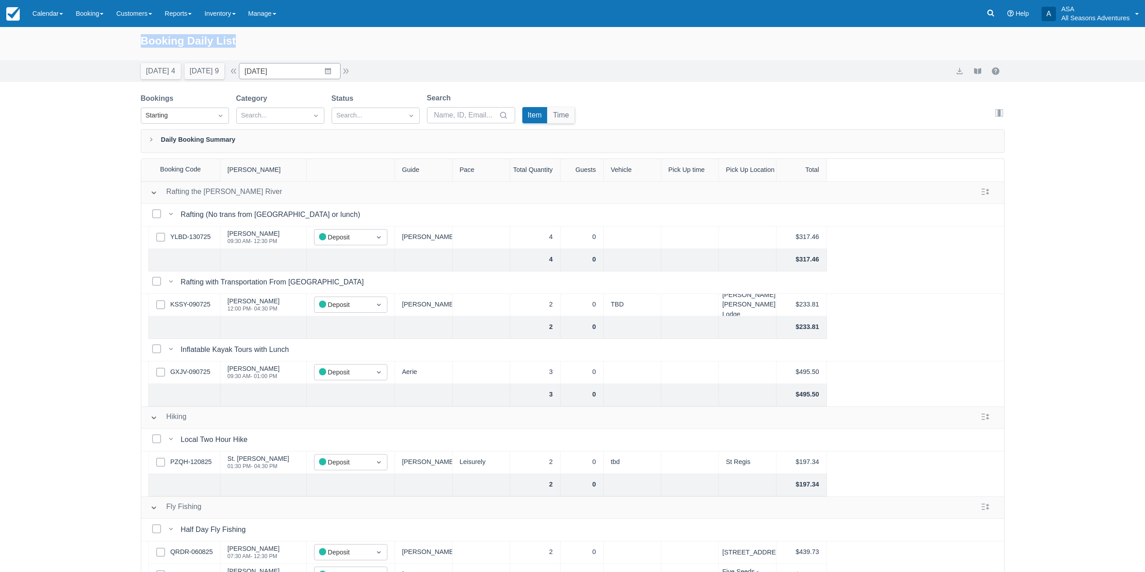
click at [251, 45] on div "Booking Daily List" at bounding box center [573, 45] width 864 height 26
drag, startPoint x: 139, startPoint y: 39, endPoint x: 247, endPoint y: 43, distance: 108.1
click at [247, 43] on div "Booking Daily List" at bounding box center [572, 43] width 1145 height 33
click at [271, 46] on div "Booking Daily List" at bounding box center [573, 45] width 864 height 26
drag, startPoint x: 141, startPoint y: 41, endPoint x: 256, endPoint y: 42, distance: 114.3
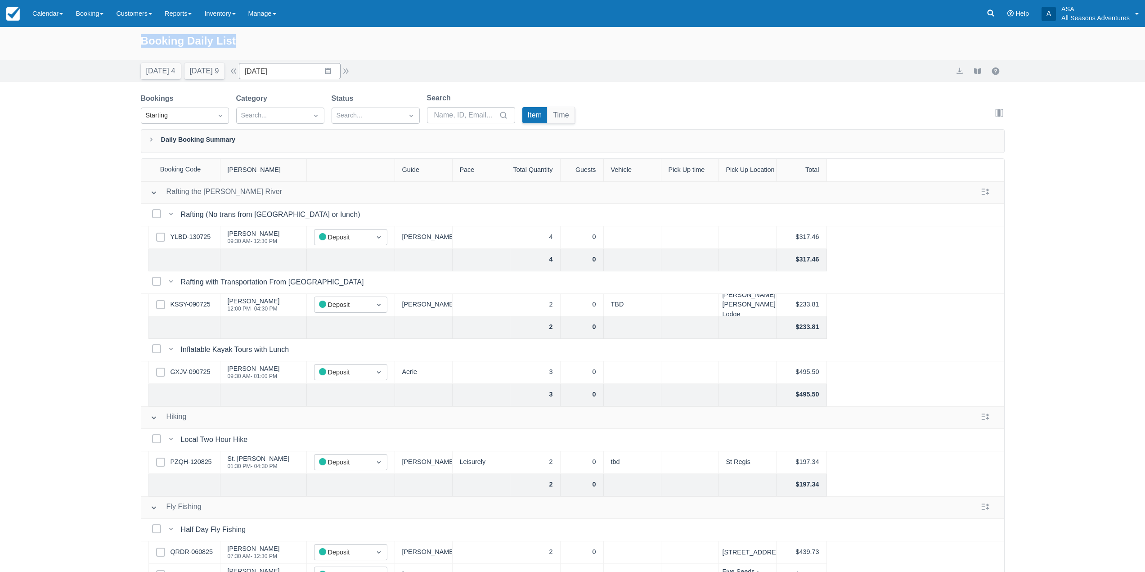
click at [256, 42] on div "Booking Daily List" at bounding box center [573, 45] width 864 height 26
drag, startPoint x: 139, startPoint y: 39, endPoint x: 244, endPoint y: 40, distance: 105.3
click at [244, 40] on div "Booking Daily List" at bounding box center [572, 43] width 1145 height 33
click at [245, 46] on div "Booking Daily List" at bounding box center [573, 45] width 864 height 26
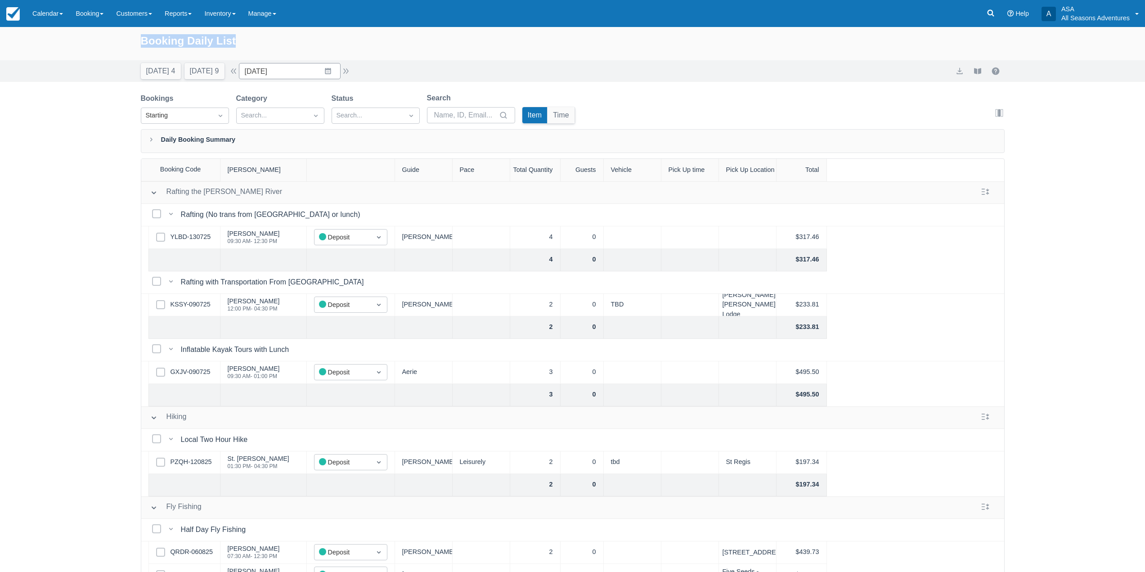
drag, startPoint x: 148, startPoint y: 39, endPoint x: 248, endPoint y: 46, distance: 100.5
click at [248, 46] on div "Booking Daily List" at bounding box center [572, 43] width 1145 height 33
click at [251, 44] on div "Booking Daily List" at bounding box center [573, 45] width 864 height 26
drag, startPoint x: 138, startPoint y: 41, endPoint x: 254, endPoint y: 39, distance: 116.1
click at [254, 39] on div "Booking Daily List" at bounding box center [572, 43] width 1145 height 33
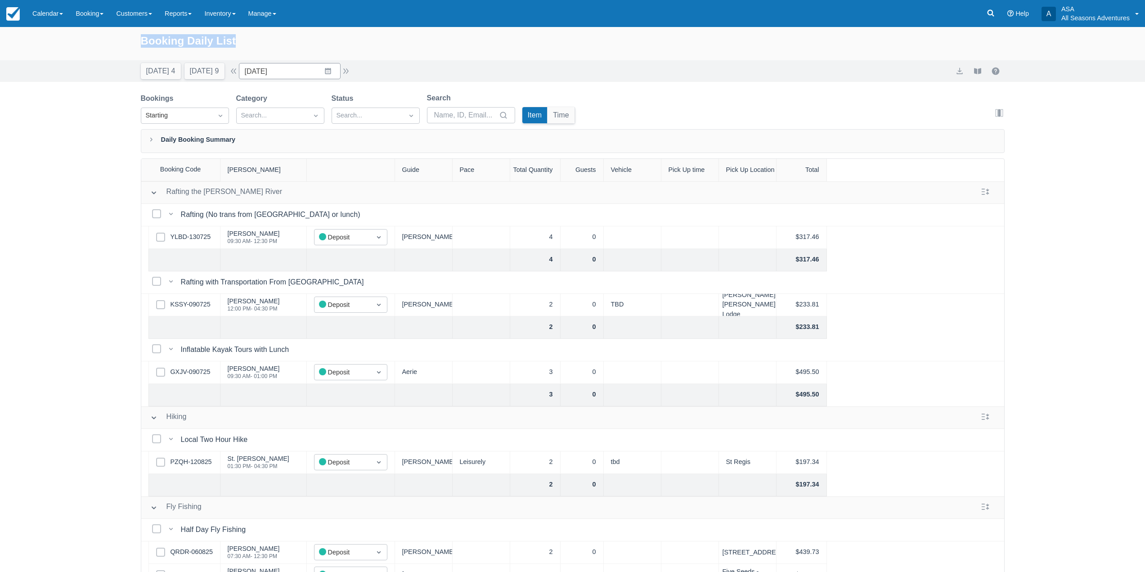
click at [254, 39] on div "Booking Daily List" at bounding box center [573, 45] width 864 height 26
drag, startPoint x: 141, startPoint y: 40, endPoint x: 269, endPoint y: 40, distance: 127.8
click at [269, 40] on div "Booking Daily List" at bounding box center [573, 45] width 864 height 26
click at [319, 67] on input "08/17/25" at bounding box center [290, 71] width 102 height 16
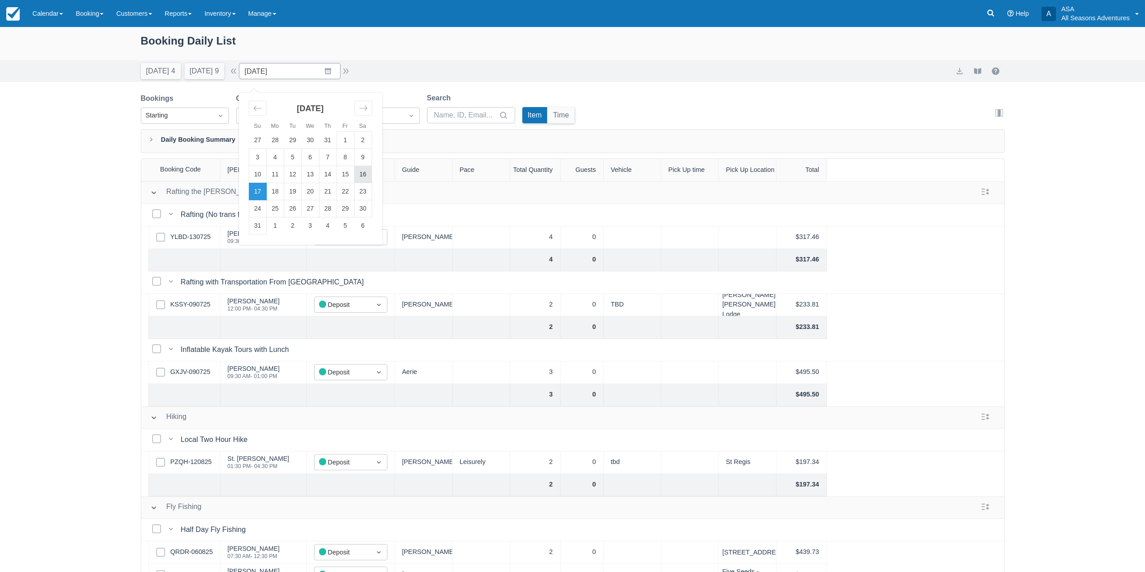
click at [367, 178] on td "16" at bounding box center [363, 174] width 18 height 17
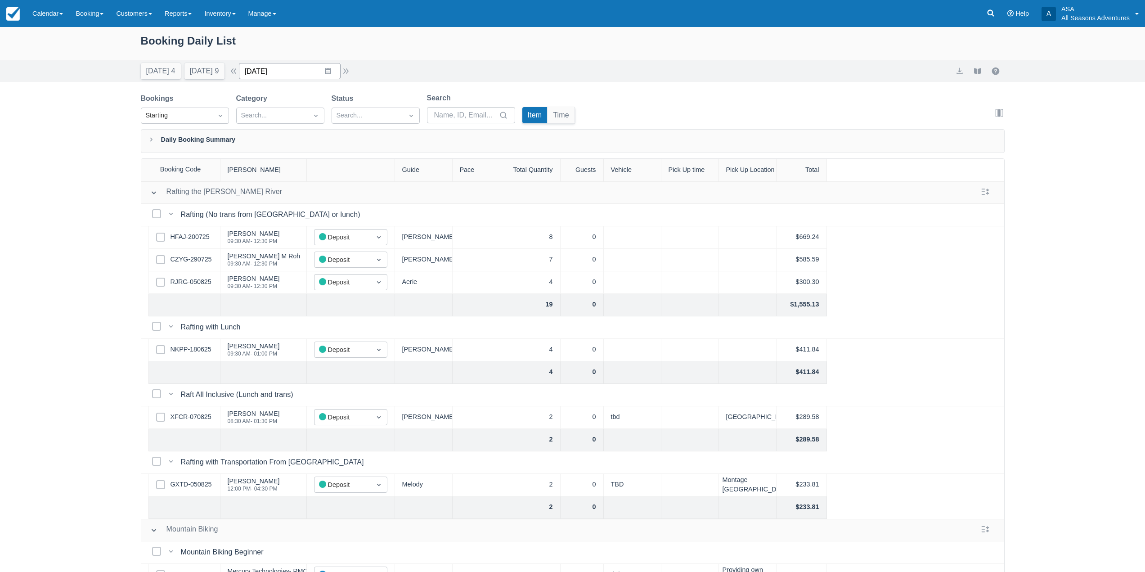
click at [330, 69] on input "08/16/25" at bounding box center [290, 71] width 102 height 16
click at [352, 174] on td "15" at bounding box center [346, 174] width 18 height 17
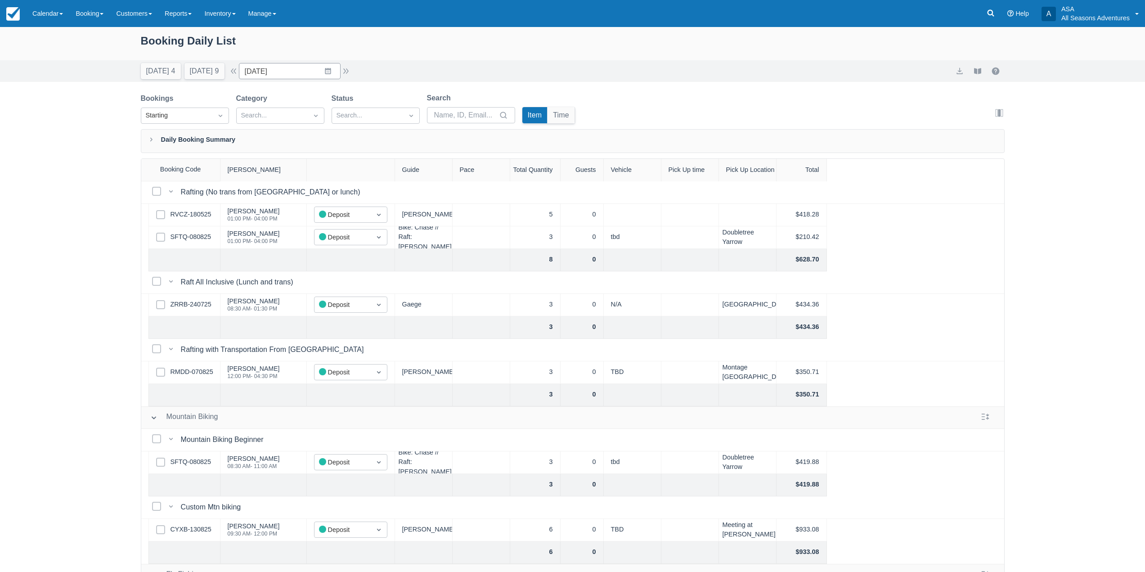
scroll to position [135, 0]
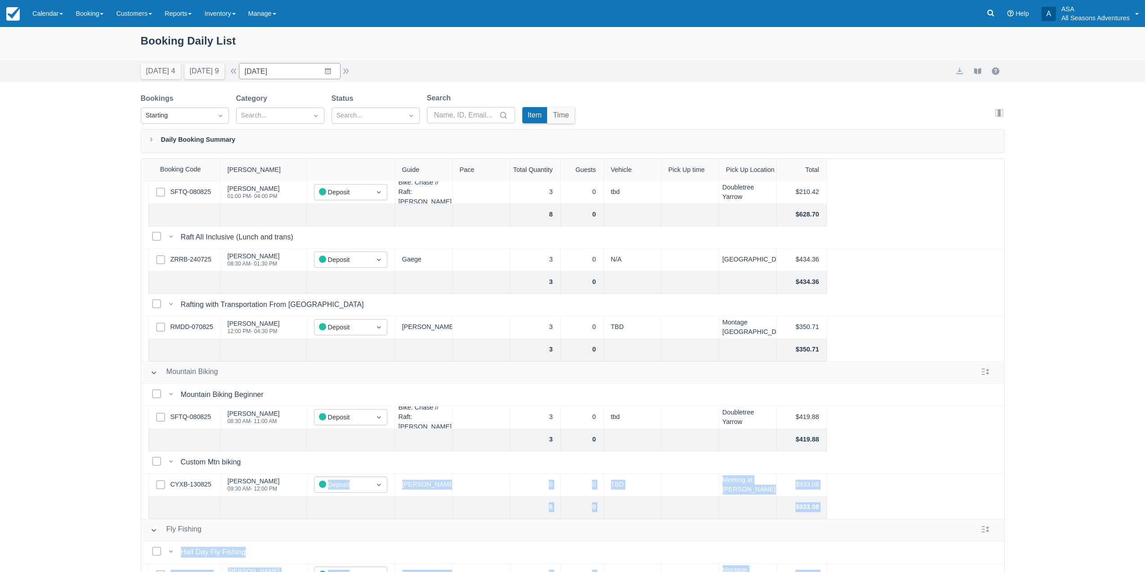
drag, startPoint x: 282, startPoint y: 489, endPoint x: 103, endPoint y: 350, distance: 226.0
click at [103, 350] on div "Booking Daily List Today 4 Tomorrow 9 Date 08/15/25 Navigate forward to interac…" at bounding box center [572, 322] width 1145 height 591
click at [150, 67] on button "Today 4" at bounding box center [161, 71] width 40 height 16
type input "[DATE]"
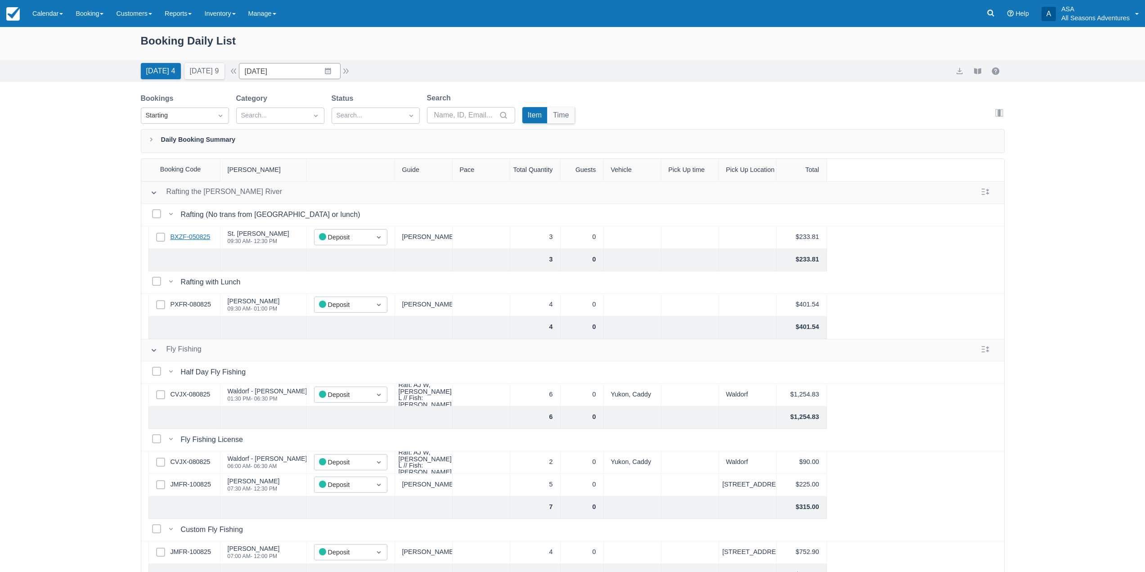
click at [192, 238] on link "BXZF-050825" at bounding box center [191, 237] width 40 height 10
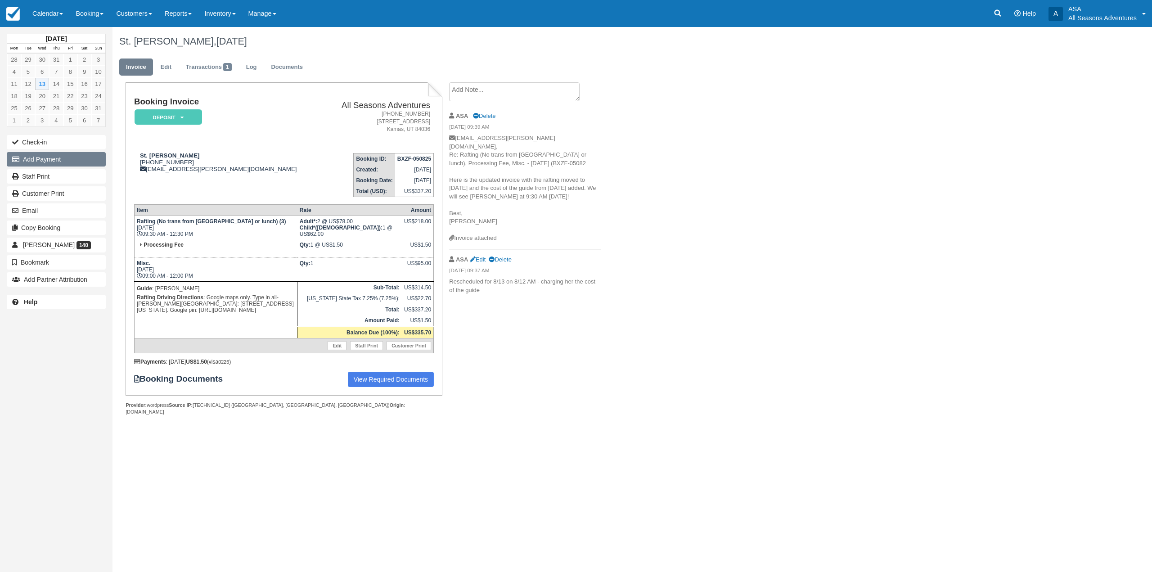
click at [36, 155] on button "Add Payment" at bounding box center [56, 159] width 99 height 14
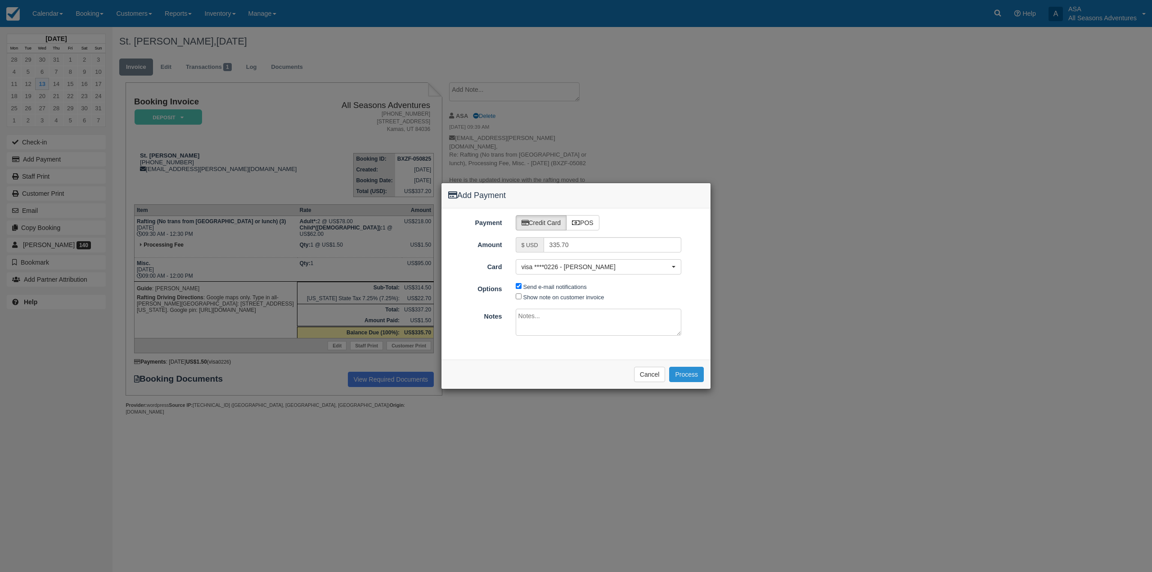
click at [681, 374] on button "Process" at bounding box center [686, 374] width 35 height 15
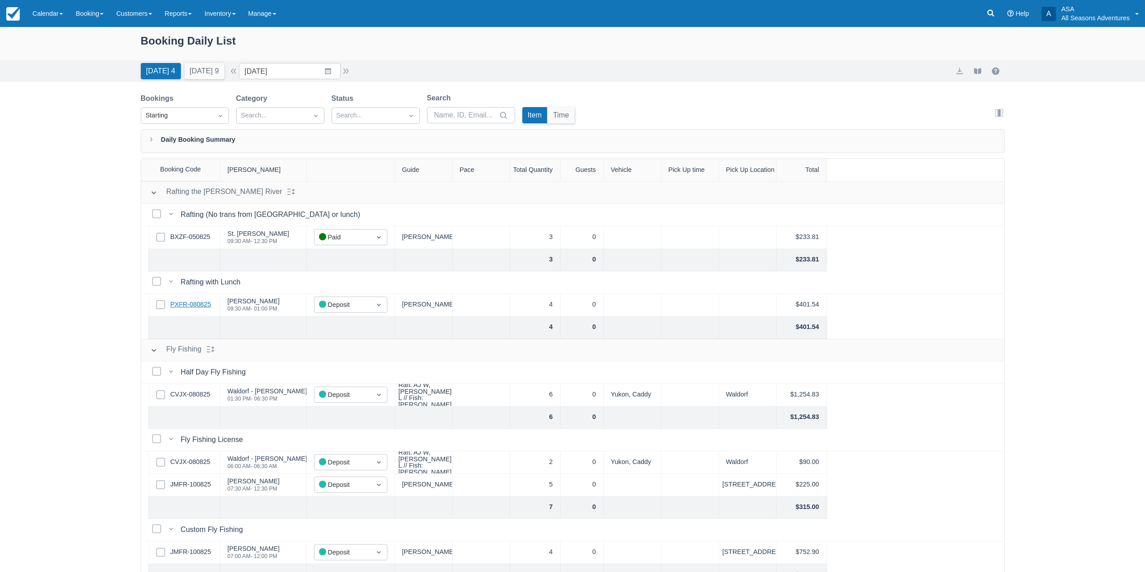
click at [187, 302] on link "PXFR-080825" at bounding box center [191, 305] width 40 height 10
click at [223, 76] on button "[DATE] 9" at bounding box center [204, 71] width 40 height 16
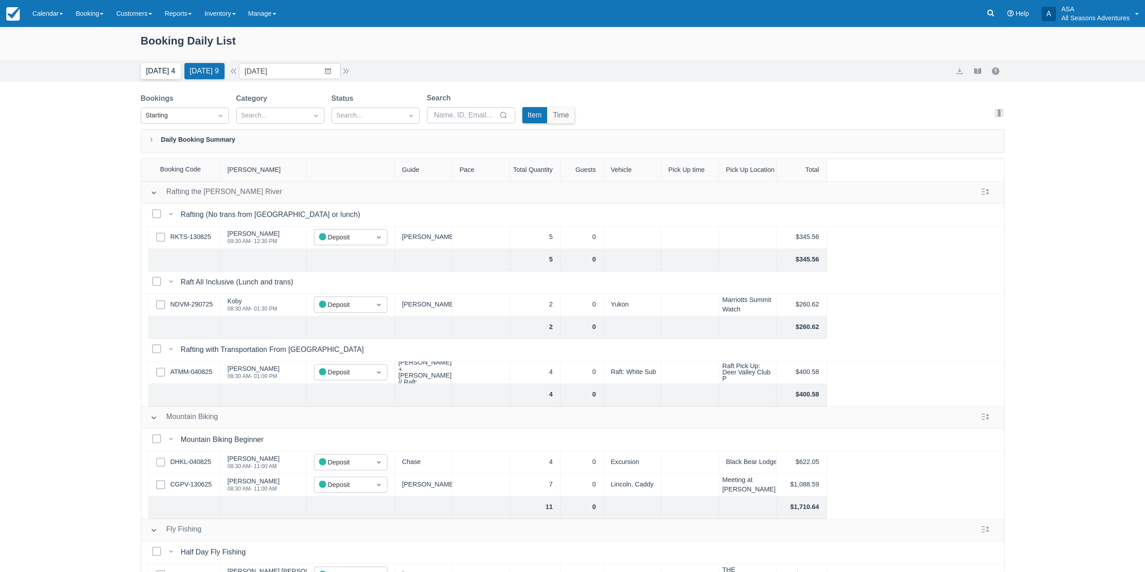
click at [161, 70] on button "[DATE] 4" at bounding box center [161, 71] width 40 height 16
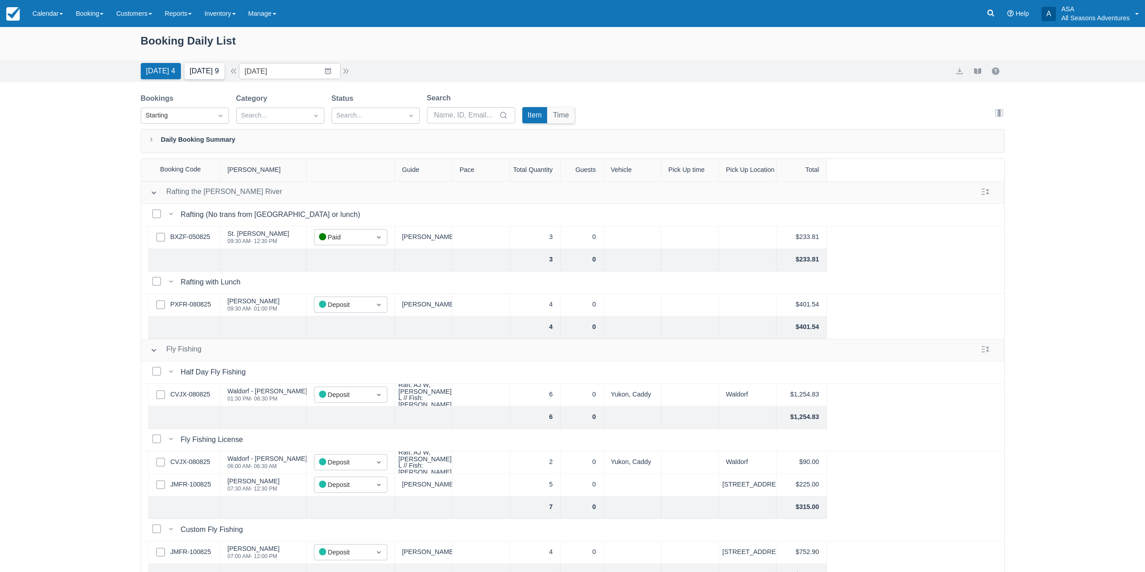
click at [212, 76] on button "[DATE] 9" at bounding box center [204, 71] width 40 height 16
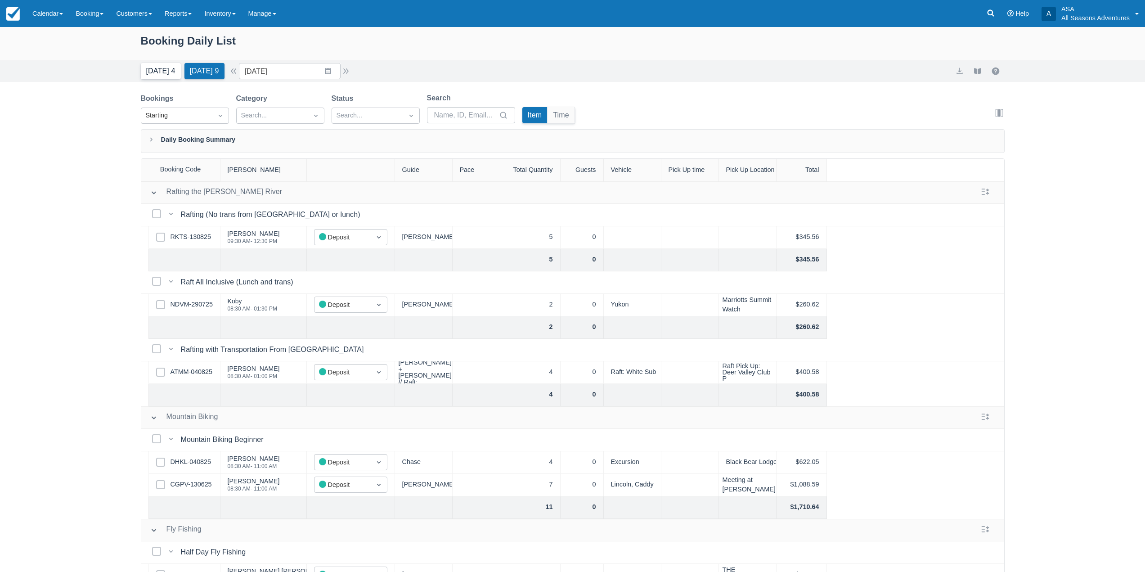
click at [162, 74] on button "[DATE] 4" at bounding box center [161, 71] width 40 height 16
type input "[DATE]"
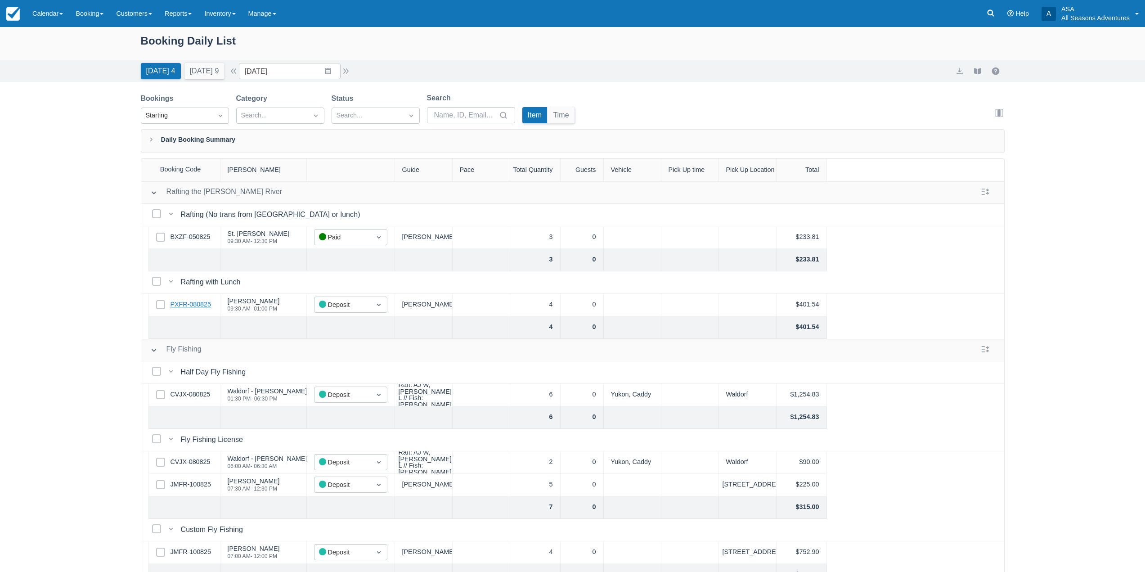
click at [206, 305] on link "PXFR-080825" at bounding box center [191, 305] width 40 height 10
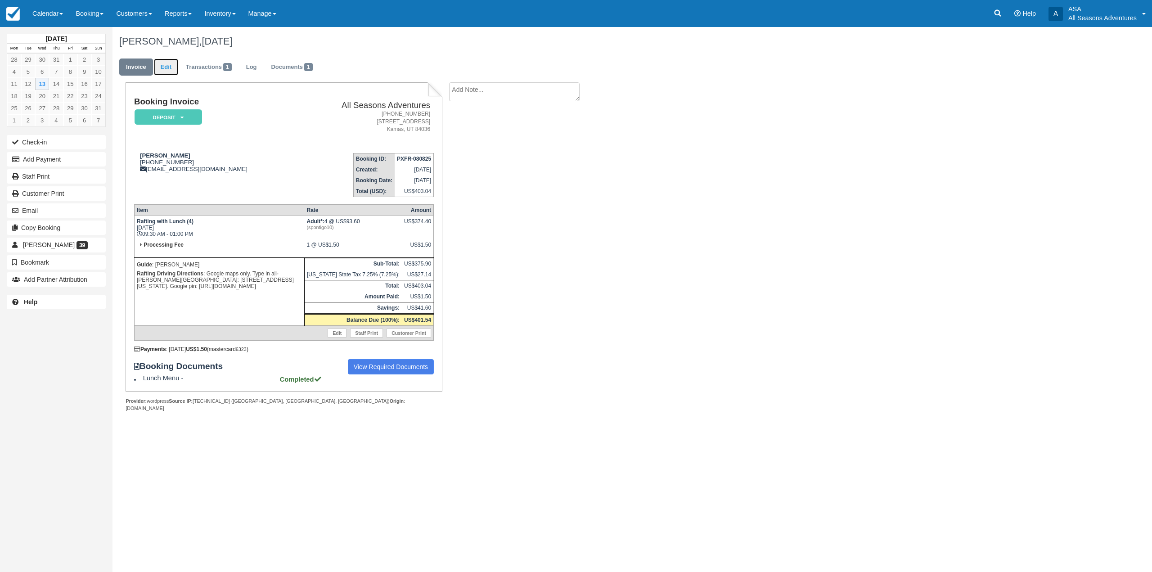
click at [161, 70] on link "Edit" at bounding box center [166, 67] width 24 height 18
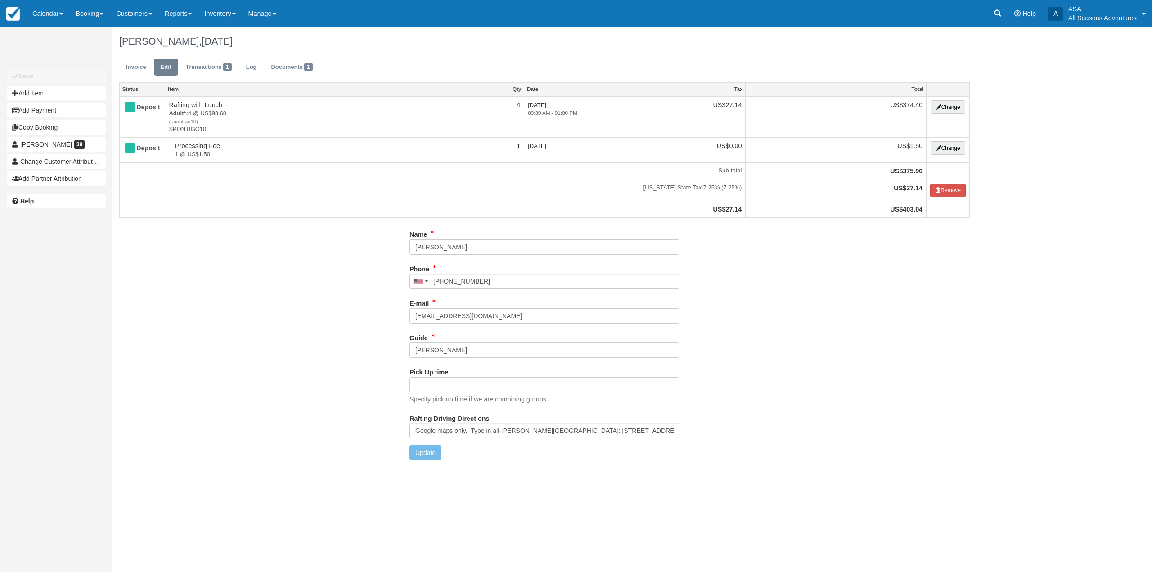
type input "(425) 270-9408"
click at [446, 350] on input "Bethany" at bounding box center [544, 349] width 270 height 15
type input "Mitch"
click at [433, 451] on button "Update" at bounding box center [425, 452] width 32 height 15
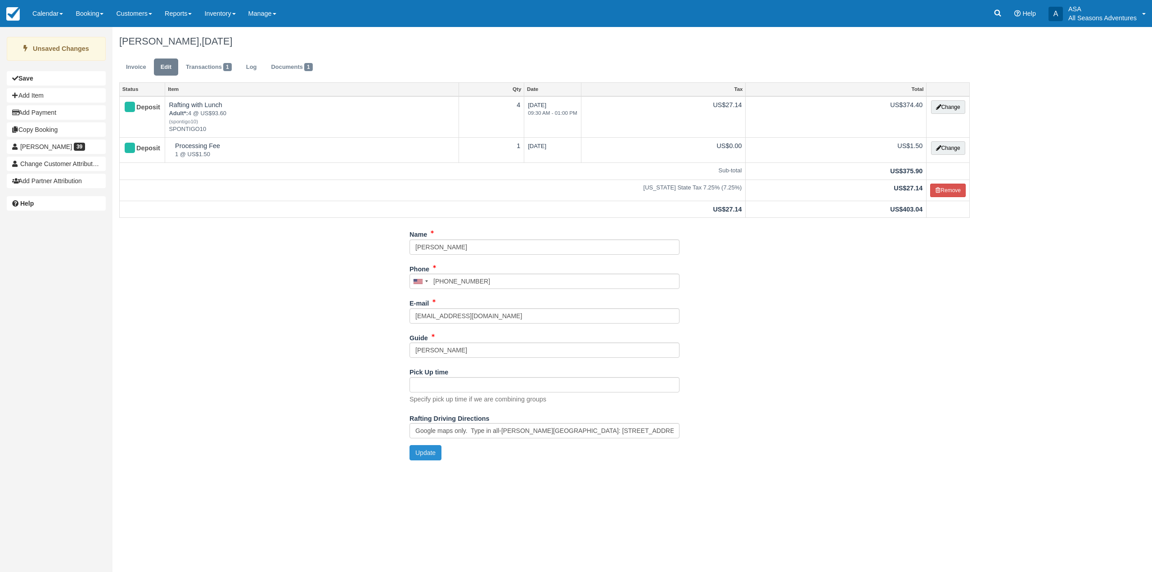
type input "+14252709408"
click at [130, 68] on link "Invoice" at bounding box center [136, 67] width 34 height 18
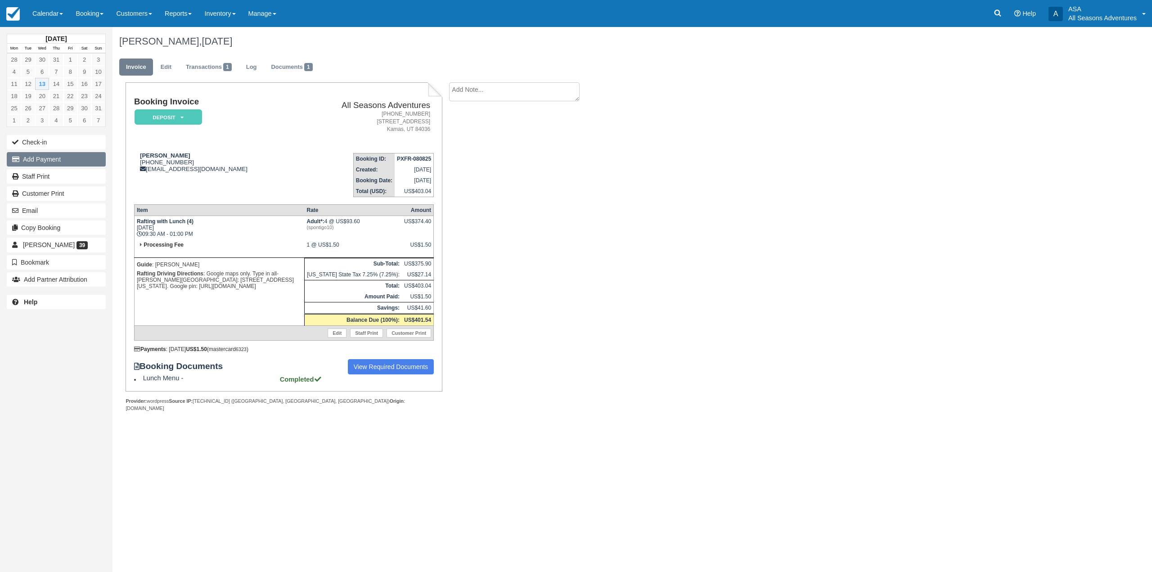
click at [65, 162] on button "Add Payment" at bounding box center [56, 159] width 99 height 14
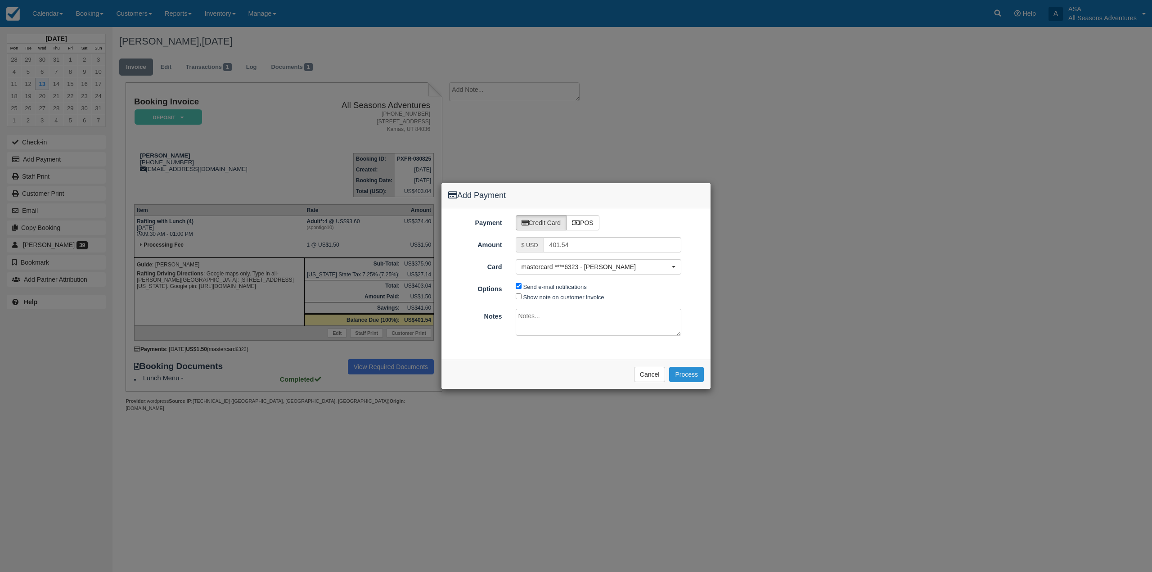
click at [693, 368] on button "Process" at bounding box center [686, 374] width 35 height 15
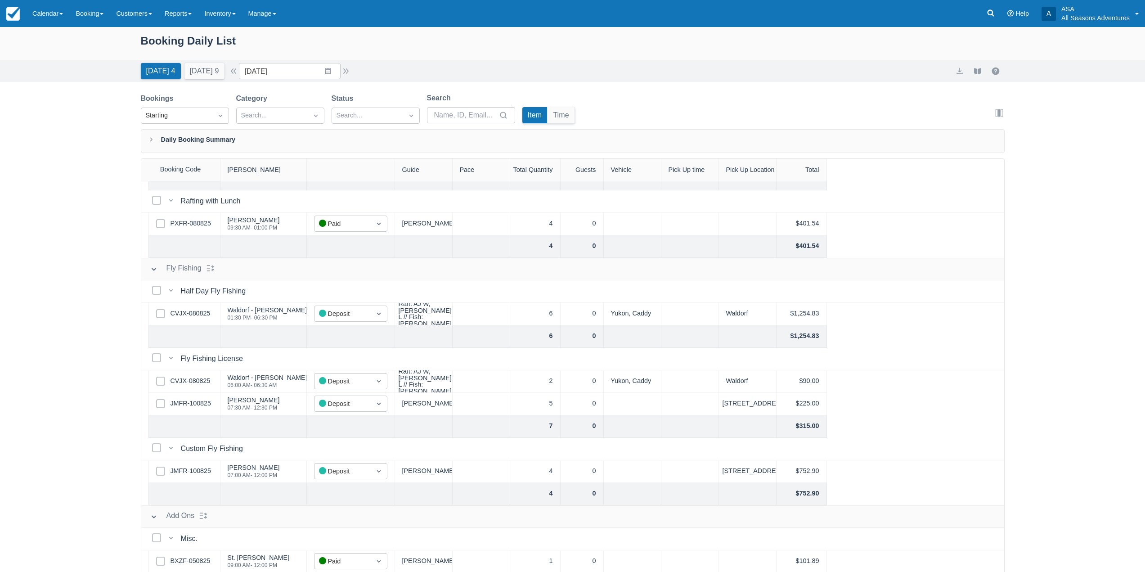
scroll to position [82, 0]
click at [193, 314] on link "CVJX-080825" at bounding box center [191, 313] width 40 height 10
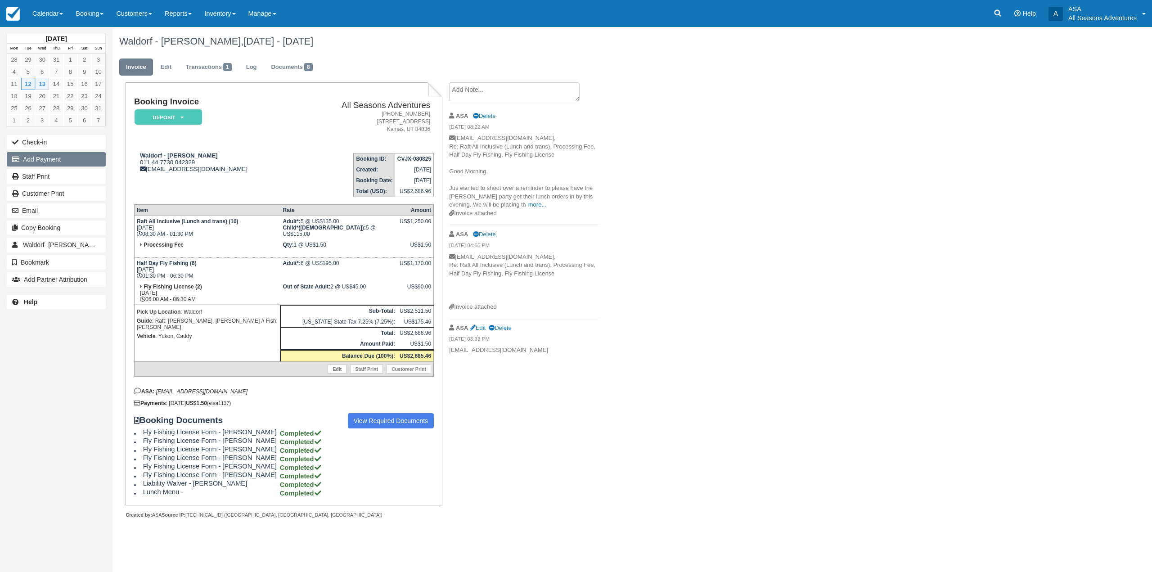
click at [59, 162] on button "Add Payment" at bounding box center [56, 159] width 99 height 14
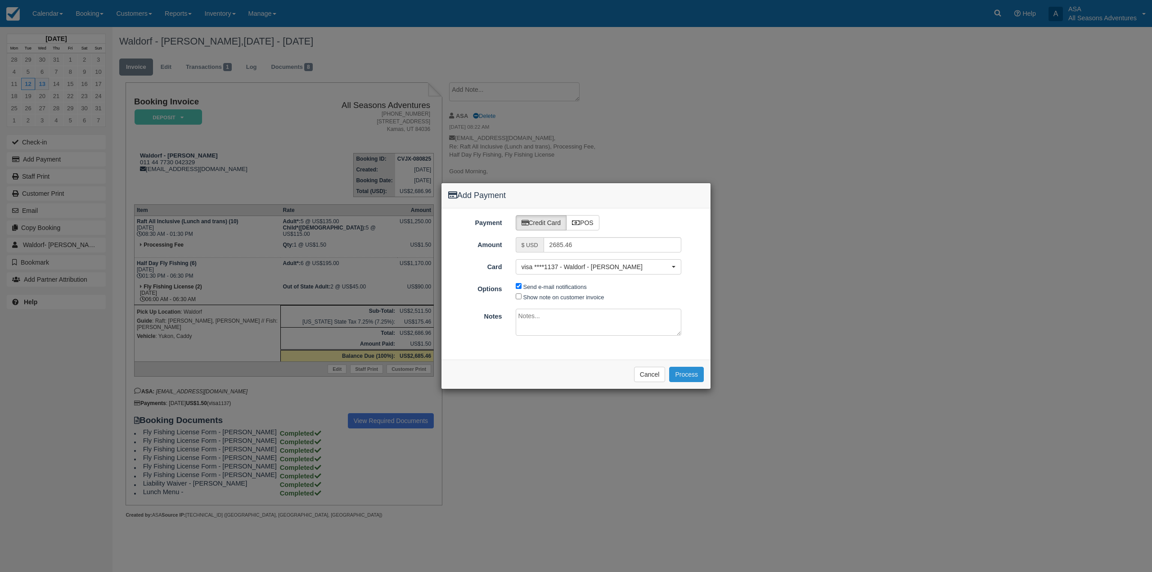
click at [685, 370] on button "Process" at bounding box center [686, 374] width 35 height 15
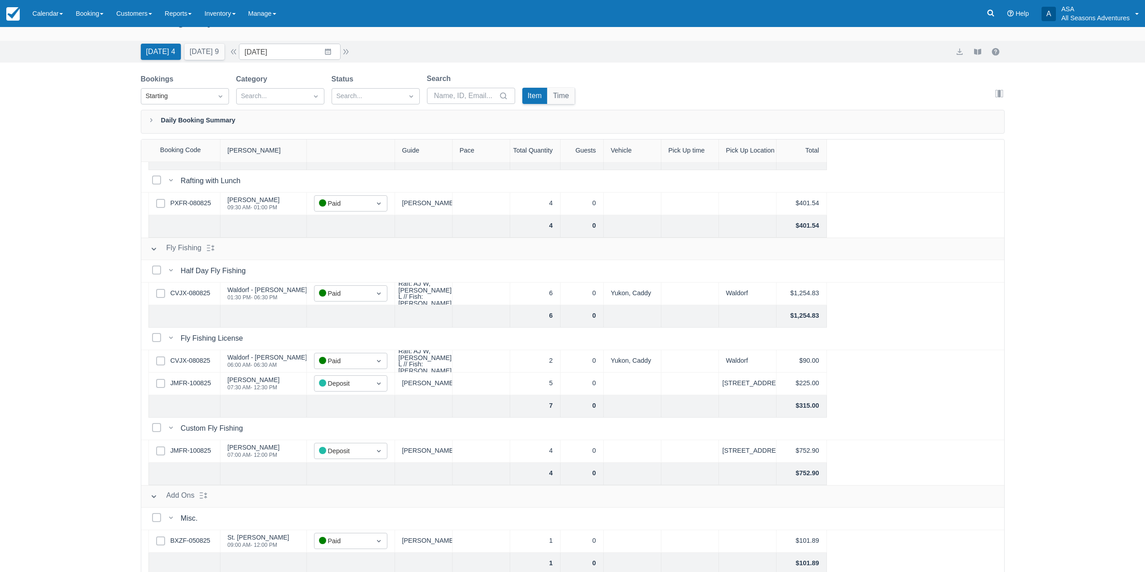
scroll to position [46, 0]
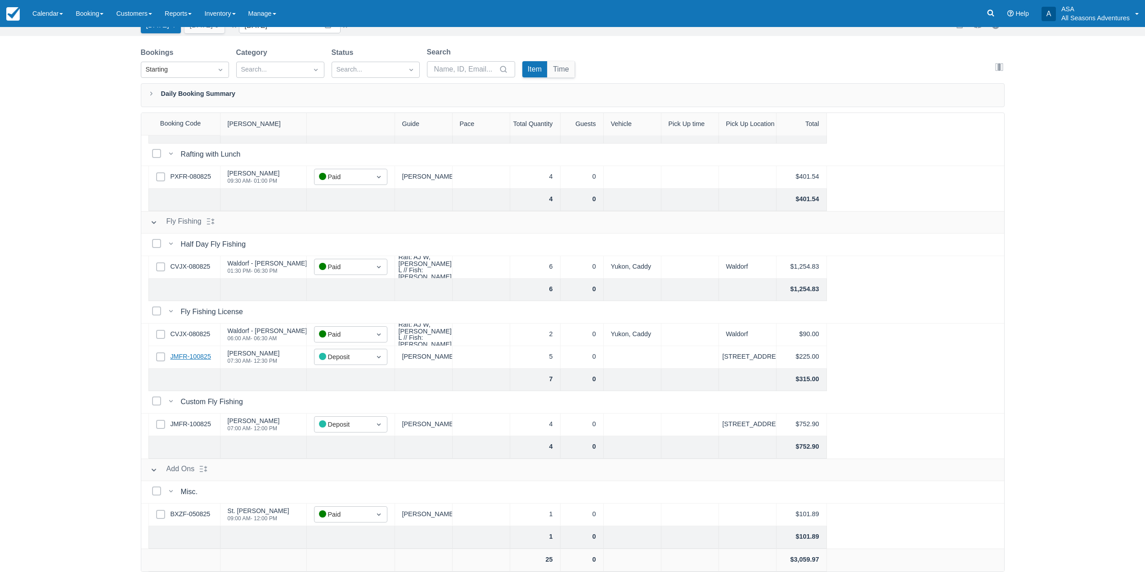
click at [196, 353] on link "JMFR-100825" at bounding box center [191, 357] width 40 height 10
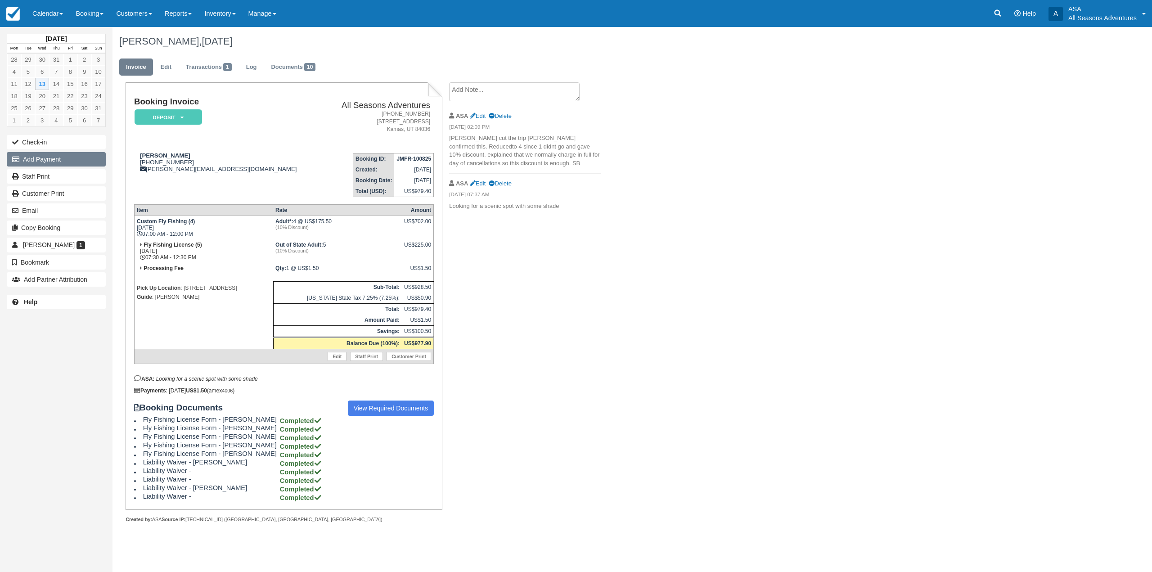
click at [59, 162] on button "Add Payment" at bounding box center [56, 159] width 99 height 14
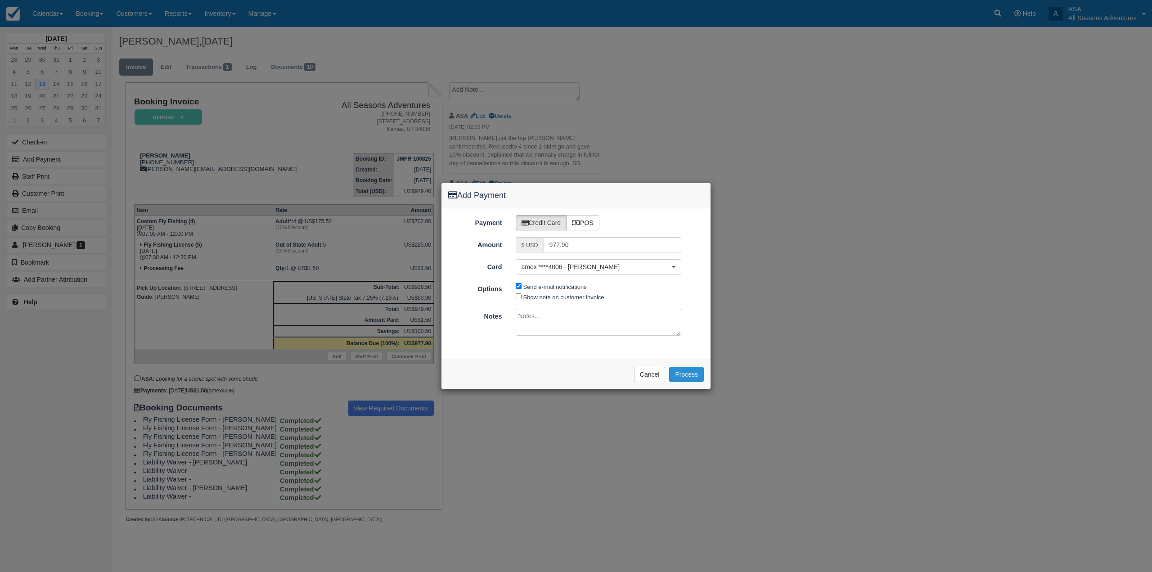
click at [693, 372] on button "Process" at bounding box center [686, 374] width 35 height 15
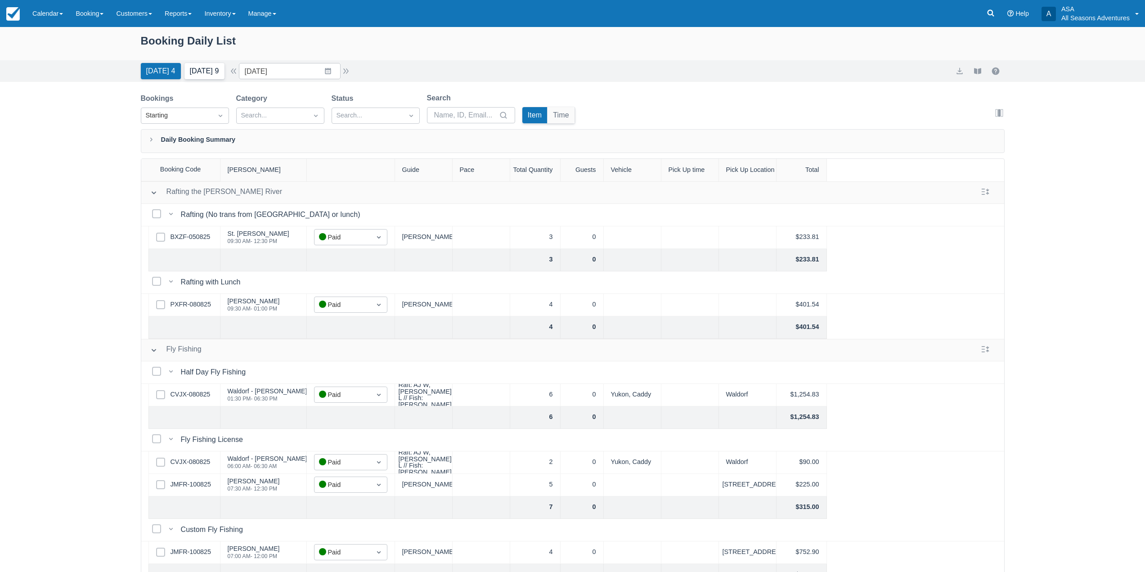
click at [210, 64] on button "[DATE] 9" at bounding box center [204, 71] width 40 height 16
type input "[DATE]"
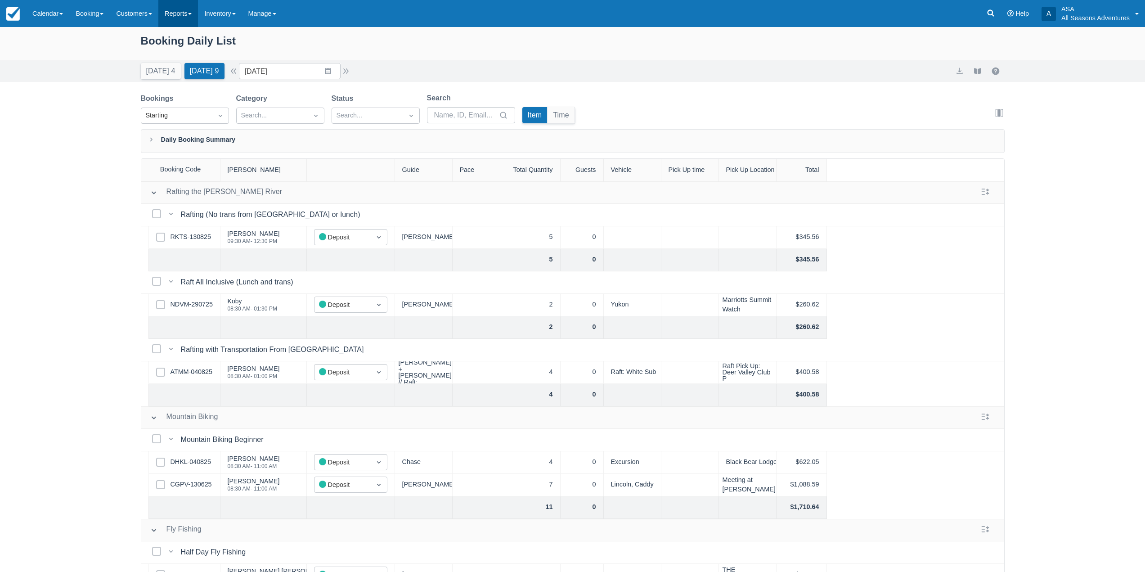
click at [177, 16] on link "Reports" at bounding box center [178, 13] width 40 height 27
click at [195, 80] on link "Transactions" at bounding box center [194, 76] width 71 height 19
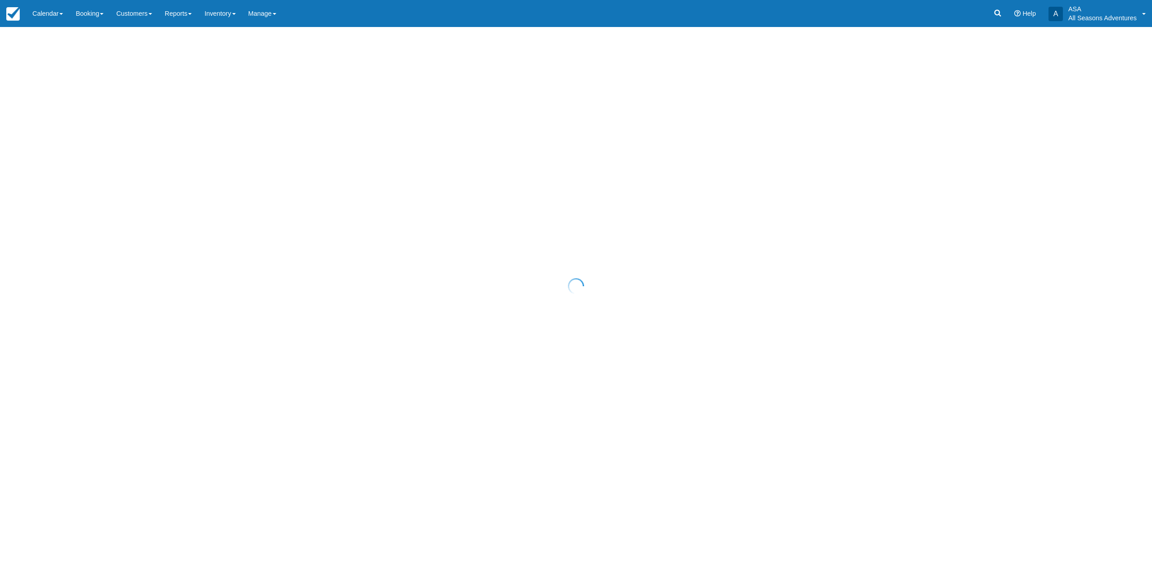
select select "10"
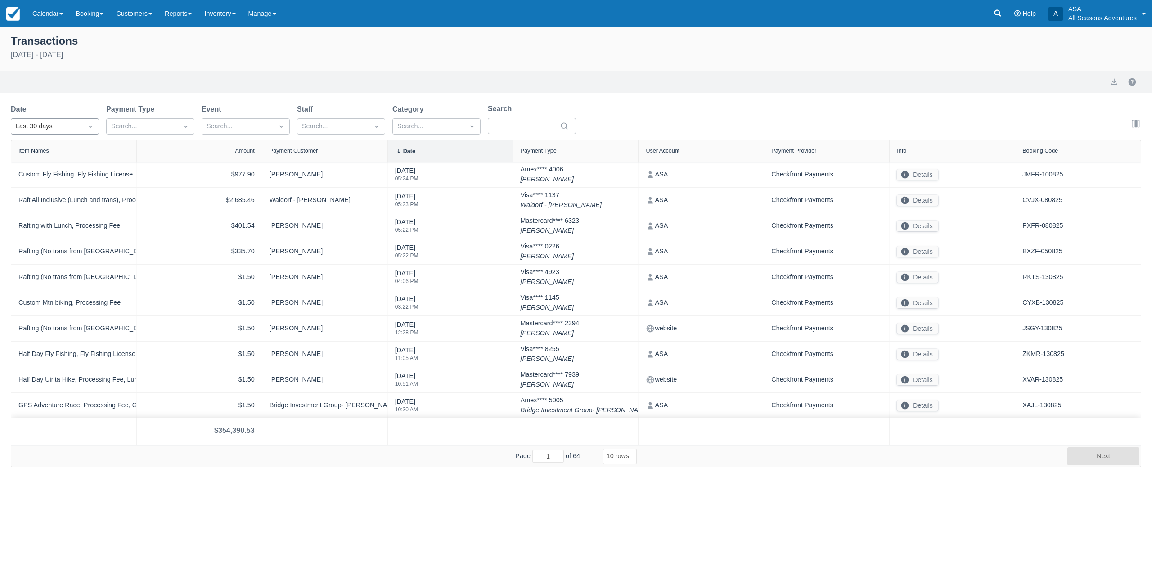
click at [78, 123] on div "Last 30 days" at bounding box center [46, 126] width 71 height 14
click at [71, 166] on div "Today" at bounding box center [55, 166] width 88 height 18
select select "10"
click at [1087, 455] on button "Next" at bounding box center [1103, 456] width 72 height 18
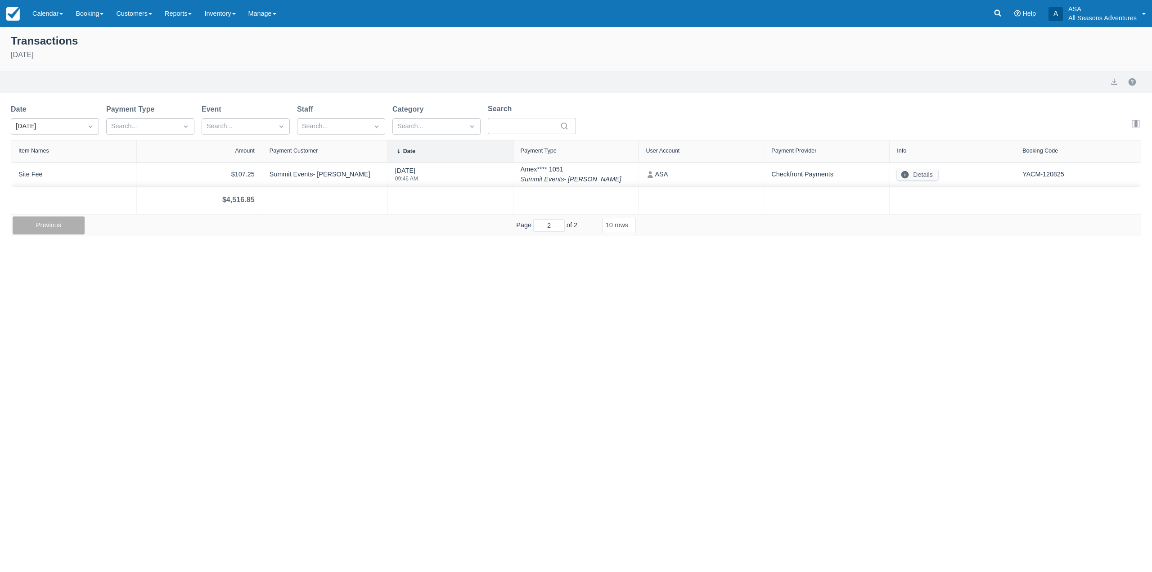
click at [53, 228] on button "Previous" at bounding box center [49, 225] width 72 height 18
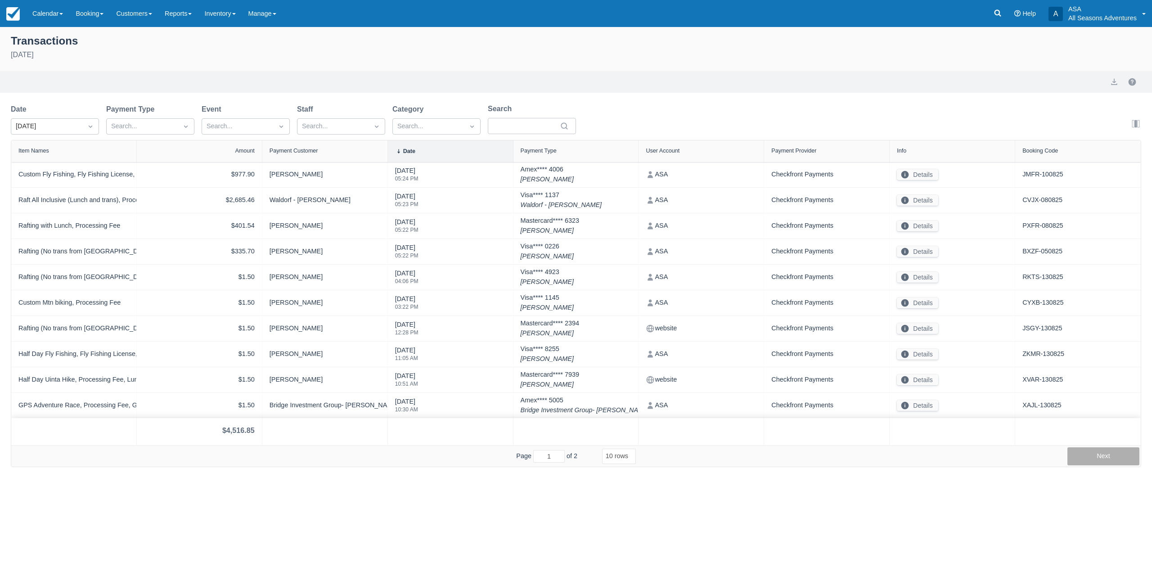
click at [1081, 456] on button "Next" at bounding box center [1103, 456] width 72 height 18
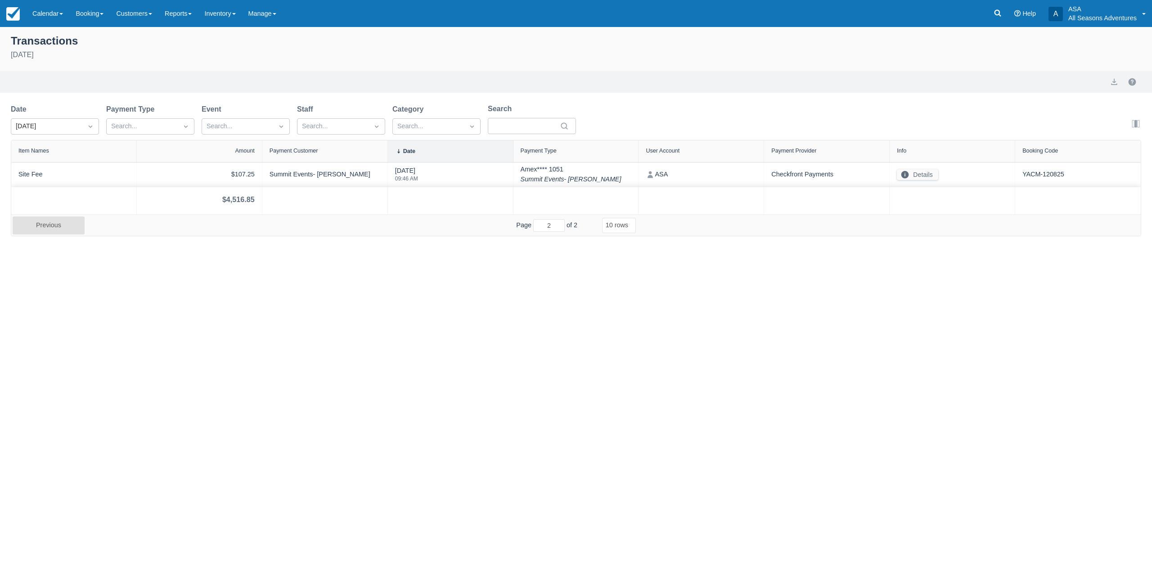
click at [367, 275] on div "Transactions August 13th 2025 Export Date Today Payment Type Search... Event Se…" at bounding box center [576, 299] width 1152 height 545
click at [70, 222] on button "Previous" at bounding box center [49, 225] width 72 height 18
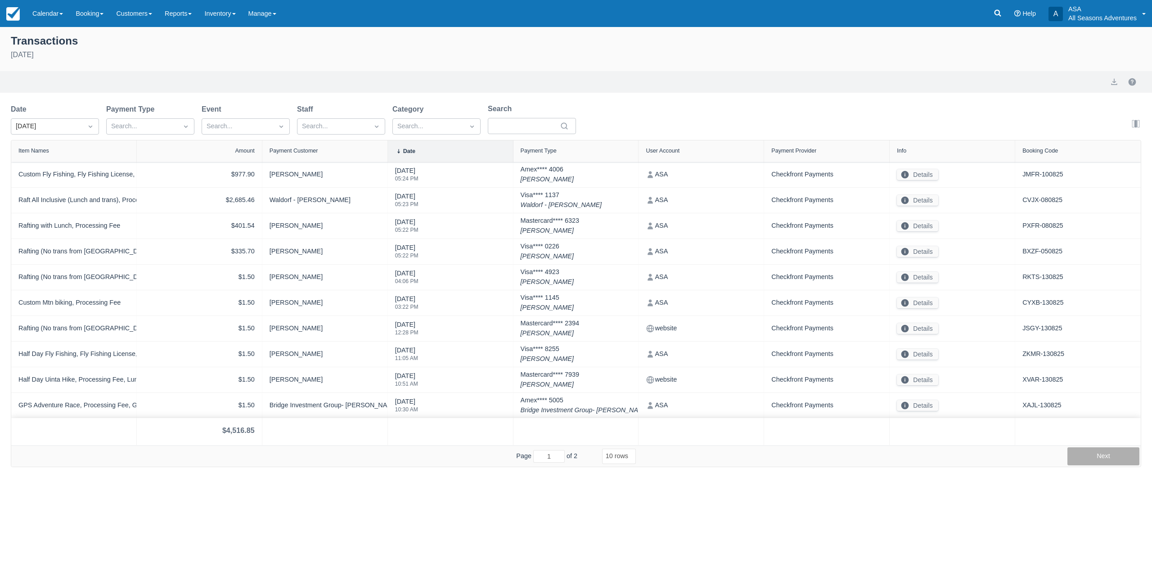
click at [1068, 453] on button "Next" at bounding box center [1103, 456] width 72 height 18
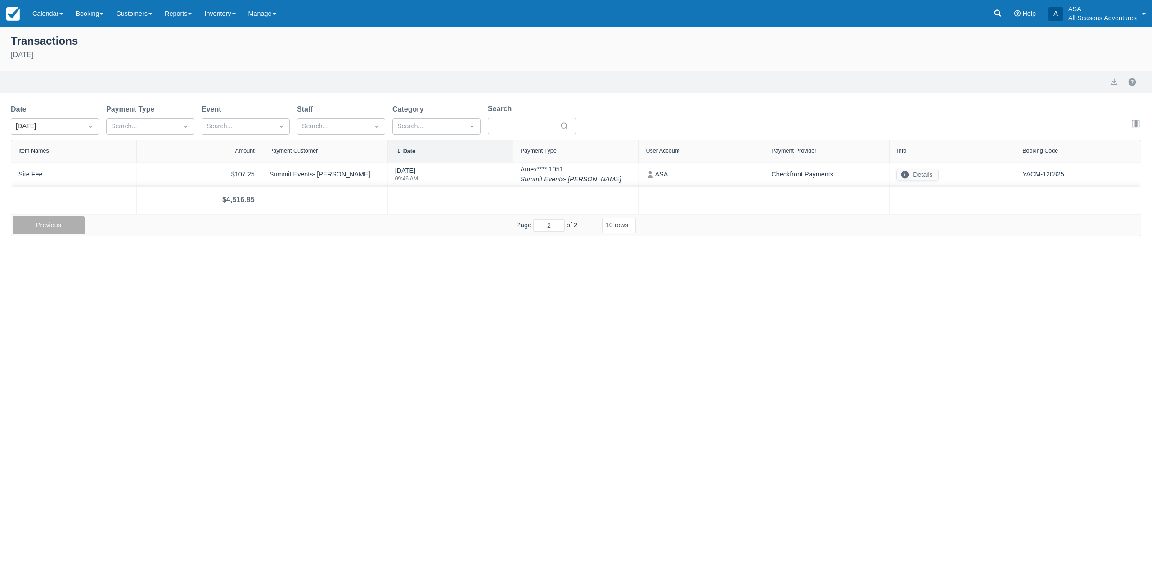
click at [78, 226] on button "Previous" at bounding box center [49, 225] width 72 height 18
type input "1"
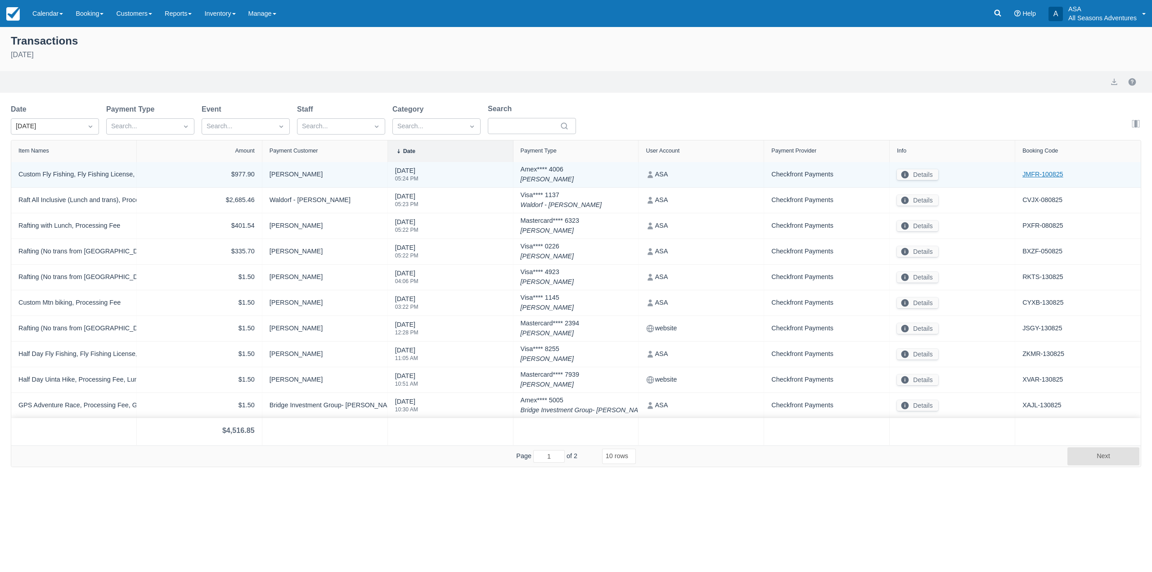
click at [1040, 177] on link "JMFR-100825" at bounding box center [1042, 175] width 40 height 10
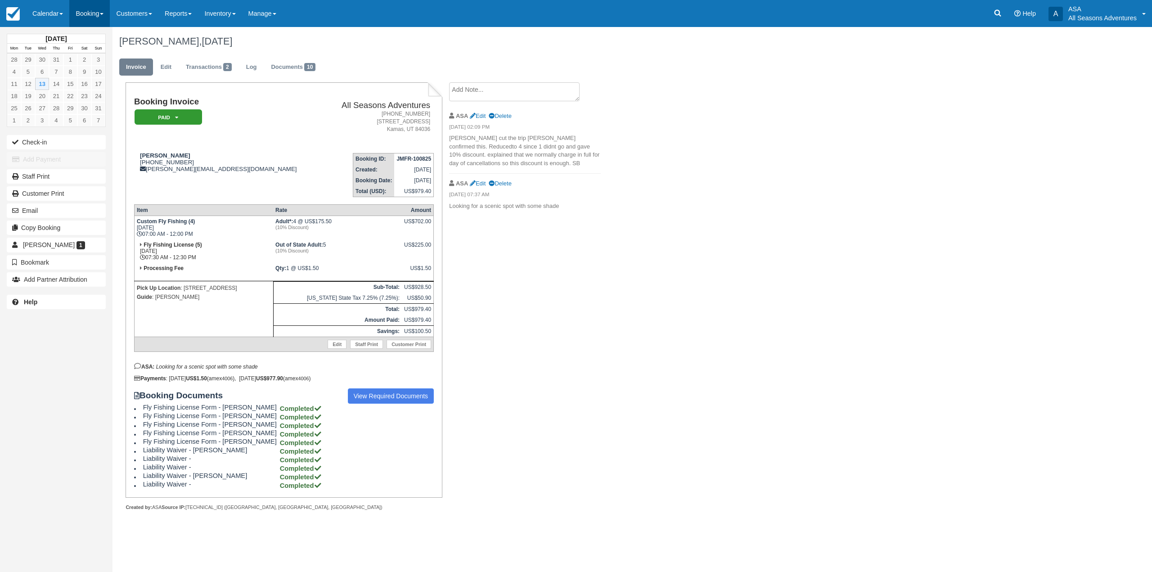
click at [109, 22] on link "Booking" at bounding box center [89, 13] width 40 height 27
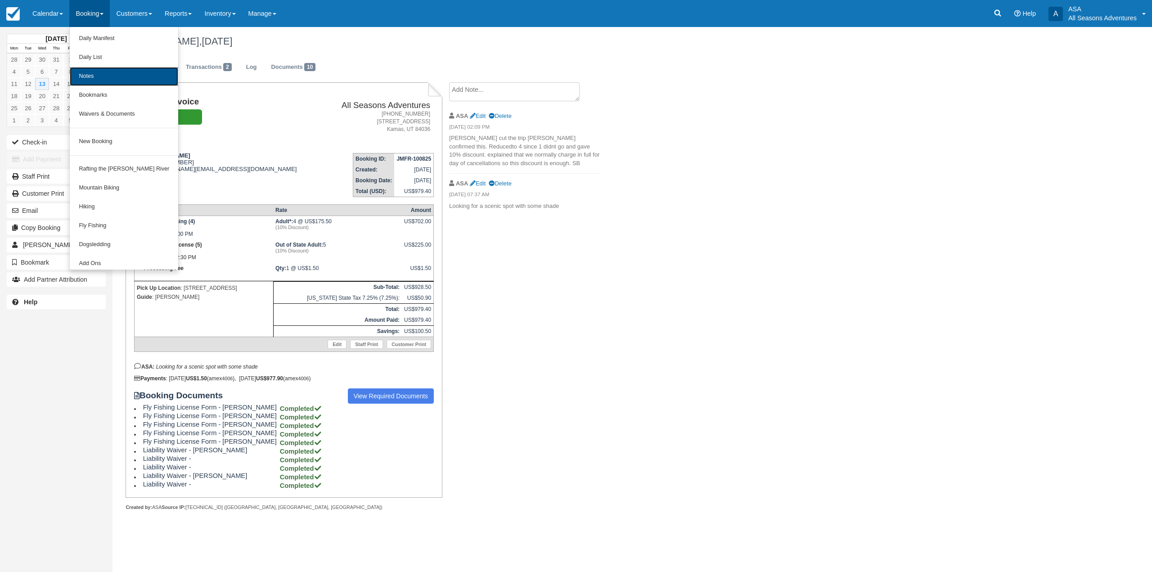
click at [106, 67] on link "Notes" at bounding box center [124, 76] width 108 height 19
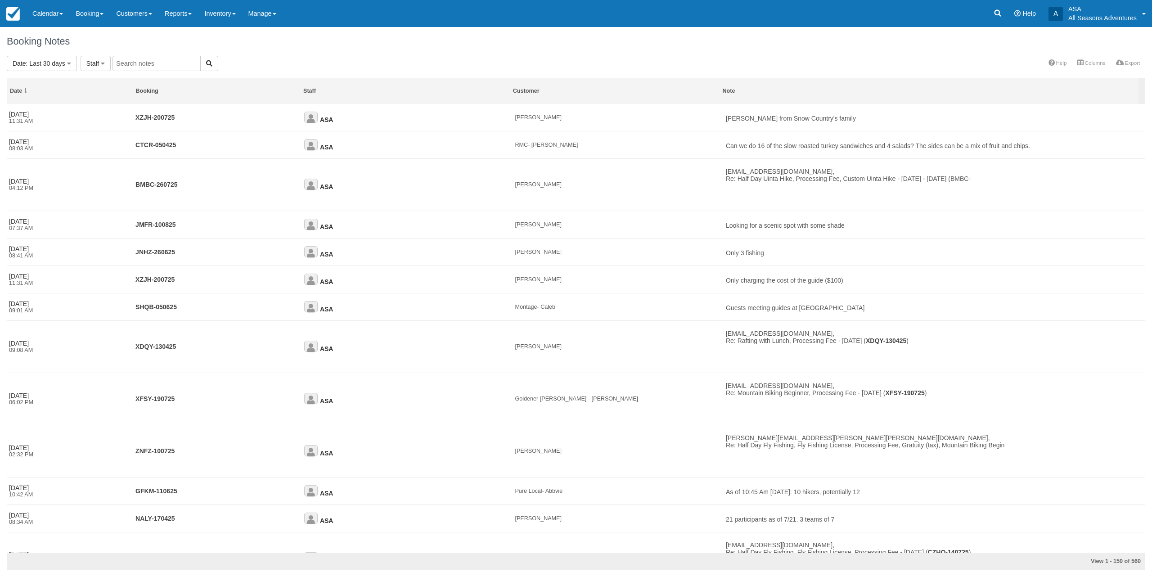
click at [99, 21] on link "Booking" at bounding box center [89, 13] width 40 height 27
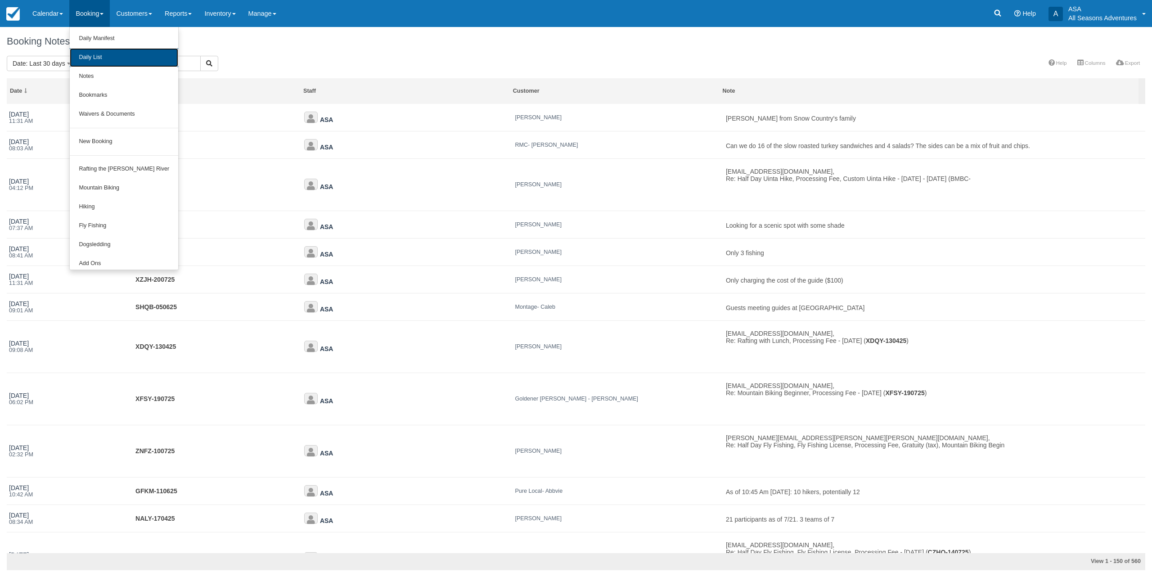
click at [94, 59] on link "Daily List" at bounding box center [124, 57] width 108 height 19
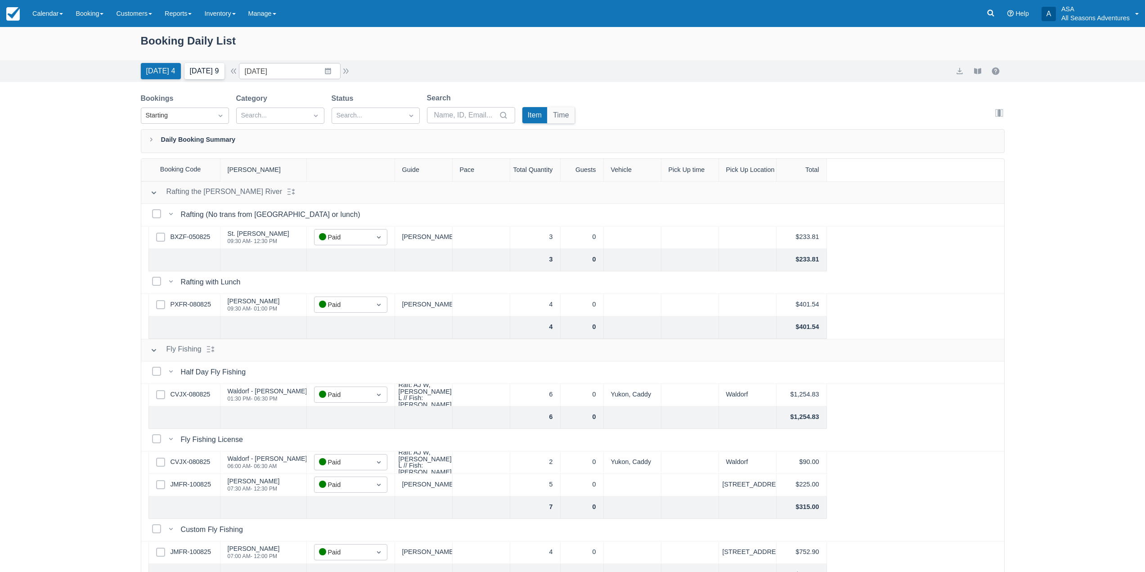
click at [207, 72] on button "Tomorrow 9" at bounding box center [204, 71] width 40 height 16
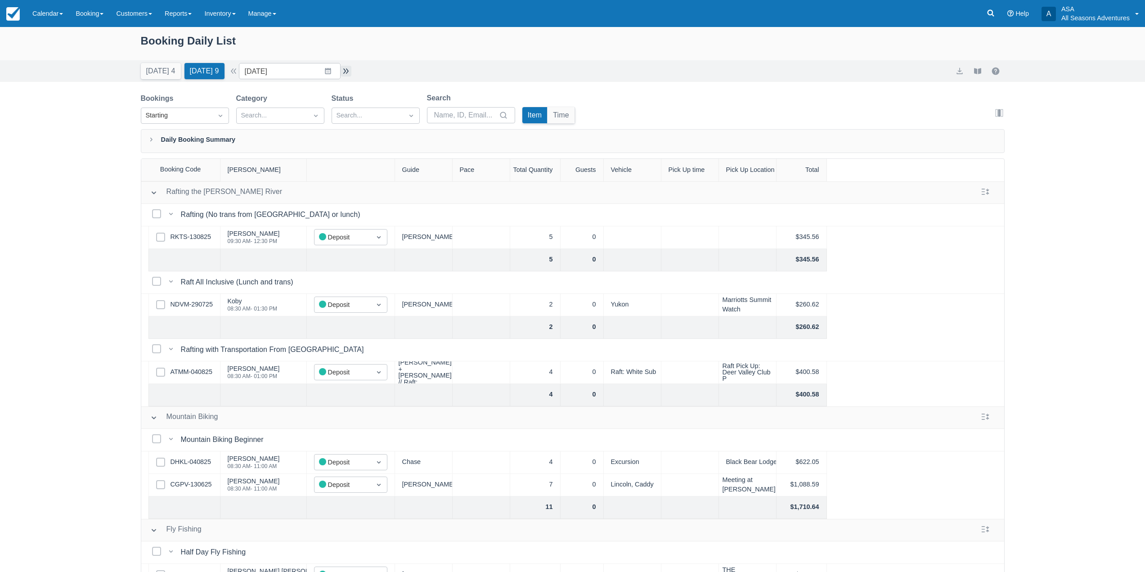
click at [344, 70] on button "button" at bounding box center [346, 71] width 11 height 11
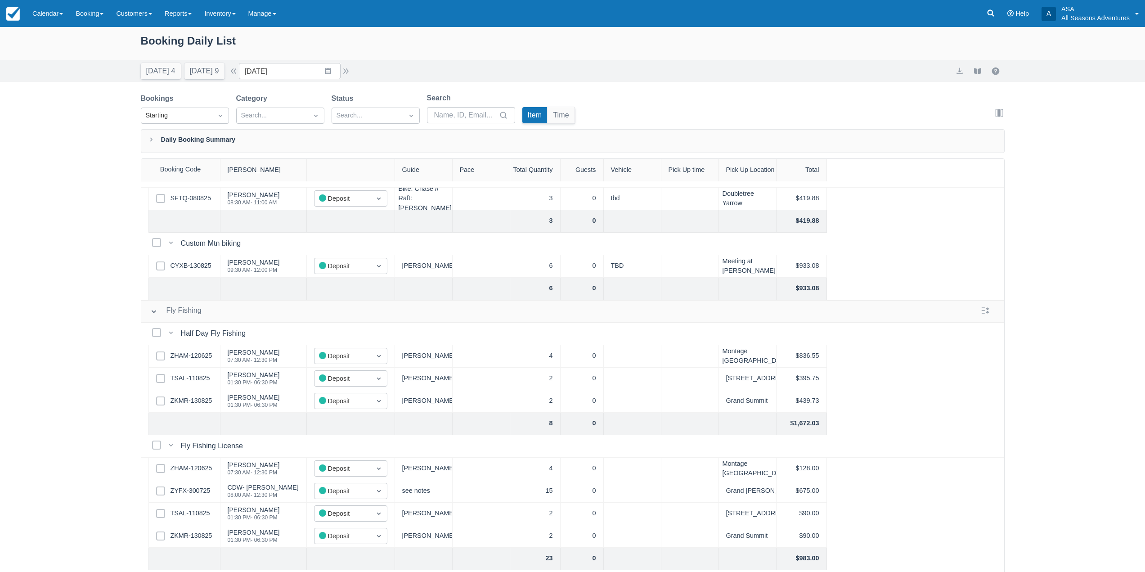
scroll to position [360, 0]
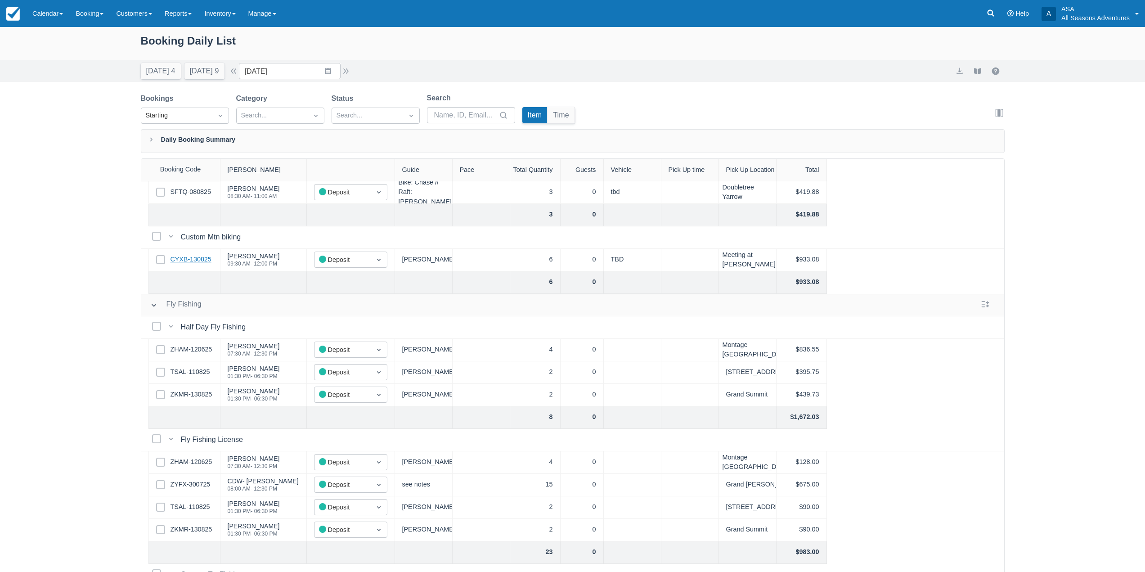
click at [206, 258] on link "CYXB-130825" at bounding box center [191, 260] width 41 height 10
click at [211, 76] on button "Tomorrow 9" at bounding box center [204, 71] width 40 height 16
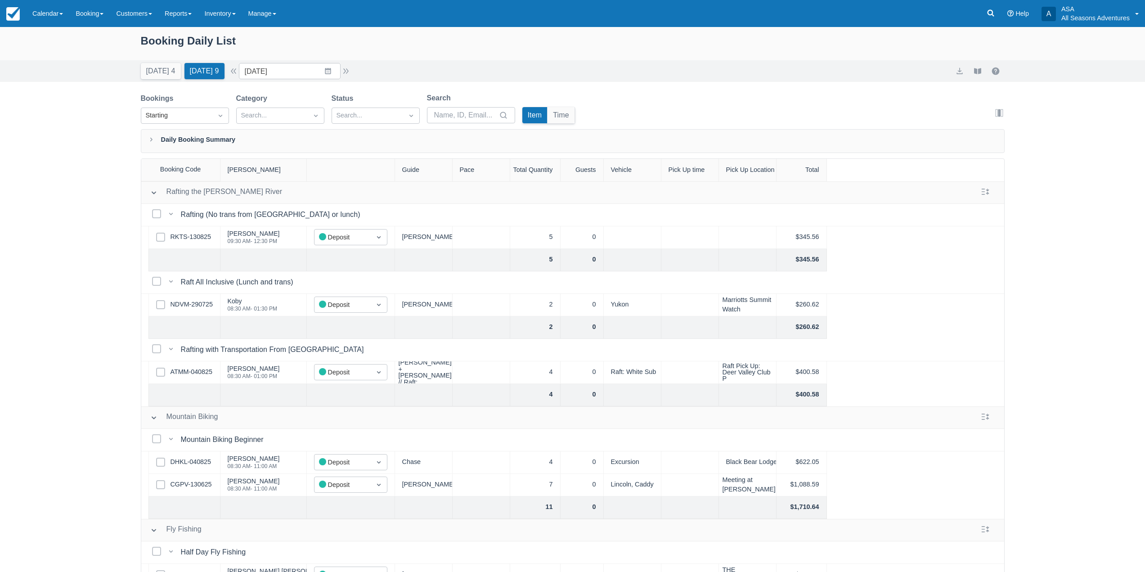
click at [355, 75] on div "Today 4 Tomorrow 9 Date 08/14/25 Navigate forward to interact with the calendar…" at bounding box center [573, 71] width 864 height 16
click at [355, 73] on div "Today 4 Tomorrow 9 Date 08/14/25 Navigate forward to interact with the calendar…" at bounding box center [573, 71] width 864 height 16
click at [351, 71] on button "button" at bounding box center [346, 71] width 11 height 11
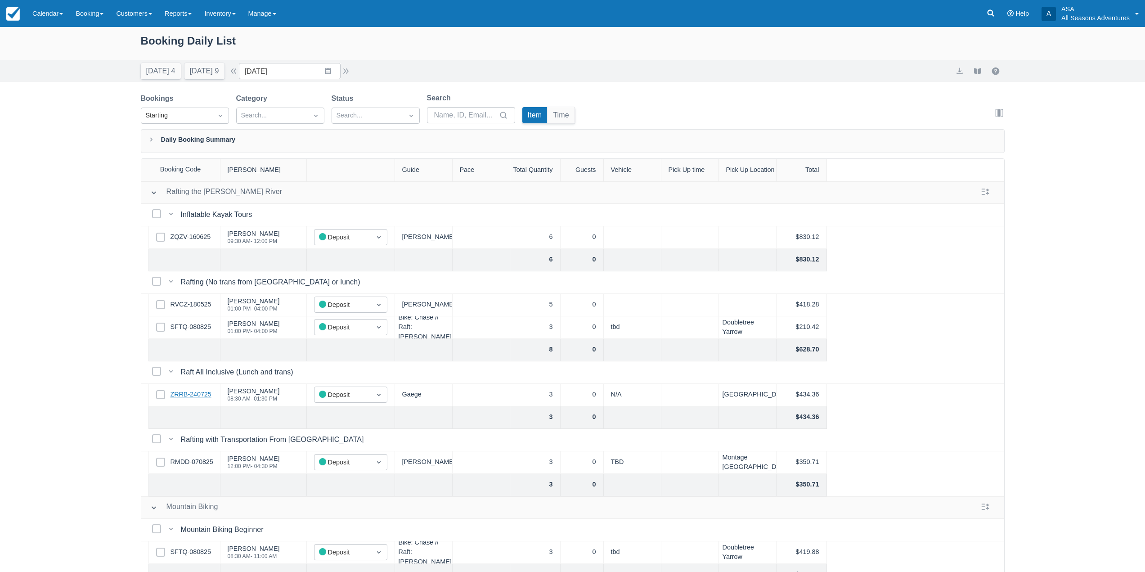
click at [183, 390] on link "ZRRB-240725" at bounding box center [191, 395] width 41 height 10
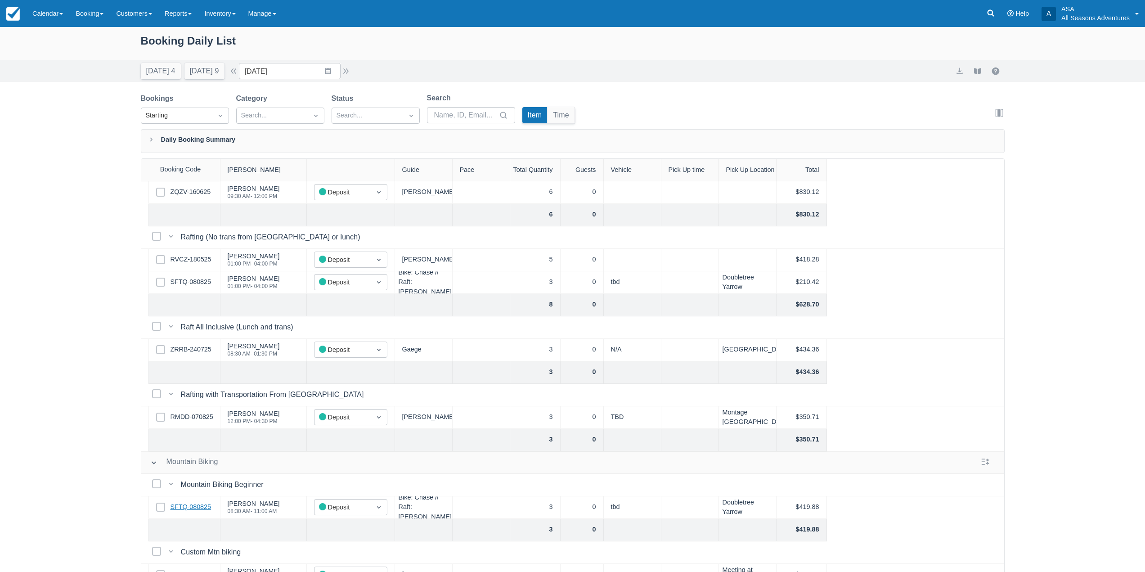
click at [205, 505] on link "SFTQ-080825" at bounding box center [191, 507] width 40 height 10
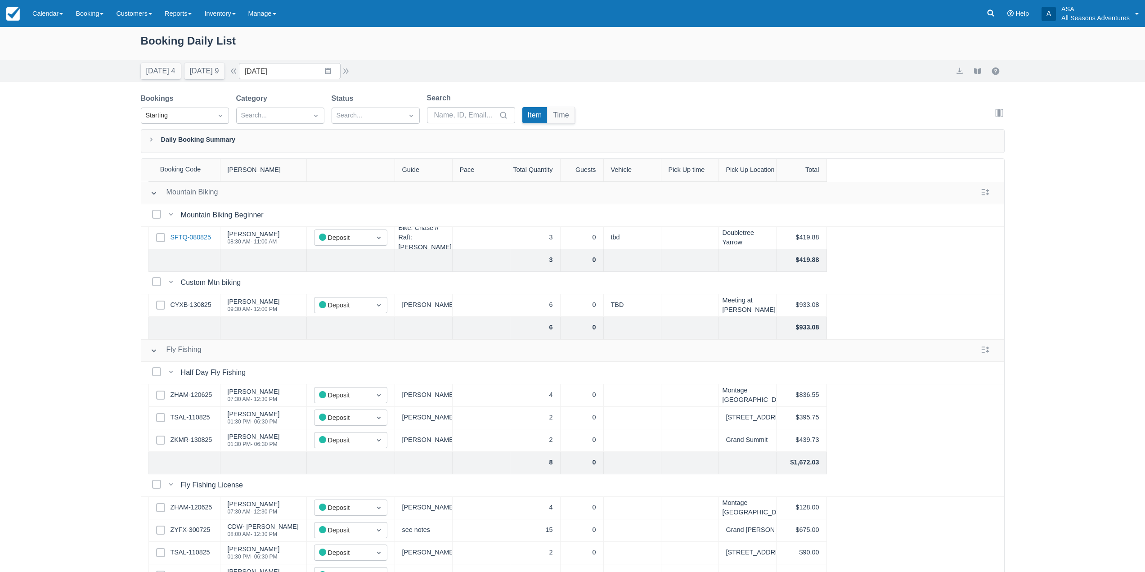
scroll to position [315, 0]
click at [200, 393] on link "ZHAM-120625" at bounding box center [192, 395] width 42 height 10
click at [190, 419] on link "TSAL-110825" at bounding box center [191, 417] width 40 height 10
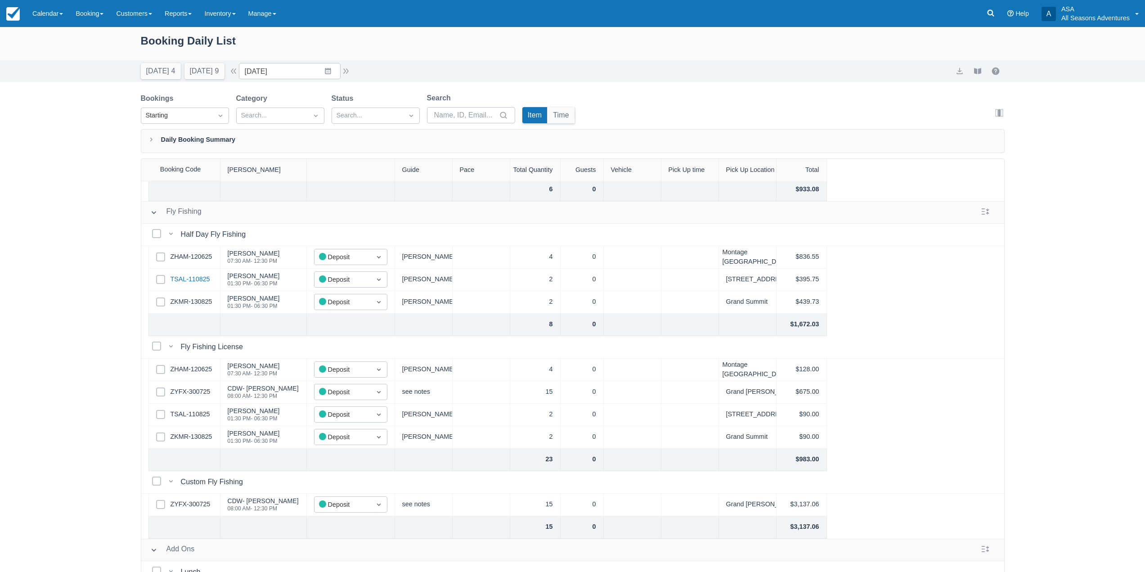
scroll to position [450, 0]
click at [200, 390] on link "ZYFX-300725" at bounding box center [191, 395] width 40 height 10
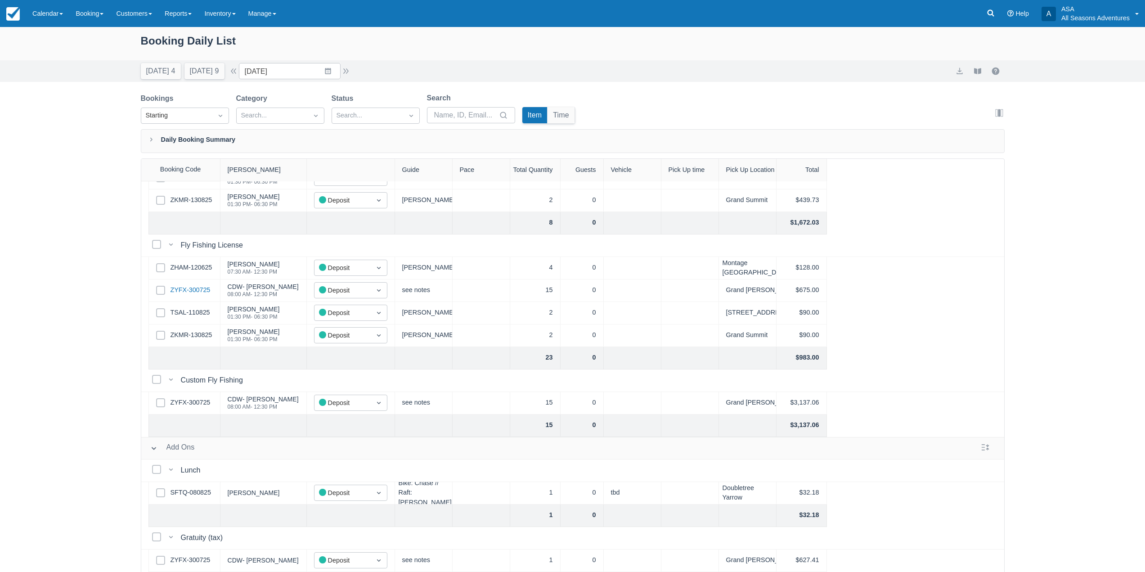
scroll to position [516, 0]
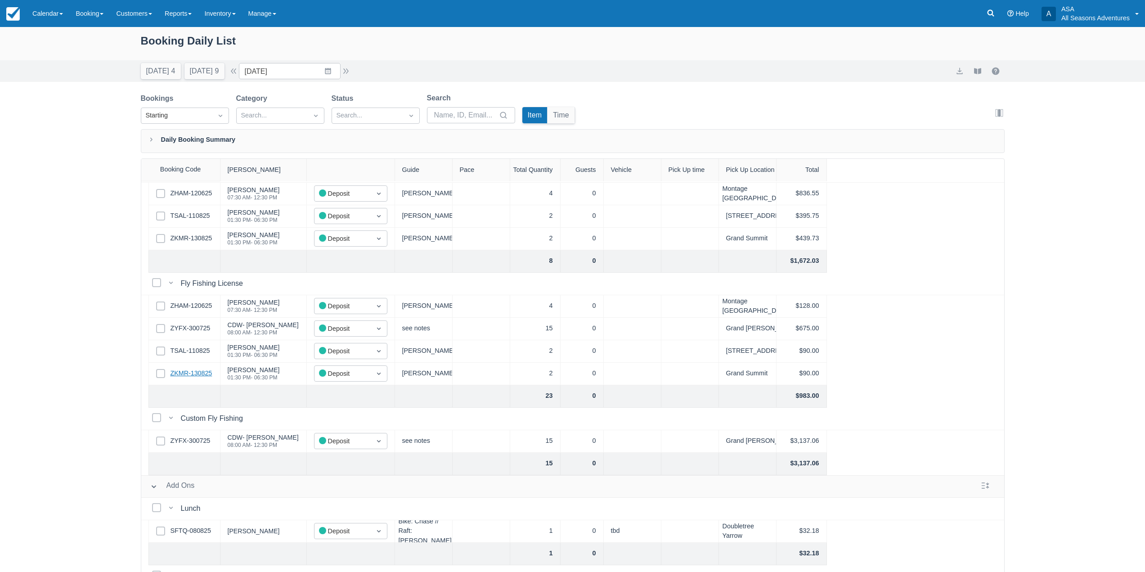
click at [199, 370] on link "ZKMR-130825" at bounding box center [192, 373] width 42 height 10
click at [202, 350] on link "TSAL-110825" at bounding box center [191, 351] width 40 height 10
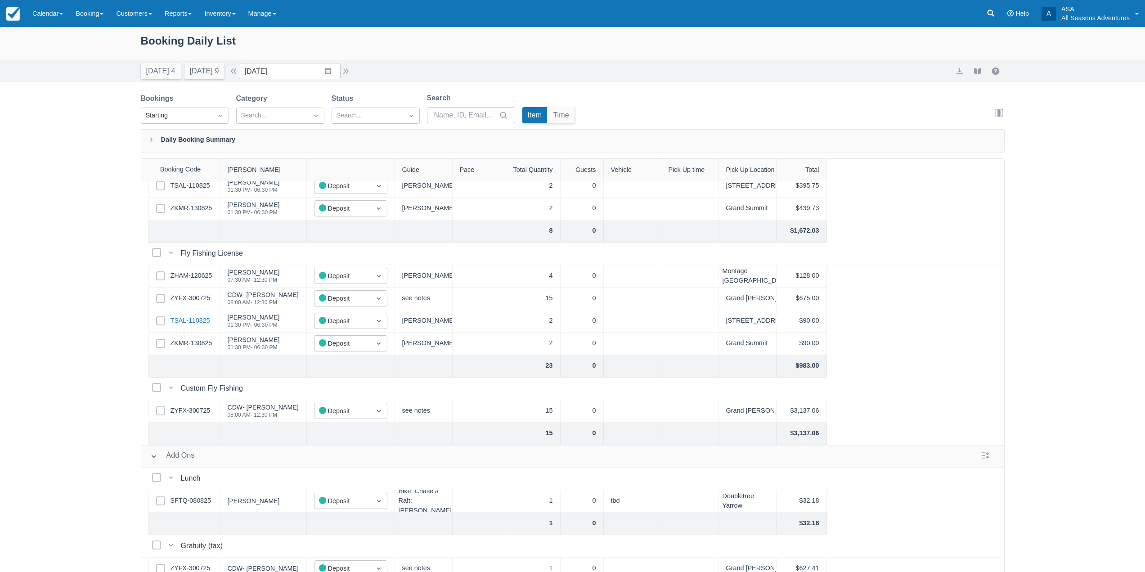
scroll to position [561, 0]
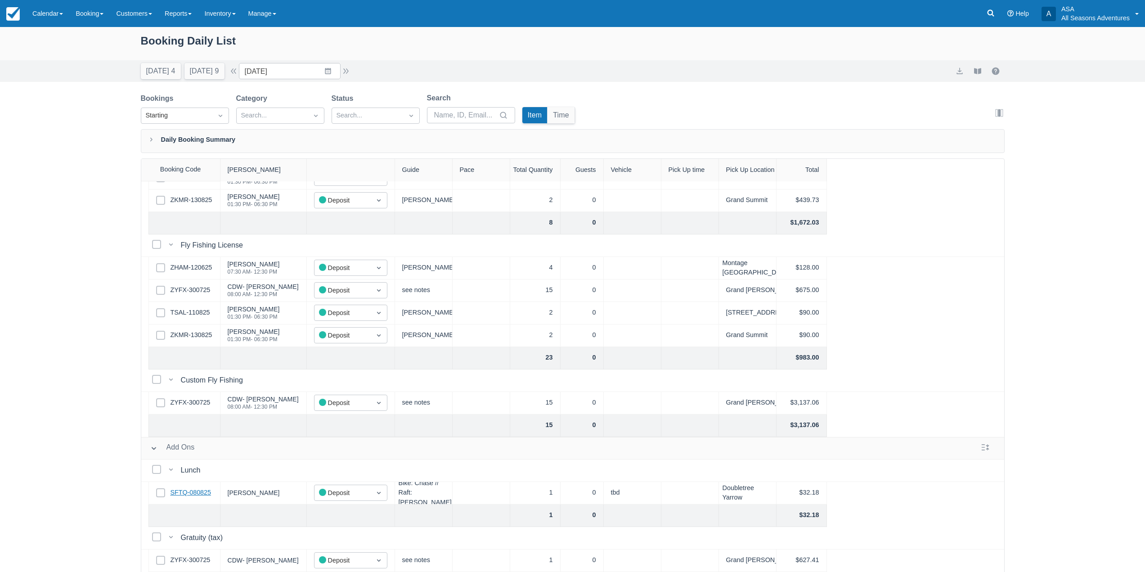
click at [202, 488] on link "SFTQ-080825" at bounding box center [191, 493] width 40 height 10
click at [189, 398] on link "ZYFX-300725" at bounding box center [191, 403] width 40 height 10
click at [195, 414] on div at bounding box center [184, 425] width 72 height 22
click at [196, 400] on link "ZYFX-300725" at bounding box center [191, 403] width 40 height 10
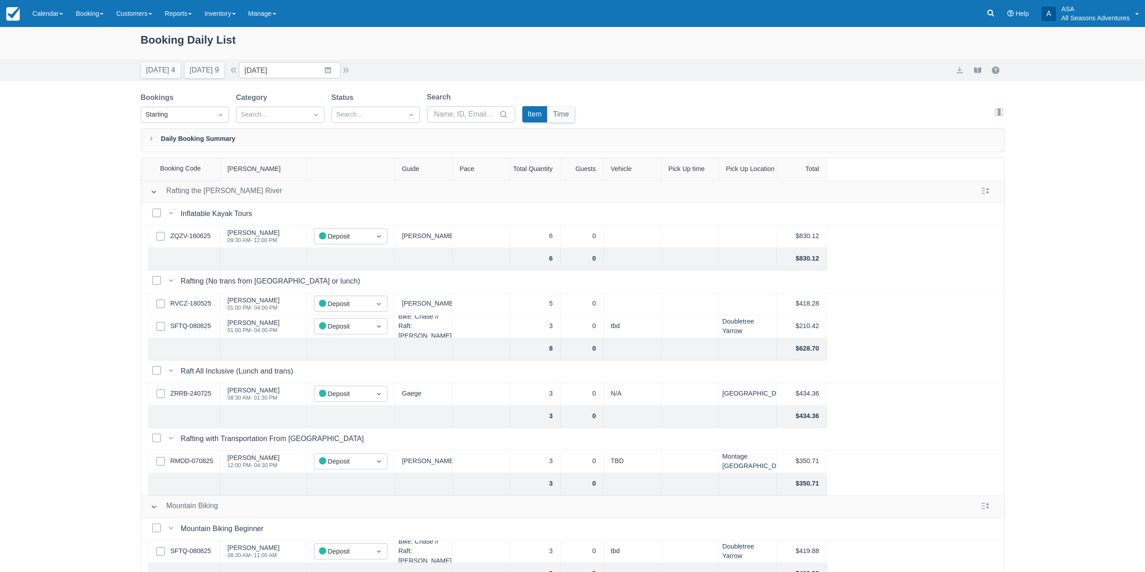
scroll to position [0, 0]
click at [159, 78] on button "[DATE] 4" at bounding box center [161, 71] width 40 height 16
type input "[DATE]"
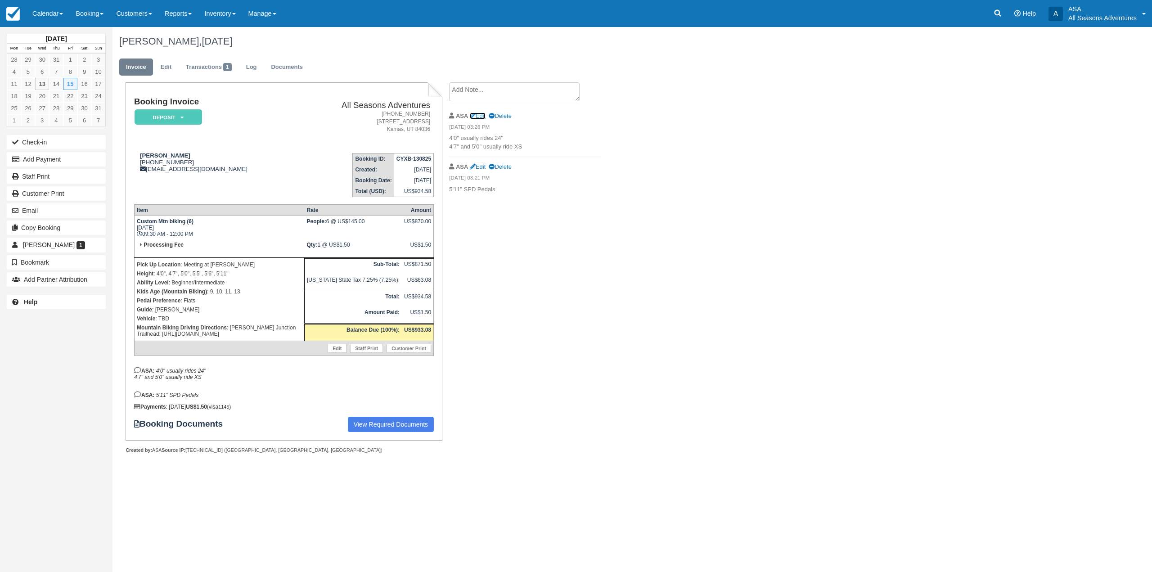
click at [480, 115] on link "Edit" at bounding box center [478, 115] width 16 height 7
type textarea "4'0" usually rides 24" 4'7" and 5'0" usually ride XS"
checkbox input "true"
drag, startPoint x: 539, startPoint y: 103, endPoint x: 451, endPoint y: 91, distance: 88.6
click at [451, 91] on textarea "4'0" usually rides 24" 4'7" and 5'0" usually ride XS" at bounding box center [514, 107] width 130 height 50
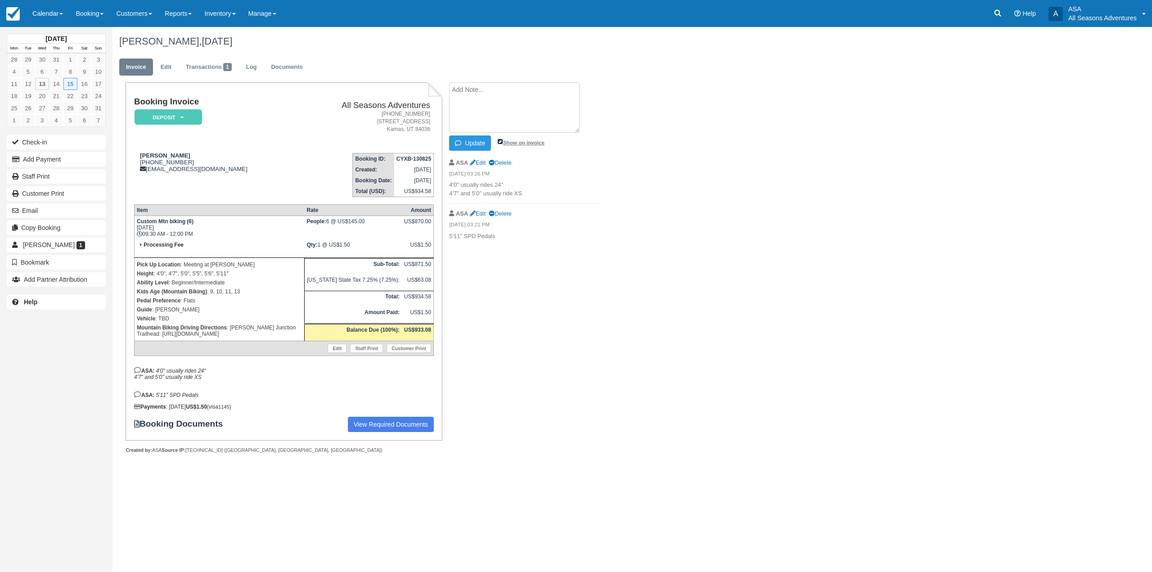
click at [501, 140] on input "Show on invoice" at bounding box center [500, 142] width 6 height 6
checkbox input "false"
click at [472, 141] on button "Update" at bounding box center [470, 142] width 42 height 15
click at [501, 114] on link "Delete" at bounding box center [500, 115] width 22 height 7
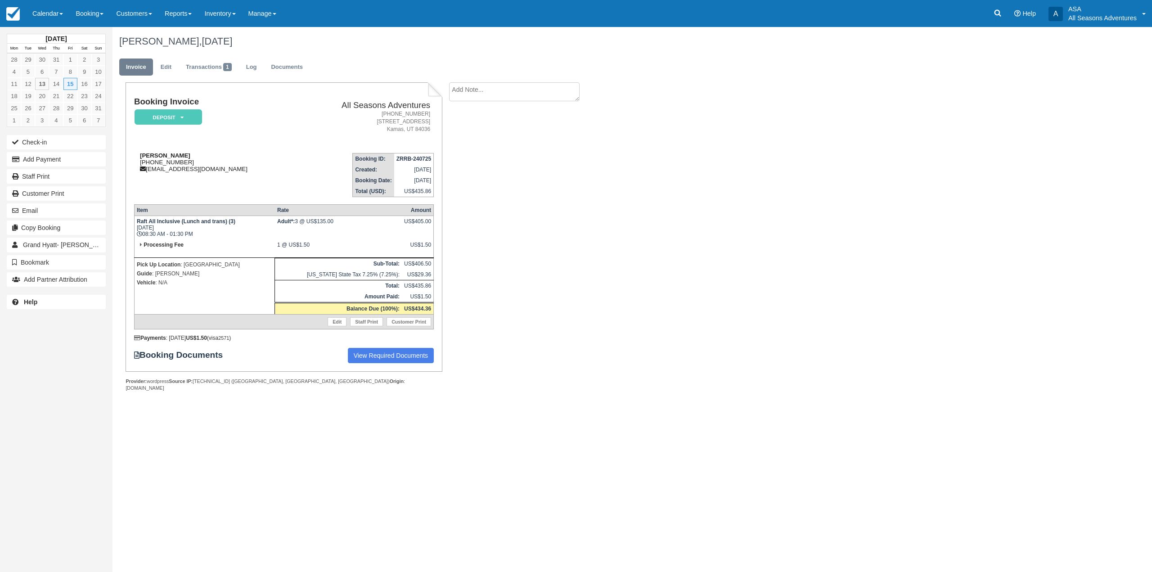
drag, startPoint x: 195, startPoint y: 165, endPoint x: 144, endPoint y: 162, distance: 50.9
click at [144, 162] on div "[PERSON_NAME] [PHONE_NUMBER] [EMAIL_ADDRESS][DOMAIN_NAME]" at bounding box center [215, 162] width 162 height 20
click at [148, 162] on div "[PERSON_NAME] [PHONE_NUMBER] [EMAIL_ADDRESS][DOMAIN_NAME]" at bounding box center [215, 162] width 162 height 20
drag, startPoint x: 193, startPoint y: 160, endPoint x: 144, endPoint y: 165, distance: 49.3
click at [144, 165] on div "[PERSON_NAME] [PHONE_NUMBER] [EMAIL_ADDRESS][DOMAIN_NAME]" at bounding box center [215, 162] width 162 height 20
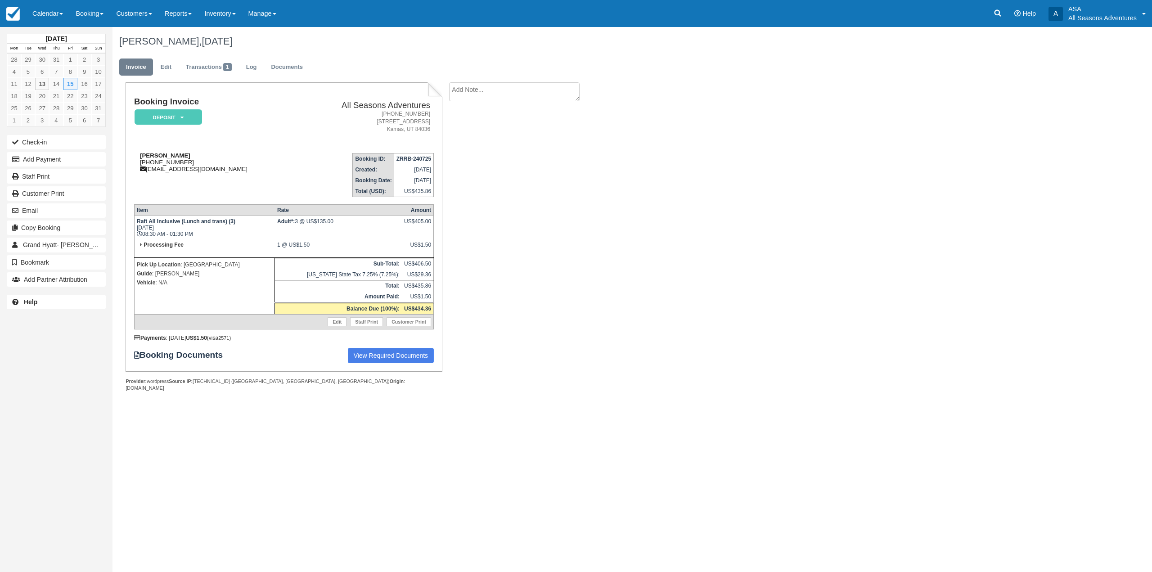
drag, startPoint x: 148, startPoint y: 163, endPoint x: 163, endPoint y: 167, distance: 15.4
click at [163, 167] on div "[PERSON_NAME] [PHONE_NUMBER] [EMAIL_ADDRESS][DOMAIN_NAME]" at bounding box center [215, 162] width 162 height 20
drag, startPoint x: 190, startPoint y: 163, endPoint x: 144, endPoint y: 162, distance: 45.9
click at [144, 162] on div "[PERSON_NAME] [PHONE_NUMBER] [EMAIL_ADDRESS][DOMAIN_NAME]" at bounding box center [215, 162] width 162 height 20
copy div "[PHONE_NUMBER]"
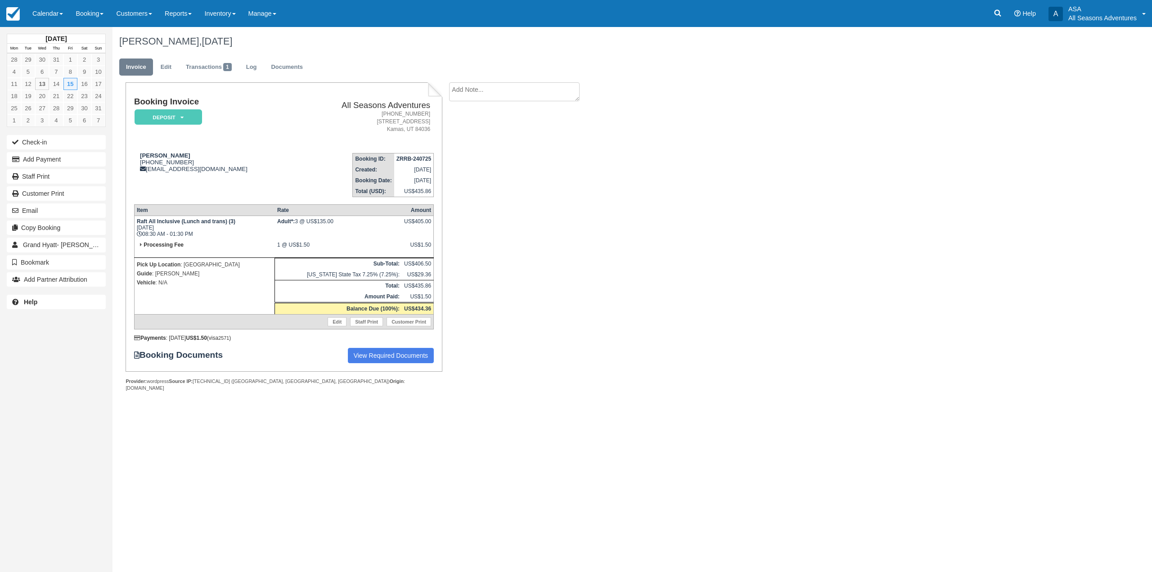
click at [192, 201] on div "Booking Invoice Deposit   Pending Reserved Paid Waiting Cancelled All Seasons A…" at bounding box center [284, 230] width 300 height 266
click at [275, 54] on div "[PERSON_NAME], [DATE]" at bounding box center [544, 41] width 864 height 29
click at [289, 75] on link "Documents" at bounding box center [286, 67] width 45 height 18
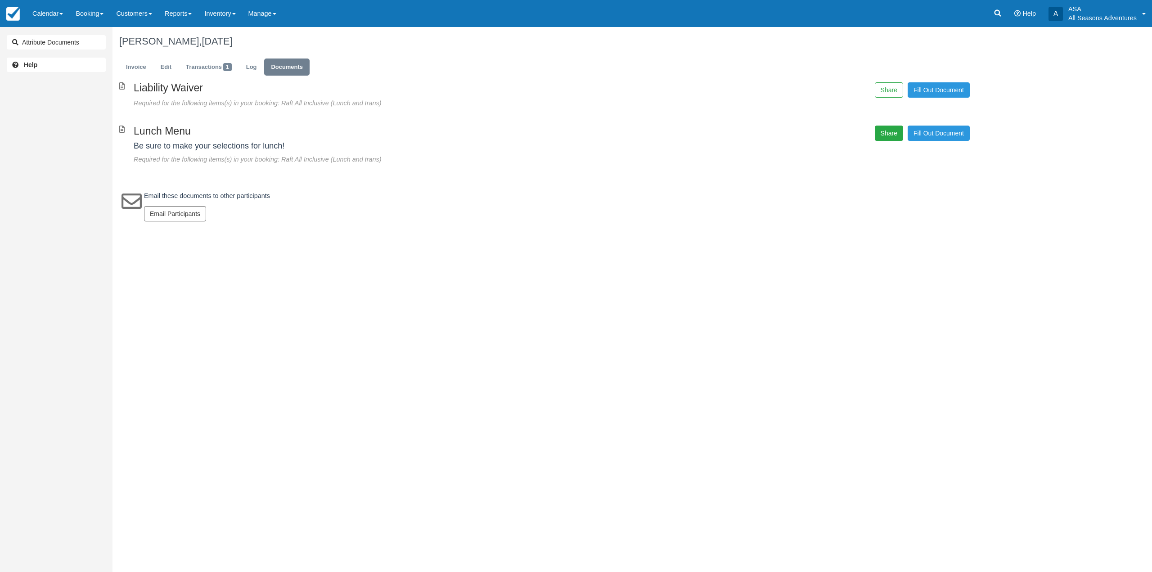
click at [879, 130] on button "Share" at bounding box center [889, 133] width 28 height 15
click at [928, 110] on span "Copy" at bounding box center [930, 108] width 26 height 15
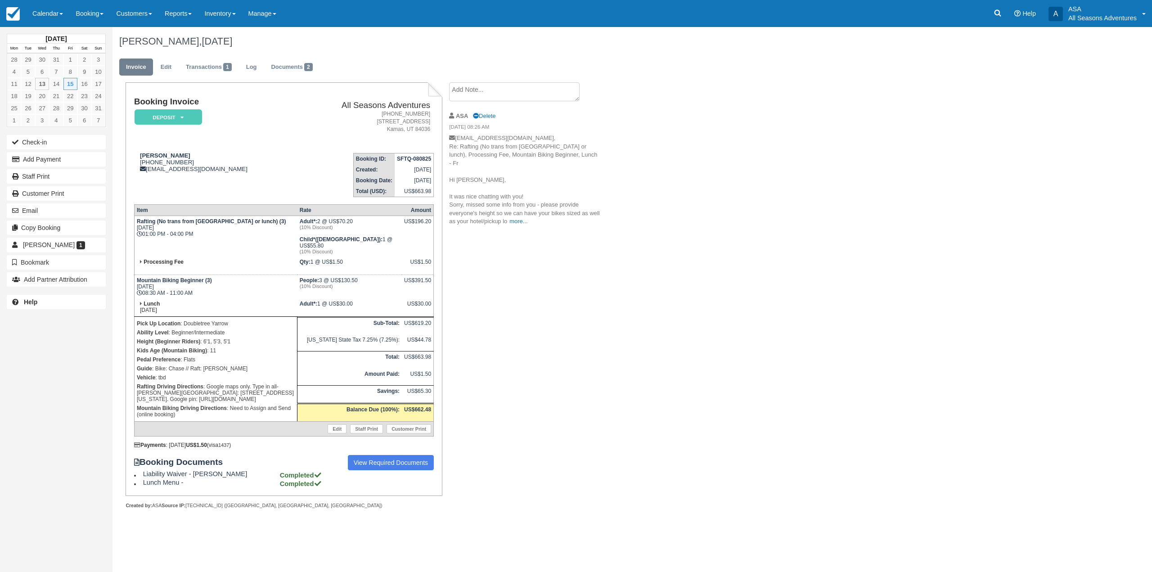
click at [517, 216] on p "[EMAIL_ADDRESS][DOMAIN_NAME], Re: Rafting (No trans from [GEOGRAPHIC_DATA] or l…" at bounding box center [525, 180] width 152 height 92
click at [514, 218] on link "more..." at bounding box center [518, 221] width 18 height 7
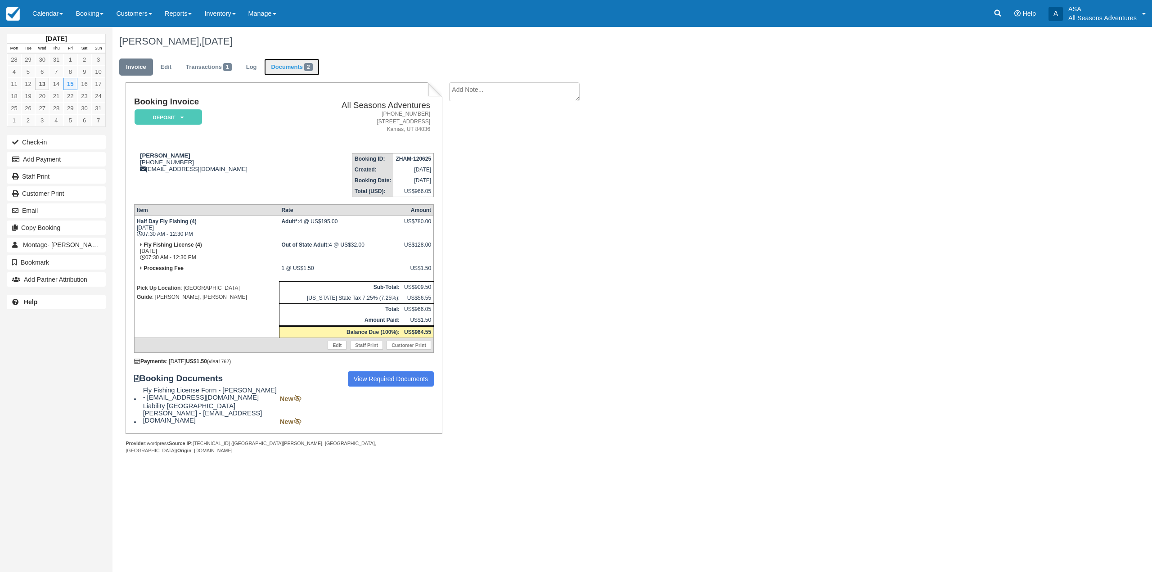
click at [310, 62] on link "Documents 2" at bounding box center [291, 67] width 55 height 18
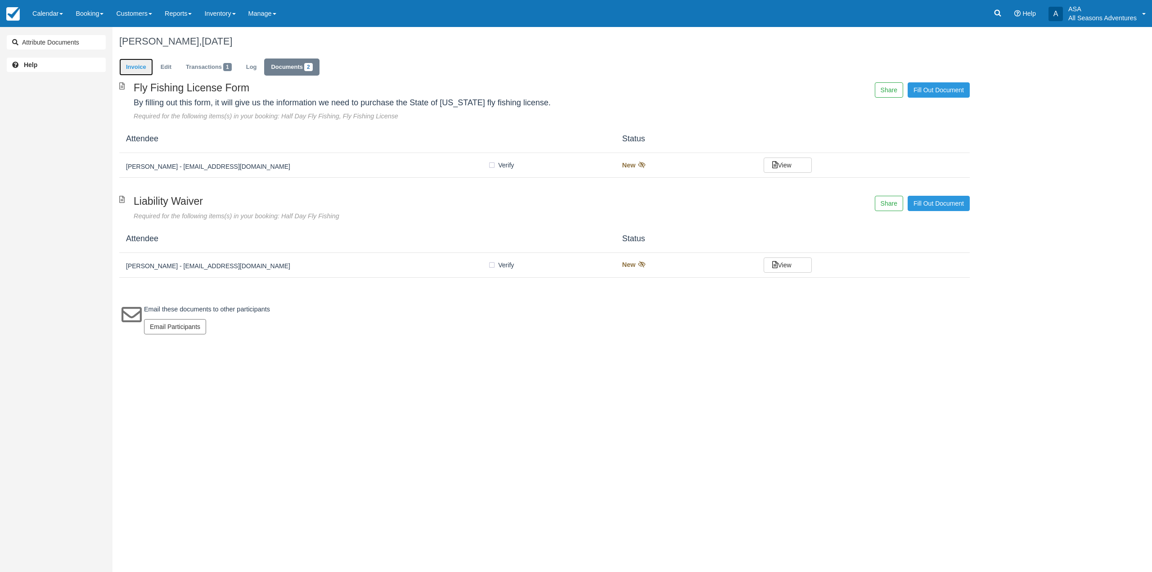
click at [136, 64] on link "Invoice" at bounding box center [136, 67] width 34 height 18
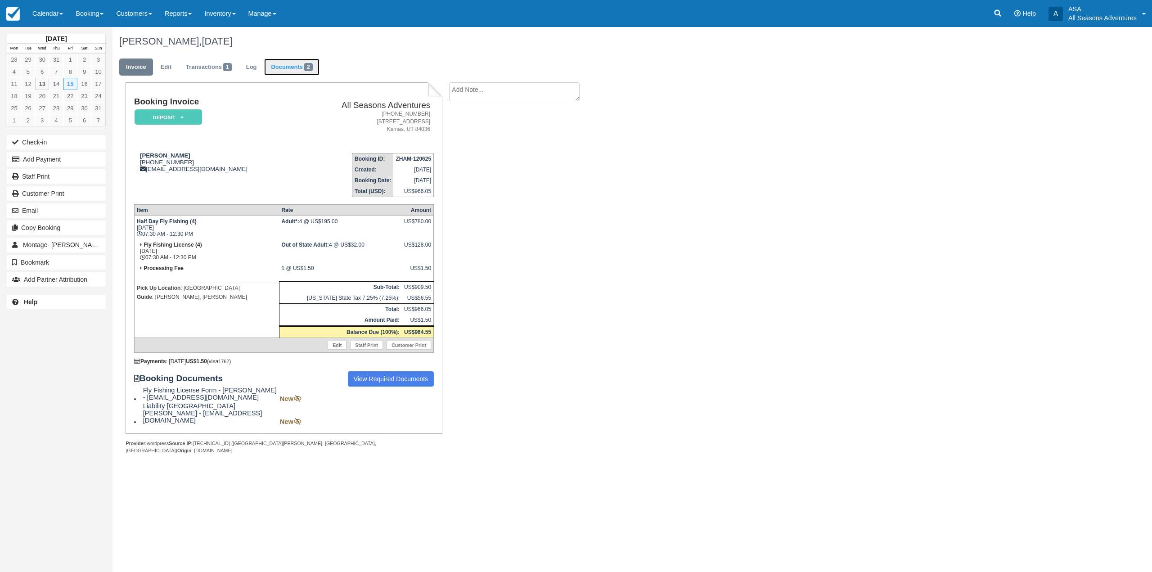
click at [296, 63] on link "Documents 2" at bounding box center [291, 67] width 55 height 18
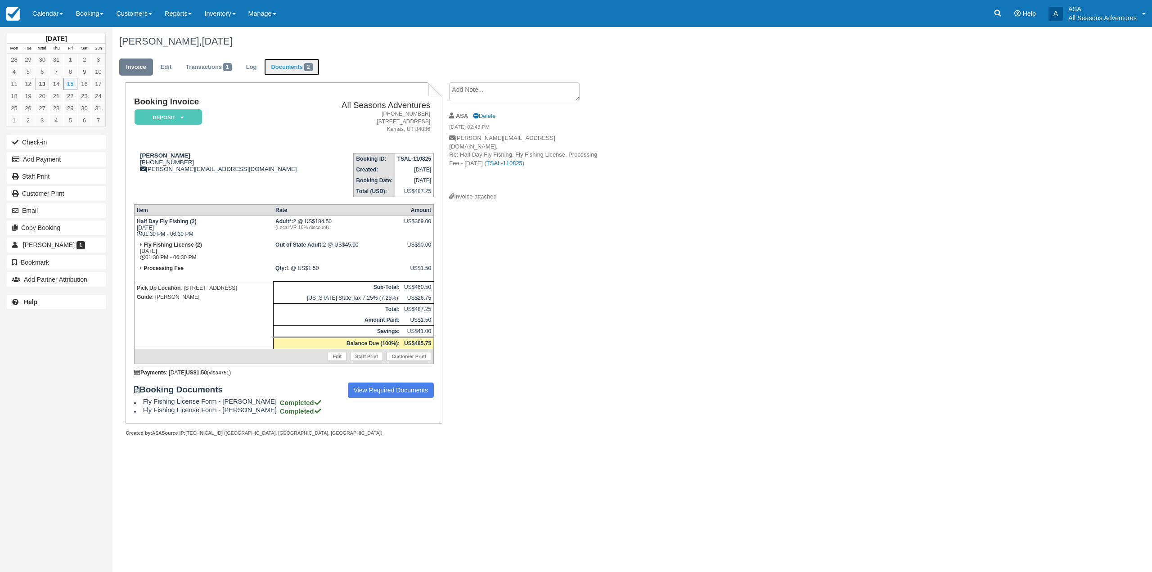
click at [292, 70] on link "Documents 2" at bounding box center [291, 67] width 55 height 18
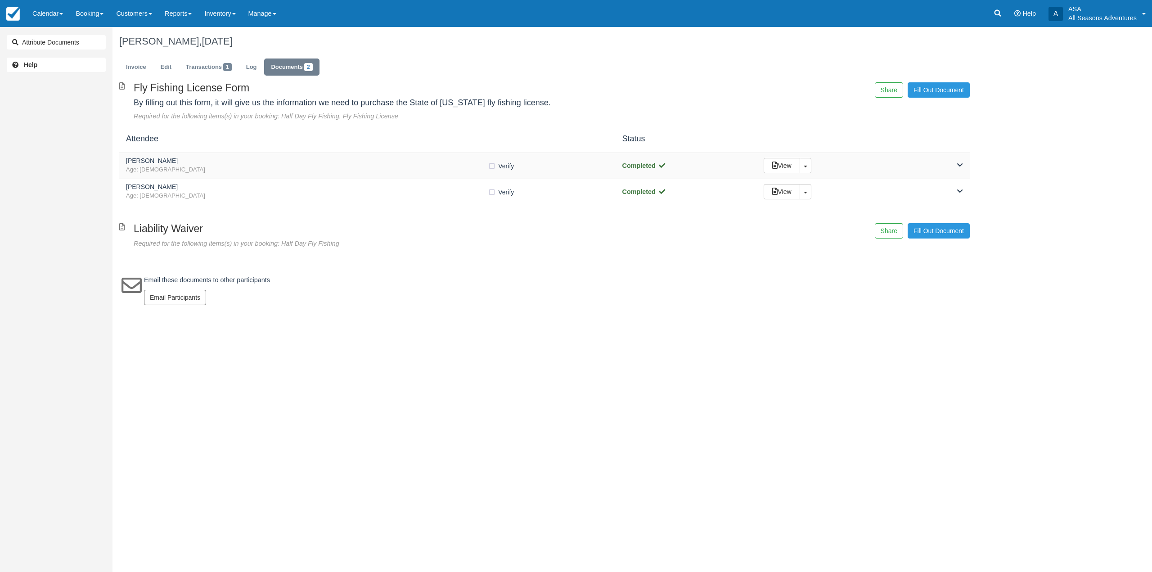
click at [312, 163] on h5 "[PERSON_NAME]" at bounding box center [307, 160] width 362 height 7
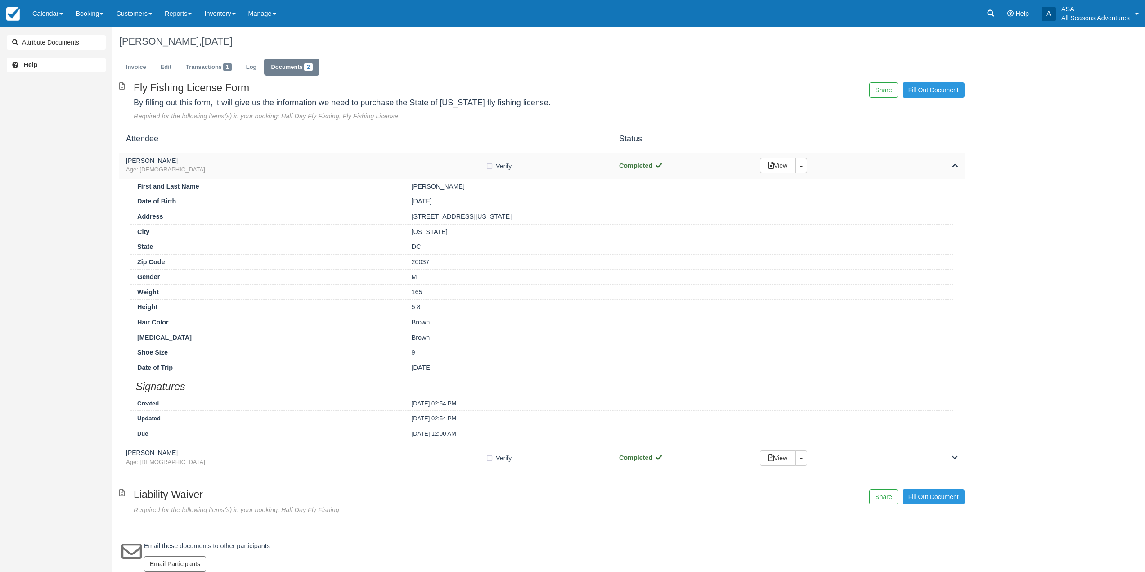
click at [312, 163] on h5 "[PERSON_NAME]" at bounding box center [305, 160] width 359 height 7
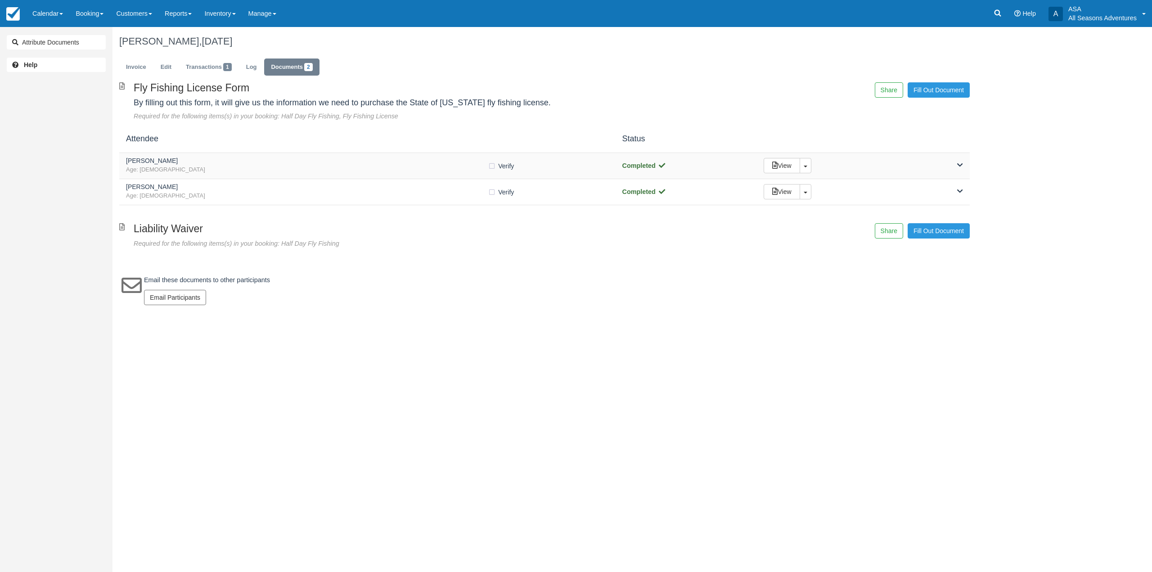
click at [302, 158] on h5 "[PERSON_NAME]" at bounding box center [307, 160] width 362 height 7
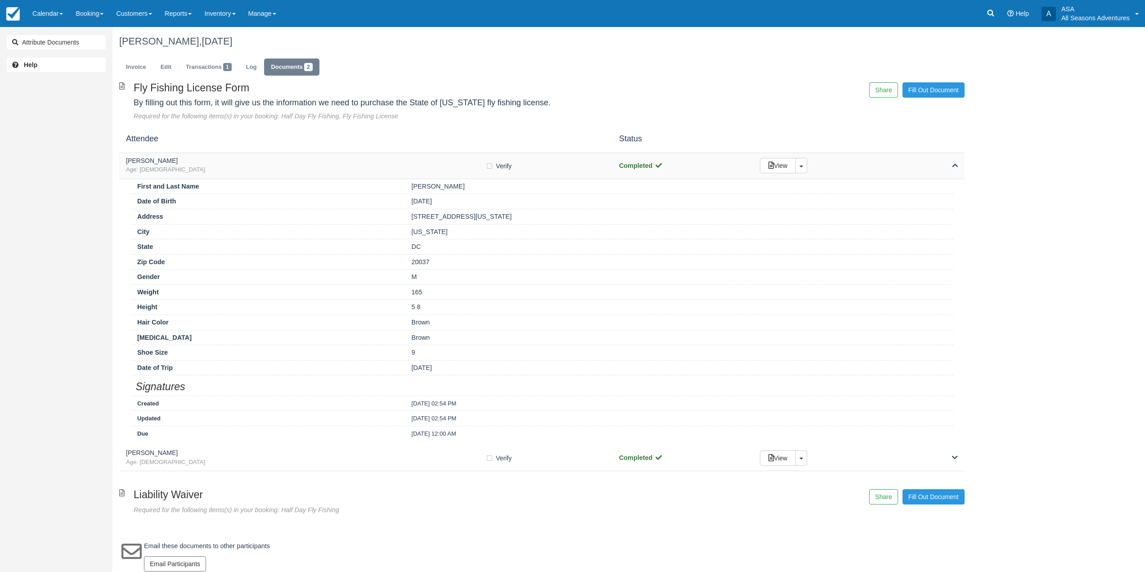
click at [302, 158] on h5 "[PERSON_NAME]" at bounding box center [305, 160] width 359 height 7
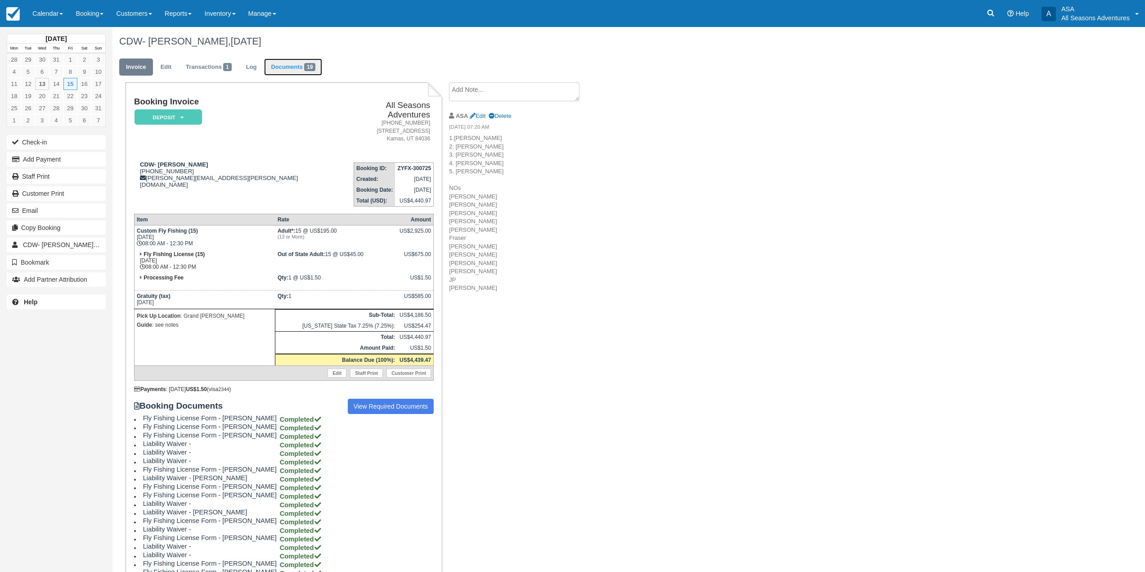
click at [293, 71] on link "Documents 19" at bounding box center [293, 67] width 58 height 18
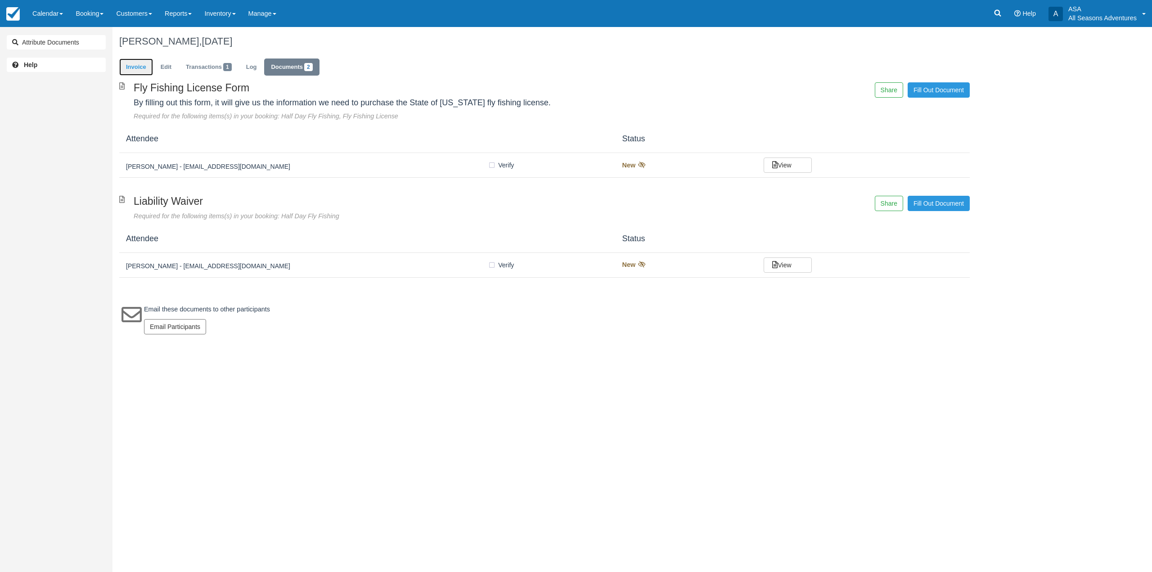
click at [139, 69] on link "Invoice" at bounding box center [136, 67] width 34 height 18
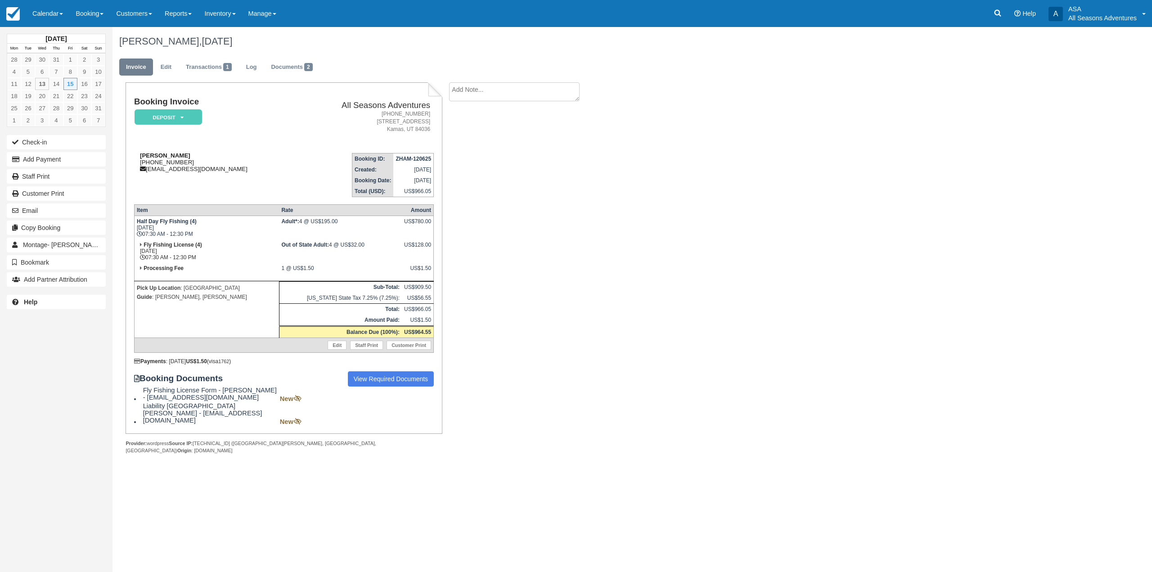
drag, startPoint x: 195, startPoint y: 160, endPoint x: 148, endPoint y: 163, distance: 47.3
click at [148, 163] on div "Beth Lane 1 (435) 604-1800 mdvresidentialconcierge@montage.com" at bounding box center [215, 162] width 162 height 20
click at [191, 173] on td "Beth Lane 1 (435) 604-1800 mdvresidentialconcierge@montage.com" at bounding box center [215, 171] width 162 height 51
click at [64, 210] on button "Email" at bounding box center [56, 210] width 99 height 14
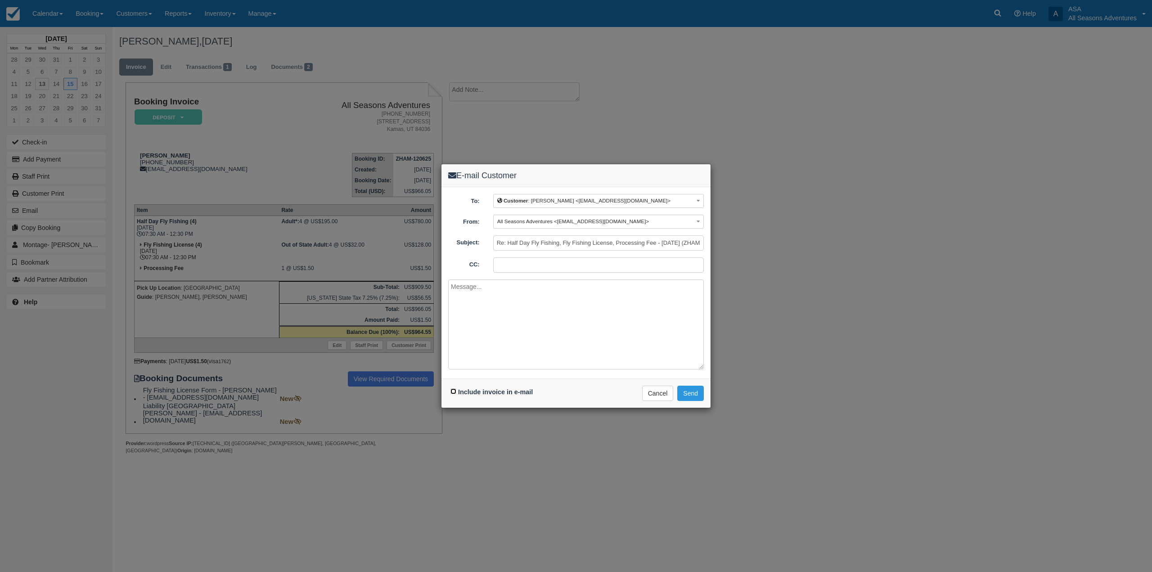
click at [453, 394] on input "Include invoice in e-mail" at bounding box center [453, 391] width 6 height 6
checkbox input "true"
click at [480, 358] on textarea at bounding box center [576, 324] width 256 height 90
paste textarea "https://allseasonsadventures.checkfront.com/reserve/document/?template_id=4&id=…"
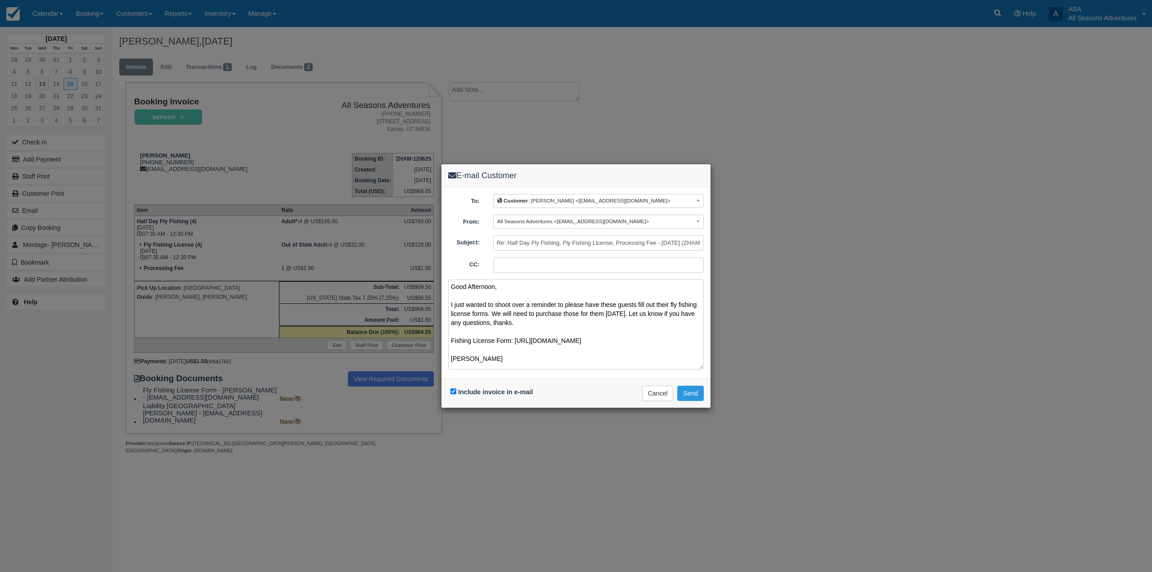
click at [507, 314] on textarea "Good Afternoon, I just wanted to shoot over a reminder to please have these gue…" at bounding box center [576, 324] width 256 height 90
type textarea "Good Afternoon, I just wanted to shoot over a reminder to please have these gue…"
click at [695, 395] on button "Send" at bounding box center [690, 393] width 27 height 15
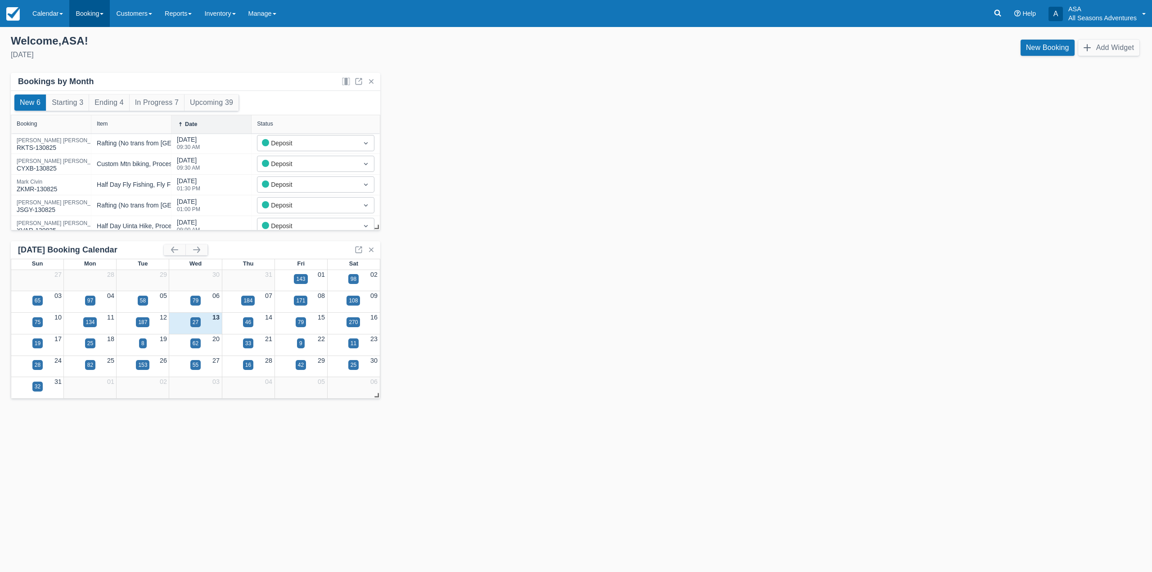
click at [107, 15] on link "Booking" at bounding box center [89, 13] width 40 height 27
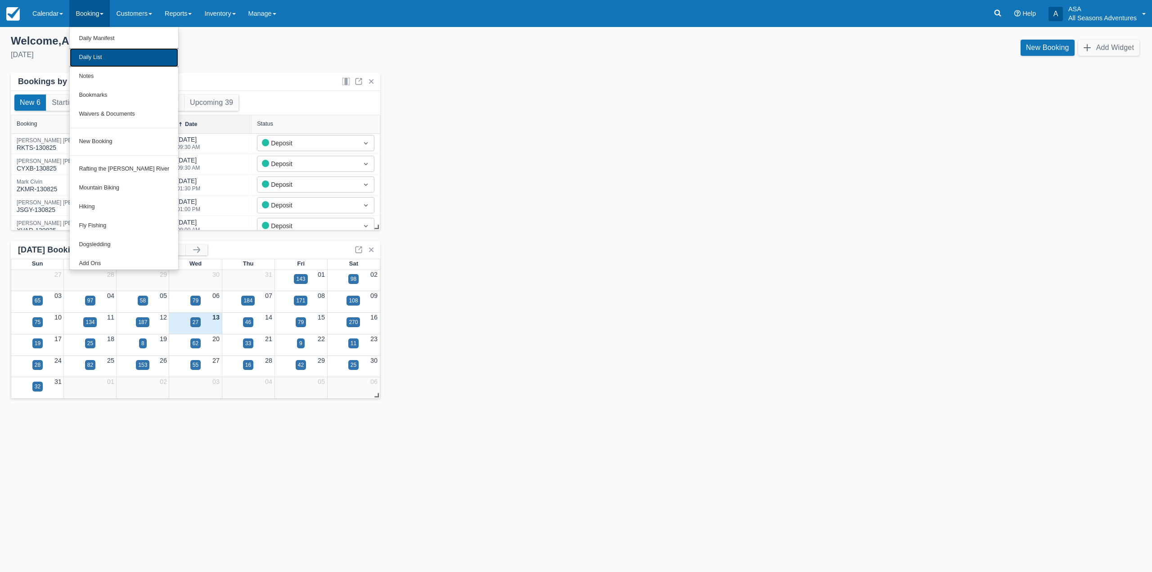
click at [116, 52] on link "Daily List" at bounding box center [124, 57] width 108 height 19
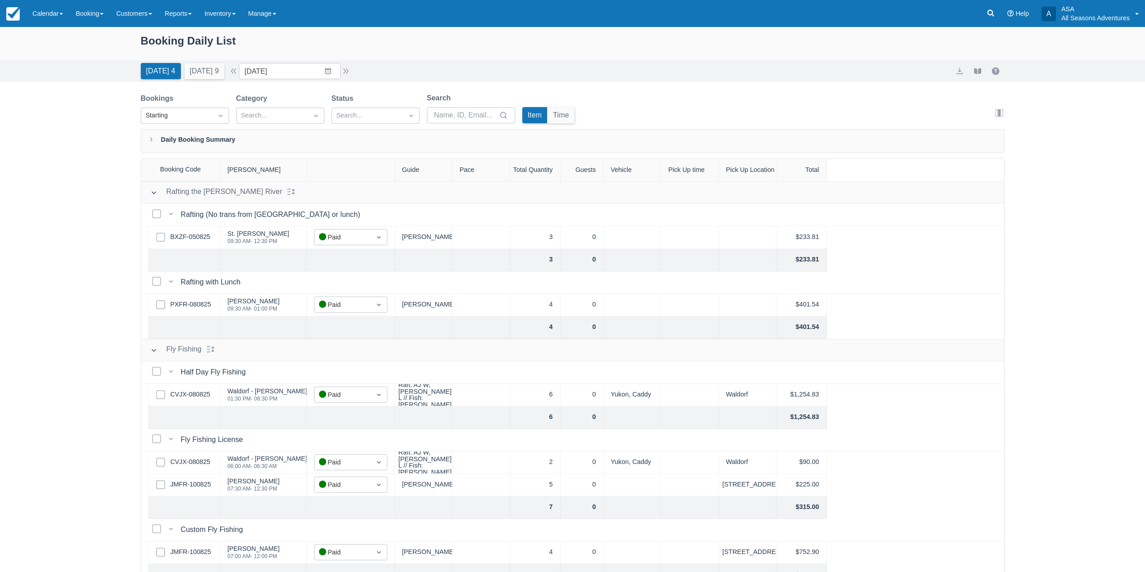
click at [313, 59] on div "Booking Daily List" at bounding box center [573, 46] width 864 height 28
click at [314, 67] on input "[DATE]" at bounding box center [290, 71] width 102 height 16
click at [353, 176] on td "15" at bounding box center [346, 174] width 18 height 17
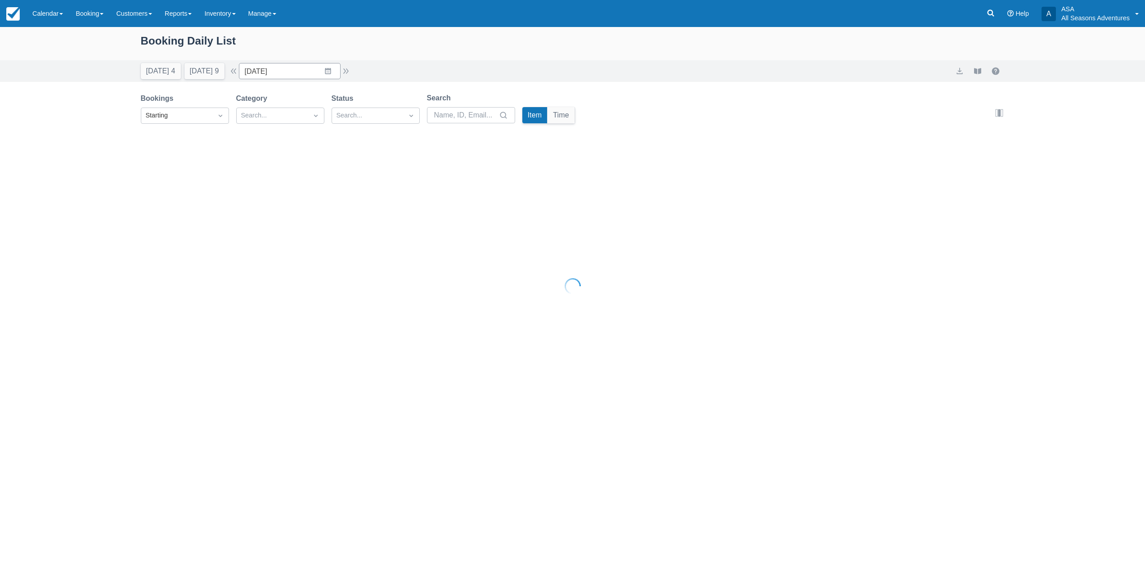
type input "[DATE]"
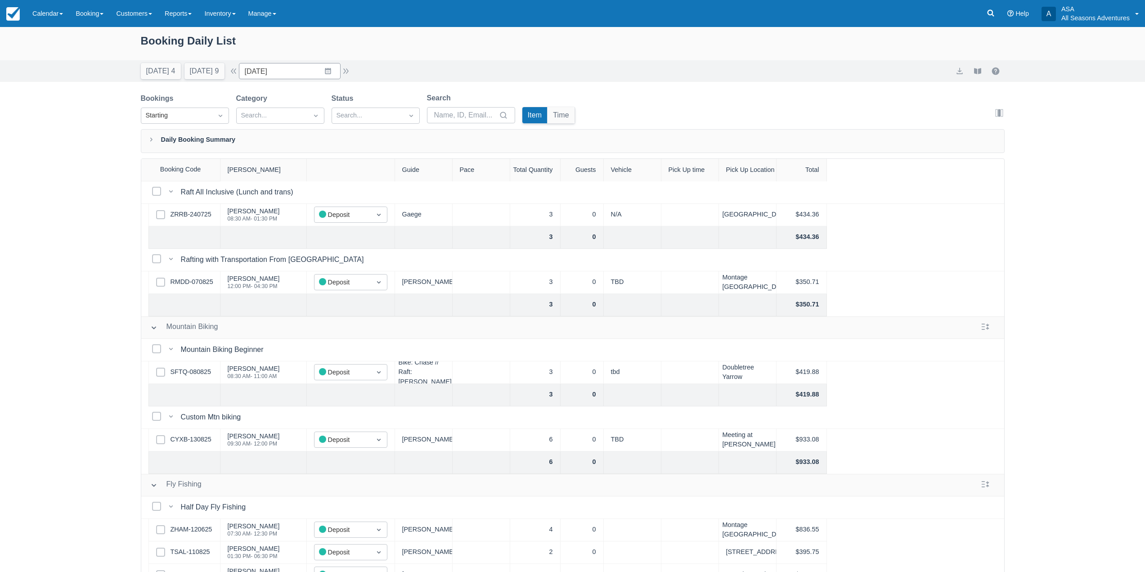
scroll to position [270, 0]
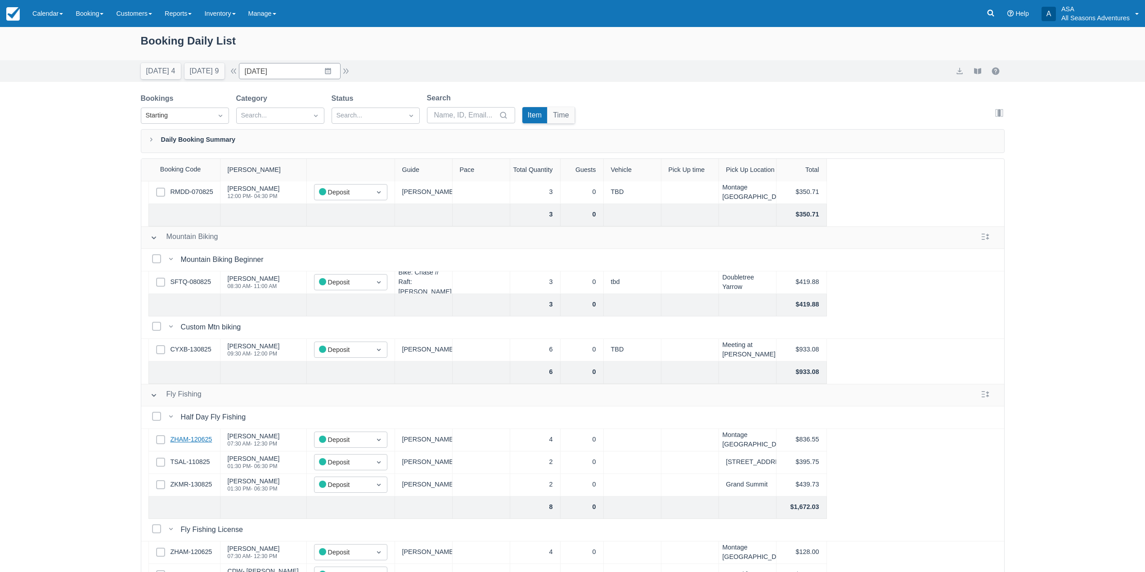
click at [200, 443] on link "ZHAM-120625" at bounding box center [192, 440] width 42 height 10
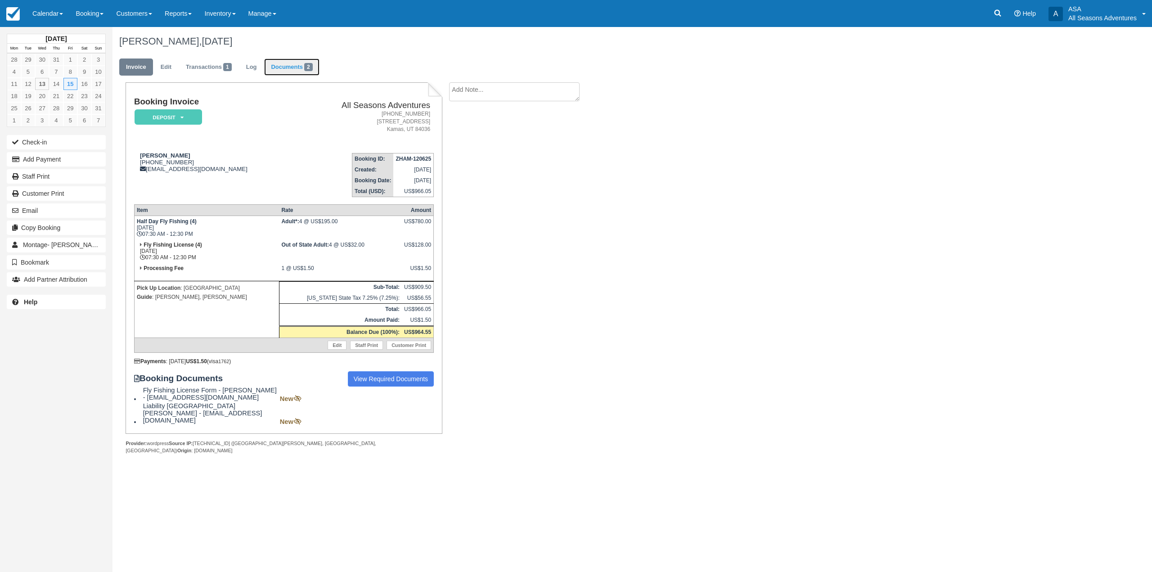
click at [310, 68] on span "2" at bounding box center [308, 67] width 9 height 8
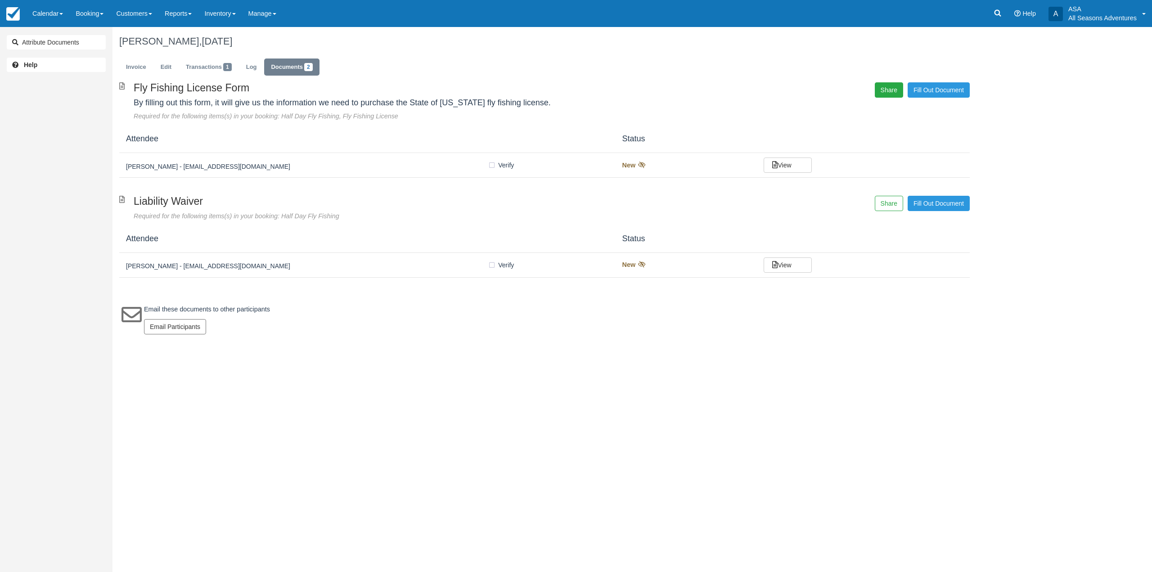
click at [883, 92] on button "Share" at bounding box center [889, 89] width 28 height 15
click at [936, 60] on span "Copy" at bounding box center [930, 65] width 26 height 15
click at [935, 61] on span "Copy" at bounding box center [930, 65] width 26 height 15
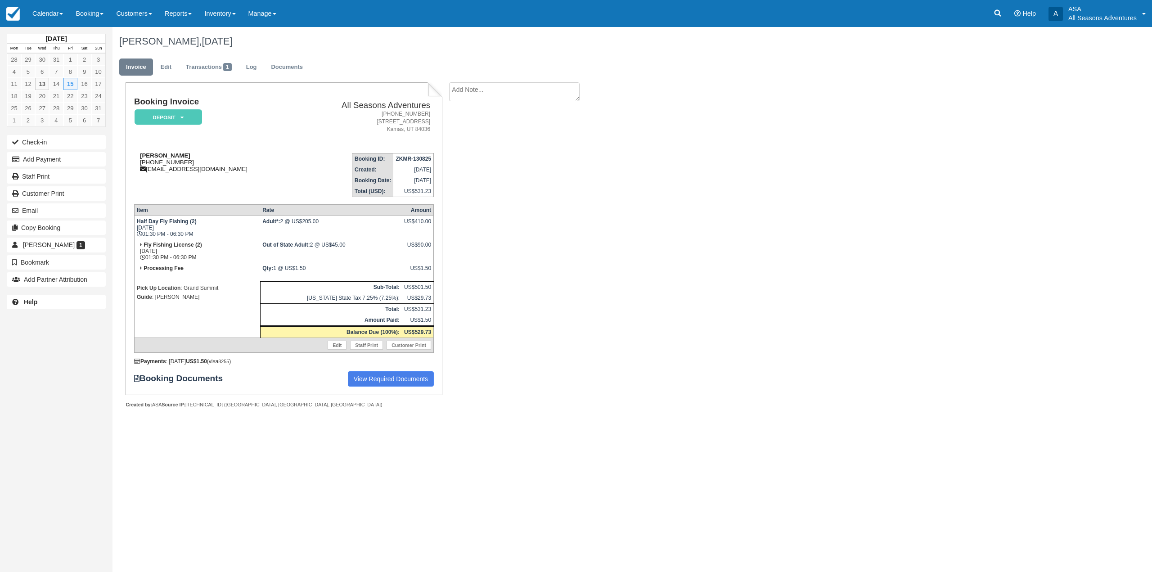
drag, startPoint x: 191, startPoint y: 162, endPoint x: 144, endPoint y: 162, distance: 47.2
click at [144, 162] on div "Mark Civin 1 (561) 762-1974 markcivinpa@bellsouth.net" at bounding box center [215, 162] width 162 height 20
click at [148, 163] on div "Mark Civin 1 (561) 762-1974 markcivinpa@bellsouth.net" at bounding box center [215, 162] width 162 height 20
drag, startPoint x: 188, startPoint y: 162, endPoint x: 146, endPoint y: 162, distance: 42.7
click at [146, 162] on div "Mark Civin 1 (561) 762-1974 markcivinpa@bellsouth.net" at bounding box center [215, 162] width 162 height 20
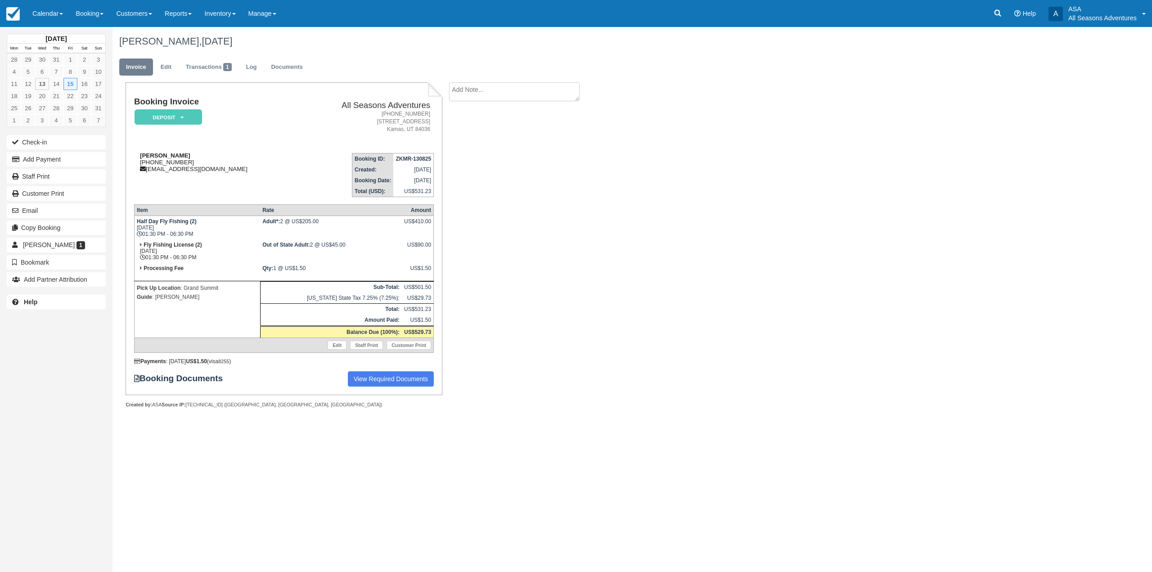
copy div "(561) 762-1974"
click at [215, 192] on td "Mark Civin 1 (561) 762-1974 markcivinpa@bellsouth.net" at bounding box center [215, 171] width 162 height 51
click at [278, 64] on link "Documents" at bounding box center [286, 67] width 45 height 18
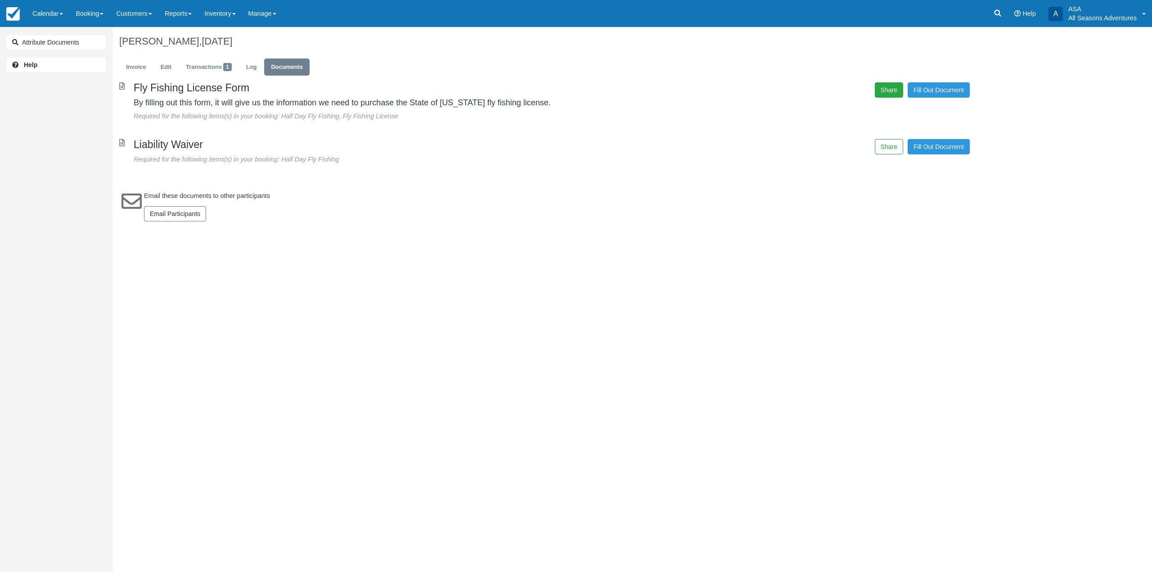
click at [886, 86] on button "Share" at bounding box center [889, 89] width 28 height 15
click at [933, 68] on span "Copy" at bounding box center [930, 65] width 26 height 15
click at [147, 58] on link "Invoice" at bounding box center [136, 67] width 34 height 18
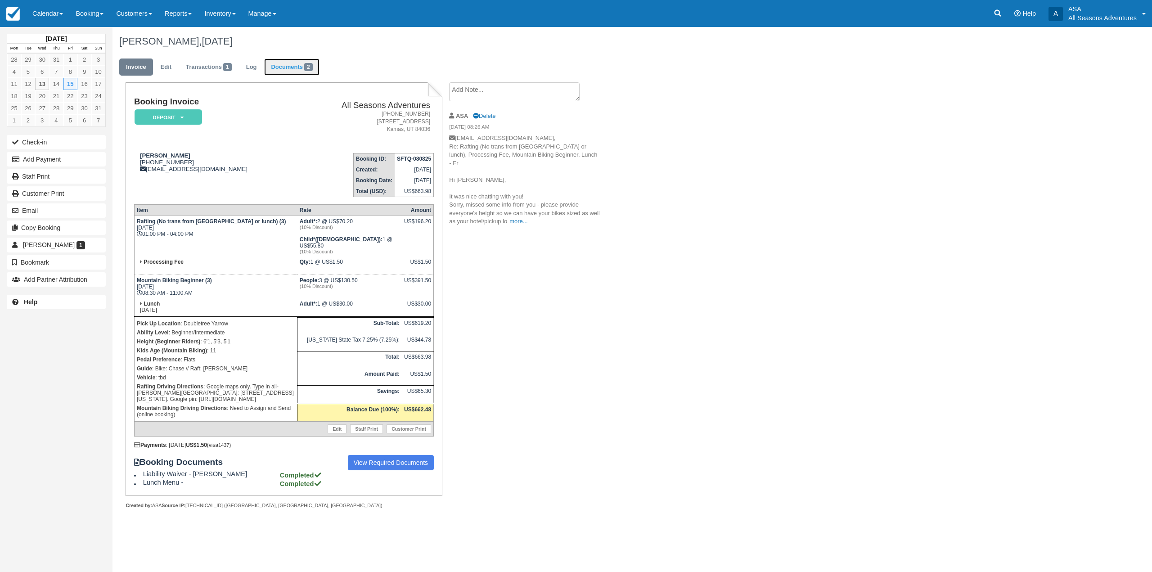
click at [302, 76] on link "Documents 2" at bounding box center [291, 67] width 55 height 18
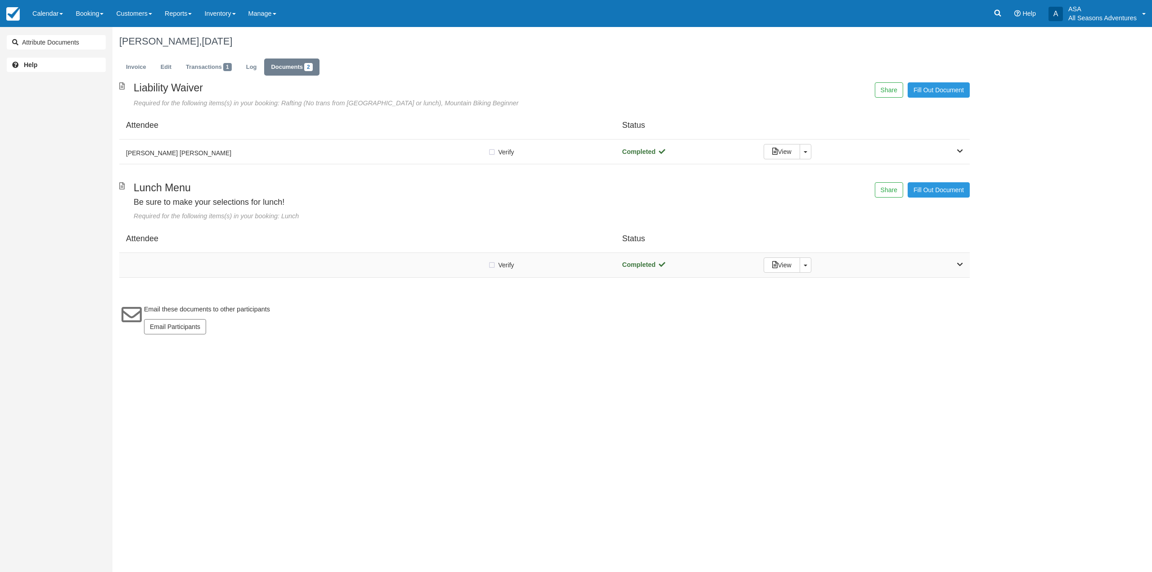
click at [322, 263] on div at bounding box center [307, 265] width 362 height 4
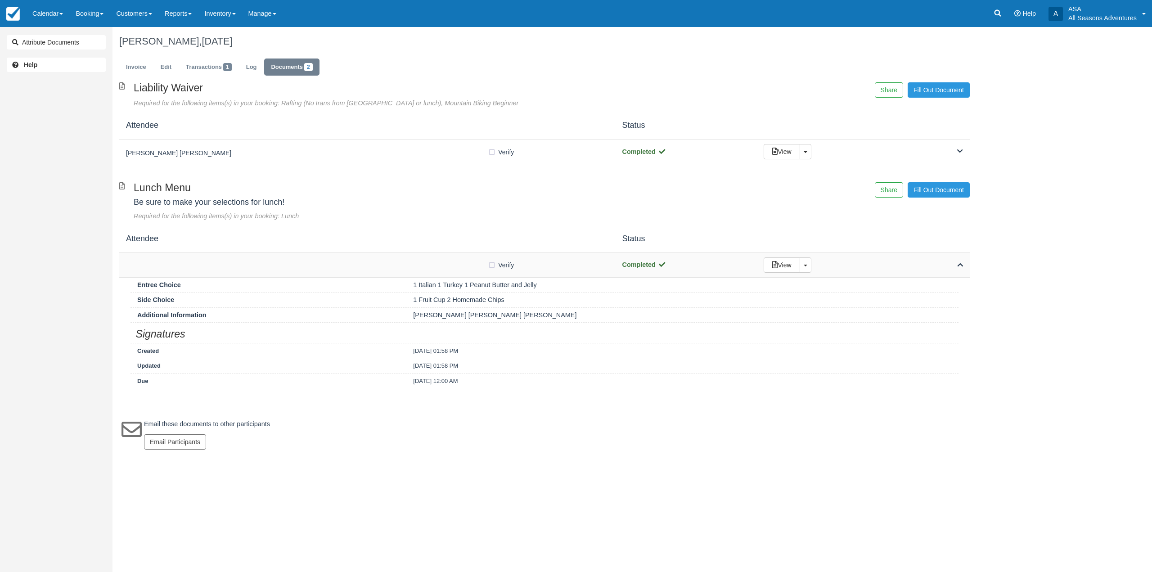
click at [322, 263] on div at bounding box center [307, 265] width 362 height 4
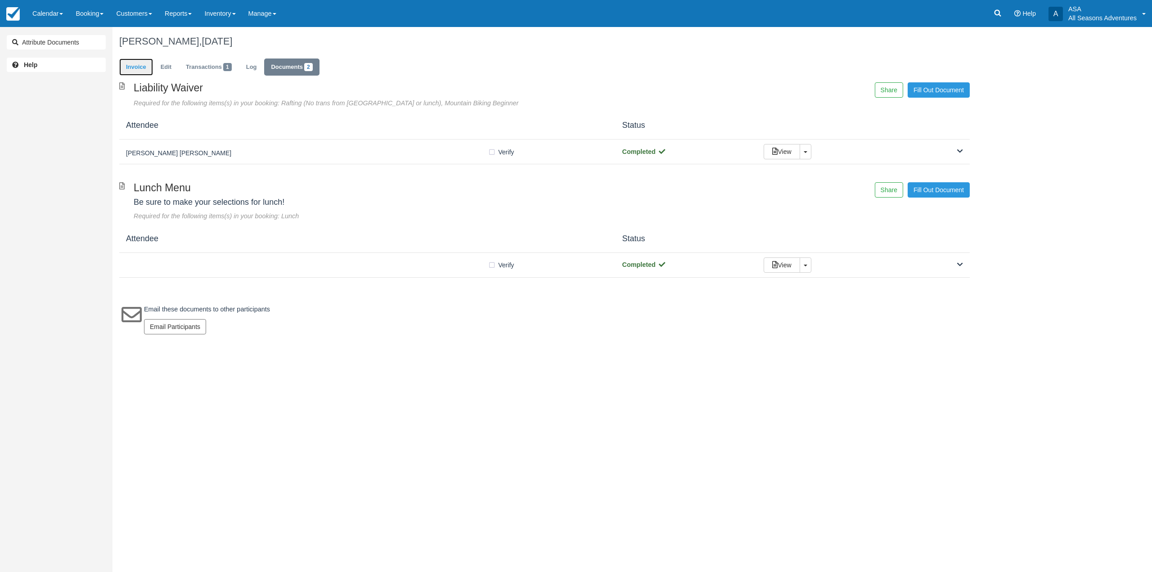
click at [143, 70] on link "Invoice" at bounding box center [136, 67] width 34 height 18
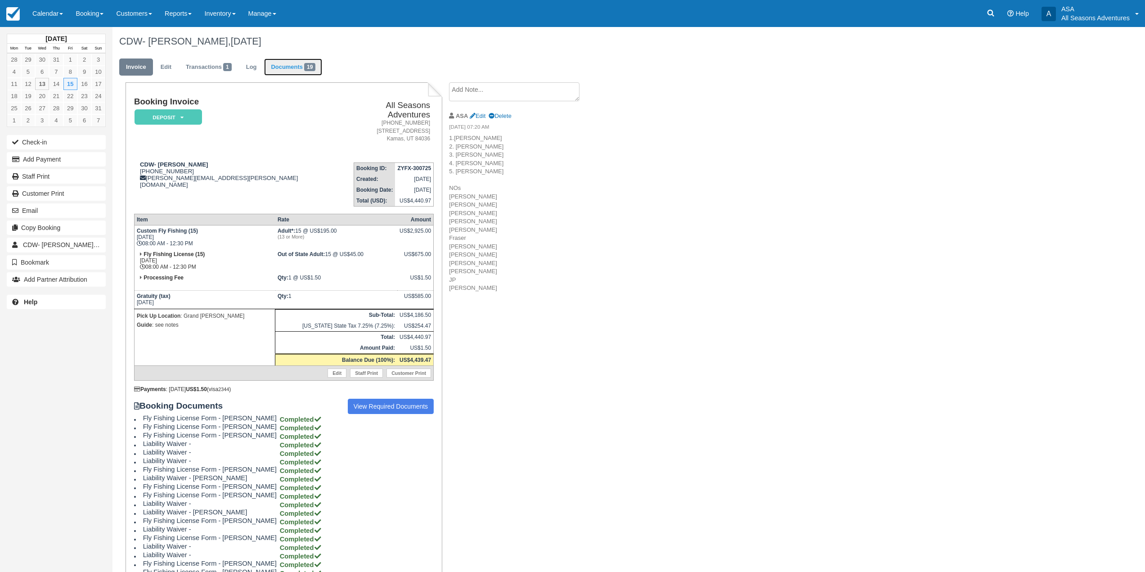
click at [296, 68] on link "Documents 19" at bounding box center [293, 67] width 58 height 18
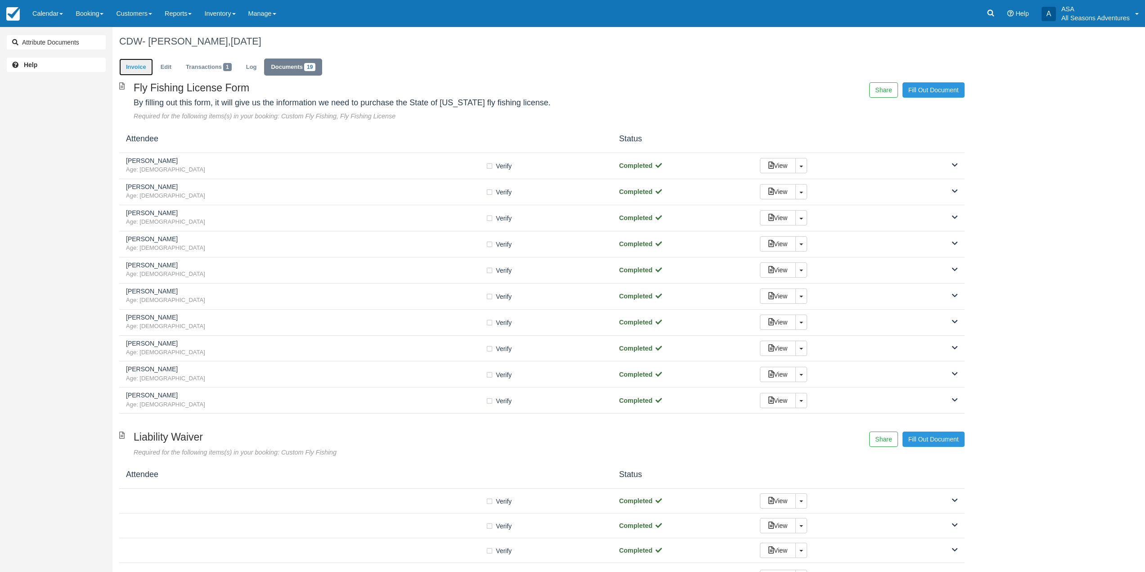
click at [125, 63] on link "Invoice" at bounding box center [136, 67] width 34 height 18
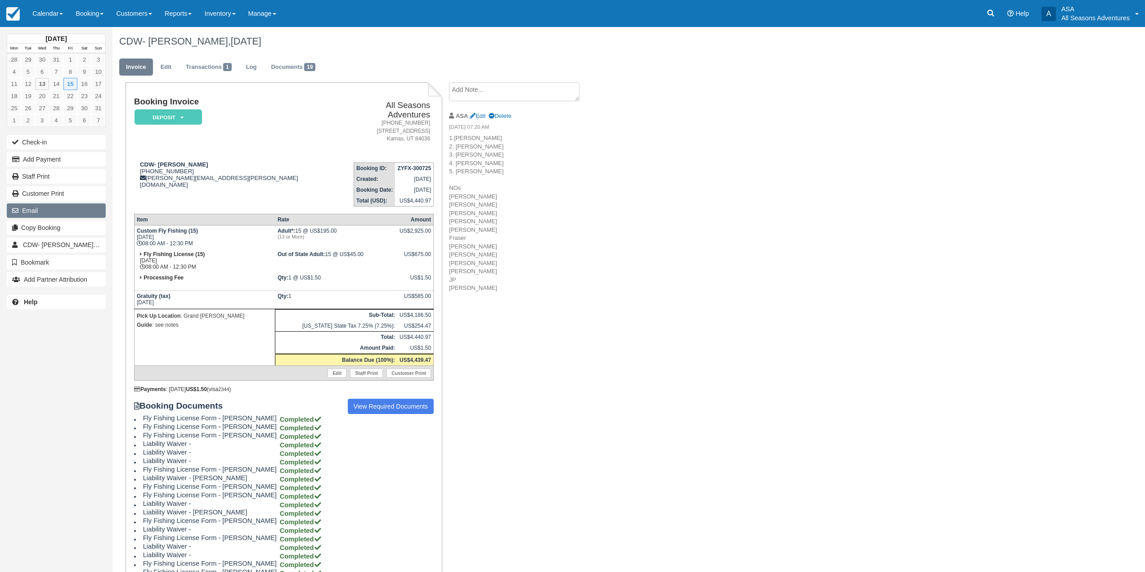
click at [61, 215] on button "Email" at bounding box center [56, 210] width 99 height 14
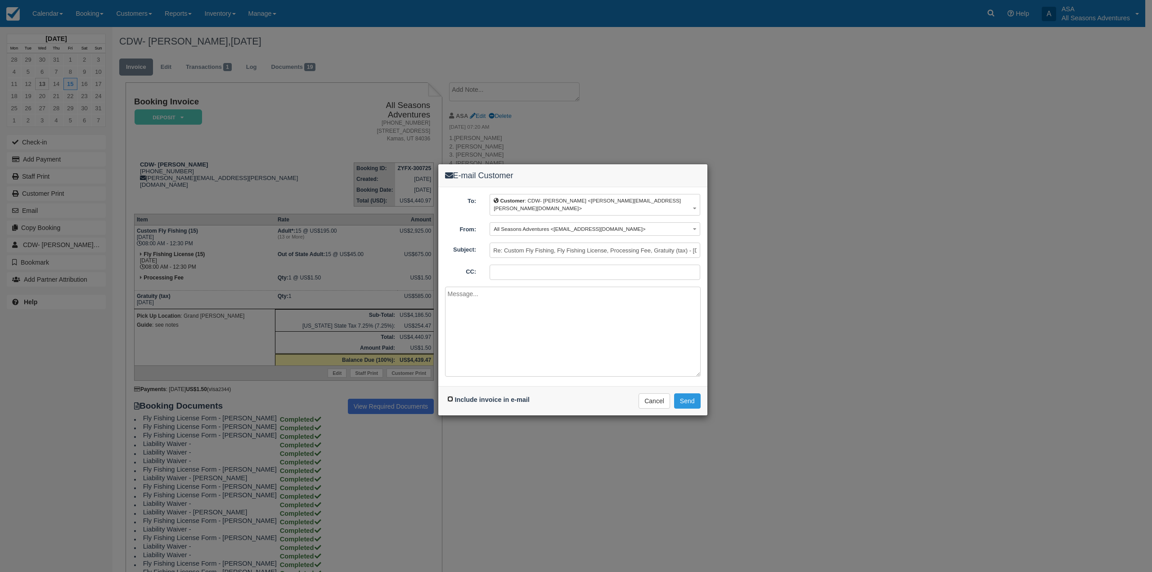
drag, startPoint x: 447, startPoint y: 391, endPoint x: 456, endPoint y: 372, distance: 21.3
click at [447, 396] on input "Include invoice in e-mail" at bounding box center [450, 399] width 6 height 6
checkbox input "true"
click at [463, 360] on textarea at bounding box center [573, 332] width 256 height 90
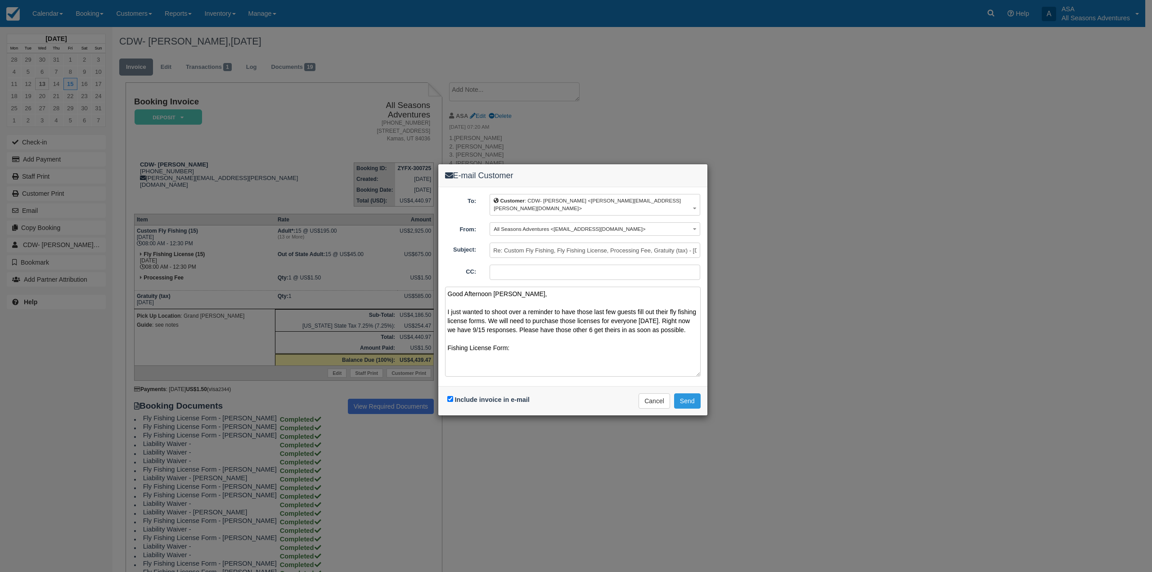
click at [517, 344] on textarea "Good Afternoon Jennifer, I just wanted to shoot over a reminder to have those l…" at bounding box center [573, 332] width 256 height 90
paste textarea "https://allseasonsadventures.checkfront.com/reserve/document/?template_id=4&id=…"
type textarea "Good Afternoon Jennifer, I just wanted to shoot over a reminder to have those l…"
click at [691, 393] on button "Send" at bounding box center [687, 400] width 27 height 15
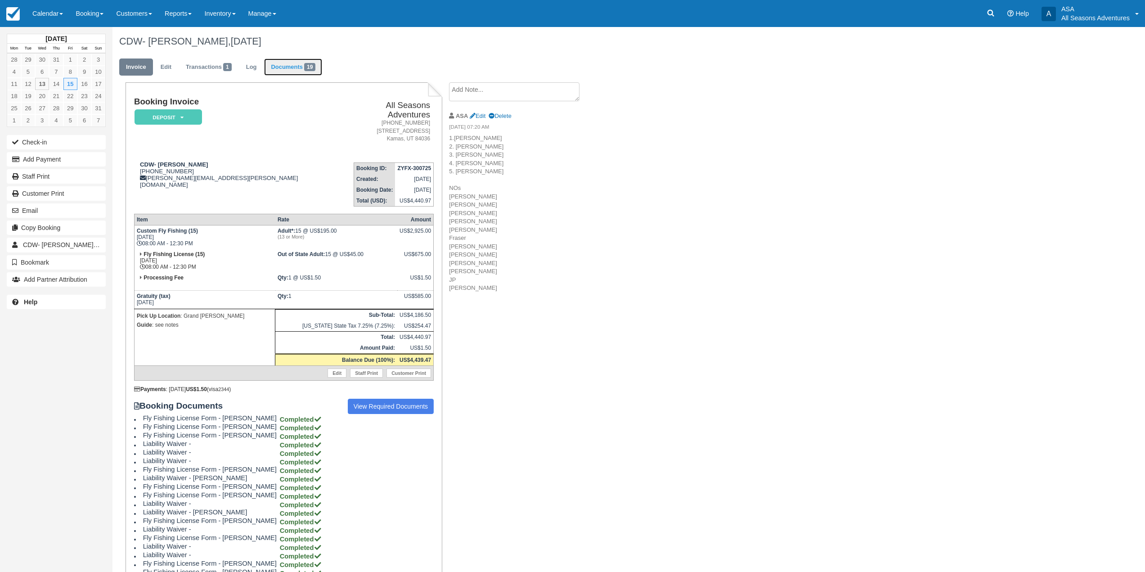
click at [306, 68] on link "Documents 19" at bounding box center [293, 67] width 58 height 18
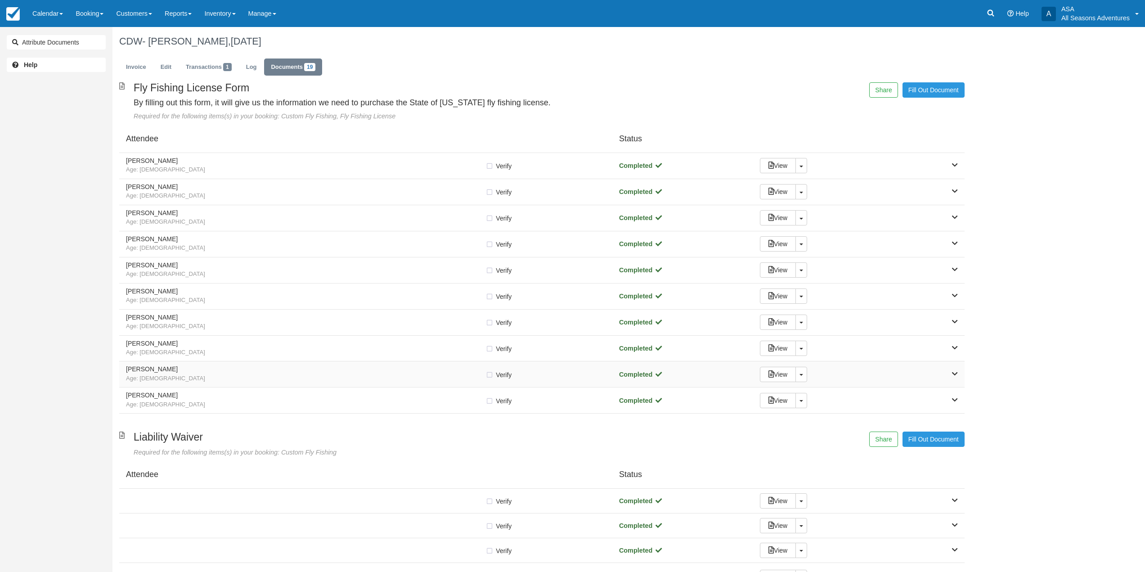
click at [253, 377] on span "Age: 37" at bounding box center [305, 378] width 359 height 9
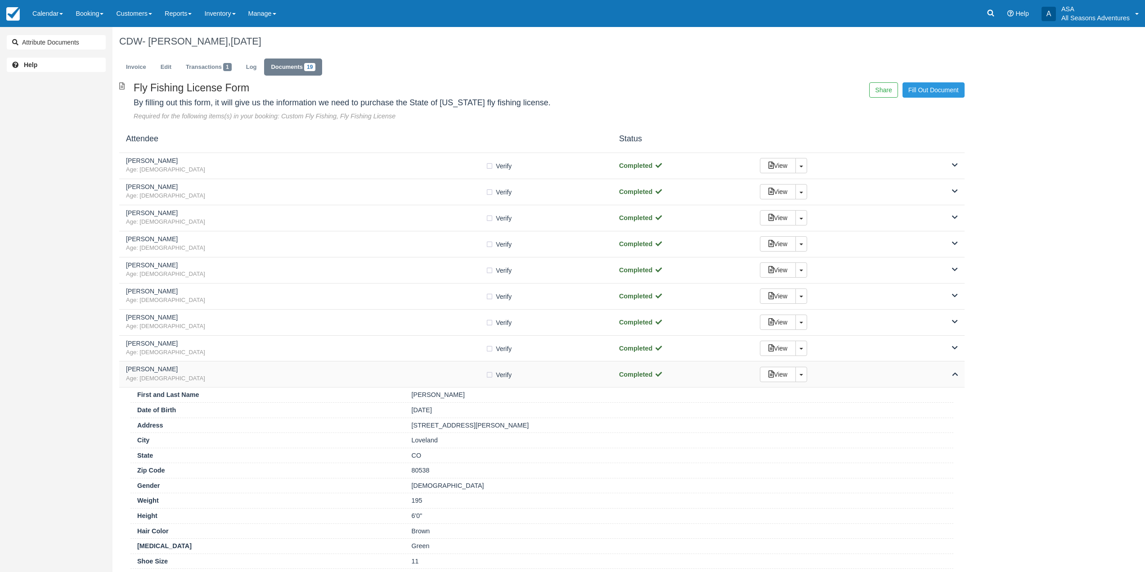
click at [253, 377] on span "Age: 37" at bounding box center [305, 378] width 359 height 9
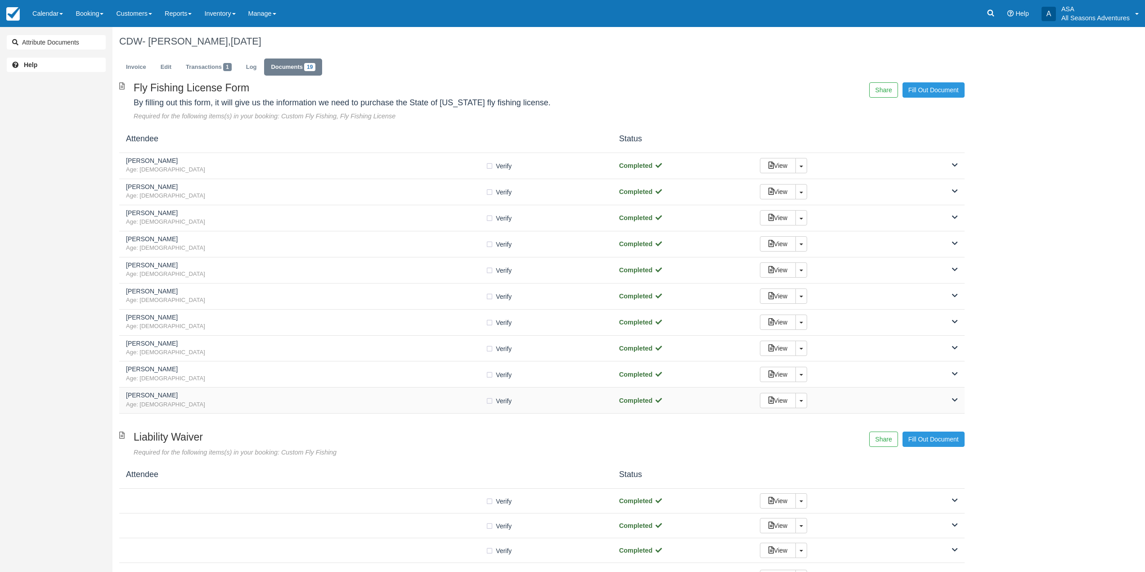
click at [254, 395] on h5 "Kyle Langford" at bounding box center [305, 395] width 359 height 7
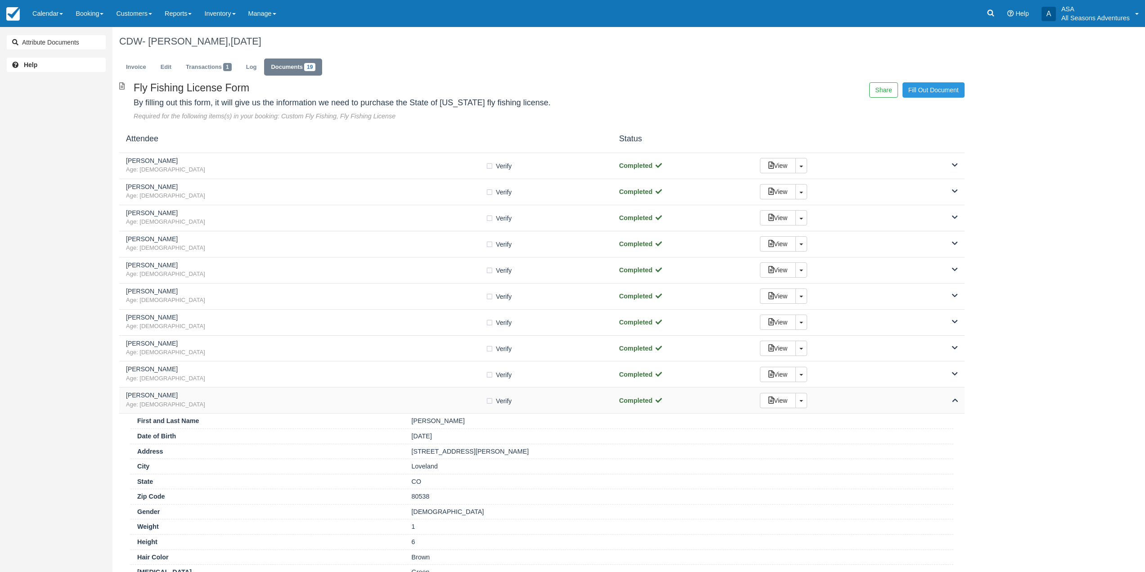
click at [254, 395] on h5 "Kyle Langford" at bounding box center [305, 395] width 359 height 7
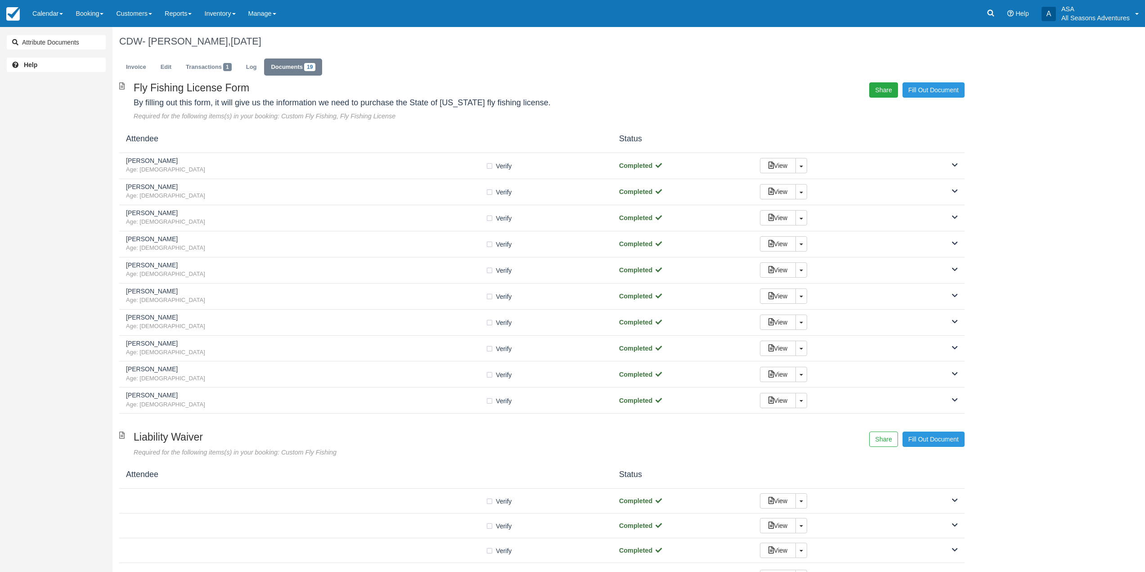
click at [879, 93] on button "Share" at bounding box center [883, 89] width 28 height 15
click at [933, 67] on span "Copy" at bounding box center [925, 65] width 26 height 15
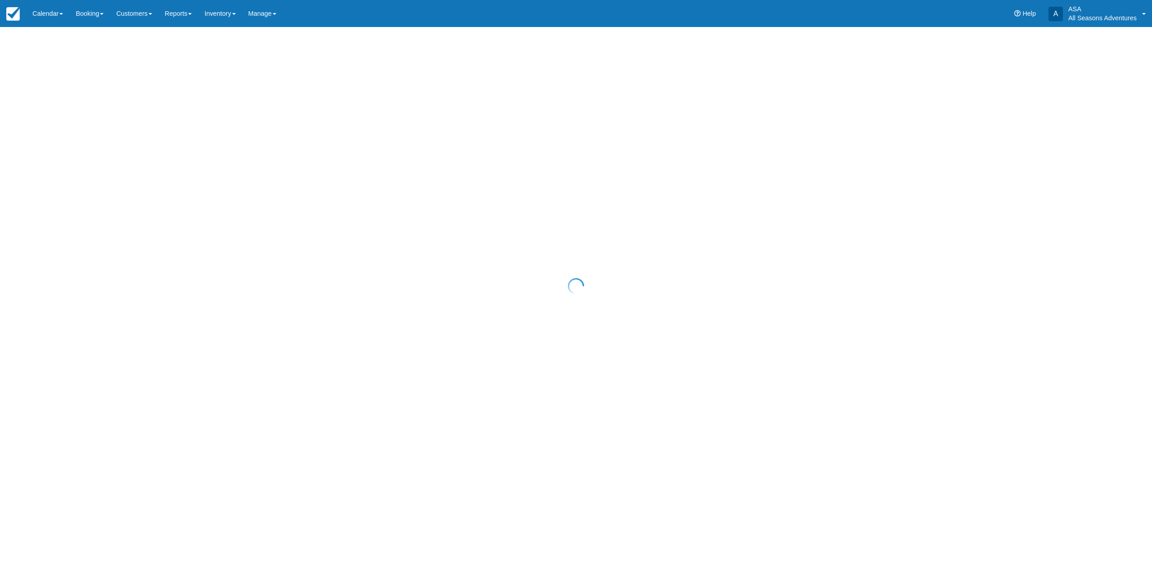
select select "10"
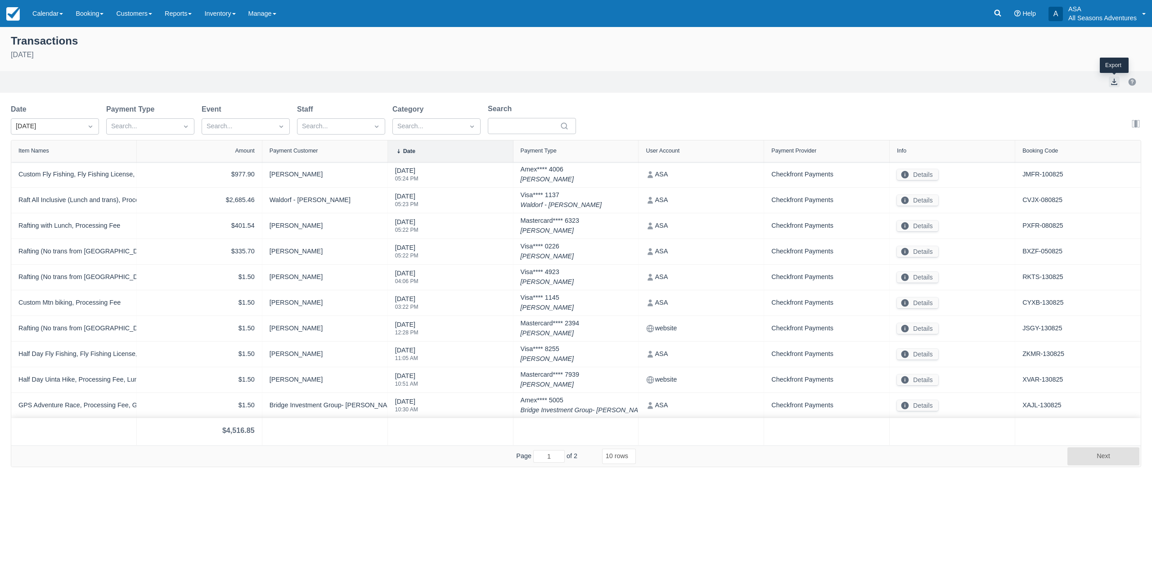
click at [1117, 80] on button "export" at bounding box center [1113, 81] width 11 height 11
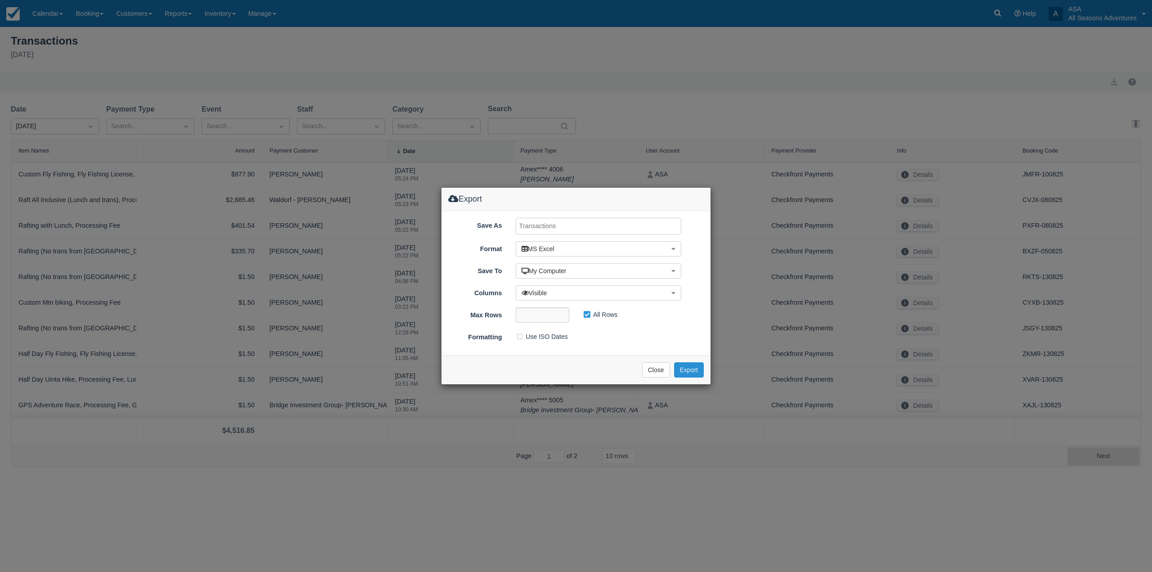
click at [698, 368] on button "Export" at bounding box center [689, 369] width 30 height 15
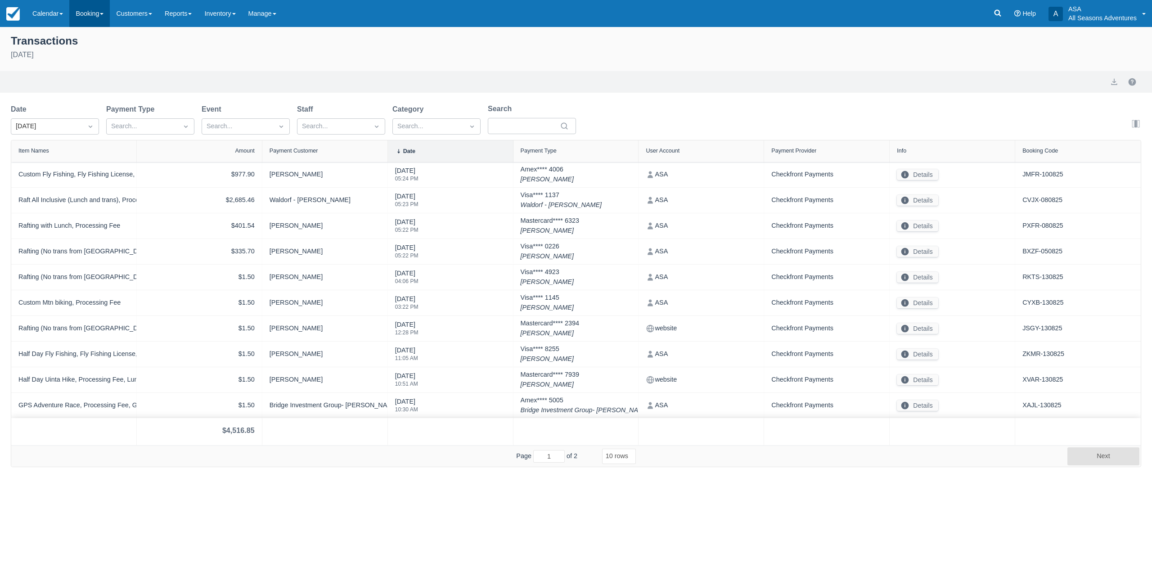
click at [91, 17] on link "Booking" at bounding box center [89, 13] width 40 height 27
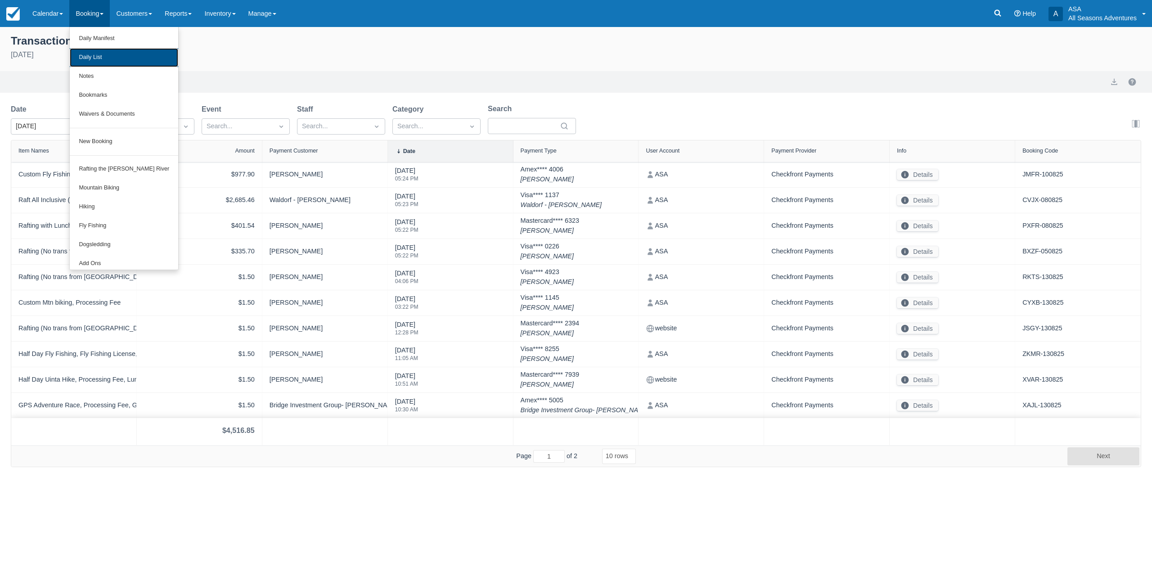
click at [94, 62] on link "Daily List" at bounding box center [124, 57] width 108 height 19
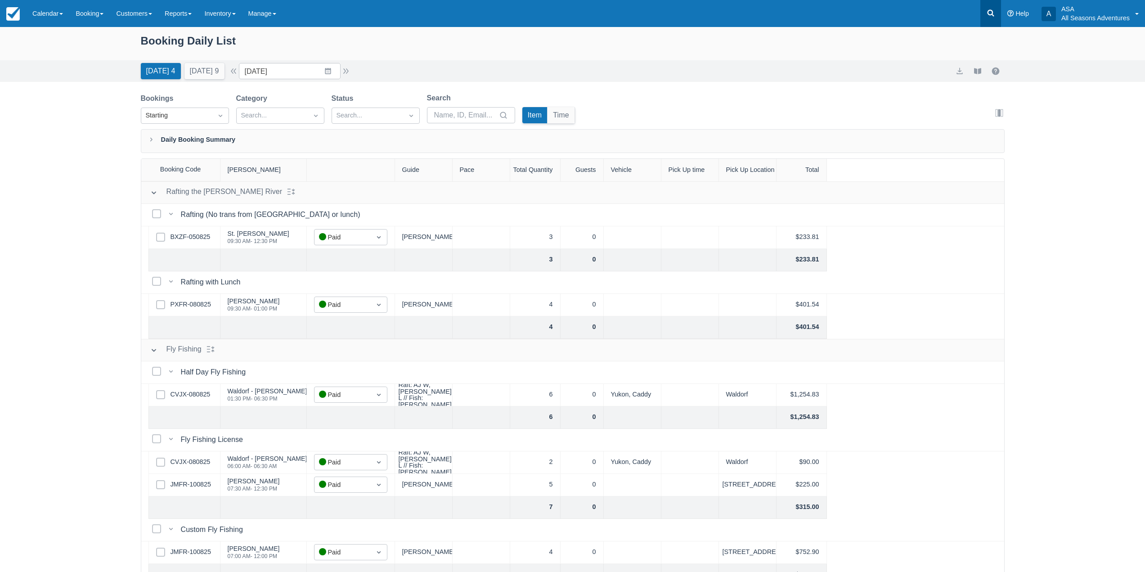
click at [995, 12] on icon at bounding box center [990, 13] width 9 height 9
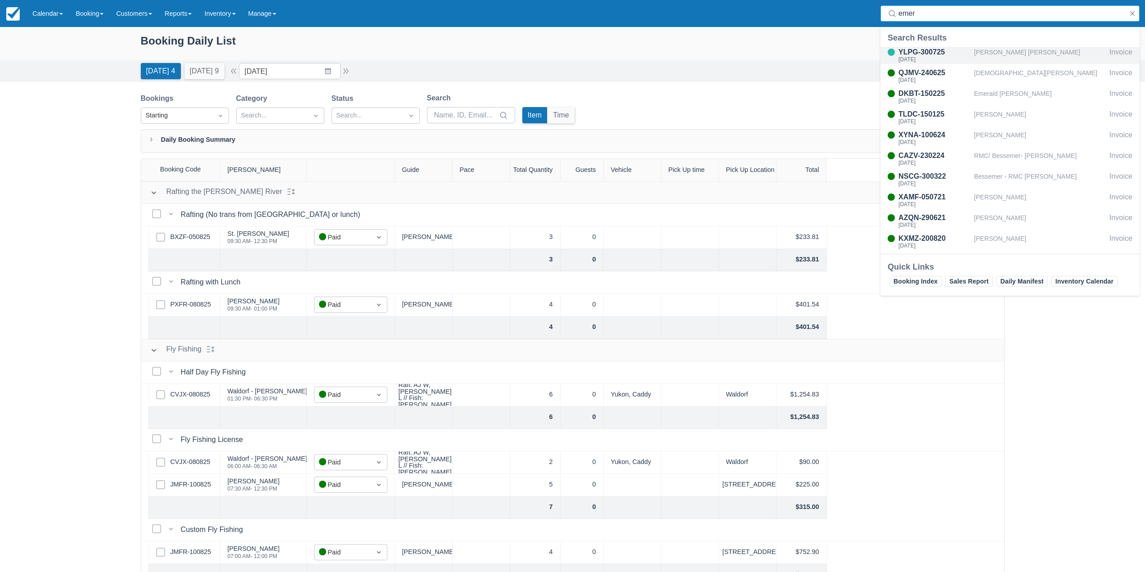
type input "emer"
click at [974, 54] on div "[PERSON_NAME] [PERSON_NAME]" at bounding box center [1040, 55] width 132 height 17
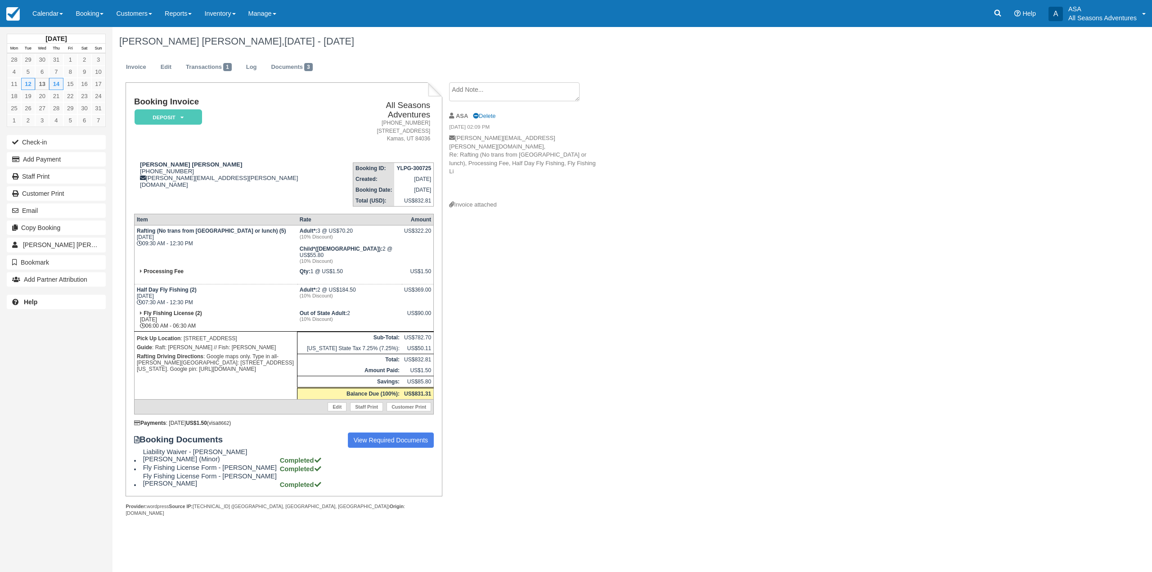
drag, startPoint x: 249, startPoint y: 361, endPoint x: 136, endPoint y: 281, distance: 138.1
click at [136, 281] on tbody "Rafting (No trans from [GEOGRAPHIC_DATA] or lunch) (5) [DATE] 09:30 AM - 12:30 …" at bounding box center [283, 319] width 299 height 189
click at [137, 287] on strong "Half Day Fly Fishing (2)" at bounding box center [167, 290] width 60 height 6
drag, startPoint x: 256, startPoint y: 357, endPoint x: 128, endPoint y: 273, distance: 153.0
click at [128, 273] on div "Booking Invoice Deposit   Pending Reserved Paid Waiting Cancelled All Seasons A…" at bounding box center [284, 289] width 316 height 414
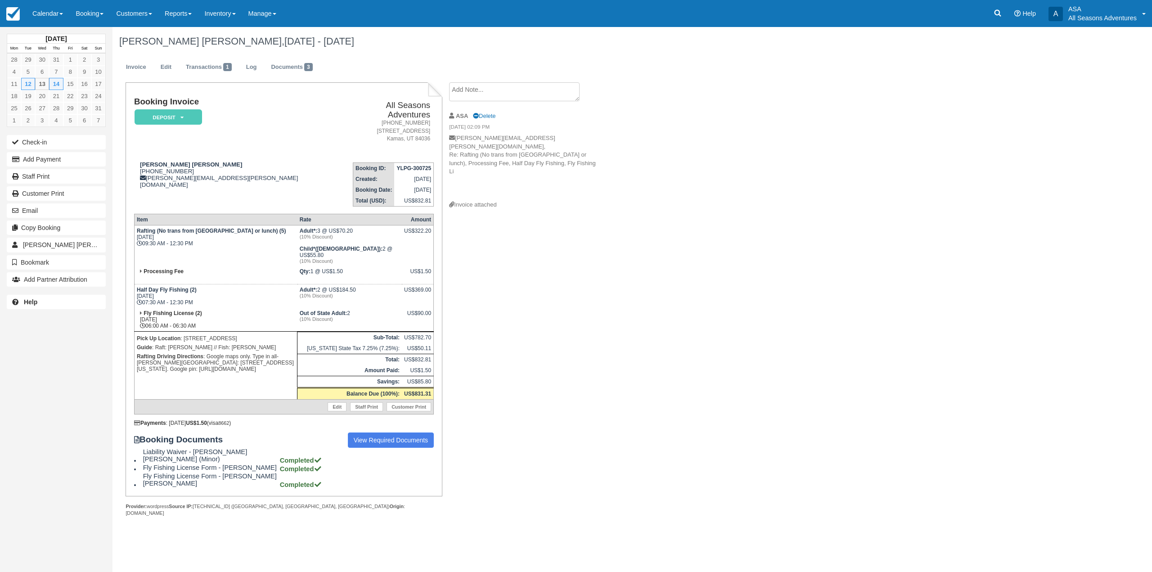
click at [151, 293] on td "Half Day Fly Fishing (2) [DATE] 07:30 AM - 12:30 PM" at bounding box center [215, 296] width 163 height 24
drag, startPoint x: 137, startPoint y: 223, endPoint x: 191, endPoint y: 232, distance: 55.2
click at [191, 232] on td "Rafting (No trans from Park City or lunch) (5) Tue Aug 12, 2025 09:30 AM - 12:3…" at bounding box center [215, 245] width 163 height 41
click at [200, 233] on td "Rafting (No trans from Park City or lunch) (5) Tue Aug 12, 2025 09:30 AM - 12:3…" at bounding box center [215, 245] width 163 height 41
drag, startPoint x: 253, startPoint y: 363, endPoint x: 151, endPoint y: 325, distance: 109.0
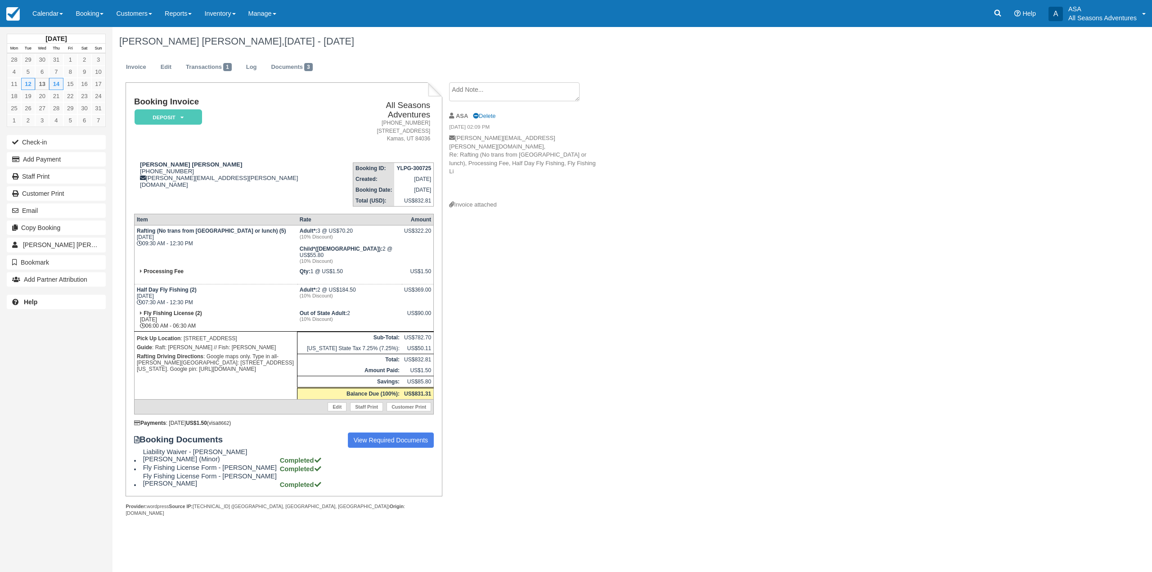
click at [151, 331] on td "Pick Up Location : 283 Norfolk Ave Guide : Raft: Hannah // Fish: Scott Rafting …" at bounding box center [215, 365] width 163 height 68
click at [162, 335] on strong "Pick Up Location" at bounding box center [159, 338] width 44 height 6
drag, startPoint x: 252, startPoint y: 360, endPoint x: 142, endPoint y: 329, distance: 114.6
click at [142, 331] on td "Pick Up Location : 283 Norfolk Ave Guide : Raft: Hannah // Fish: Scott Rafting …" at bounding box center [215, 365] width 163 height 68
click at [168, 334] on p "Pick Up Location : 283 Norfolk Ave" at bounding box center [216, 338] width 158 height 9
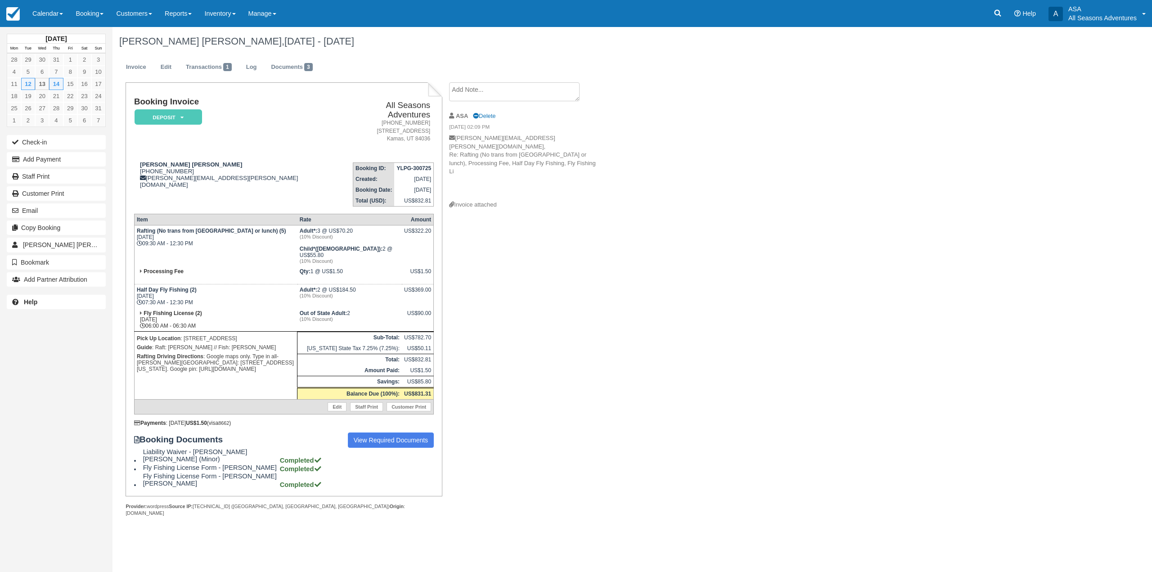
click at [253, 343] on p "Guide : Raft: Hannah // Fish: Scott" at bounding box center [216, 347] width 158 height 9
drag, startPoint x: 250, startPoint y: 360, endPoint x: 137, endPoint y: 274, distance: 141.5
click at [137, 274] on tbody "Rafting (No trans from Park City or lunch) (5) Tue Aug 12, 2025 09:30 AM - 12:3…" at bounding box center [283, 319] width 299 height 189
click at [138, 284] on td "Half Day Fly Fishing (2) Thu Aug 14, 2025 07:30 AM - 12:30 PM" at bounding box center [215, 296] width 163 height 24
click at [216, 343] on p "Guide : Raft: Hannah // Fish: Scott" at bounding box center [216, 347] width 158 height 9
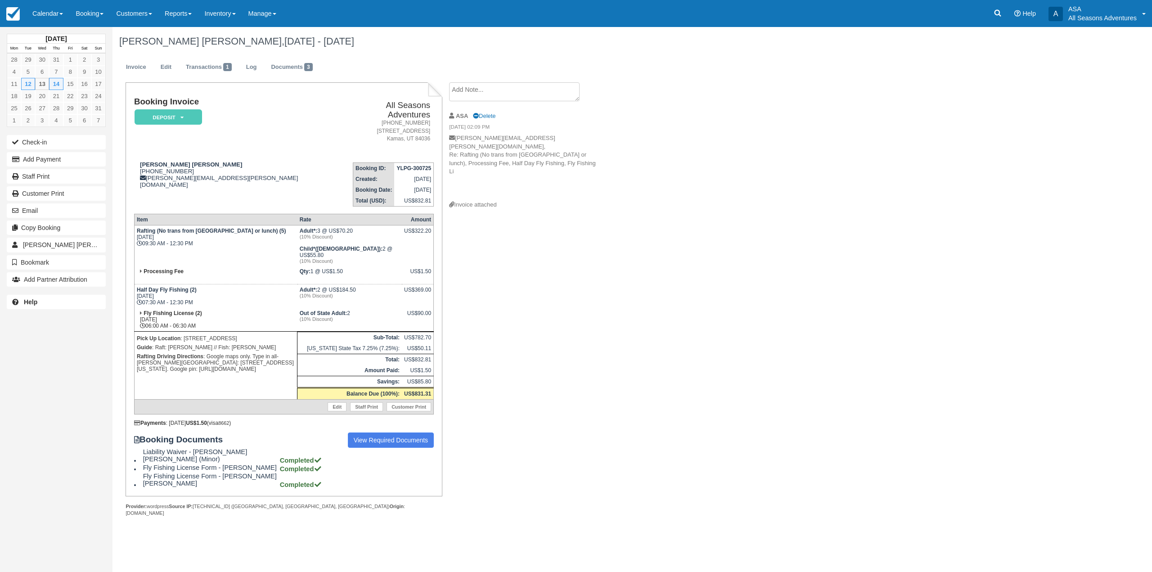
drag, startPoint x: 261, startPoint y: 368, endPoint x: 130, endPoint y: 277, distance: 159.1
click at [130, 277] on div "Booking Invoice Deposit   Pending Reserved Paid Waiting Cancelled All Seasons A…" at bounding box center [284, 289] width 316 height 414
click at [156, 294] on td "Half Day Fly Fishing (2) Thu Aug 14, 2025 07:30 AM - 12:30 PM" at bounding box center [215, 296] width 163 height 24
drag, startPoint x: 136, startPoint y: 158, endPoint x: 227, endPoint y: 181, distance: 93.4
click at [227, 181] on td "Martin Jacob Emerson 1 (952) 393-8009 jake.emerson@me.com" at bounding box center [236, 180] width 205 height 51
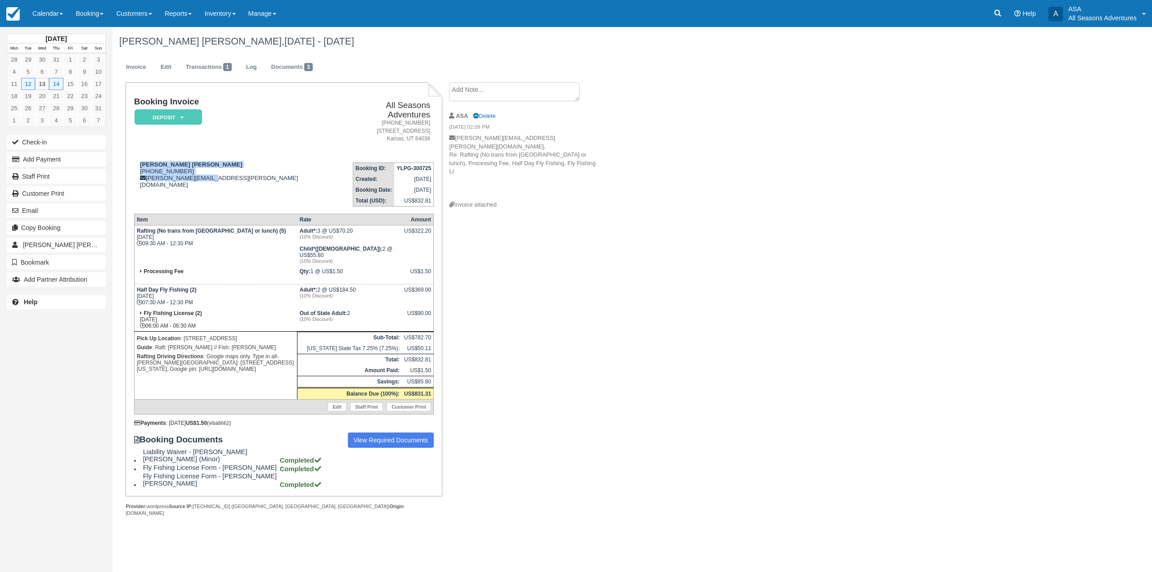
click at [234, 182] on td "Martin Jacob Emerson 1 (952) 393-8009 jake.emerson@me.com" at bounding box center [236, 180] width 205 height 51
drag, startPoint x: 135, startPoint y: 224, endPoint x: 260, endPoint y: 265, distance: 131.2
click at [260, 265] on tbody "Rafting (No trans from Park City or lunch) (5) Tue Aug 12, 2025 09:30 AM - 12:3…" at bounding box center [283, 319] width 299 height 189
click at [258, 284] on td "Half Day Fly Fishing (2) Thu Aug 14, 2025 07:30 AM - 12:30 PM" at bounding box center [215, 296] width 163 height 24
drag, startPoint x: 257, startPoint y: 362, endPoint x: 126, endPoint y: 192, distance: 215.0
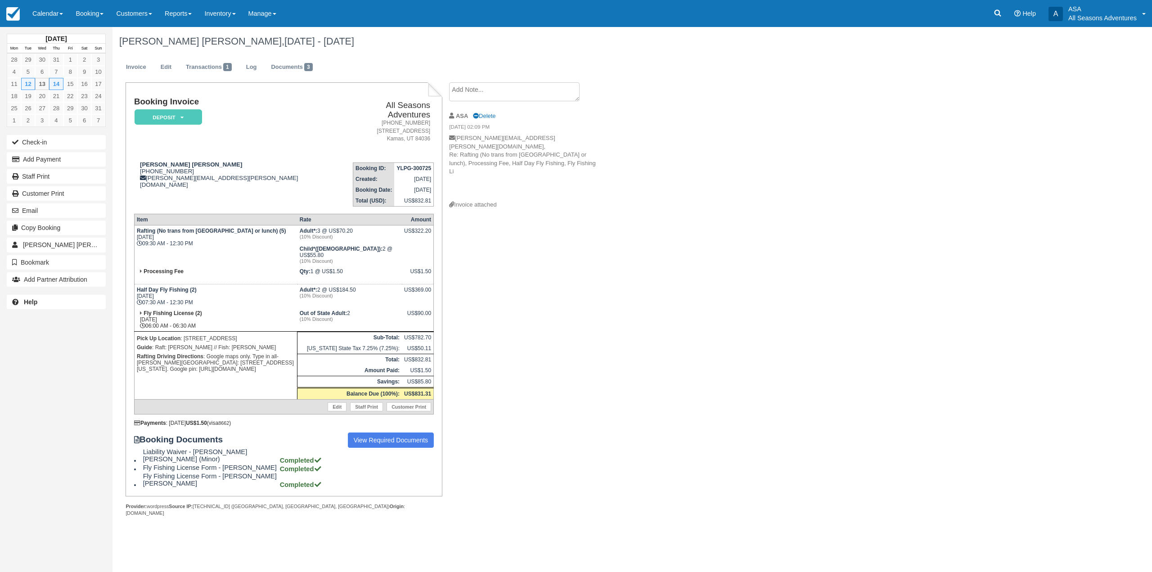
click at [126, 192] on div "Booking Invoice Deposit   Pending Reserved Paid Waiting Cancelled All Seasons A…" at bounding box center [284, 289] width 316 height 414
click at [133, 187] on div "Booking Invoice Deposit   Pending Reserved Paid Waiting Cancelled All Seasons A…" at bounding box center [284, 289] width 316 height 414
drag, startPoint x: 133, startPoint y: 101, endPoint x: 223, endPoint y: 110, distance: 90.5
click at [223, 110] on div "Booking Invoice Deposit   Pending Reserved Paid Waiting Cancelled All Seasons A…" at bounding box center [284, 289] width 316 height 414
click at [226, 111] on td "Booking Invoice Deposit   Pending Reserved Paid Waiting Cancelled" at bounding box center [236, 126] width 205 height 58
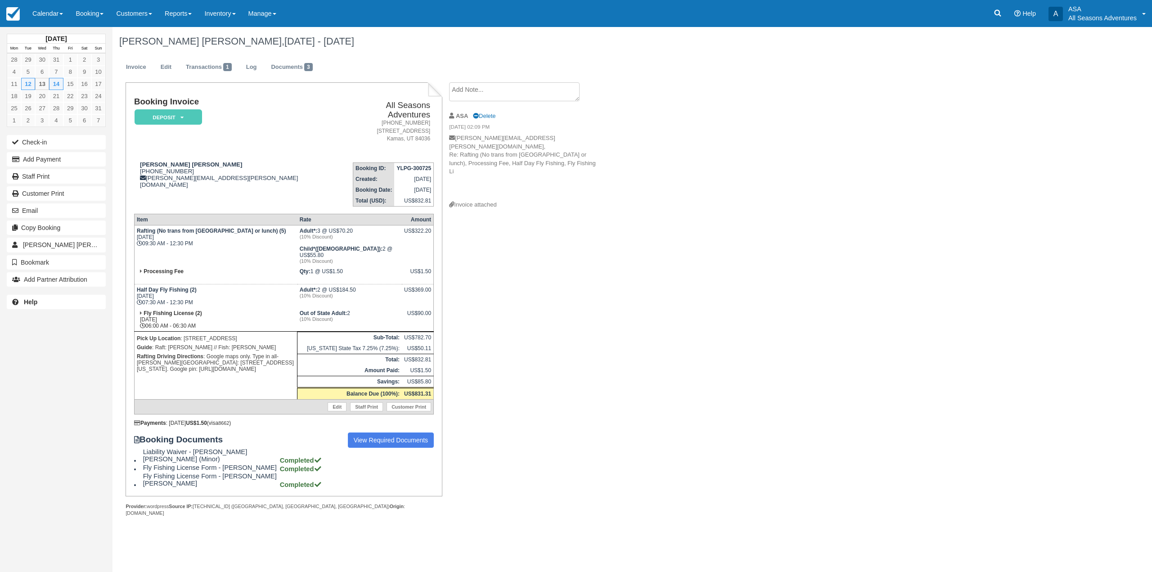
drag, startPoint x: 251, startPoint y: 363, endPoint x: 128, endPoint y: 219, distance: 189.5
click at [128, 220] on div "Booking Invoice Deposit   Pending Reserved Paid Waiting Cancelled All Seasons A…" at bounding box center [284, 289] width 316 height 414
click at [141, 203] on div "Booking Invoice Deposit   Pending Reserved Paid Waiting Cancelled All Seasons A…" at bounding box center [284, 292] width 300 height 390
drag, startPoint x: 137, startPoint y: 155, endPoint x: 229, endPoint y: 174, distance: 93.6
click at [227, 174] on td "Martin Jacob Emerson 1 (952) 393-8009 jake.emerson@me.com" at bounding box center [236, 180] width 205 height 51
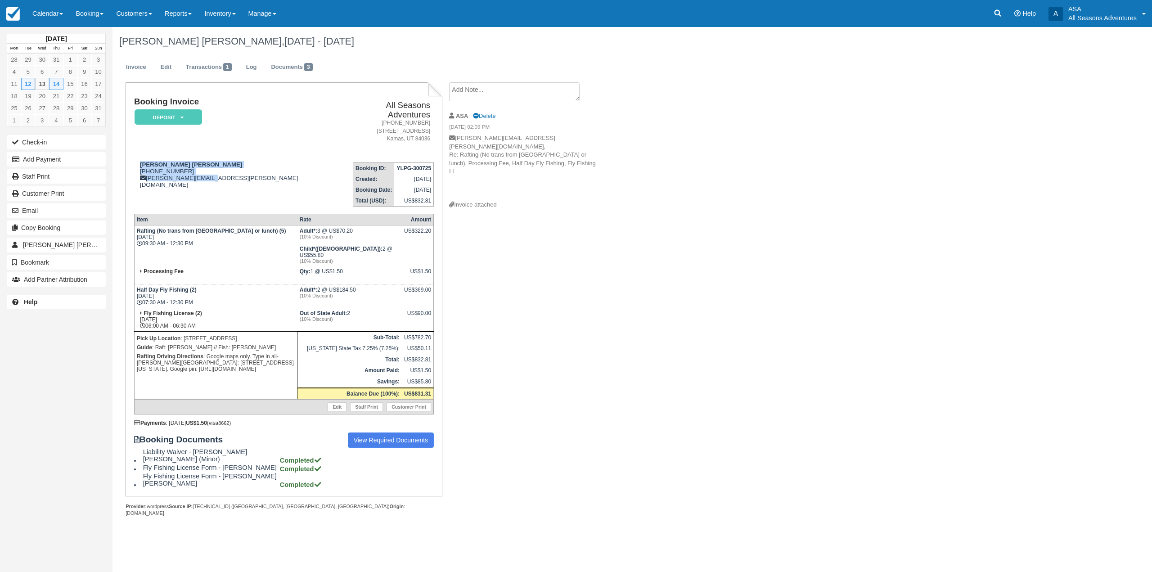
click at [232, 177] on td "Martin Jacob Emerson 1 (952) 393-8009 jake.emerson@me.com" at bounding box center [236, 180] width 205 height 51
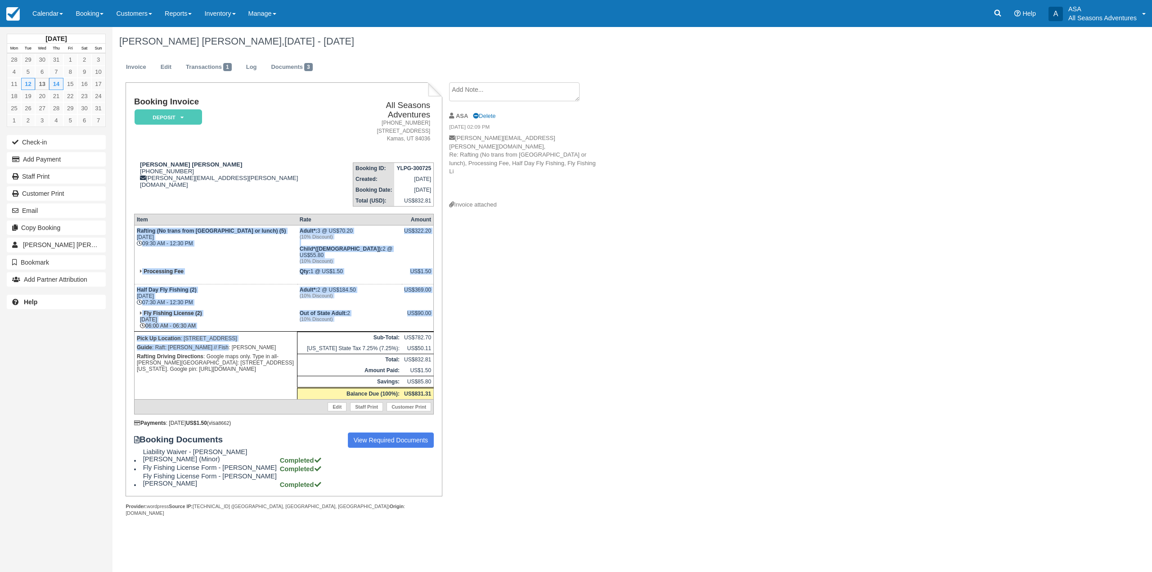
drag, startPoint x: 135, startPoint y: 222, endPoint x: 287, endPoint y: 341, distance: 193.2
click at [287, 341] on tbody "Rafting (No trans from Park City or lunch) (5) Tue Aug 12, 2025 09:30 AM - 12:3…" at bounding box center [283, 319] width 299 height 189
click at [249, 343] on p "Guide : Raft: Hannah // Fish: Scott" at bounding box center [216, 347] width 158 height 9
drag, startPoint x: 253, startPoint y: 359, endPoint x: 176, endPoint y: 342, distance: 79.1
click at [176, 352] on p "Rafting Driving Directions : Google maps only. Type in all-Weber Crossing Campg…" at bounding box center [216, 363] width 158 height 22
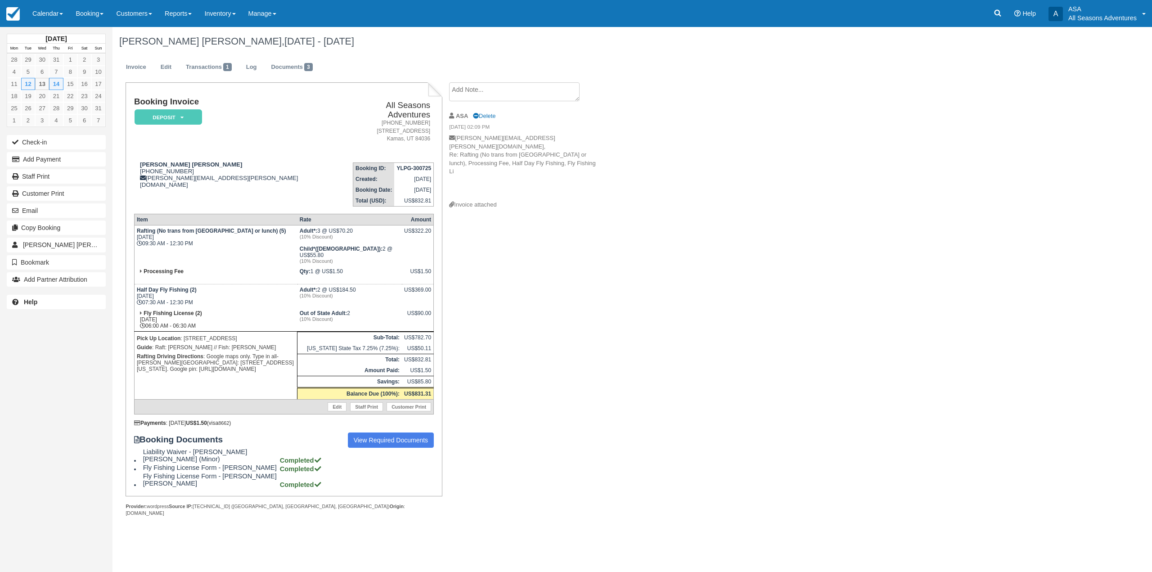
click at [101, 350] on div "August 2025 Mon Tue Wed Thu Fri Sat Sun 28 29 30 31 1 2 3 4 5 6 7 8 9 10 11 12 …" at bounding box center [56, 286] width 112 height 572
drag, startPoint x: 136, startPoint y: 281, endPoint x: 227, endPoint y: 317, distance: 97.5
click at [227, 317] on tbody "Rafting (No trans from Park City or lunch) (5) Tue Aug 12, 2025 09:30 AM - 12:3…" at bounding box center [283, 319] width 299 height 189
click at [227, 318] on td "Fly Fishing License (2) Thu Aug 14, 2025 06:00 AM - 06:30 AM" at bounding box center [215, 320] width 163 height 24
drag, startPoint x: 253, startPoint y: 363, endPoint x: 130, endPoint y: 302, distance: 136.8
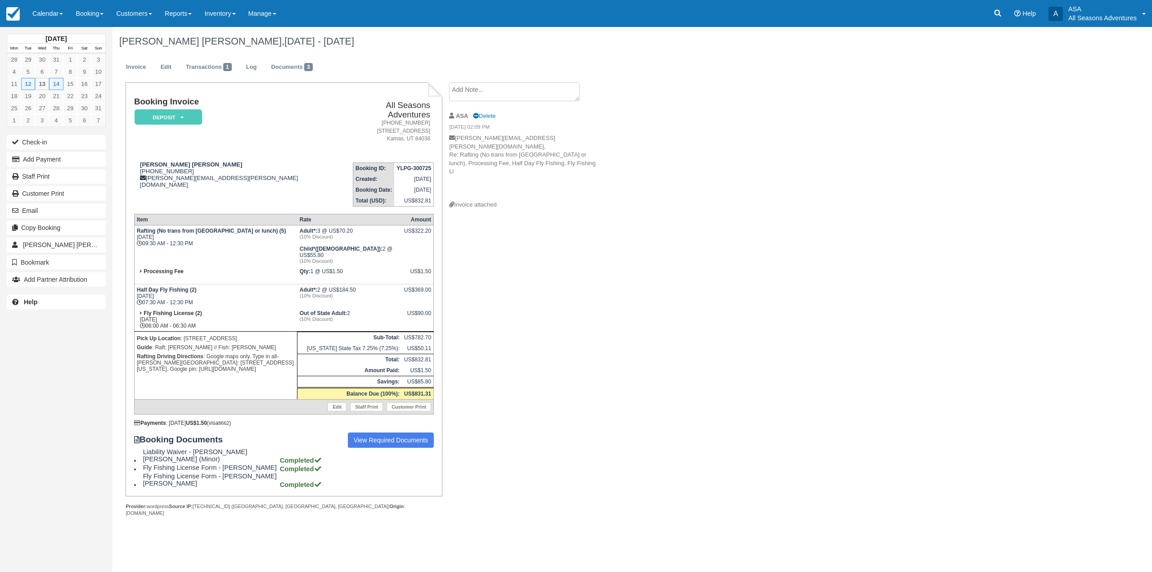
click at [130, 302] on div "Booking Invoice Deposit   Pending Reserved Paid Waiting Cancelled All Seasons A…" at bounding box center [284, 289] width 316 height 414
click at [168, 310] on strong "Fly Fishing License (2)" at bounding box center [173, 313] width 58 height 6
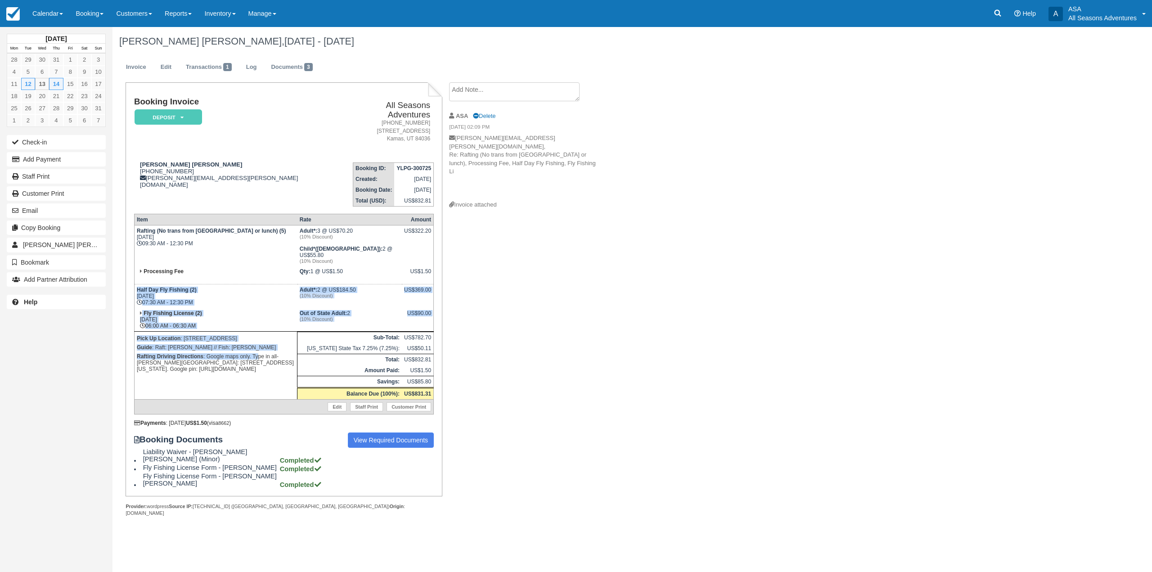
drag, startPoint x: 136, startPoint y: 283, endPoint x: 266, endPoint y: 358, distance: 150.4
click at [258, 345] on tbody "Rafting (No trans from Park City or lunch) (5) Tue Aug 12, 2025 09:30 AM - 12:3…" at bounding box center [283, 319] width 299 height 189
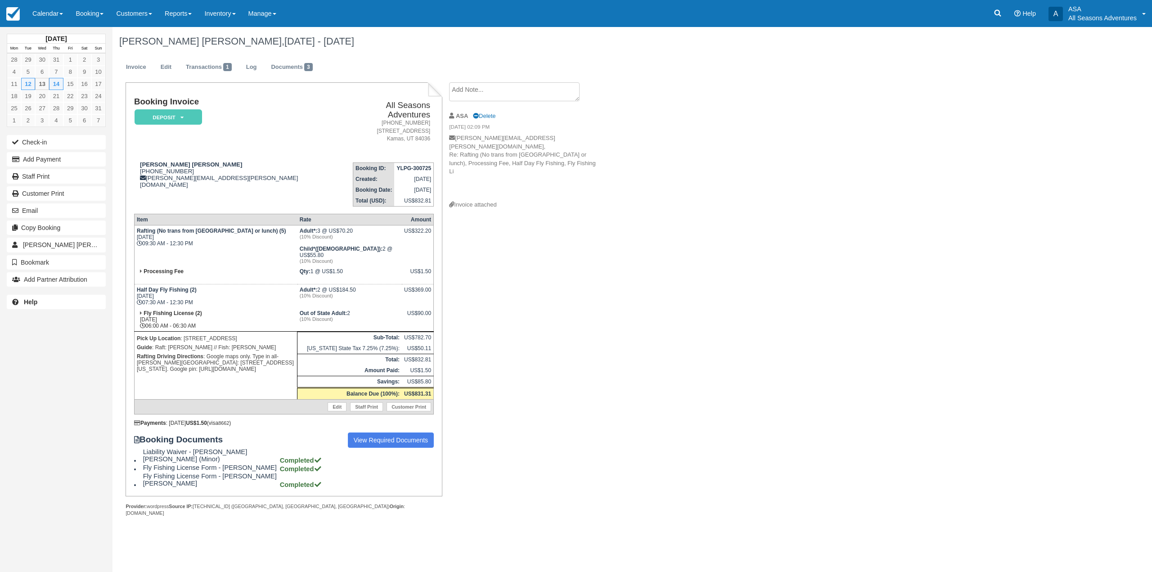
click at [265, 365] on td "Pick Up Location : 283 Norfolk Ave Guide : Raft: Hannah // Fish: Scott Rafting …" at bounding box center [215, 365] width 163 height 68
drag, startPoint x: 262, startPoint y: 366, endPoint x: 131, endPoint y: 280, distance: 156.2
click at [131, 280] on div "Booking Invoice Deposit   Pending Reserved Paid Waiting Cancelled All Seasons A…" at bounding box center [284, 289] width 316 height 414
click at [135, 284] on td "Half Day Fly Fishing (2) Thu Aug 14, 2025 07:30 AM - 12:30 PM" at bounding box center [215, 296] width 163 height 24
drag, startPoint x: 134, startPoint y: 156, endPoint x: 229, endPoint y: 170, distance: 96.9
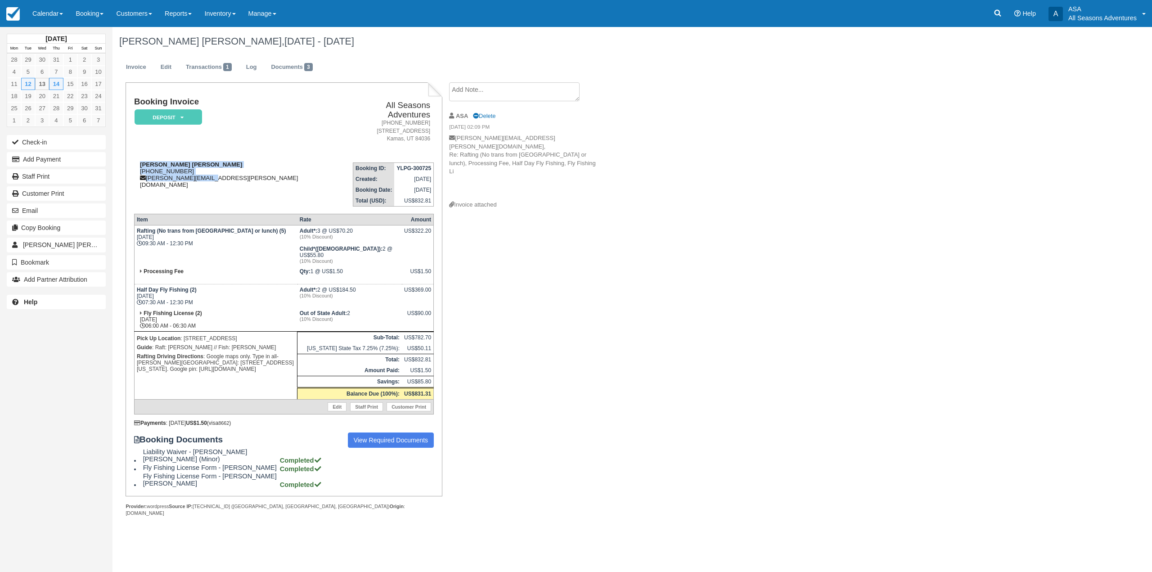
click at [229, 170] on div "Martin Jacob Emerson 1 (952) 393-8009 jake.emerson@me.com" at bounding box center [236, 174] width 205 height 27
click at [230, 170] on div "Martin Jacob Emerson 1 (952) 393-8009 jake.emerson@me.com" at bounding box center [236, 174] width 205 height 27
drag, startPoint x: 137, startPoint y: 155, endPoint x: 215, endPoint y: 175, distance: 81.0
click at [215, 175] on td "Martin Jacob Emerson 1 (952) 393-8009 jake.emerson@me.com" at bounding box center [236, 180] width 205 height 51
click at [220, 173] on td "Martin Jacob Emerson 1 (952) 393-8009 jake.emerson@me.com" at bounding box center [236, 180] width 205 height 51
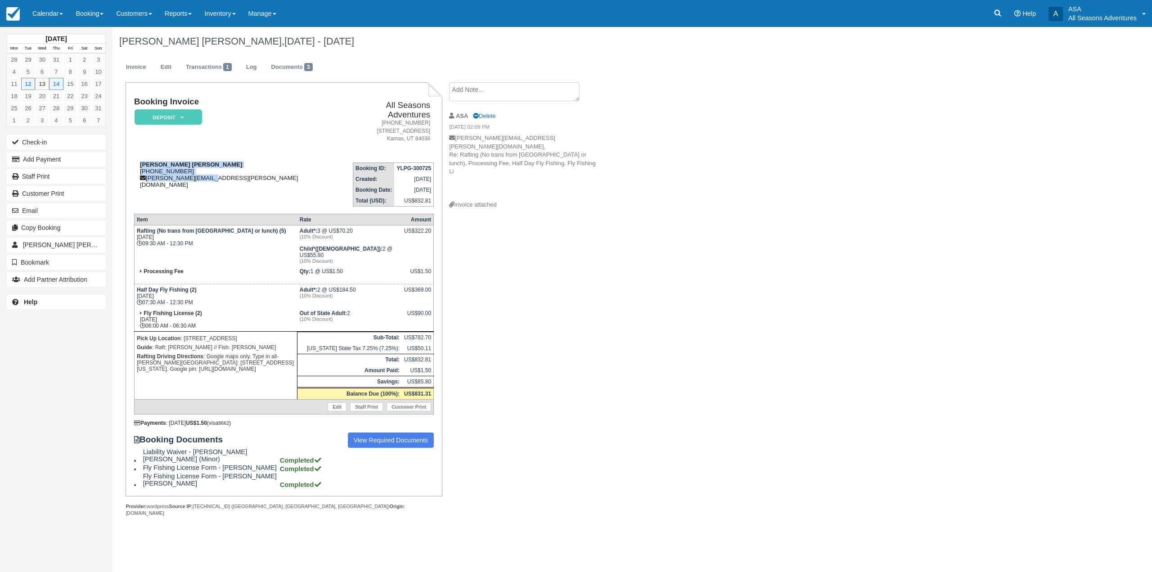
drag, startPoint x: 137, startPoint y: 155, endPoint x: 215, endPoint y: 168, distance: 79.3
click at [215, 168] on div "Martin Jacob Emerson 1 (952) 393-8009 jake.emerson@me.com" at bounding box center [236, 174] width 205 height 27
click at [218, 171] on div "Martin Jacob Emerson 1 (952) 393-8009 jake.emerson@me.com" at bounding box center [236, 174] width 205 height 27
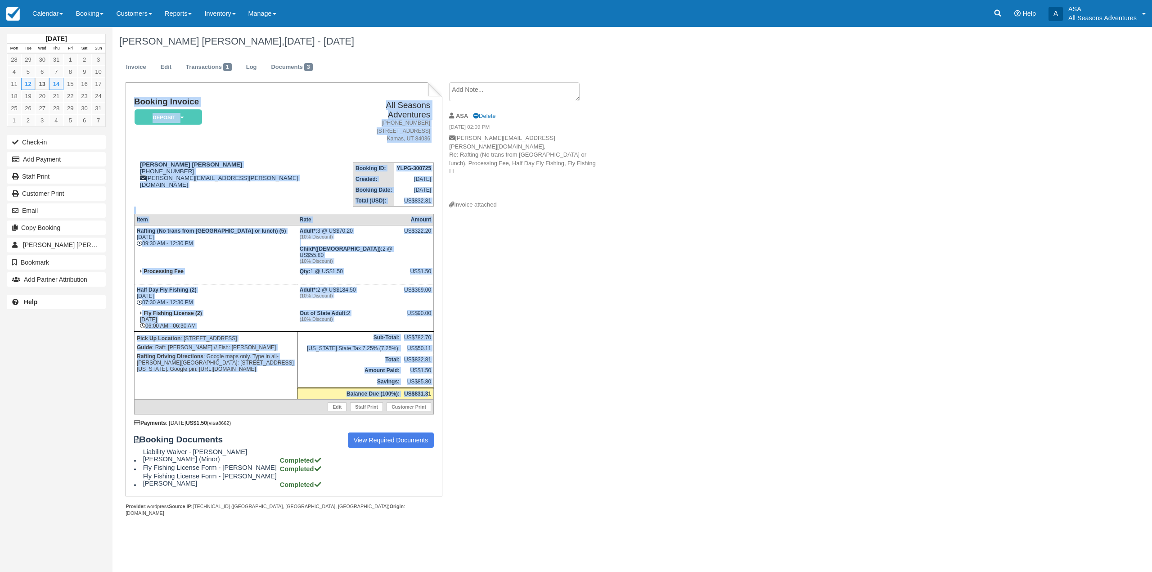
drag, startPoint x: 130, startPoint y: 98, endPoint x: 428, endPoint y: 386, distance: 413.9
click at [428, 386] on div "Booking Invoice Deposit   Pending Reserved Paid Waiting Cancelled All Seasons A…" at bounding box center [284, 289] width 316 height 414
click at [428, 390] on strong "US$831.31" at bounding box center [417, 393] width 27 height 6
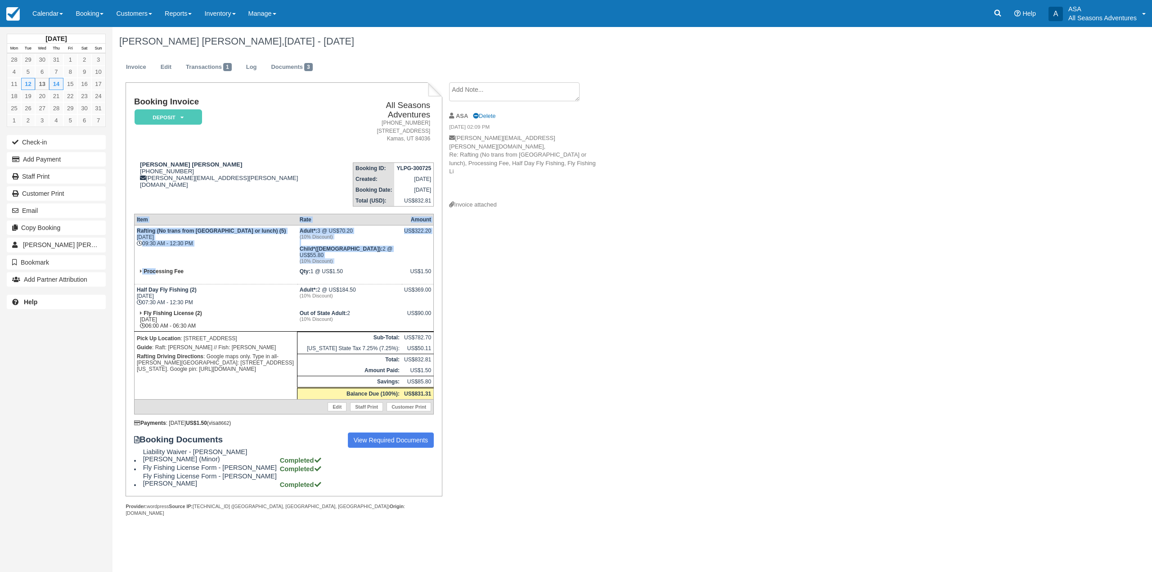
drag, startPoint x: 432, startPoint y: 385, endPoint x: 155, endPoint y: 270, distance: 299.3
click at [155, 270] on div "Booking Invoice Deposit   Pending Reserved Paid Waiting Cancelled All Seasons A…" at bounding box center [284, 289] width 316 height 414
click at [257, 334] on p "Pick Up Location : 283 Norfolk Ave" at bounding box center [216, 338] width 158 height 9
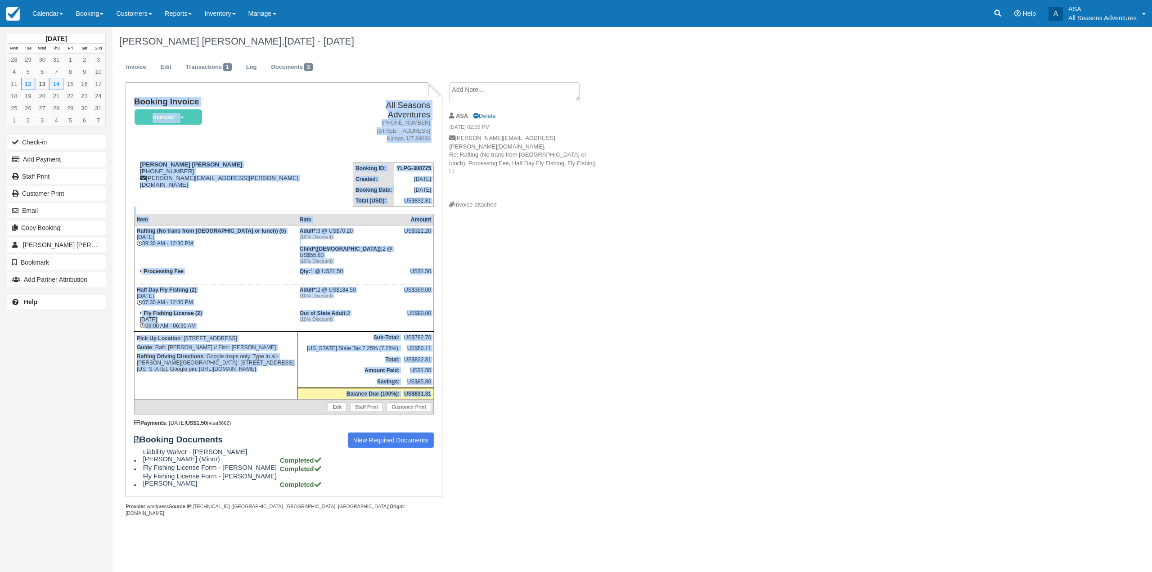
drag, startPoint x: 432, startPoint y: 383, endPoint x: 128, endPoint y: 171, distance: 370.9
click at [128, 171] on div "Booking Invoice Deposit   Pending Reserved Paid Waiting Cancelled All Seasons A…" at bounding box center [284, 289] width 316 height 414
click at [137, 173] on td "Martin Jacob Emerson 1 (952) 393-8009 jake.emerson@me.com" at bounding box center [236, 180] width 205 height 51
drag, startPoint x: 130, startPoint y: 99, endPoint x: 433, endPoint y: 351, distance: 393.5
click at [433, 351] on div "Booking Invoice Deposit   Pending Reserved Paid Waiting Cancelled All Seasons A…" at bounding box center [284, 289] width 316 height 414
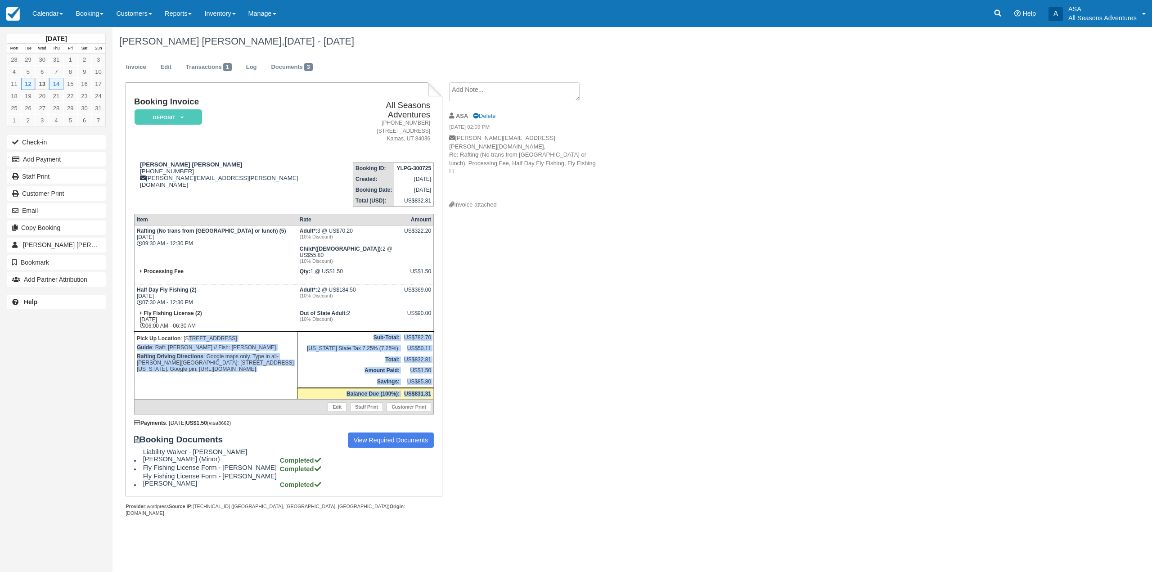
drag, startPoint x: 433, startPoint y: 385, endPoint x: 190, endPoint y: 327, distance: 249.8
click at [190, 327] on tbody "Rafting (No trans from Park City or lunch) (5) Tue Aug 12, 2025 09:30 AM - 12:3…" at bounding box center [283, 319] width 299 height 189
click at [238, 334] on p "Pick Up Location : 283 Norfolk Ave" at bounding box center [216, 338] width 158 height 9
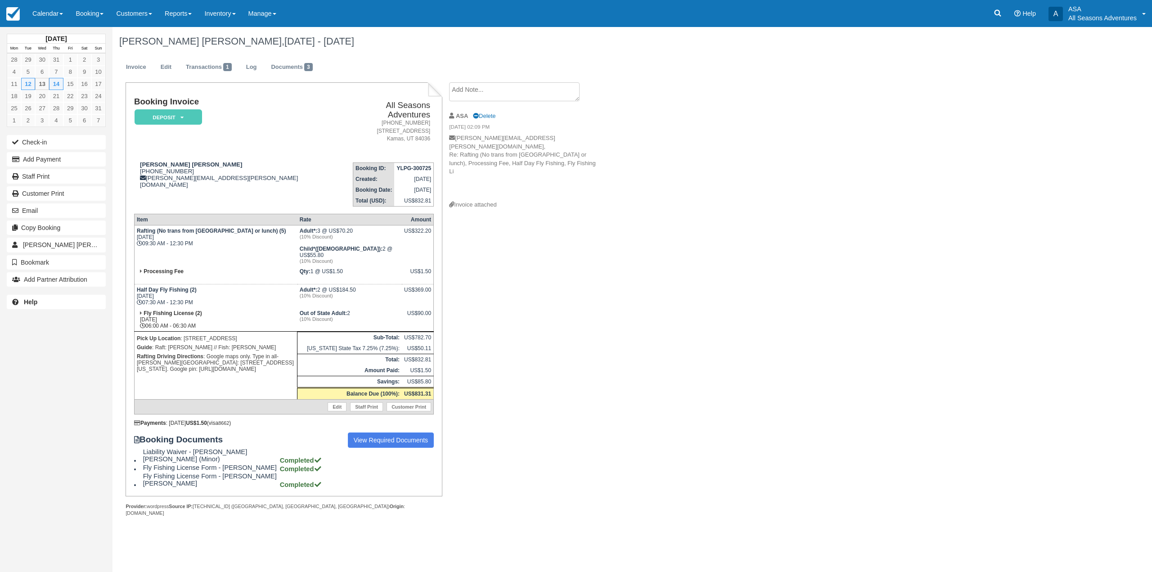
click at [327, 480] on div "Booking Documents View Required Documents Liability Waiver - Charlotte Mia Emer…" at bounding box center [284, 459] width 300 height 55
drag, startPoint x: 327, startPoint y: 480, endPoint x: 142, endPoint y: 449, distance: 187.0
click at [142, 449] on div "Booking Documents View Required Documents Liability Waiver - Charlotte Mia Emer…" at bounding box center [284, 459] width 300 height 55
click at [209, 308] on td "Fly Fishing License (2) Thu Aug 14, 2025 06:00 AM - 06:30 AM" at bounding box center [215, 320] width 163 height 24
click at [89, 13] on link "Booking" at bounding box center [89, 13] width 40 height 27
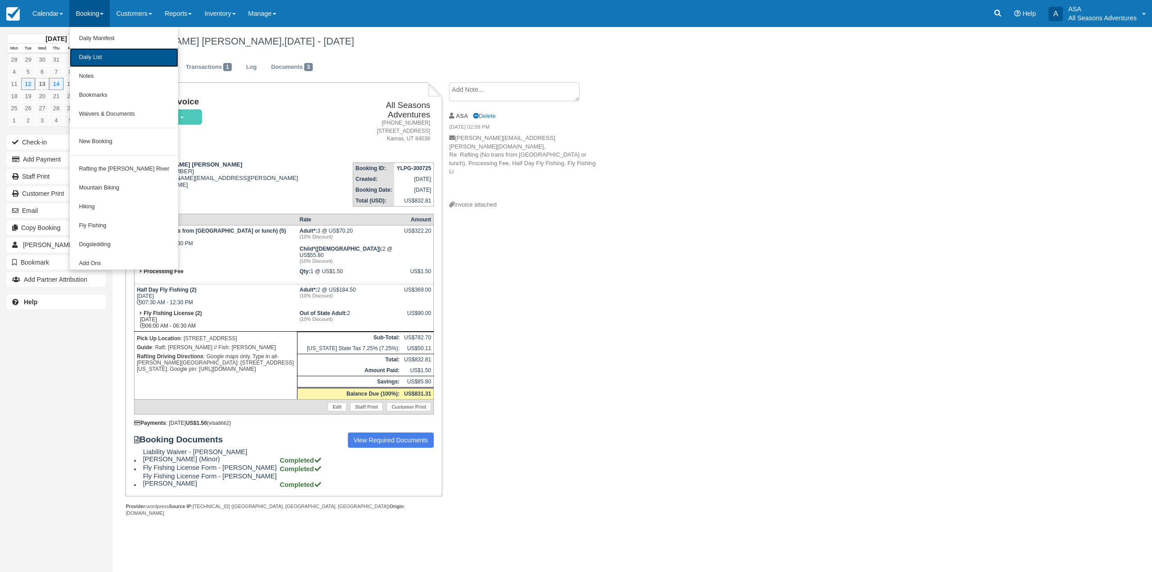
click at [109, 59] on link "Daily List" at bounding box center [124, 57] width 108 height 19
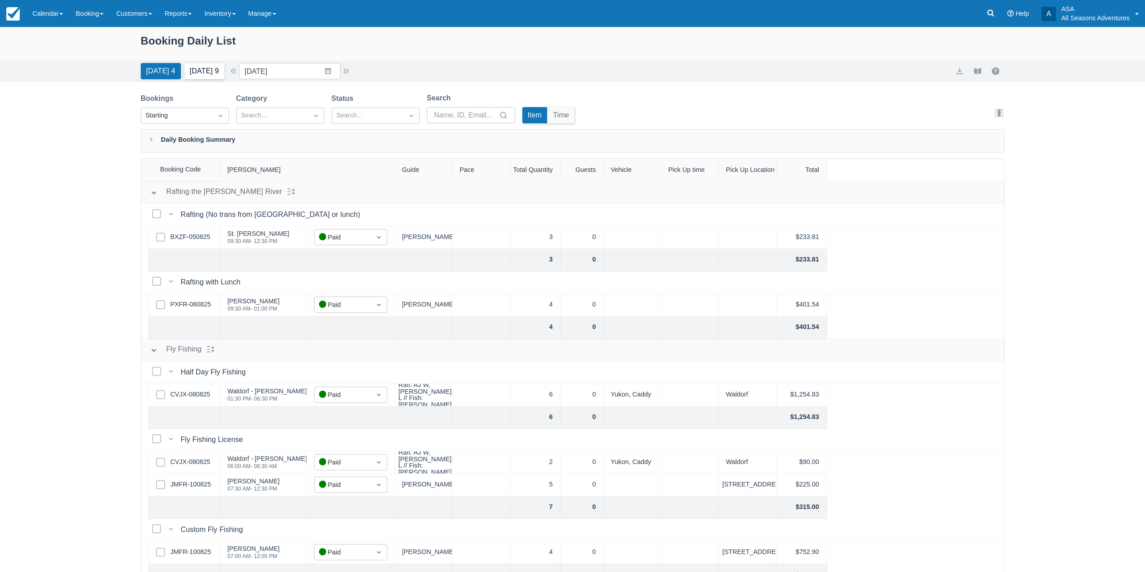
click at [203, 75] on button "[DATE] 9" at bounding box center [204, 71] width 40 height 16
type input "[DATE]"
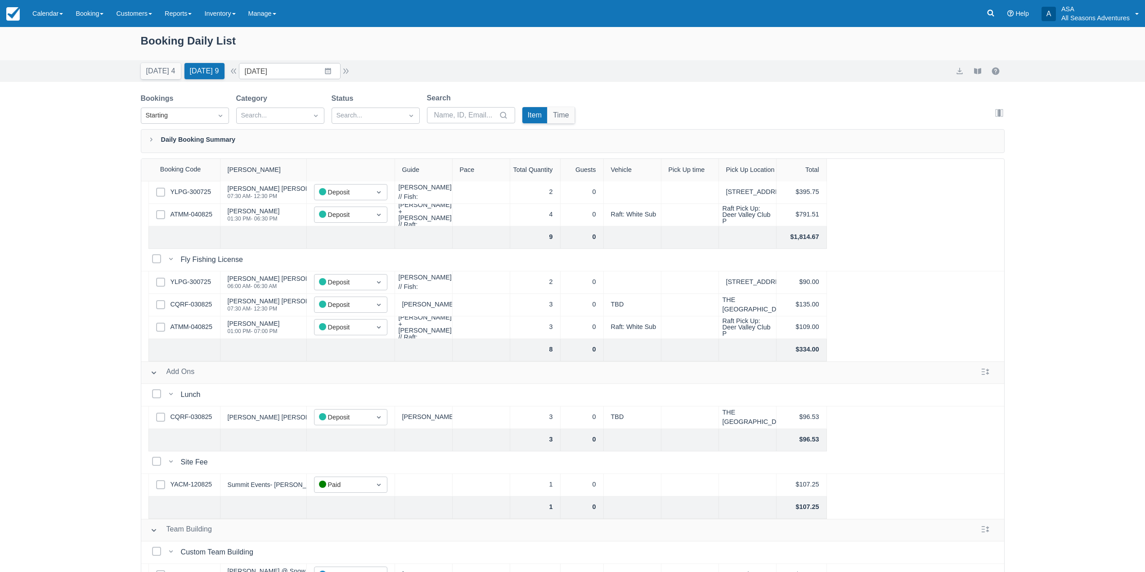
scroll to position [426, 0]
